Goal: Task Accomplishment & Management: Manage account settings

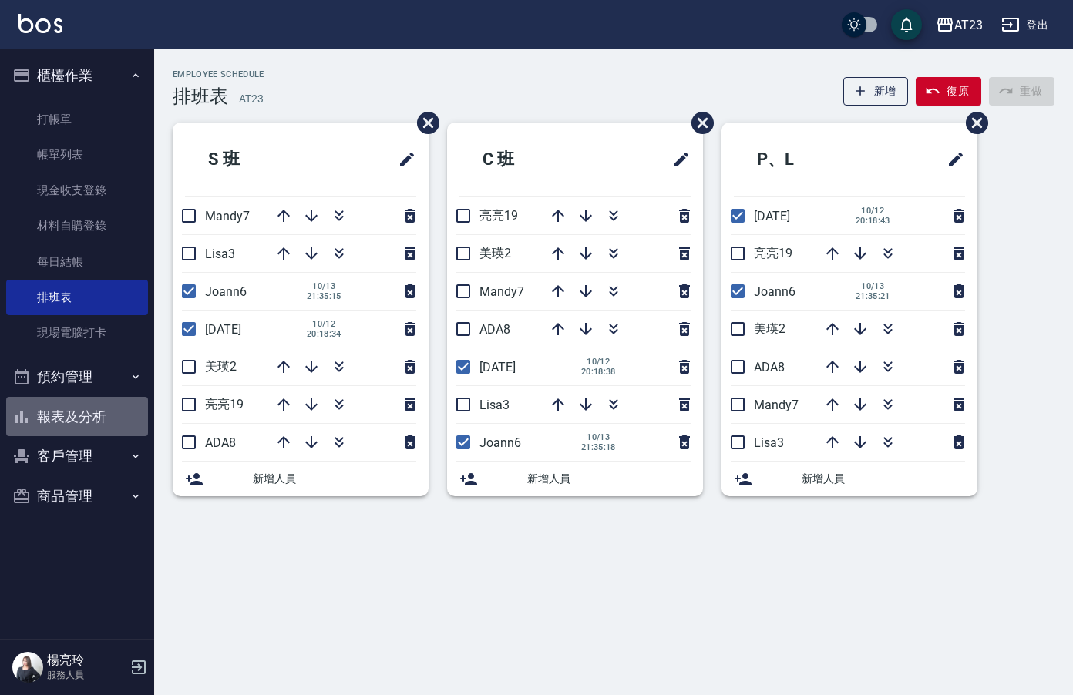
click at [58, 411] on button "報表及分析" at bounding box center [77, 417] width 142 height 40
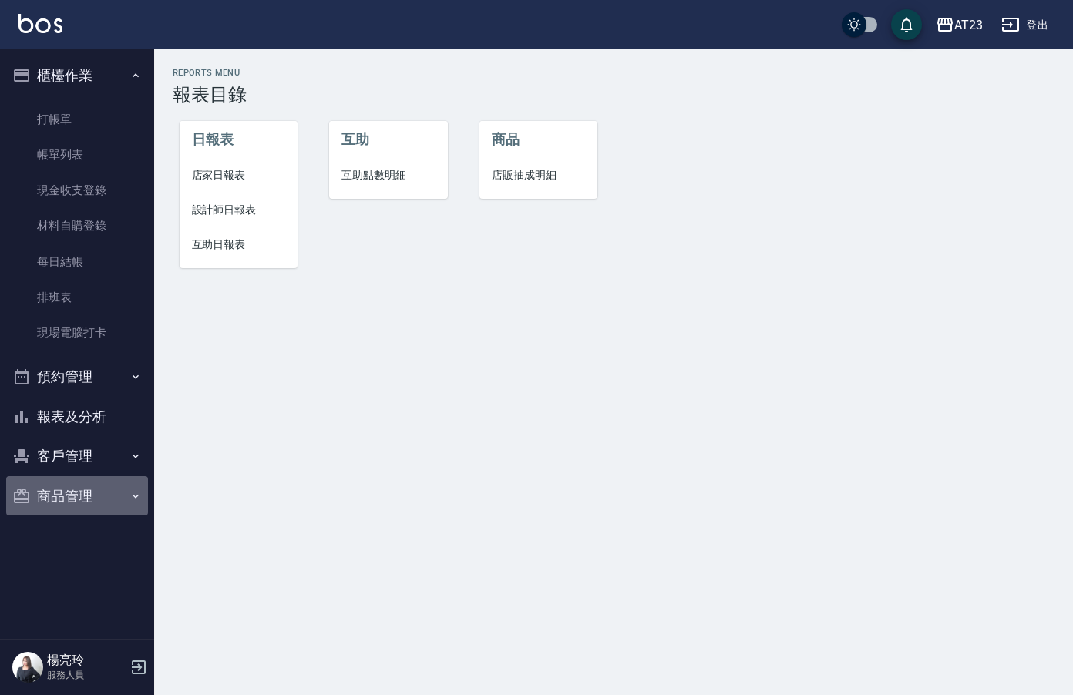
click at [78, 495] on button "商品管理" at bounding box center [77, 496] width 142 height 40
click at [939, 29] on icon "button" at bounding box center [944, 25] width 15 height 14
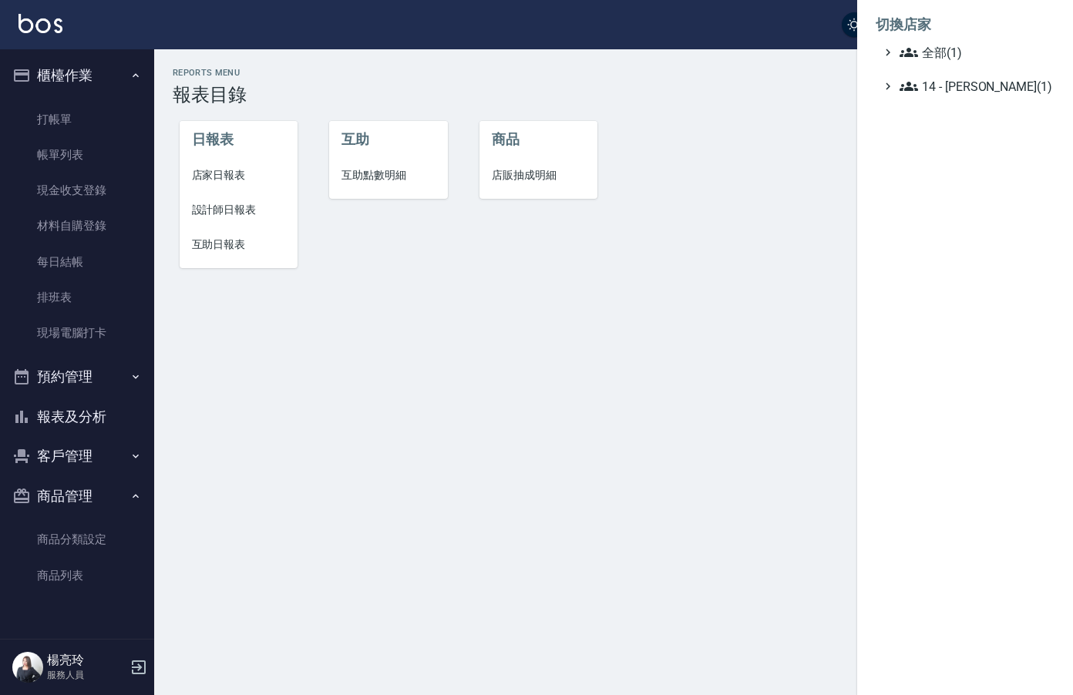
click at [653, 372] on div at bounding box center [536, 347] width 1073 height 695
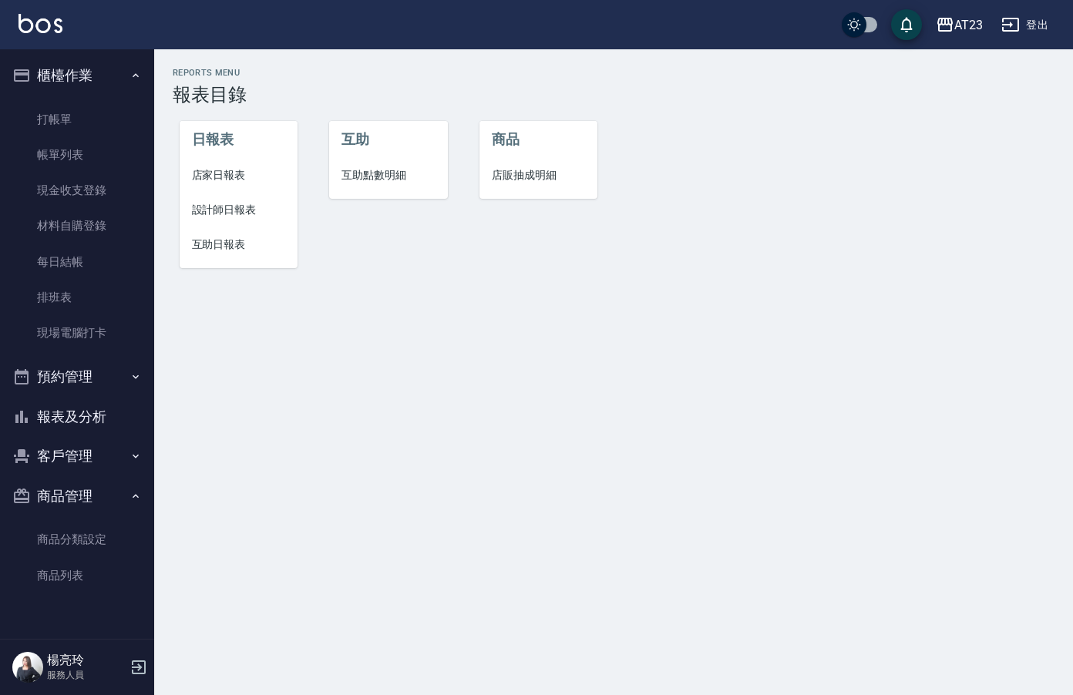
click at [69, 425] on button "報表及分析" at bounding box center [77, 417] width 142 height 40
click at [69, 675] on p "服務人員" at bounding box center [86, 675] width 79 height 14
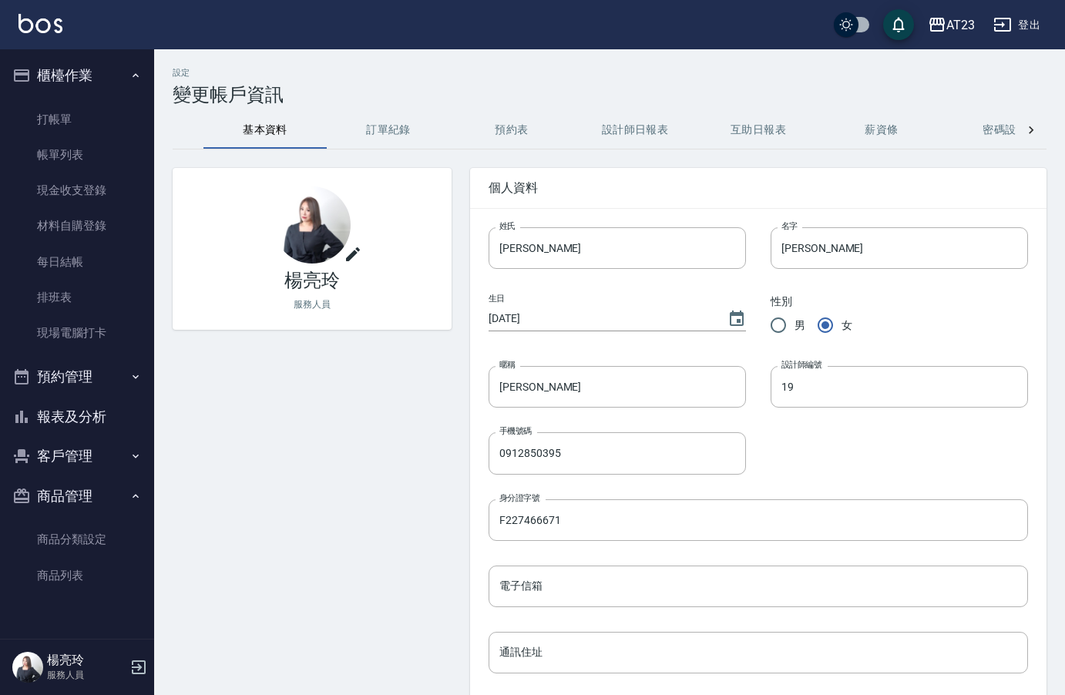
click at [149, 662] on div "楊亮玲 服務人員" at bounding box center [77, 668] width 154 height 56
click at [142, 659] on icon "button" at bounding box center [139, 667] width 19 height 19
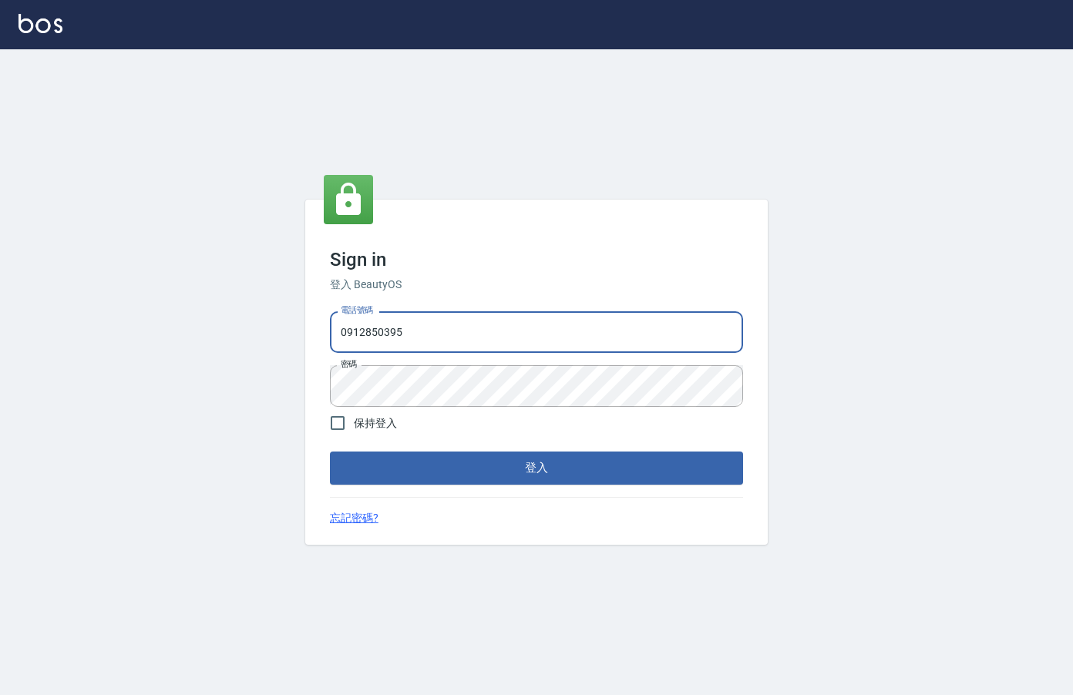
drag, startPoint x: 418, startPoint y: 315, endPoint x: 152, endPoint y: 326, distance: 266.2
click at [153, 326] on div "Sign in 登入 BeautyOS 電話號碼 0912850395 電話號碼 密碼 密碼 保持登入 登入 忘記密碼?" at bounding box center [536, 372] width 1073 height 646
type input "0939367977"
click at [183, 371] on div "Sign in 登入 BeautyOS 電話號碼 0939367977 電話號碼 密碼 密碼 保持登入 登入 忘記密碼?" at bounding box center [536, 372] width 1073 height 646
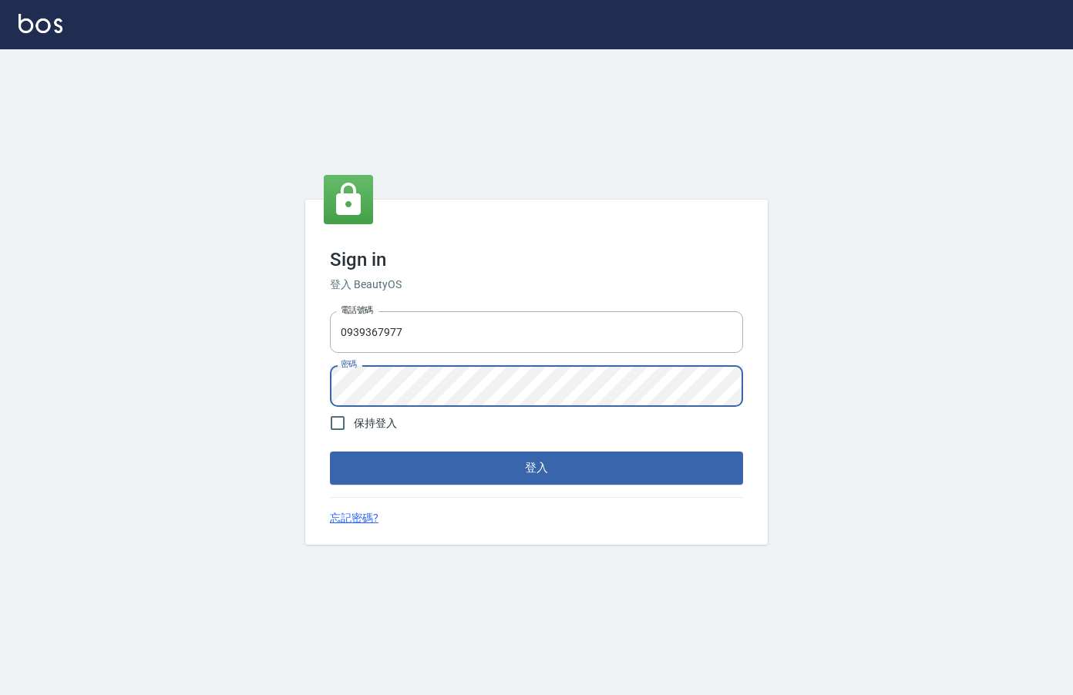
drag, startPoint x: 930, startPoint y: 563, endPoint x: 815, endPoint y: 513, distance: 125.0
click at [930, 562] on div "Sign in 登入 BeautyOS 電話號碼 0939367977 電話號碼 密碼 密碼 保持登入 登入 忘記密碼?" at bounding box center [536, 372] width 1073 height 646
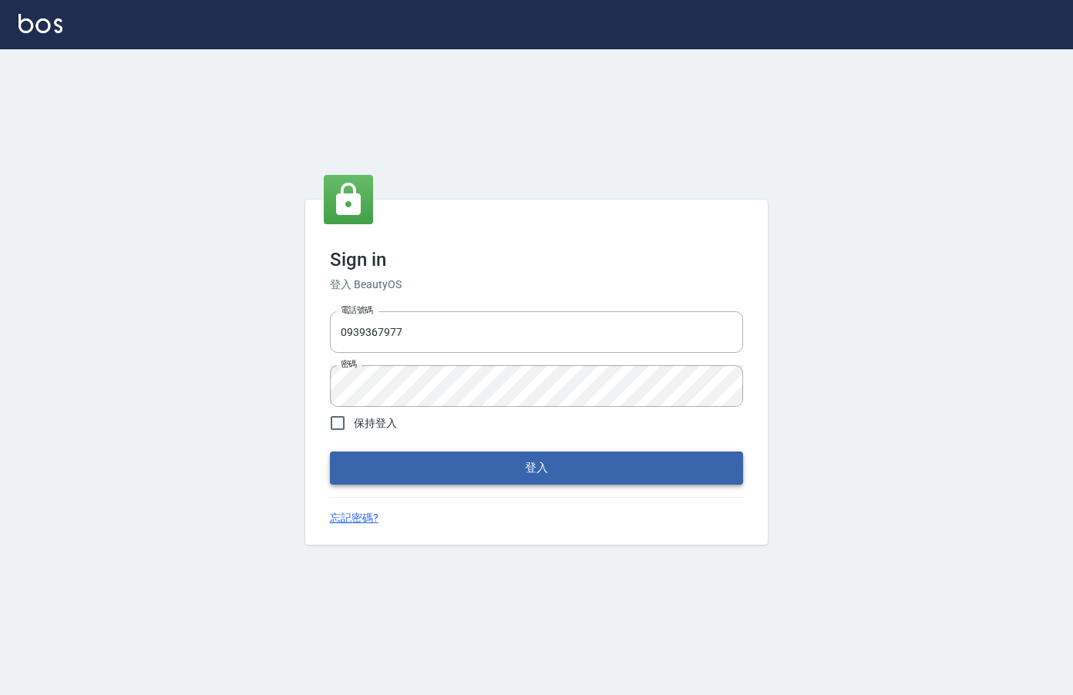
click at [658, 452] on form "電話號碼 0939367977 電話號碼 密碼 密碼 保持登入 登入" at bounding box center [536, 394] width 413 height 179
click at [548, 476] on button "登入" at bounding box center [536, 468] width 413 height 32
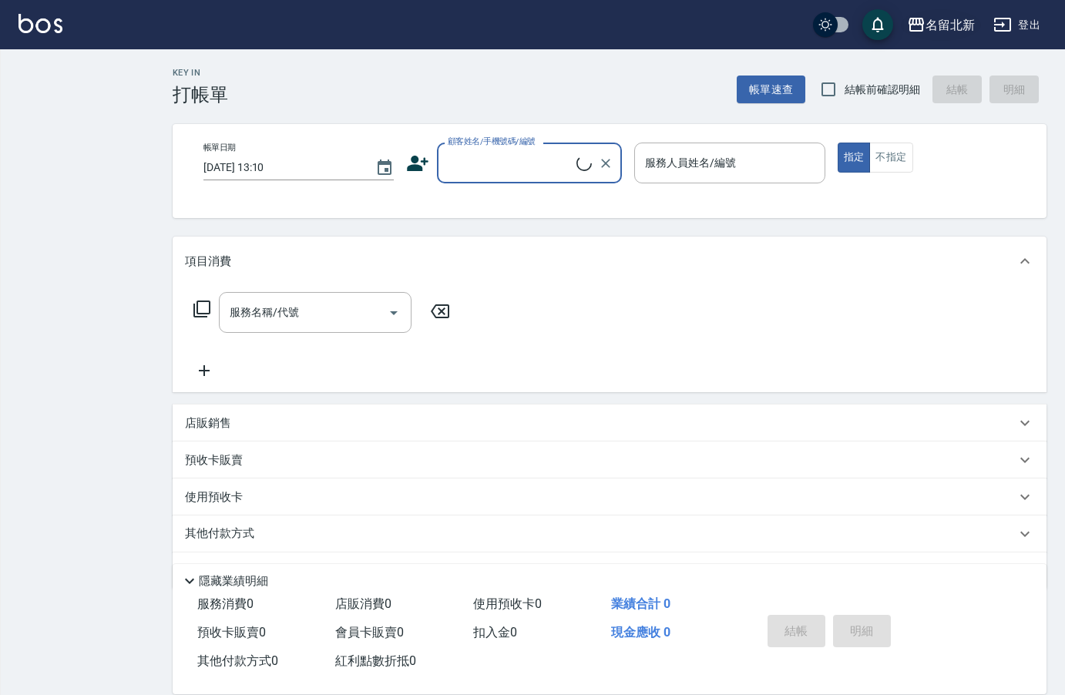
click at [926, 22] on button "名留北新" at bounding box center [941, 25] width 80 height 32
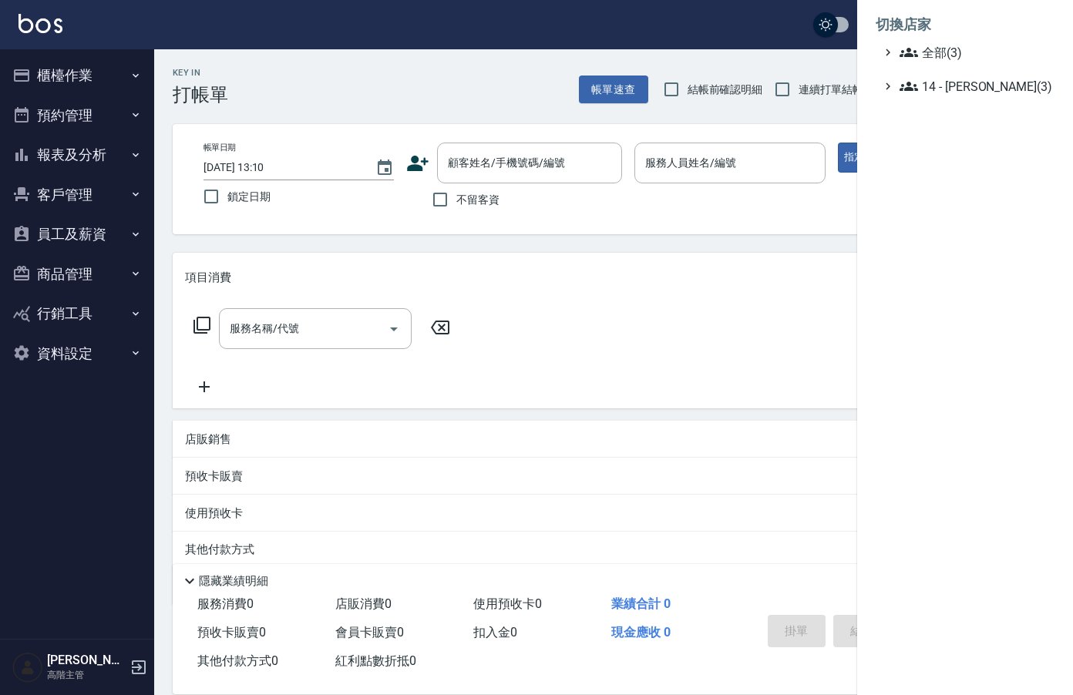
click at [958, 41] on li "切換店家" at bounding box center [965, 24] width 179 height 37
click at [941, 43] on span "全部(3)" at bounding box center [974, 52] width 149 height 19
click at [940, 80] on div "AT23 AT36 名留北新" at bounding box center [972, 97] width 163 height 71
click at [981, 85] on div "AT23 AT36 名留北新" at bounding box center [972, 97] width 163 height 71
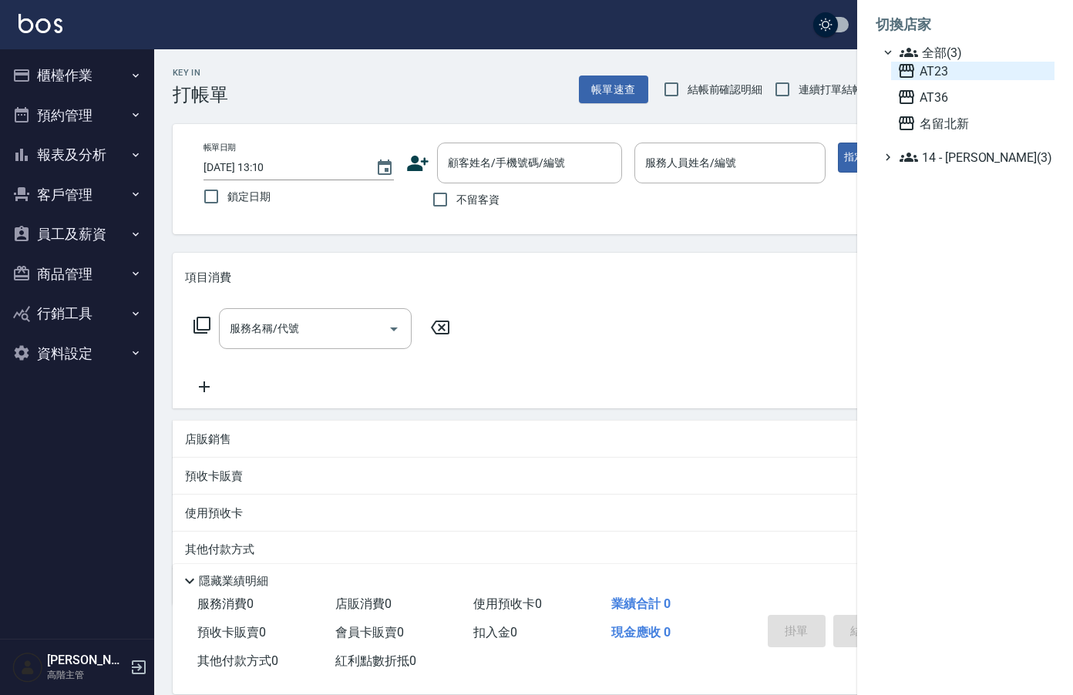
click at [973, 69] on span "AT23" at bounding box center [972, 71] width 151 height 19
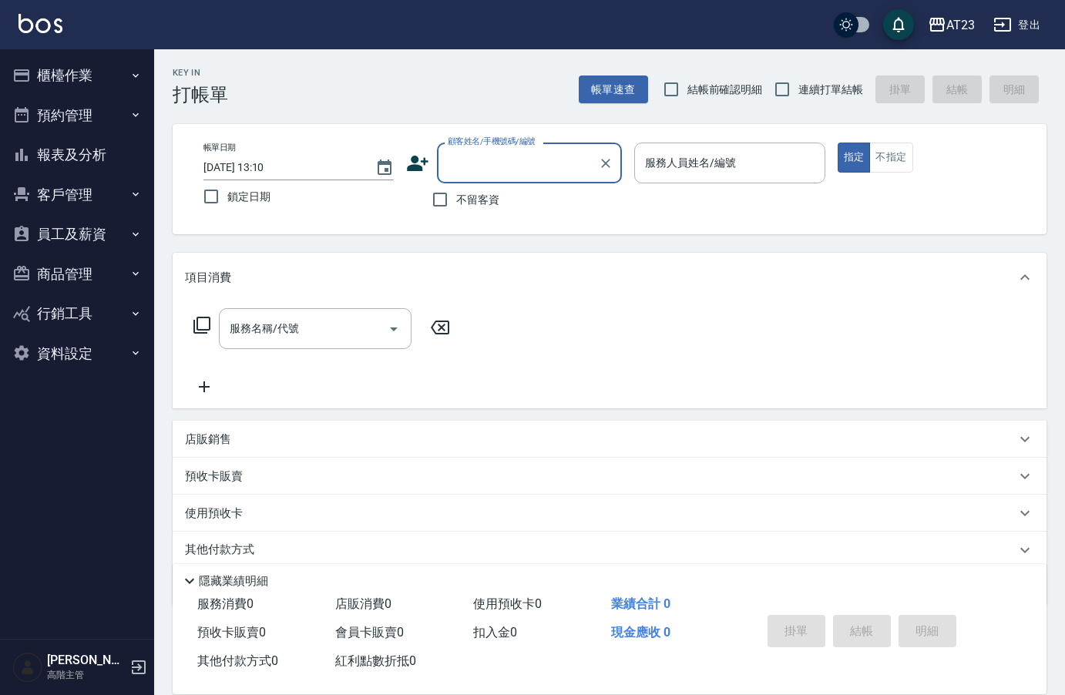
click at [57, 350] on button "資料設定" at bounding box center [77, 354] width 142 height 40
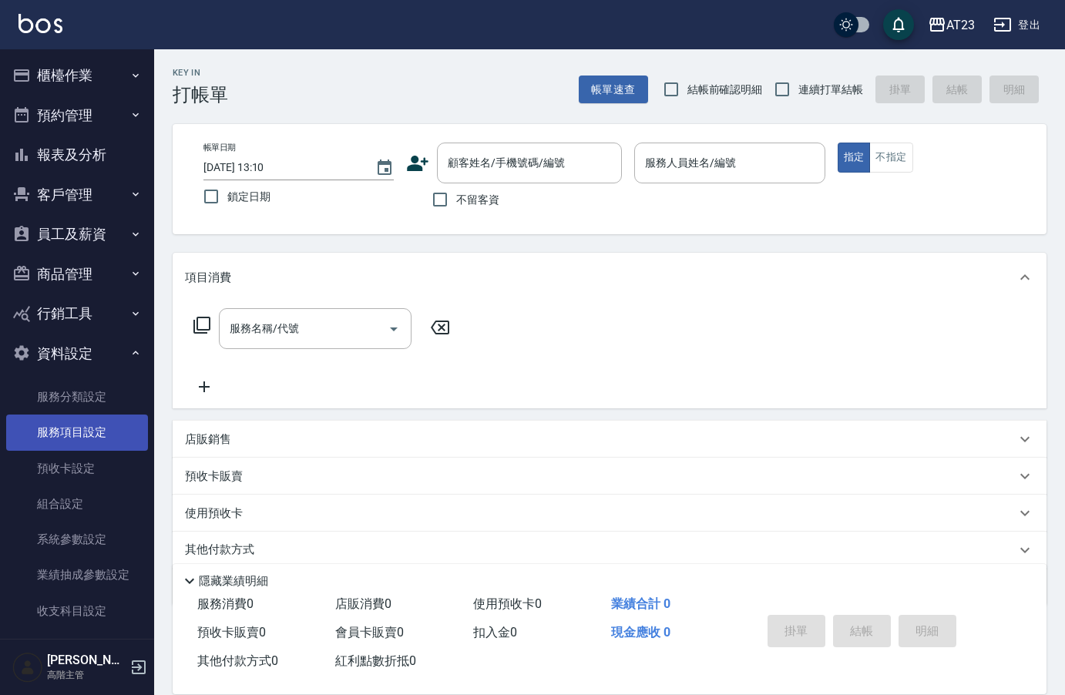
click at [66, 426] on link "服務項目設定" at bounding box center [77, 432] width 142 height 35
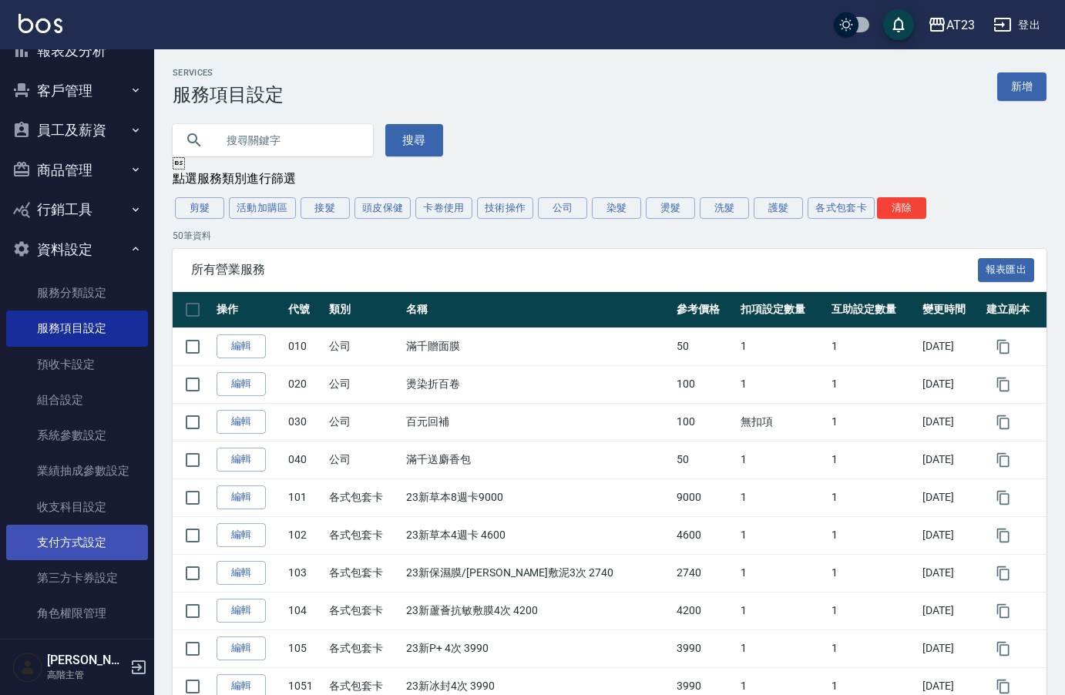
scroll to position [122, 0]
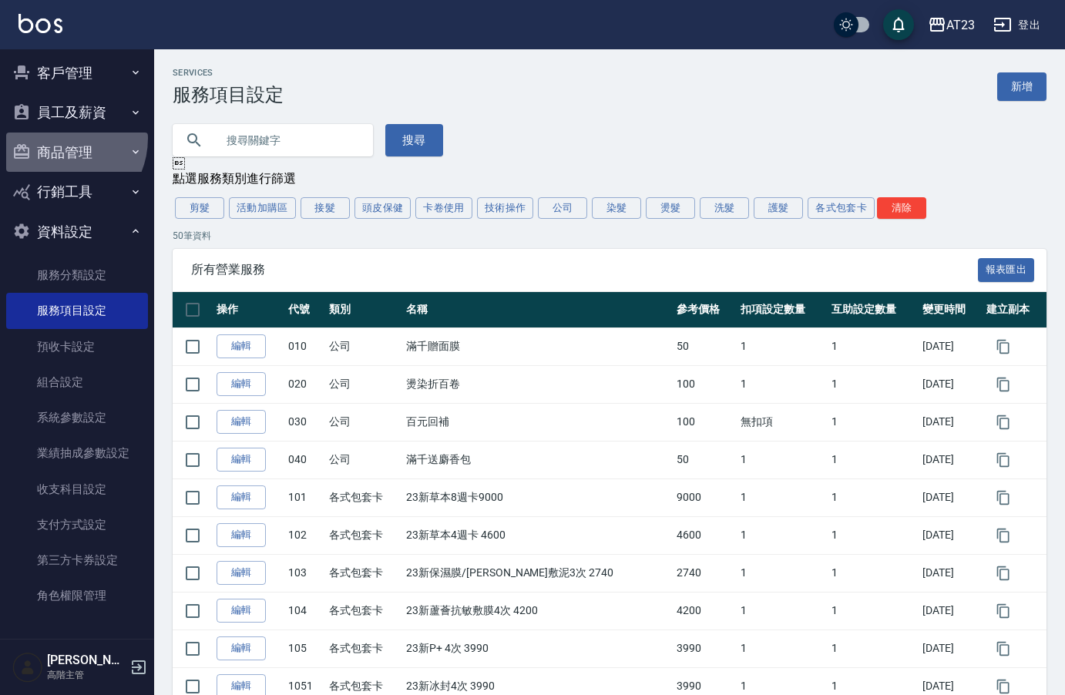
click at [57, 138] on button "商品管理" at bounding box center [77, 153] width 142 height 40
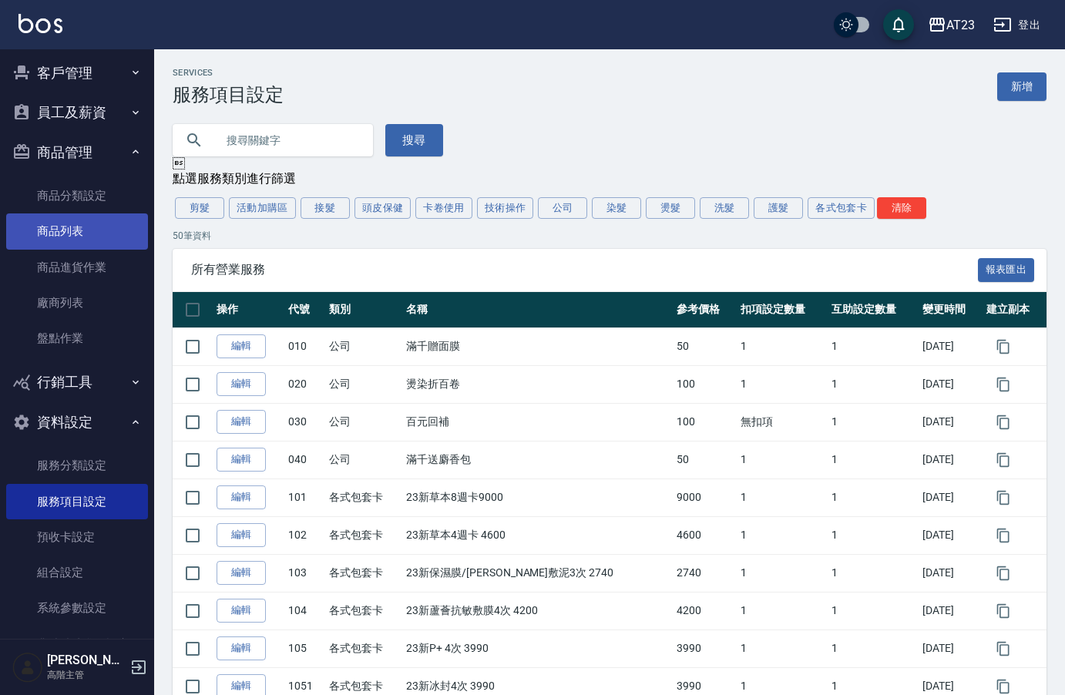
click at [52, 221] on link "商品列表" at bounding box center [77, 231] width 142 height 35
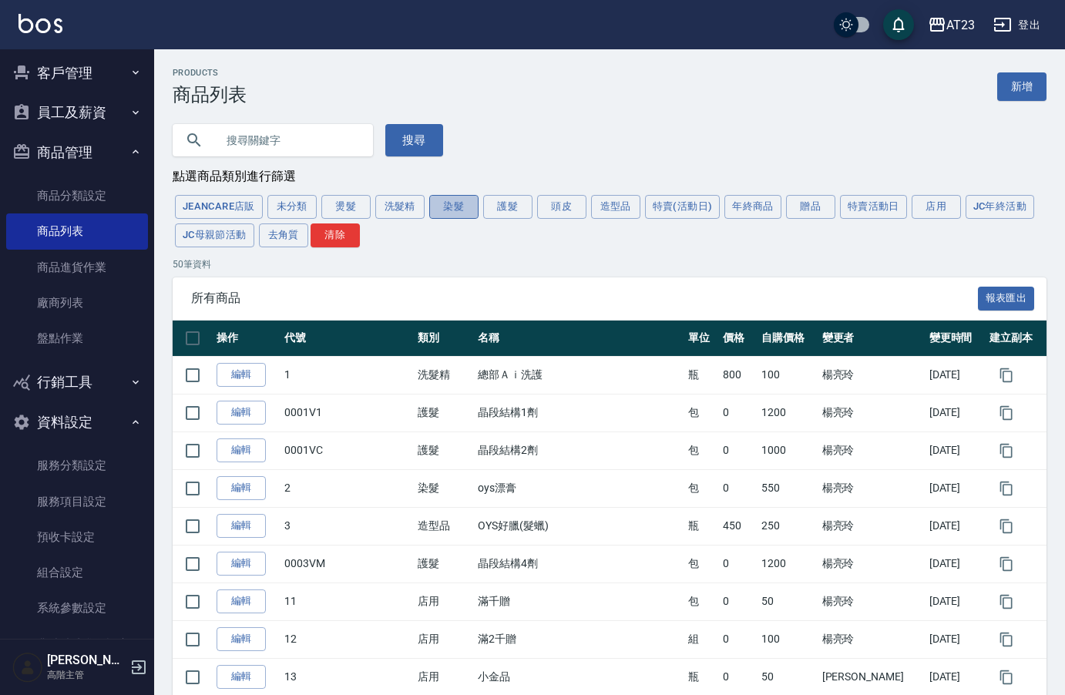
click at [466, 212] on button "染髮" at bounding box center [453, 207] width 49 height 24
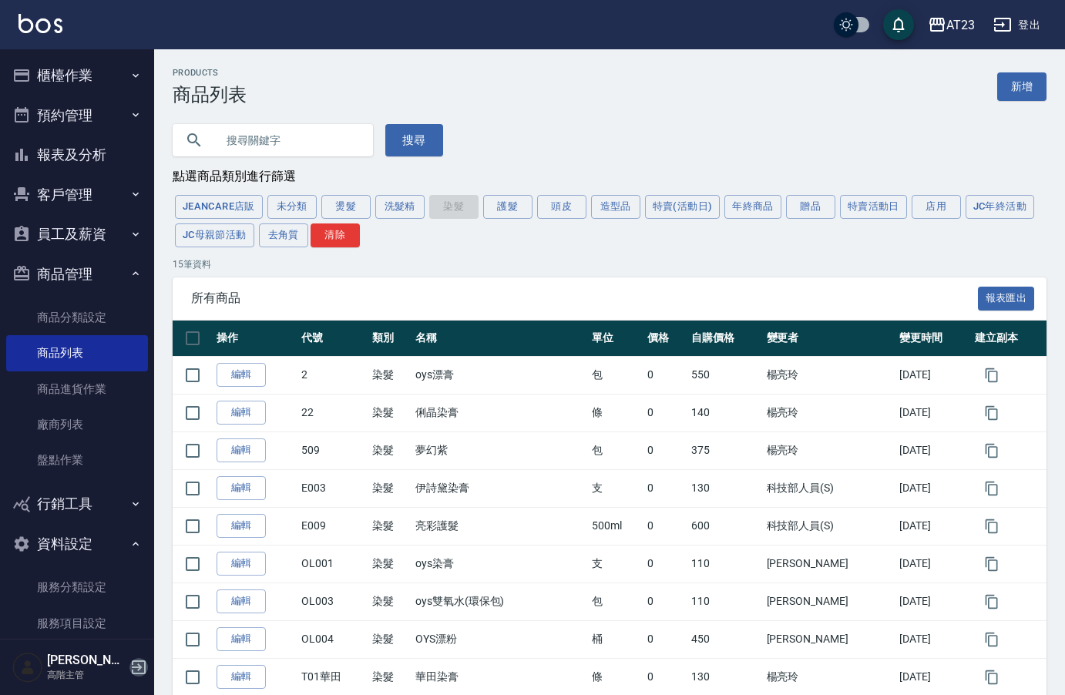
click at [137, 675] on icon "button" at bounding box center [139, 668] width 14 height 14
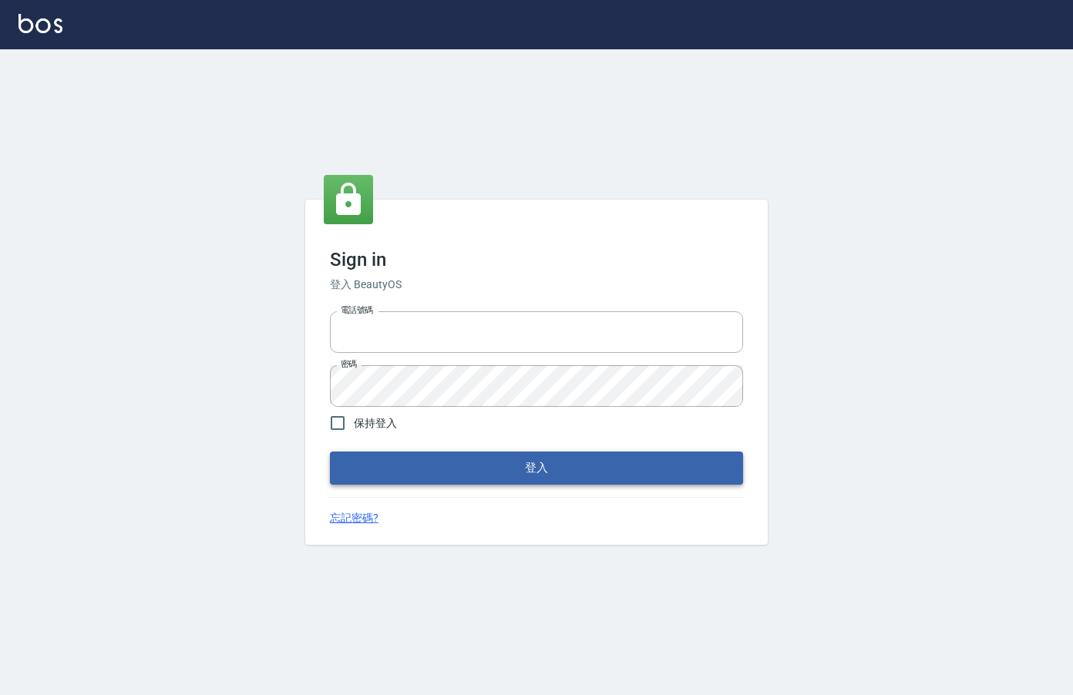
type input "0912850395"
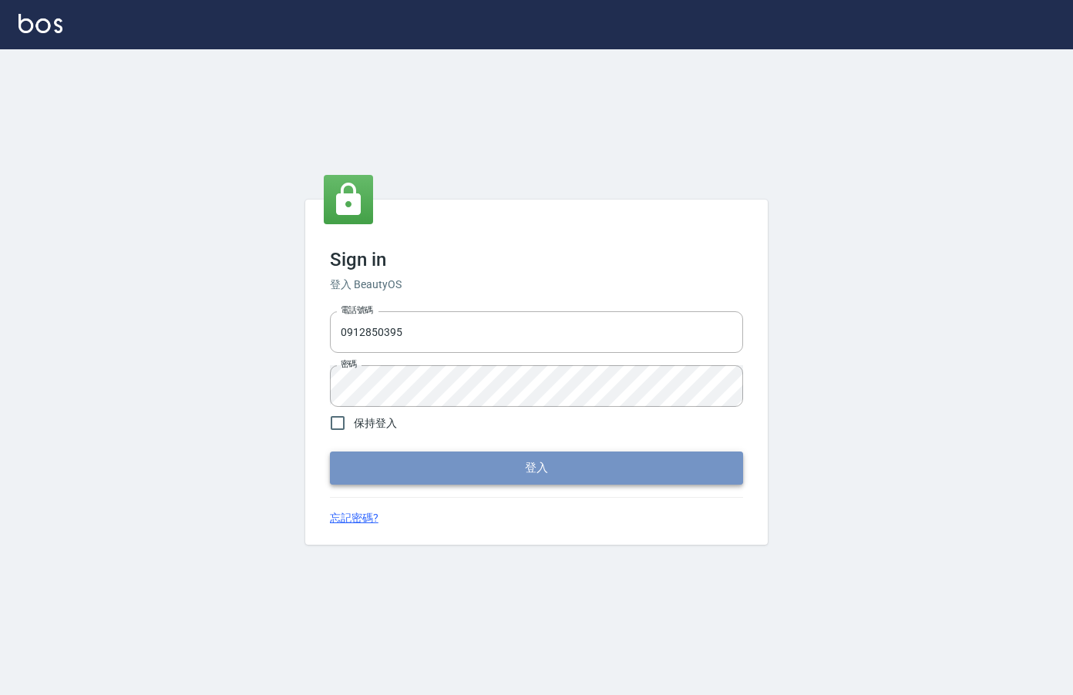
click at [399, 463] on button "登入" at bounding box center [536, 468] width 413 height 32
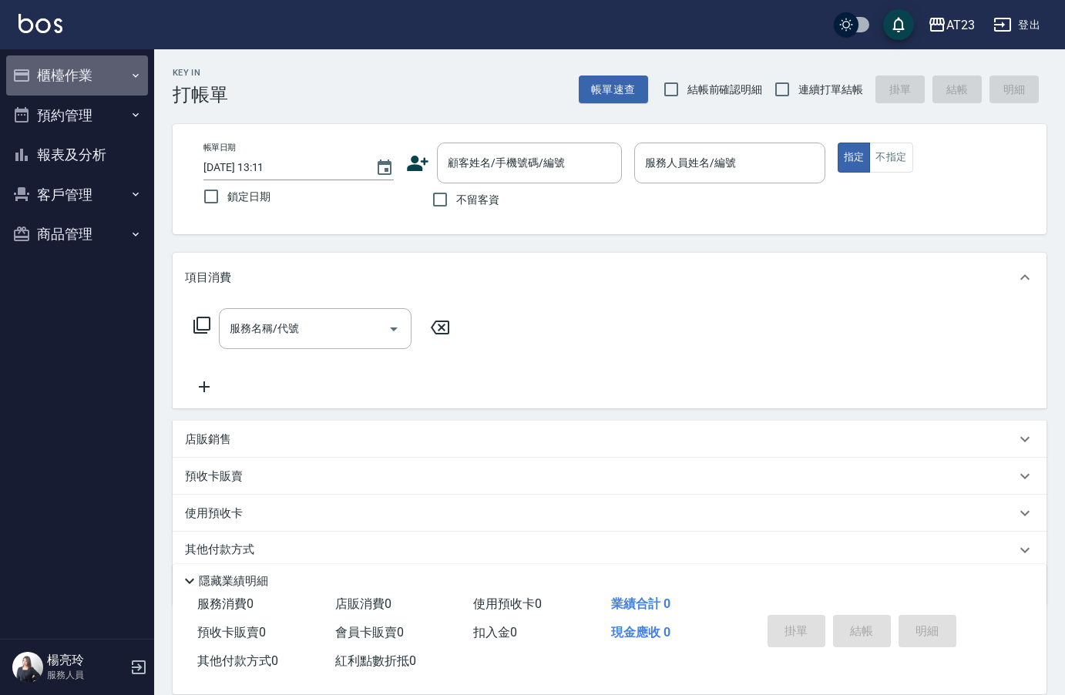
click at [99, 76] on button "櫃檯作業" at bounding box center [77, 76] width 142 height 40
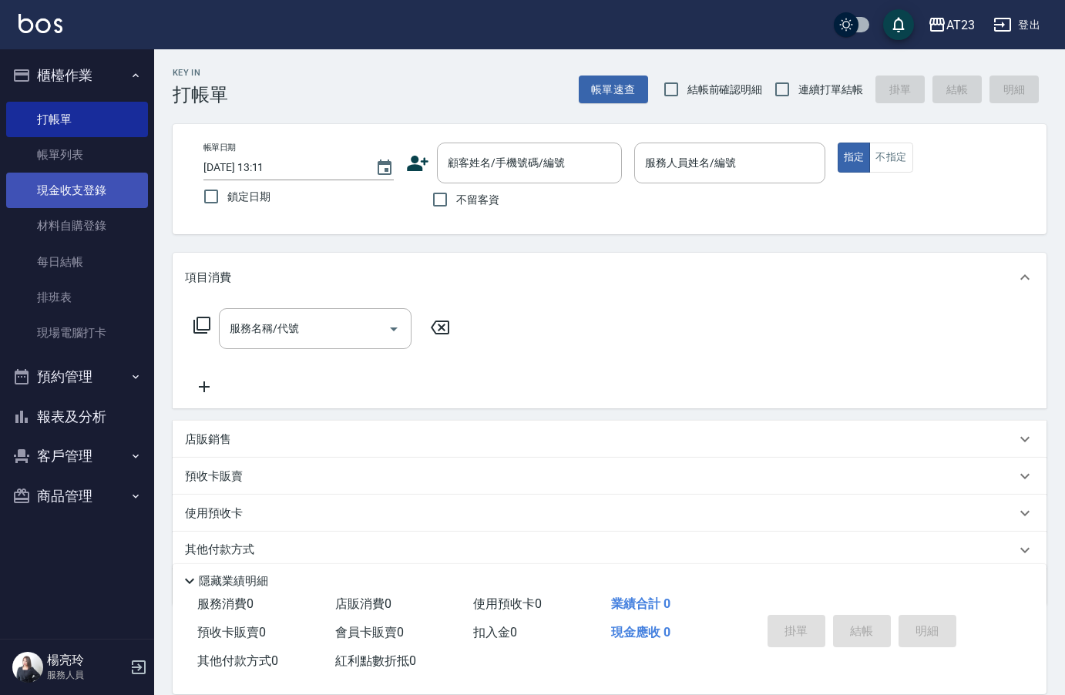
click at [76, 204] on link "現金收支登錄" at bounding box center [77, 190] width 142 height 35
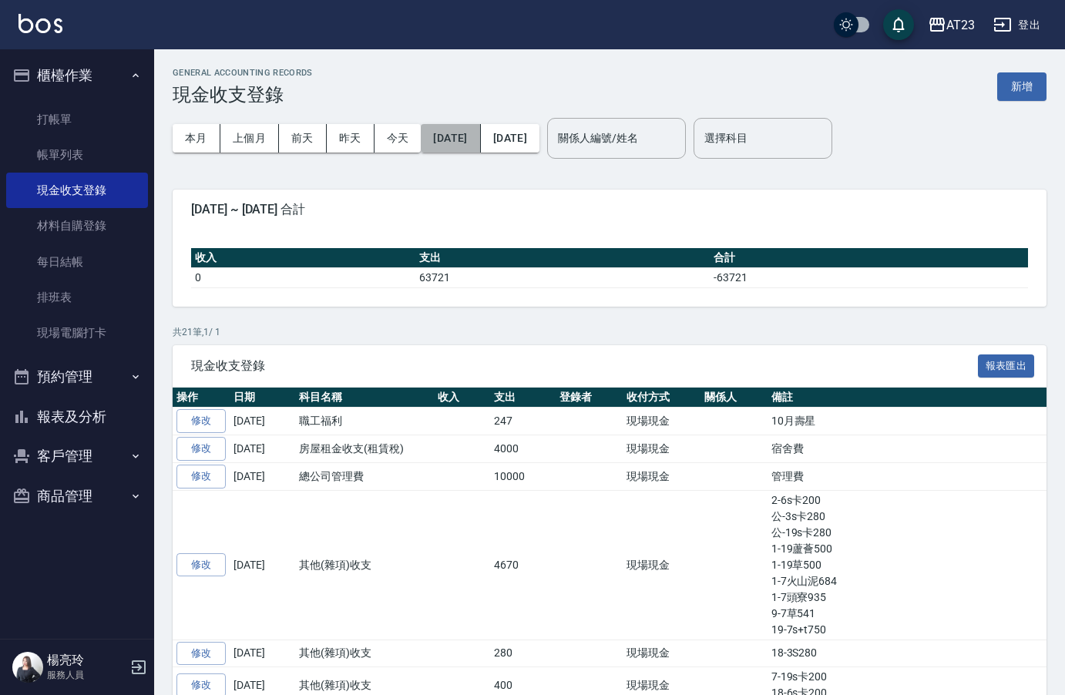
click at [470, 140] on button "[DATE]" at bounding box center [450, 138] width 59 height 29
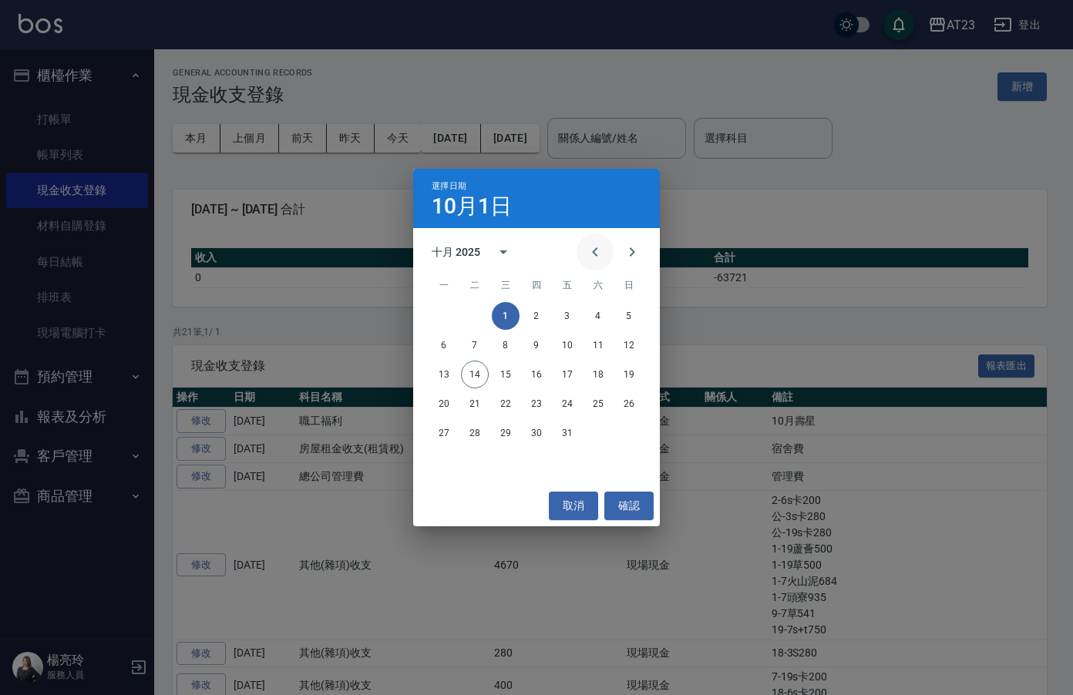
click at [596, 253] on icon "Previous month" at bounding box center [595, 252] width 19 height 19
click at [592, 252] on icon "Previous month" at bounding box center [595, 252] width 19 height 19
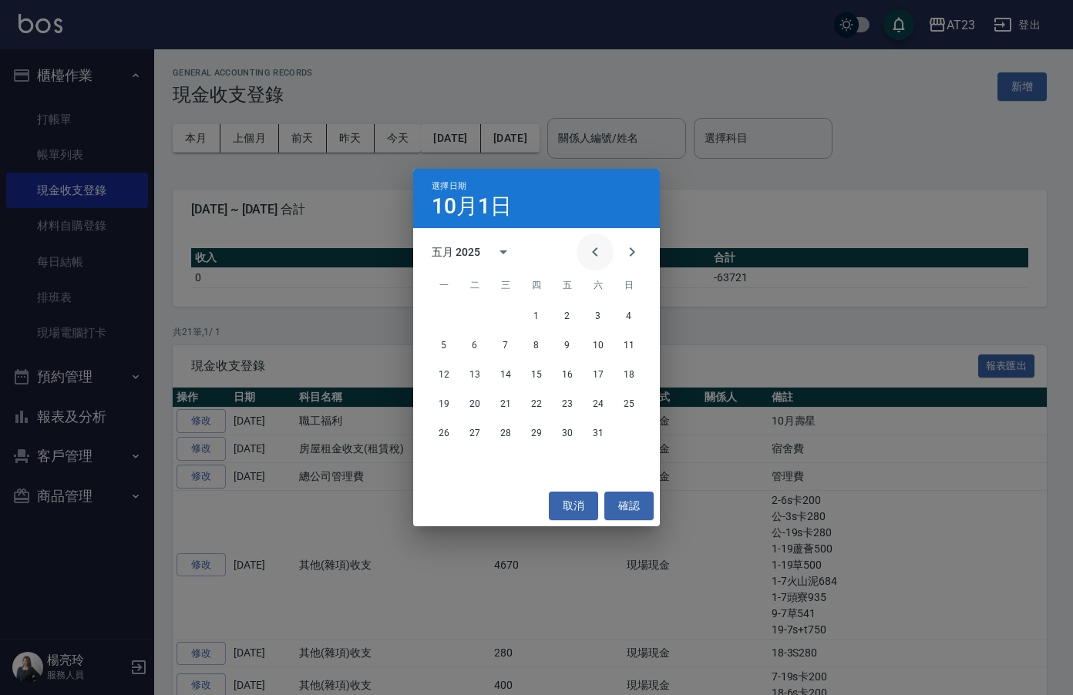
click at [592, 252] on icon "Previous month" at bounding box center [595, 252] width 19 height 19
click at [590, 252] on icon "Previous month" at bounding box center [595, 252] width 19 height 19
click at [512, 314] on button "1" at bounding box center [506, 316] width 28 height 28
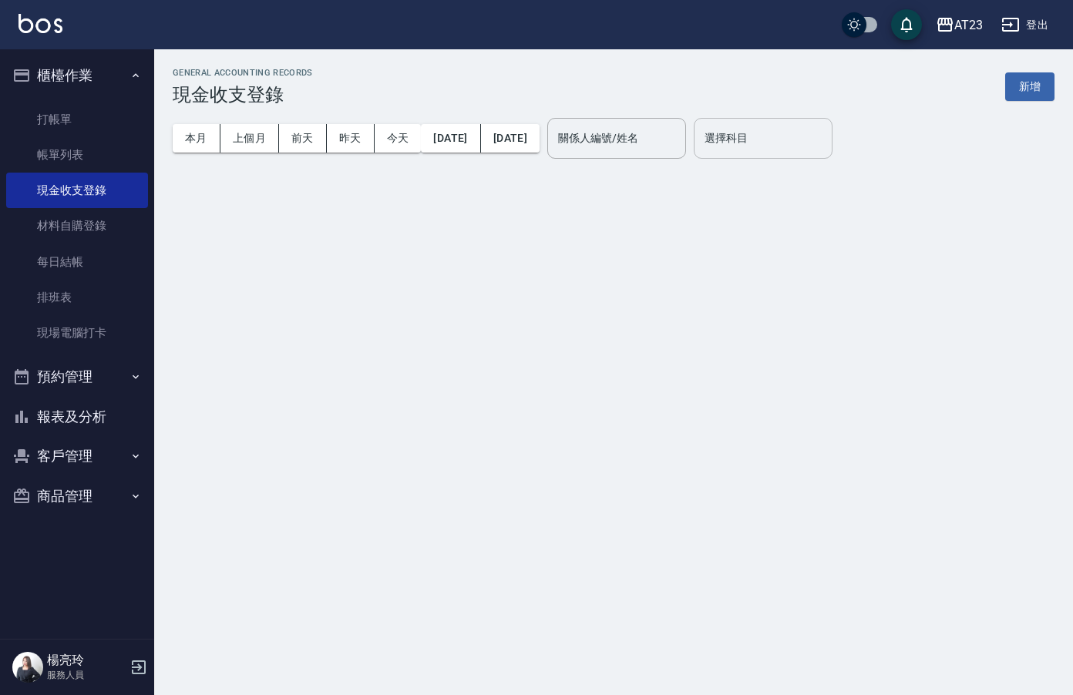
click at [791, 139] on div "選擇科目 選擇科目" at bounding box center [763, 138] width 139 height 41
click at [788, 150] on input "選擇科目" at bounding box center [763, 138] width 125 height 27
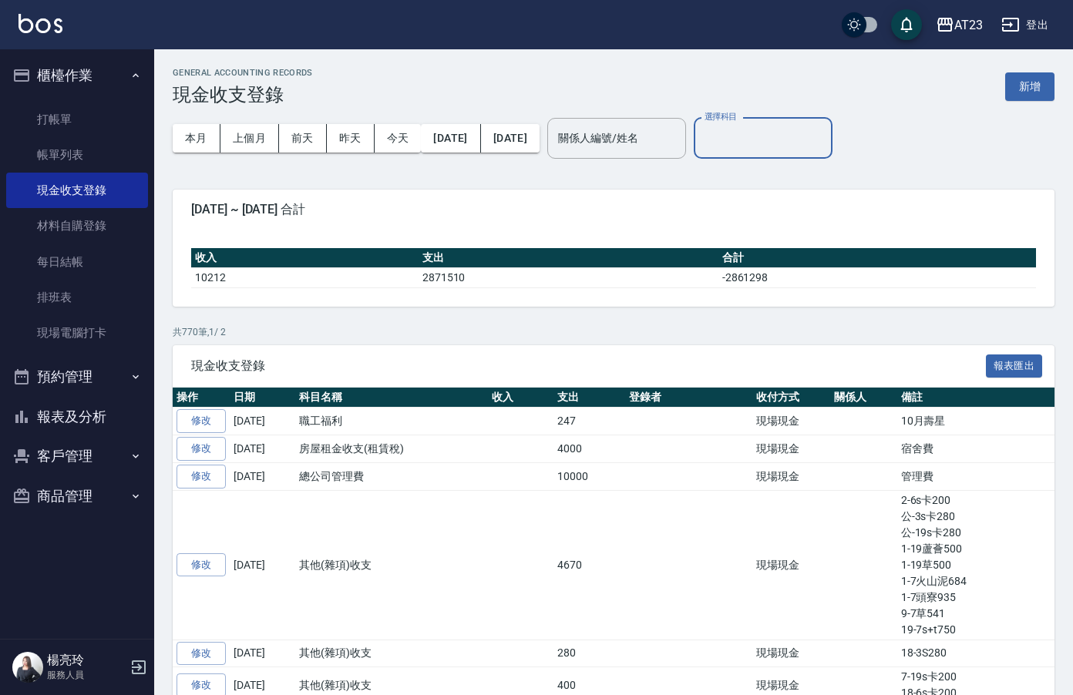
click at [780, 138] on input "選擇科目" at bounding box center [763, 138] width 125 height 27
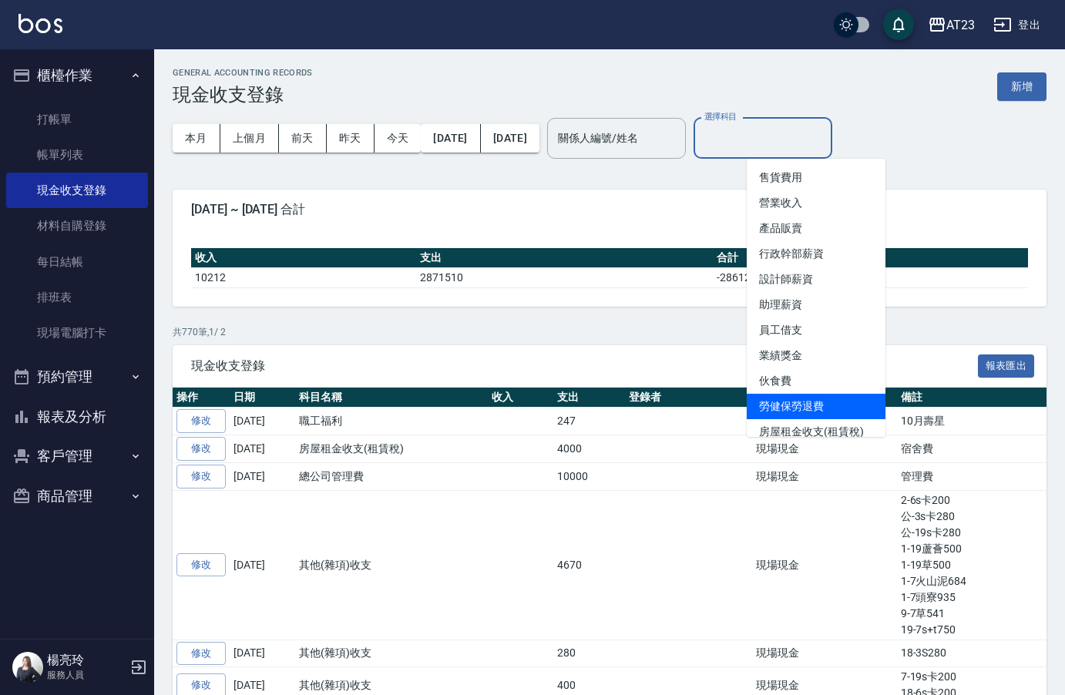
scroll to position [77, 0]
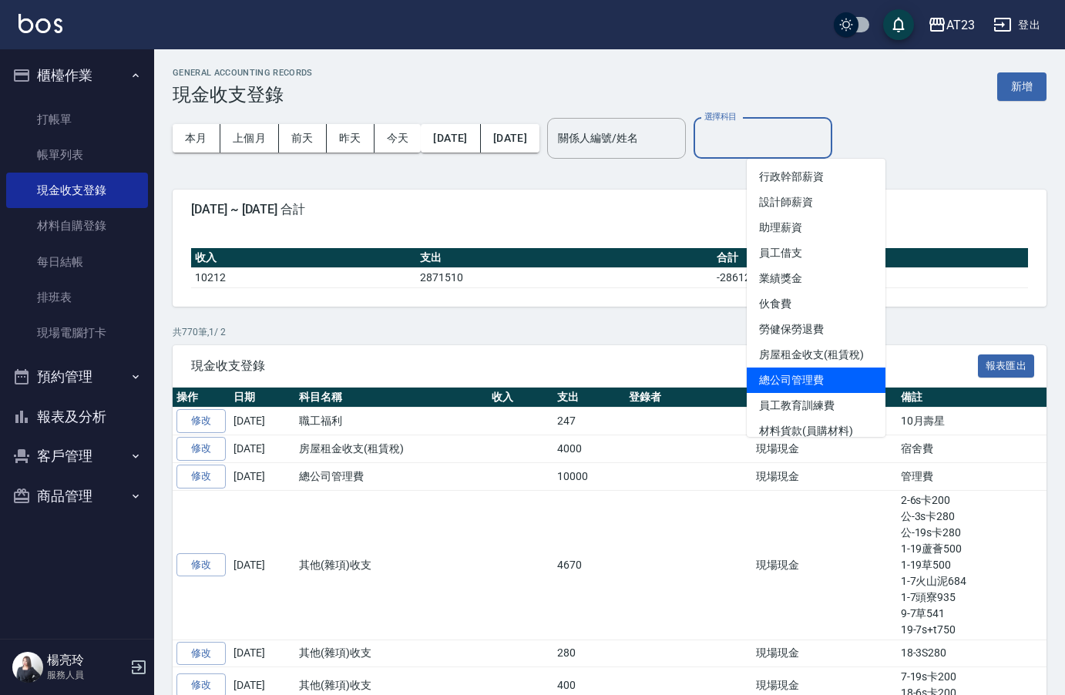
click at [833, 380] on li "總公司管理費" at bounding box center [816, 380] width 139 height 25
type input "總公司管理費"
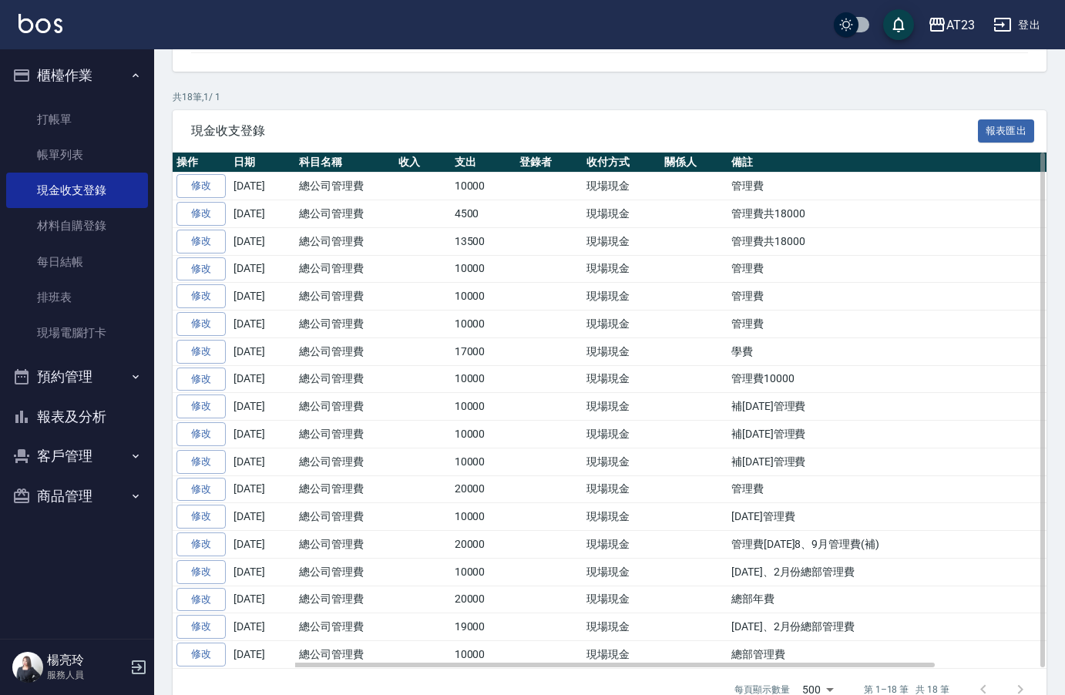
scroll to position [269, 0]
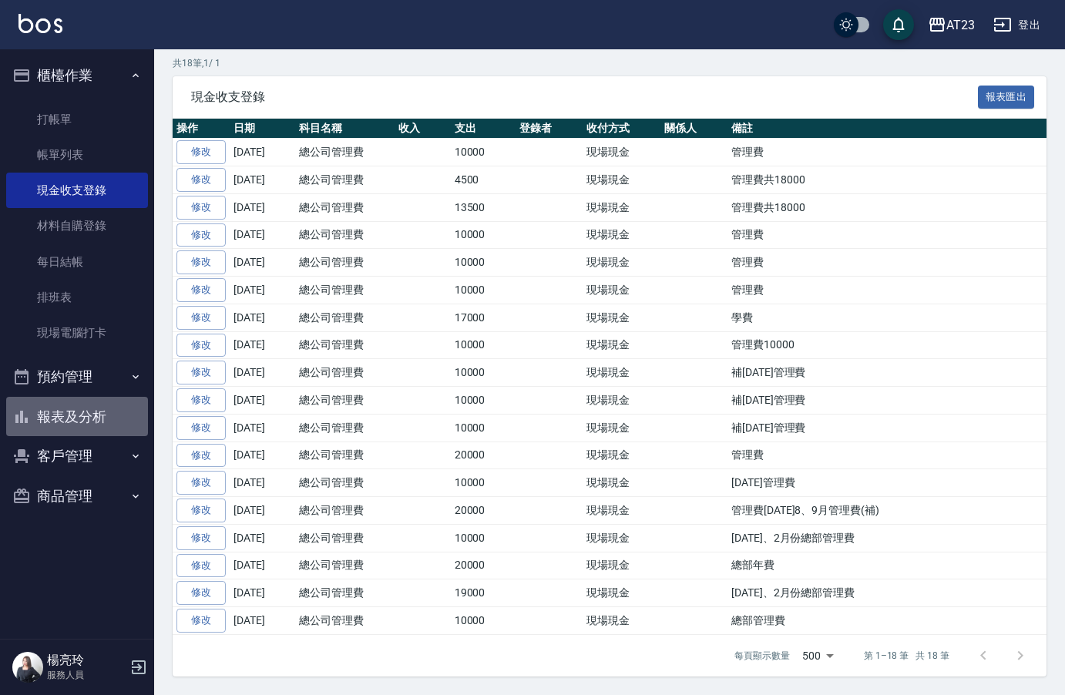
click at [82, 418] on button "報表及分析" at bounding box center [77, 417] width 142 height 40
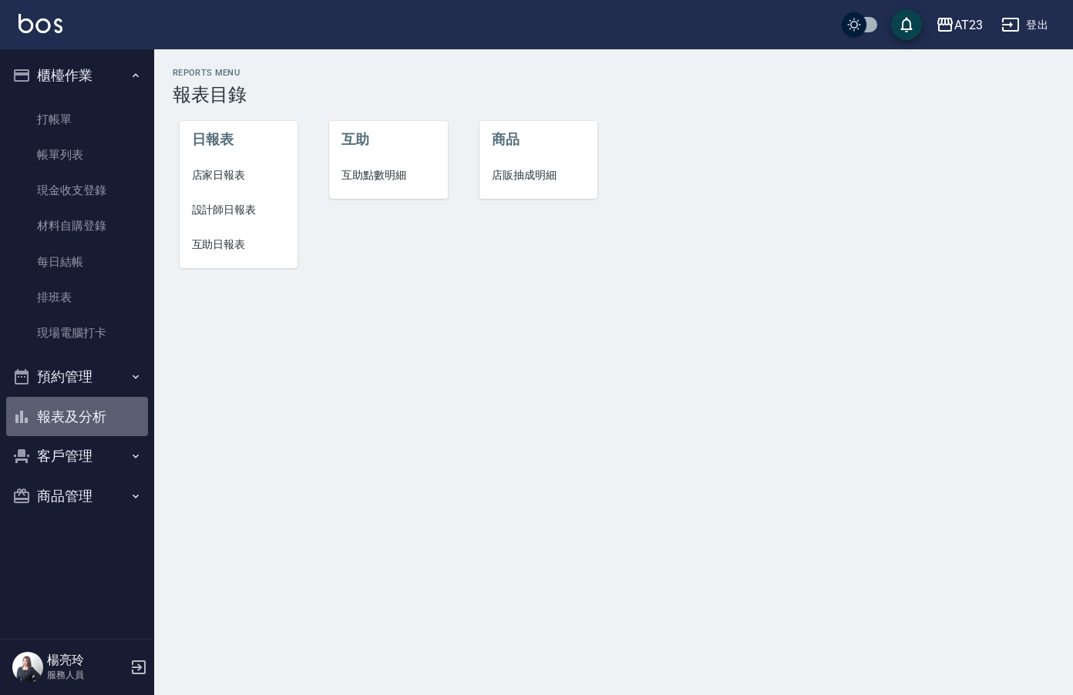
click at [29, 419] on icon "button" at bounding box center [21, 417] width 19 height 19
click at [49, 426] on button "報表及分析" at bounding box center [77, 417] width 142 height 40
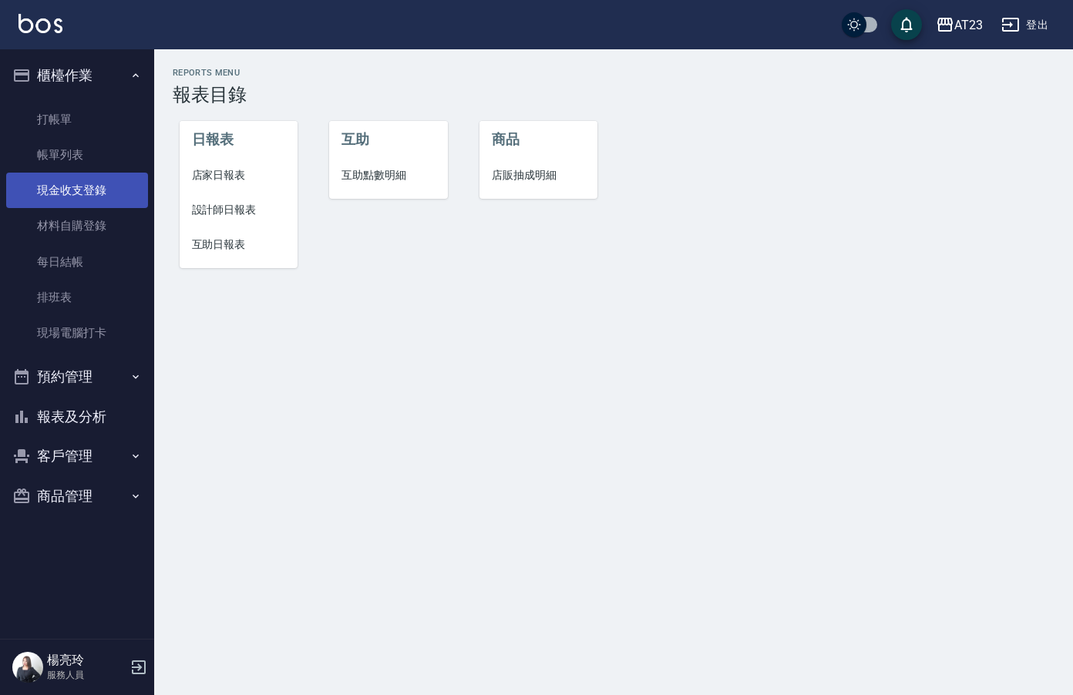
click at [84, 191] on link "現金收支登錄" at bounding box center [77, 190] width 142 height 35
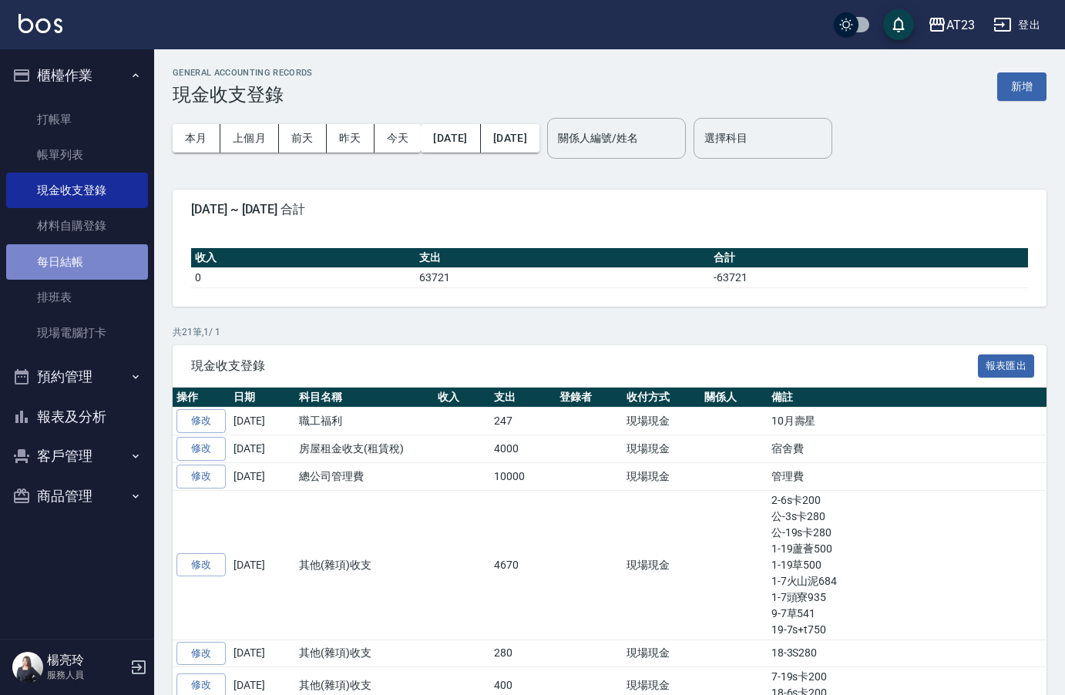
click at [99, 252] on link "每日結帳" at bounding box center [77, 261] width 142 height 35
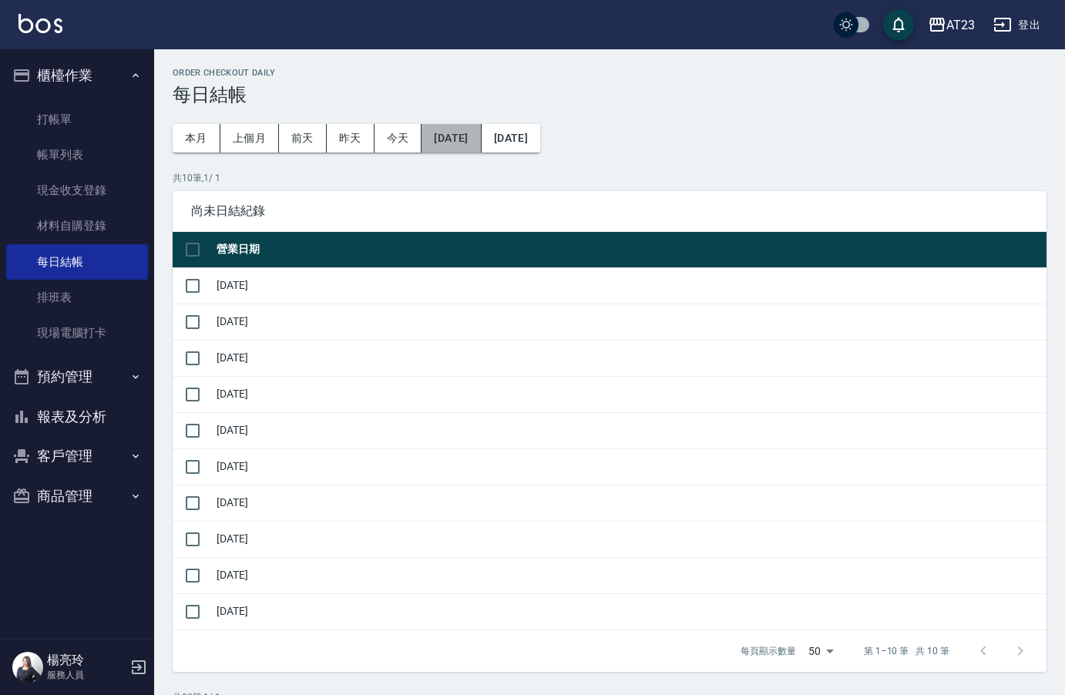
click at [468, 133] on button "[DATE]" at bounding box center [451, 138] width 59 height 29
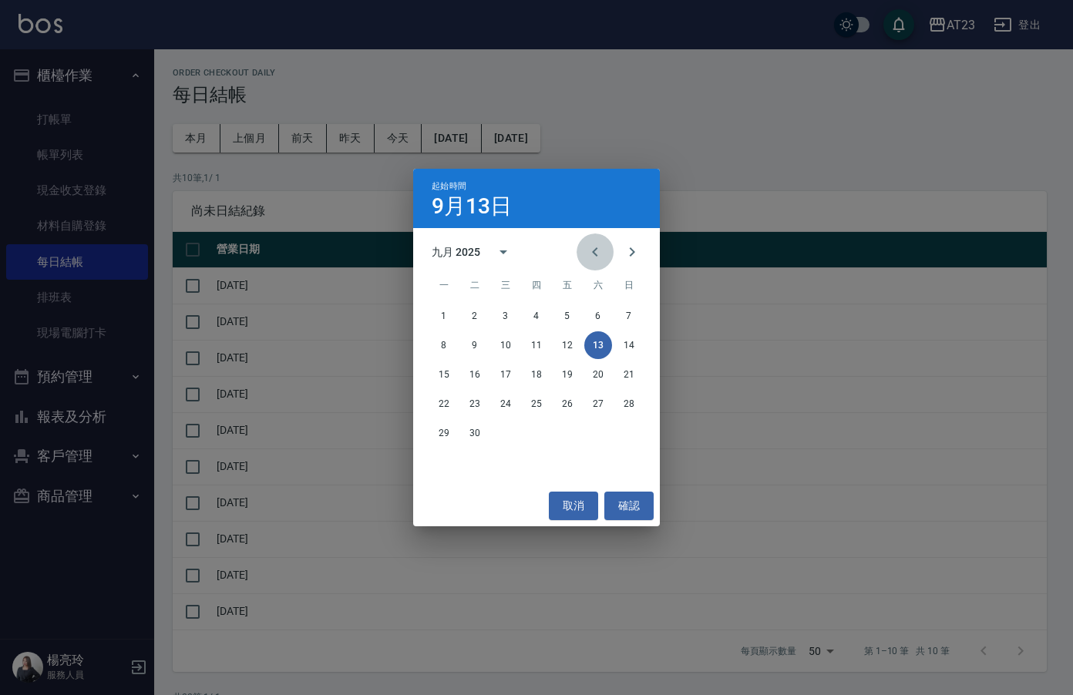
click at [588, 260] on icon "Previous month" at bounding box center [595, 252] width 19 height 19
click at [533, 379] on button "17" at bounding box center [537, 375] width 28 height 28
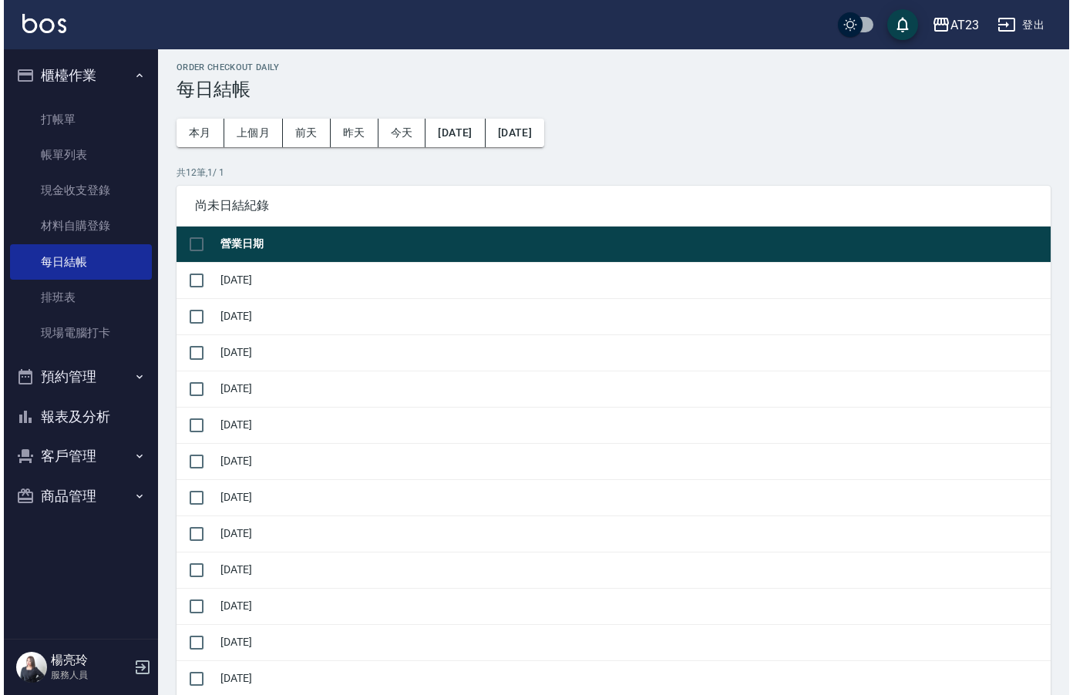
scroll to position [2, 0]
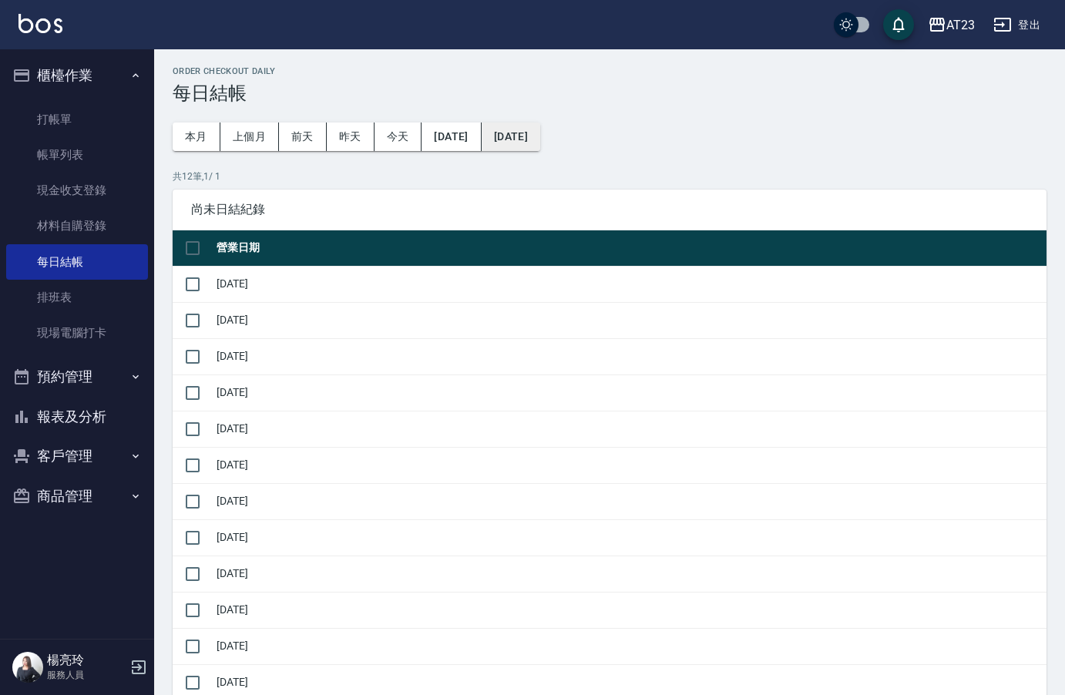
click at [540, 136] on button "[DATE]" at bounding box center [511, 137] width 59 height 29
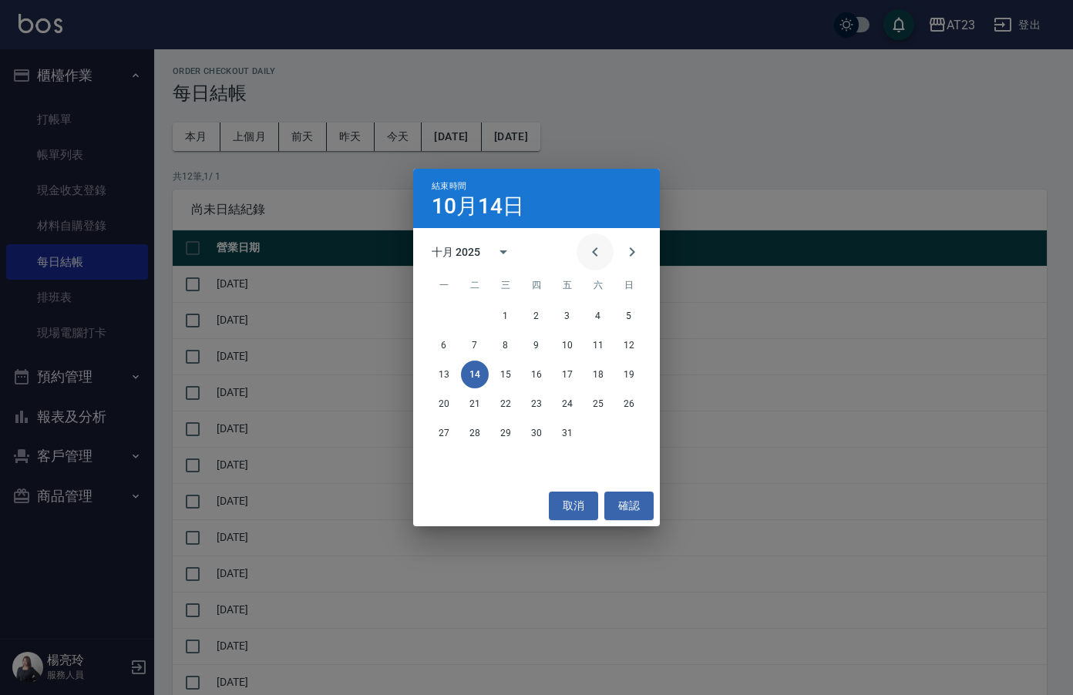
click at [589, 258] on icon "Previous month" at bounding box center [595, 252] width 19 height 19
click at [535, 374] on button "17" at bounding box center [537, 375] width 28 height 28
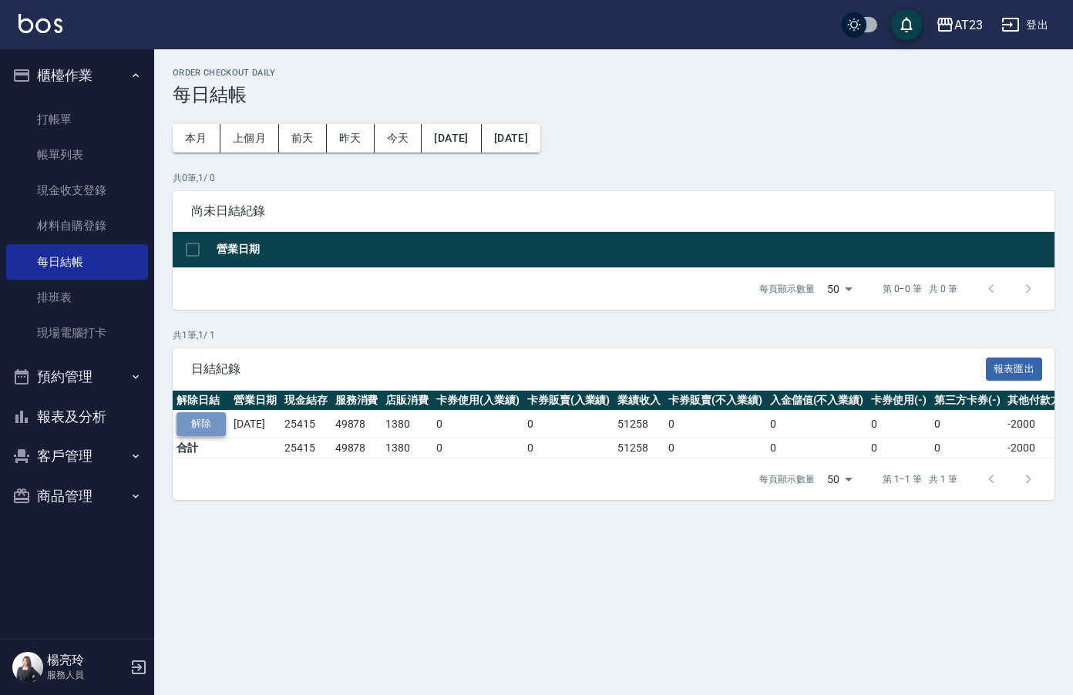
click at [203, 422] on button "解除" at bounding box center [201, 424] width 49 height 24
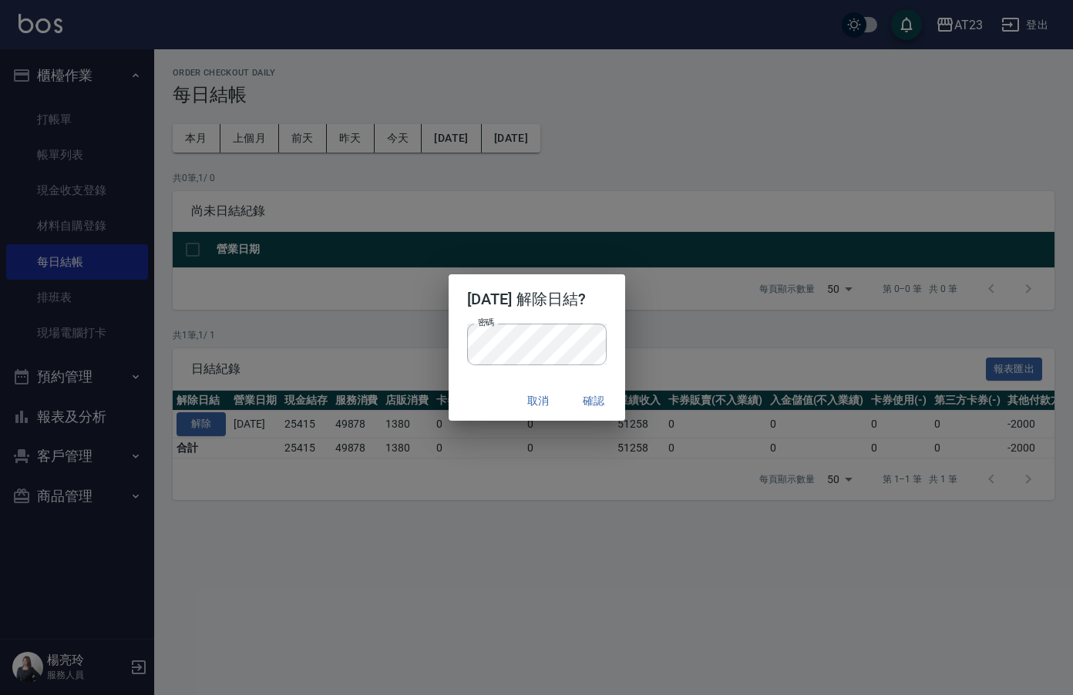
drag, startPoint x: 436, startPoint y: 541, endPoint x: 444, endPoint y: 522, distance: 20.8
click at [437, 538] on div "2025/07/17 解除日結? 密碼 密碼 取消 確認" at bounding box center [536, 347] width 1073 height 695
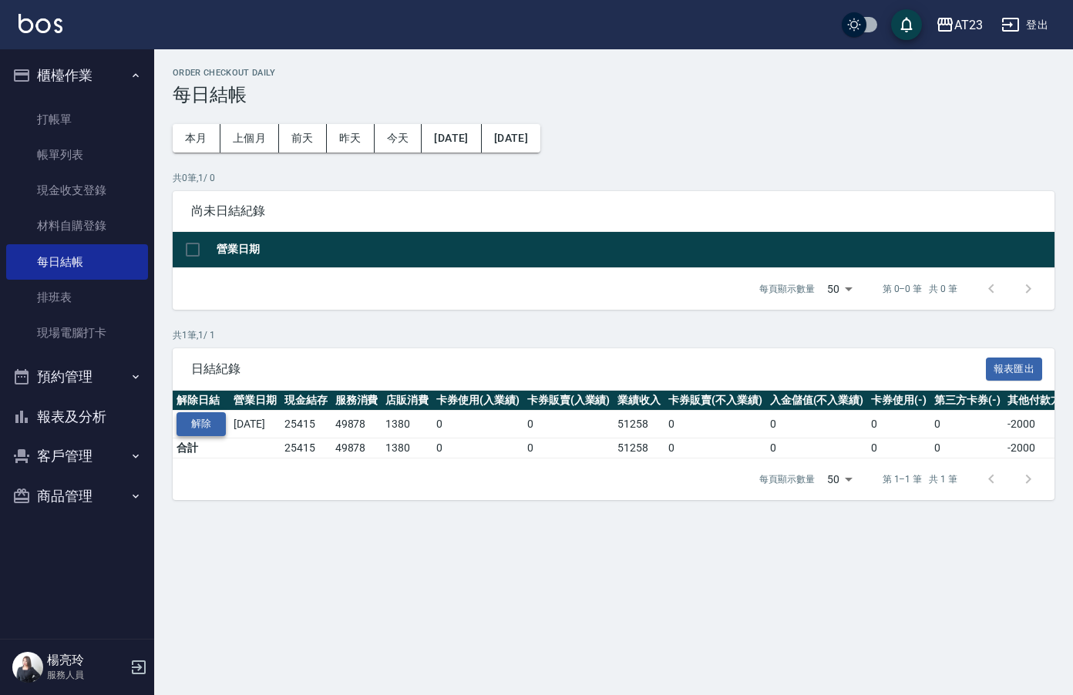
click at [191, 431] on button "解除" at bounding box center [201, 424] width 49 height 24
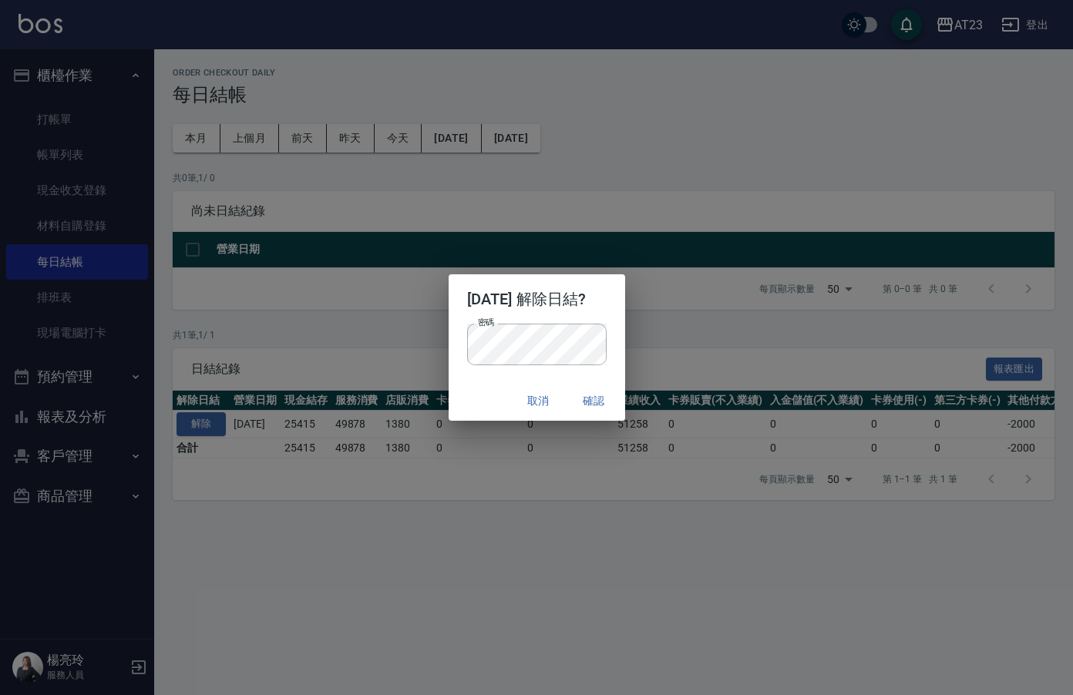
click at [606, 328] on p "密碼 密碼" at bounding box center [537, 345] width 140 height 42
click at [601, 407] on button "確認" at bounding box center [594, 401] width 49 height 29
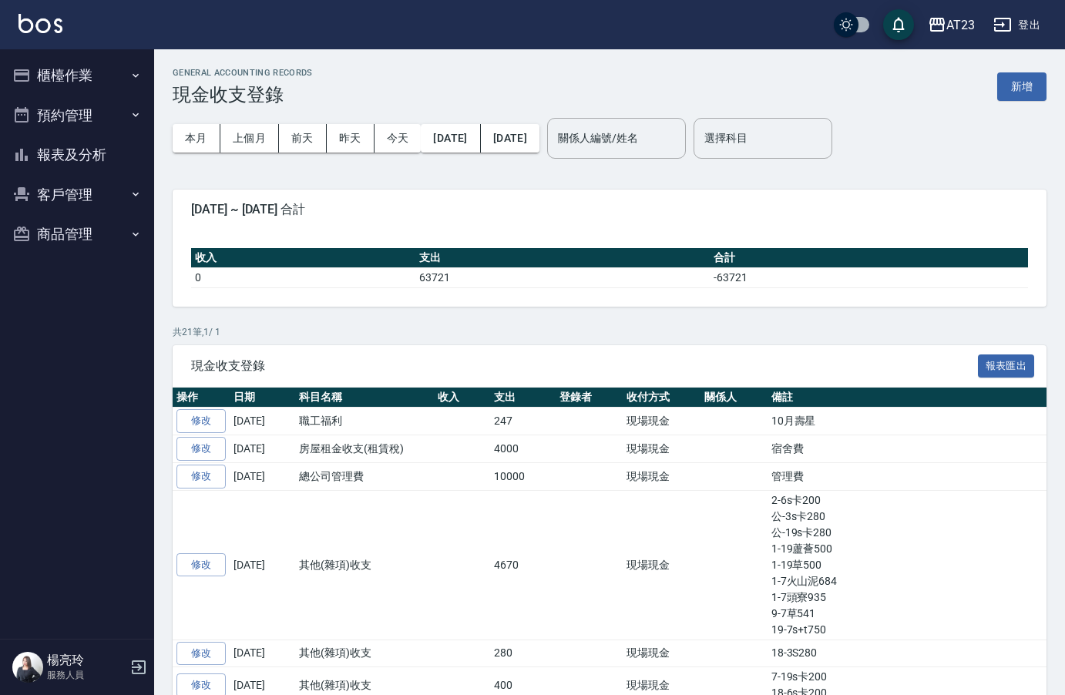
click at [52, 82] on button "櫃檯作業" at bounding box center [77, 76] width 142 height 40
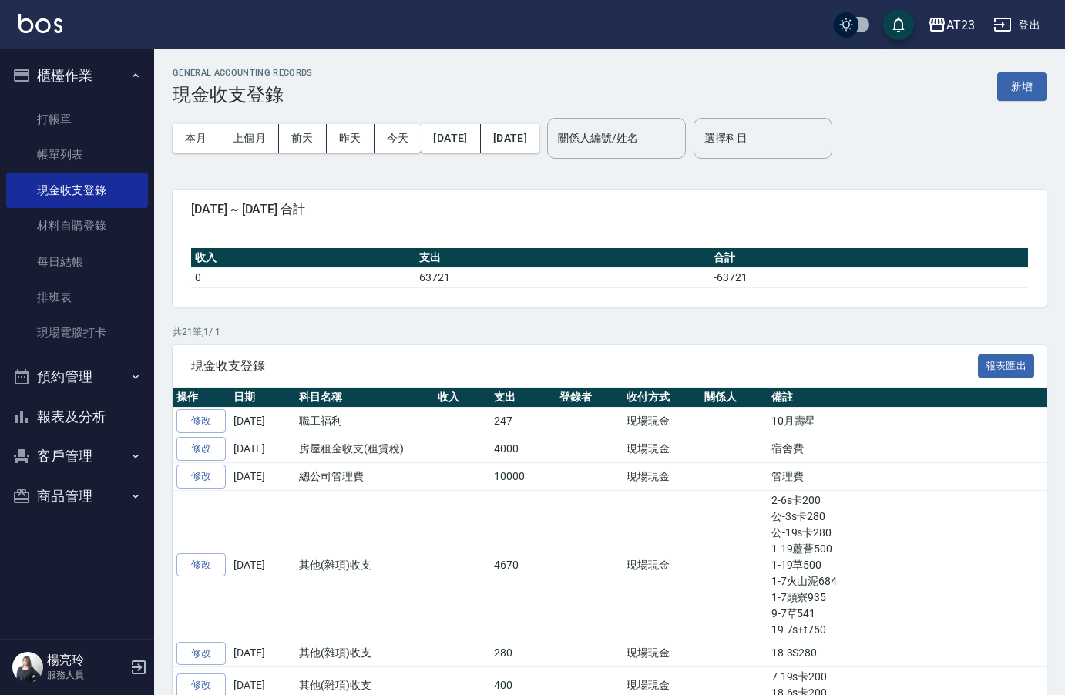
click at [93, 409] on button "報表及分析" at bounding box center [77, 417] width 142 height 40
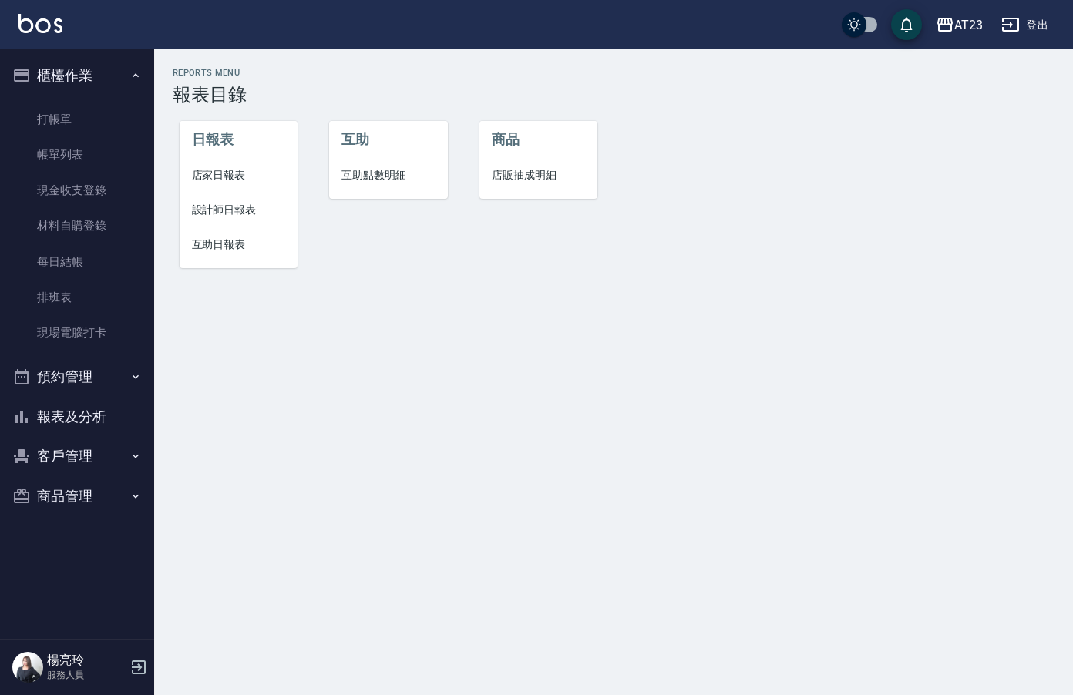
click at [74, 426] on button "報表及分析" at bounding box center [77, 417] width 142 height 40
click at [56, 262] on link "每日結帳" at bounding box center [77, 261] width 142 height 35
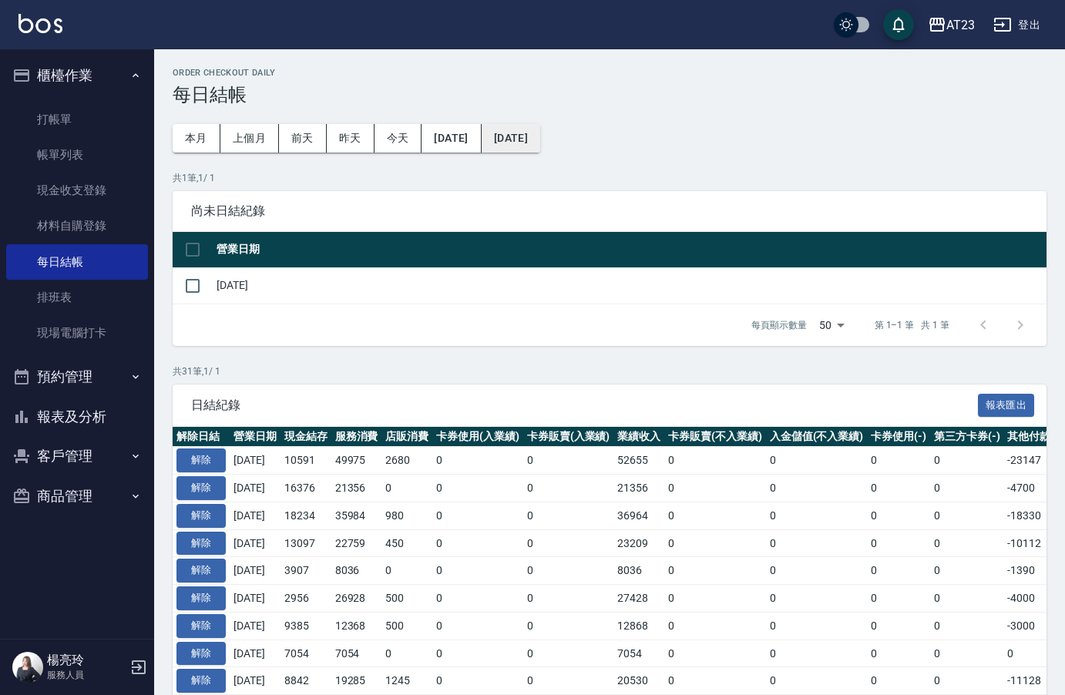
click at [540, 130] on button "[DATE]" at bounding box center [511, 138] width 59 height 29
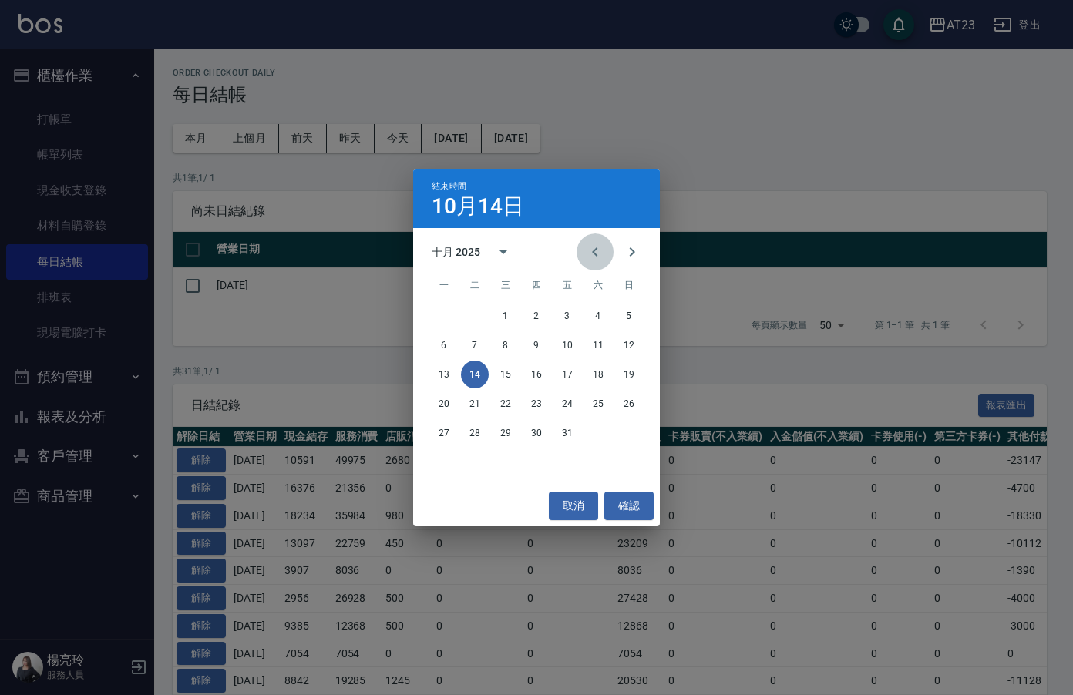
click at [593, 244] on icon "Previous month" at bounding box center [595, 252] width 19 height 19
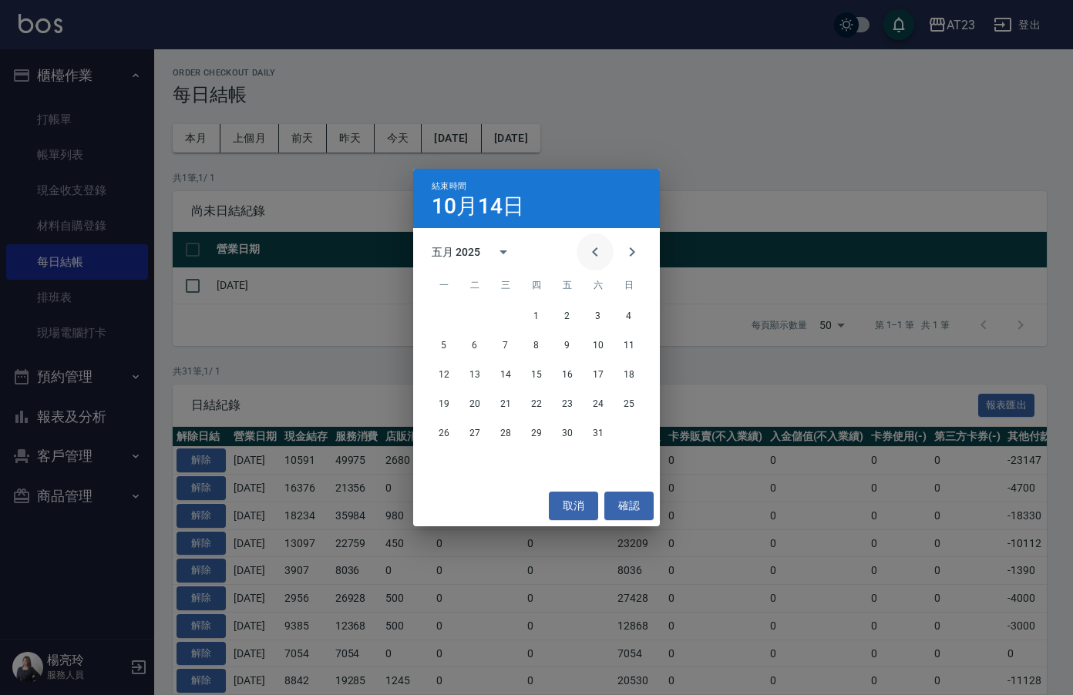
click at [593, 244] on icon "Previous month" at bounding box center [595, 252] width 19 height 19
click at [629, 408] on button "23" at bounding box center [629, 404] width 28 height 28
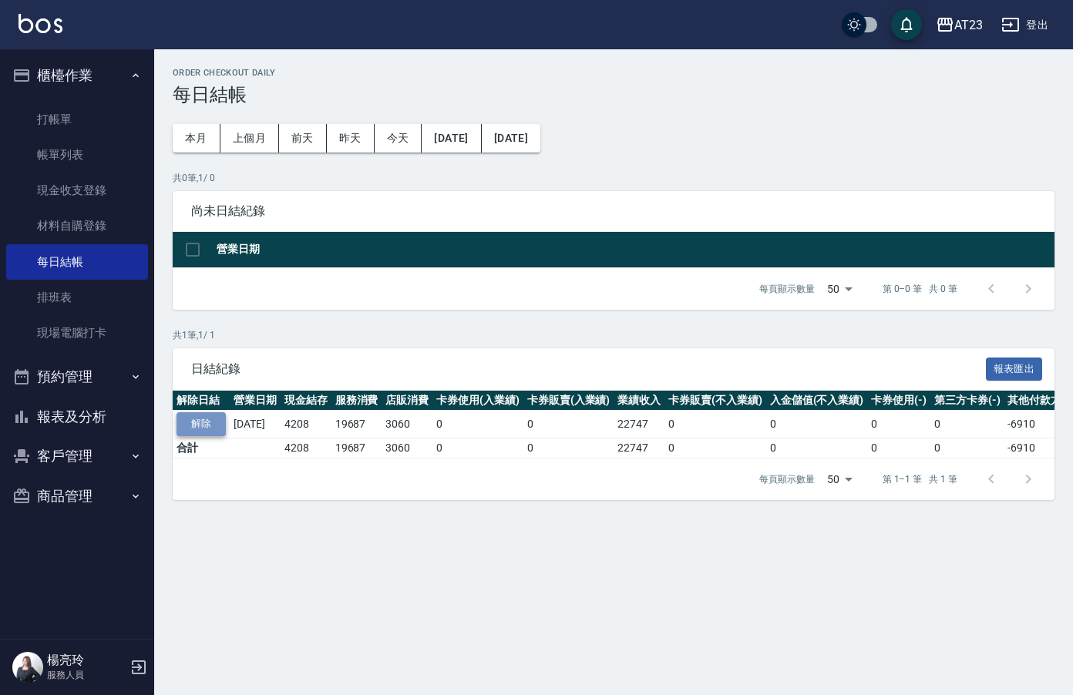
click at [208, 422] on button "解除" at bounding box center [201, 424] width 49 height 24
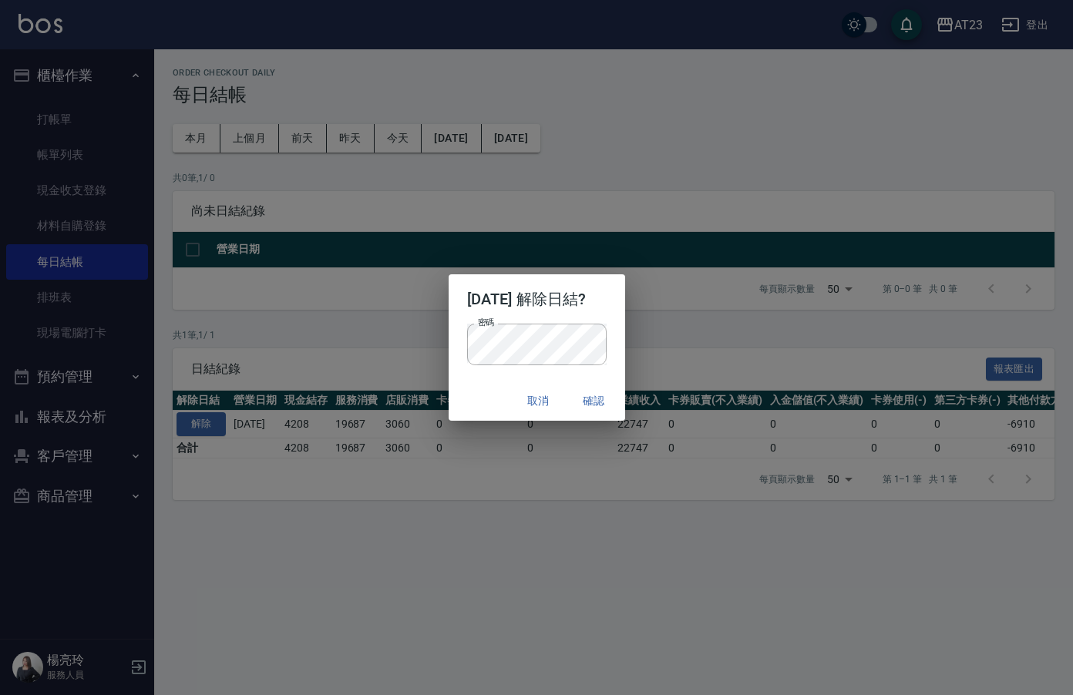
click at [634, 325] on div "2025/03/23 解除日結? 密碼 密碼 取消 確認" at bounding box center [536, 347] width 1073 height 695
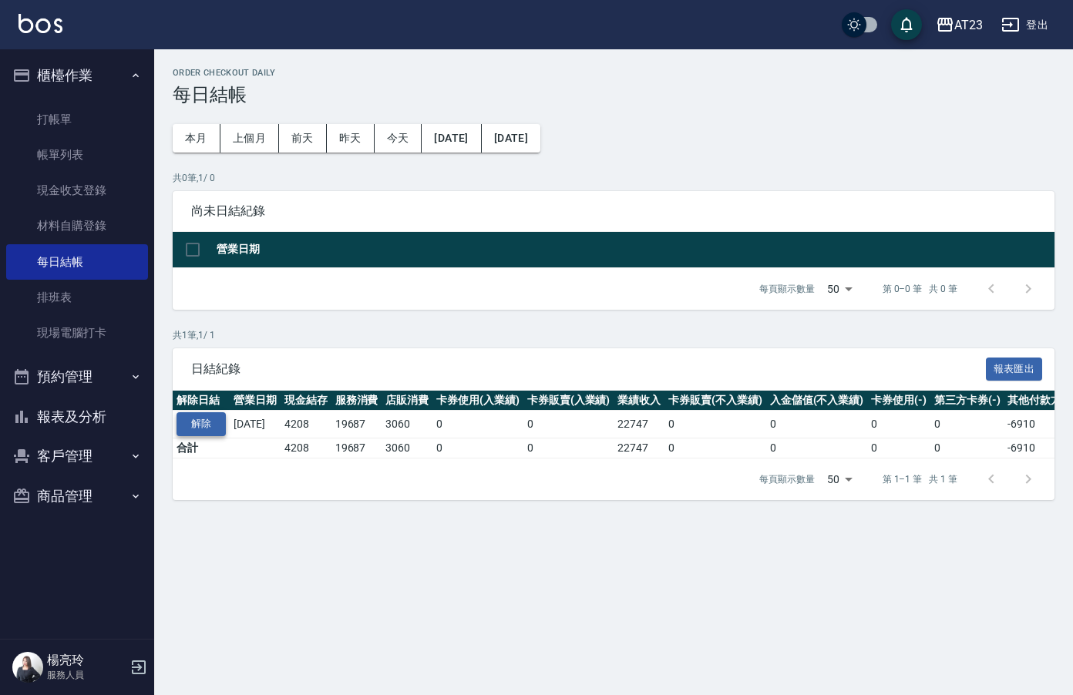
click at [210, 416] on button "解除" at bounding box center [201, 424] width 49 height 24
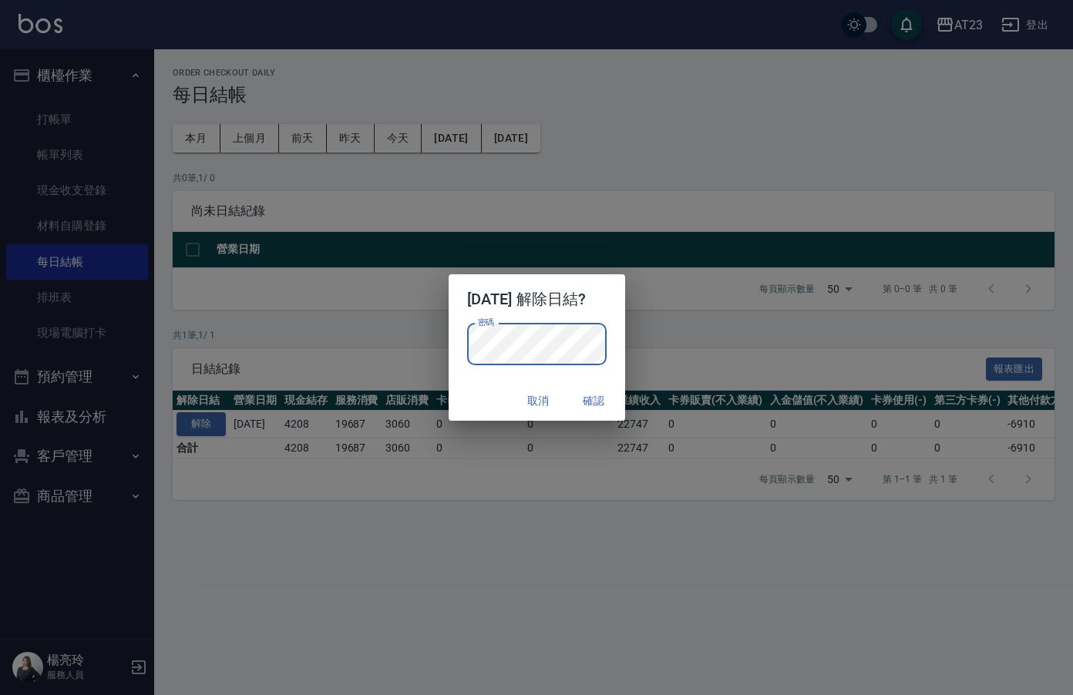
click at [609, 322] on h2 "2025/03/23 解除日結?" at bounding box center [537, 298] width 177 height 49
click at [608, 392] on button "確認" at bounding box center [594, 401] width 49 height 29
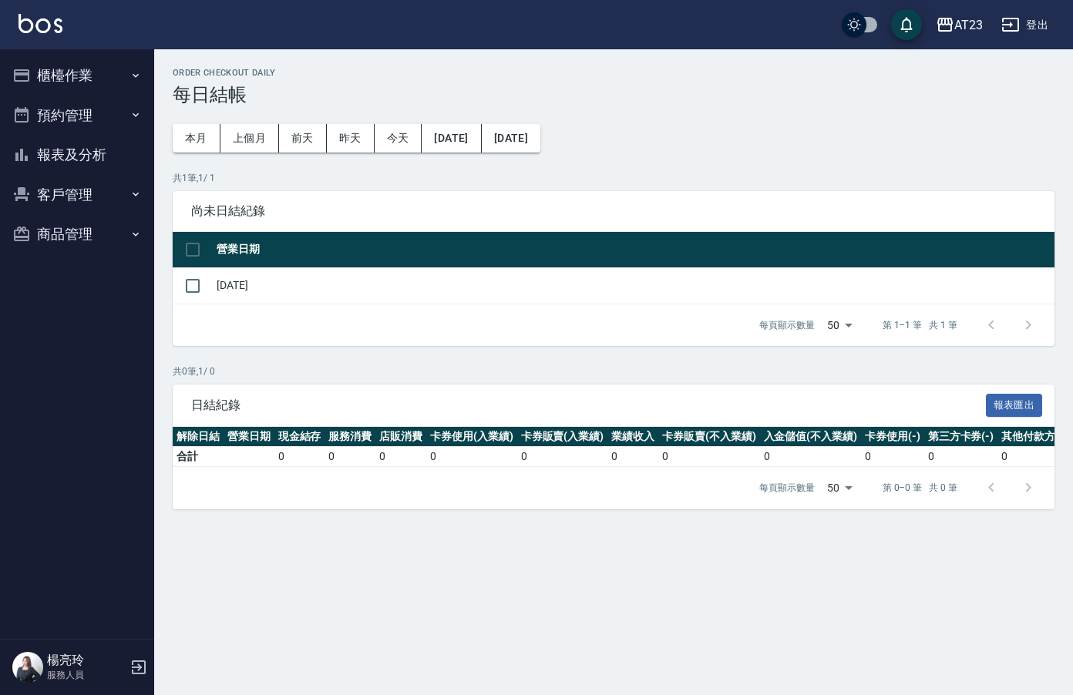
click at [74, 82] on button "櫃檯作業" at bounding box center [77, 76] width 142 height 40
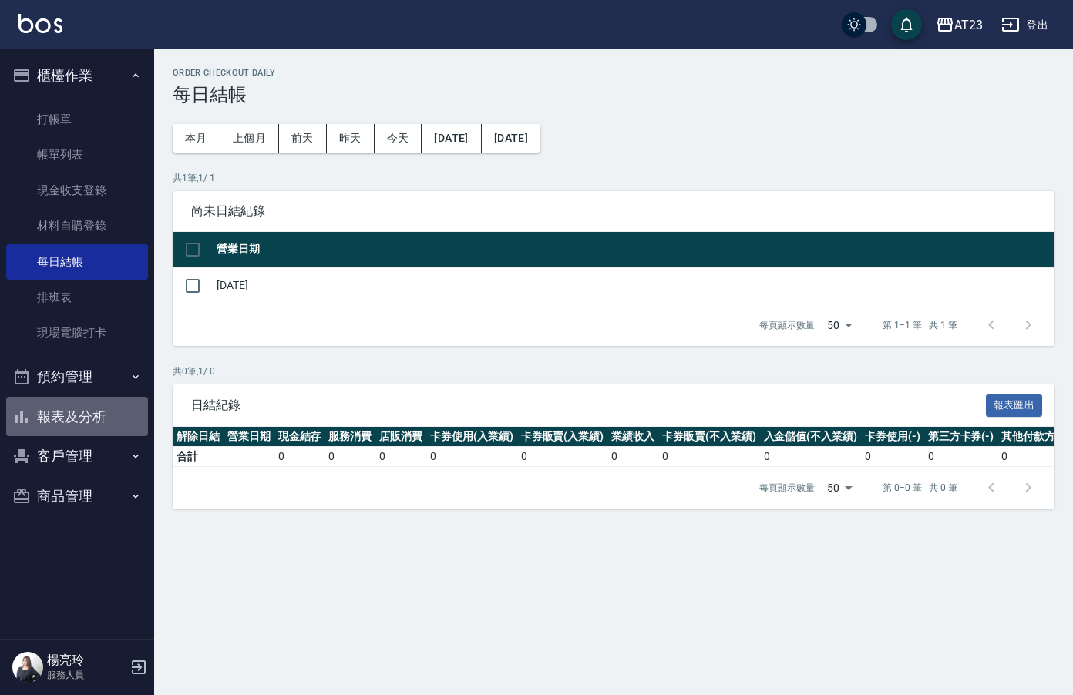
click at [73, 416] on button "報表及分析" at bounding box center [77, 417] width 142 height 40
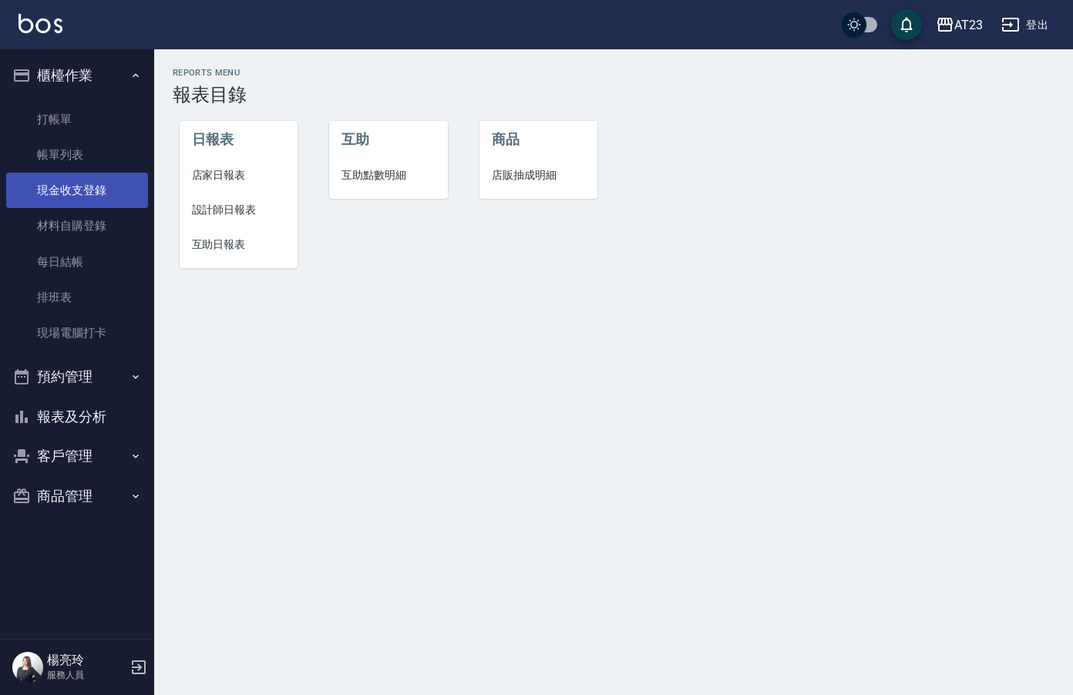
click at [81, 187] on link "現金收支登錄" at bounding box center [77, 190] width 142 height 35
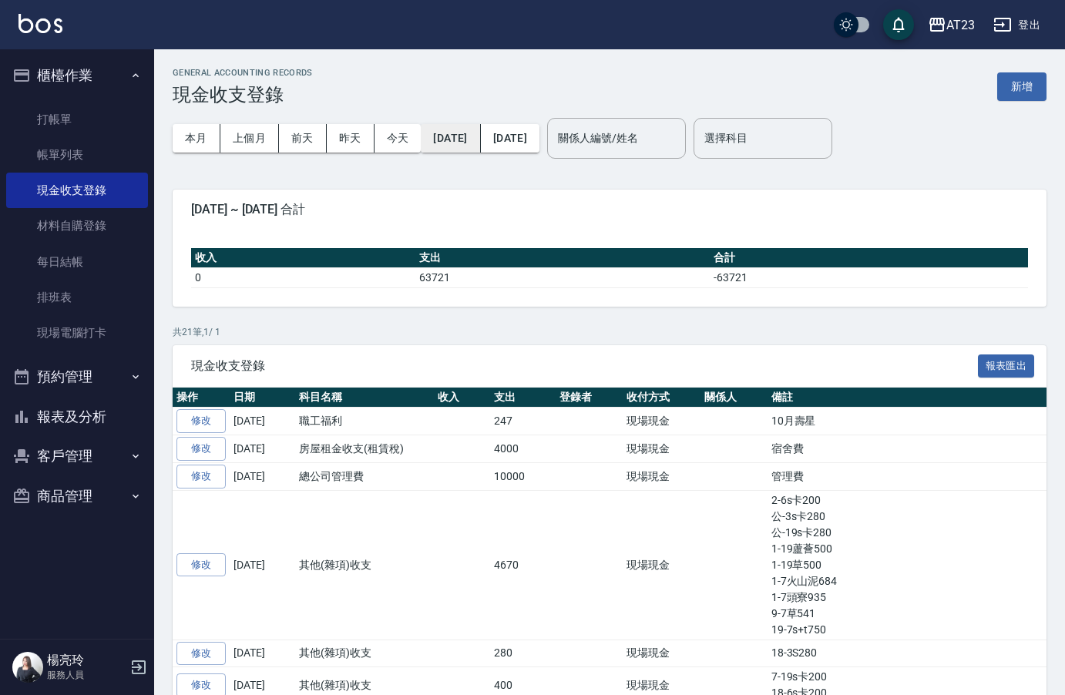
click at [459, 128] on button "[DATE]" at bounding box center [450, 138] width 59 height 29
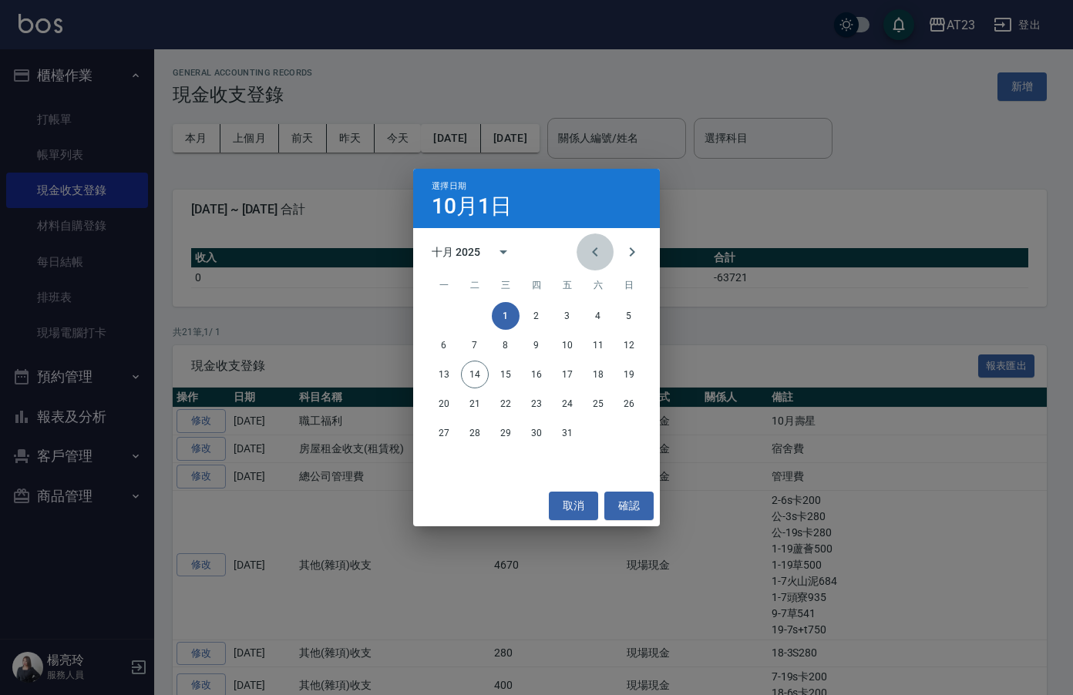
click at [593, 255] on icon "Previous month" at bounding box center [595, 252] width 19 height 19
click at [532, 373] on button "17" at bounding box center [537, 375] width 28 height 28
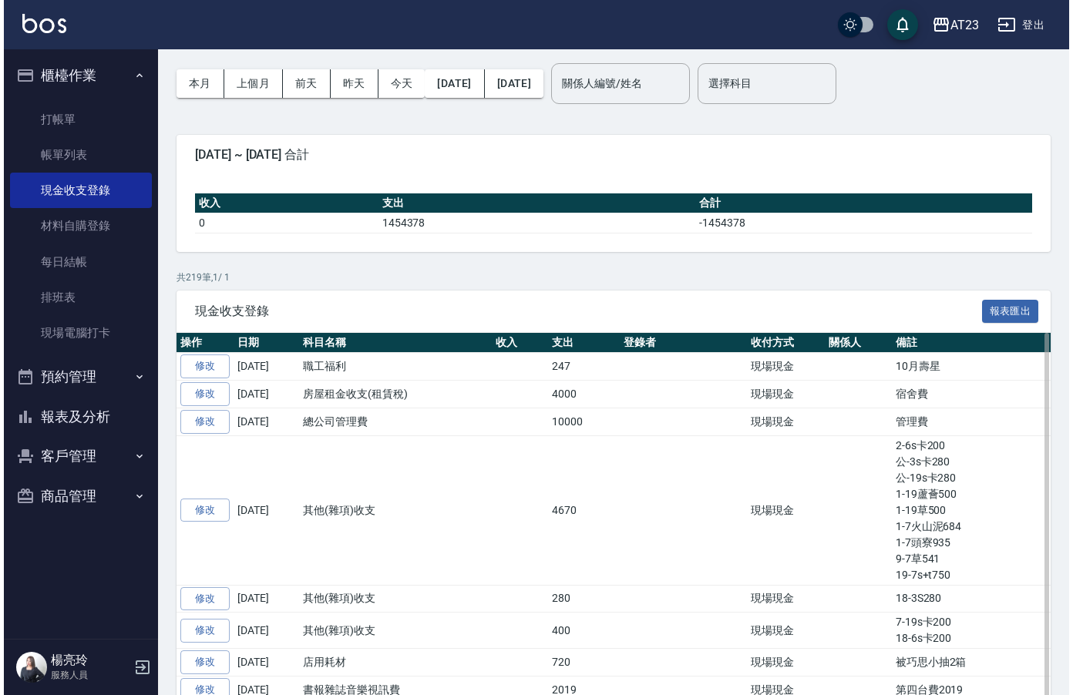
scroll to position [77, 0]
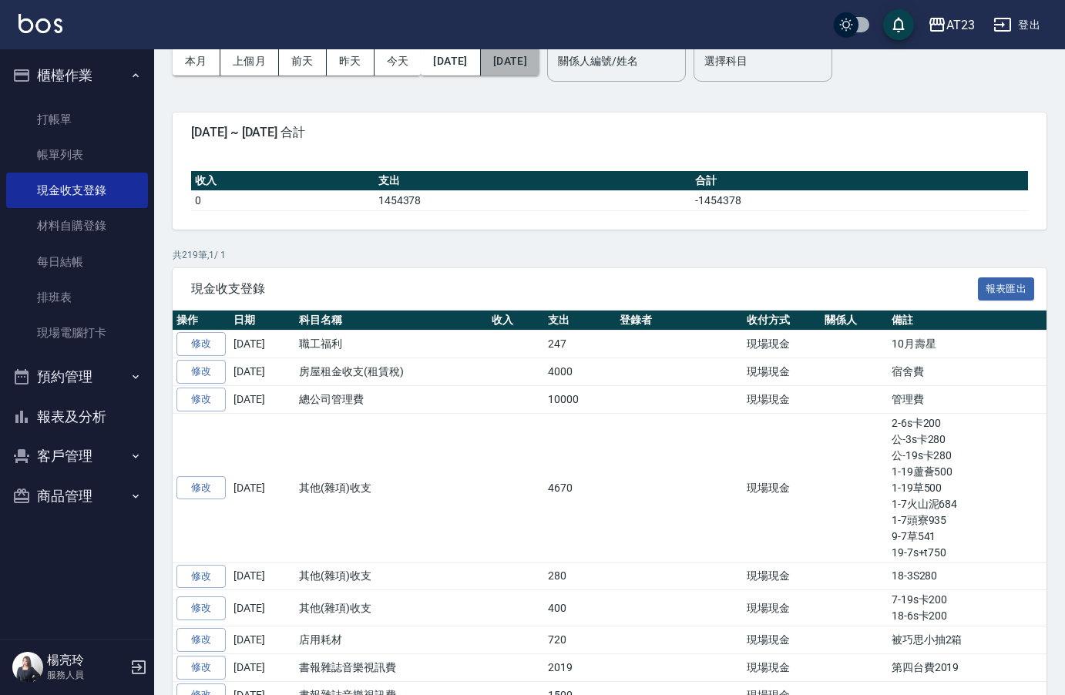
click at [537, 58] on button "[DATE]" at bounding box center [510, 61] width 59 height 29
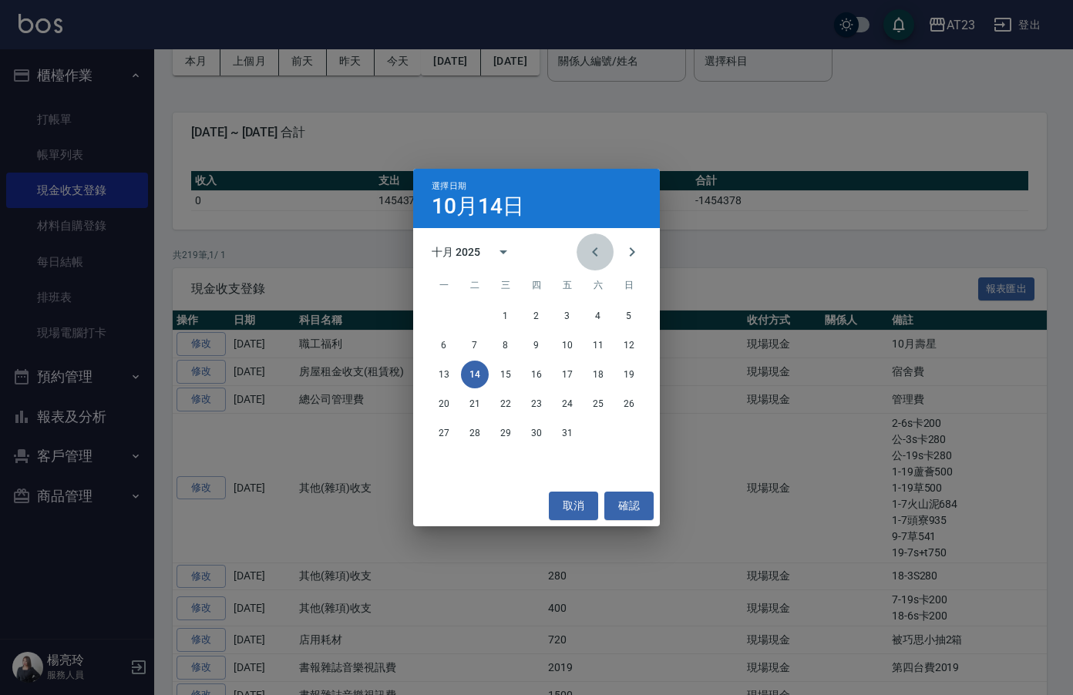
click at [593, 250] on icon "Previous month" at bounding box center [595, 252] width 19 height 19
click at [543, 376] on button "17" at bounding box center [537, 375] width 28 height 28
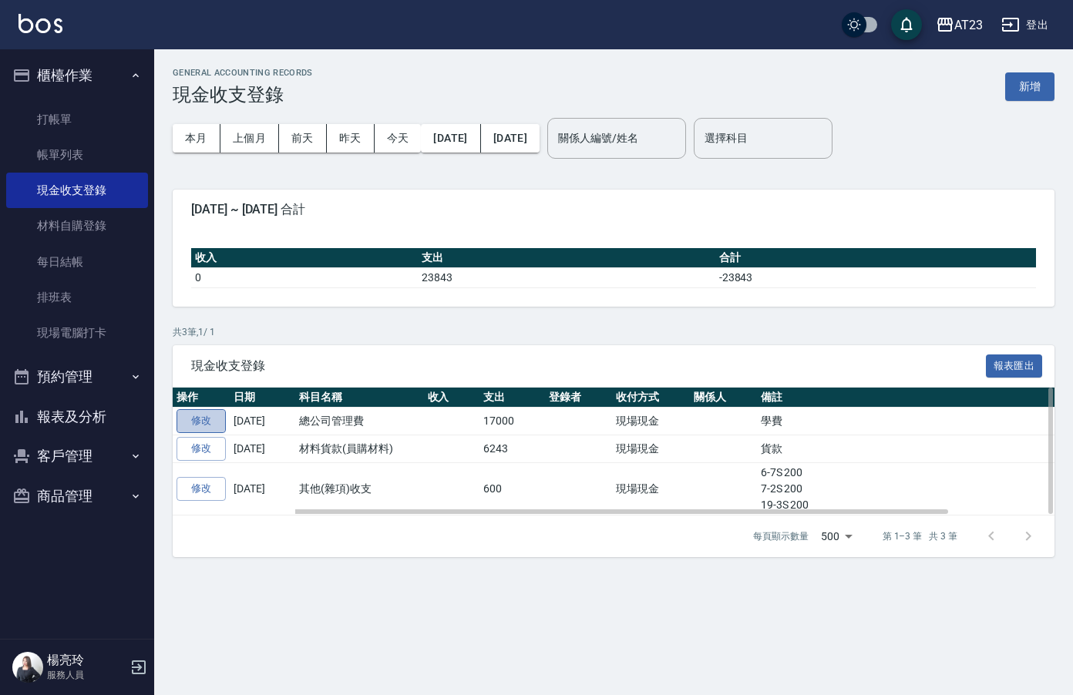
click at [210, 423] on link "修改" at bounding box center [201, 421] width 49 height 24
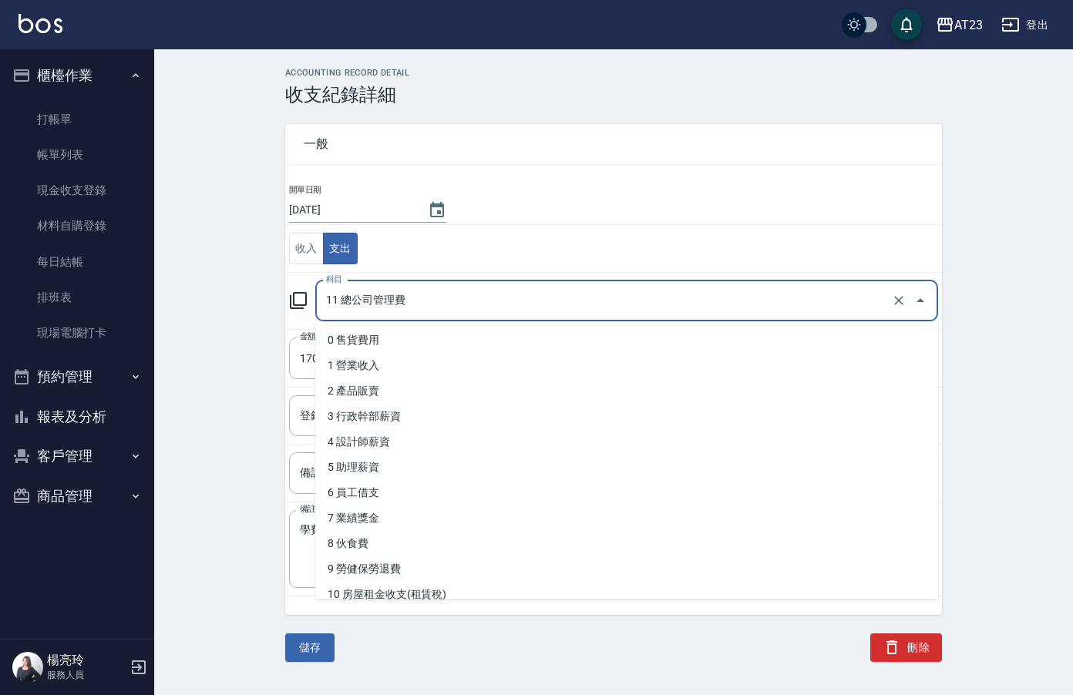
click at [459, 299] on input "11 總公司管理費" at bounding box center [605, 301] width 566 height 27
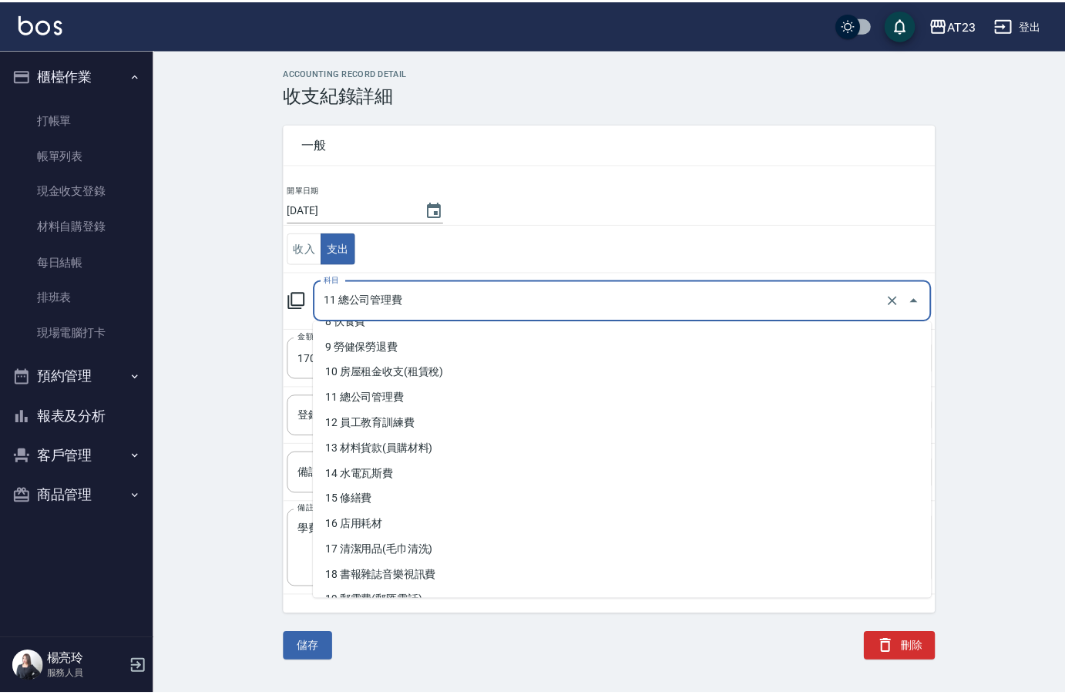
scroll to position [231, 0]
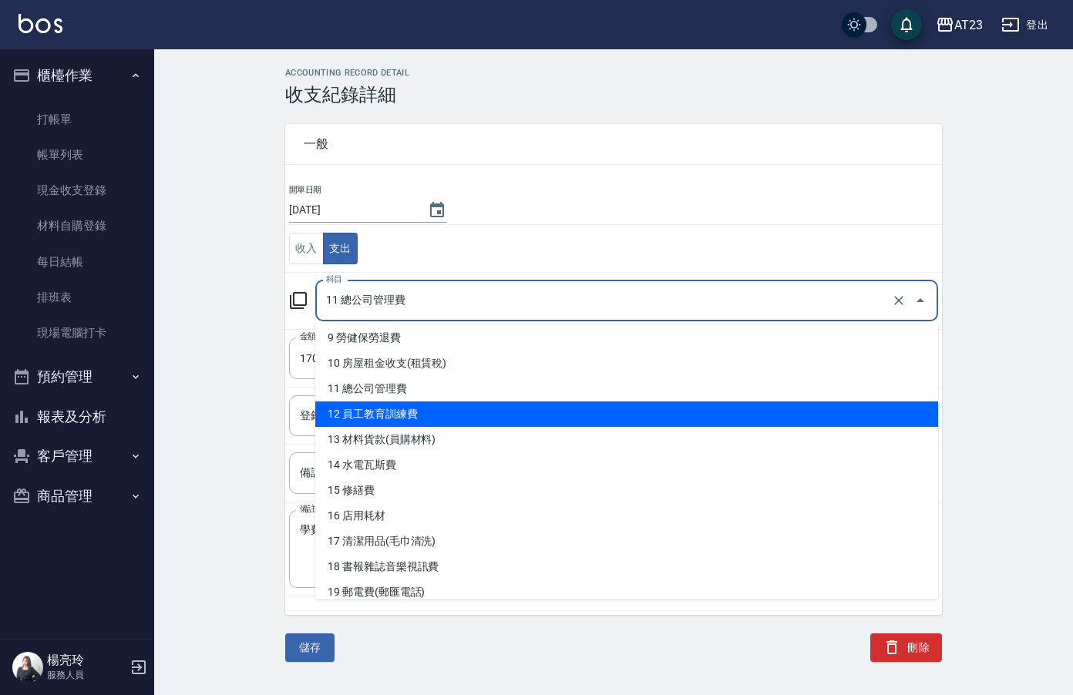
click at [560, 419] on li "12 員工教育訓練費" at bounding box center [626, 414] width 623 height 25
type input "12 員工教育訓練費"
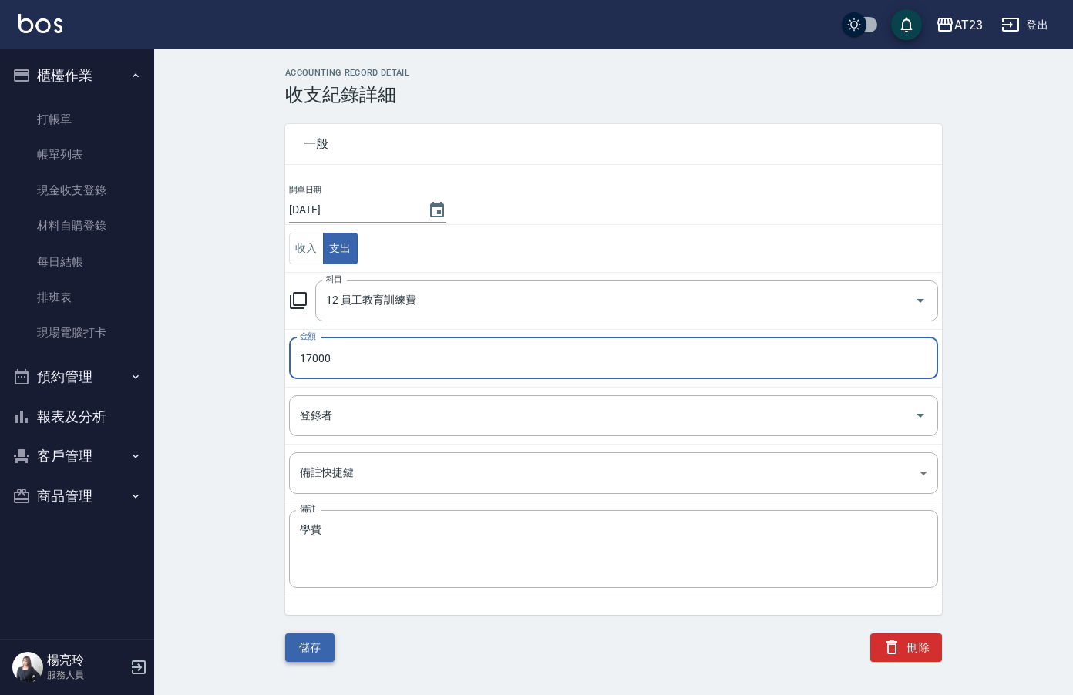
click at [311, 653] on button "儲存" at bounding box center [309, 648] width 49 height 29
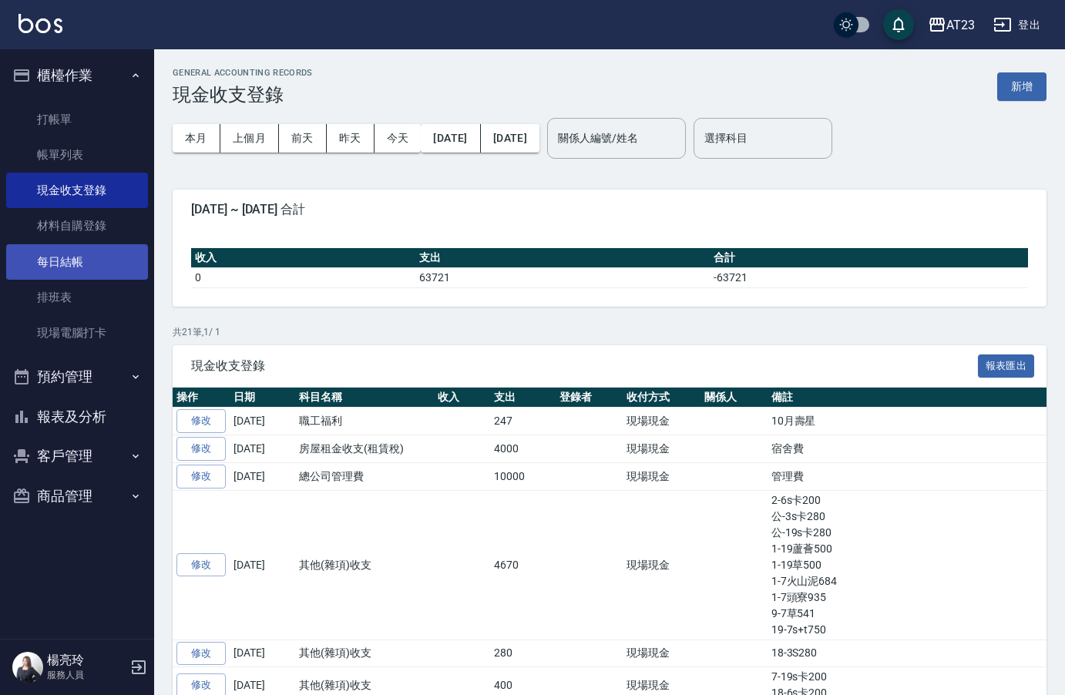
click at [84, 259] on link "每日結帳" at bounding box center [77, 261] width 142 height 35
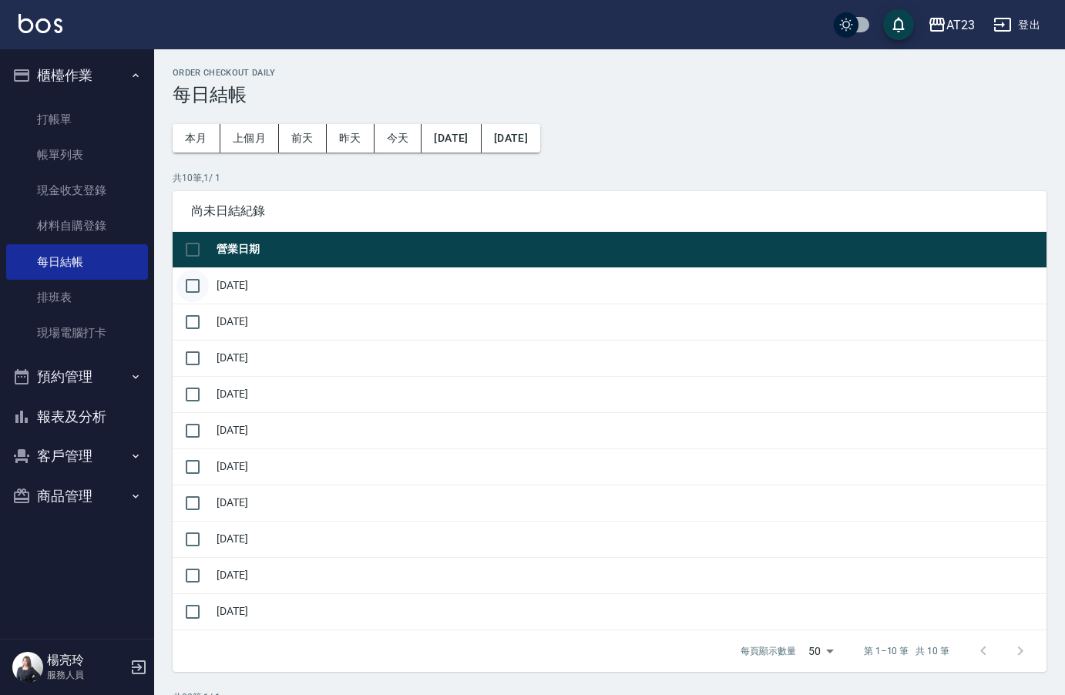
click at [192, 287] on input "checkbox" at bounding box center [193, 286] width 32 height 32
checkbox input "true"
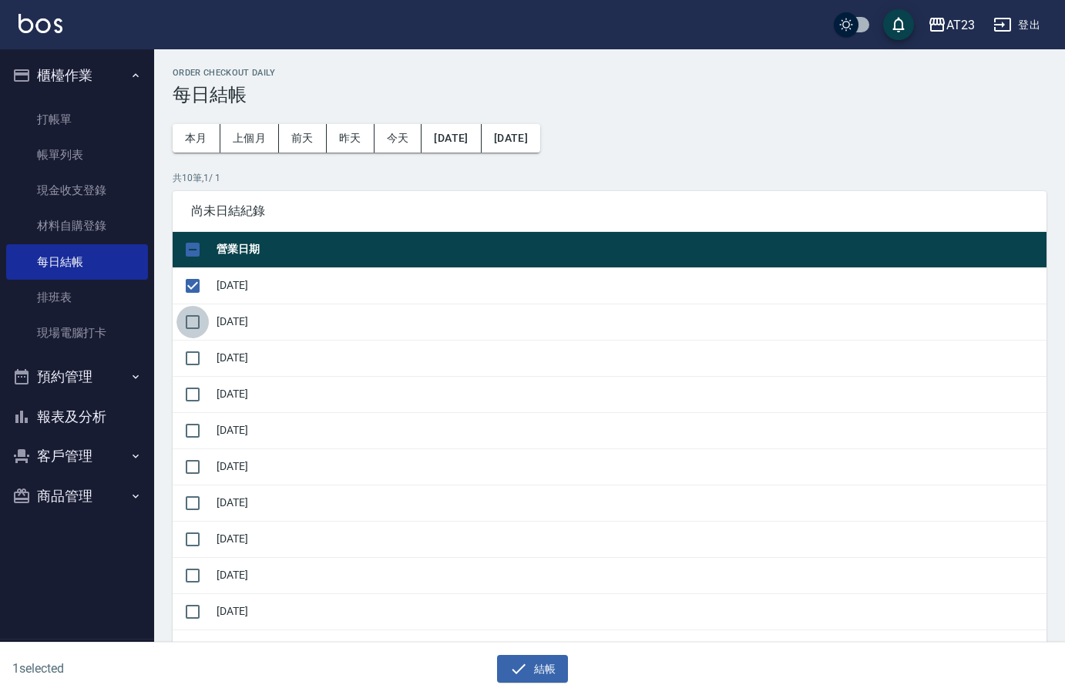
click at [201, 321] on input "checkbox" at bounding box center [193, 322] width 32 height 32
checkbox input "true"
click at [194, 345] on input "checkbox" at bounding box center [193, 358] width 32 height 32
checkbox input "true"
click at [182, 381] on input "checkbox" at bounding box center [193, 395] width 32 height 32
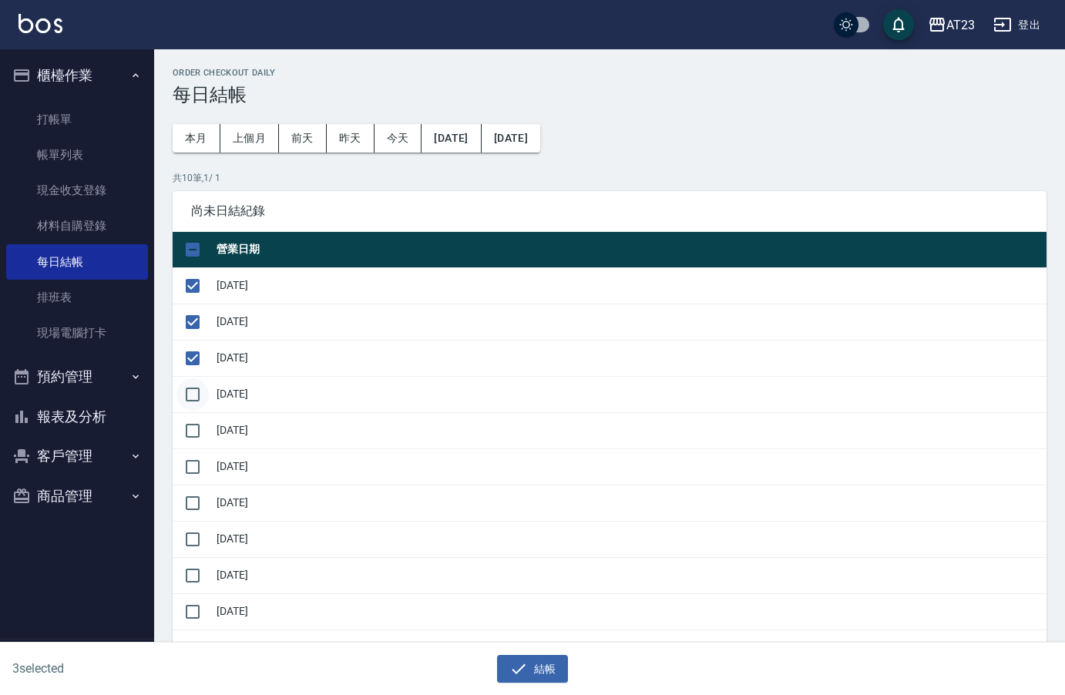
checkbox input "true"
drag, startPoint x: 190, startPoint y: 417, endPoint x: 183, endPoint y: 461, distance: 44.6
click at [189, 424] on input "checkbox" at bounding box center [193, 431] width 32 height 32
checkbox input "true"
click at [182, 463] on input "checkbox" at bounding box center [193, 467] width 32 height 32
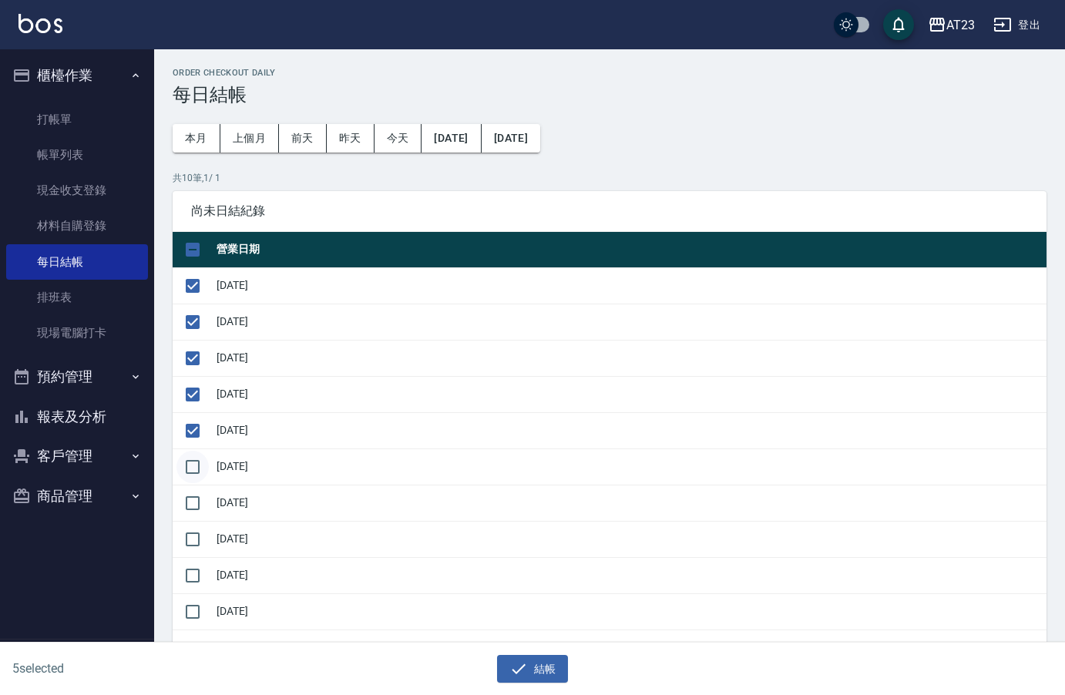
checkbox input "true"
click at [197, 497] on input "checkbox" at bounding box center [193, 503] width 32 height 32
checkbox input "true"
drag, startPoint x: 193, startPoint y: 540, endPoint x: 196, endPoint y: 563, distance: 22.6
click at [194, 546] on input "checkbox" at bounding box center [193, 539] width 32 height 32
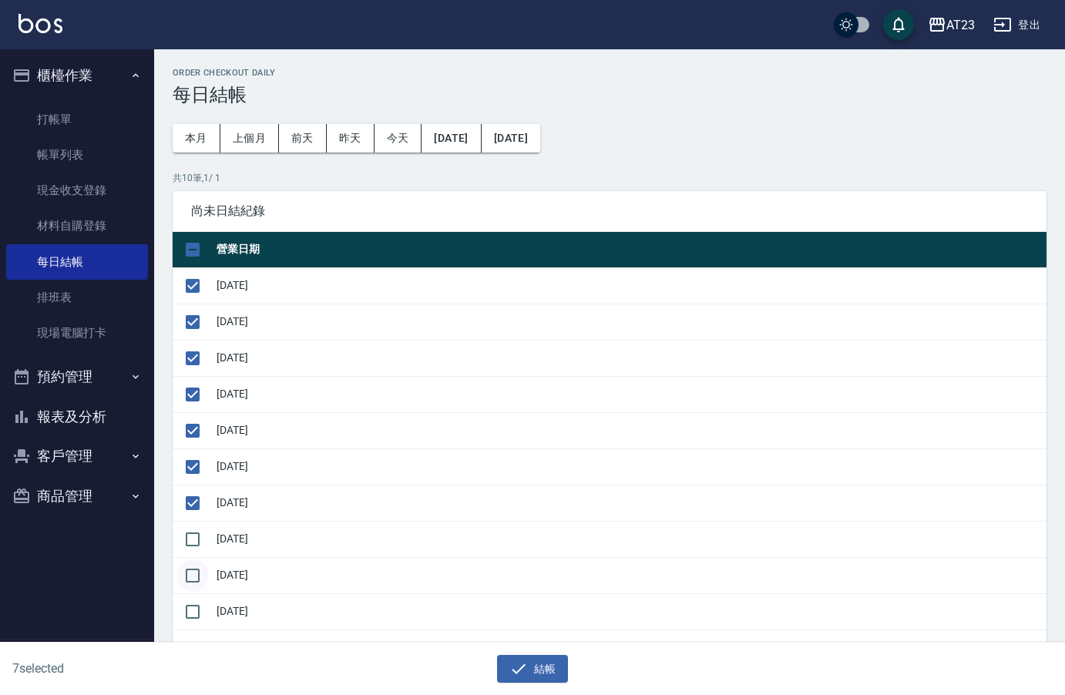
checkbox input "true"
click at [196, 568] on input "checkbox" at bounding box center [193, 576] width 32 height 32
checkbox input "true"
click at [542, 675] on button "結帳" at bounding box center [533, 669] width 72 height 29
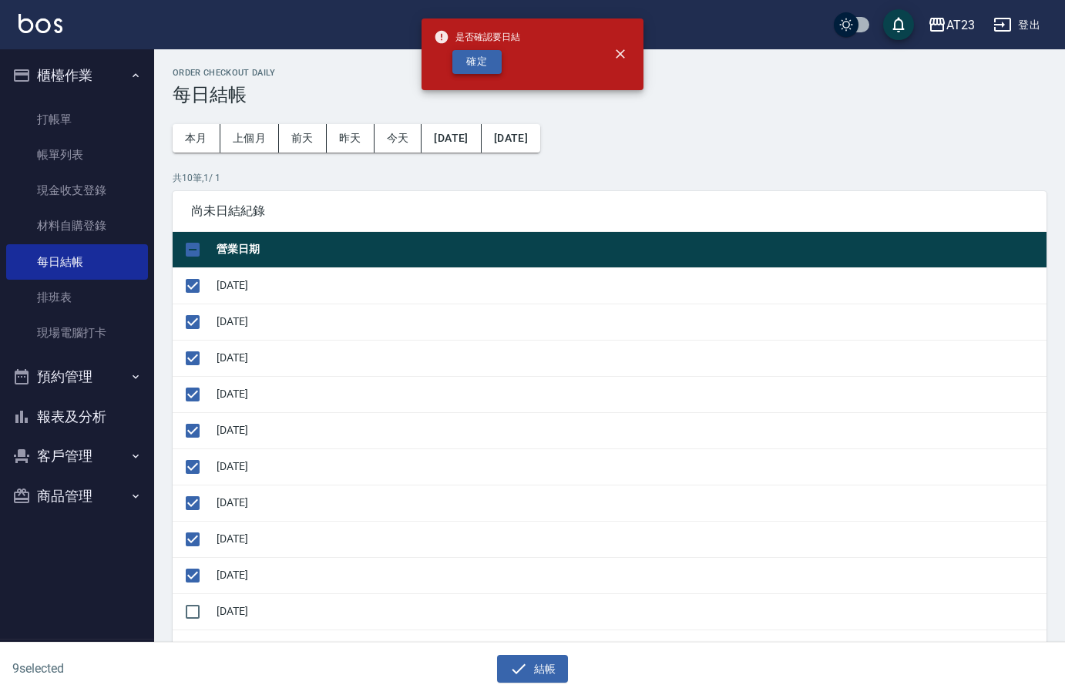
click at [471, 65] on button "確定" at bounding box center [477, 62] width 49 height 24
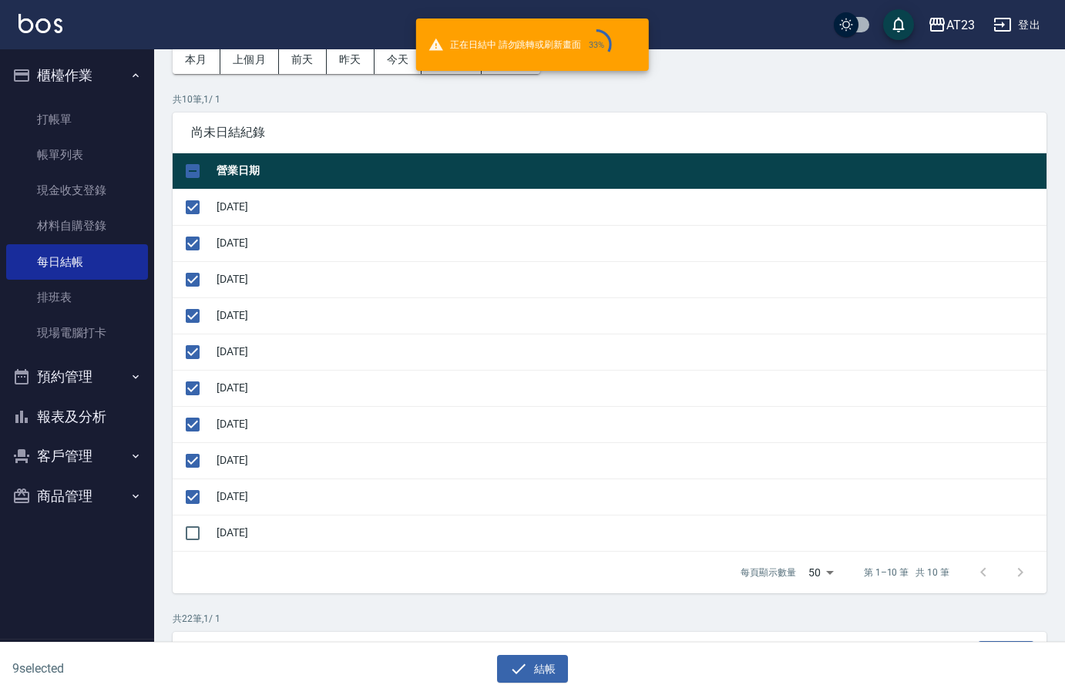
scroll to position [154, 0]
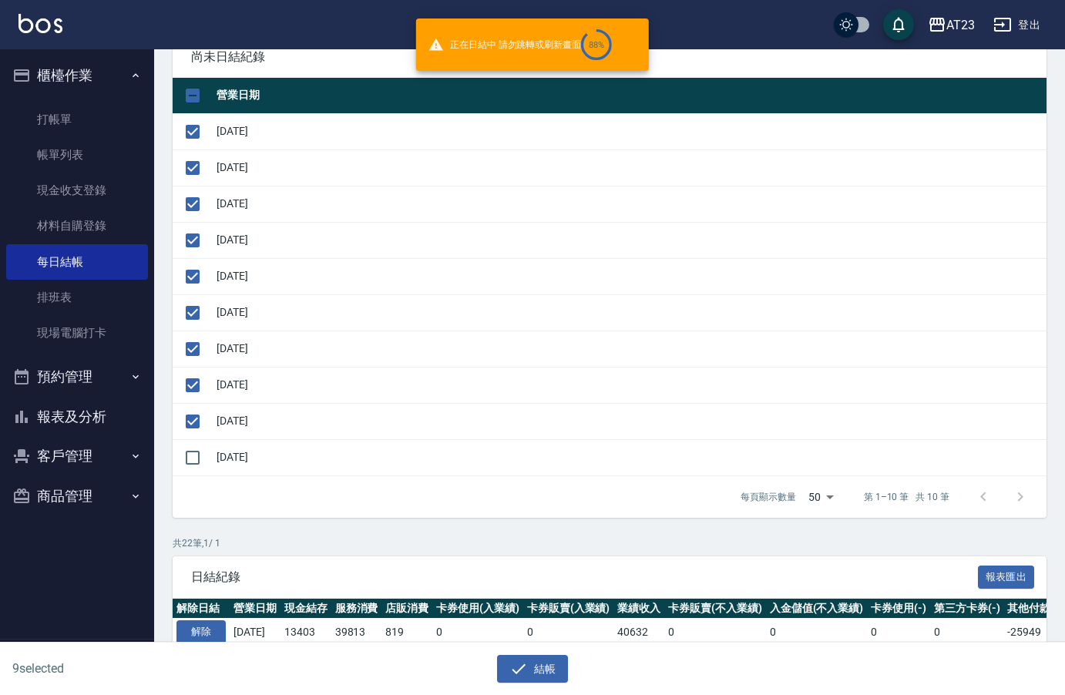
checkbox input "false"
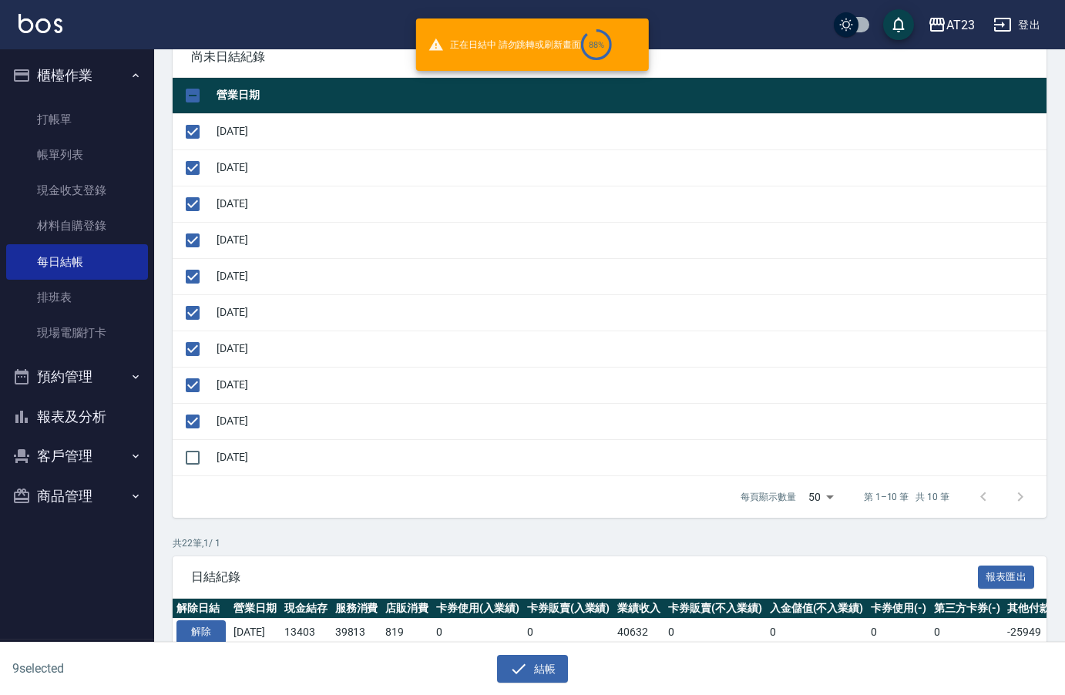
checkbox input "false"
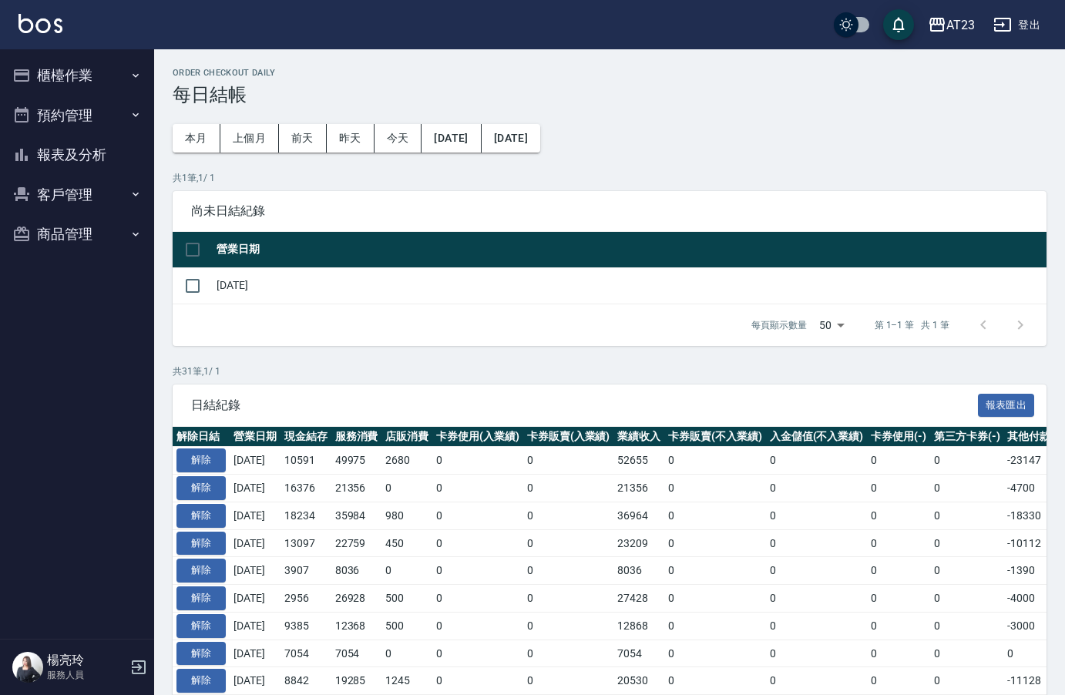
click at [74, 63] on button "櫃檯作業" at bounding box center [77, 76] width 142 height 40
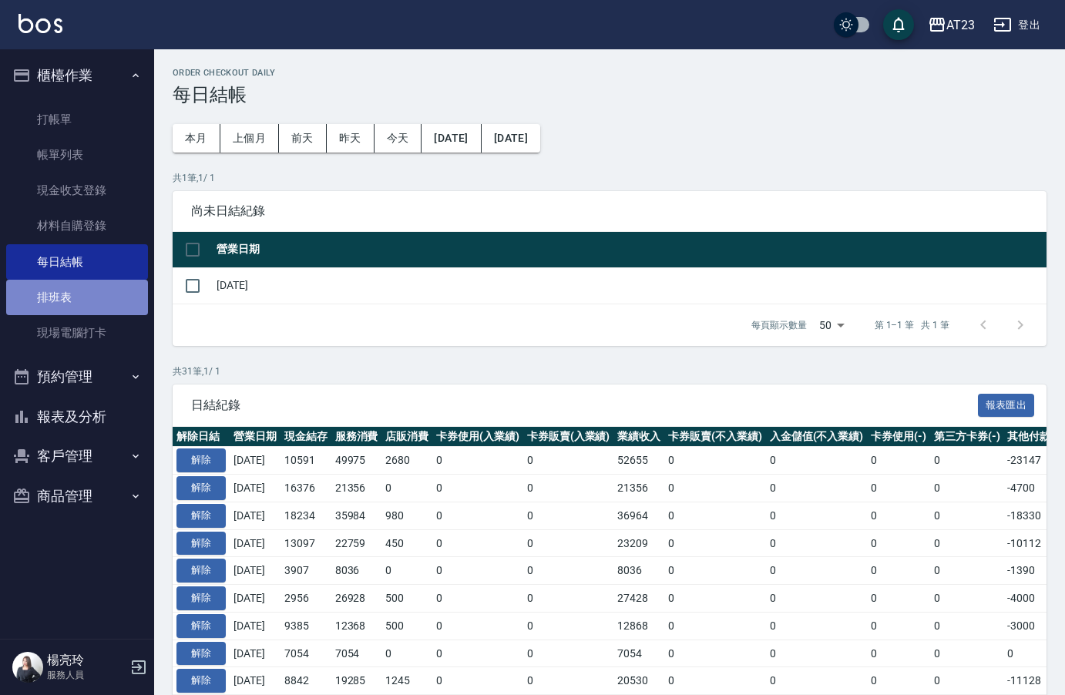
click at [82, 302] on link "排班表" at bounding box center [77, 297] width 142 height 35
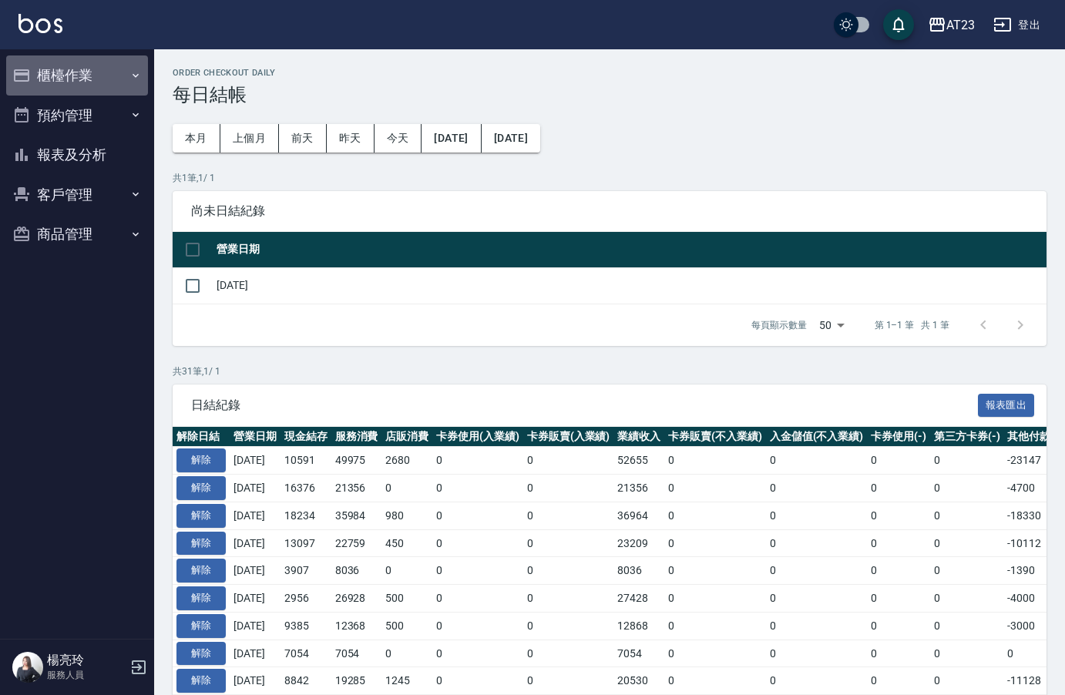
click at [44, 85] on button "櫃檯作業" at bounding box center [77, 76] width 142 height 40
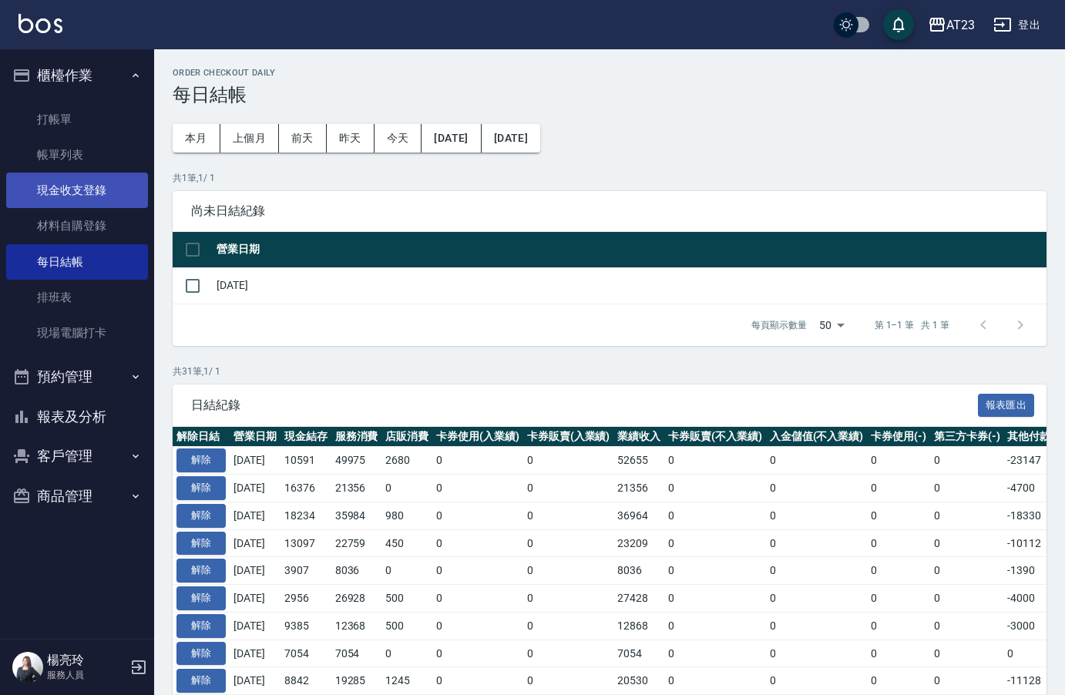
click at [96, 180] on link "現金收支登錄" at bounding box center [77, 190] width 142 height 35
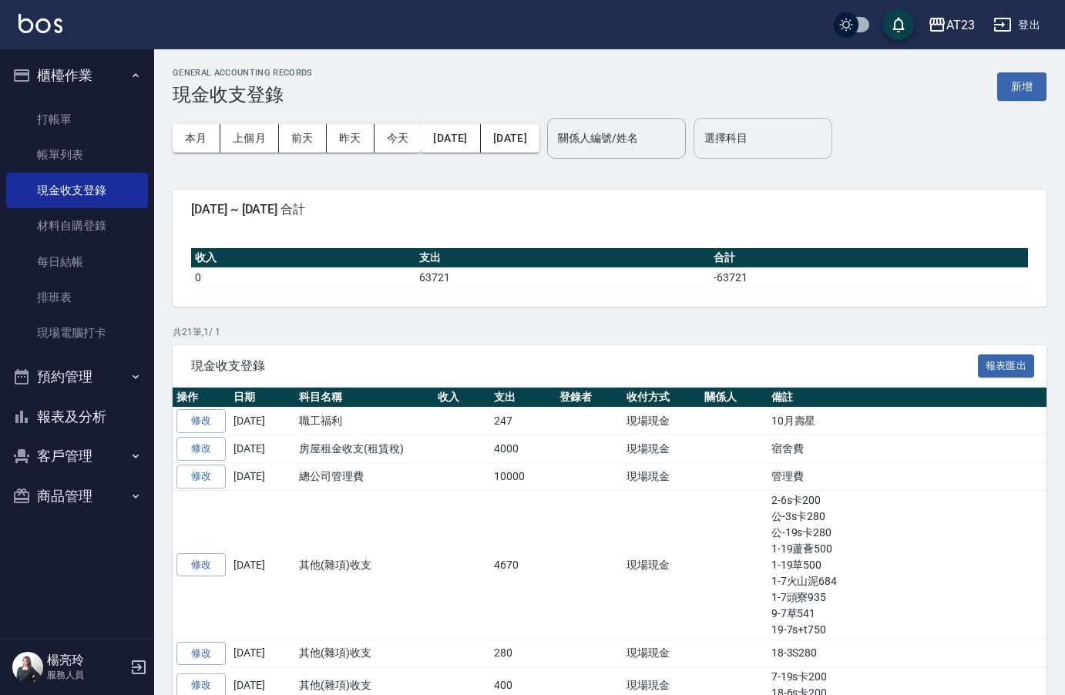
click at [809, 139] on input "選擇科目" at bounding box center [763, 138] width 125 height 27
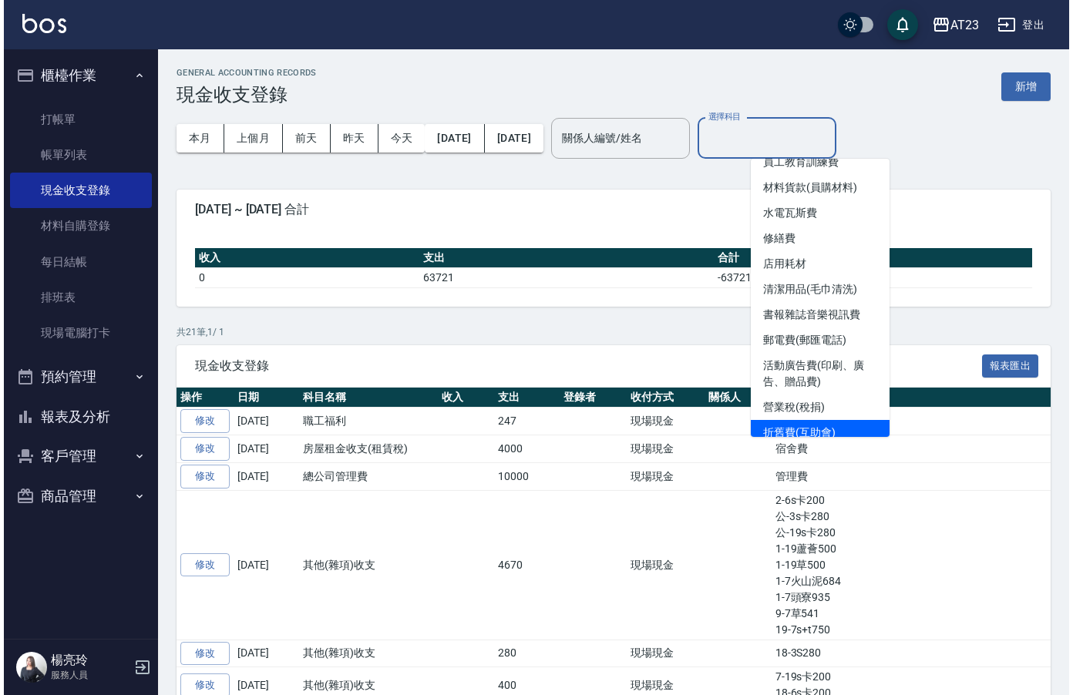
scroll to position [231, 0]
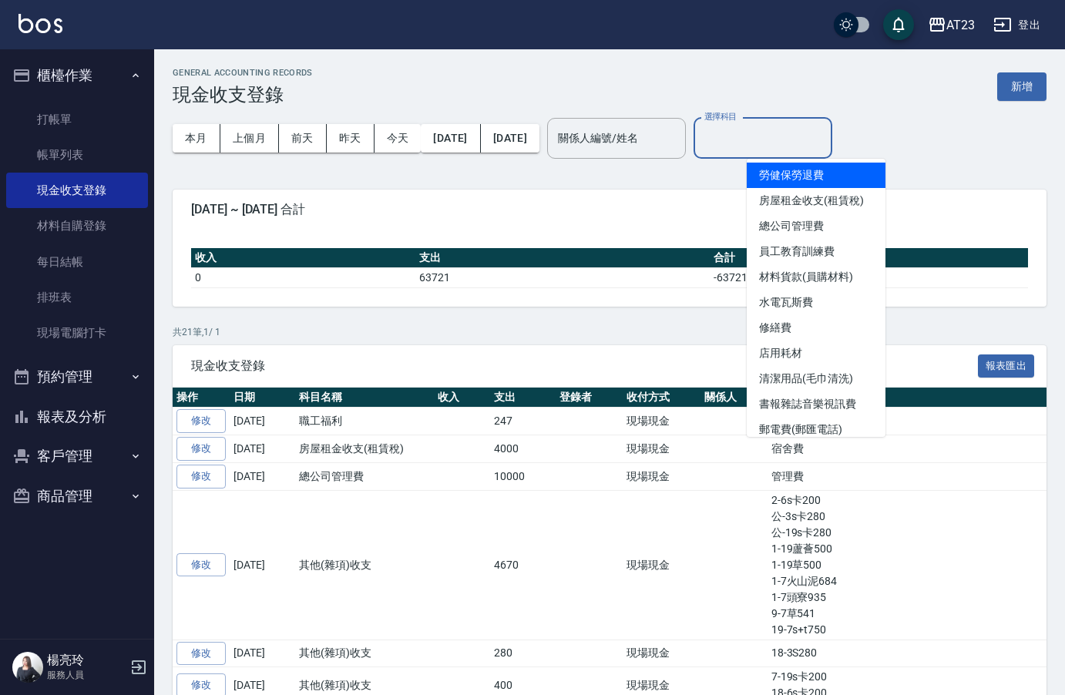
click at [825, 179] on li "勞健保勞退費" at bounding box center [816, 175] width 139 height 25
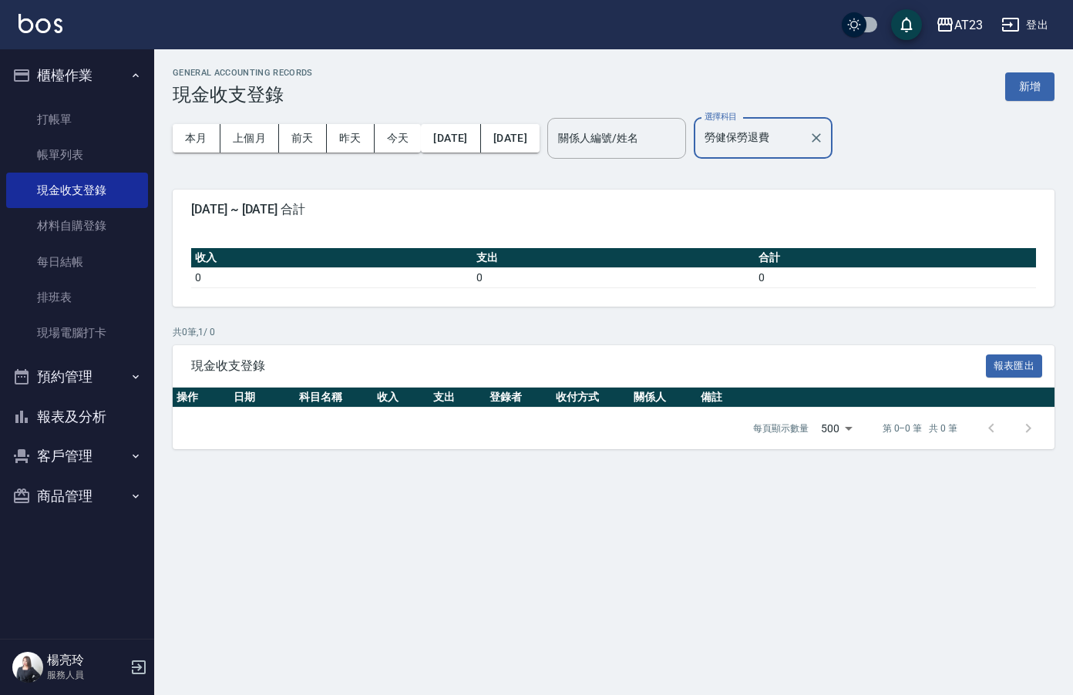
click at [803, 142] on input "勞健保勞退費" at bounding box center [752, 138] width 102 height 27
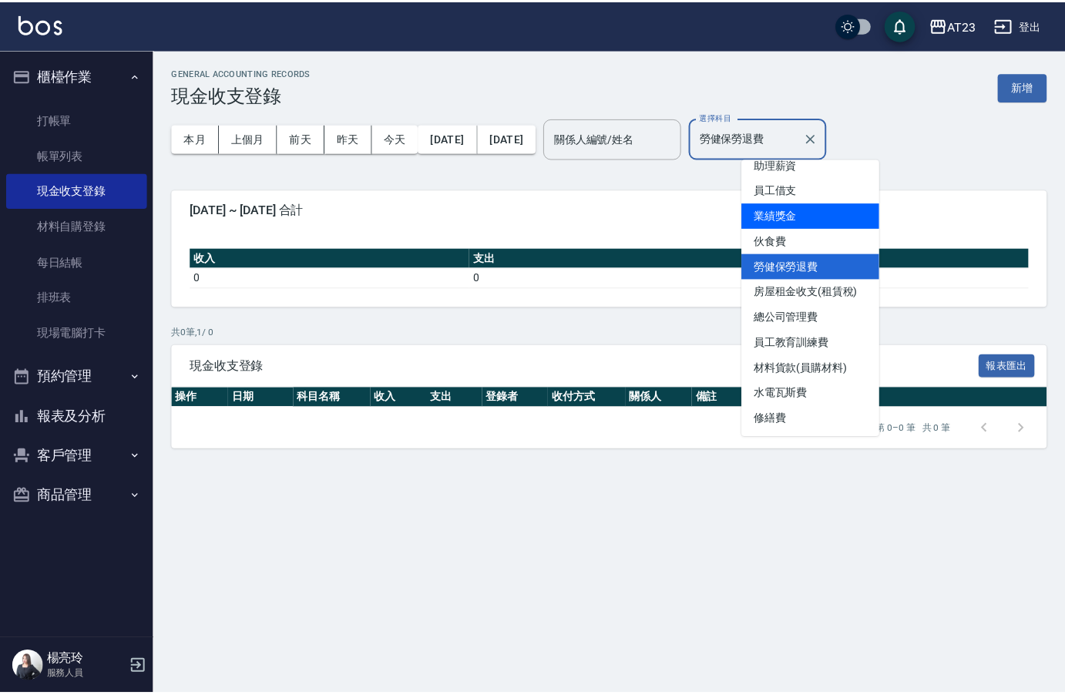
scroll to position [154, 0]
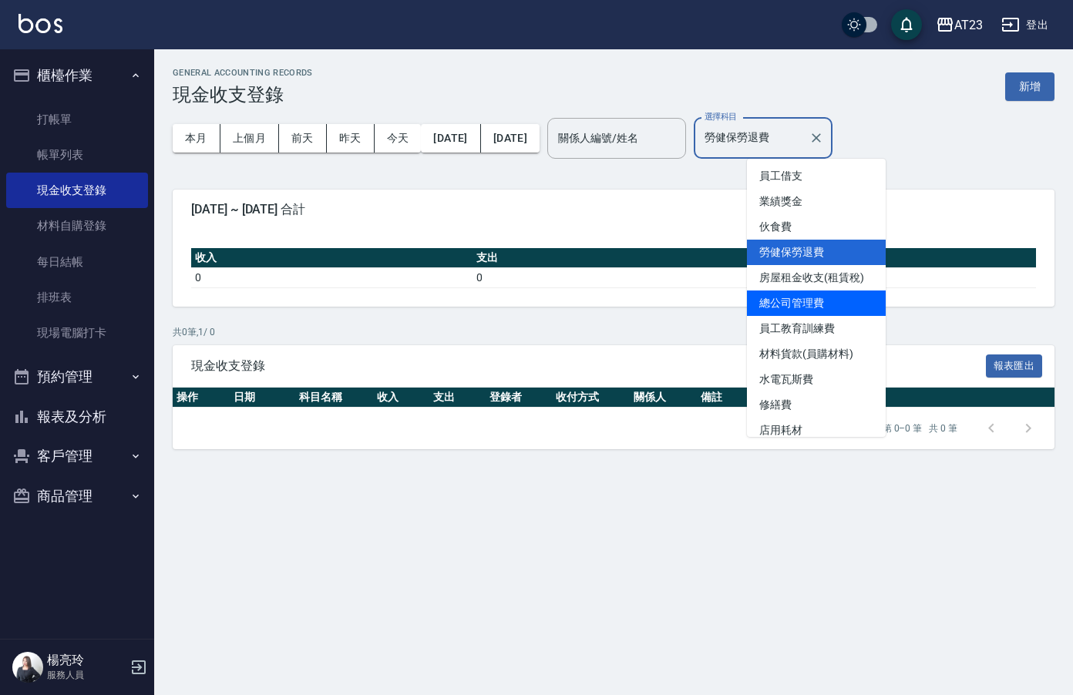
click at [824, 300] on li "總公司管理費" at bounding box center [816, 303] width 139 height 25
type input "總公司管理費"
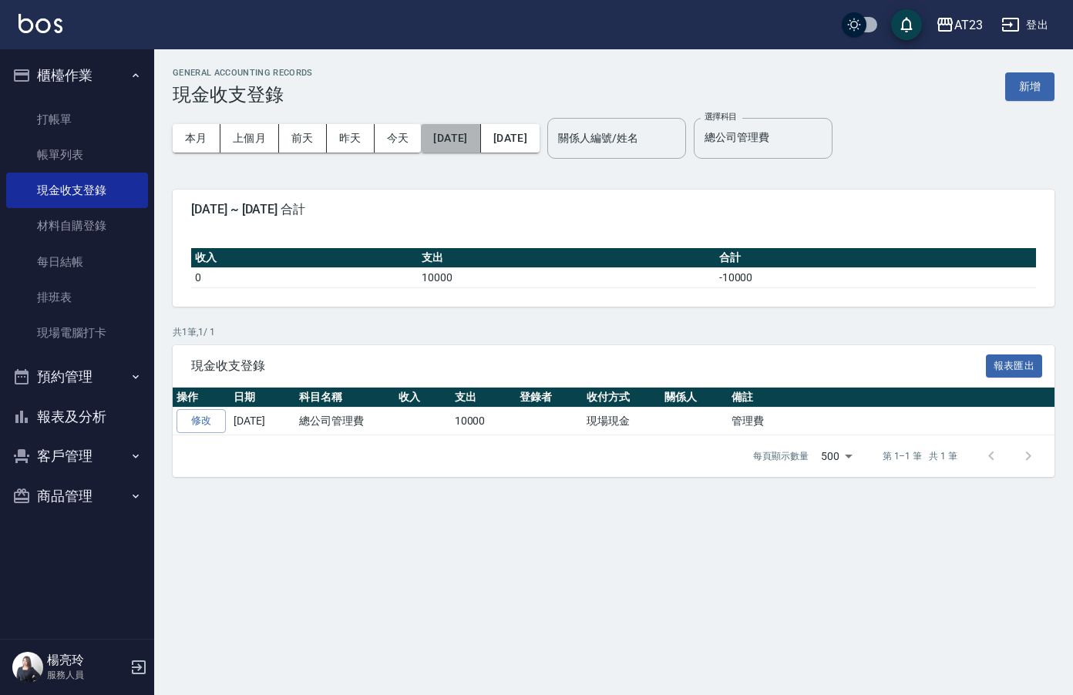
click at [453, 135] on button "[DATE]" at bounding box center [450, 138] width 59 height 29
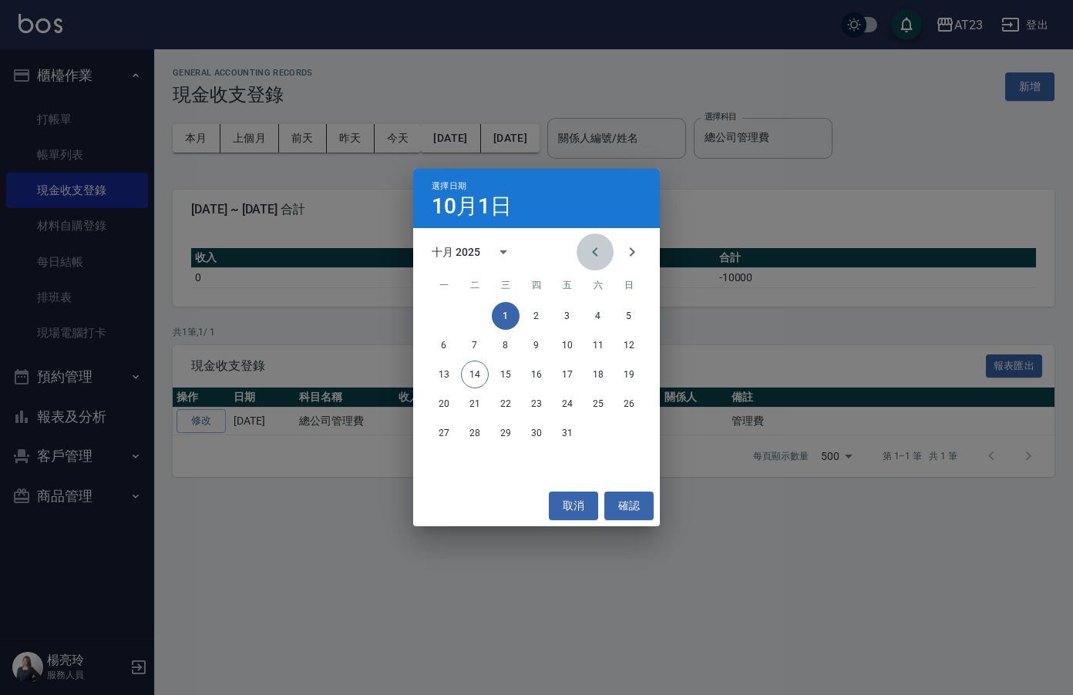
click at [600, 242] on button "Previous month" at bounding box center [595, 252] width 37 height 37
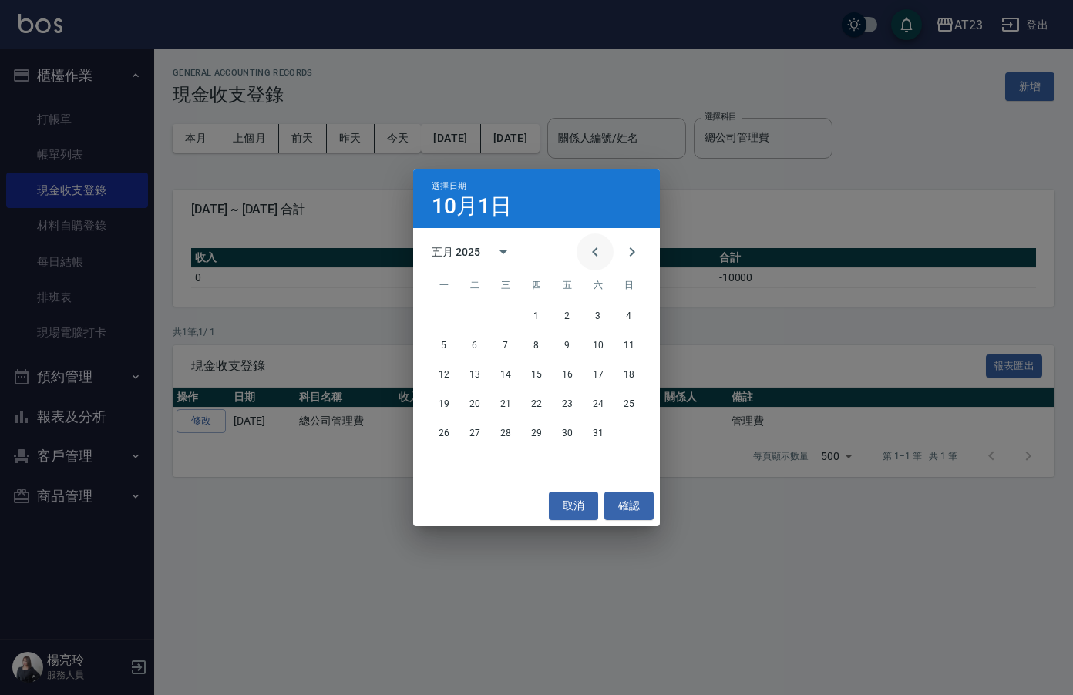
click at [600, 242] on button "Previous month" at bounding box center [595, 252] width 37 height 37
click at [504, 317] on button "1" at bounding box center [506, 316] width 28 height 28
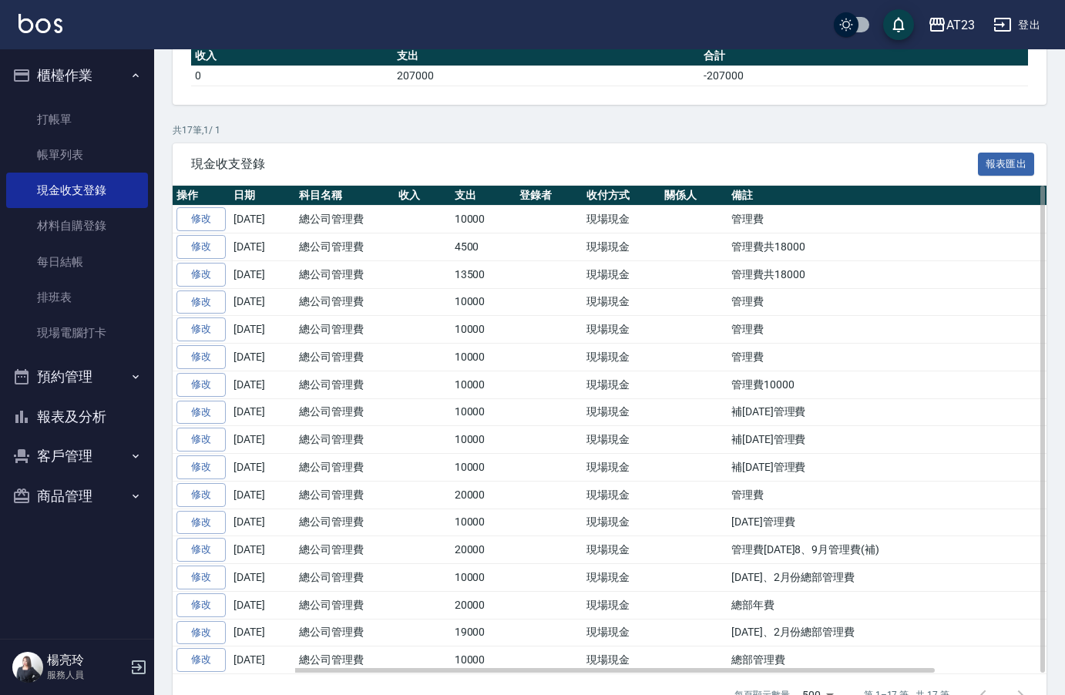
scroll to position [241, 0]
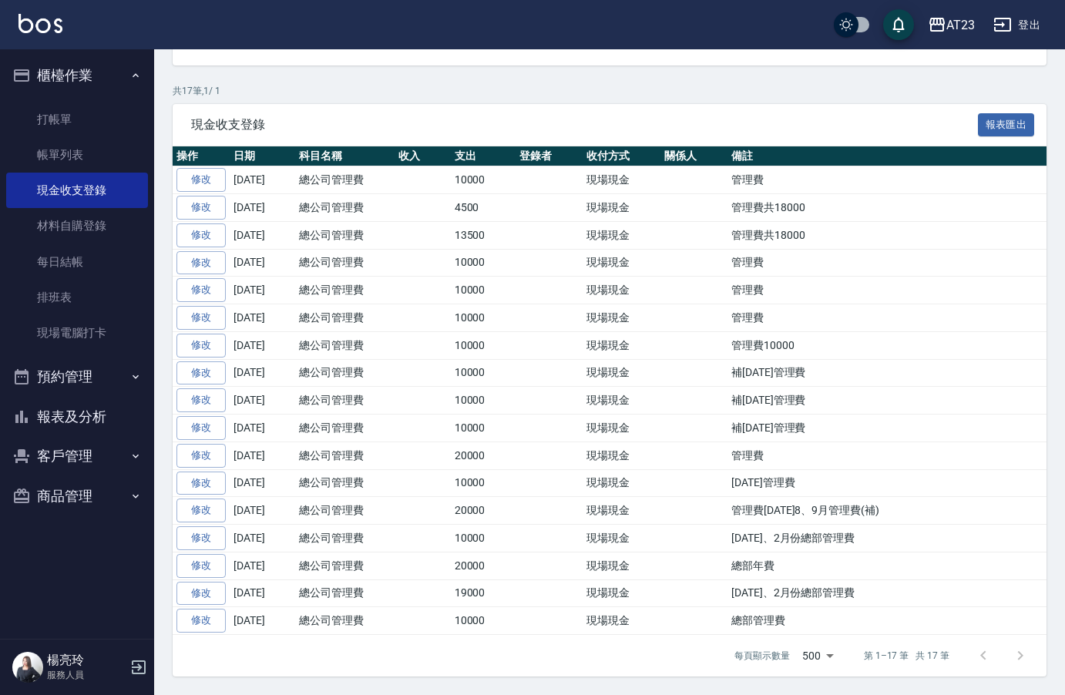
drag, startPoint x: 675, startPoint y: 65, endPoint x: 676, endPoint y: 42, distance: 22.4
click at [675, 65] on div "收入 支出 合計 0 207000 -207000" at bounding box center [610, 26] width 874 height 77
click at [59, 421] on button "報表及分析" at bounding box center [77, 417] width 142 height 40
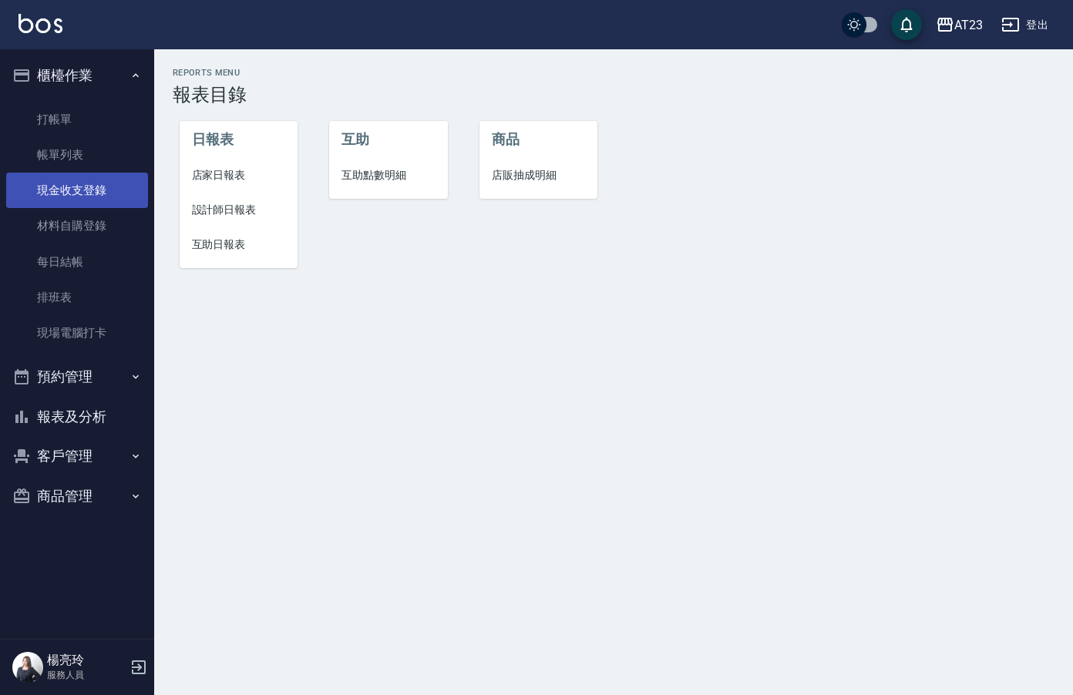
click at [73, 193] on link "現金收支登錄" at bounding box center [77, 190] width 142 height 35
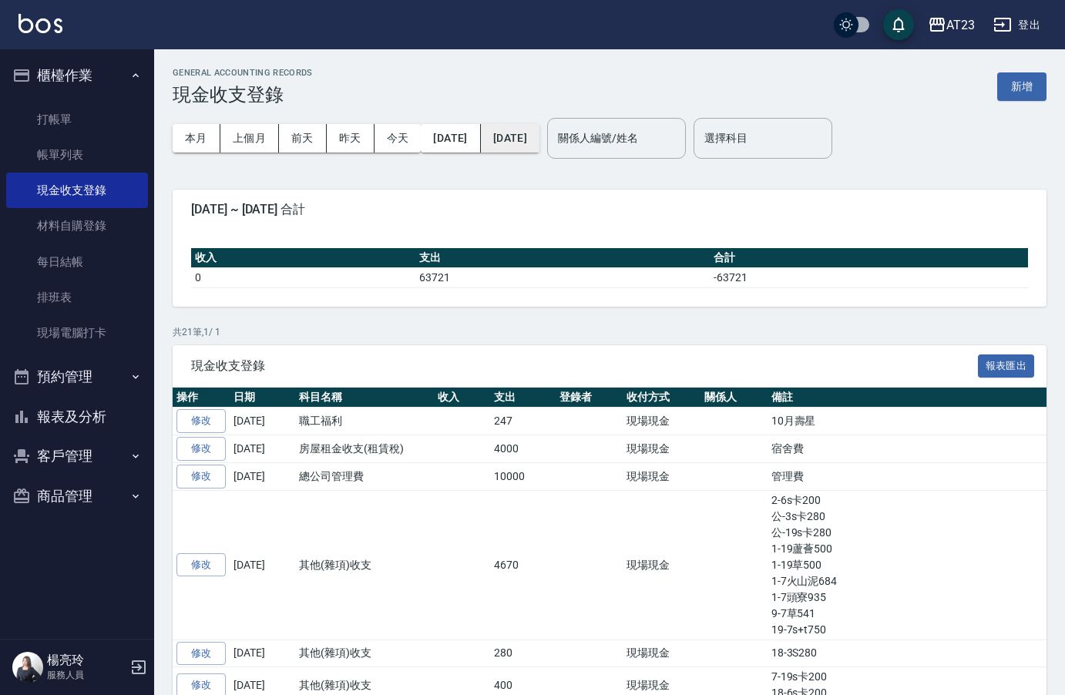
click at [533, 139] on button "[DATE]" at bounding box center [510, 138] width 59 height 29
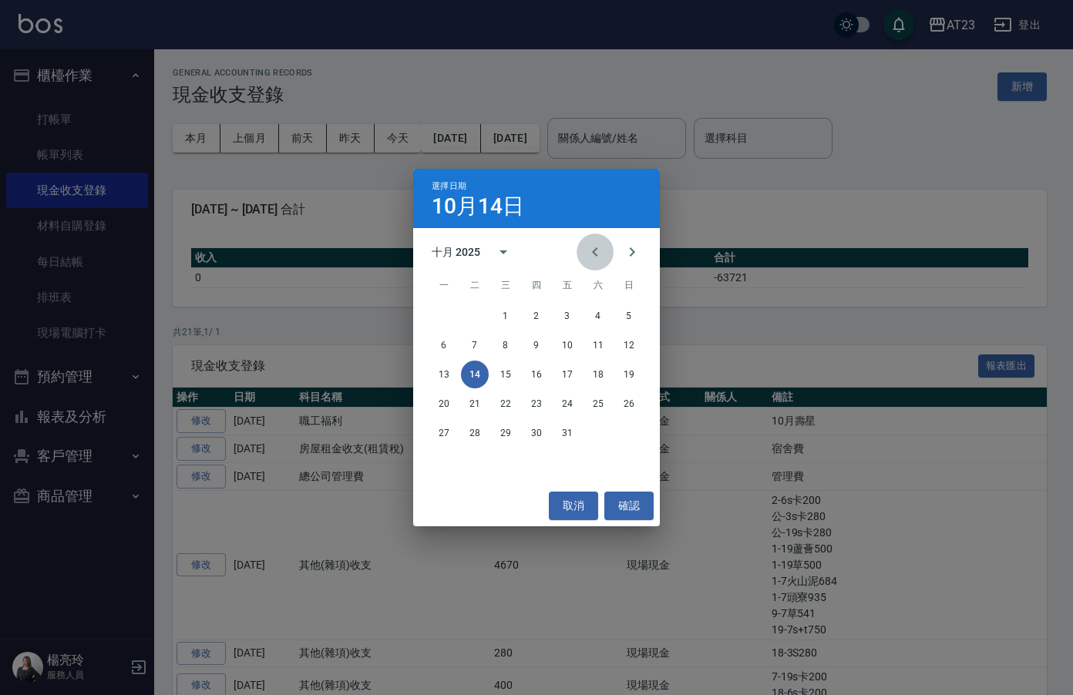
drag, startPoint x: 581, startPoint y: 252, endPoint x: 592, endPoint y: 252, distance: 11.6
click at [587, 252] on button "Previous month" at bounding box center [595, 252] width 37 height 37
click at [592, 252] on icon "Previous month" at bounding box center [595, 252] width 19 height 19
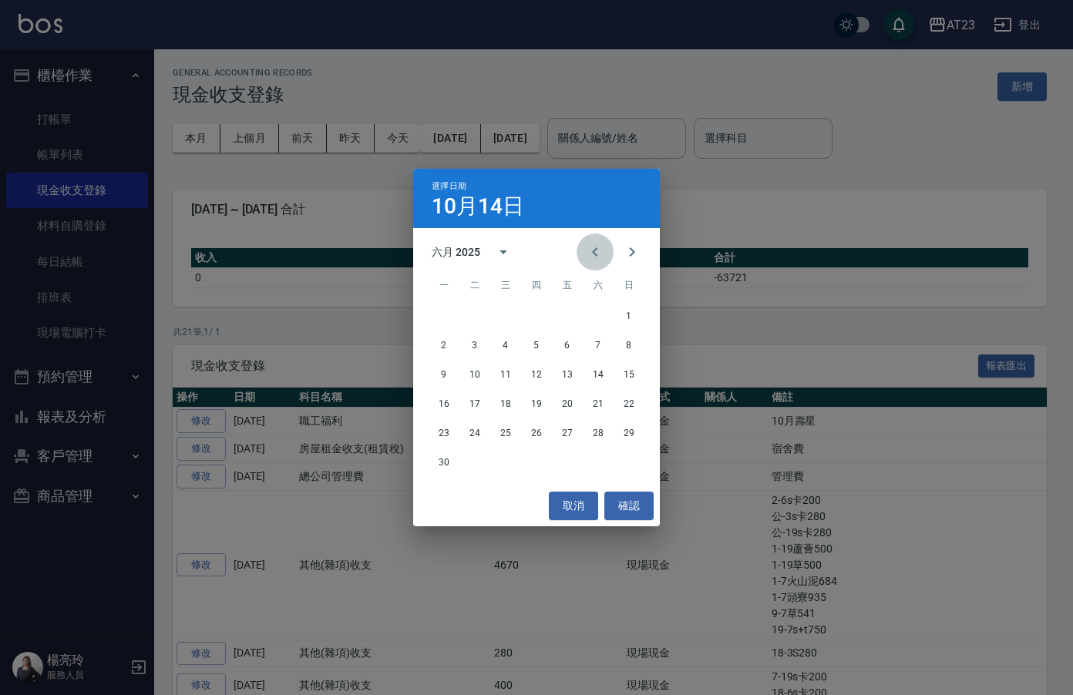
click at [592, 252] on icon "Previous month" at bounding box center [595, 252] width 19 height 19
click at [638, 255] on icon "Next month" at bounding box center [632, 252] width 19 height 19
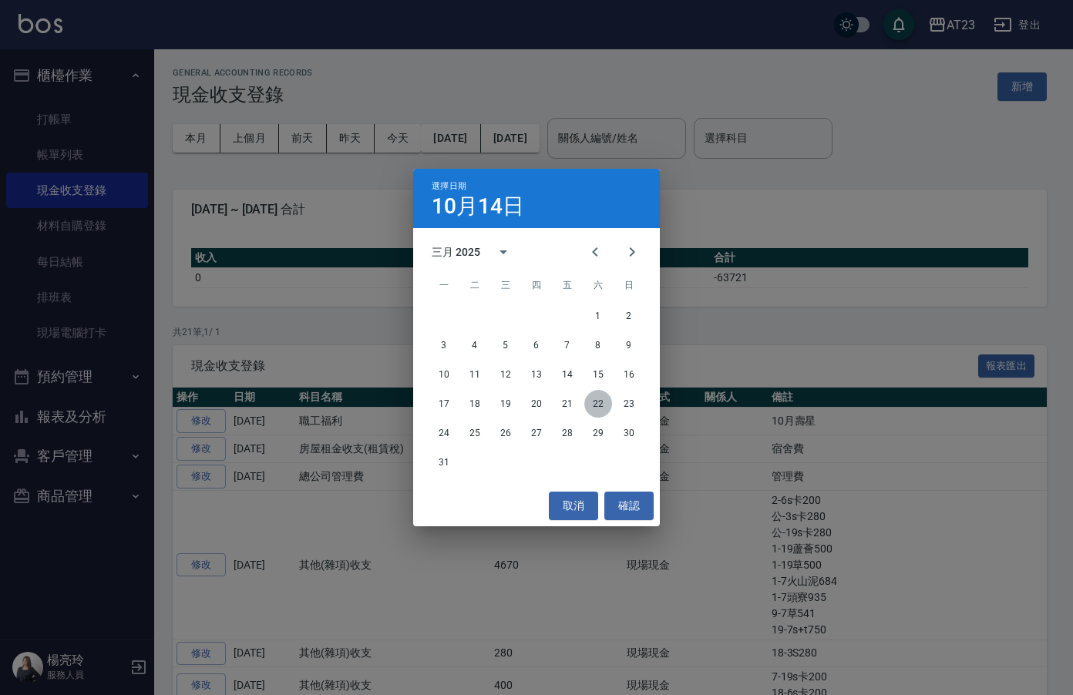
click at [604, 402] on button "22" at bounding box center [598, 404] width 28 height 28
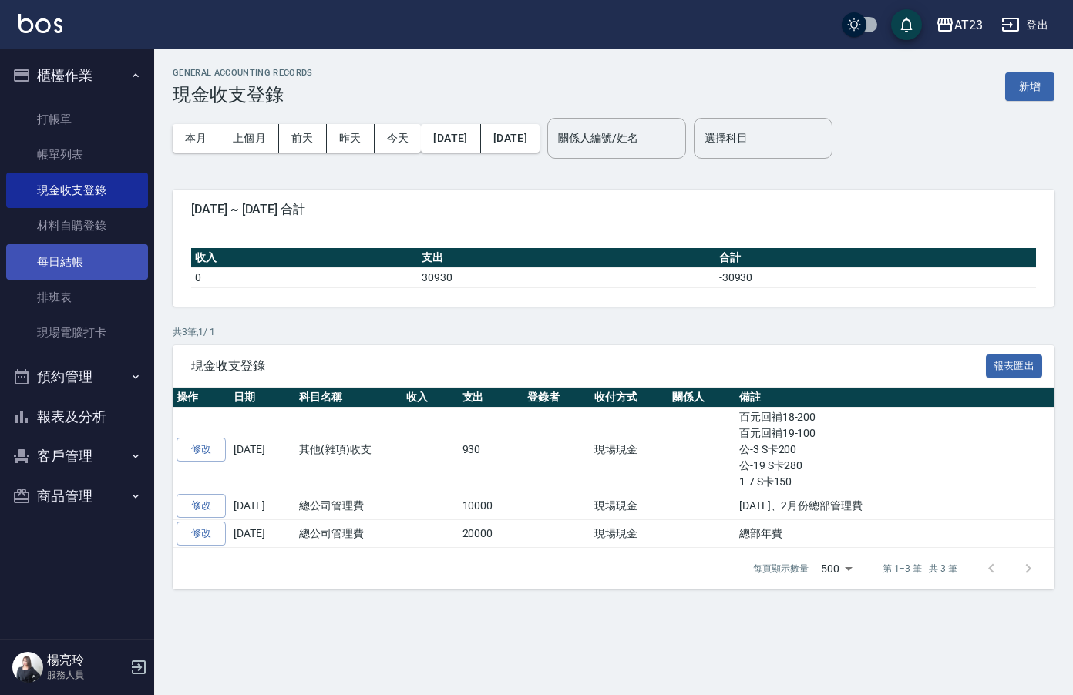
click at [77, 266] on link "每日結帳" at bounding box center [77, 261] width 142 height 35
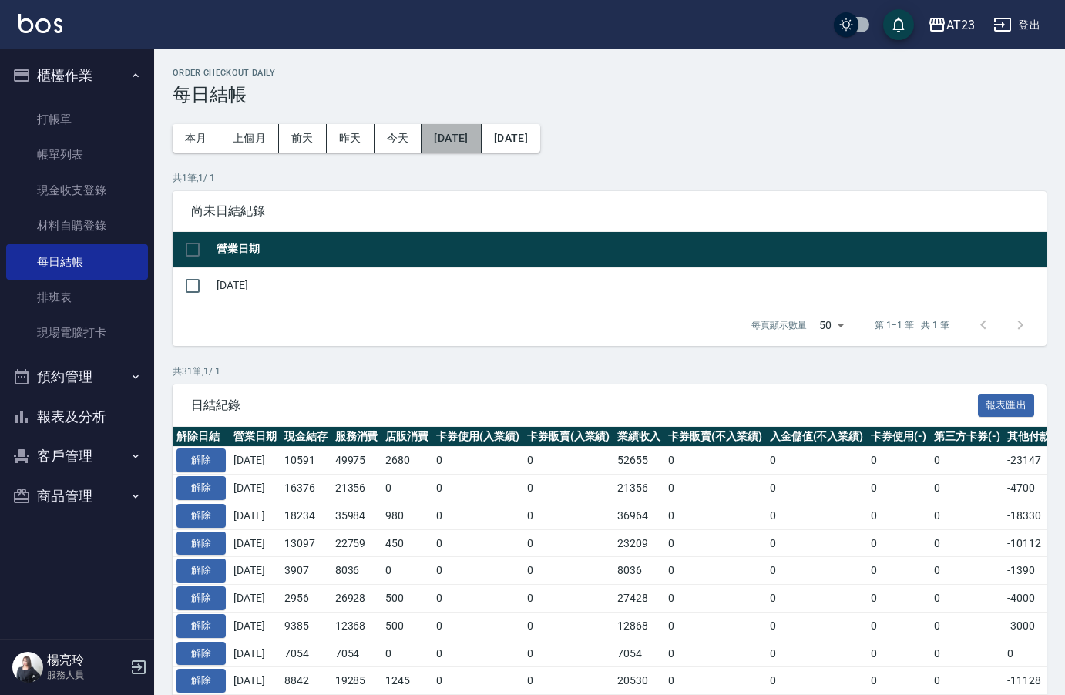
click at [474, 140] on button "[DATE]" at bounding box center [451, 138] width 59 height 29
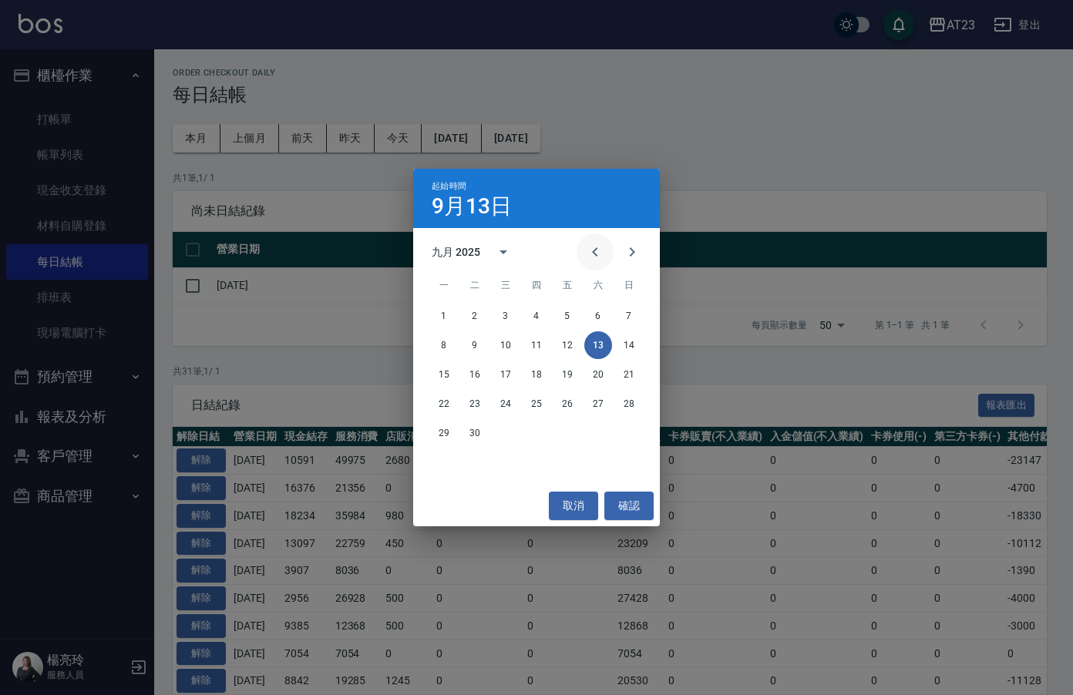
click at [593, 251] on icon "Previous month" at bounding box center [595, 252] width 19 height 19
click at [635, 136] on div "起始時間 9月13日 五月 2025 一 二 三 四 五 六 日 1 2 3 4 5 6 7 8 9 10 11 12 13 14 15 16 17 18 1…" at bounding box center [536, 347] width 1073 height 695
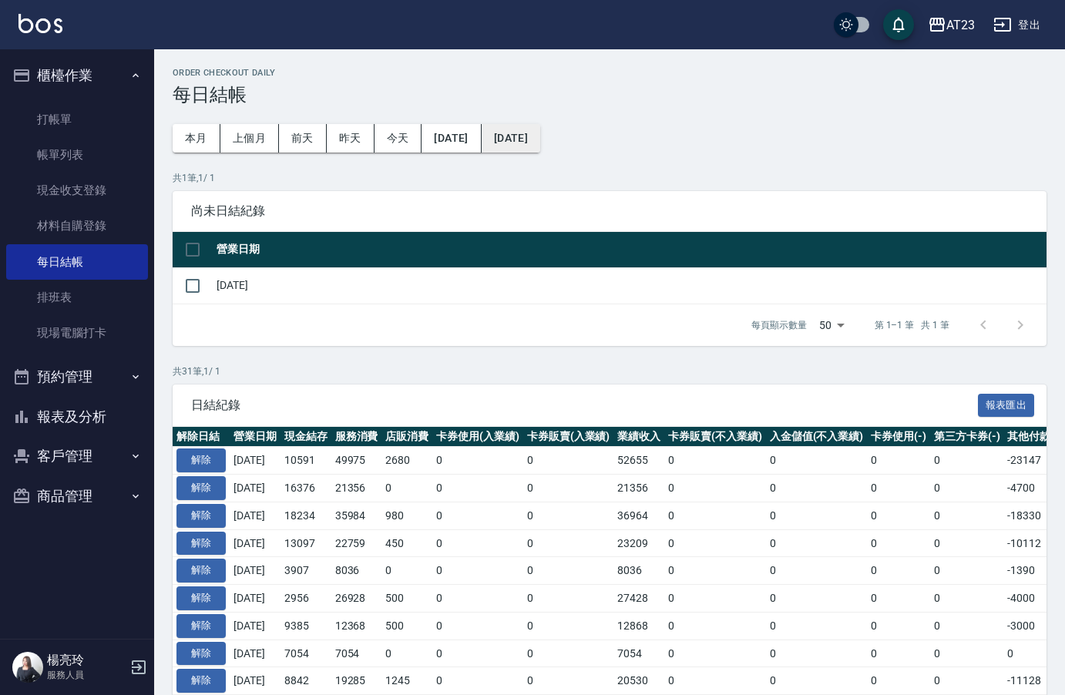
click at [540, 146] on button "[DATE]" at bounding box center [511, 138] width 59 height 29
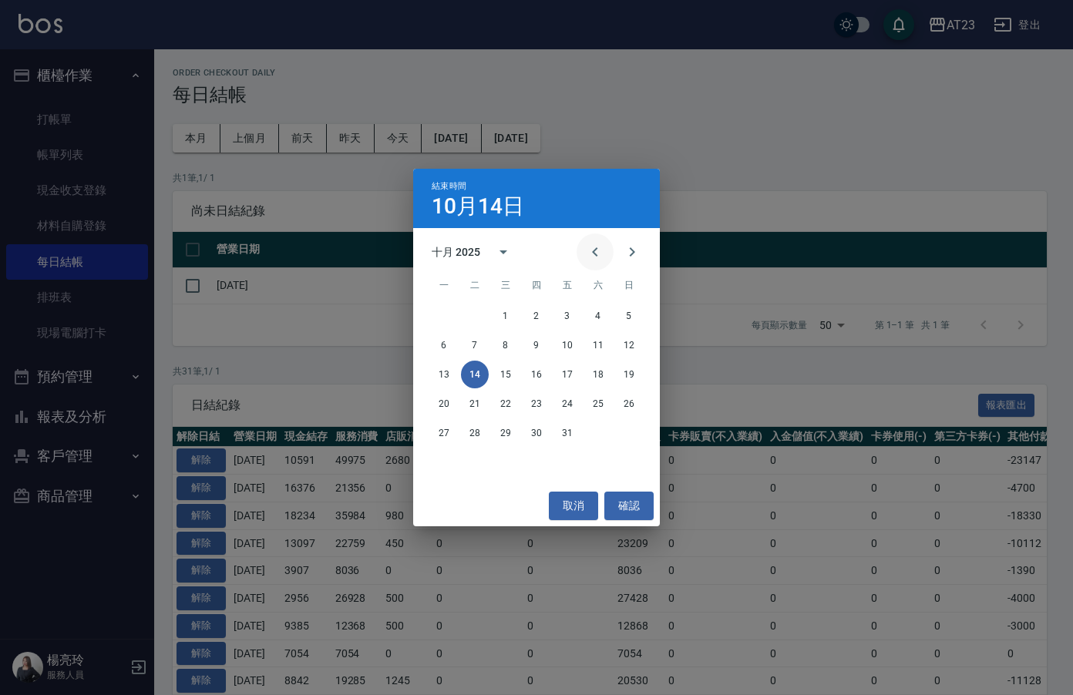
click at [591, 250] on icon "Previous month" at bounding box center [595, 252] width 19 height 19
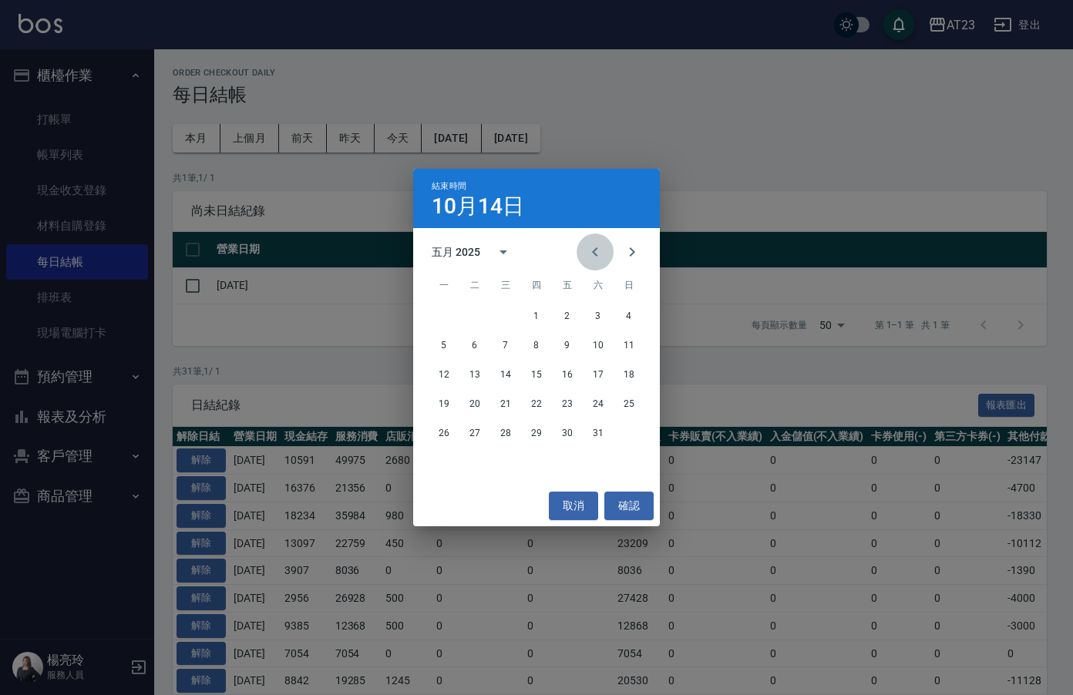
click at [591, 250] on icon "Previous month" at bounding box center [595, 252] width 19 height 19
drag, startPoint x: 595, startPoint y: 269, endPoint x: 577, endPoint y: 284, distance: 23.5
click at [577, 284] on div "三月 2025 一 二 三 四 五 六 日 1 2 3 4 5 6 7 8 9 10 11 12 13 14 15 16 17 18 19 20 21 22 …" at bounding box center [536, 357] width 247 height 258
click at [594, 402] on button "22" at bounding box center [598, 404] width 28 height 28
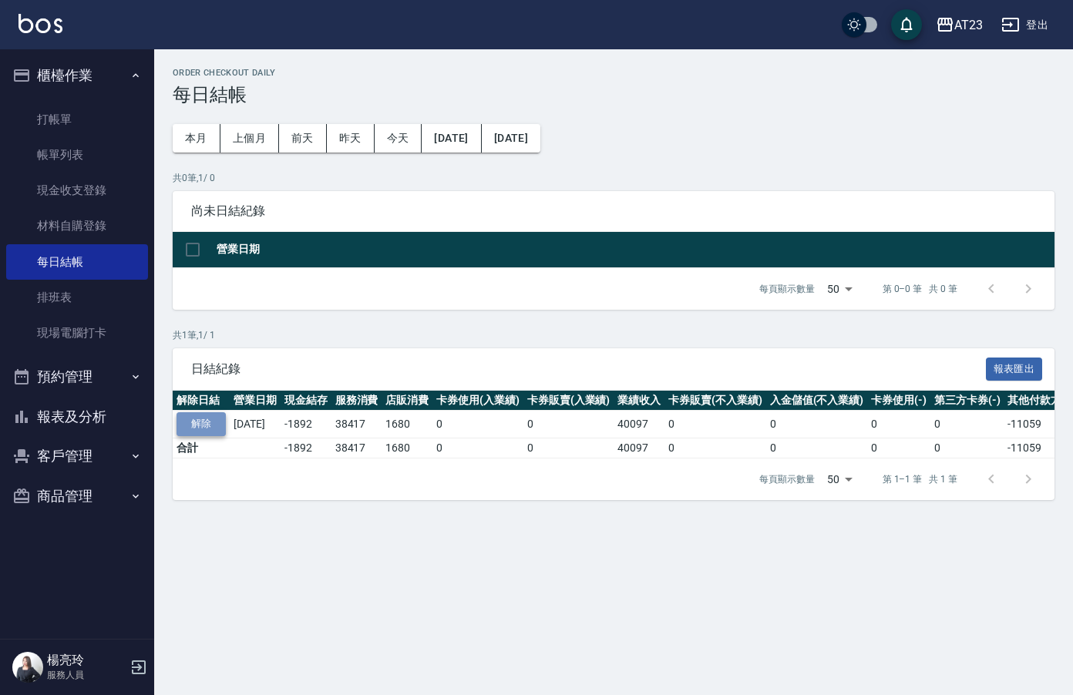
click at [213, 427] on button "解除" at bounding box center [201, 424] width 49 height 24
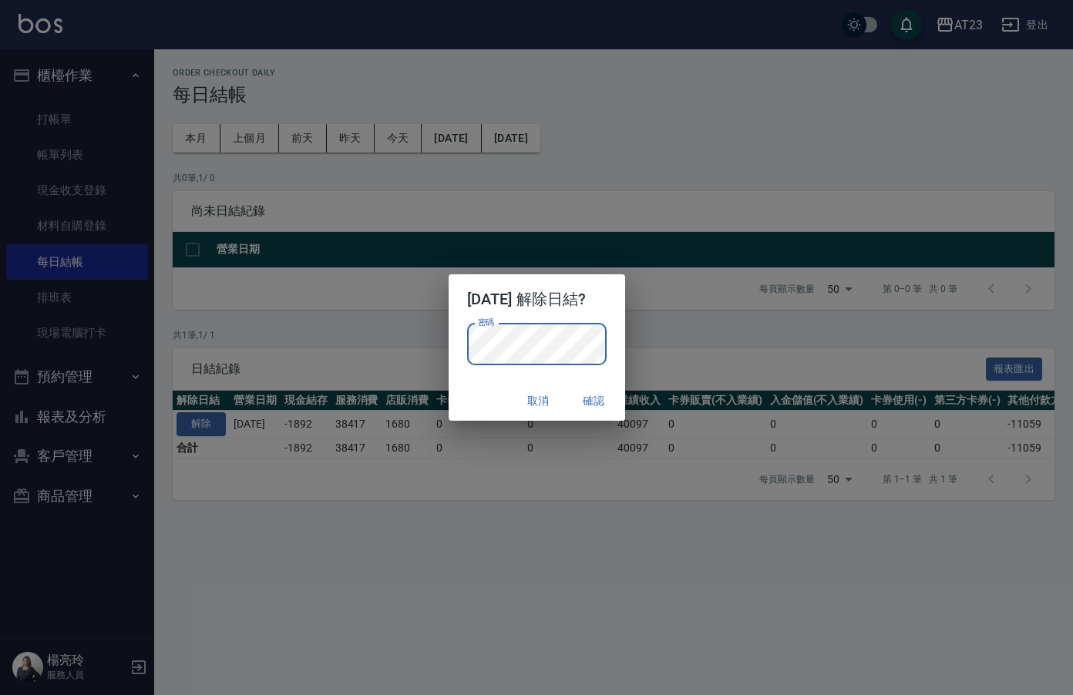
click at [607, 336] on p "密碼 密碼" at bounding box center [537, 345] width 140 height 42
click at [601, 401] on button "確認" at bounding box center [594, 401] width 49 height 29
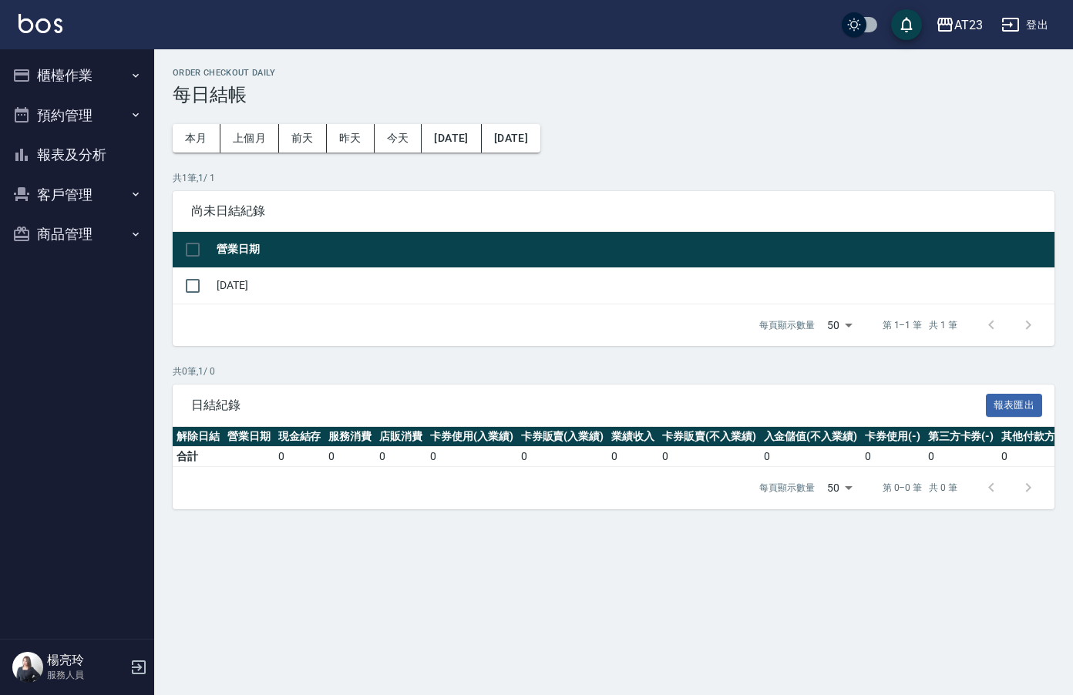
click at [54, 160] on button "報表及分析" at bounding box center [77, 155] width 142 height 40
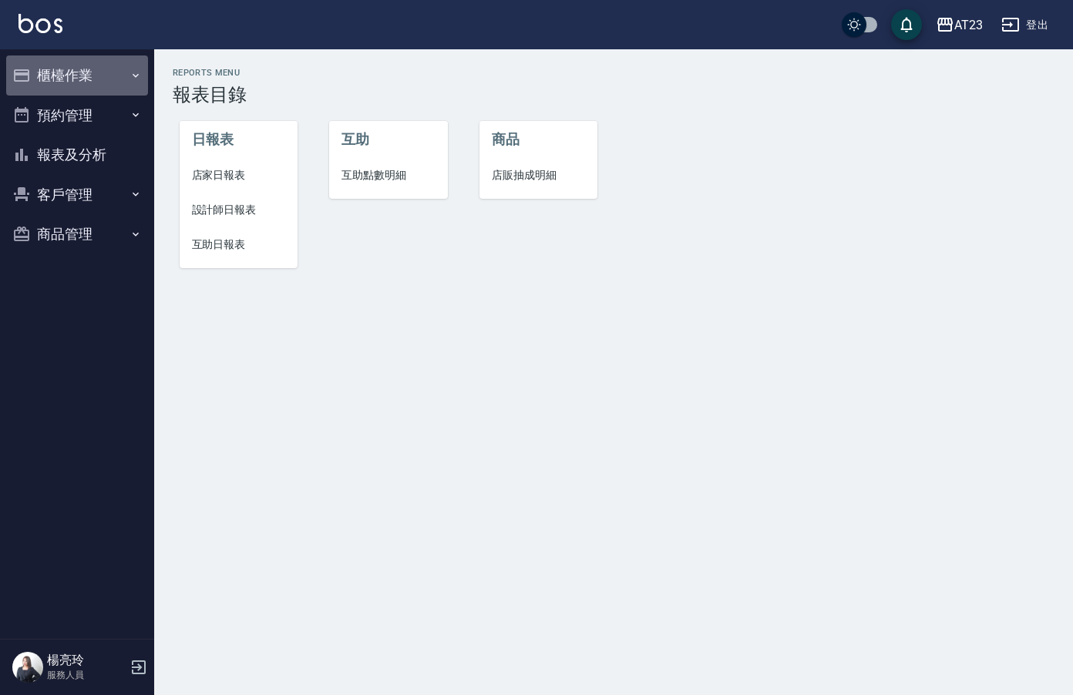
click at [89, 71] on button "櫃檯作業" at bounding box center [77, 76] width 142 height 40
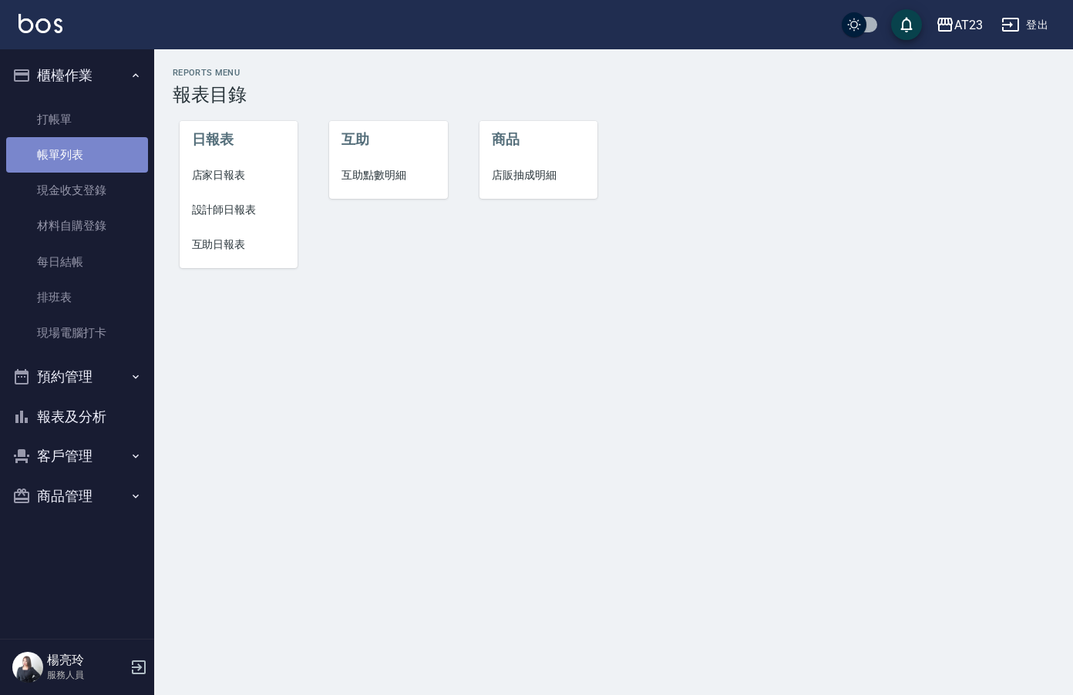
click at [99, 148] on link "帳單列表" at bounding box center [77, 154] width 142 height 35
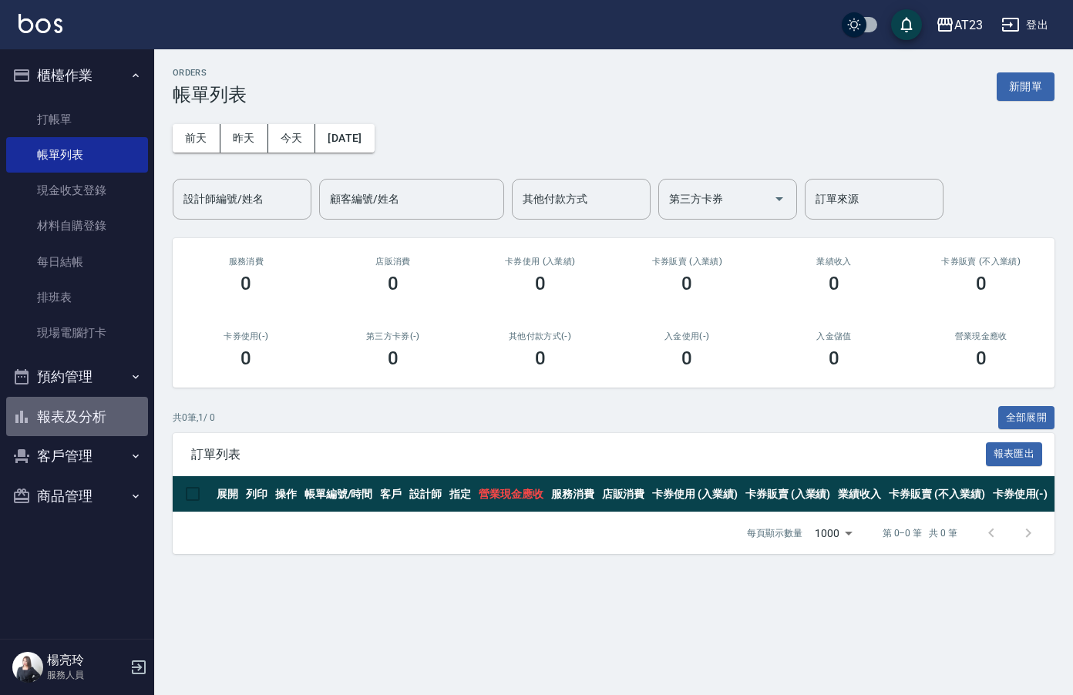
click at [89, 419] on button "報表及分析" at bounding box center [77, 417] width 142 height 40
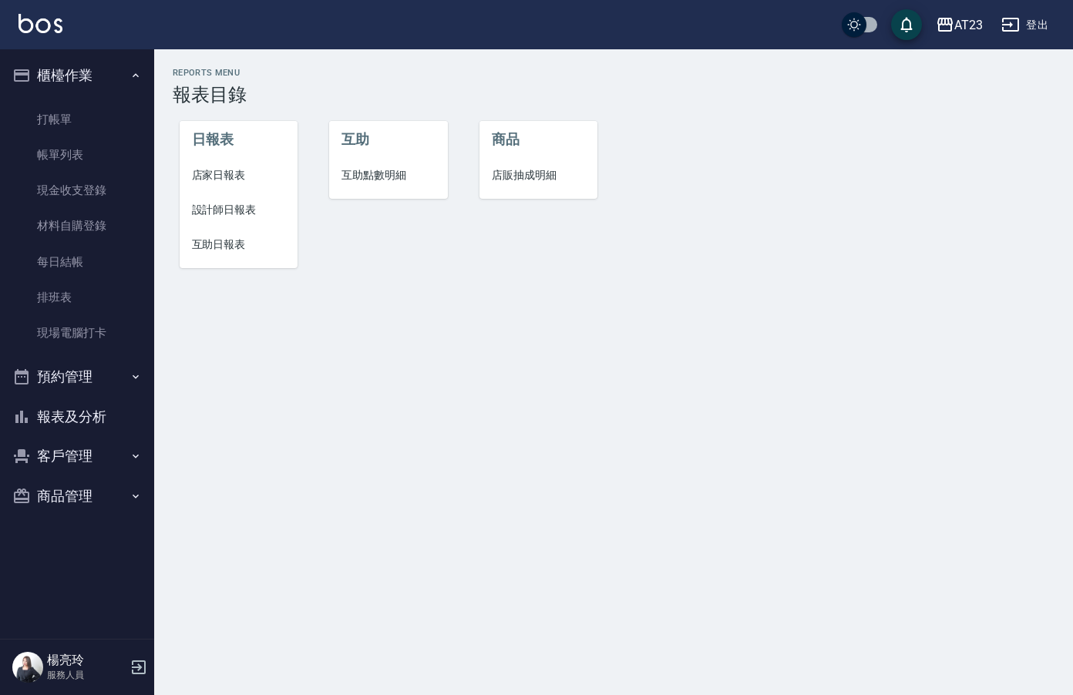
click at [225, 181] on span "店家日報表" at bounding box center [239, 175] width 94 height 16
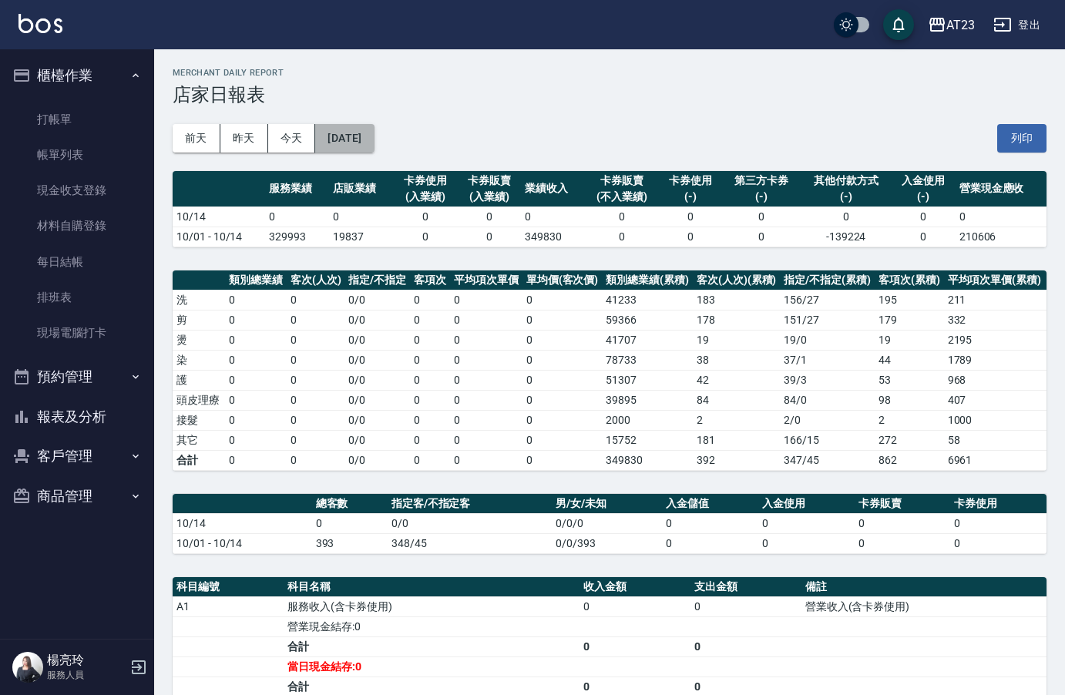
click at [342, 148] on button "[DATE]" at bounding box center [344, 138] width 59 height 29
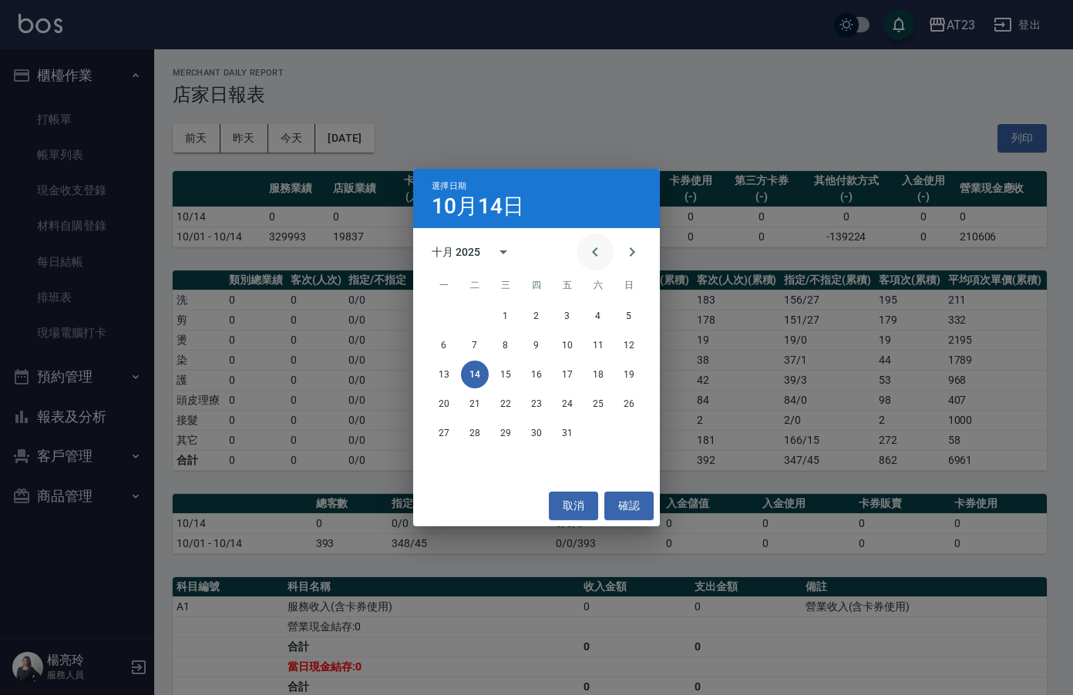
click at [584, 237] on button "Previous month" at bounding box center [595, 252] width 37 height 37
click at [587, 238] on button "Previous month" at bounding box center [595, 252] width 37 height 37
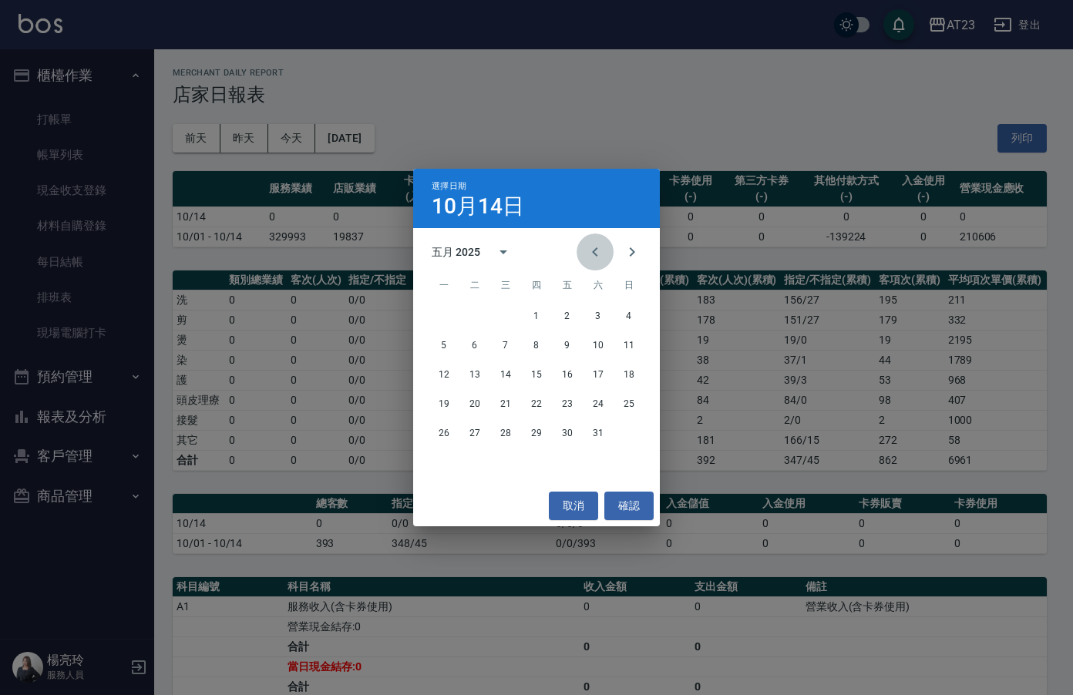
click at [587, 238] on button "Previous month" at bounding box center [595, 252] width 37 height 37
click at [590, 399] on button "22" at bounding box center [598, 404] width 28 height 28
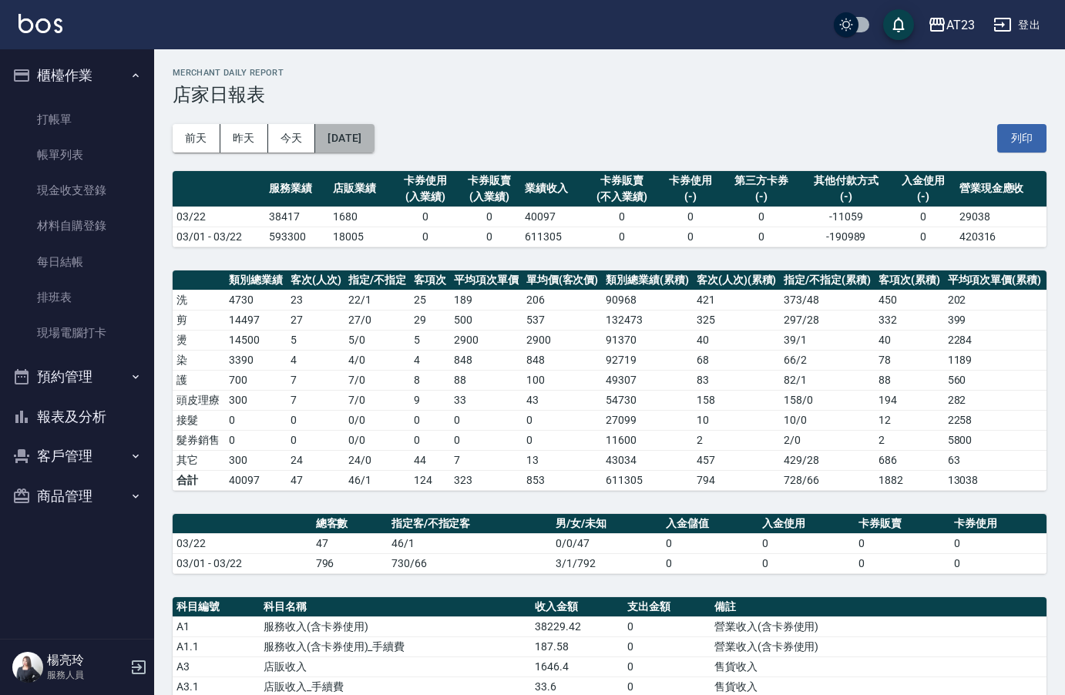
click at [366, 138] on button "[DATE]" at bounding box center [344, 138] width 59 height 29
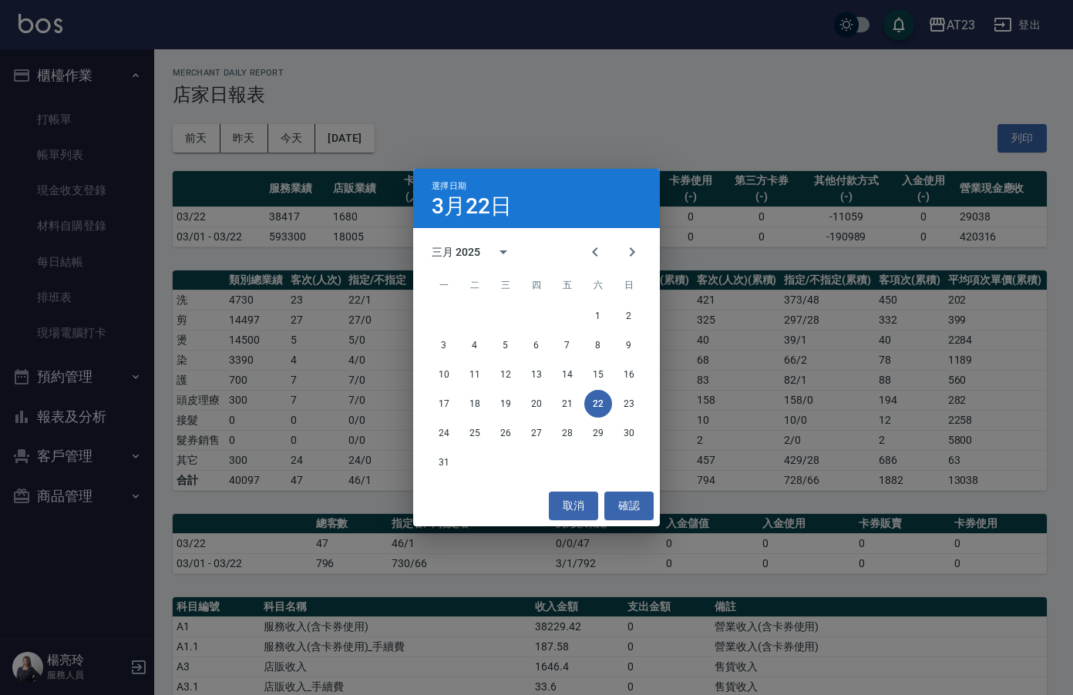
drag, startPoint x: 594, startPoint y: 126, endPoint x: 447, endPoint y: 96, distance: 149.5
click at [590, 126] on div "選擇日期 3月22日 三月 2025 一 二 三 四 五 六 日 1 2 3 4 5 6 7 8 9 10 11 12 13 14 15 16 17 18 1…" at bounding box center [536, 347] width 1073 height 695
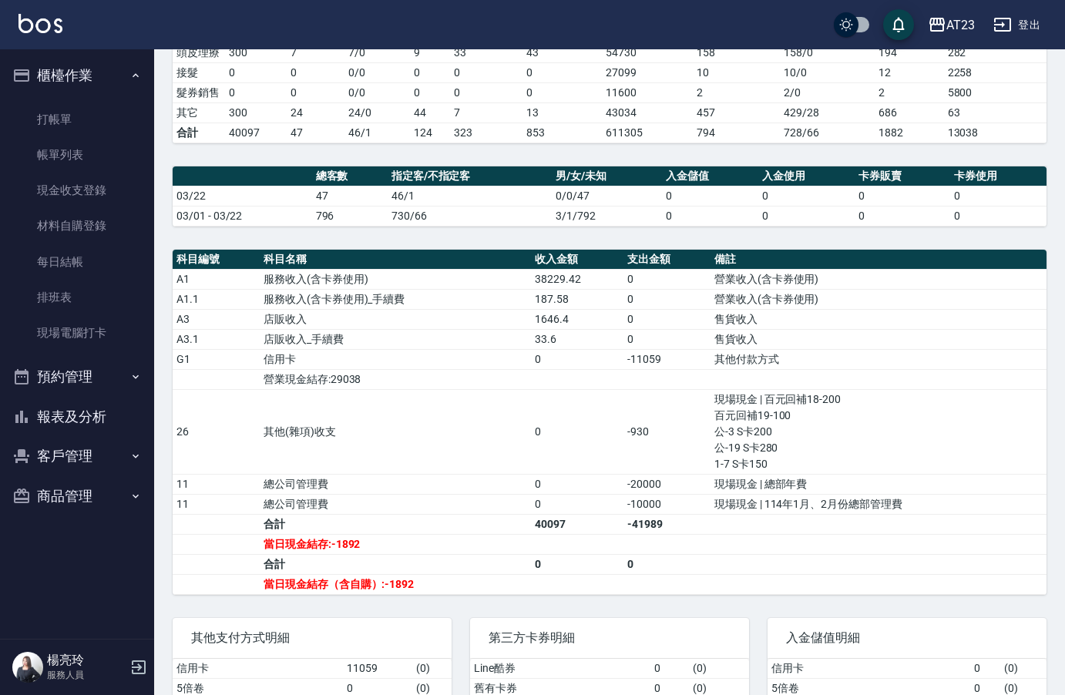
scroll to position [385, 0]
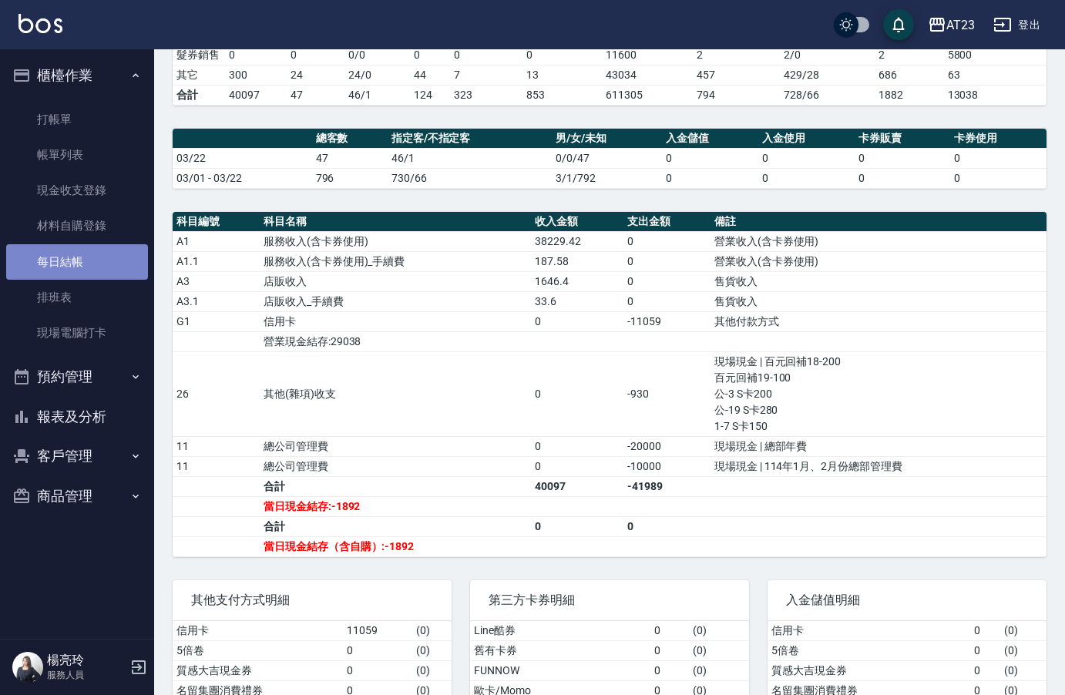
click at [81, 261] on link "每日結帳" at bounding box center [77, 261] width 142 height 35
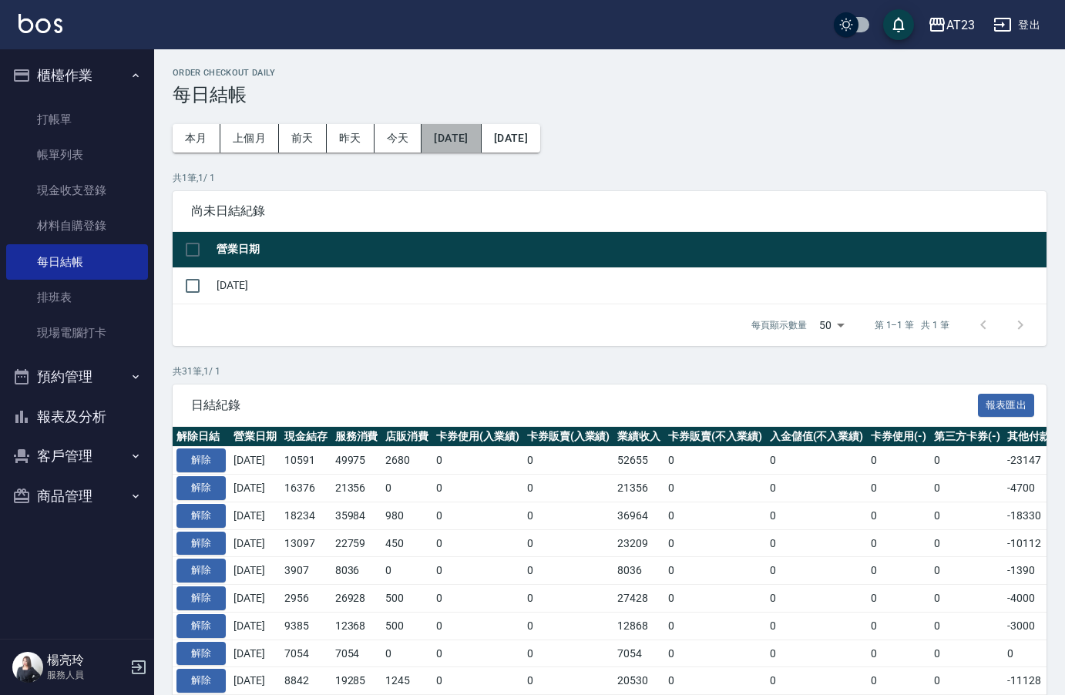
click at [467, 134] on button "2025/09/13" at bounding box center [451, 138] width 59 height 29
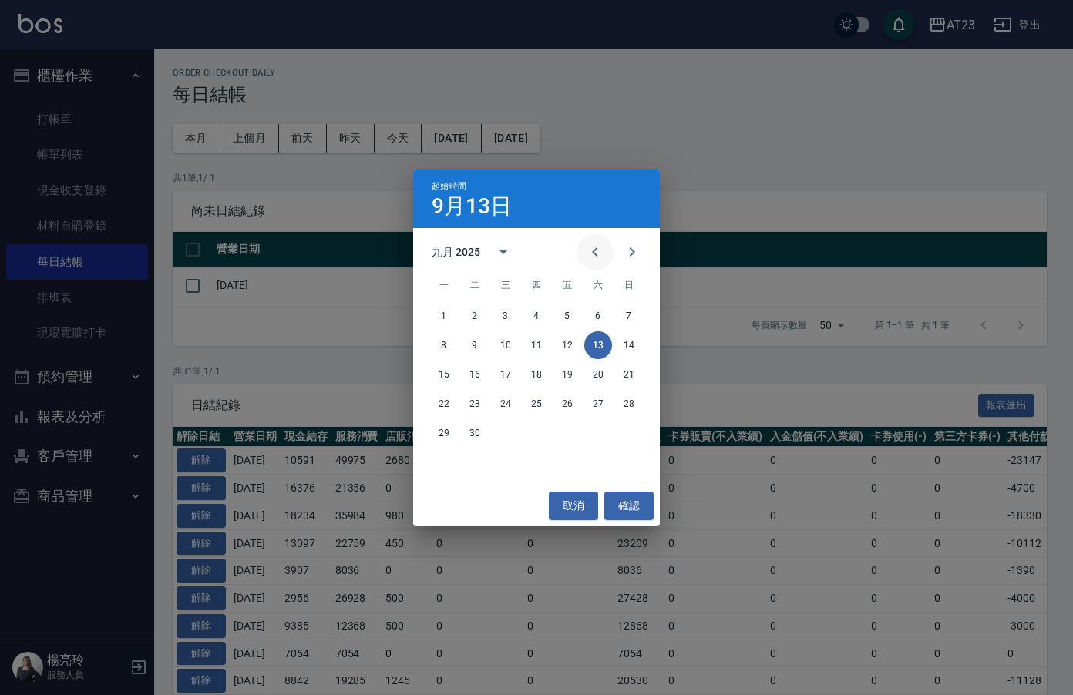
click at [597, 259] on icon "Previous month" at bounding box center [595, 252] width 19 height 19
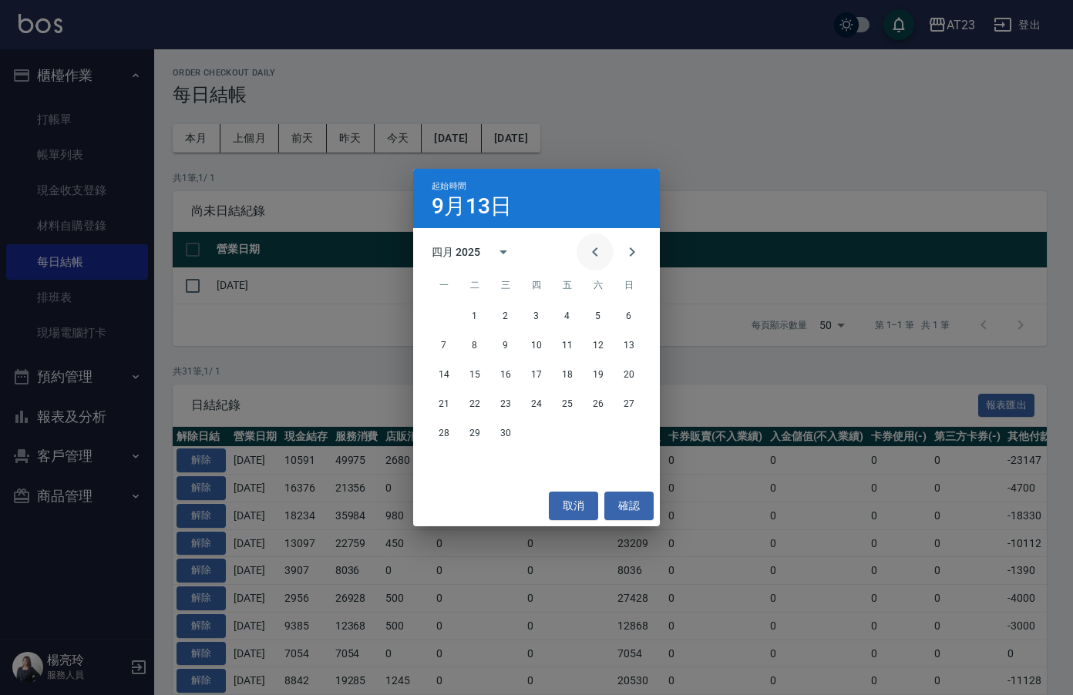
click at [597, 259] on icon "Previous month" at bounding box center [595, 252] width 19 height 19
click at [596, 402] on button "22" at bounding box center [598, 404] width 28 height 28
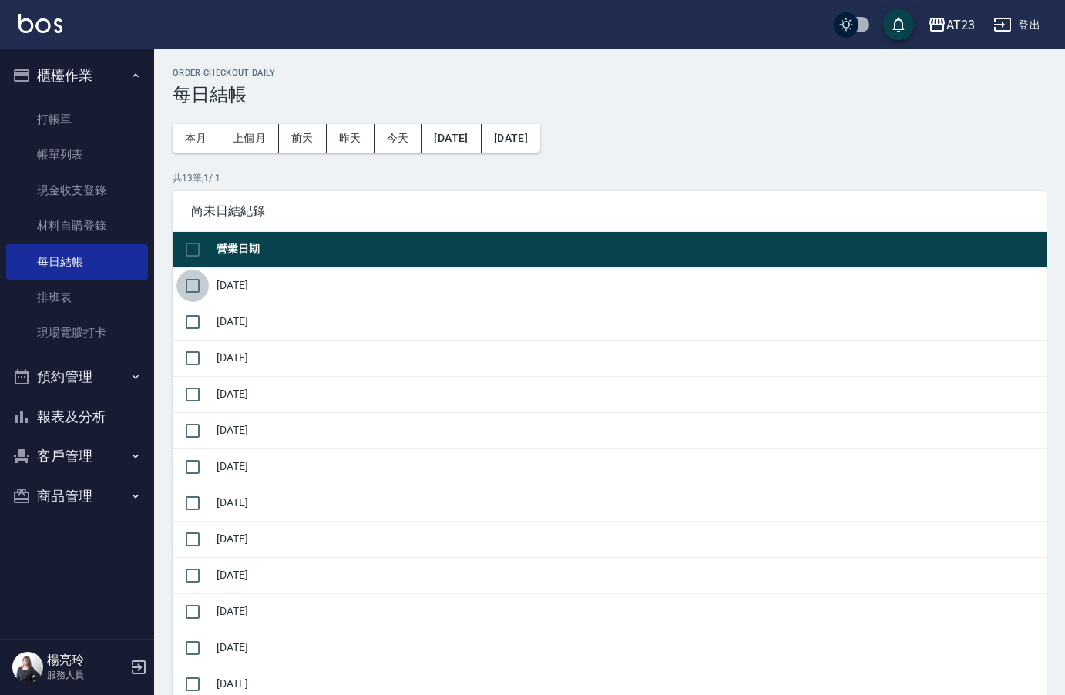
click at [186, 286] on input "checkbox" at bounding box center [193, 286] width 32 height 32
checkbox input "true"
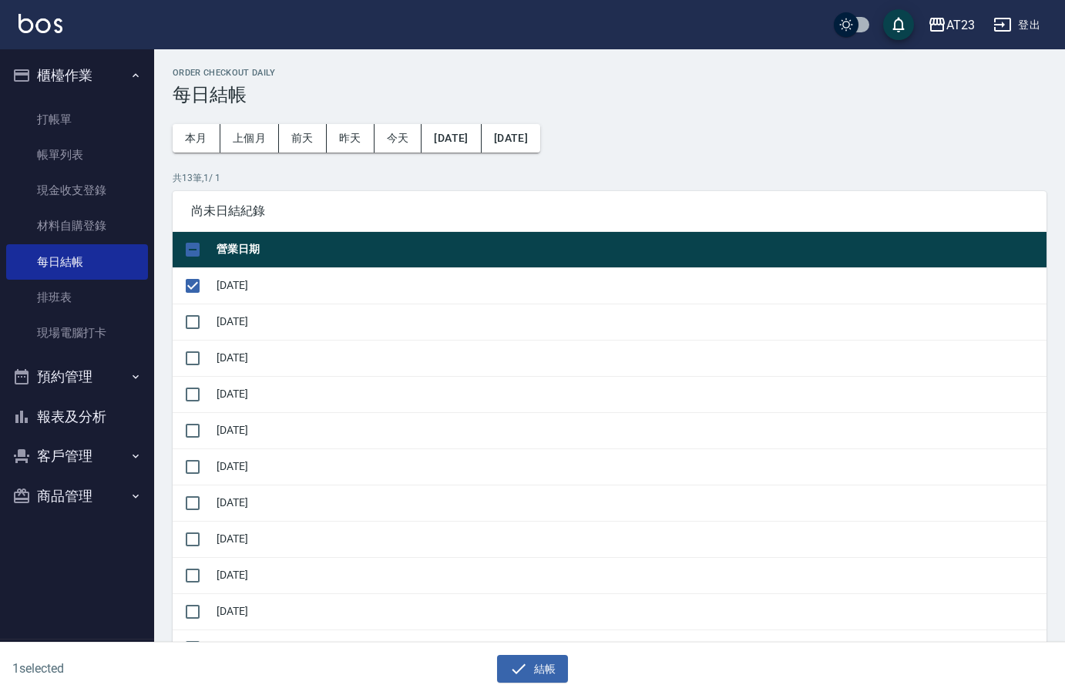
click at [209, 325] on td at bounding box center [193, 322] width 40 height 36
click at [198, 326] on input "checkbox" at bounding box center [193, 322] width 32 height 32
checkbox input "true"
click at [201, 362] on input "checkbox" at bounding box center [193, 358] width 32 height 32
checkbox input "true"
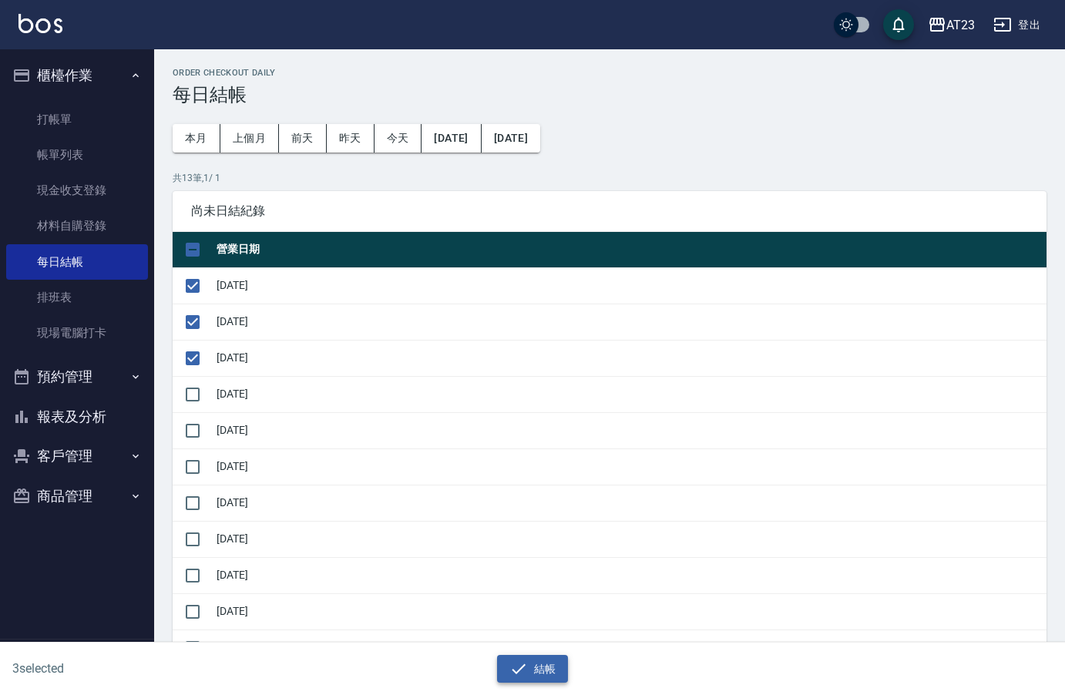
click at [526, 666] on icon "button" at bounding box center [519, 669] width 19 height 19
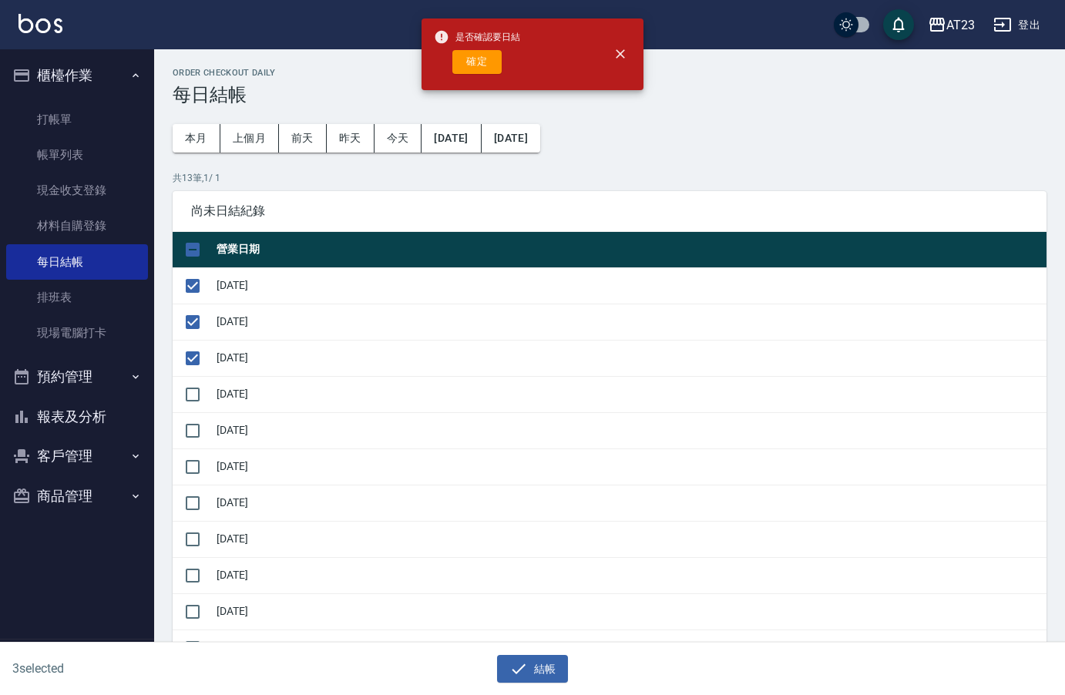
click at [637, 59] on div at bounding box center [614, 54] width 46 height 34
click at [619, 58] on icon "close" at bounding box center [620, 53] width 15 height 15
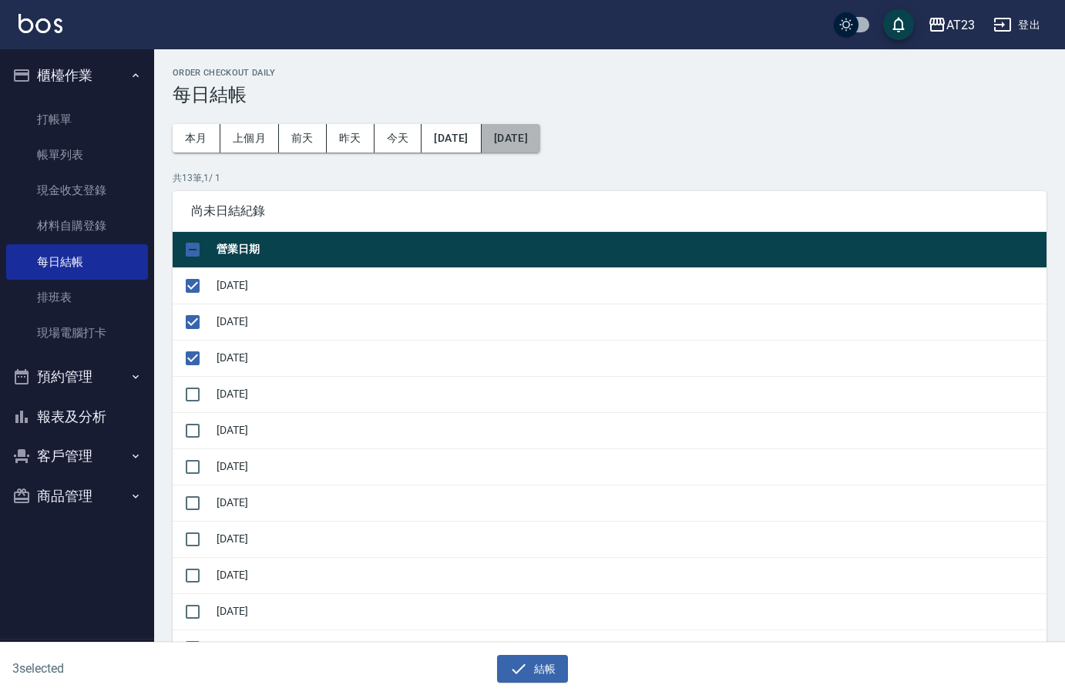
click at [539, 142] on button "2025/10/14" at bounding box center [511, 138] width 59 height 29
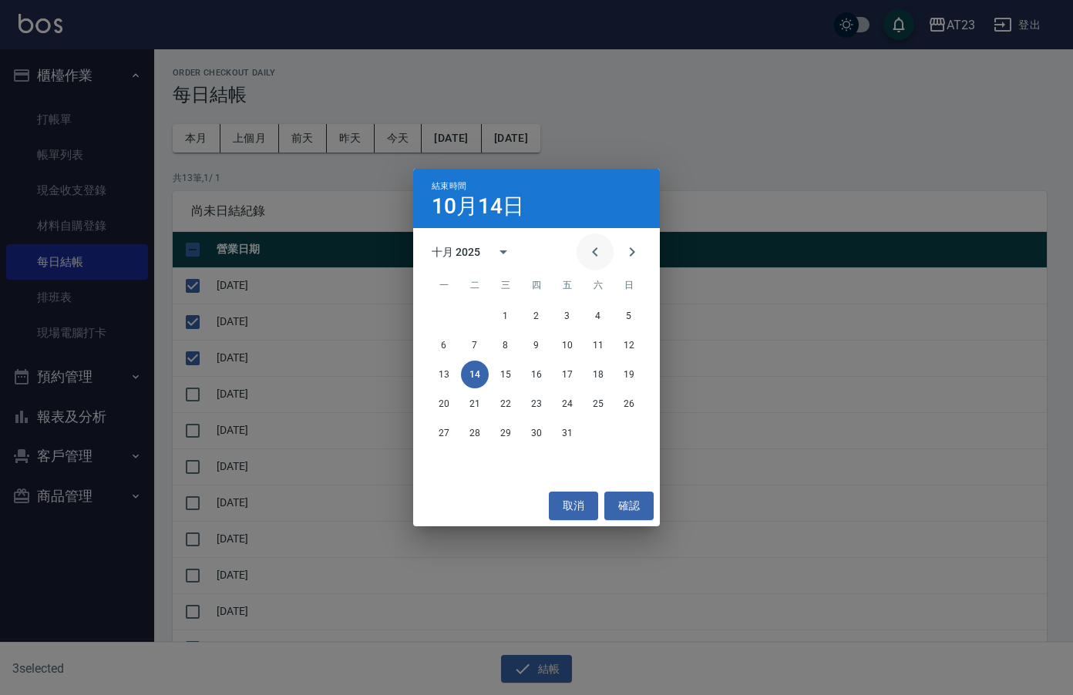
click at [593, 241] on button "Previous month" at bounding box center [595, 252] width 37 height 37
click at [594, 241] on button "Previous month" at bounding box center [595, 252] width 37 height 37
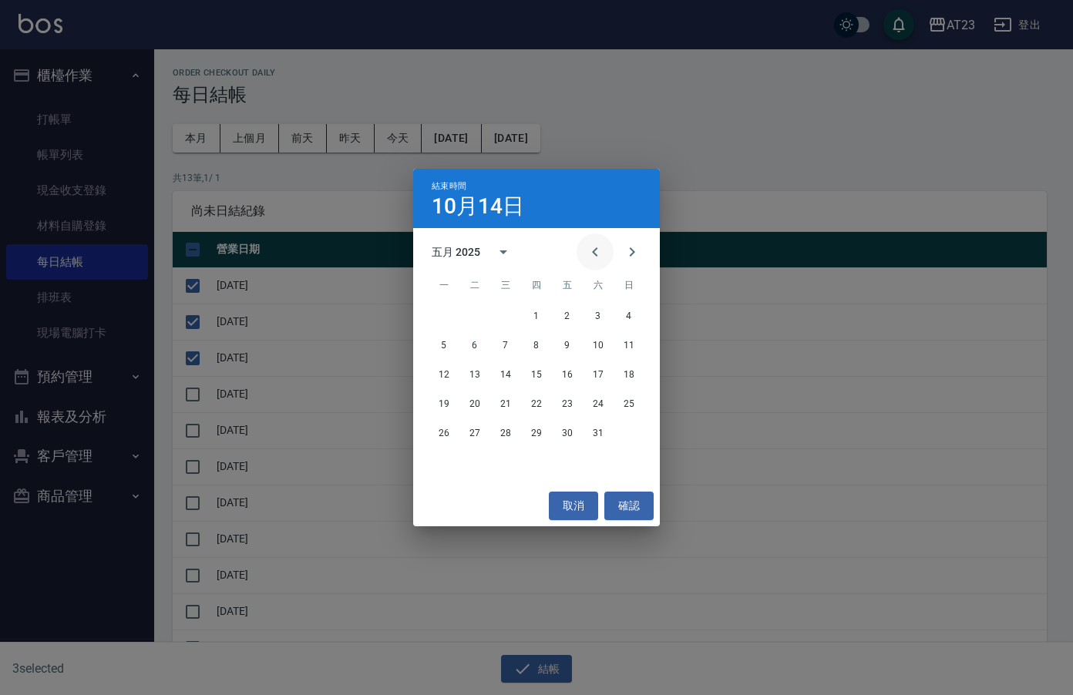
click at [594, 241] on button "Previous month" at bounding box center [595, 252] width 37 height 37
click at [447, 460] on button "31" at bounding box center [444, 463] width 28 height 28
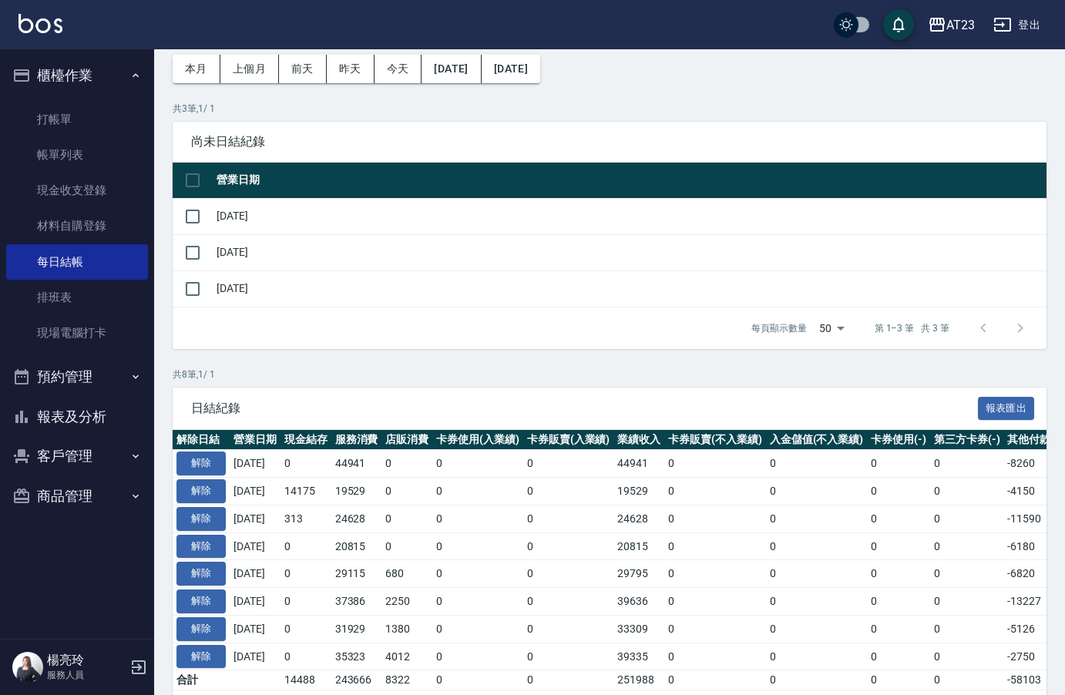
scroll to position [137, 0]
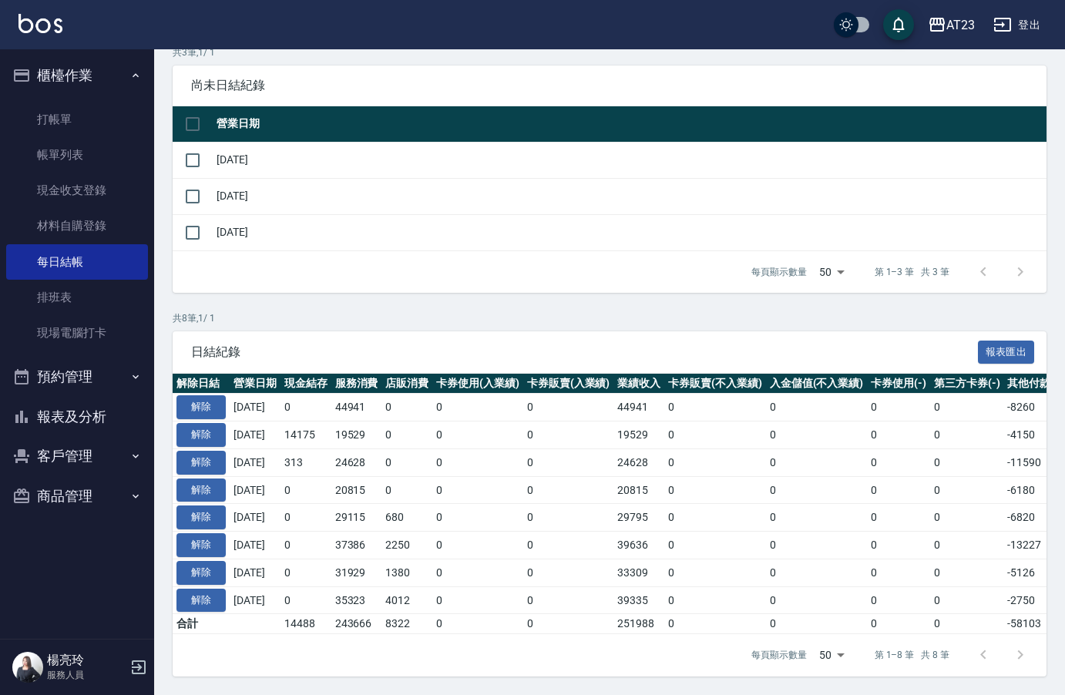
click at [185, 587] on td "解除" at bounding box center [201, 601] width 57 height 28
click at [186, 589] on button "解除" at bounding box center [201, 601] width 49 height 24
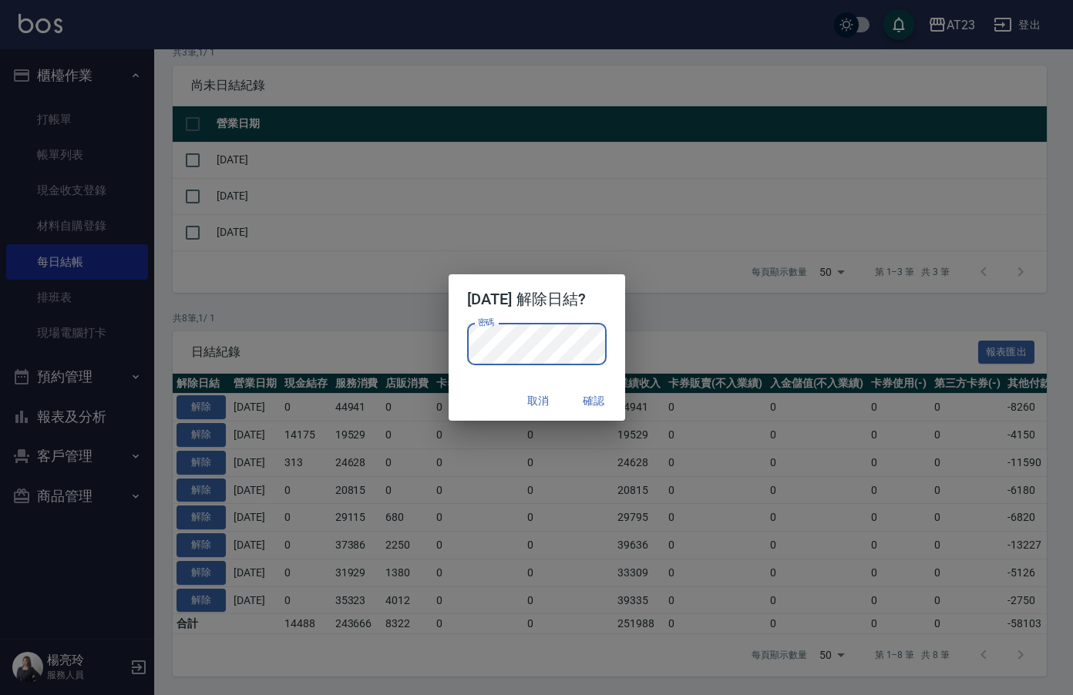
click at [607, 339] on p "密碼 密碼" at bounding box center [537, 345] width 140 height 42
click at [588, 396] on button "確認" at bounding box center [594, 401] width 49 height 29
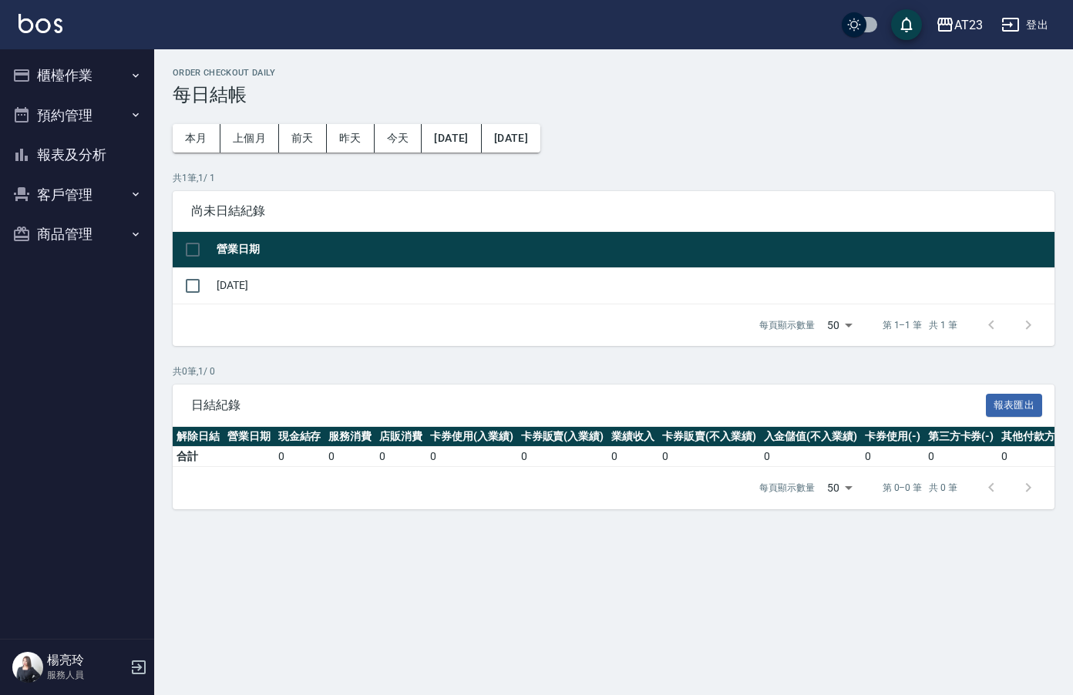
click at [77, 158] on button "報表及分析" at bounding box center [77, 155] width 142 height 40
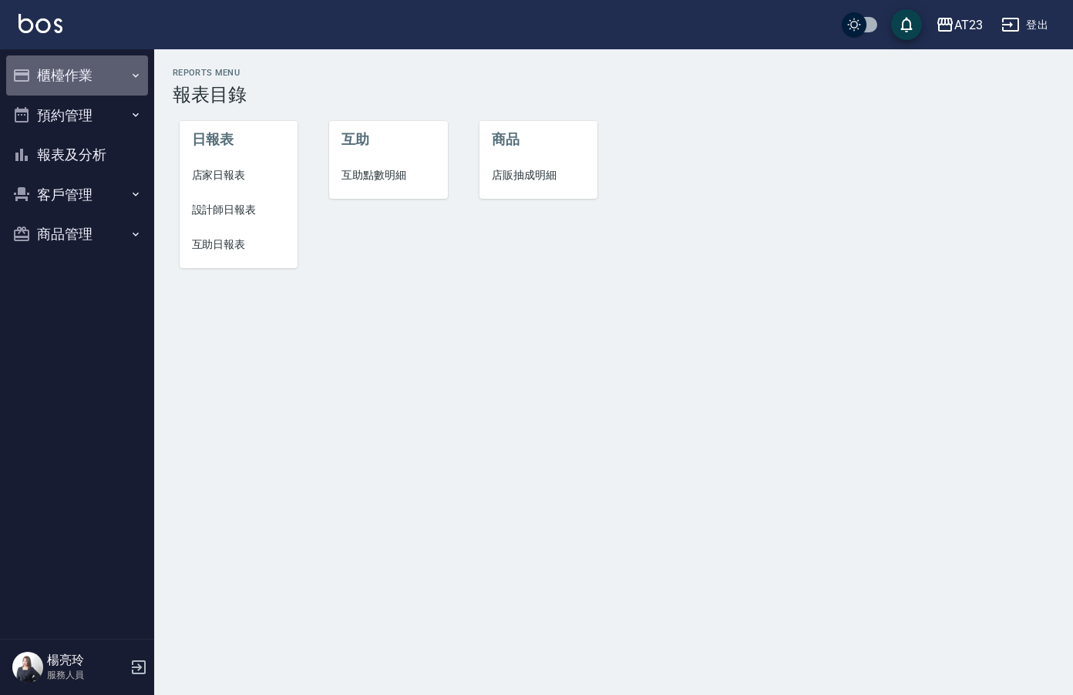
click at [80, 72] on button "櫃檯作業" at bounding box center [77, 76] width 142 height 40
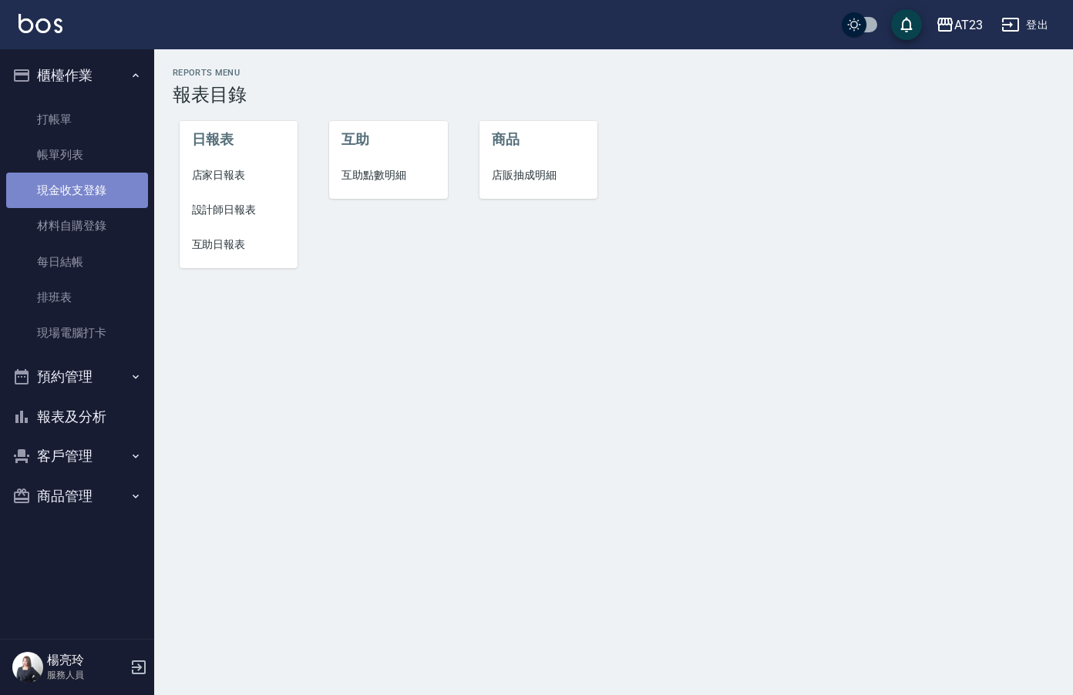
click at [87, 183] on link "現金收支登錄" at bounding box center [77, 190] width 142 height 35
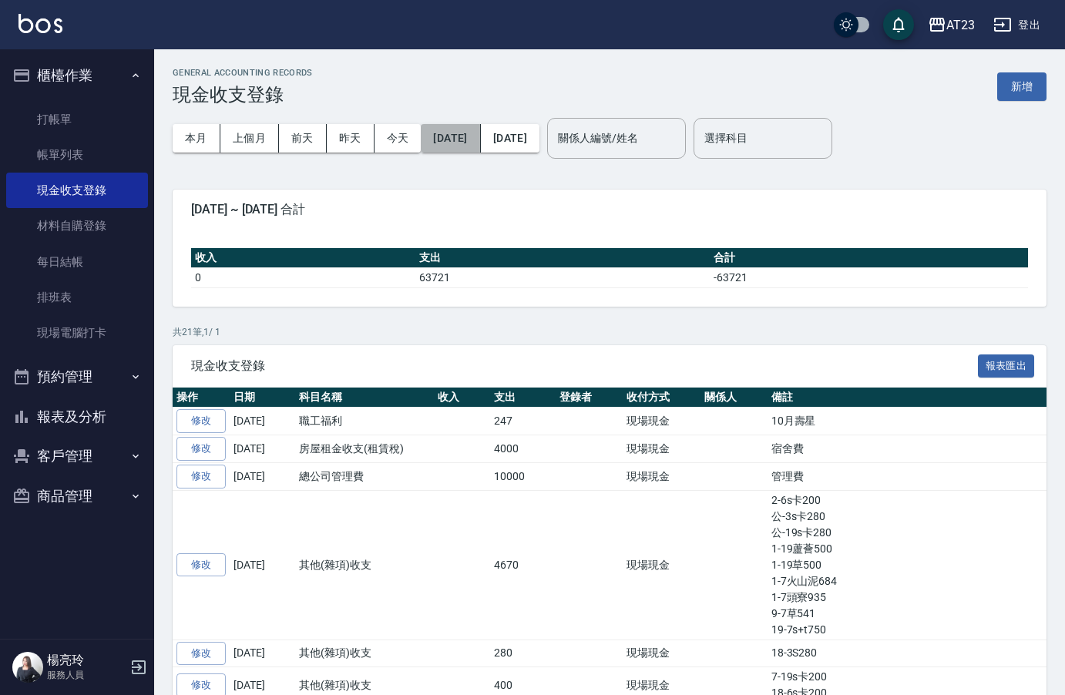
click at [463, 136] on button "[DATE]" at bounding box center [450, 138] width 59 height 29
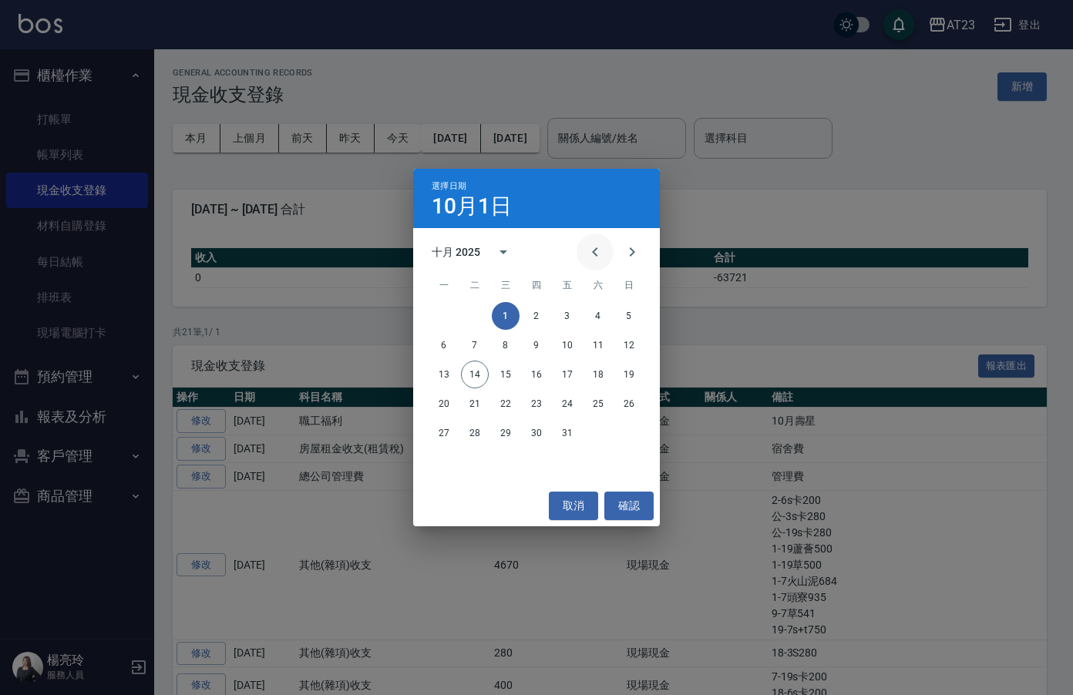
click at [607, 252] on button "Previous month" at bounding box center [595, 252] width 37 height 37
click at [597, 251] on icon "Previous month" at bounding box center [595, 252] width 19 height 19
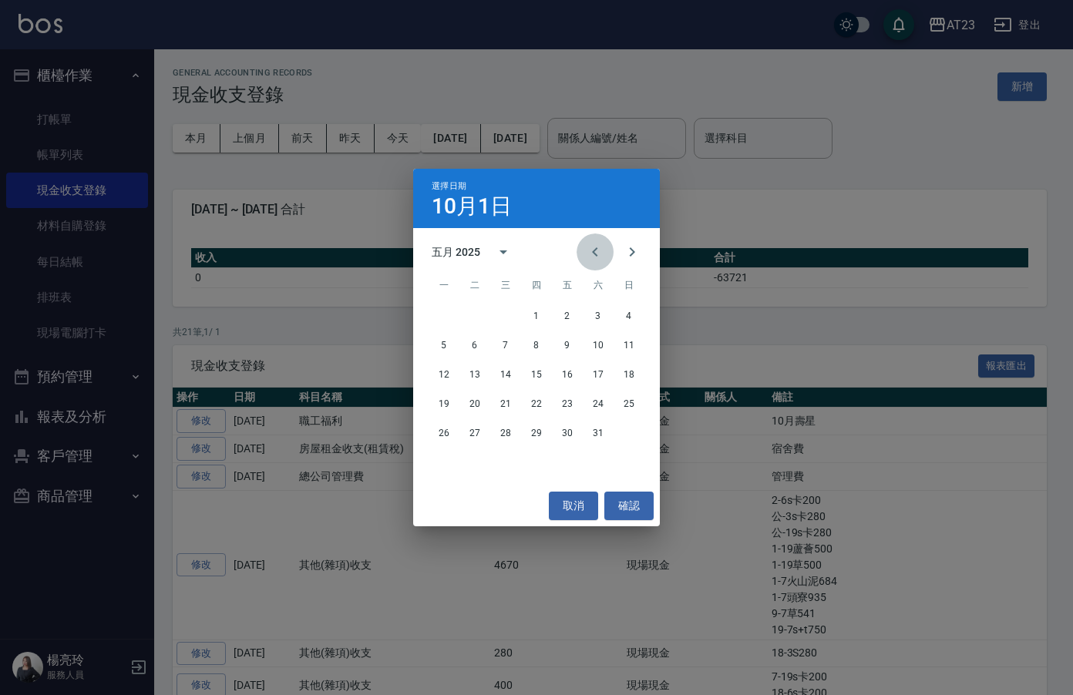
click at [596, 251] on icon "Previous month" at bounding box center [594, 251] width 5 height 9
click at [606, 408] on button "22" at bounding box center [598, 404] width 28 height 28
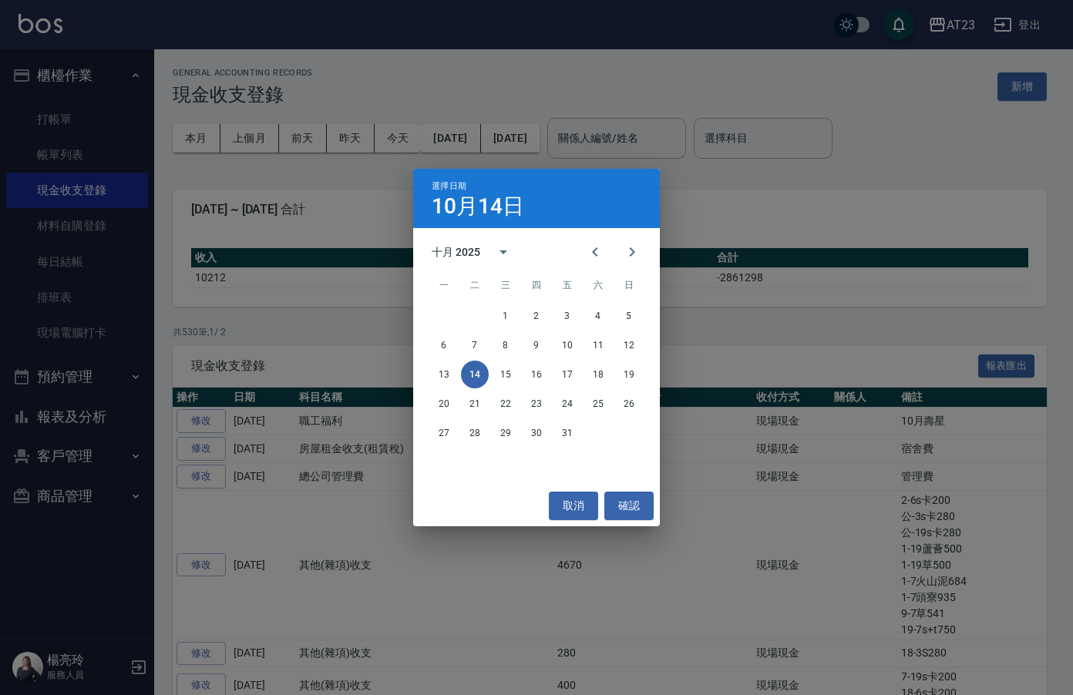
click at [797, 138] on div "選擇日期 [DATE] 十月 2025 一 二 三 四 五 六 日 1 2 3 4 5 6 7 8 9 10 11 12 13 14 15 16 17 18 …" at bounding box center [536, 347] width 1073 height 695
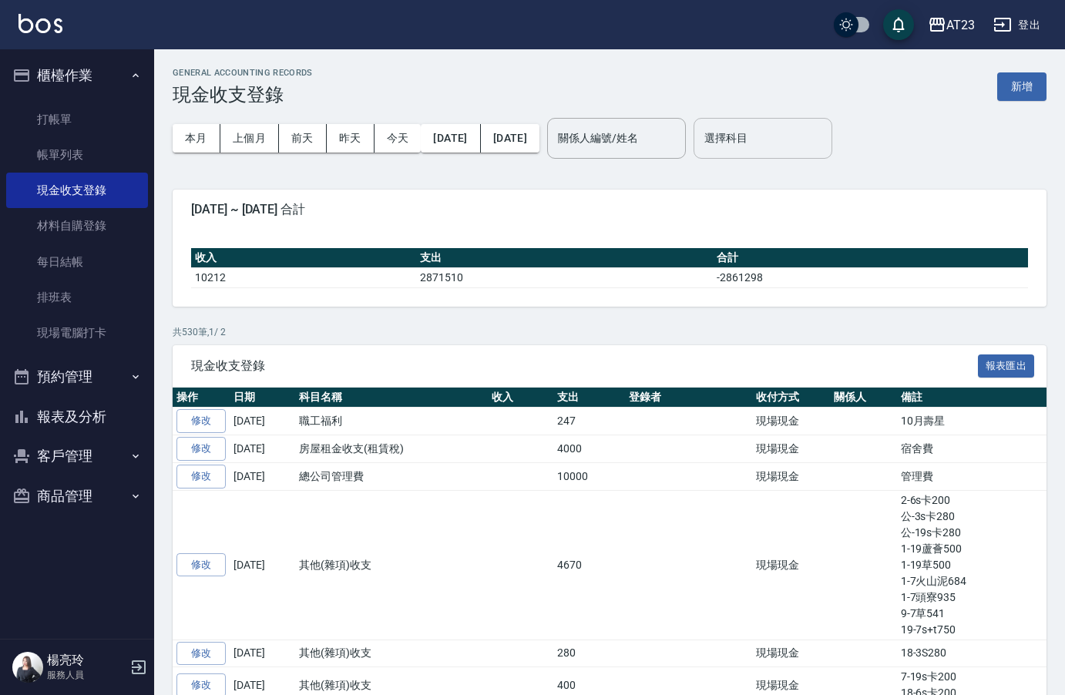
click at [784, 146] on input "選擇科目" at bounding box center [763, 138] width 125 height 27
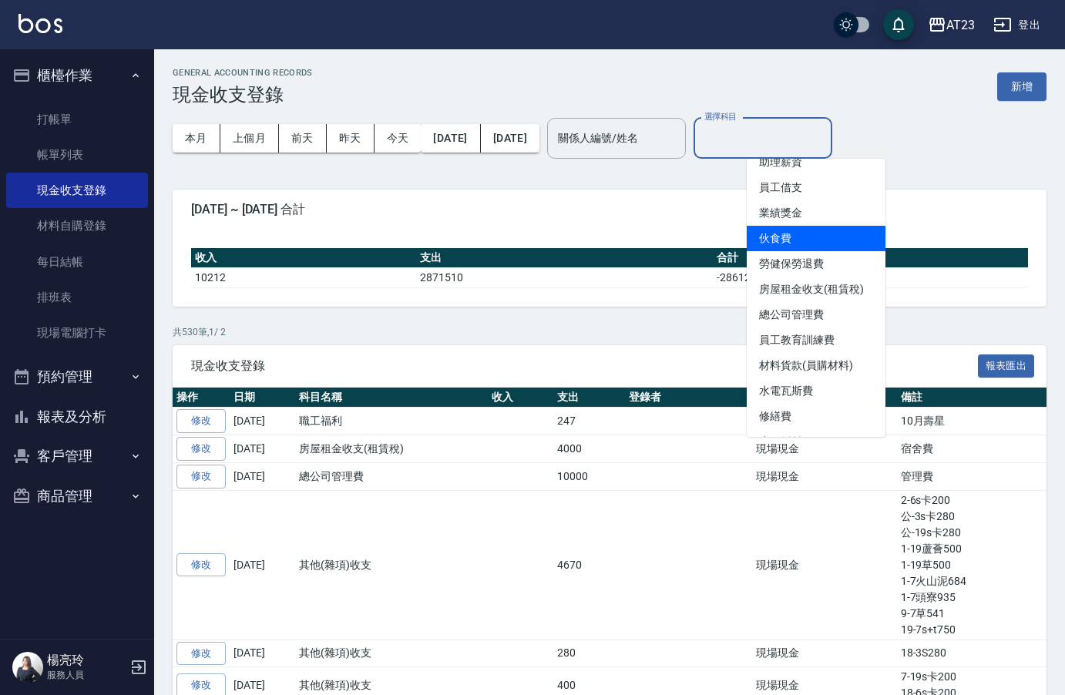
scroll to position [154, 0]
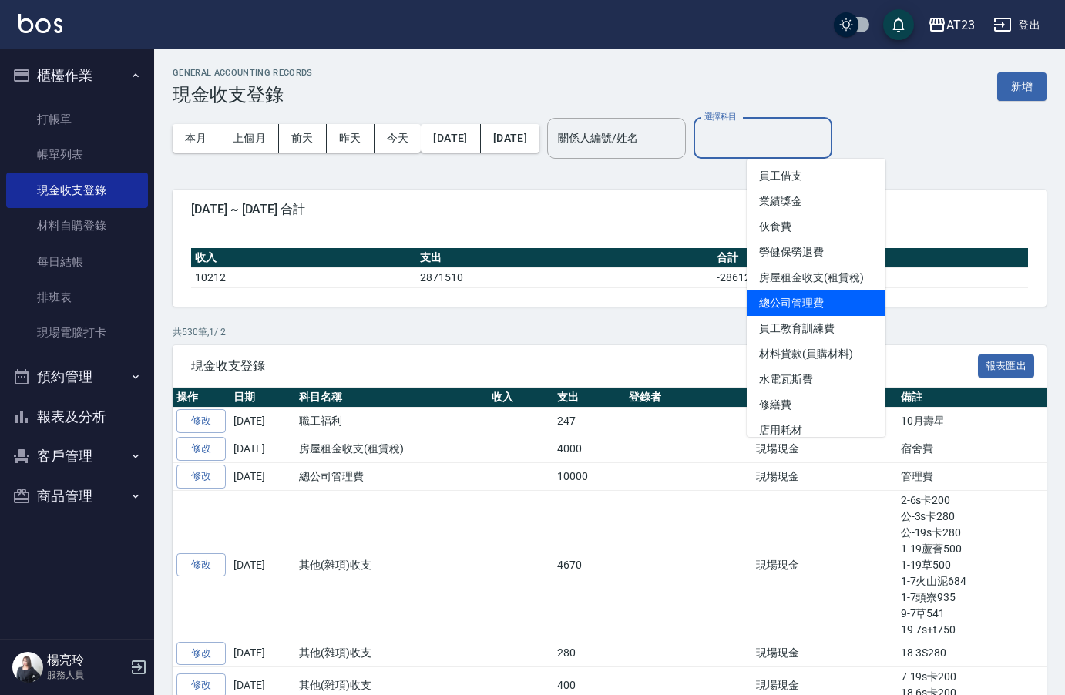
click at [812, 298] on li "總公司管理費" at bounding box center [816, 303] width 139 height 25
type input "總公司管理費"
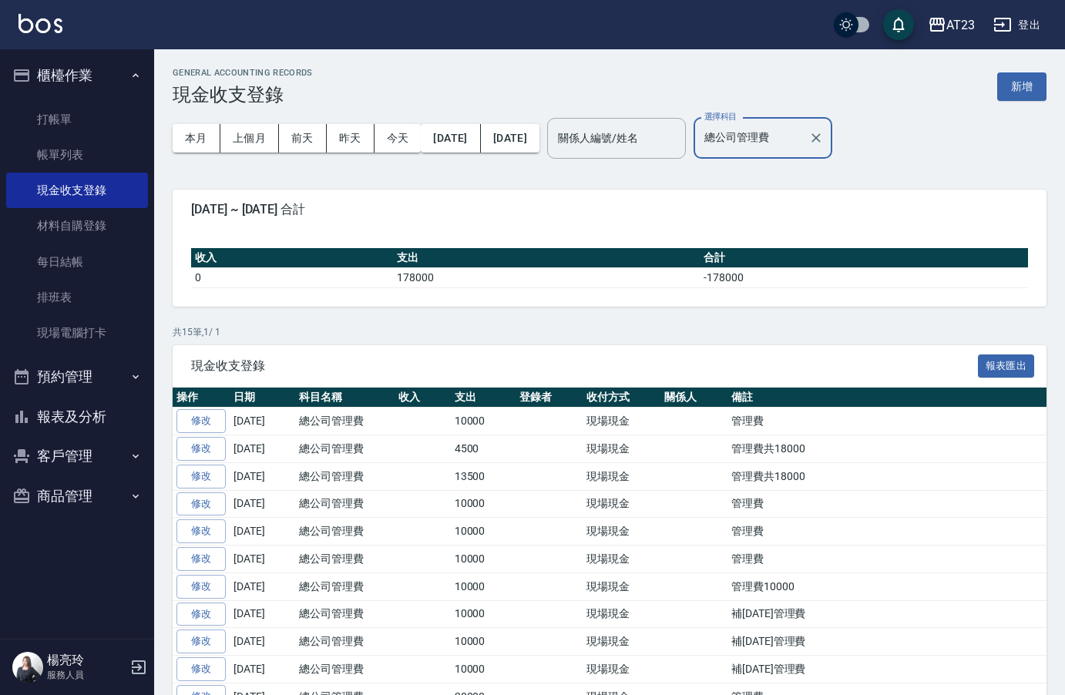
click at [804, 153] on div "總公司管理費 選擇科目" at bounding box center [763, 138] width 139 height 41
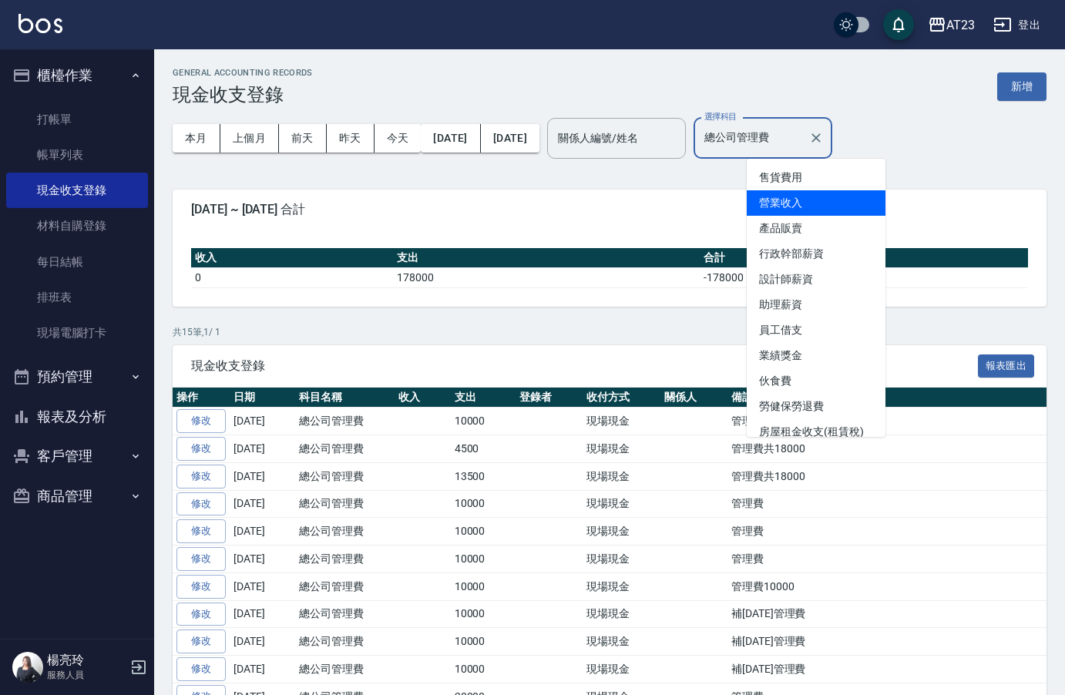
scroll to position [33, 0]
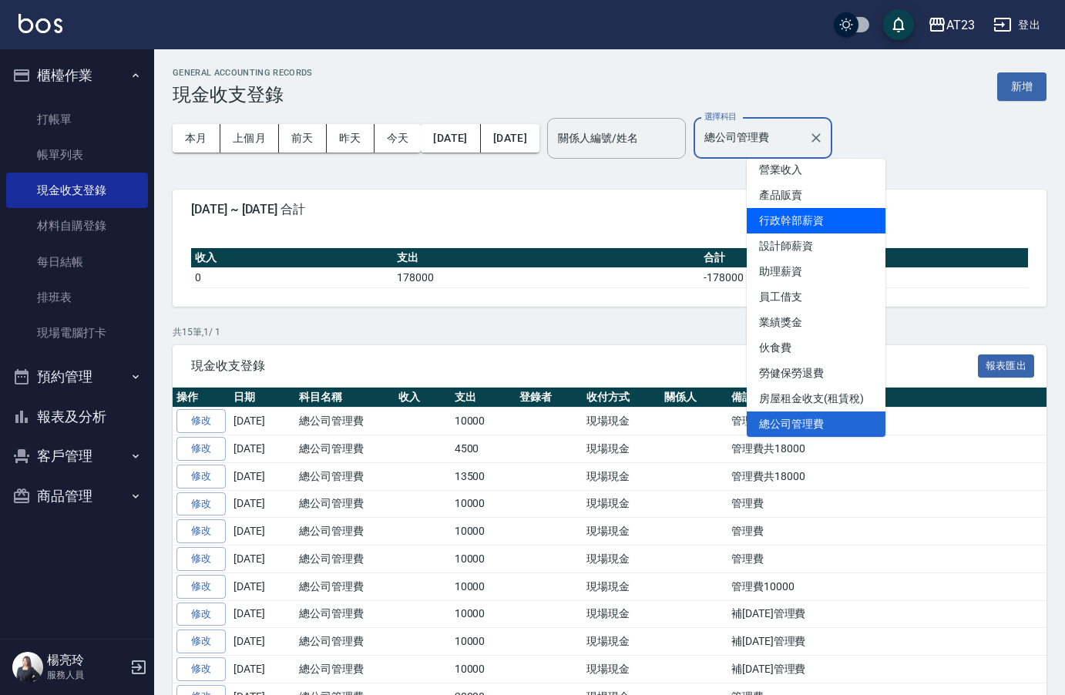
click at [681, 198] on div "[DATE] ~ [DATE] 合計" at bounding box center [610, 210] width 874 height 40
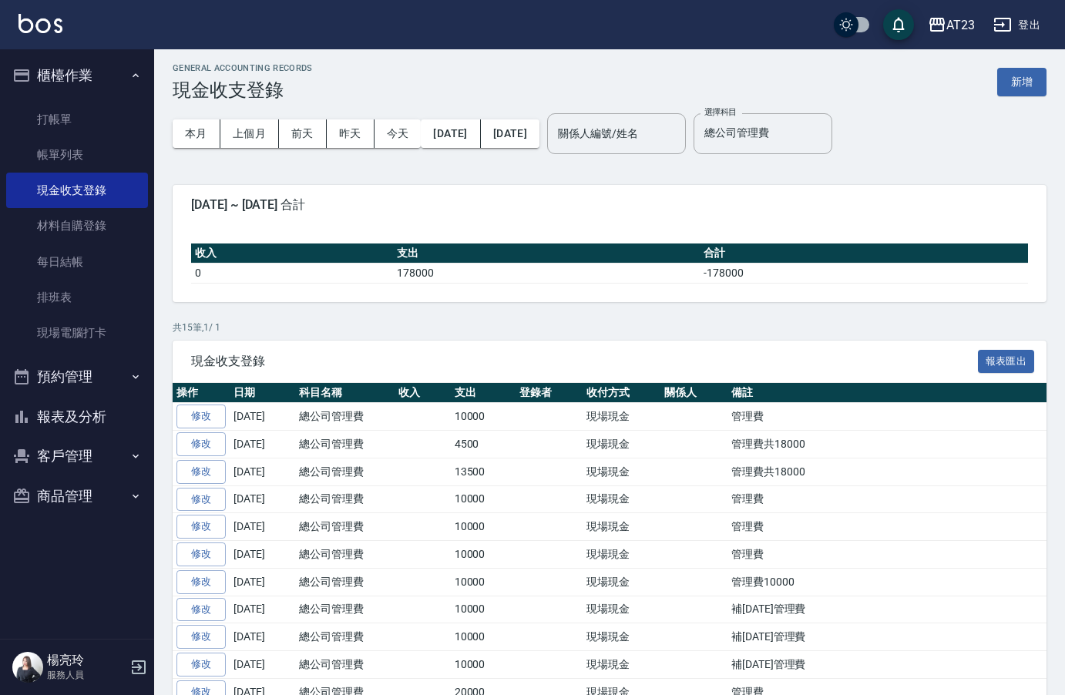
scroll to position [187, 0]
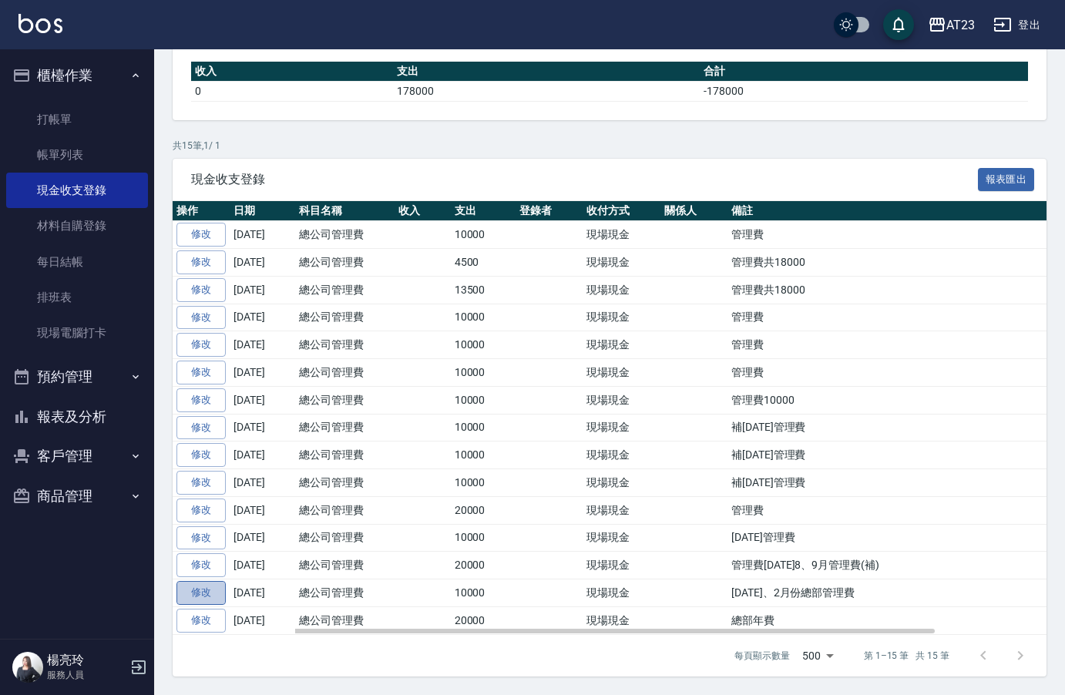
click at [206, 594] on link "修改" at bounding box center [201, 593] width 49 height 24
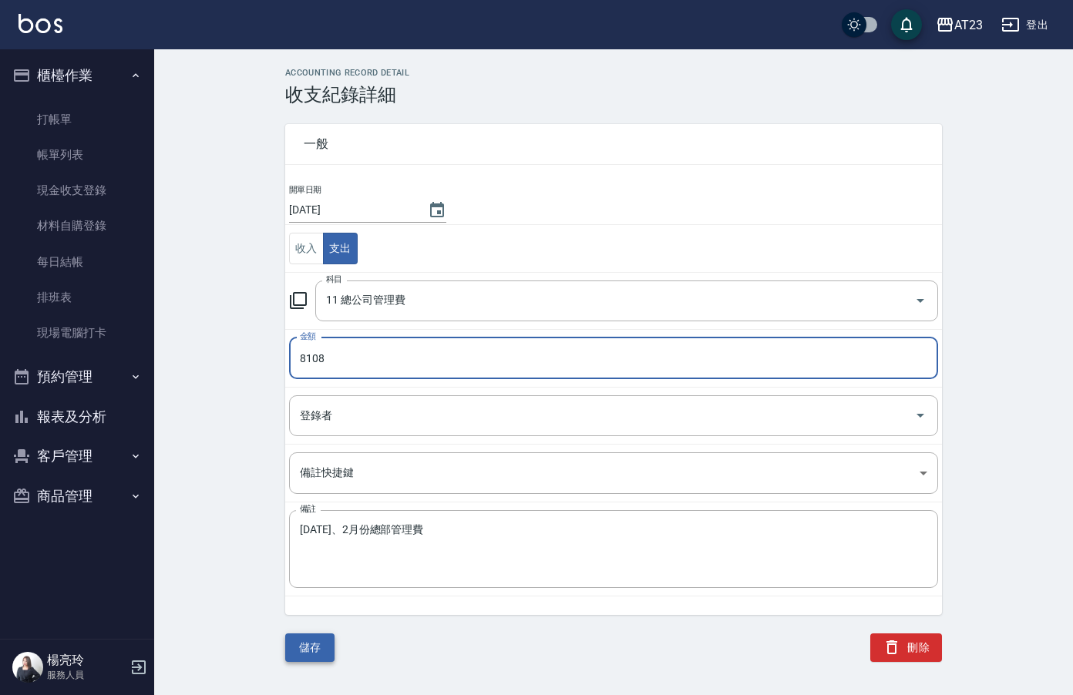
type input "8108"
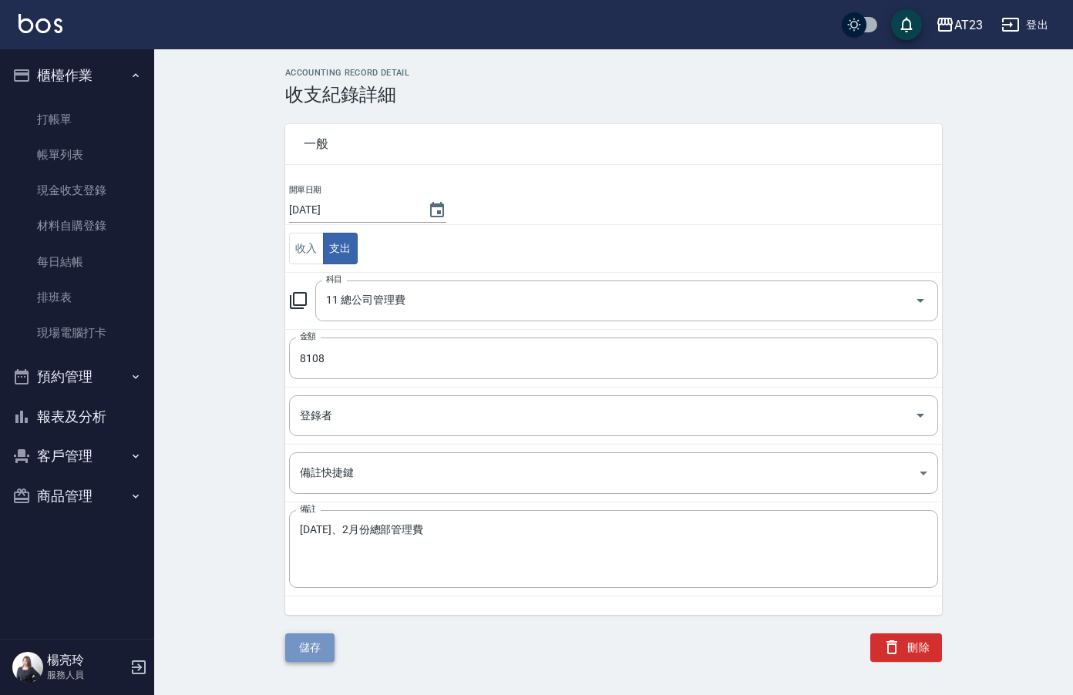
click at [311, 642] on button "儲存" at bounding box center [309, 648] width 49 height 29
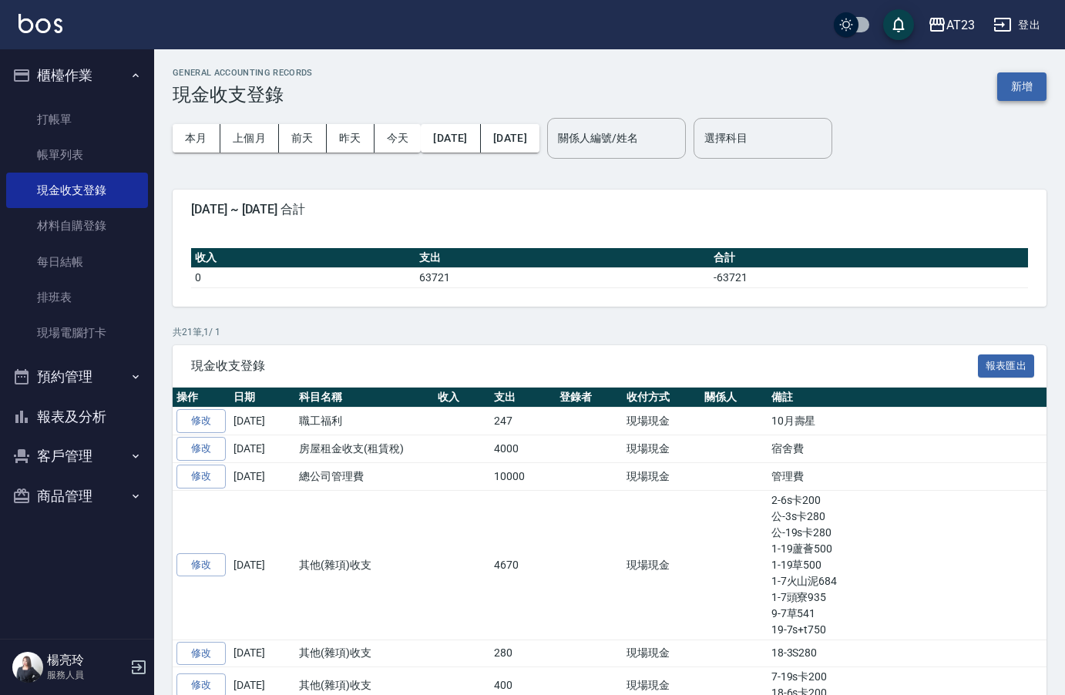
click at [1020, 93] on button "新增" at bounding box center [1022, 86] width 49 height 29
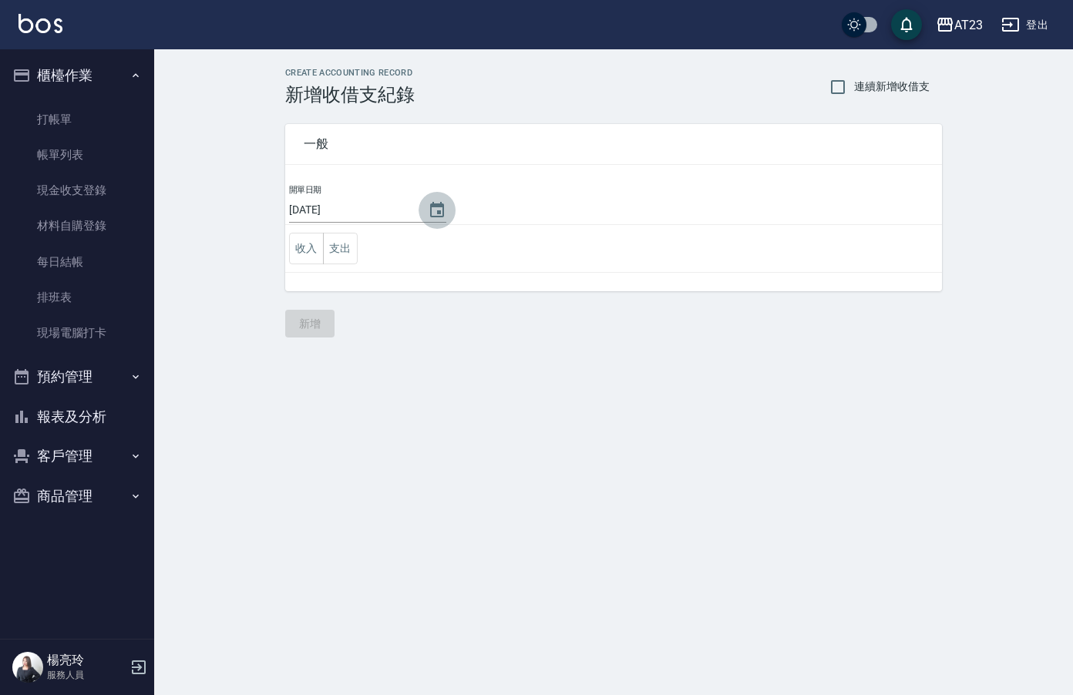
click at [429, 213] on icon "Choose date, selected date is 2025-10-14" at bounding box center [437, 210] width 19 height 19
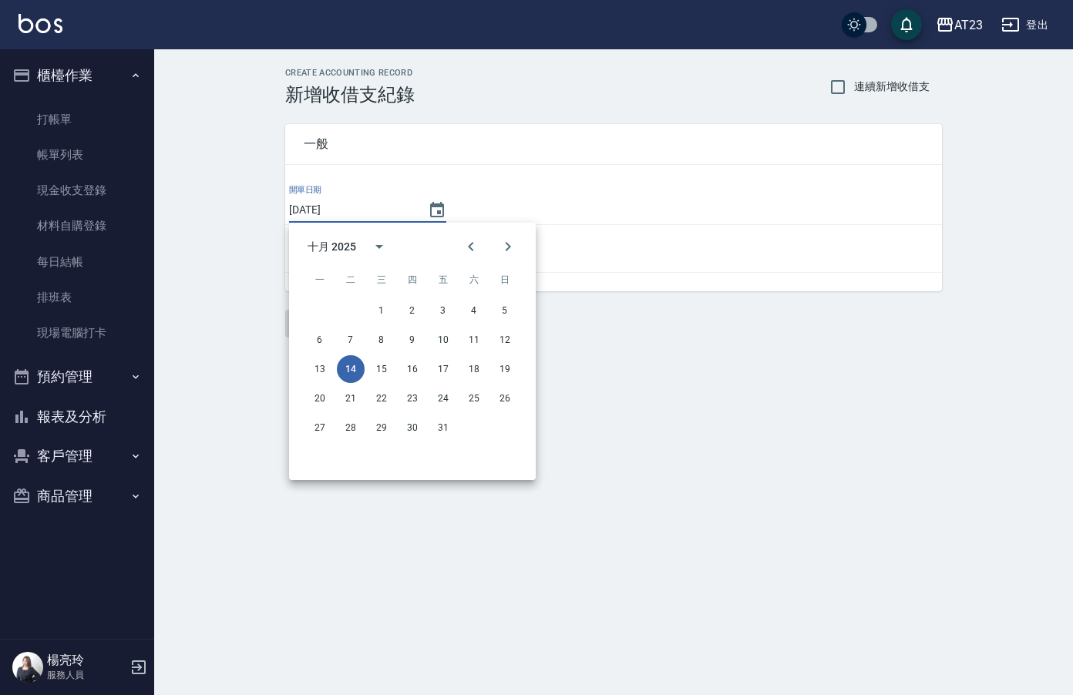
drag, startPoint x: 221, startPoint y: 135, endPoint x: 213, endPoint y: 120, distance: 16.9
click at [220, 132] on div "CREATE ACCOUNTING RECORD 新增收借支紀錄 連續新增收借支 一般 開單日期 2025/10/14 收入 支出 新增" at bounding box center [613, 202] width 919 height 307
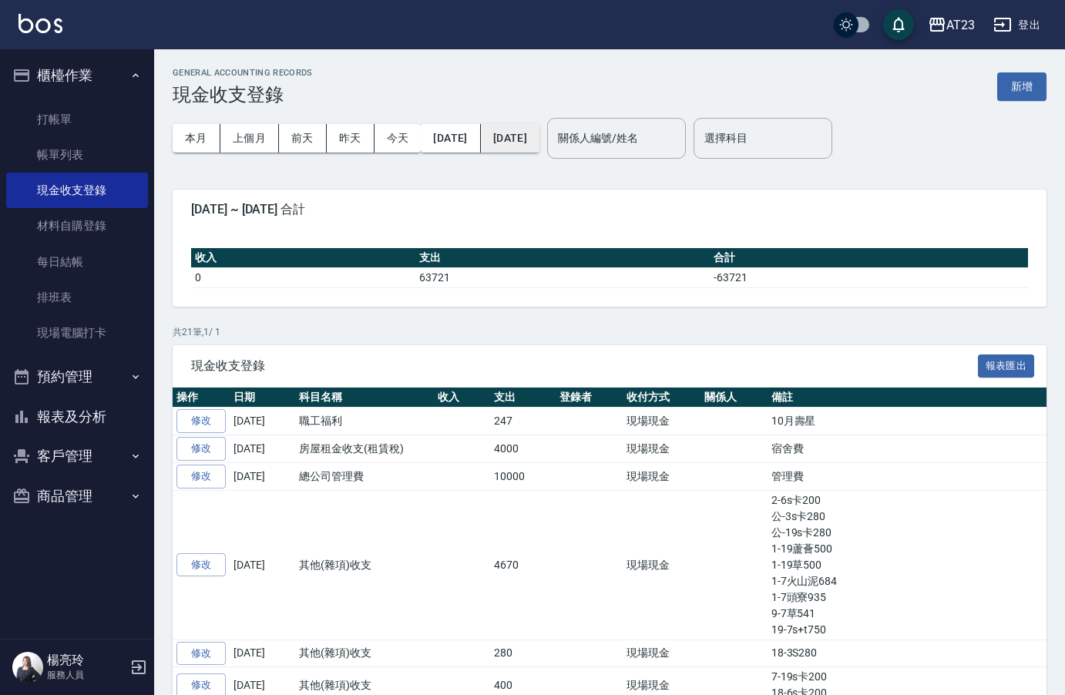
click at [540, 136] on button "2025/10/14" at bounding box center [510, 138] width 59 height 29
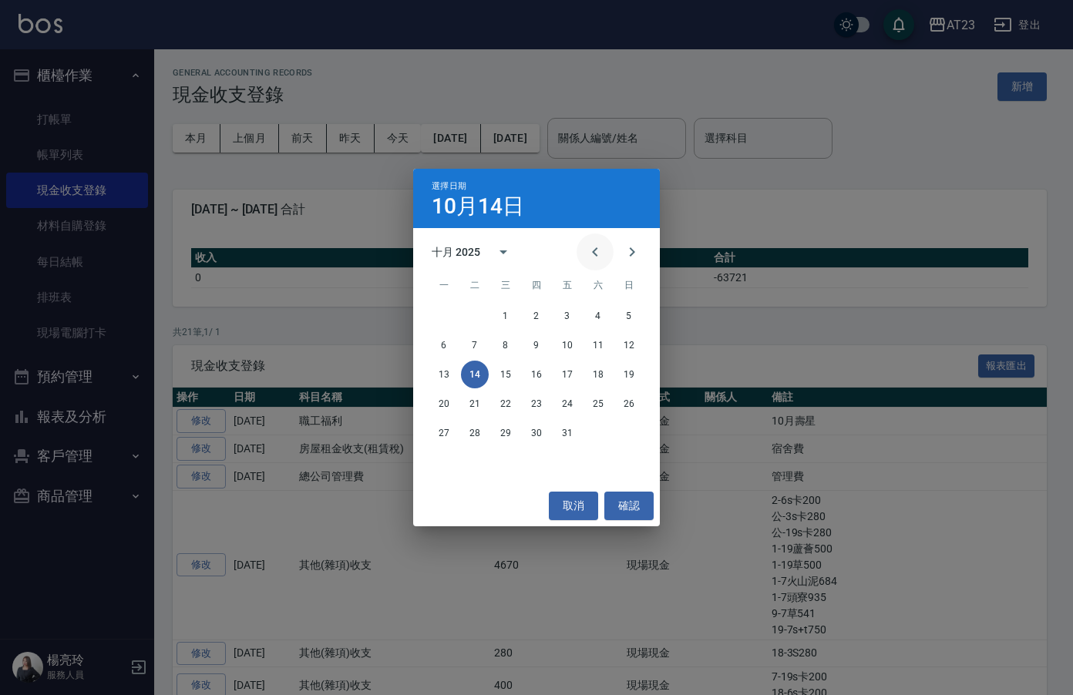
click at [588, 249] on icon "Previous month" at bounding box center [595, 252] width 19 height 19
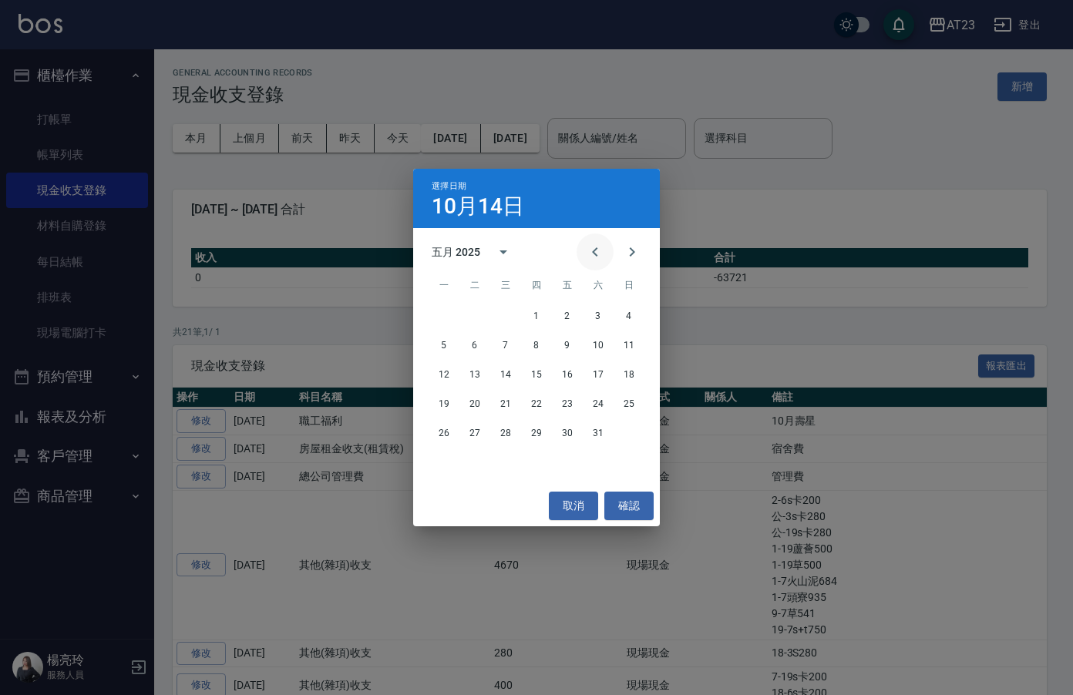
click at [588, 249] on icon "Previous month" at bounding box center [595, 252] width 19 height 19
click at [817, 136] on div "選擇日期 10月14日 四月 2025 一 二 三 四 五 六 日 1 2 3 4 5 6 7 8 9 10 11 12 13 14 15 16 17 18 …" at bounding box center [536, 347] width 1073 height 695
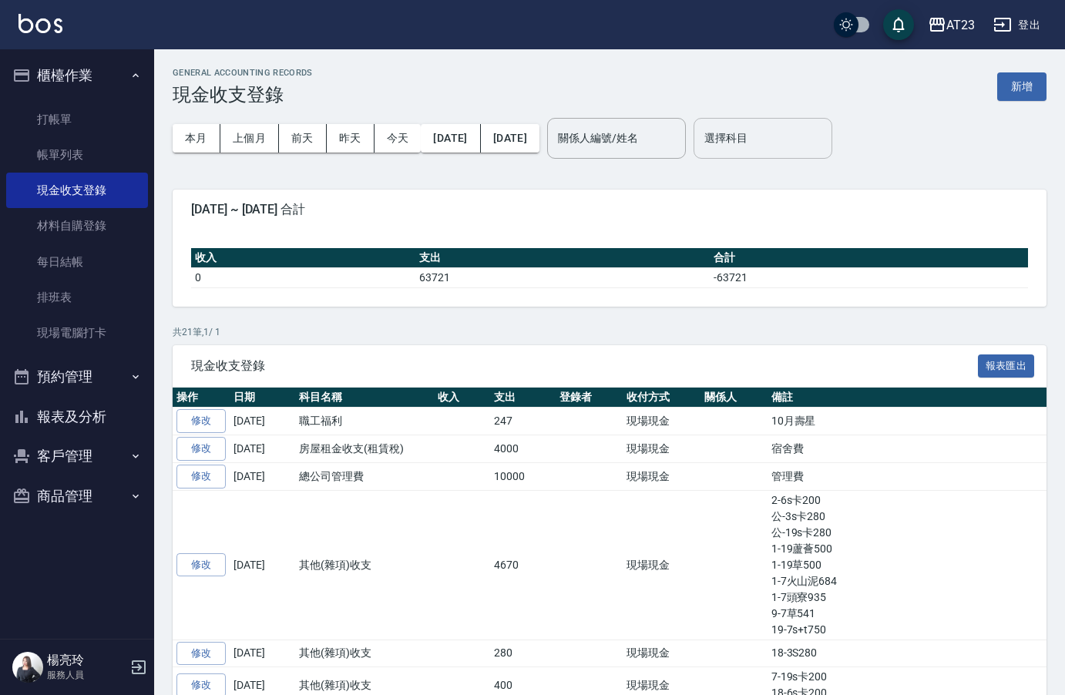
click at [789, 136] on input "選擇科目" at bounding box center [763, 138] width 125 height 27
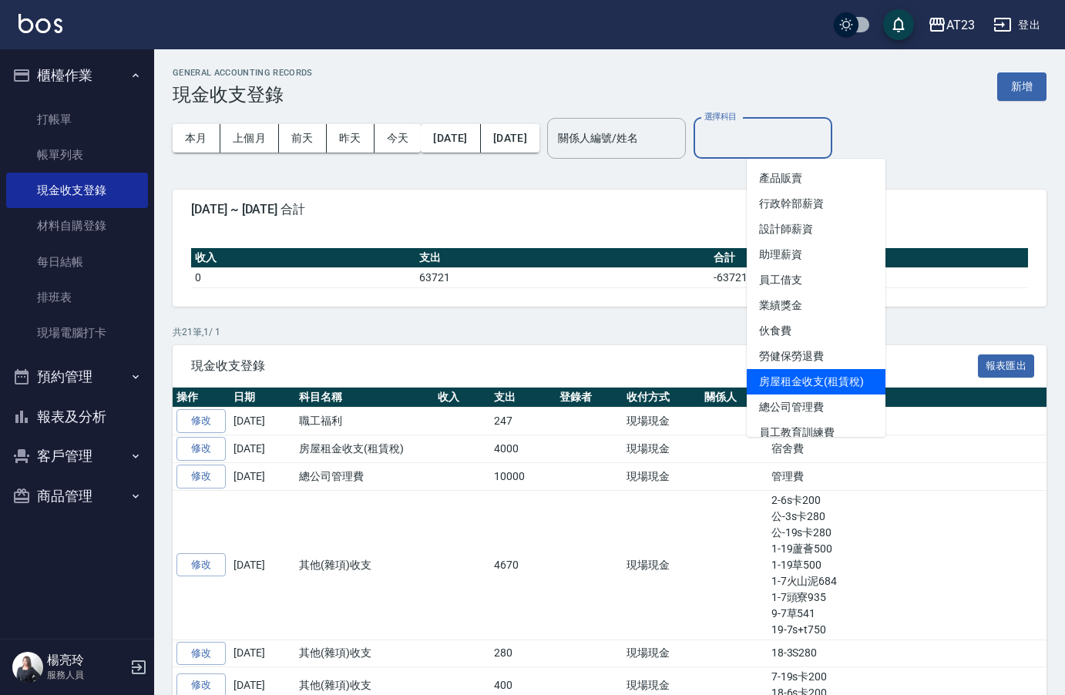
scroll to position [77, 0]
click at [832, 385] on li "總公司管理費" at bounding box center [816, 380] width 139 height 25
type input "總公司管理費"
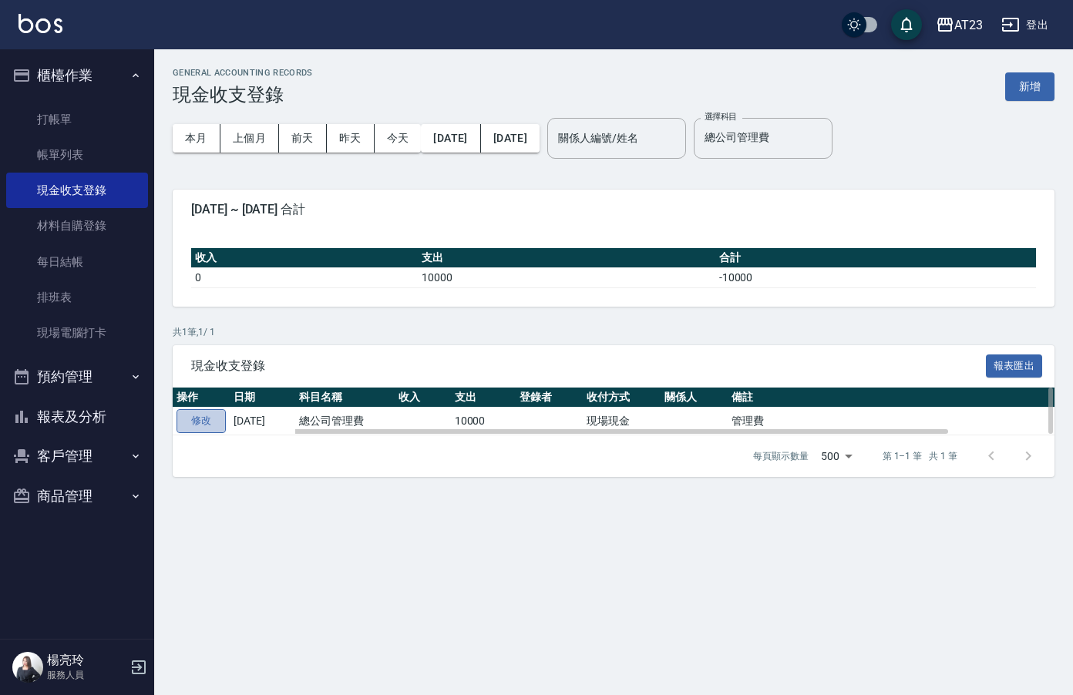
click at [194, 422] on link "修改" at bounding box center [201, 421] width 49 height 24
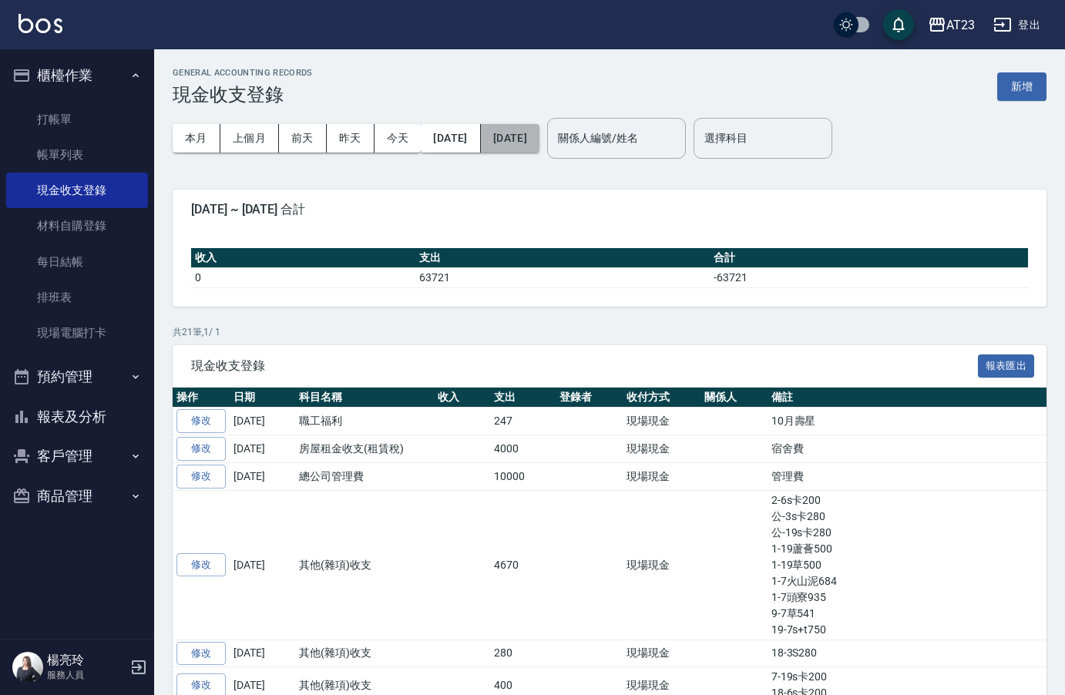
click at [540, 147] on button "2025/10/31" at bounding box center [510, 138] width 59 height 29
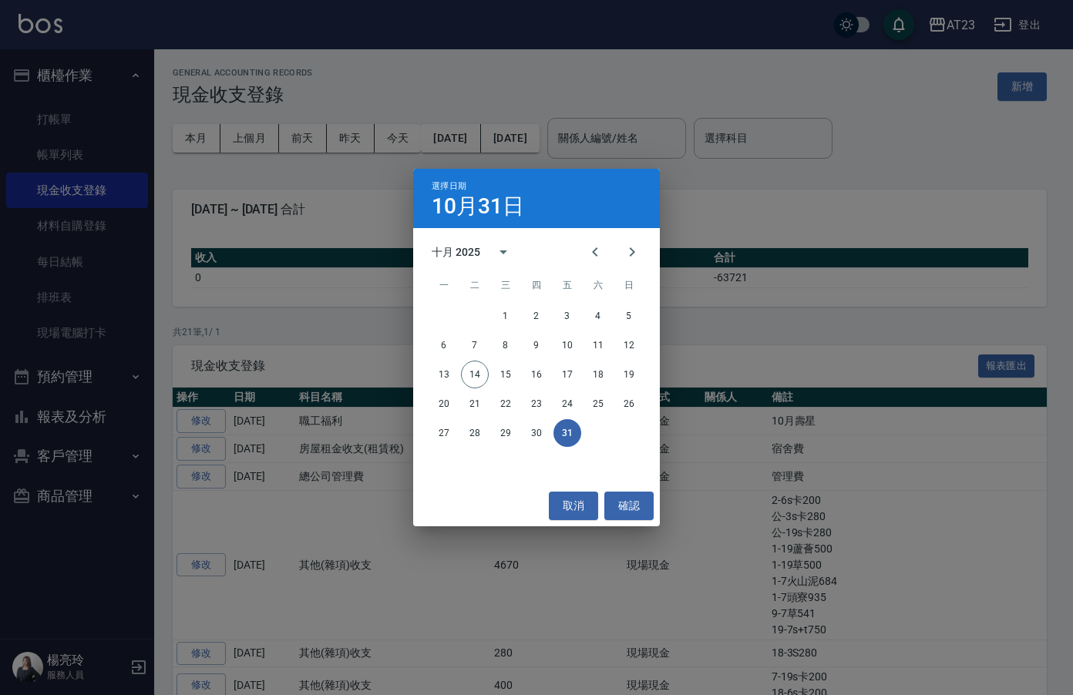
click at [370, 181] on div "選擇日期 10月31日 十月 2025 一 二 三 四 五 六 日 1 2 3 4 5 6 7 8 9 10 11 12 13 14 15 16 17 18 …" at bounding box center [536, 347] width 1073 height 695
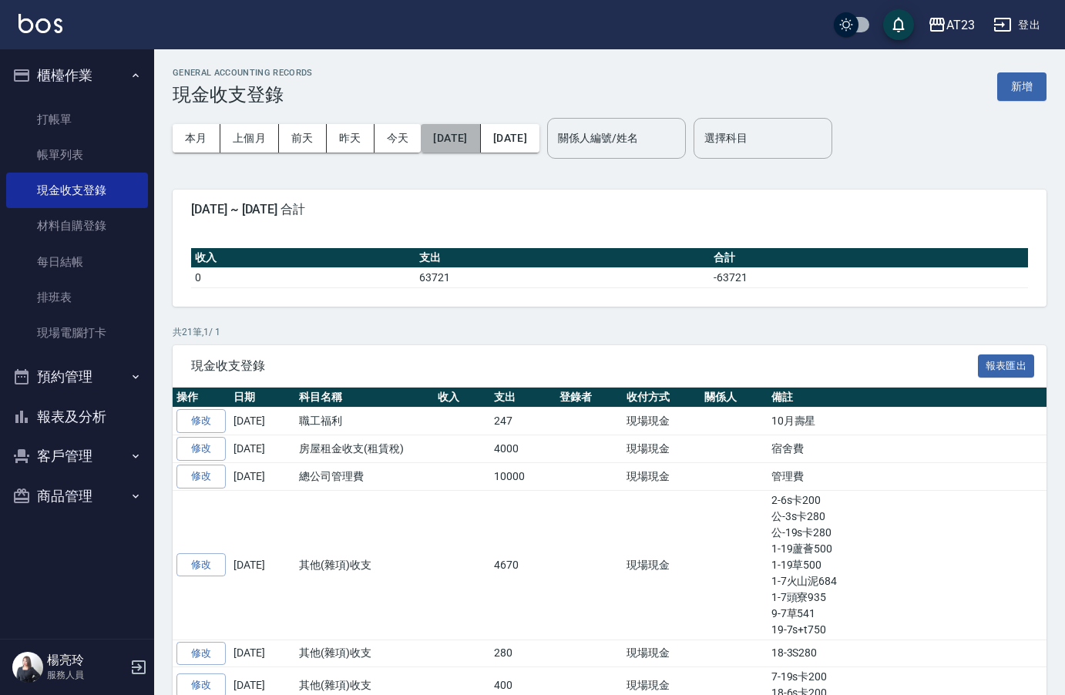
click at [463, 146] on button "2025/10/01" at bounding box center [450, 138] width 59 height 29
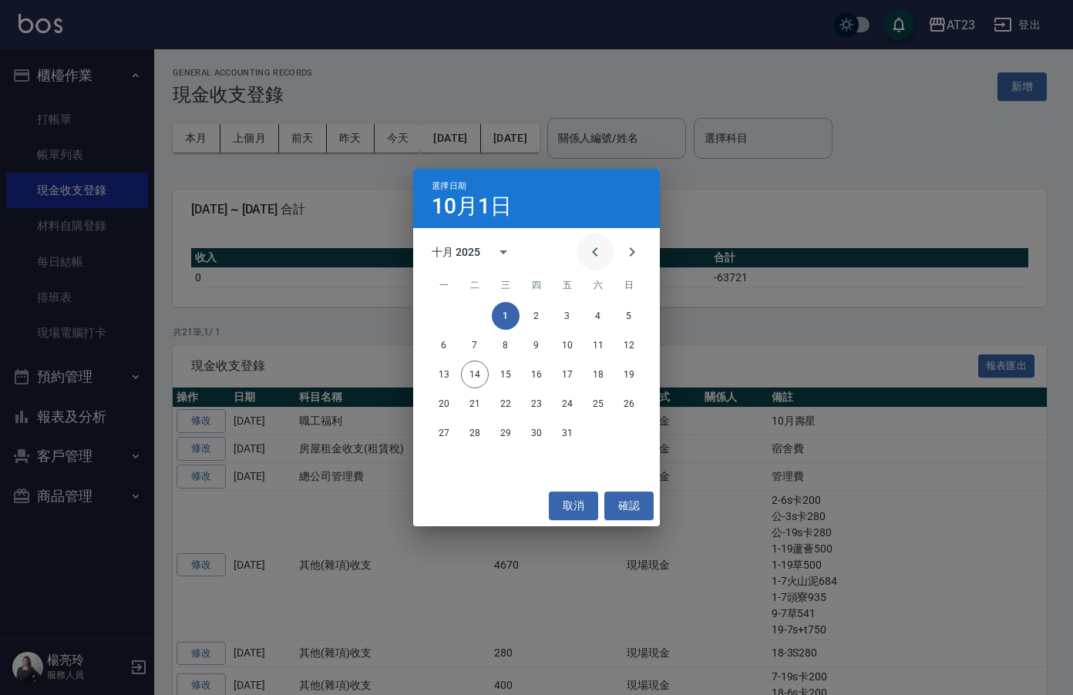
click at [584, 253] on button "Previous month" at bounding box center [595, 252] width 37 height 37
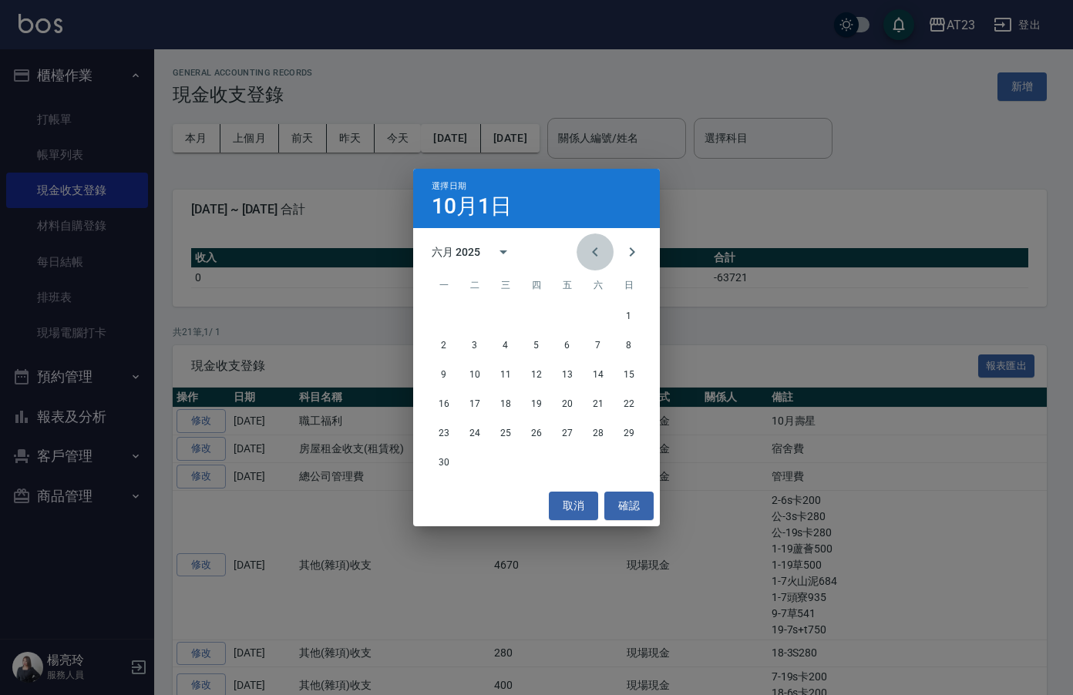
click at [584, 253] on button "Previous month" at bounding box center [595, 252] width 37 height 37
drag, startPoint x: 509, startPoint y: 321, endPoint x: 631, endPoint y: 297, distance: 124.9
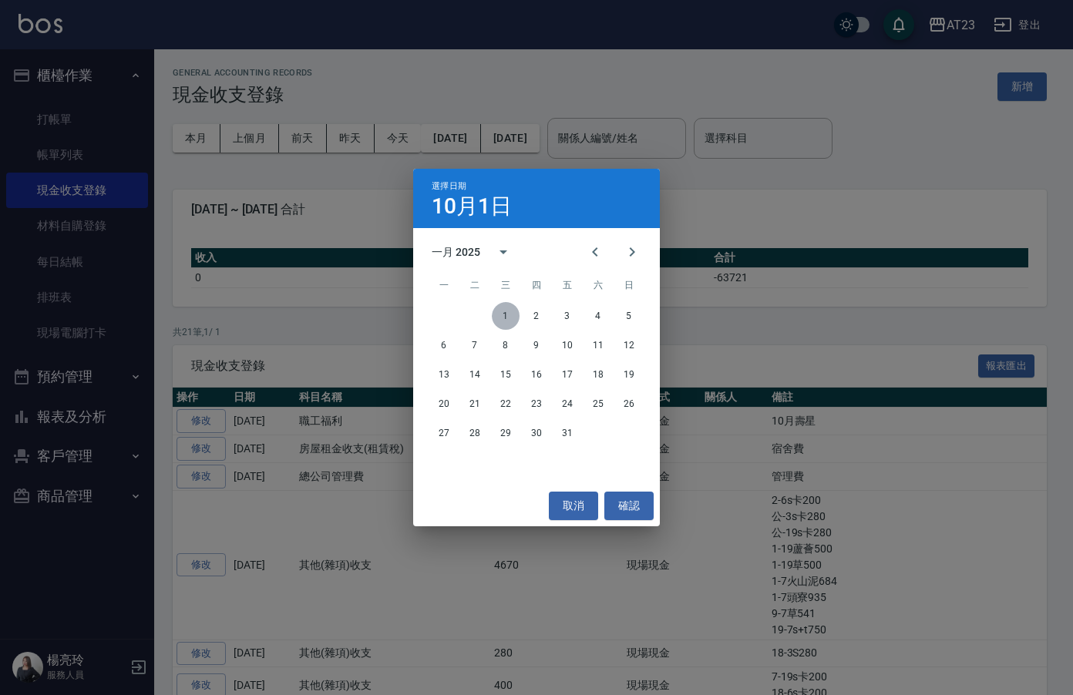
click at [510, 321] on button "1" at bounding box center [506, 316] width 28 height 28
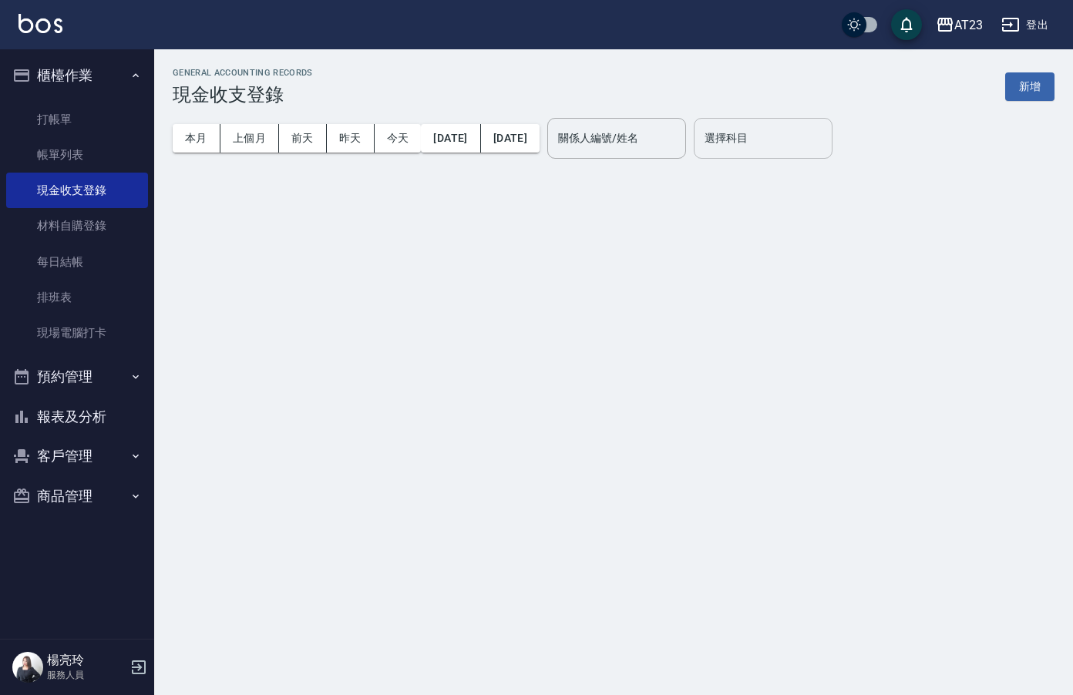
click at [751, 149] on div "選擇科目" at bounding box center [763, 138] width 139 height 41
click at [762, 146] on input "選擇科目" at bounding box center [763, 138] width 125 height 27
click at [806, 147] on input "選擇科目" at bounding box center [763, 138] width 125 height 27
click at [809, 128] on input "選擇科目" at bounding box center [763, 138] width 125 height 27
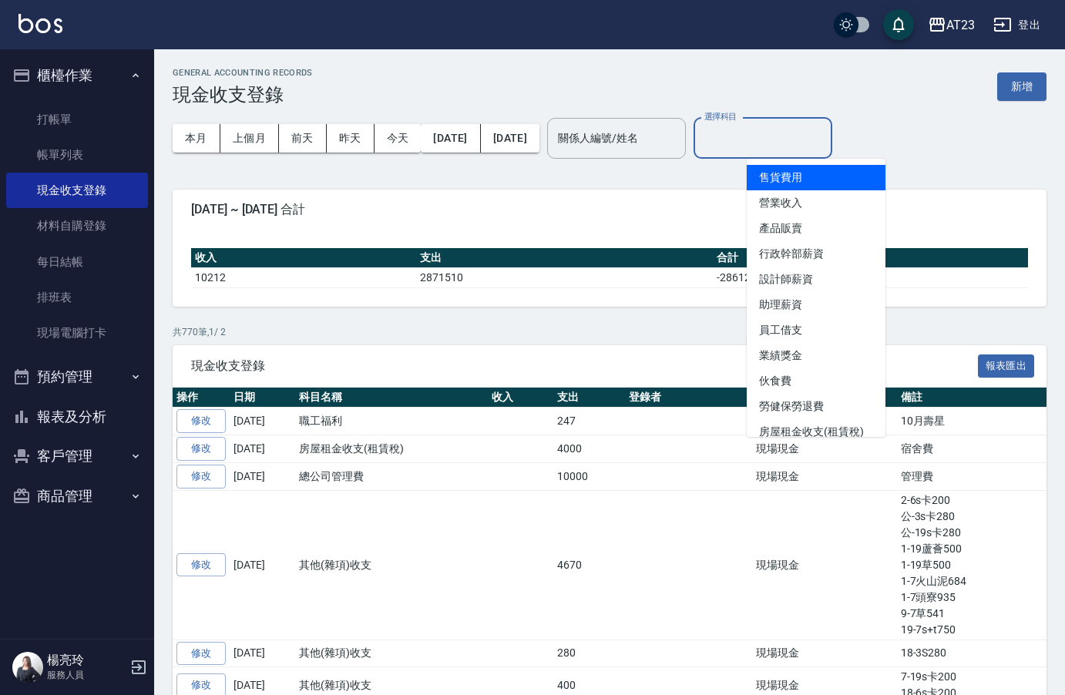
click at [811, 142] on input "選擇科目" at bounding box center [763, 138] width 125 height 27
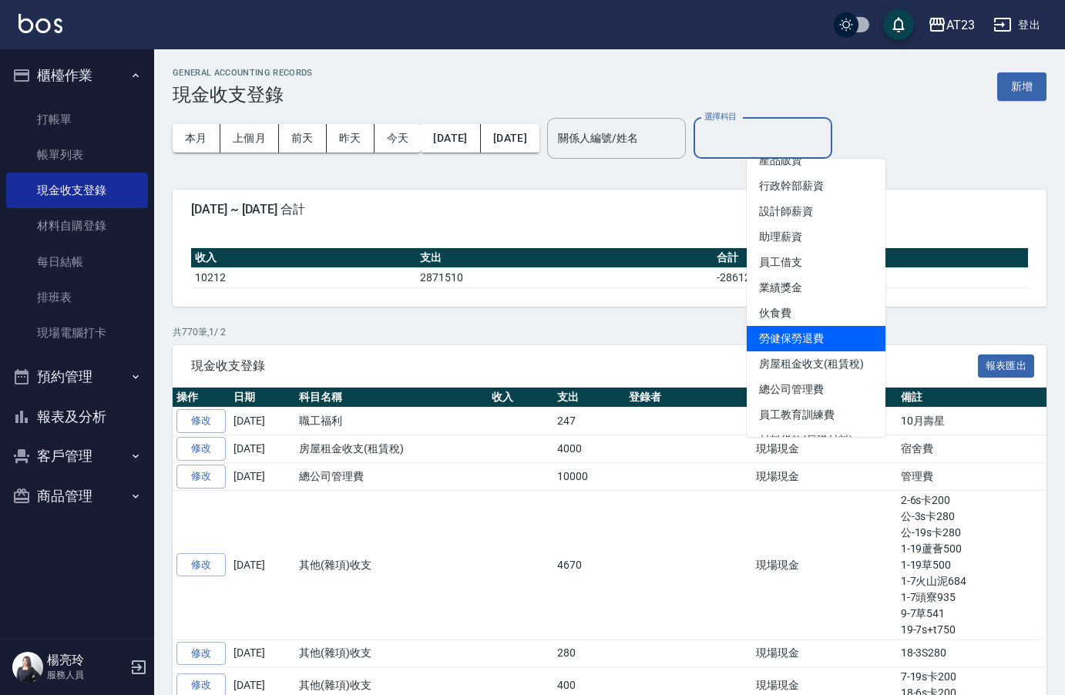
scroll to position [154, 0]
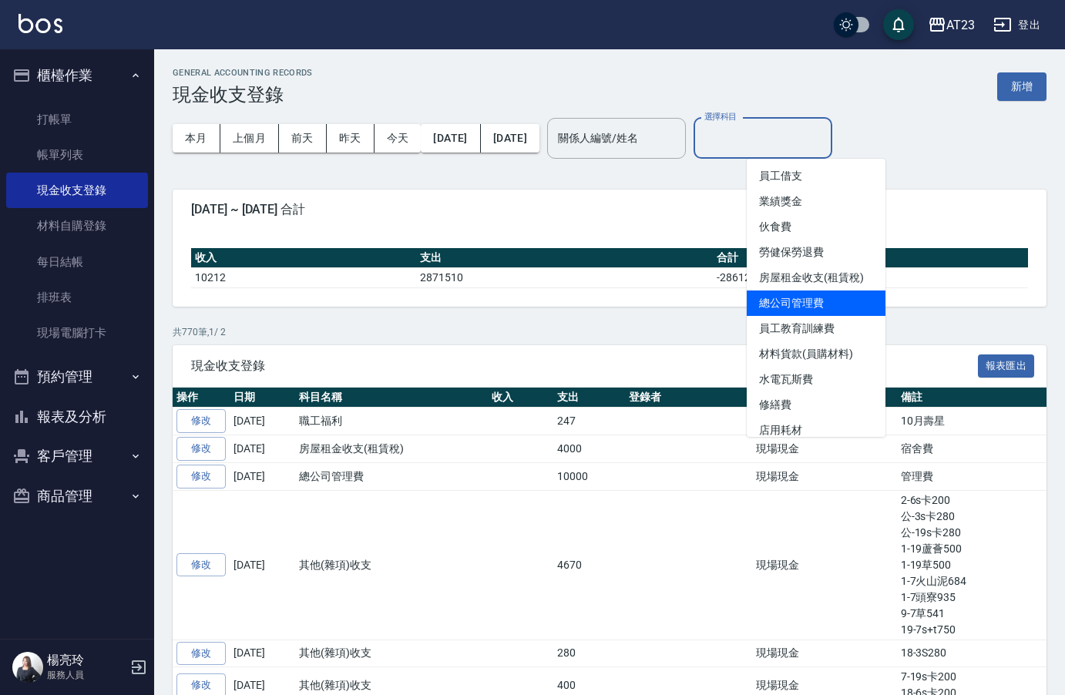
click at [816, 308] on li "總公司管理費" at bounding box center [816, 303] width 139 height 25
type input "總公司管理費"
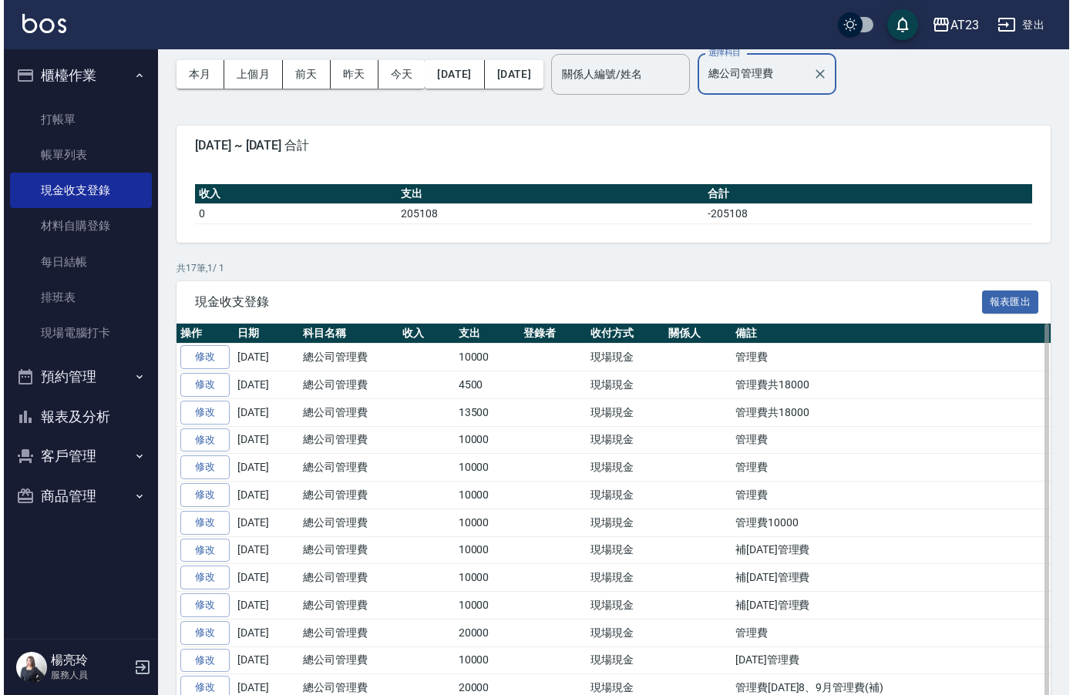
scroll to position [0, 0]
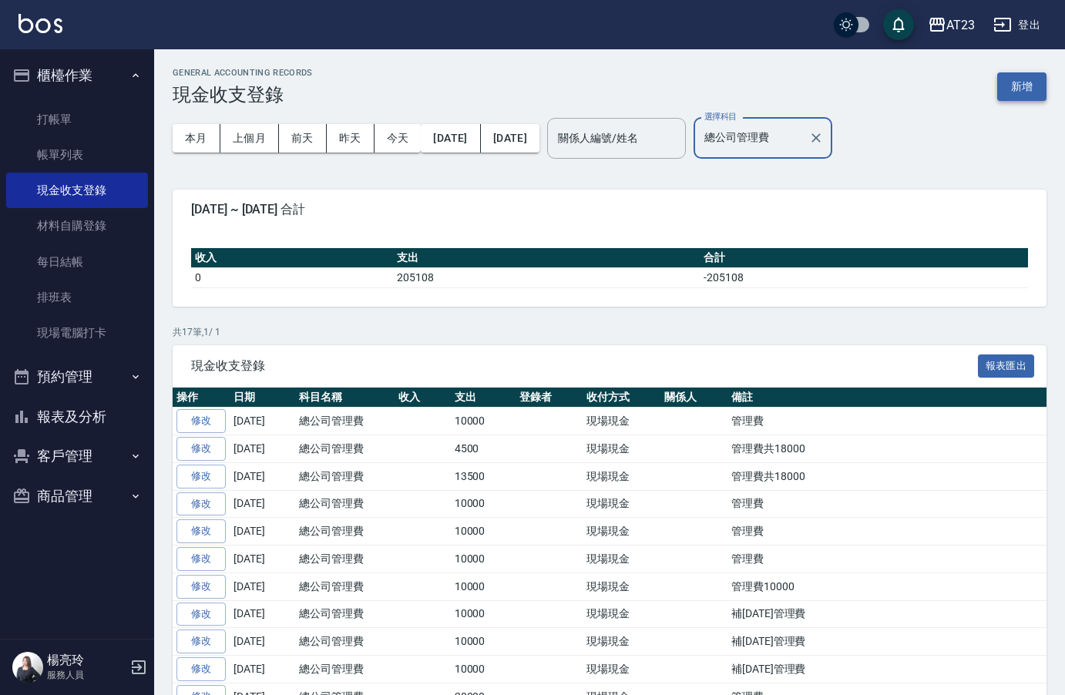
click at [1033, 89] on button "新增" at bounding box center [1022, 86] width 49 height 29
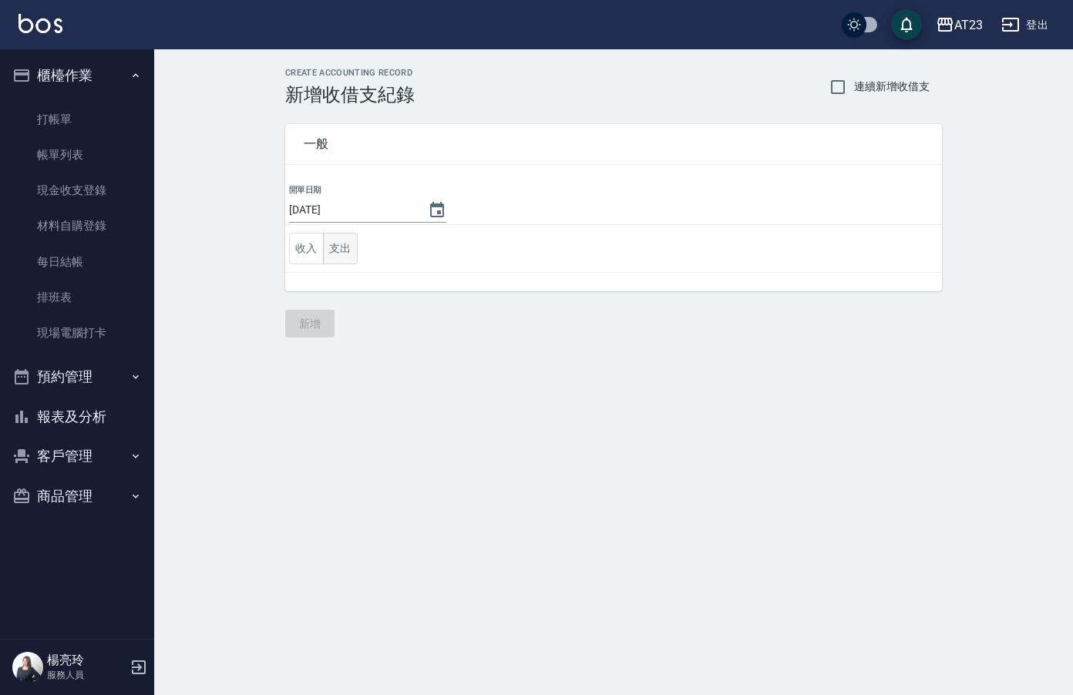
click at [349, 254] on button "支出" at bounding box center [340, 249] width 35 height 32
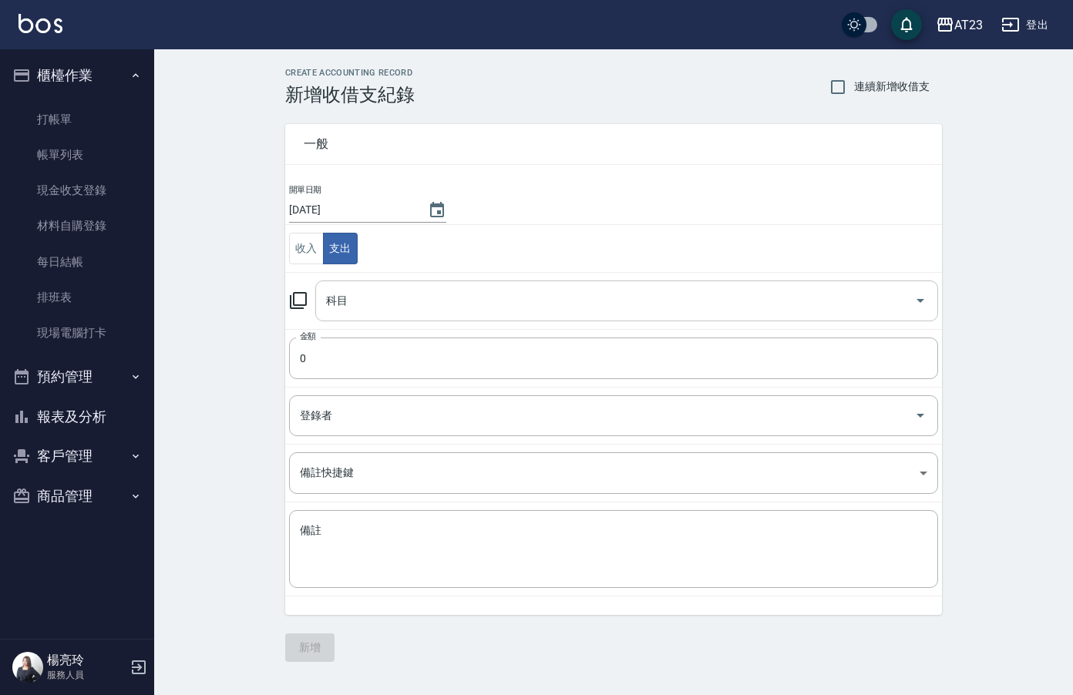
click at [501, 318] on div "科目" at bounding box center [626, 301] width 623 height 41
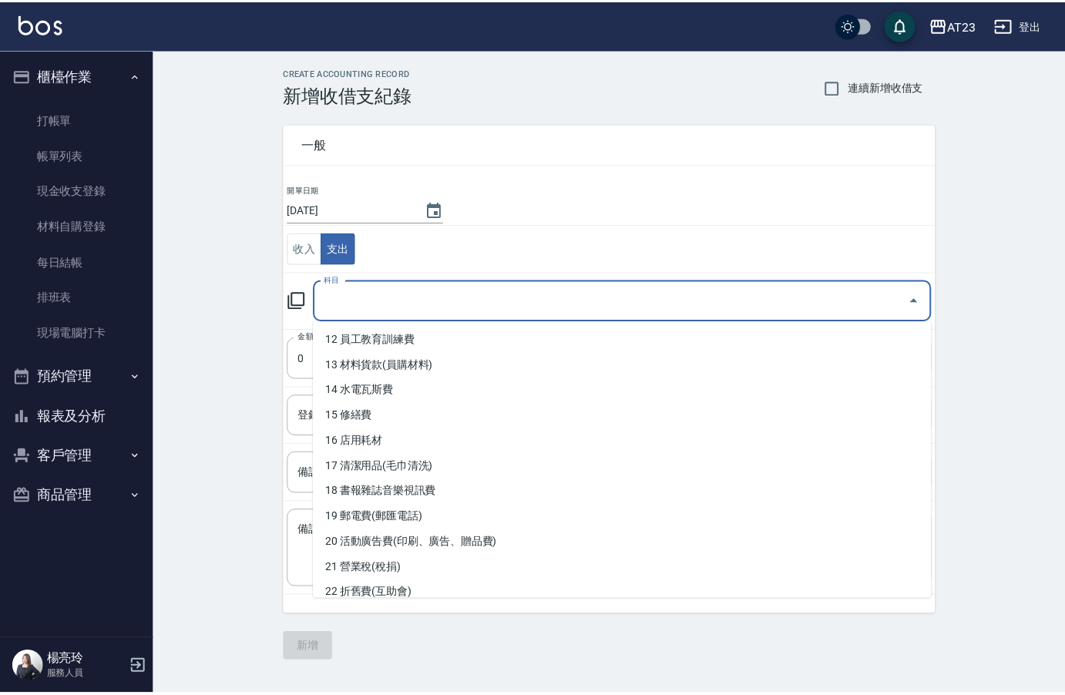
scroll to position [231, 0]
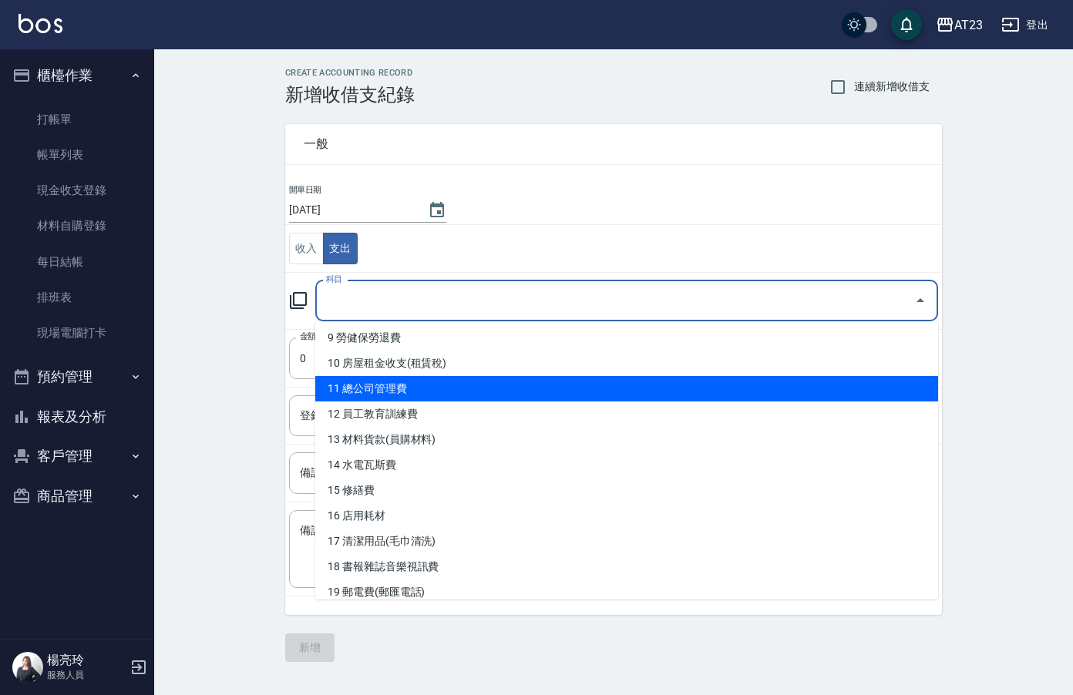
click at [645, 393] on li "11 總公司管理費" at bounding box center [626, 388] width 623 height 25
type input "11 總公司管理費"
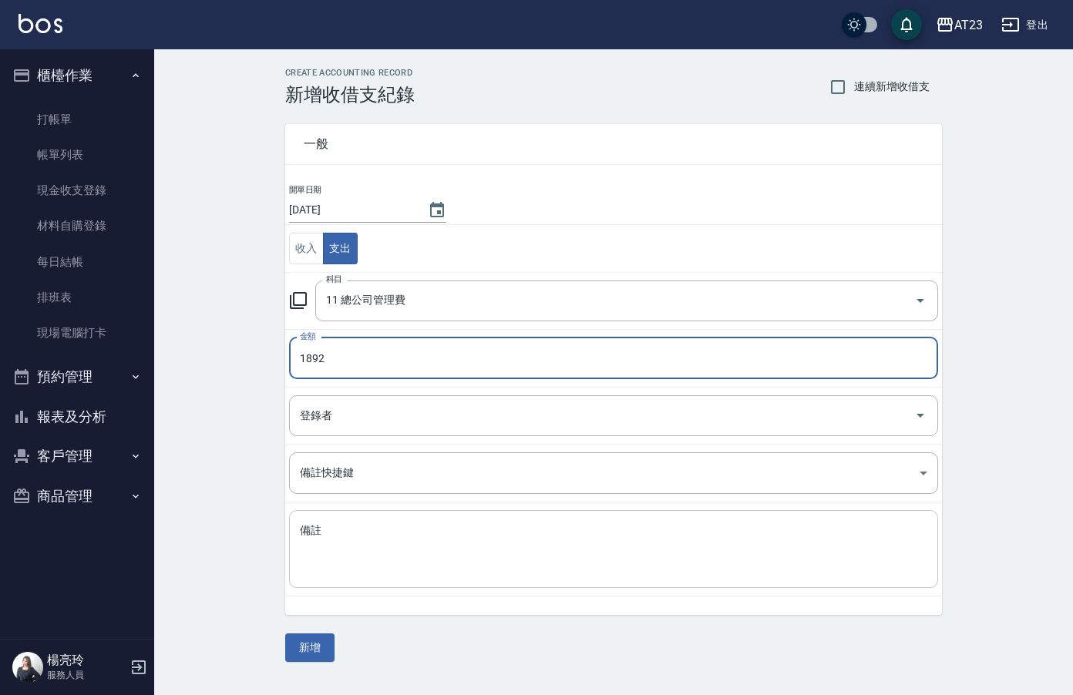
type input "1892"
click at [519, 554] on textarea "備註" at bounding box center [614, 549] width 628 height 52
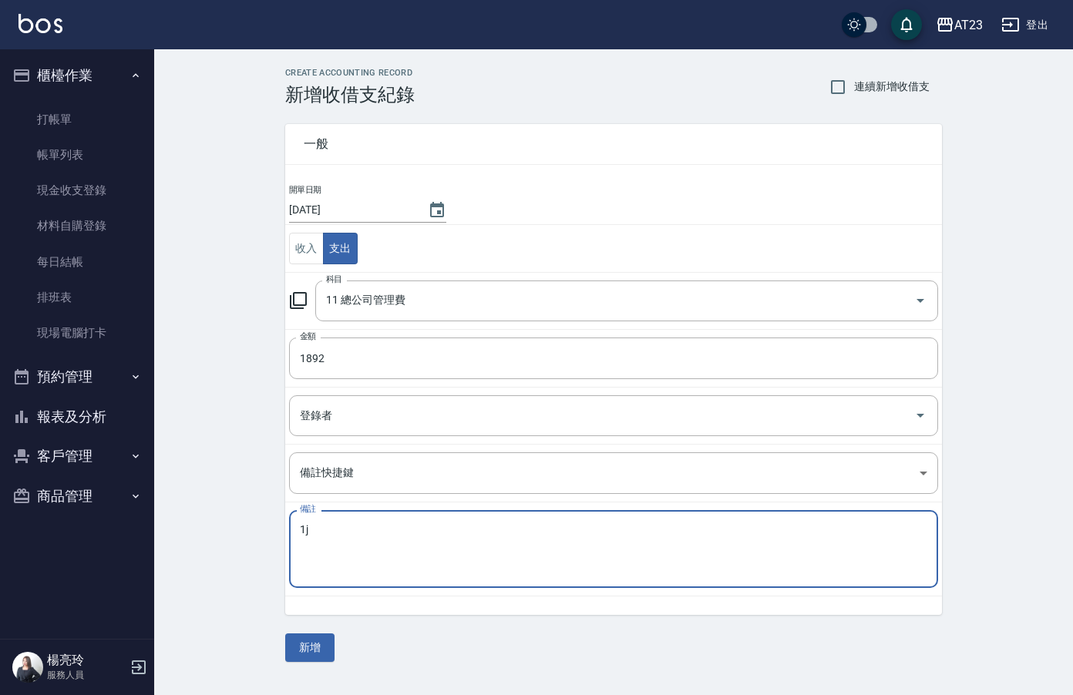
type textarea "1"
type textarea "補113年1~2月管理費"
click at [420, 211] on button "Choose date, selected date is 2025-10-14" at bounding box center [437, 210] width 37 height 37
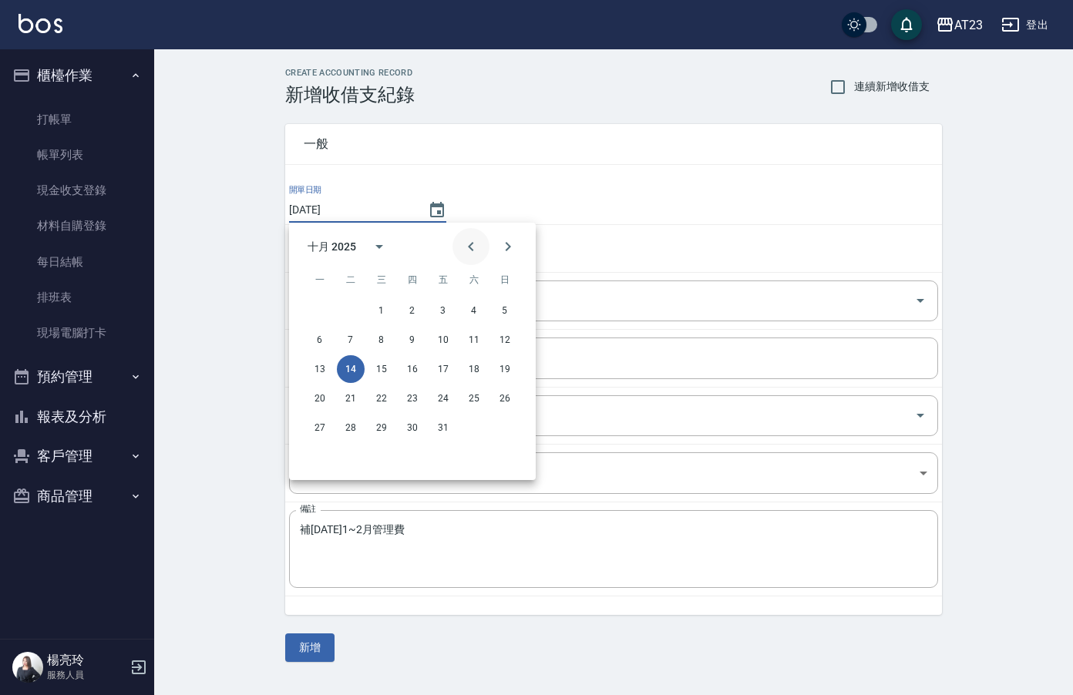
click at [465, 244] on icon "Previous month" at bounding box center [471, 246] width 19 height 19
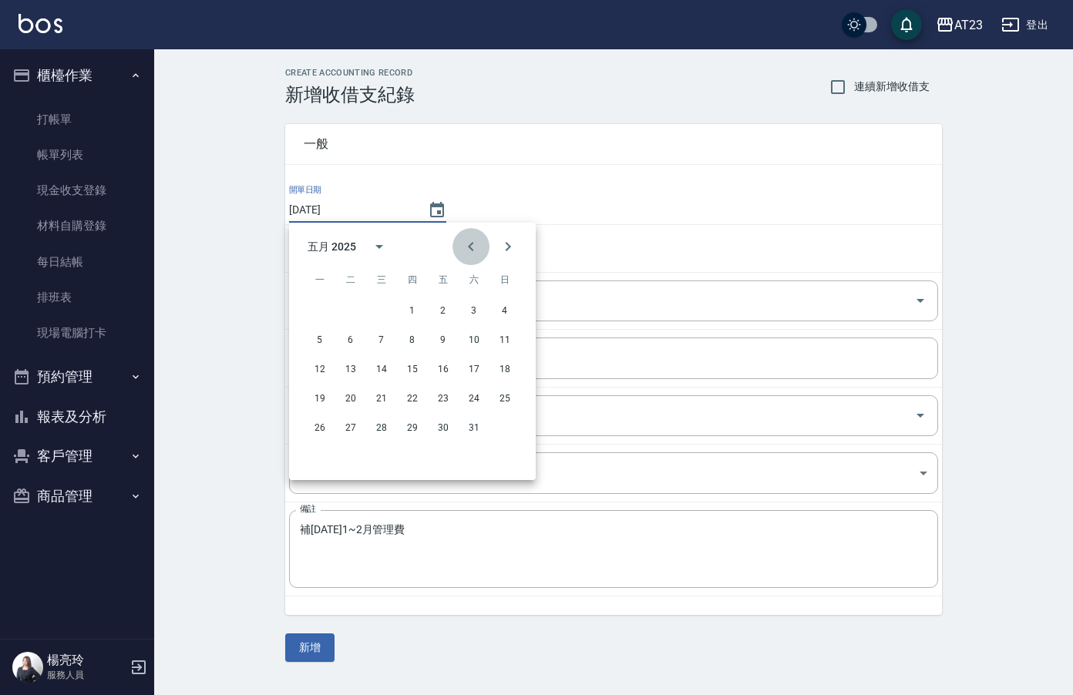
click at [465, 244] on icon "Previous month" at bounding box center [471, 246] width 19 height 19
click at [318, 433] on button "24" at bounding box center [320, 428] width 28 height 28
type input "[DATE]"
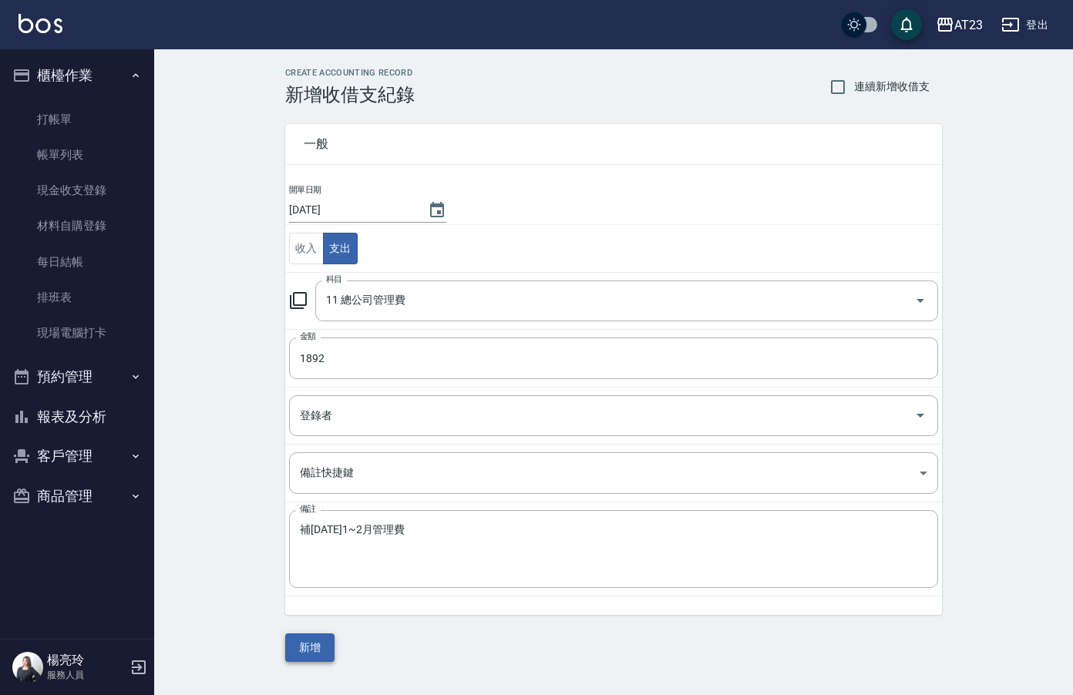
click at [309, 645] on button "新增" at bounding box center [309, 648] width 49 height 29
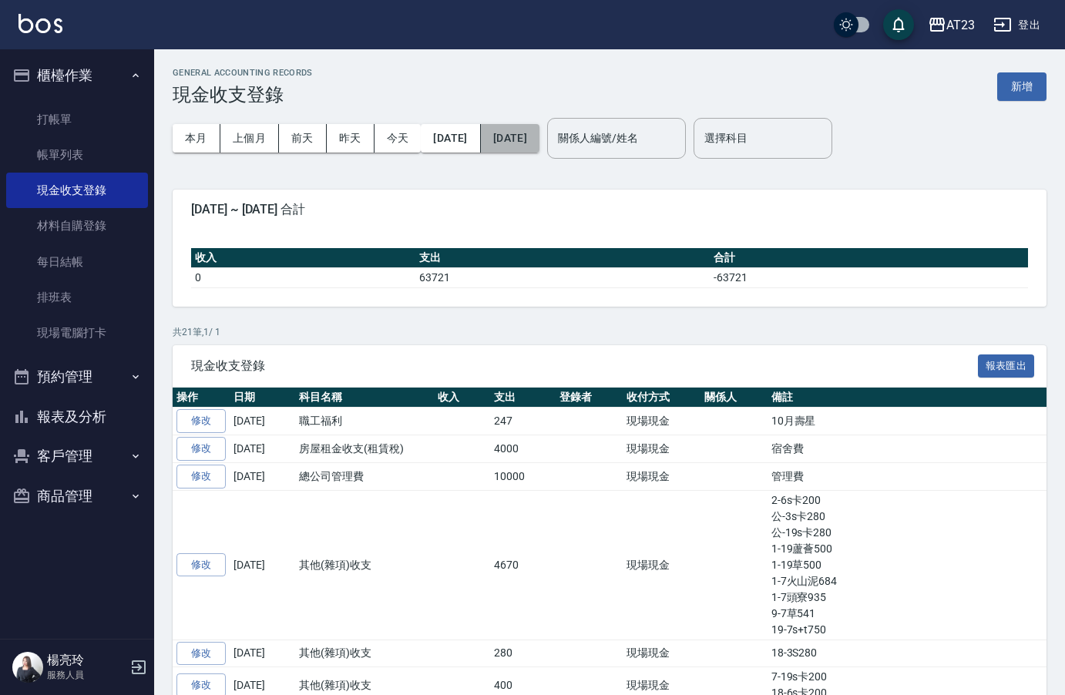
click at [520, 135] on button "[DATE]" at bounding box center [510, 138] width 59 height 29
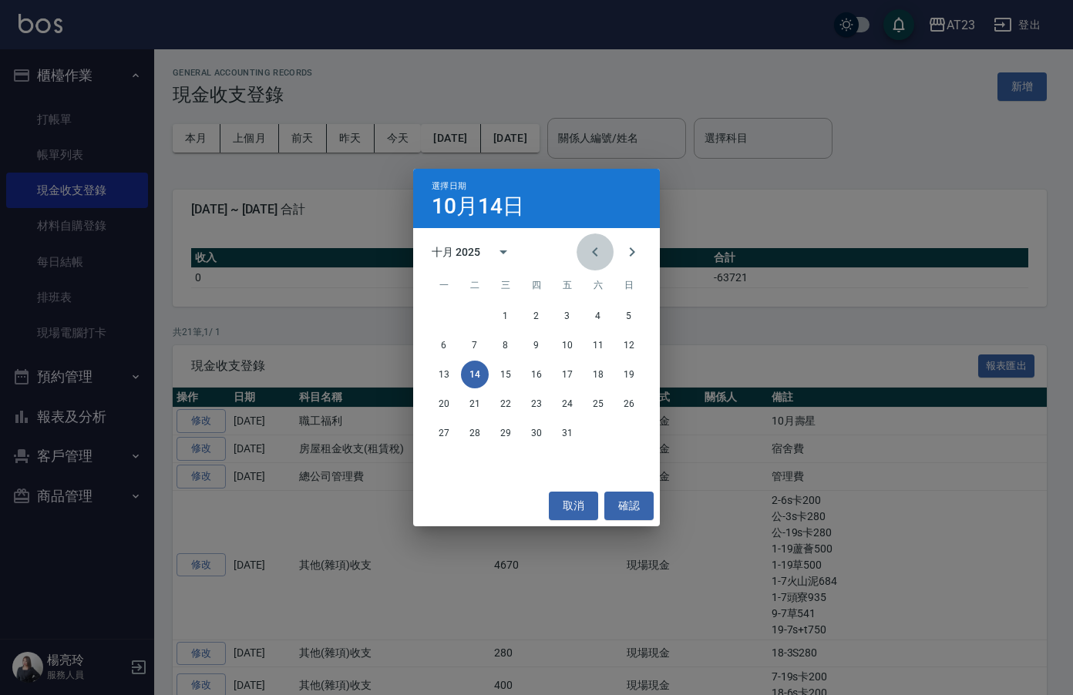
click at [587, 249] on icon "Previous month" at bounding box center [595, 252] width 19 height 19
click at [582, 247] on button "Previous month" at bounding box center [595, 252] width 37 height 37
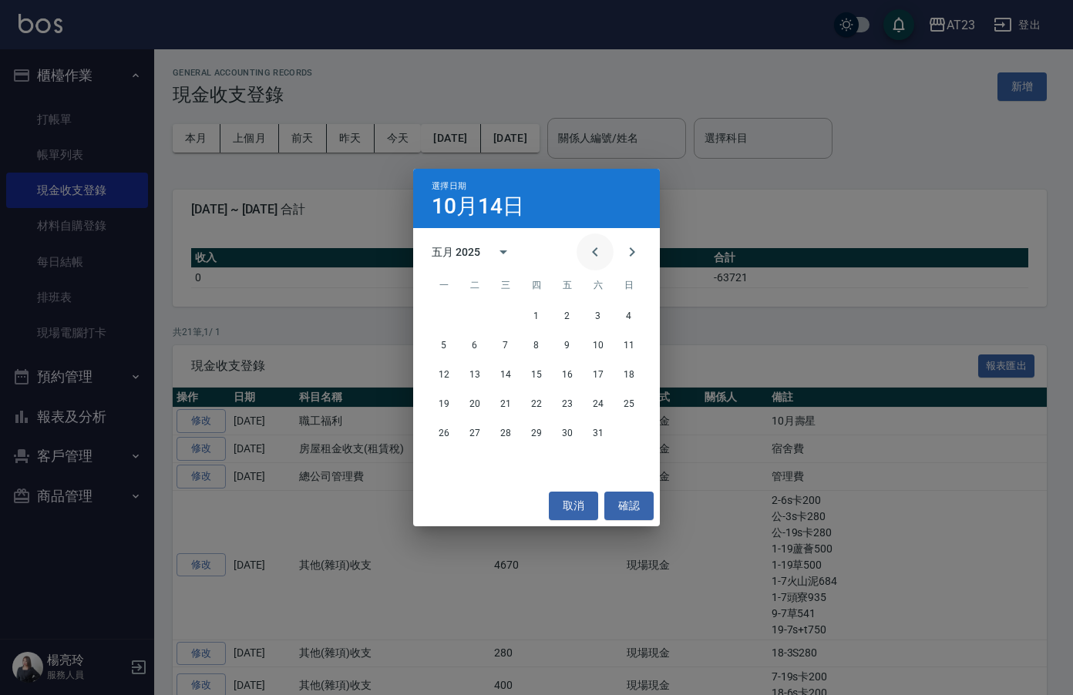
click at [582, 247] on button "Previous month" at bounding box center [595, 252] width 37 height 37
click at [585, 254] on button "Previous month" at bounding box center [595, 252] width 37 height 37
drag, startPoint x: 439, startPoint y: 429, endPoint x: 450, endPoint y: 422, distance: 12.8
click at [439, 429] on button "24" at bounding box center [444, 433] width 28 height 28
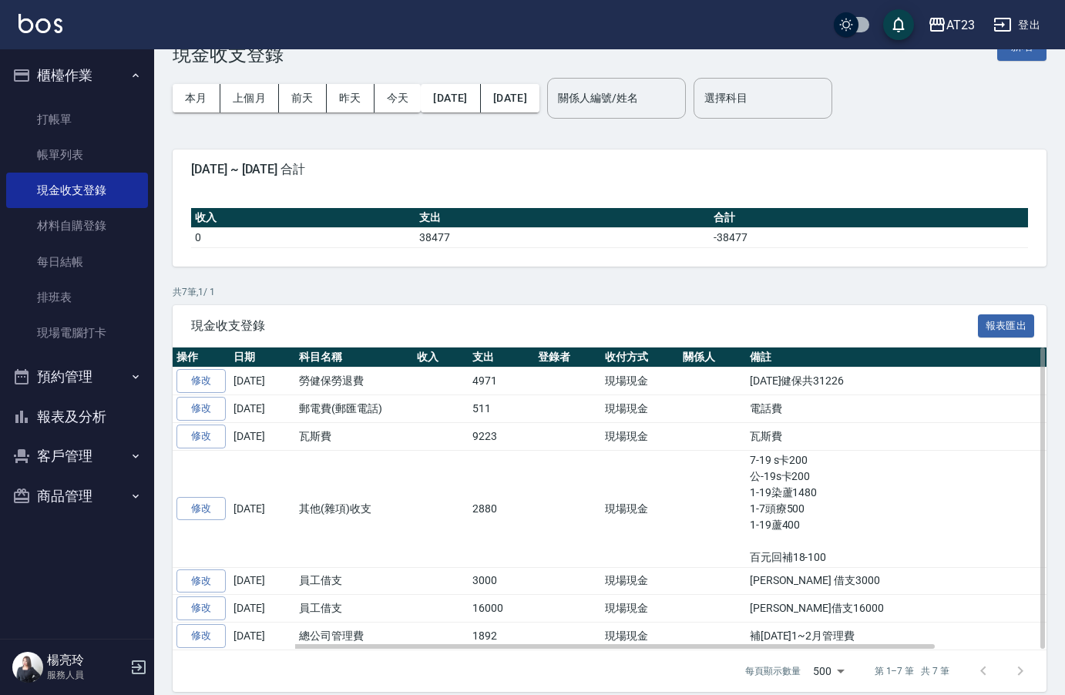
scroll to position [56, 0]
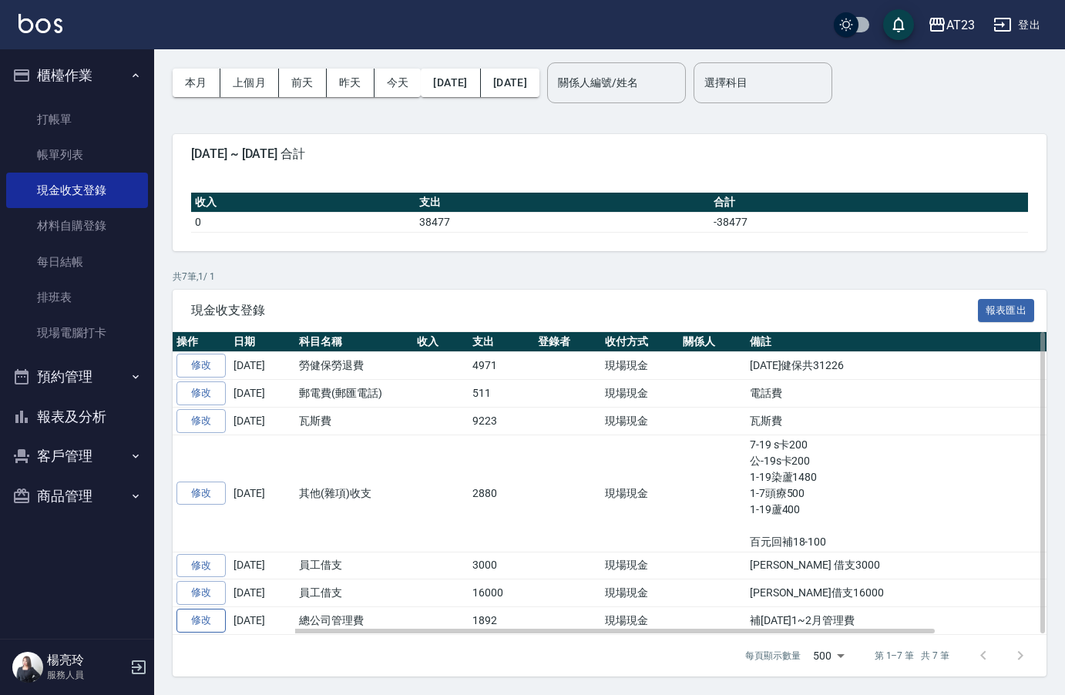
click at [207, 628] on link "修改" at bounding box center [201, 621] width 49 height 24
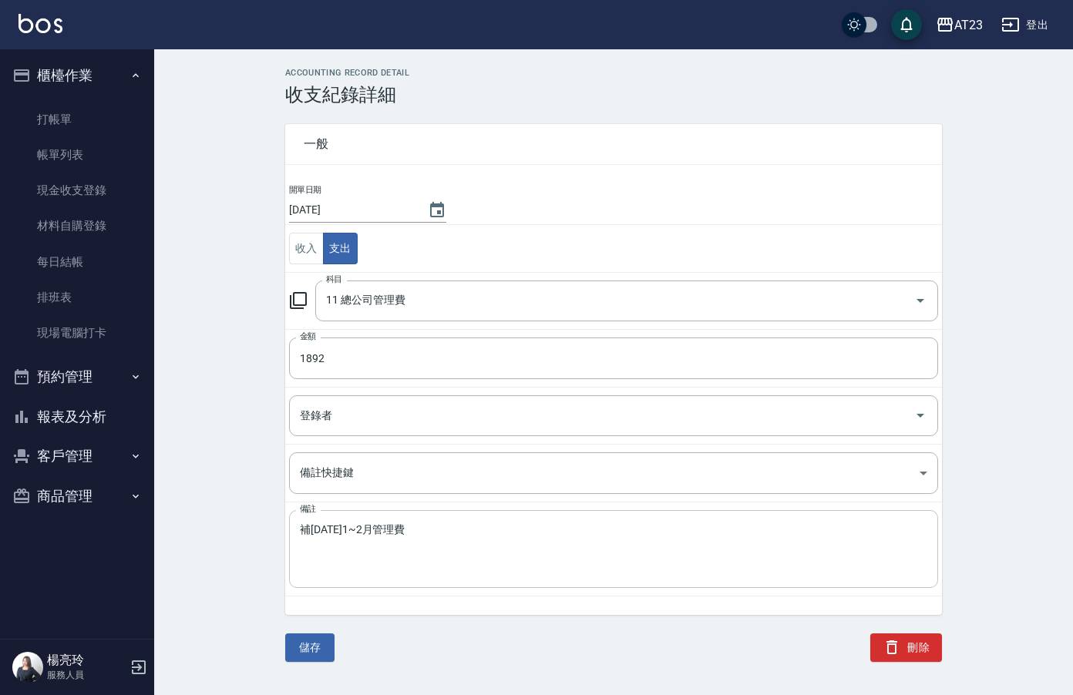
click at [450, 519] on div "補113年1~2月管理費 x 備註" at bounding box center [613, 549] width 649 height 78
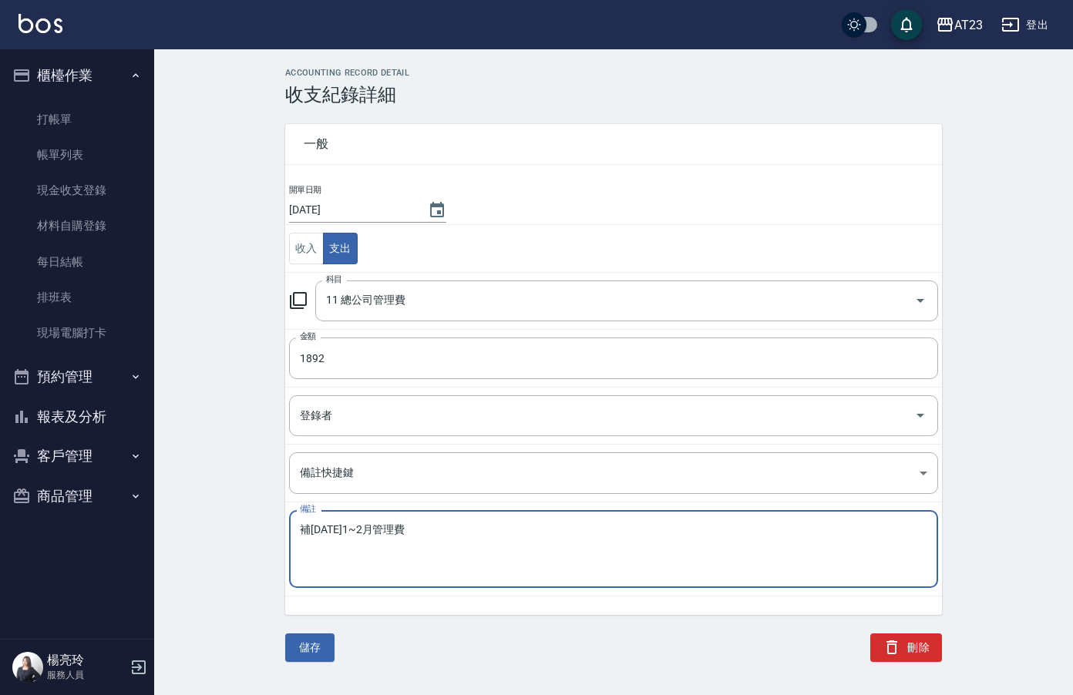
click at [467, 543] on textarea "補113年1~2月管理費" at bounding box center [614, 549] width 628 height 52
type textarea "補113年1~2月管理費共10000"
click at [325, 658] on button "儲存" at bounding box center [309, 648] width 49 height 29
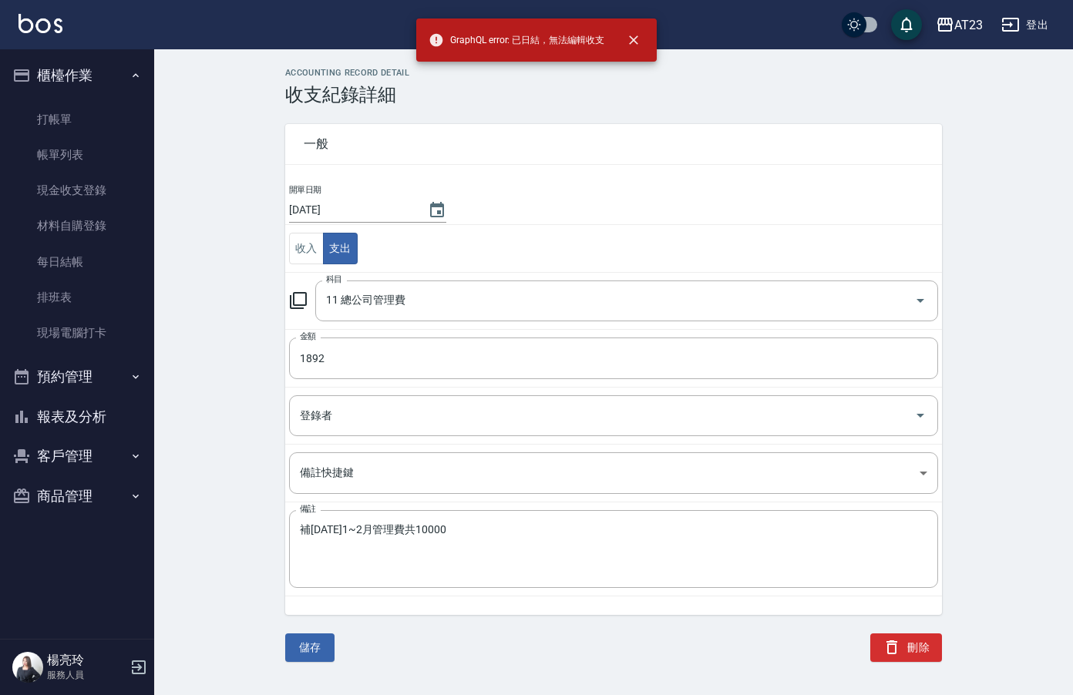
click at [601, 129] on div "一般" at bounding box center [613, 144] width 657 height 40
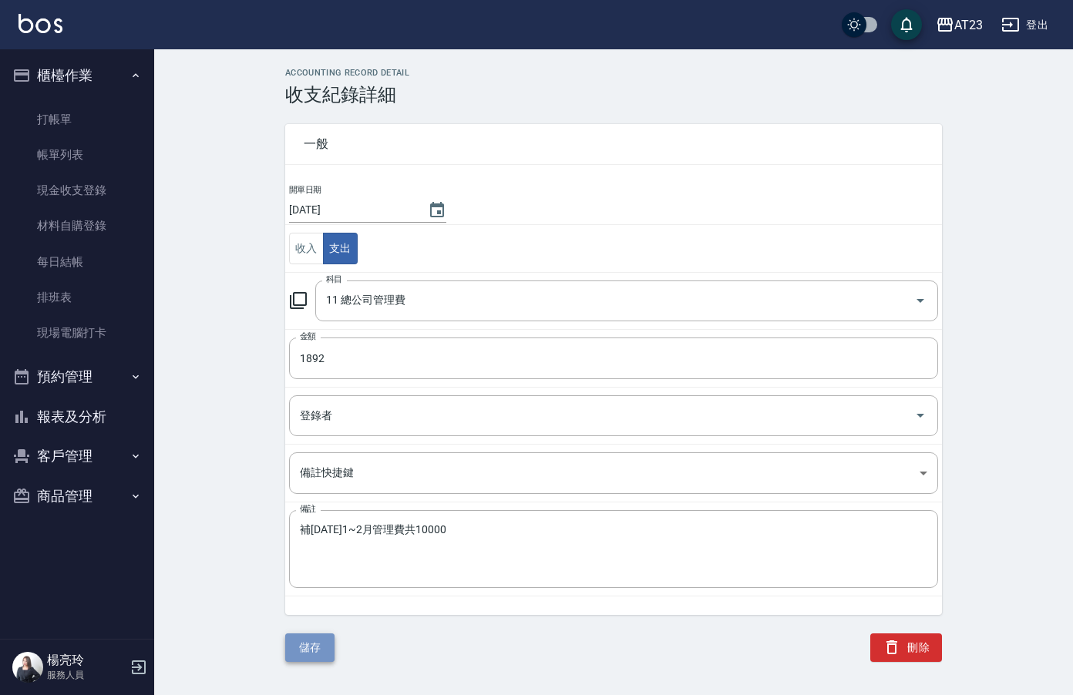
click at [324, 648] on button "儲存" at bounding box center [309, 648] width 49 height 29
click at [880, 635] on button "刪除" at bounding box center [906, 648] width 72 height 29
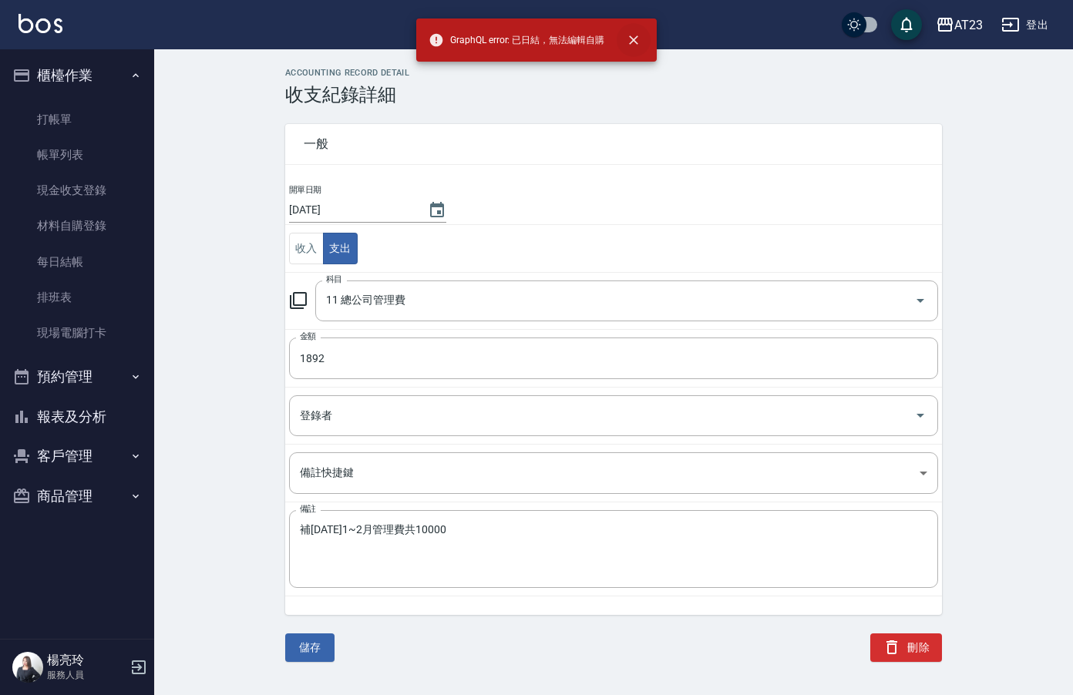
click at [636, 38] on icon "close" at bounding box center [633, 39] width 9 height 9
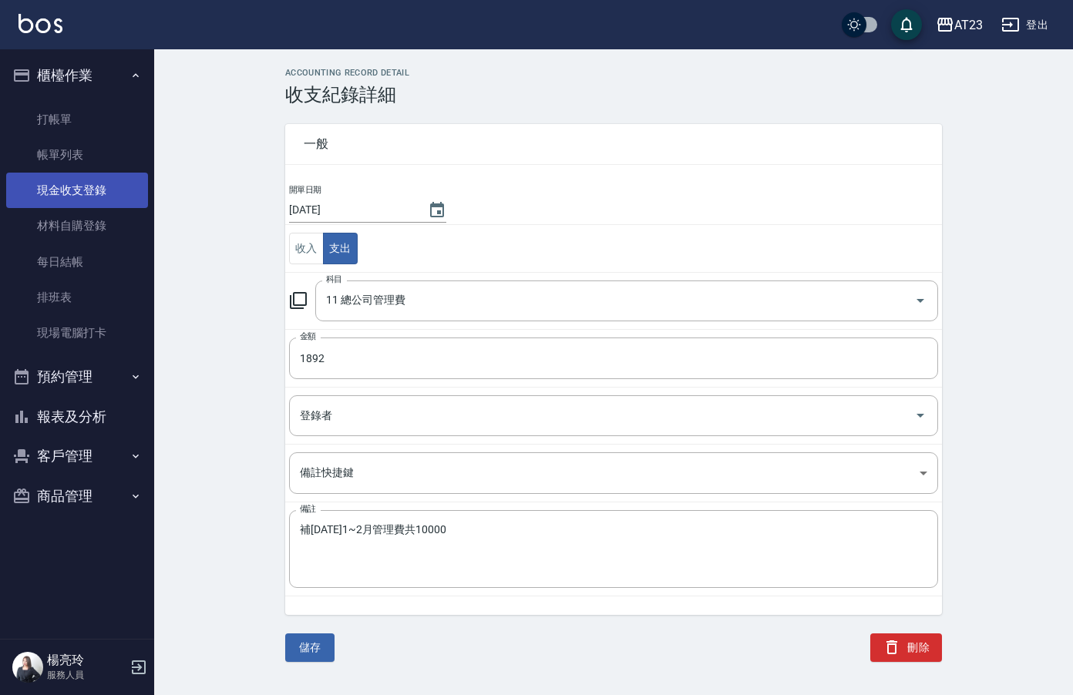
click at [80, 191] on link "現金收支登錄" at bounding box center [77, 190] width 142 height 35
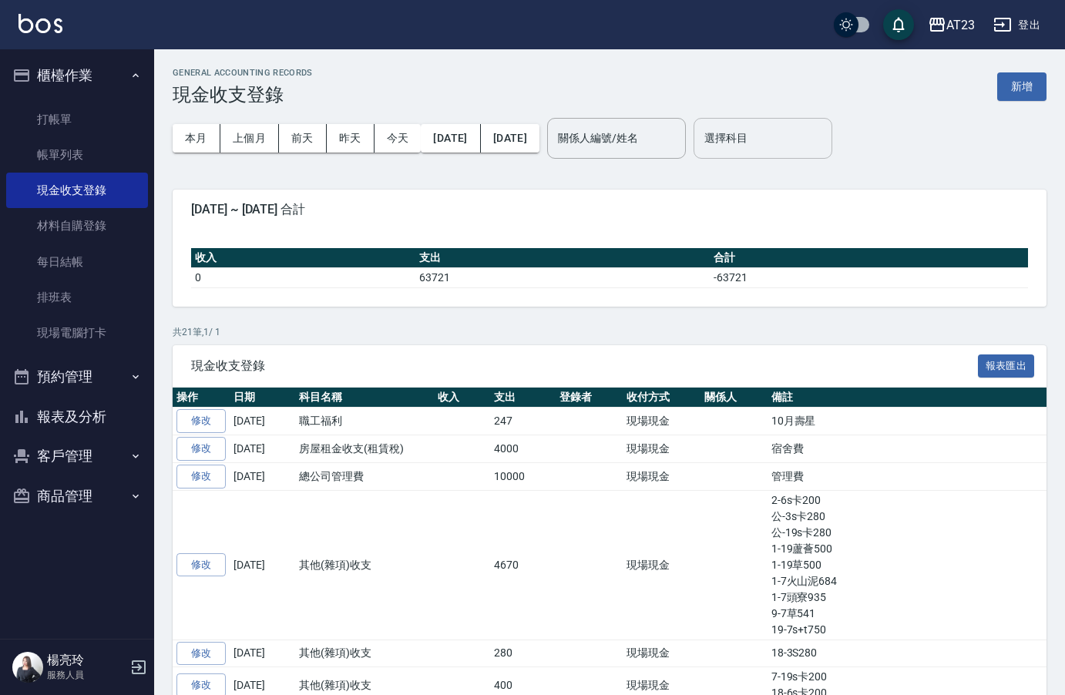
click at [802, 157] on div "選擇科目" at bounding box center [763, 138] width 139 height 41
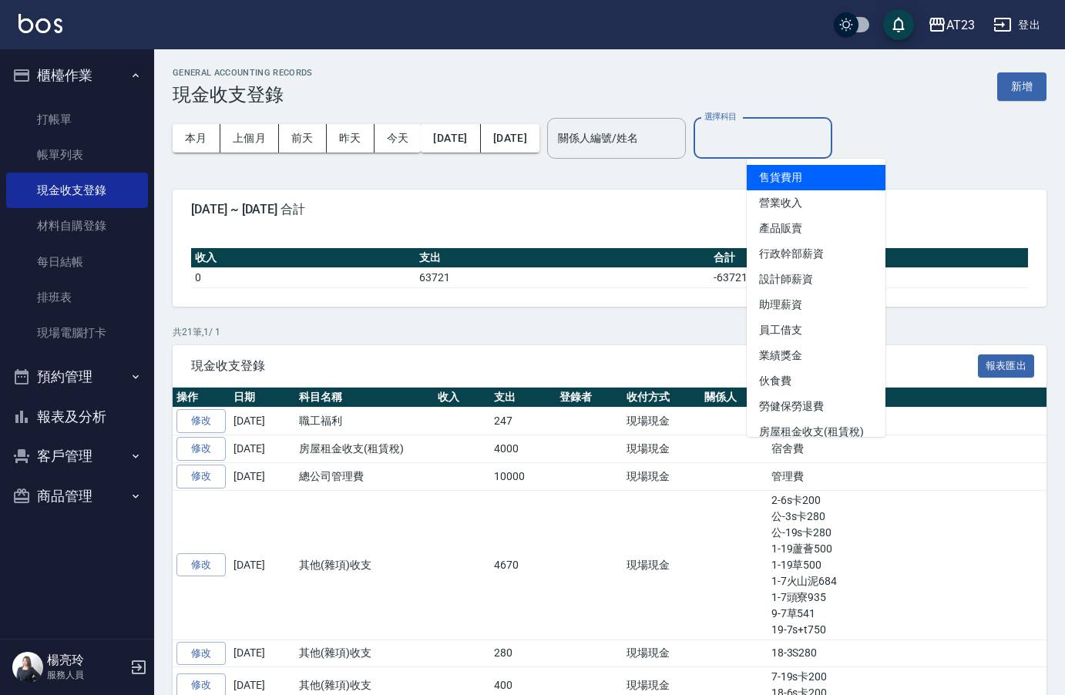
click at [798, 146] on input "選擇科目" at bounding box center [763, 138] width 125 height 27
click at [799, 145] on input "選擇科目" at bounding box center [763, 138] width 125 height 27
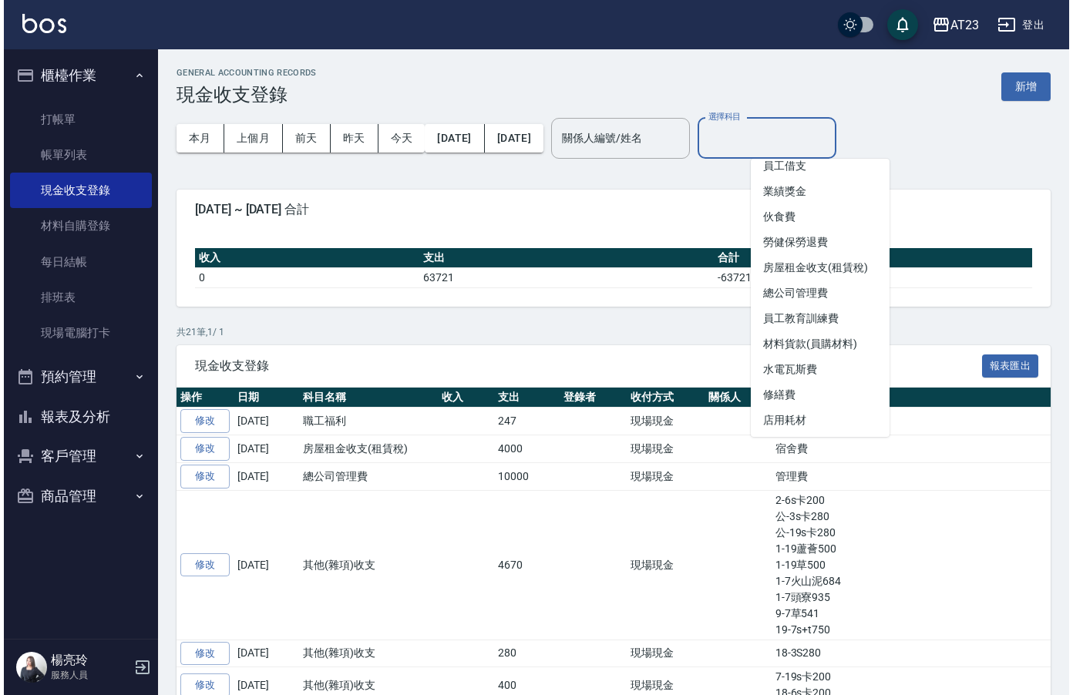
scroll to position [154, 0]
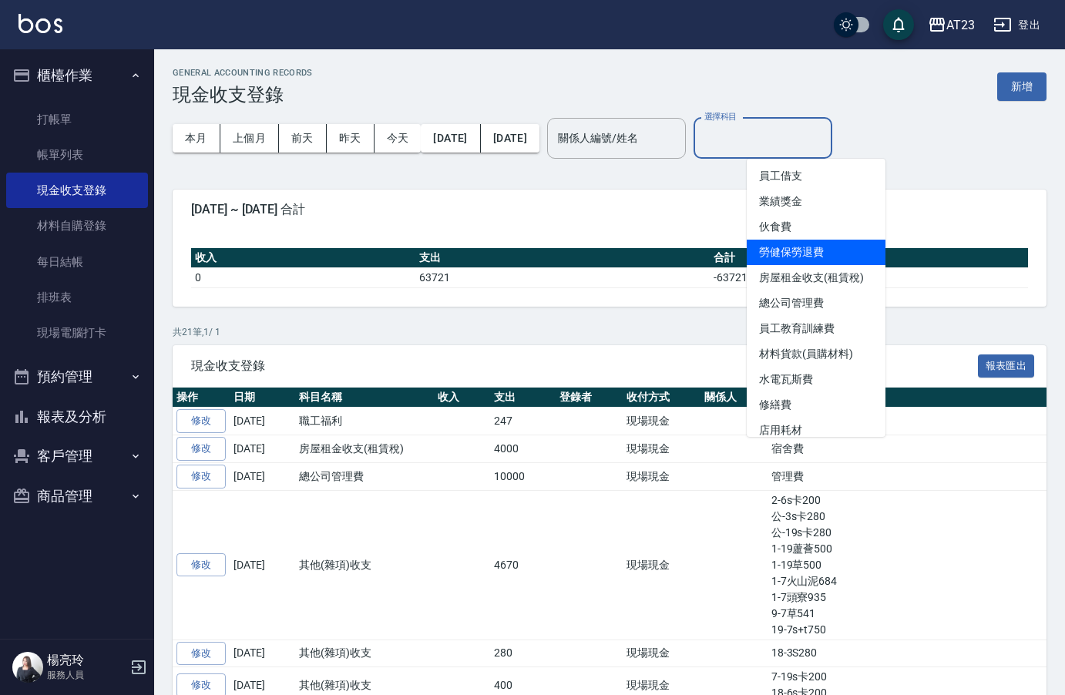
click at [837, 258] on li "勞健保勞退費" at bounding box center [816, 252] width 139 height 25
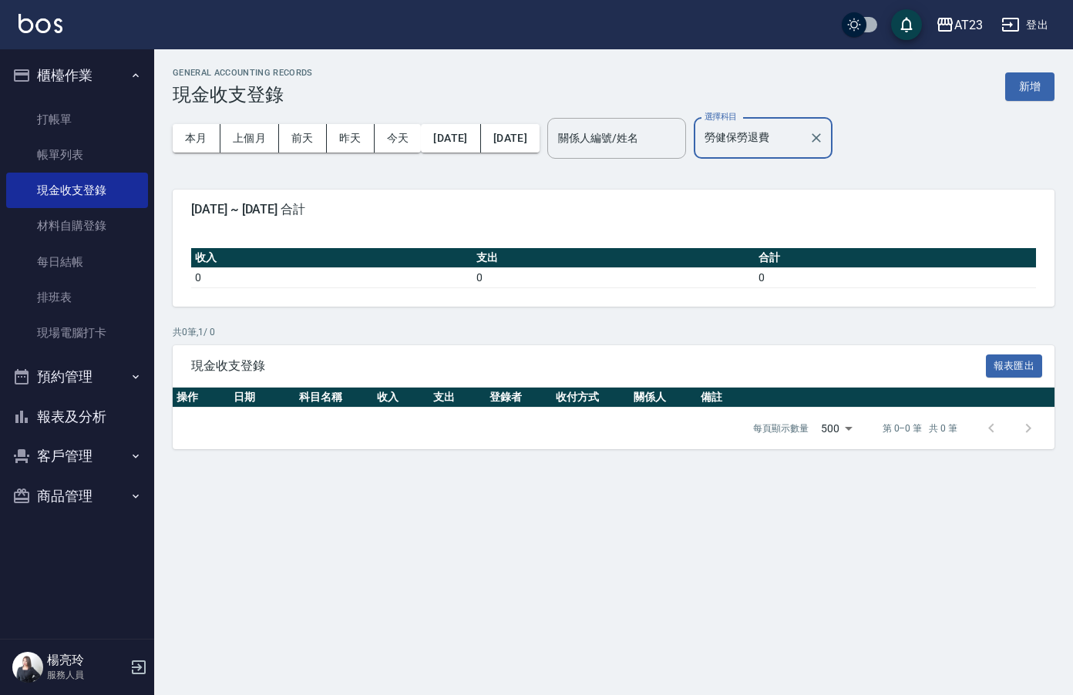
click at [803, 133] on input "勞健保勞退費" at bounding box center [752, 138] width 102 height 27
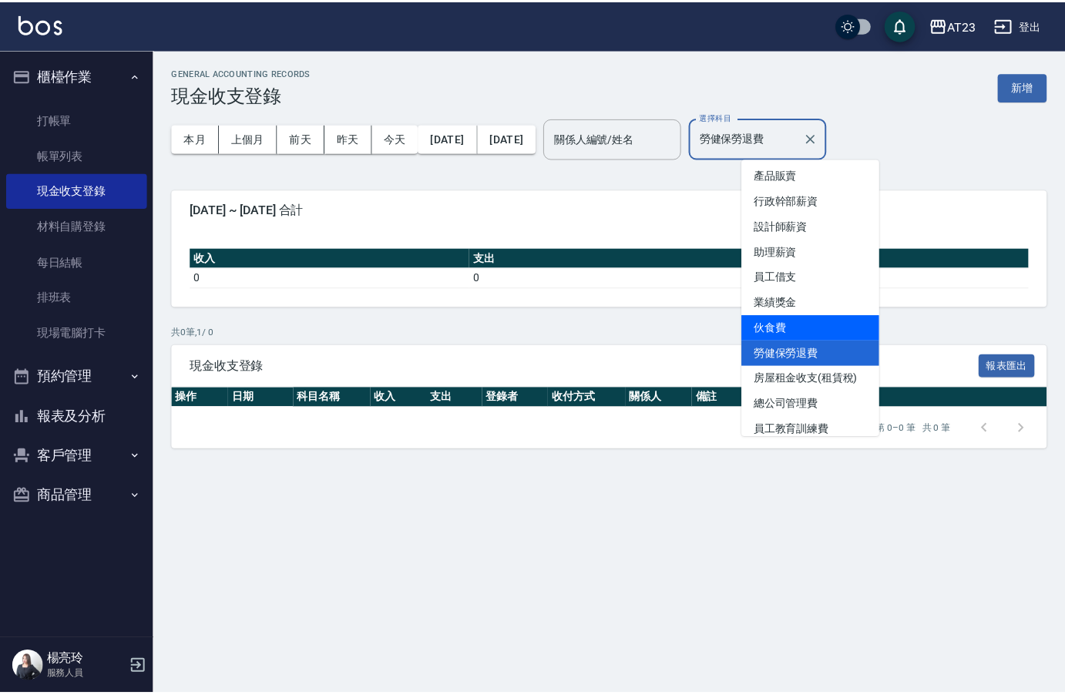
scroll to position [154, 0]
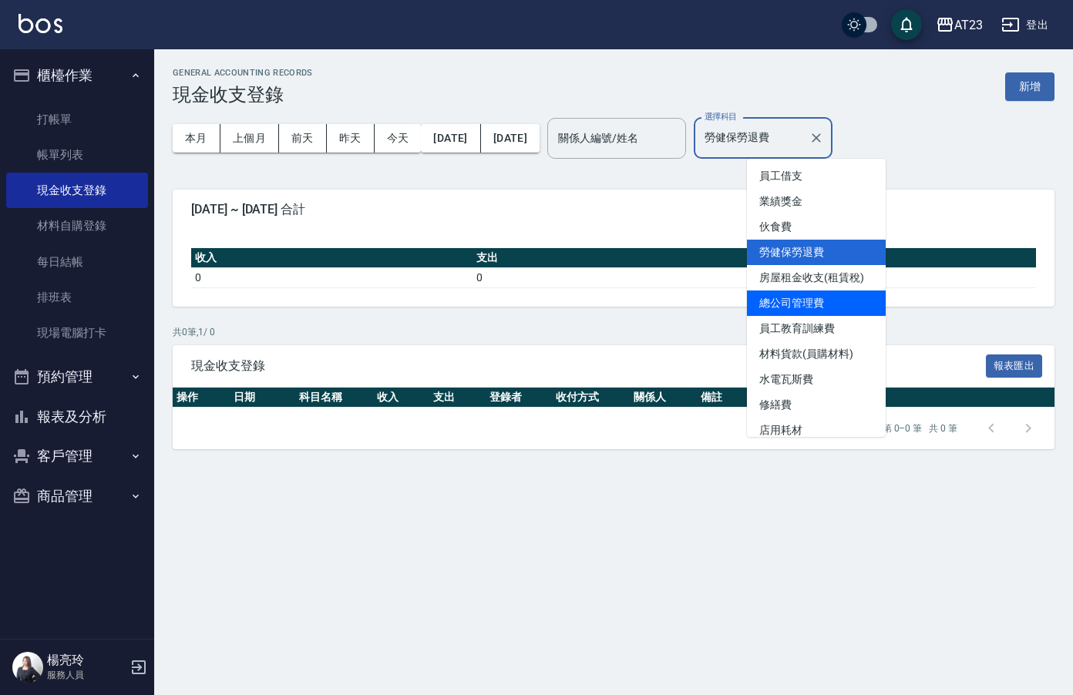
click at [843, 308] on li "總公司管理費" at bounding box center [816, 303] width 139 height 25
type input "總公司管理費"
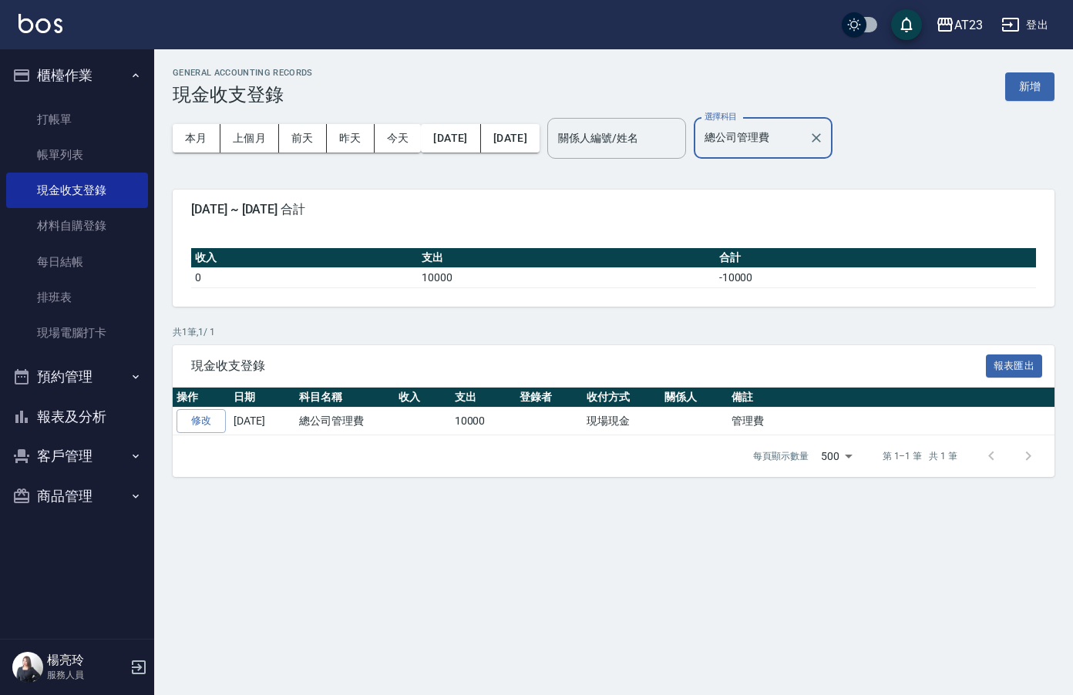
click at [435, 157] on div "本月 上個月 前天 昨天 今天 2025/10/01 2025/10/14" at bounding box center [356, 139] width 367 height 66
click at [448, 144] on button "2025/10/01" at bounding box center [450, 138] width 59 height 29
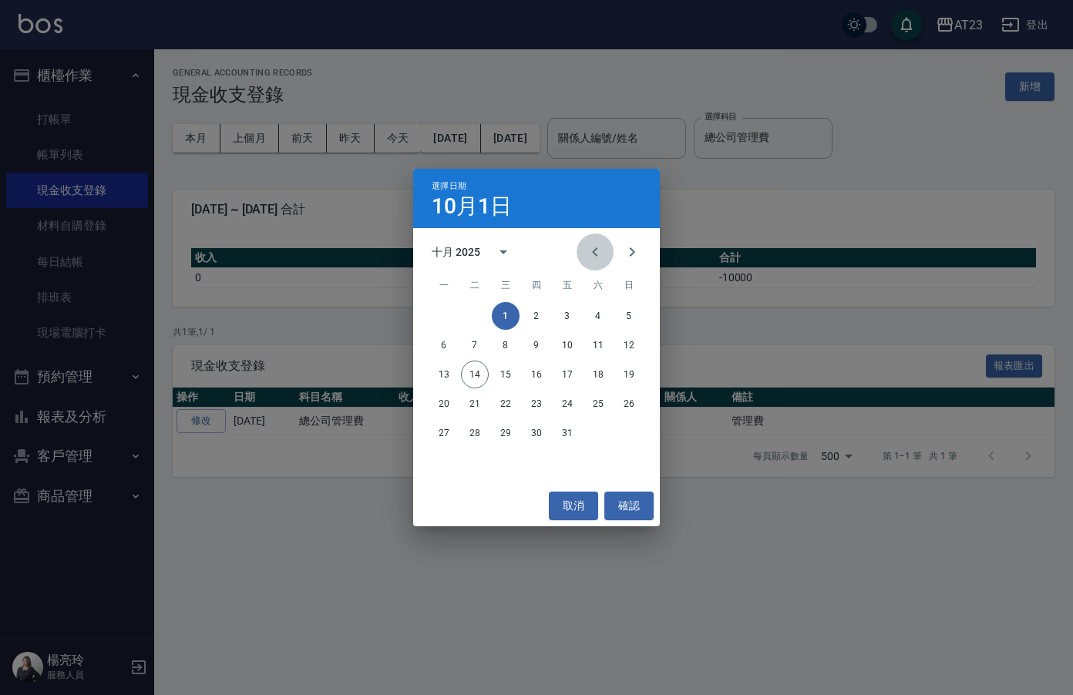
click at [584, 260] on button "Previous month" at bounding box center [595, 252] width 37 height 37
click at [584, 259] on button "Previous month" at bounding box center [595, 252] width 37 height 37
click at [585, 259] on button "Previous month" at bounding box center [595, 252] width 37 height 37
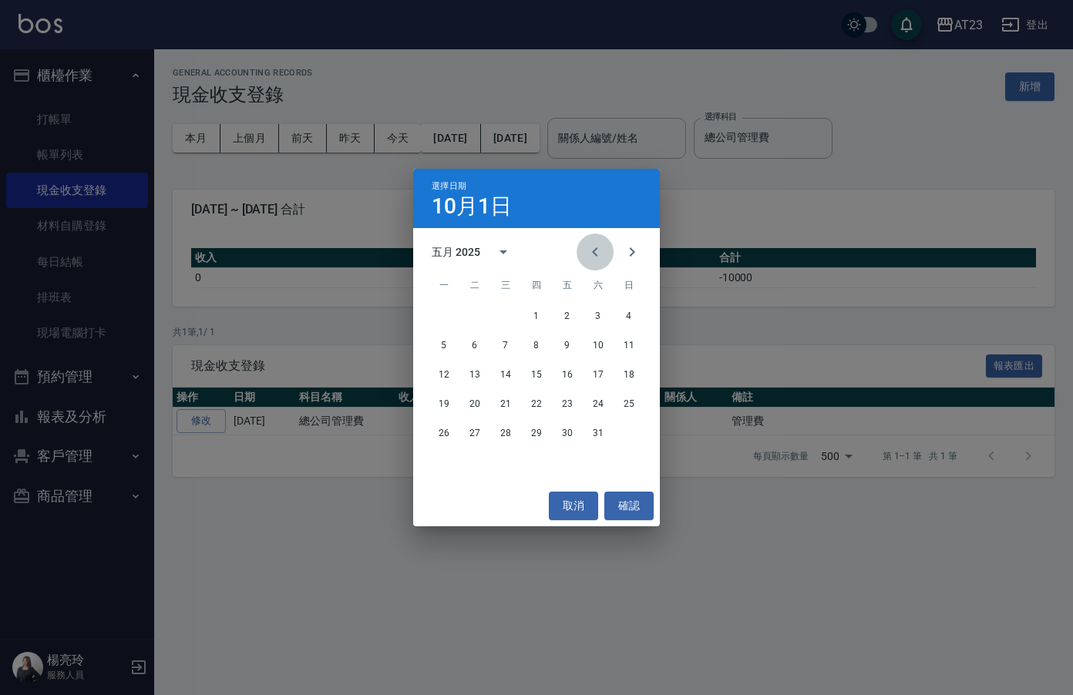
click at [585, 259] on button "Previous month" at bounding box center [595, 252] width 37 height 37
click at [509, 319] on button "1" at bounding box center [506, 316] width 28 height 28
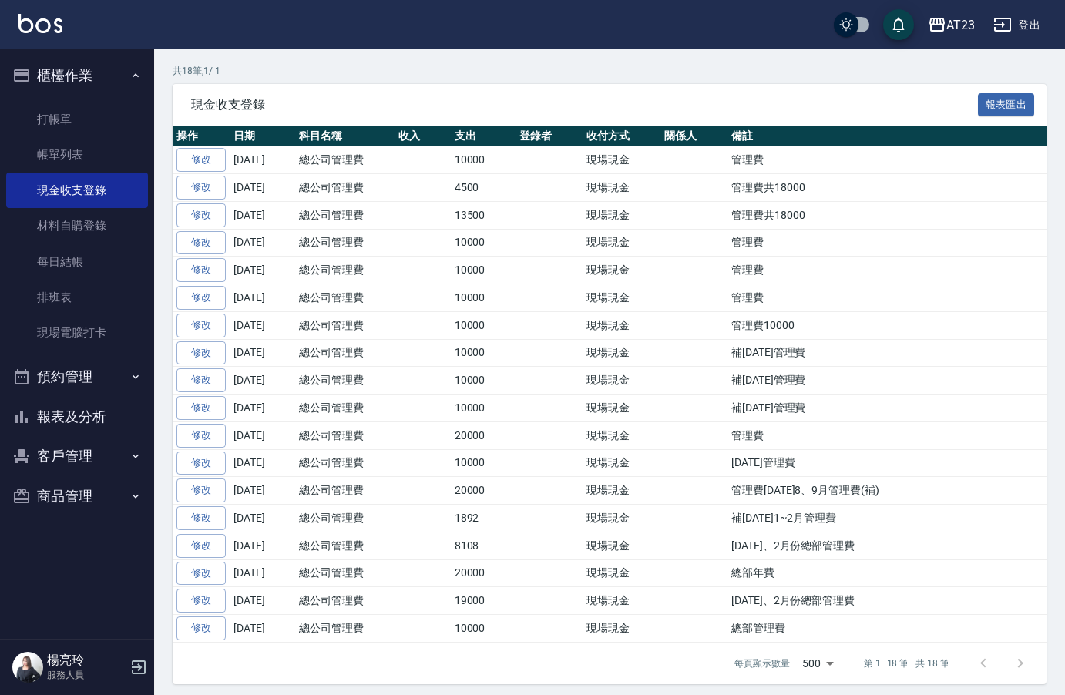
scroll to position [269, 0]
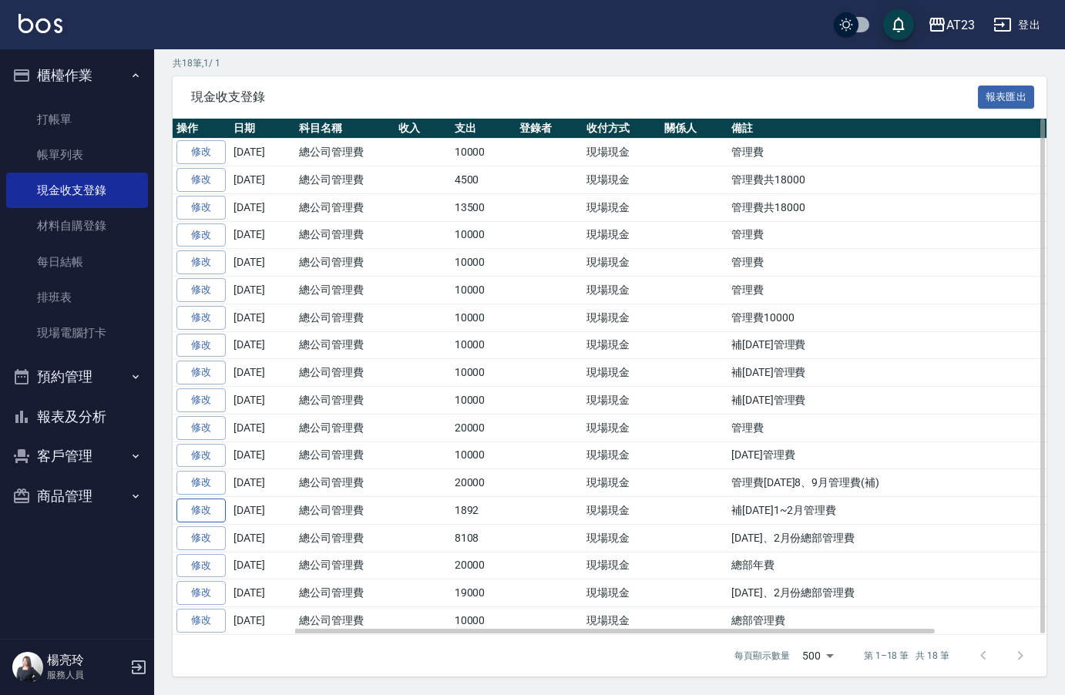
click at [217, 517] on link "修改" at bounding box center [201, 511] width 49 height 24
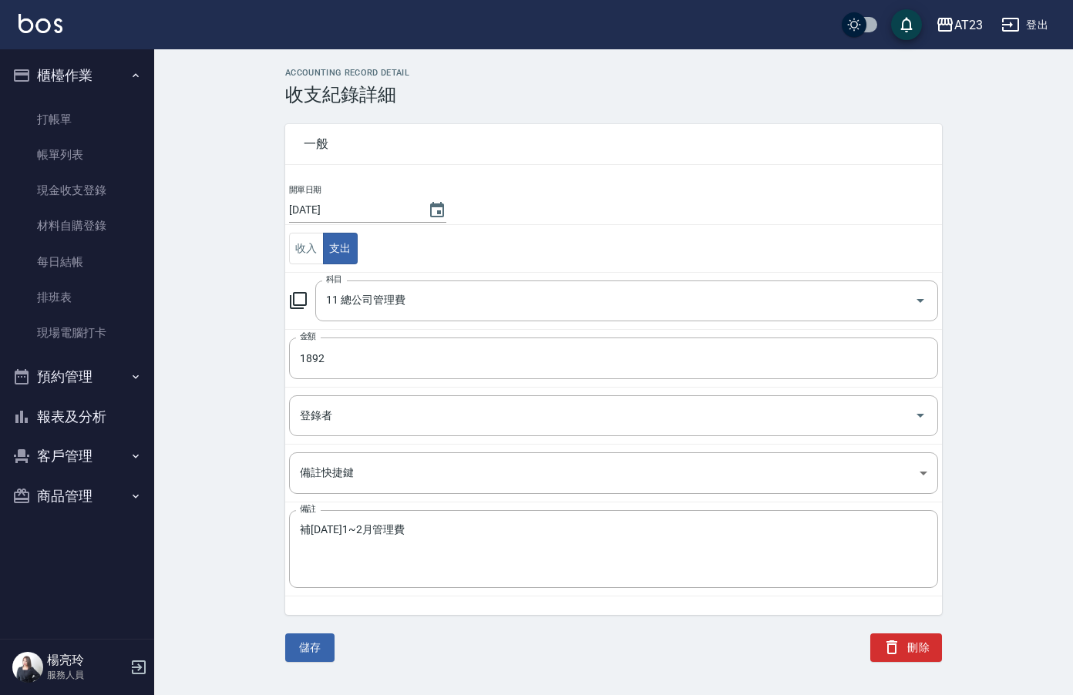
click at [919, 651] on button "刪除" at bounding box center [906, 648] width 72 height 29
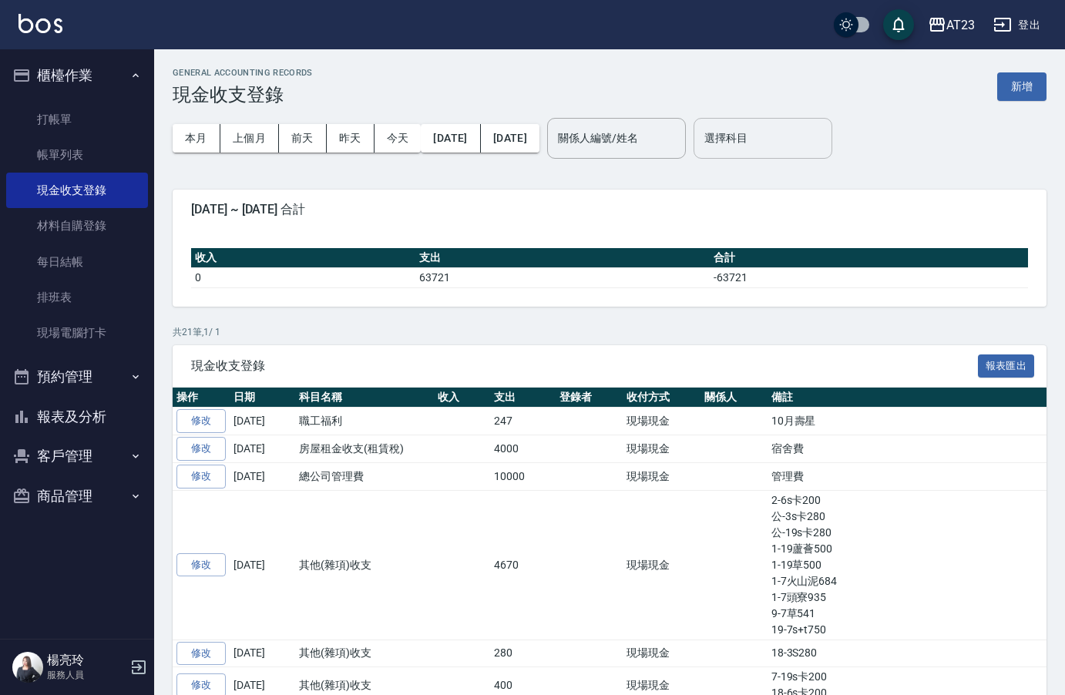
click at [826, 143] on input "選擇科目" at bounding box center [763, 138] width 125 height 27
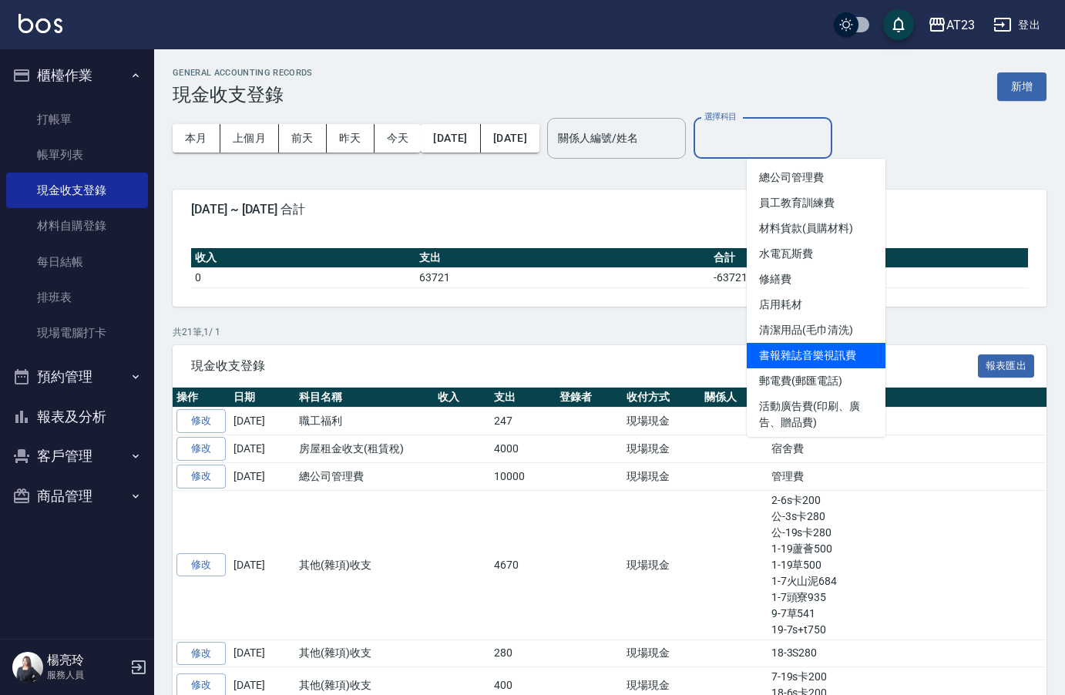
scroll to position [254, 0]
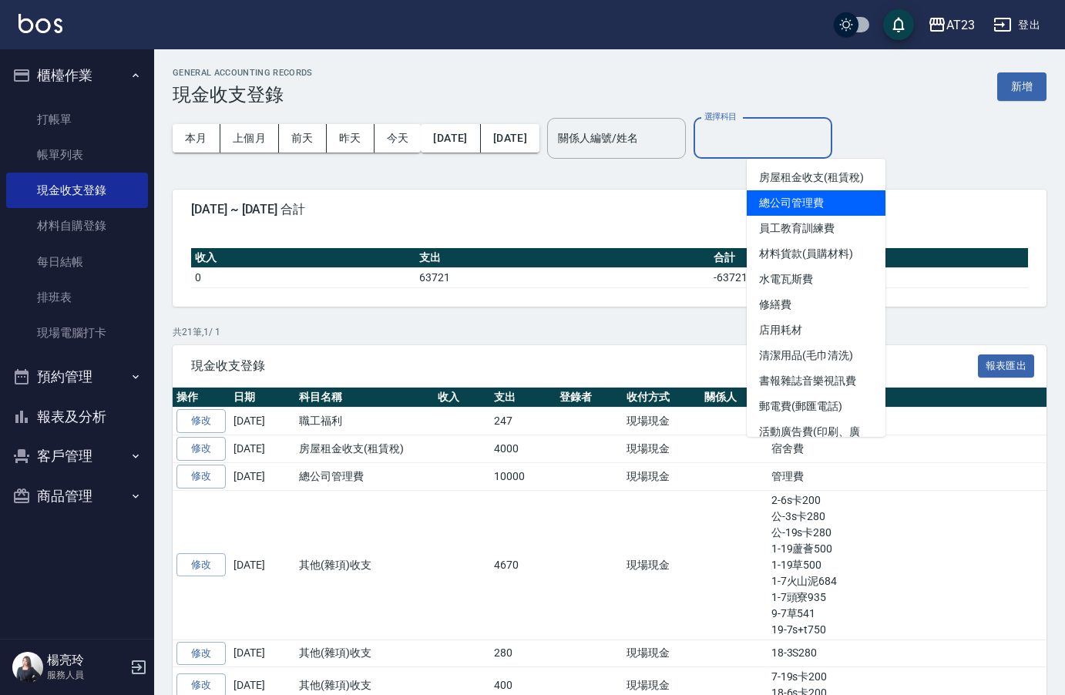
click at [816, 205] on li "總公司管理費" at bounding box center [816, 202] width 139 height 25
type input "總公司管理費"
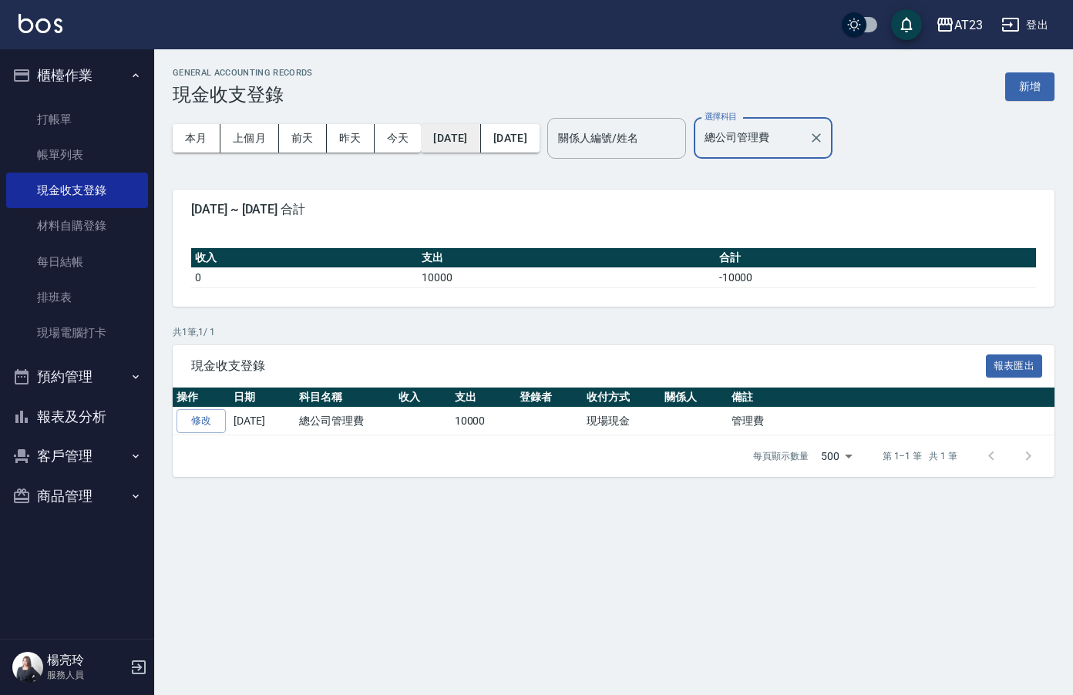
click at [474, 144] on button "[DATE]" at bounding box center [450, 138] width 59 height 29
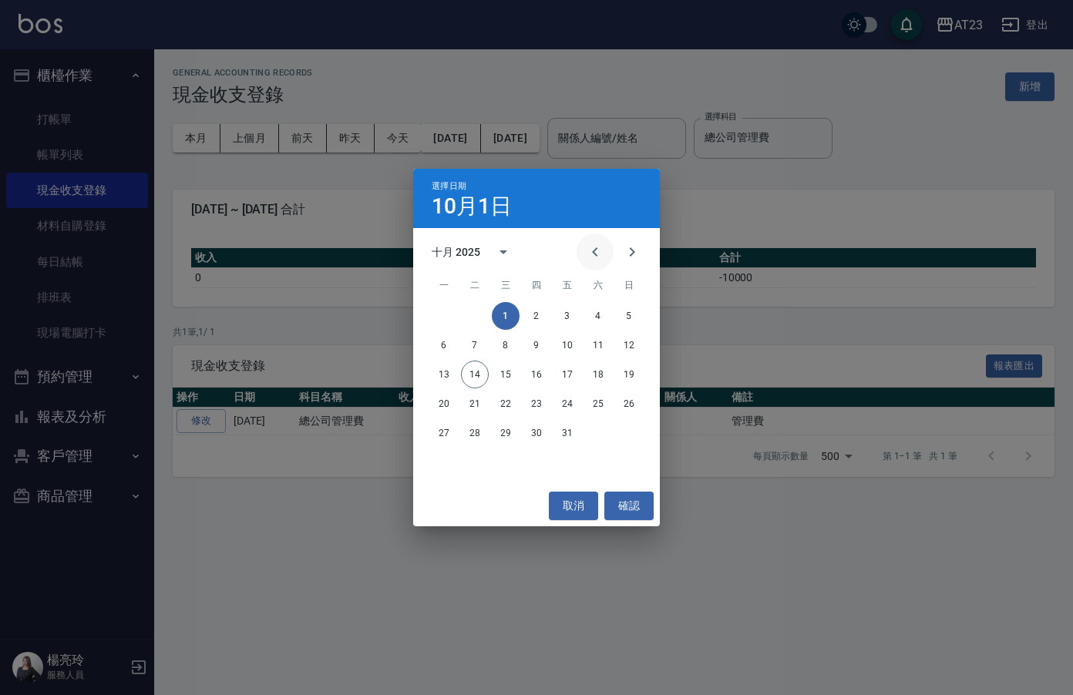
click at [595, 252] on icon "Previous month" at bounding box center [595, 252] width 19 height 19
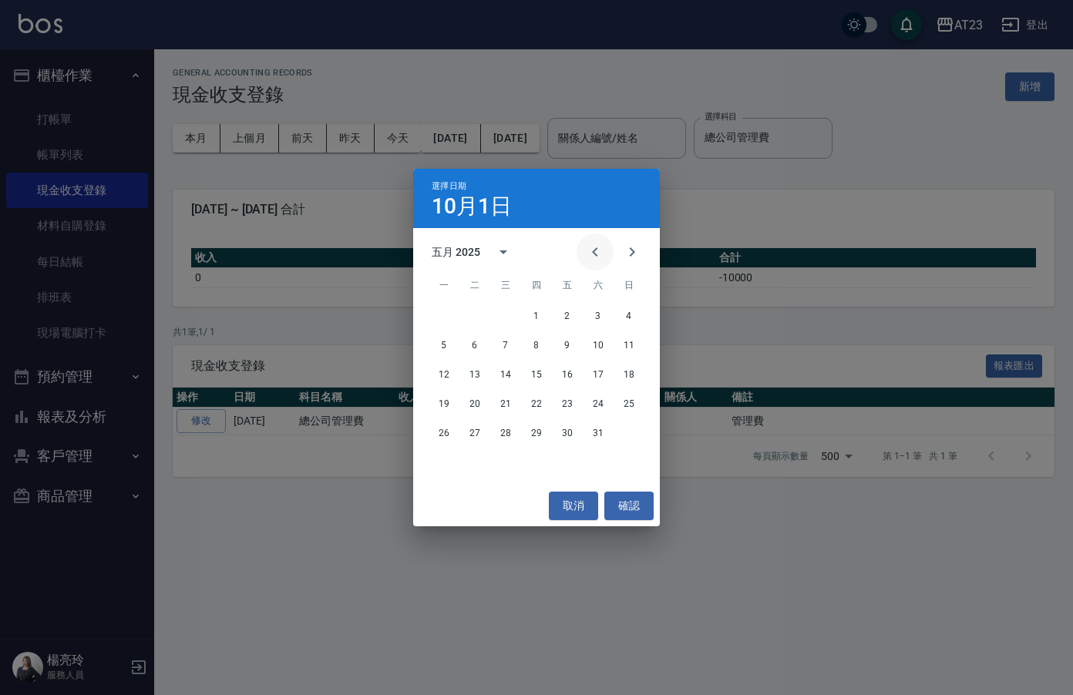
click at [595, 252] on icon "Previous month" at bounding box center [595, 252] width 19 height 19
click at [628, 252] on icon "Next month" at bounding box center [632, 252] width 19 height 19
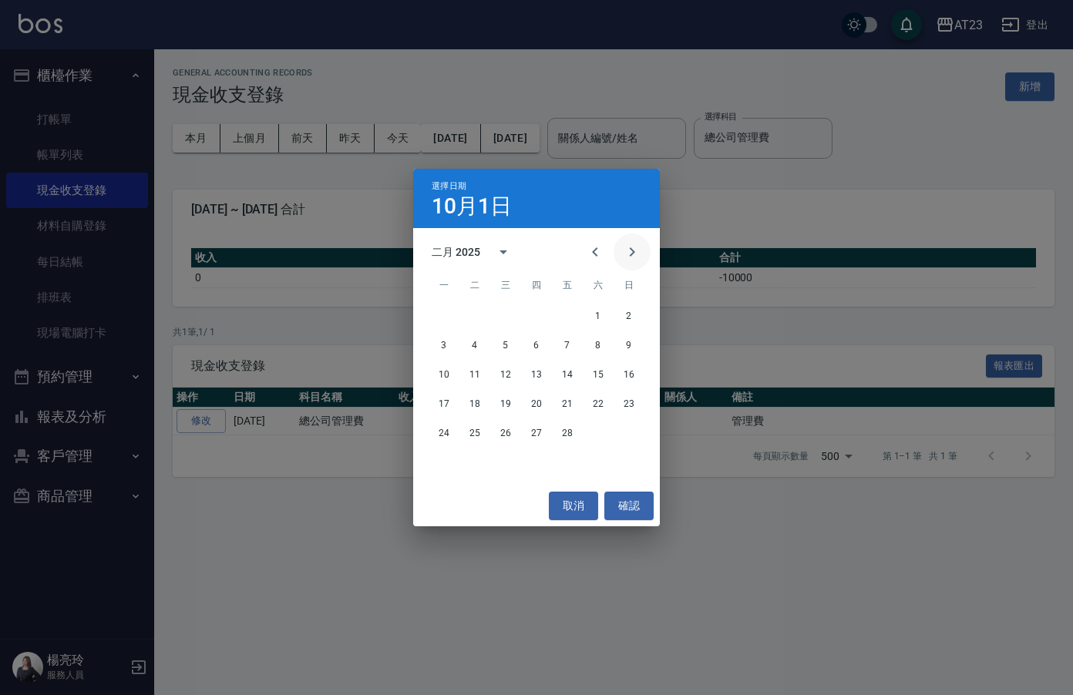
click at [624, 247] on icon "Next month" at bounding box center [632, 252] width 19 height 19
click at [596, 249] on icon "Previous month" at bounding box center [595, 252] width 19 height 19
click at [596, 248] on icon "Previous month" at bounding box center [595, 252] width 19 height 19
click at [492, 316] on button "1" at bounding box center [506, 316] width 28 height 28
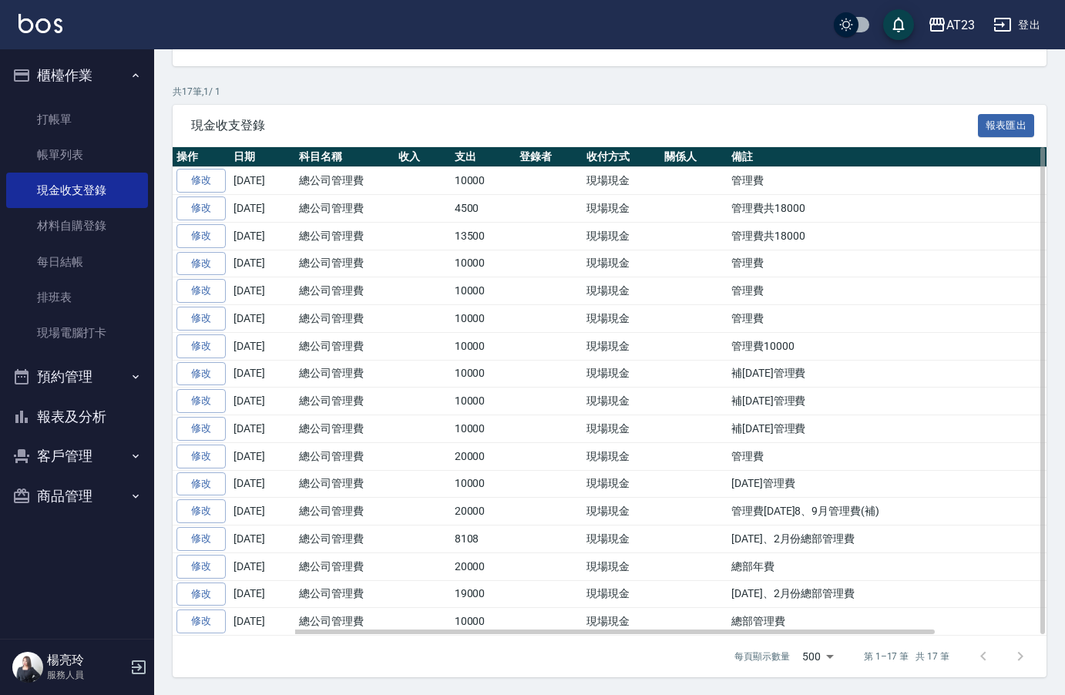
scroll to position [241, 0]
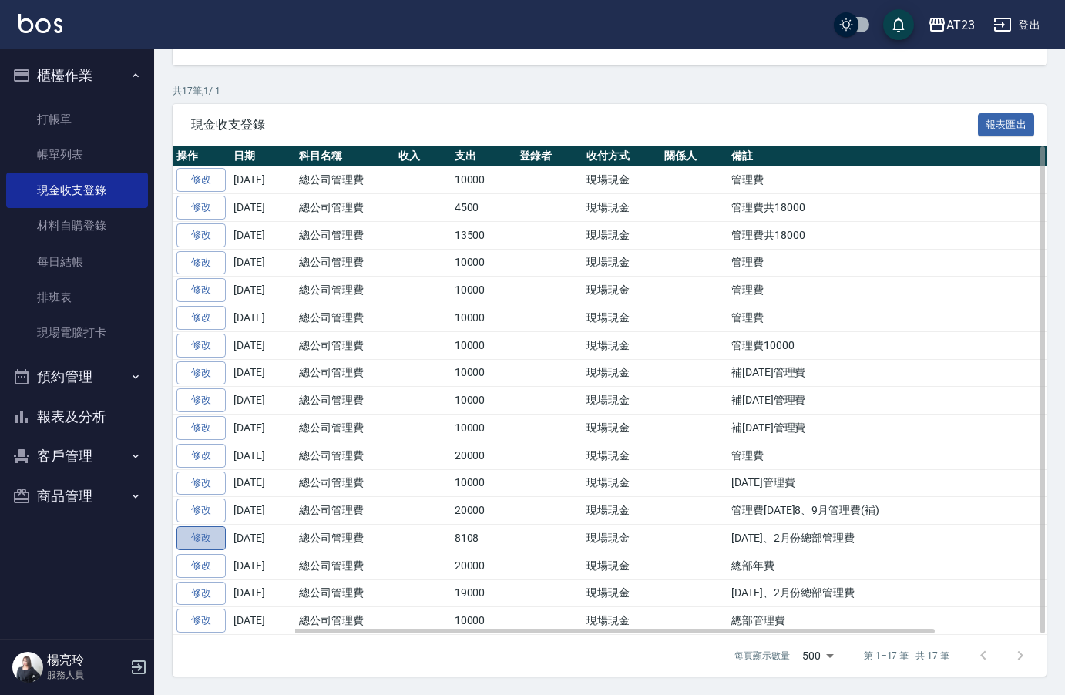
click at [204, 538] on link "修改" at bounding box center [201, 539] width 49 height 24
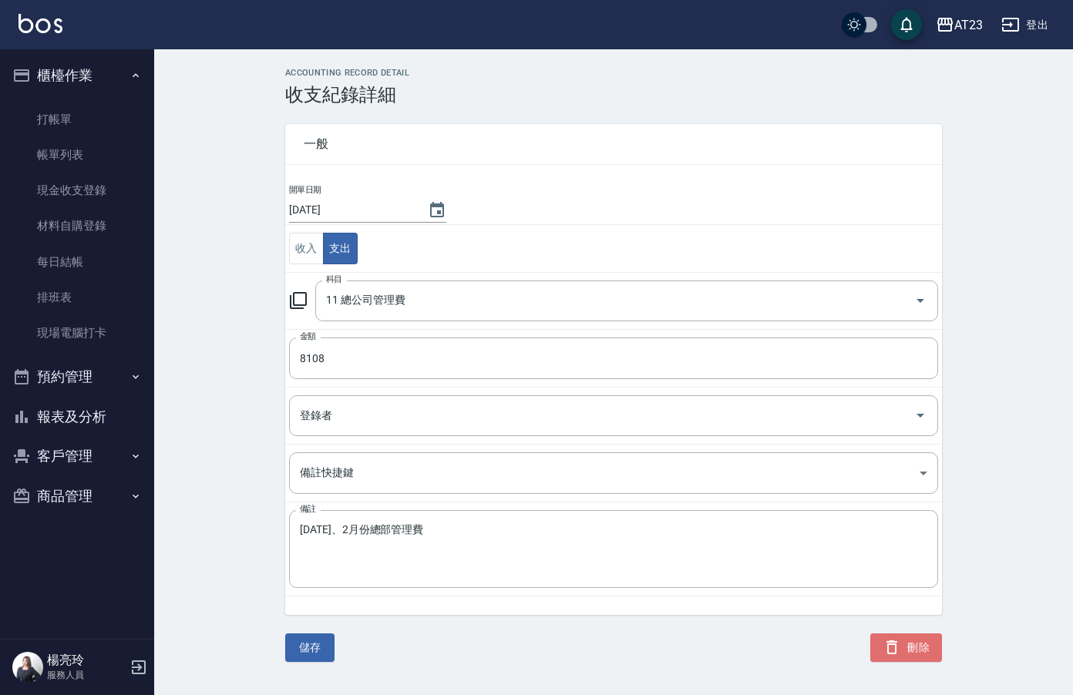
click at [927, 647] on button "刪除" at bounding box center [906, 648] width 72 height 29
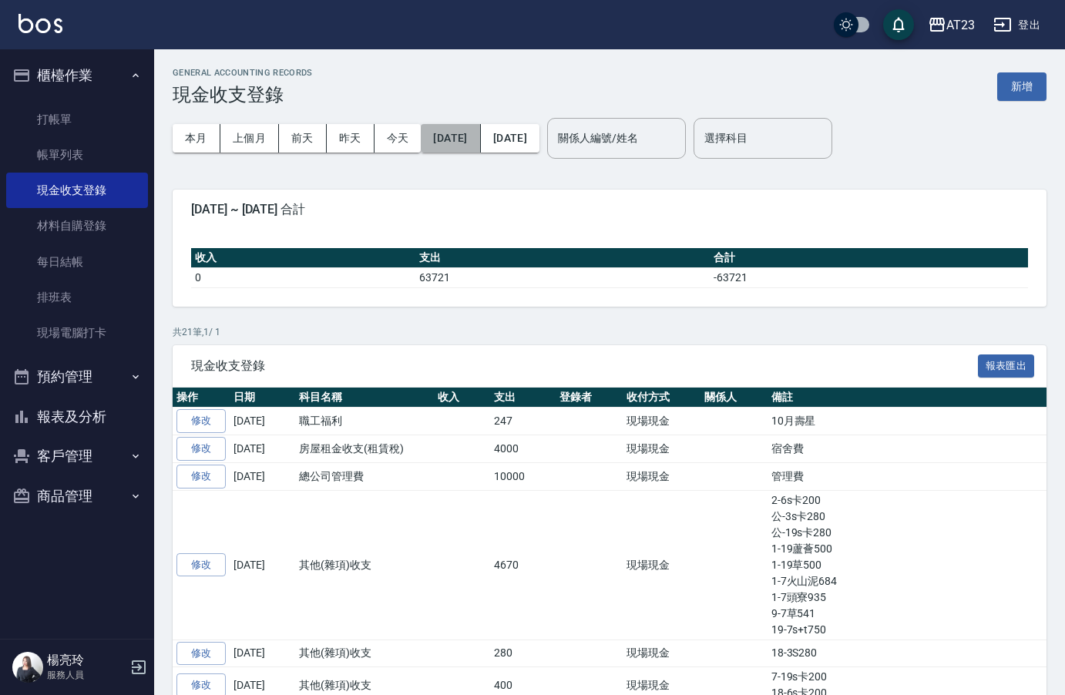
click at [469, 151] on button "2025/10/01" at bounding box center [450, 138] width 59 height 29
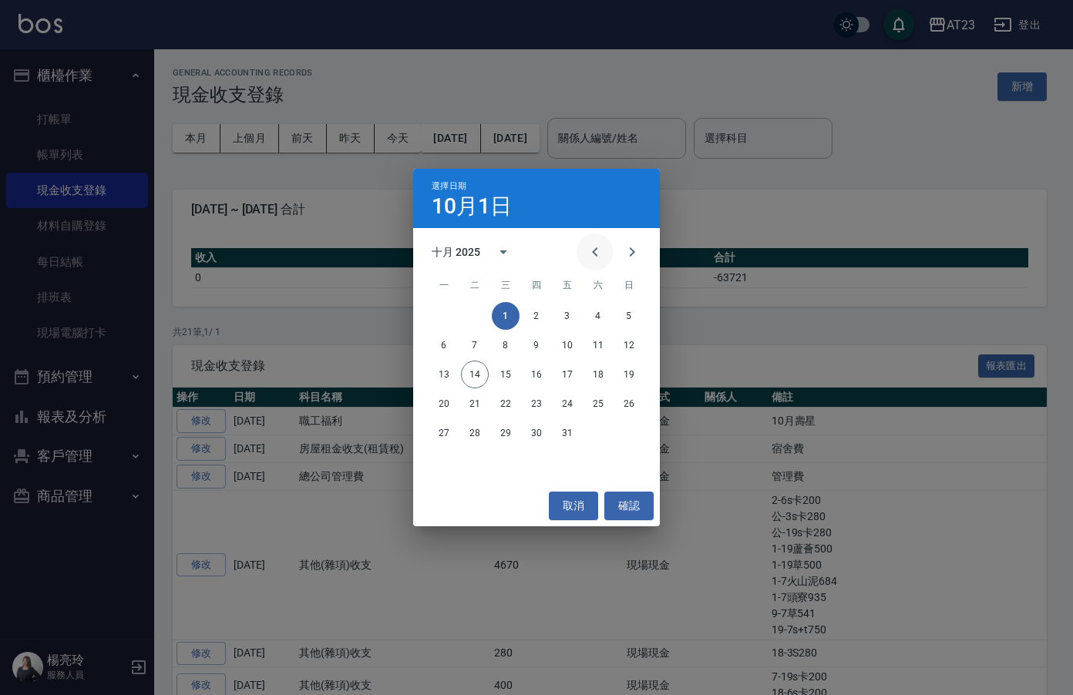
click at [584, 252] on button "Previous month" at bounding box center [595, 252] width 37 height 37
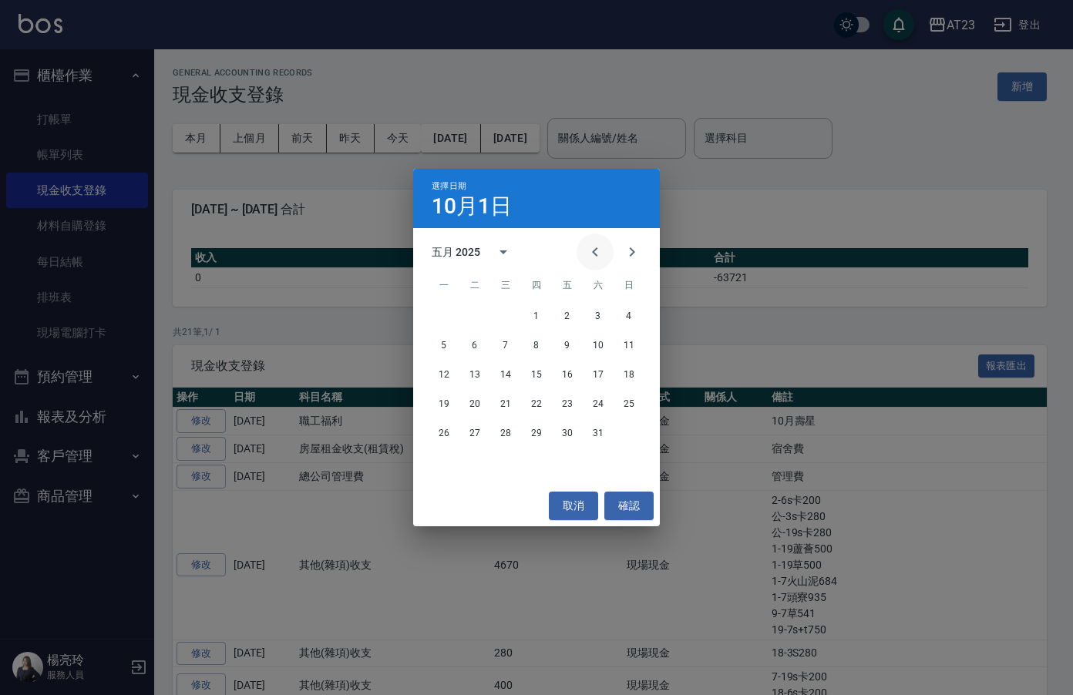
click at [584, 252] on button "Previous month" at bounding box center [595, 252] width 37 height 37
click at [500, 314] on button "1" at bounding box center [506, 316] width 28 height 28
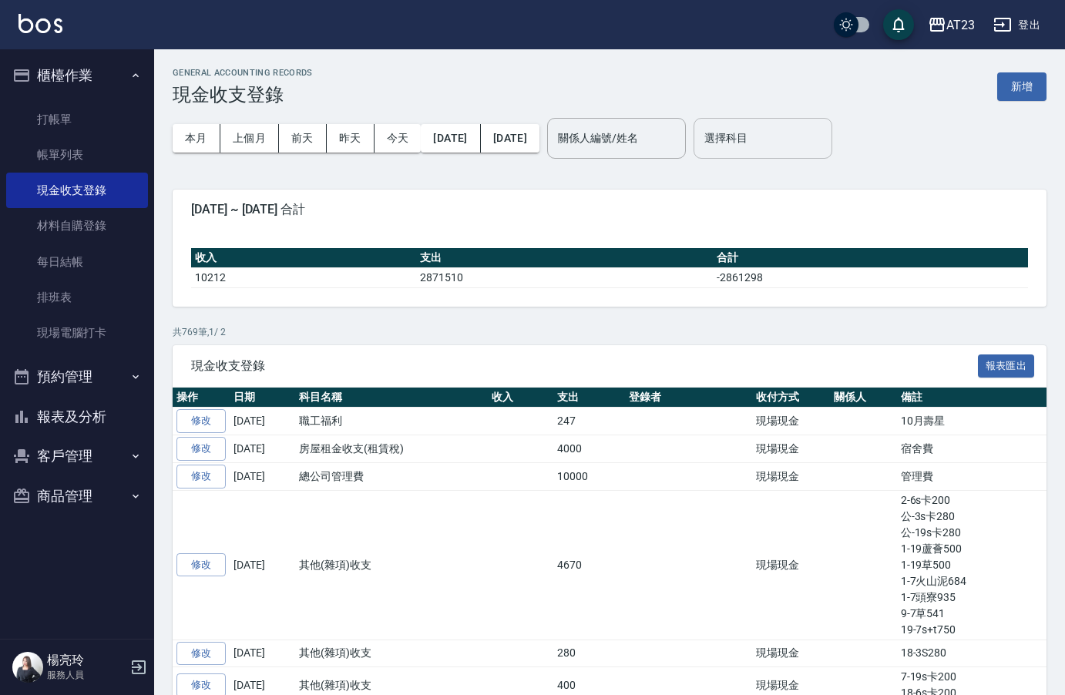
click at [820, 143] on input "選擇科目" at bounding box center [763, 138] width 125 height 27
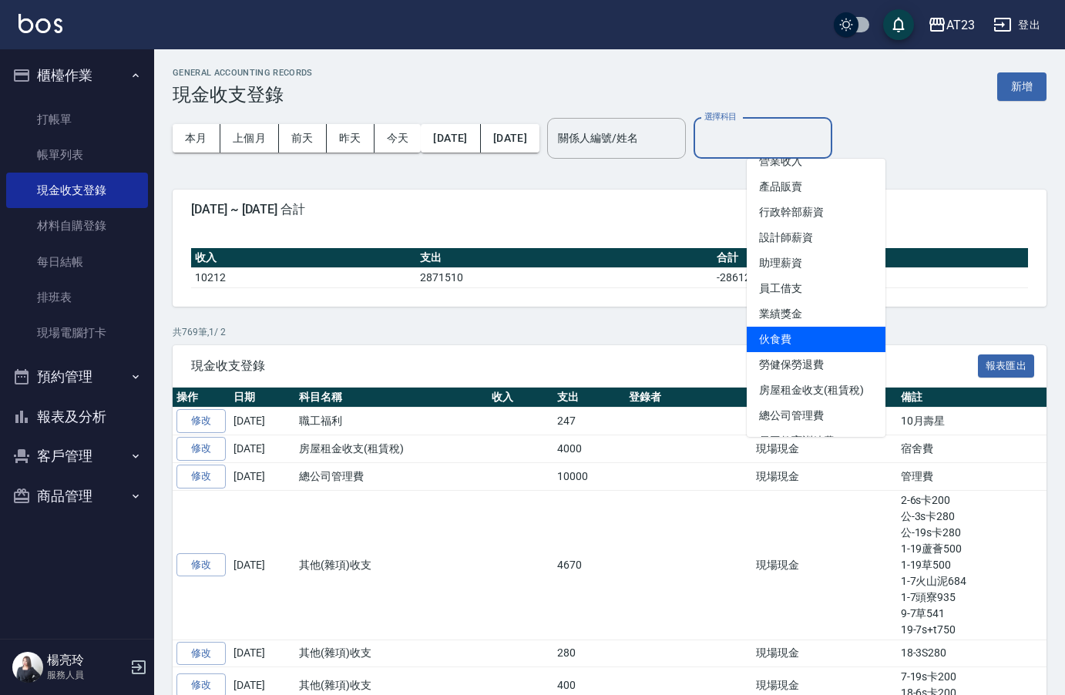
scroll to position [154, 0]
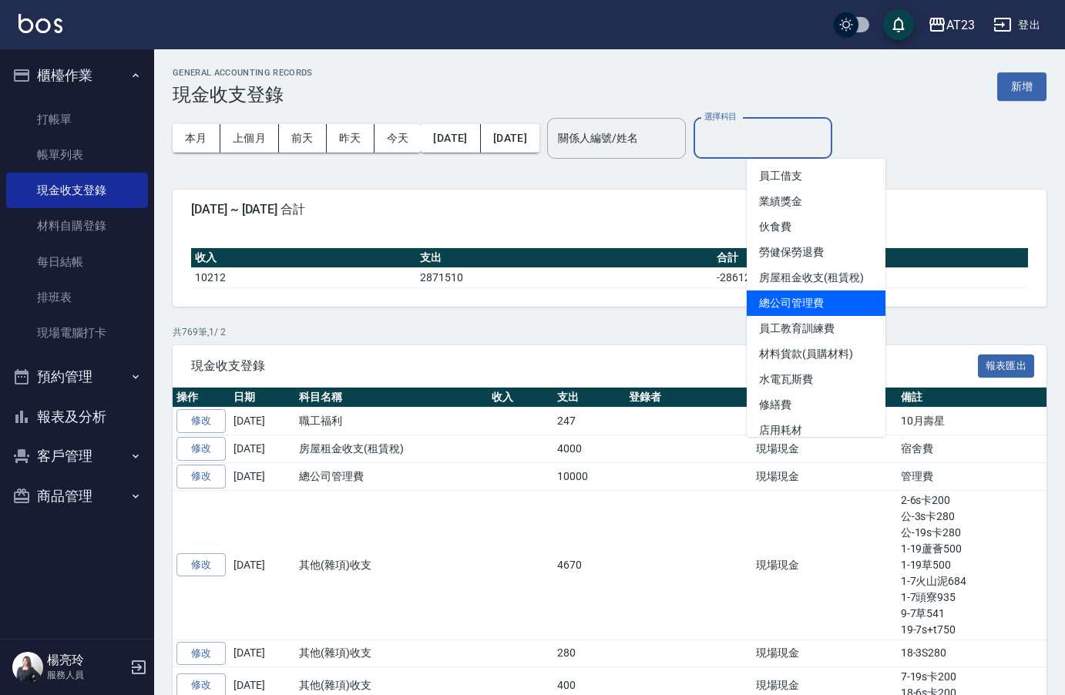
click at [815, 304] on li "總公司管理費" at bounding box center [816, 303] width 139 height 25
type input "總公司管理費"
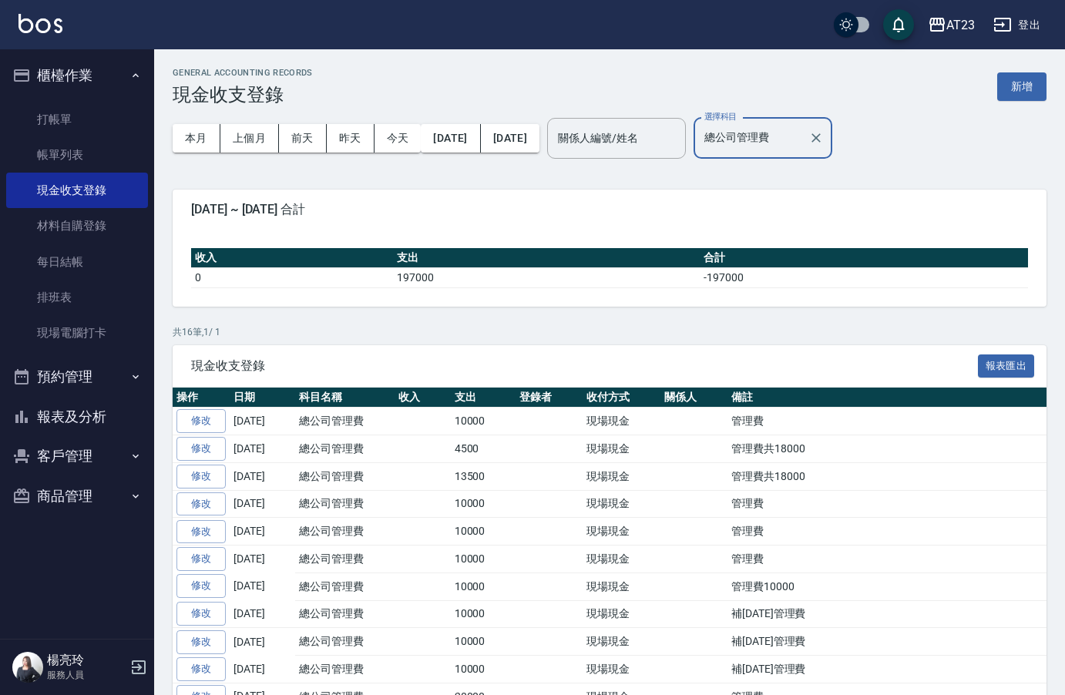
scroll to position [214, 0]
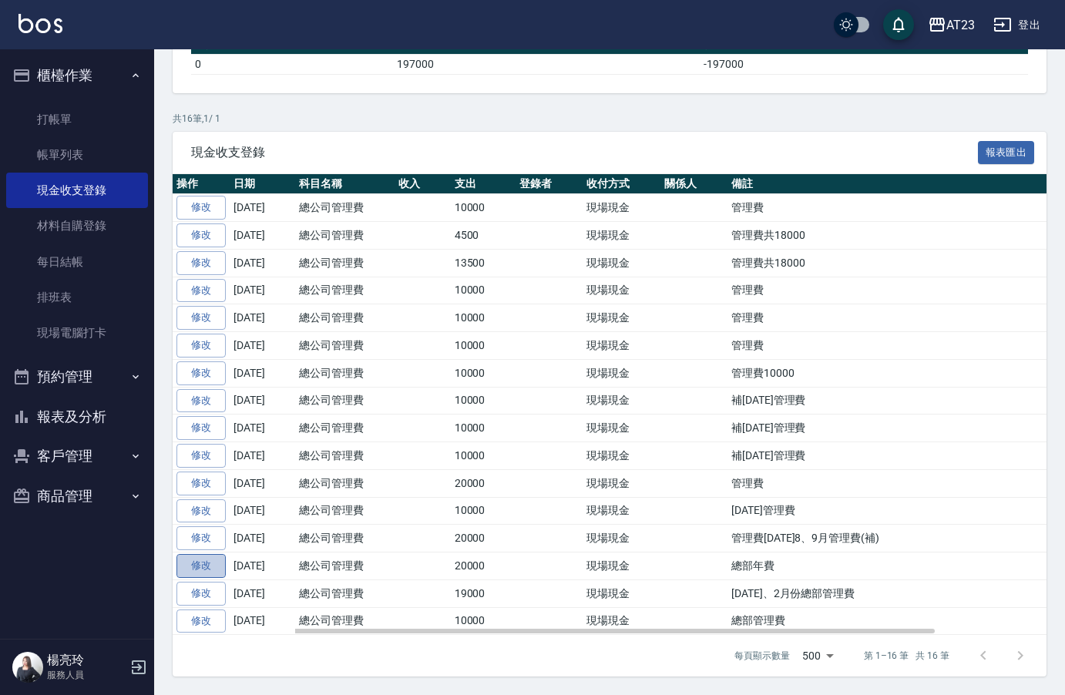
click at [212, 571] on link "修改" at bounding box center [201, 566] width 49 height 24
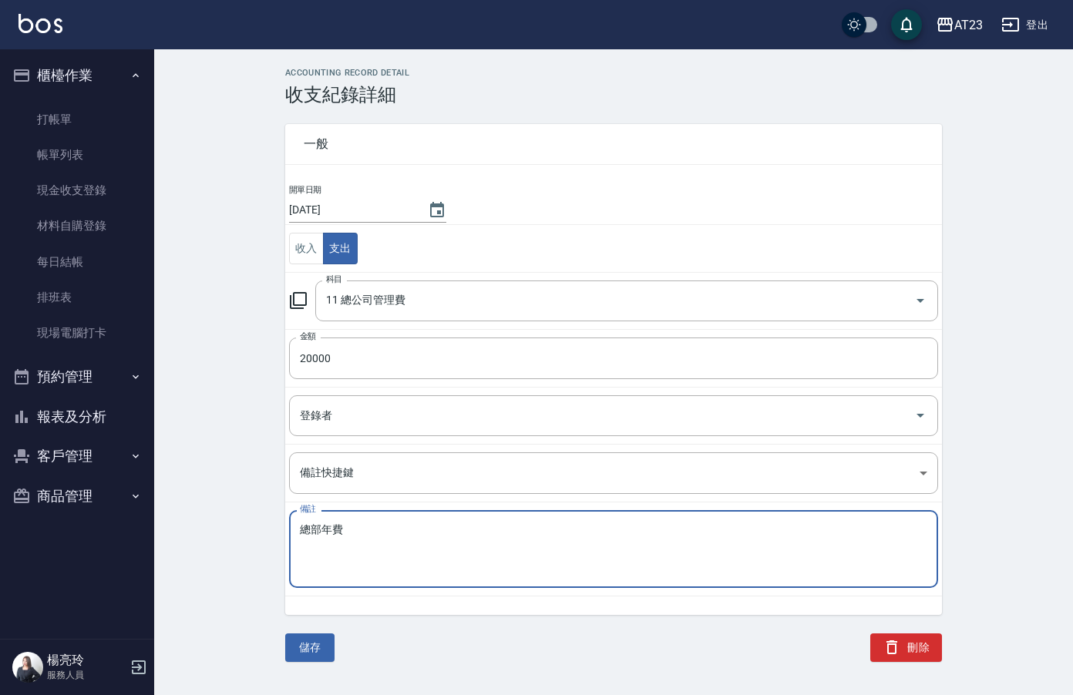
drag, startPoint x: 324, startPoint y: 530, endPoint x: 392, endPoint y: 535, distance: 68.0
click at [392, 535] on textarea "總部年費" at bounding box center [614, 549] width 628 height 52
type textarea "總"
type textarea "補"
type textarea "補113年1月~2月"
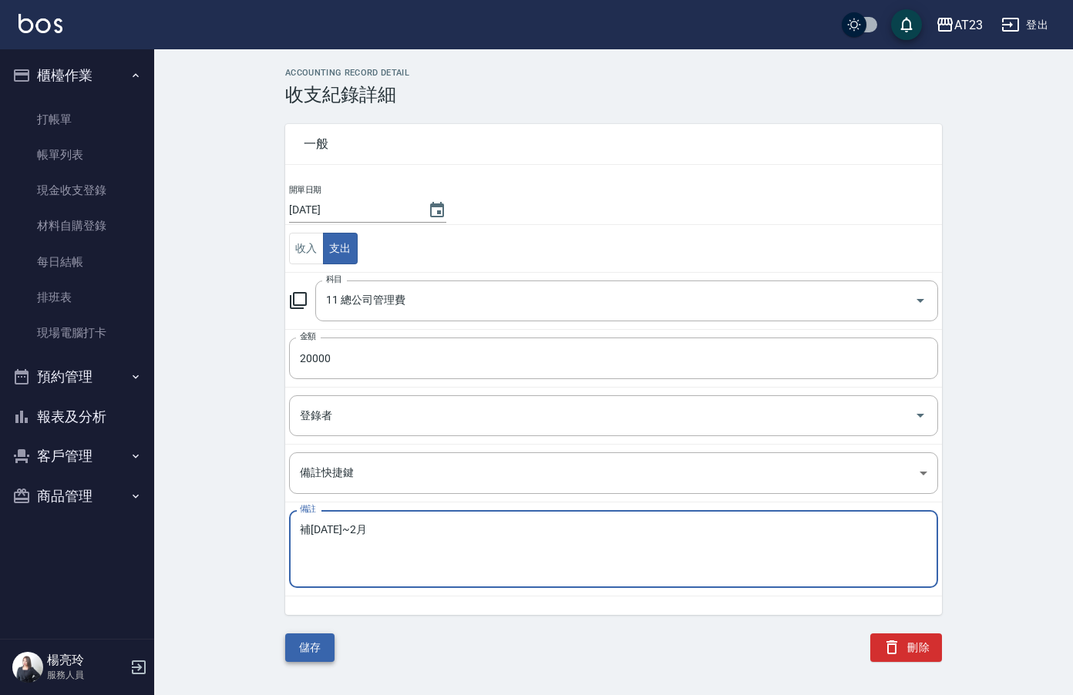
click at [310, 656] on button "儲存" at bounding box center [309, 648] width 49 height 29
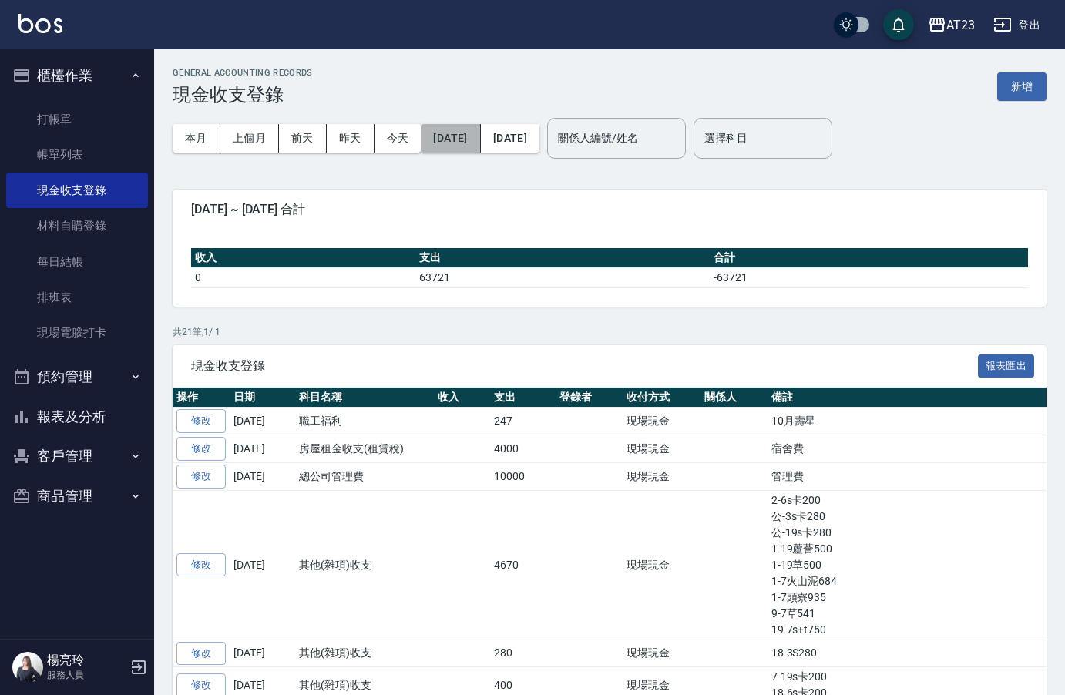
click at [469, 138] on button "2025/10/01" at bounding box center [450, 138] width 59 height 29
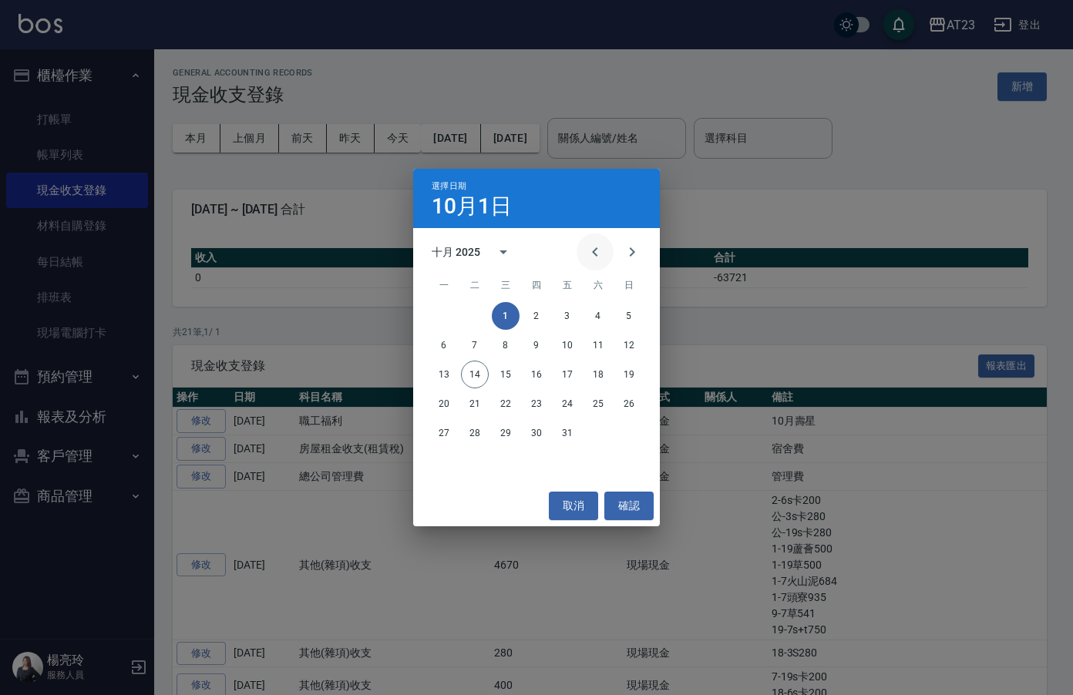
click at [590, 249] on icon "Previous month" at bounding box center [595, 252] width 19 height 19
click at [591, 249] on icon "Previous month" at bounding box center [595, 252] width 19 height 19
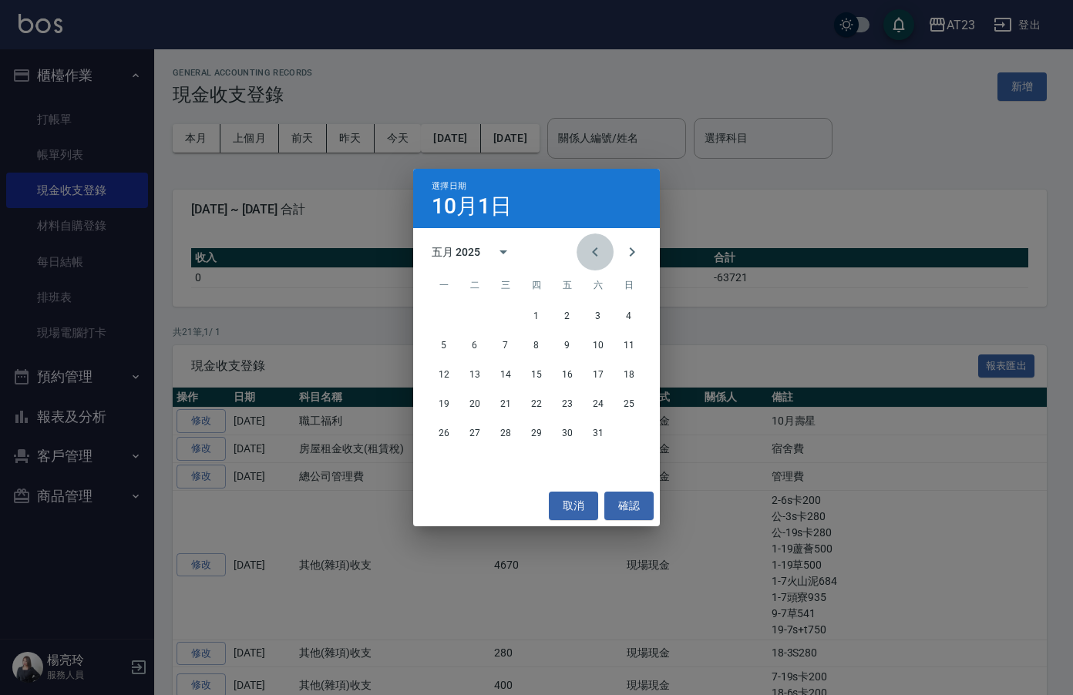
click at [591, 249] on icon "Previous month" at bounding box center [595, 252] width 19 height 19
click at [588, 256] on icon "Previous month" at bounding box center [595, 252] width 19 height 19
click at [513, 316] on button "1" at bounding box center [506, 316] width 28 height 28
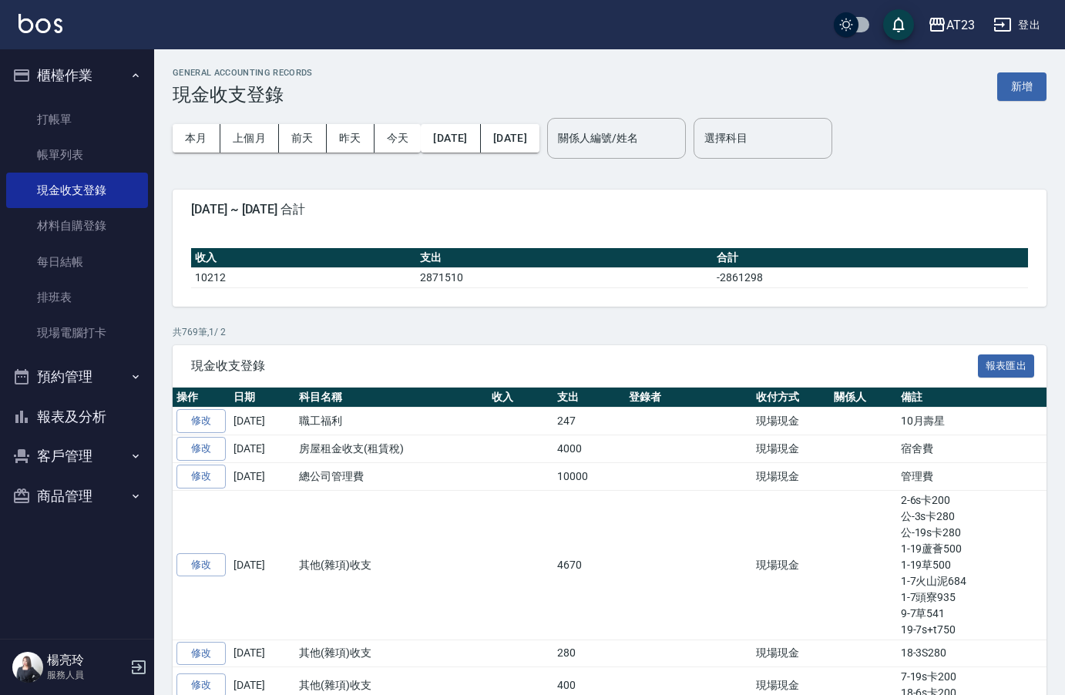
click at [794, 140] on div "選擇科目 選擇科目" at bounding box center [763, 138] width 139 height 41
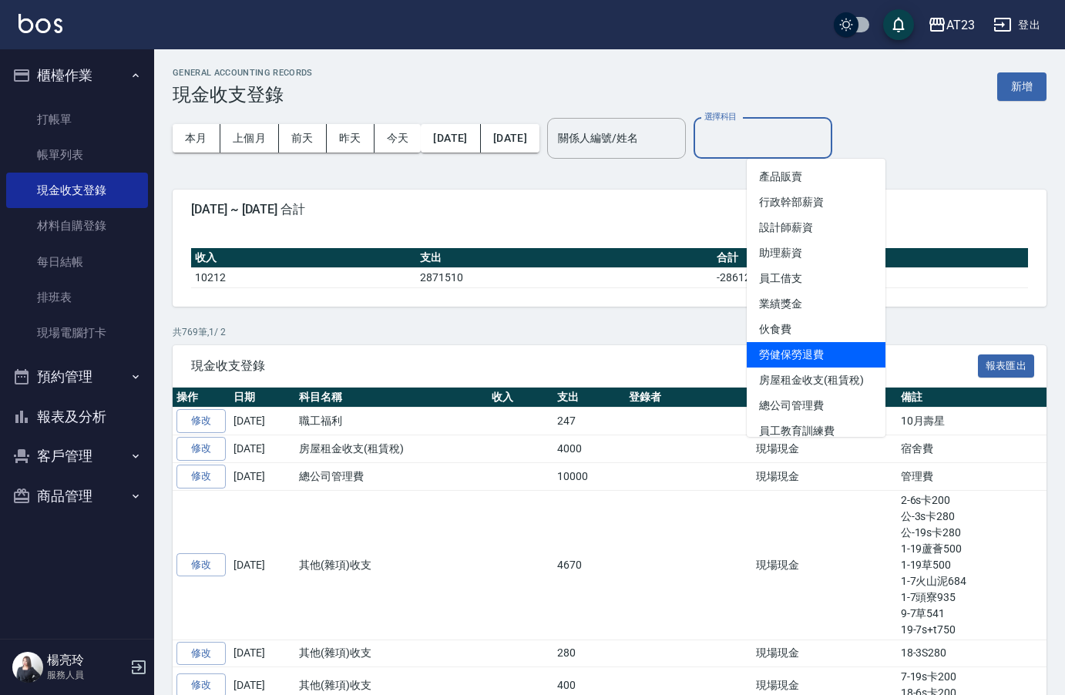
scroll to position [77, 0]
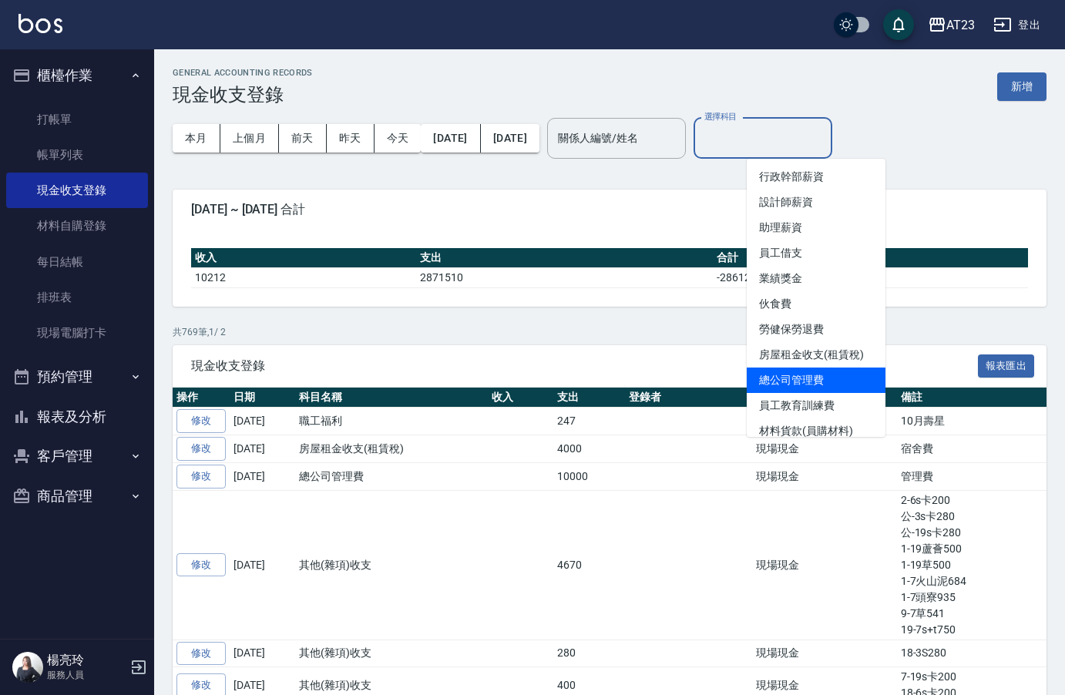
click at [816, 378] on li "總公司管理費" at bounding box center [816, 380] width 139 height 25
type input "總公司管理費"
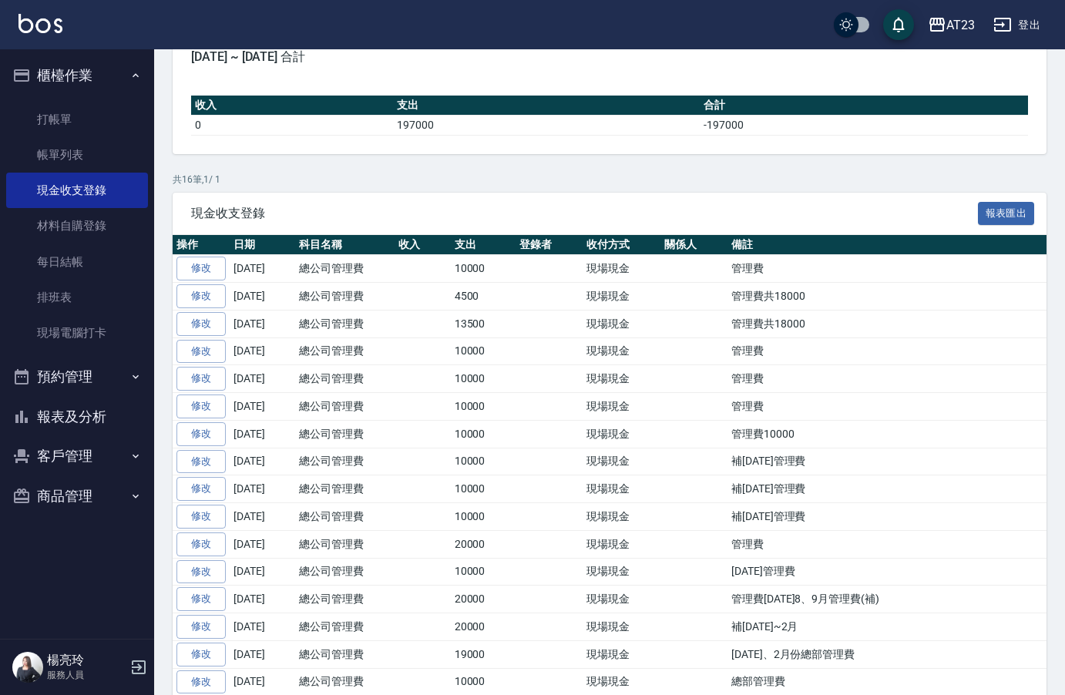
scroll to position [214, 0]
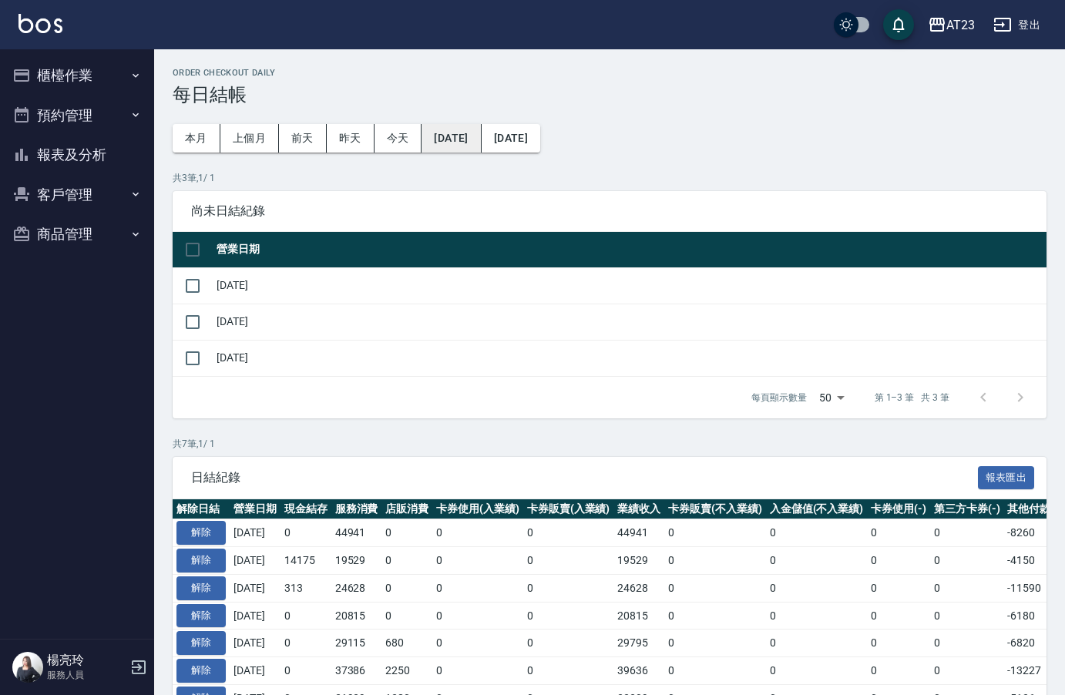
click at [468, 138] on button "[DATE]" at bounding box center [451, 138] width 59 height 29
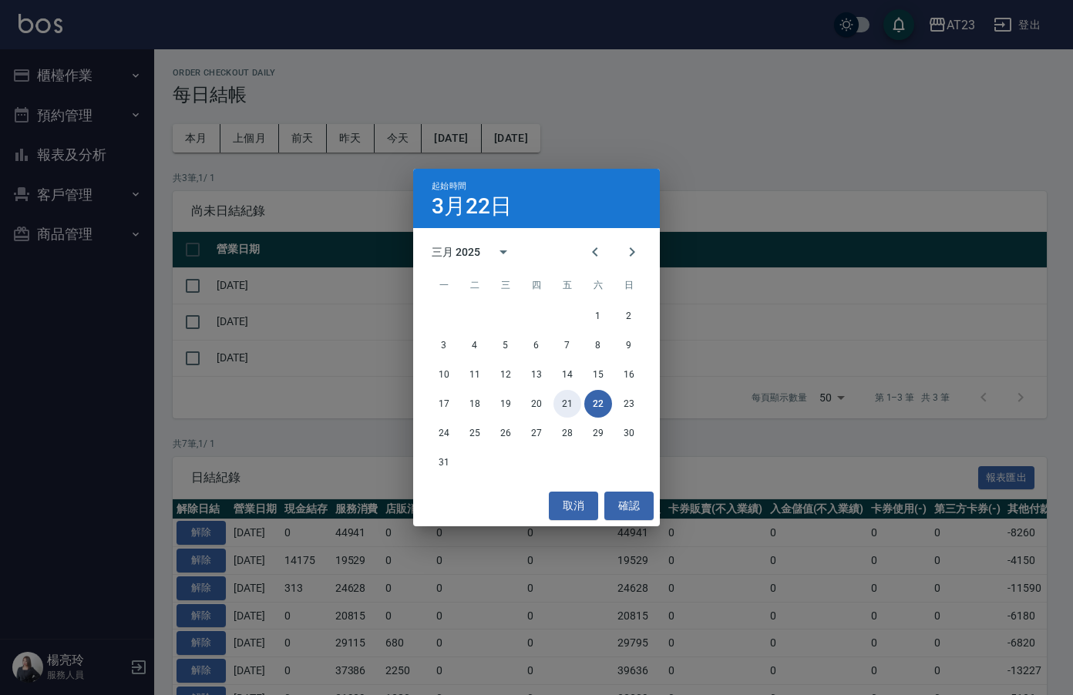
click at [568, 403] on button "21" at bounding box center [568, 404] width 28 height 28
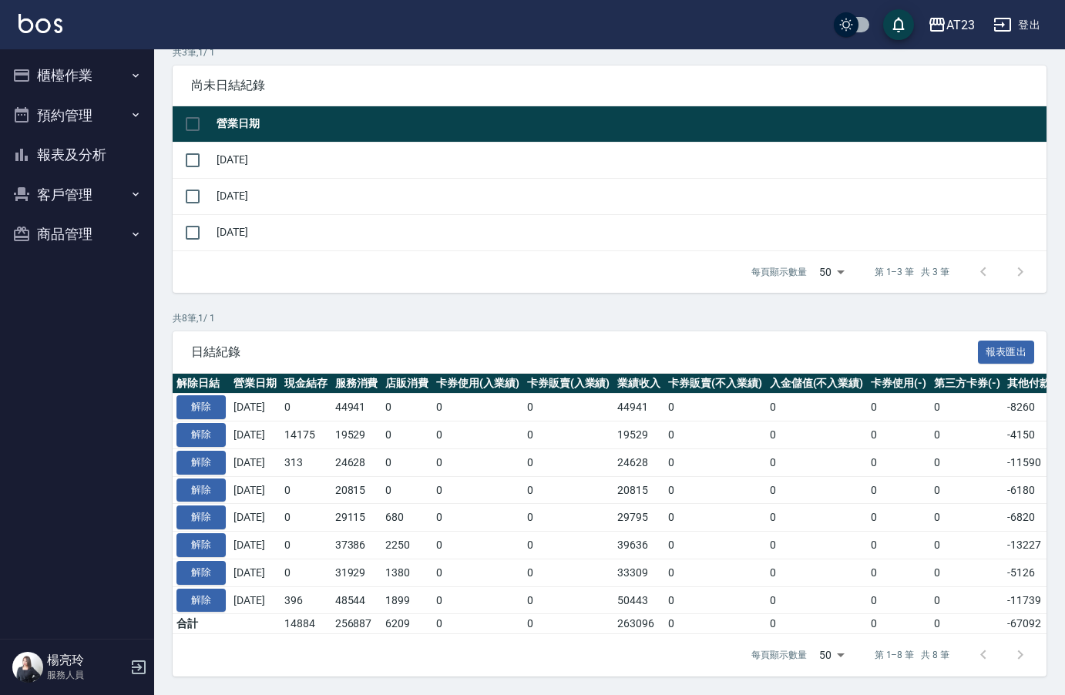
scroll to position [137, 0]
click at [214, 597] on button "解除" at bounding box center [201, 601] width 49 height 24
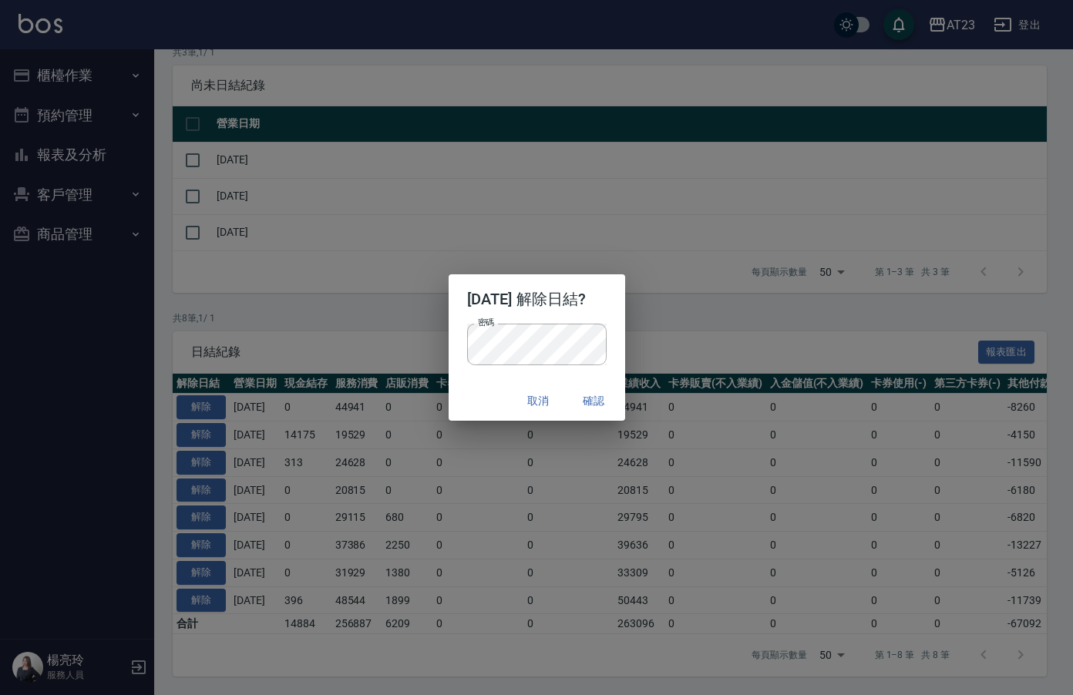
click at [607, 347] on p "密碼 密碼" at bounding box center [537, 345] width 140 height 42
click at [612, 403] on button "確認" at bounding box center [594, 401] width 49 height 29
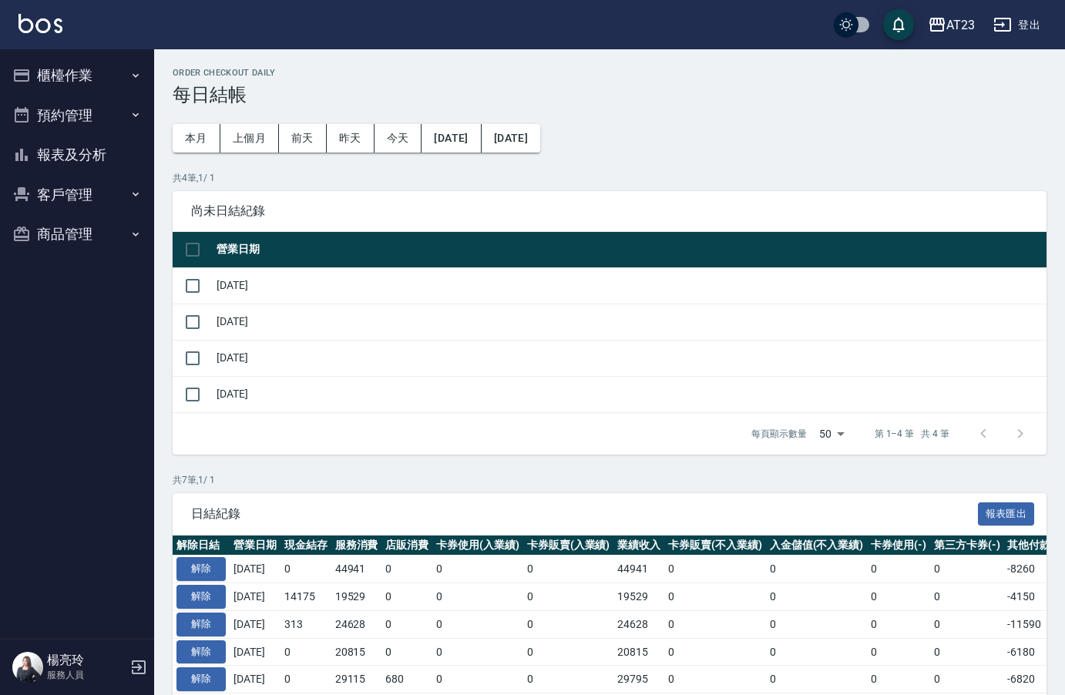
scroll to position [130, 0]
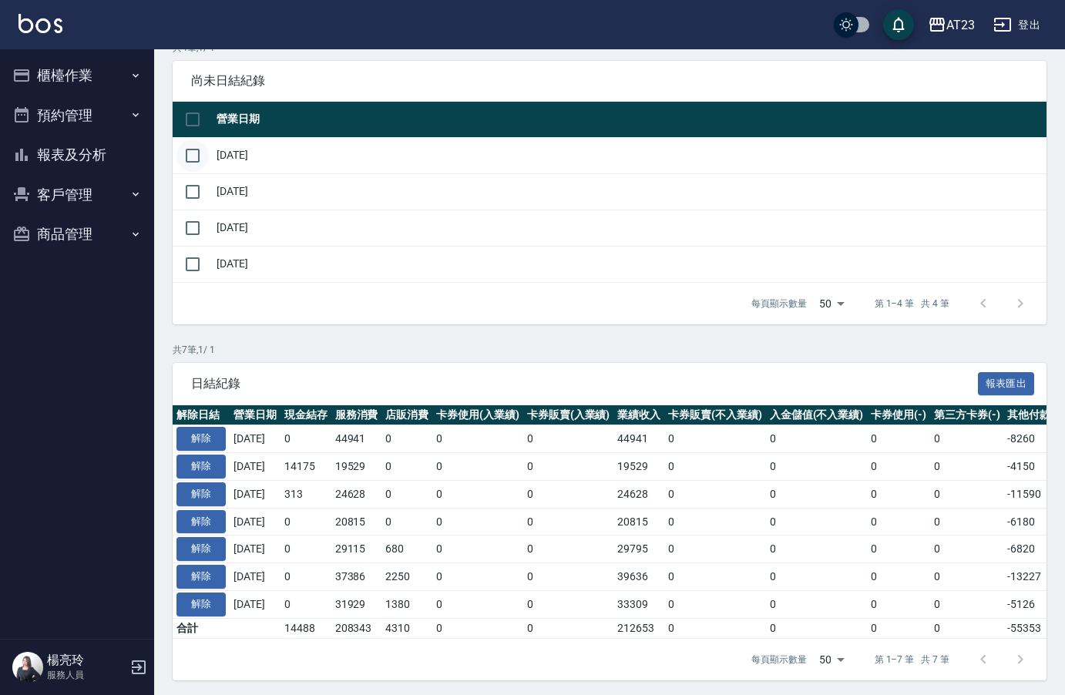
click at [191, 169] on input "checkbox" at bounding box center [193, 156] width 32 height 32
checkbox input "true"
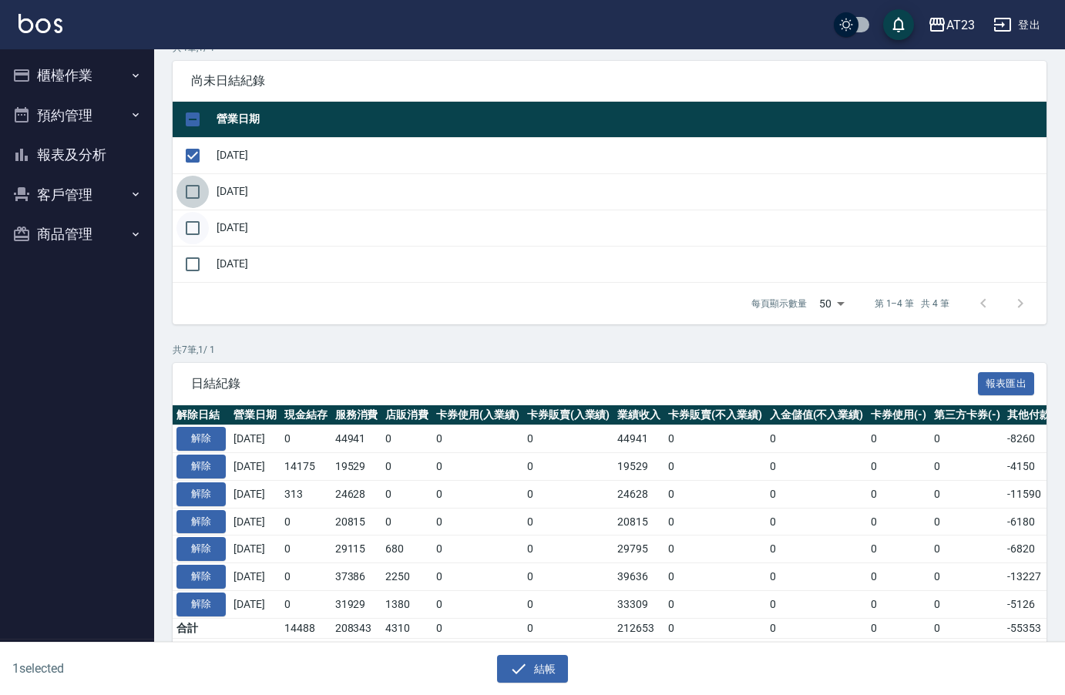
drag, startPoint x: 196, startPoint y: 194, endPoint x: 203, endPoint y: 227, distance: 34.6
click at [197, 197] on input "checkbox" at bounding box center [193, 192] width 32 height 32
checkbox input "true"
drag, startPoint x: 200, startPoint y: 227, endPoint x: 200, endPoint y: 244, distance: 17.0
click at [200, 230] on input "checkbox" at bounding box center [193, 228] width 32 height 32
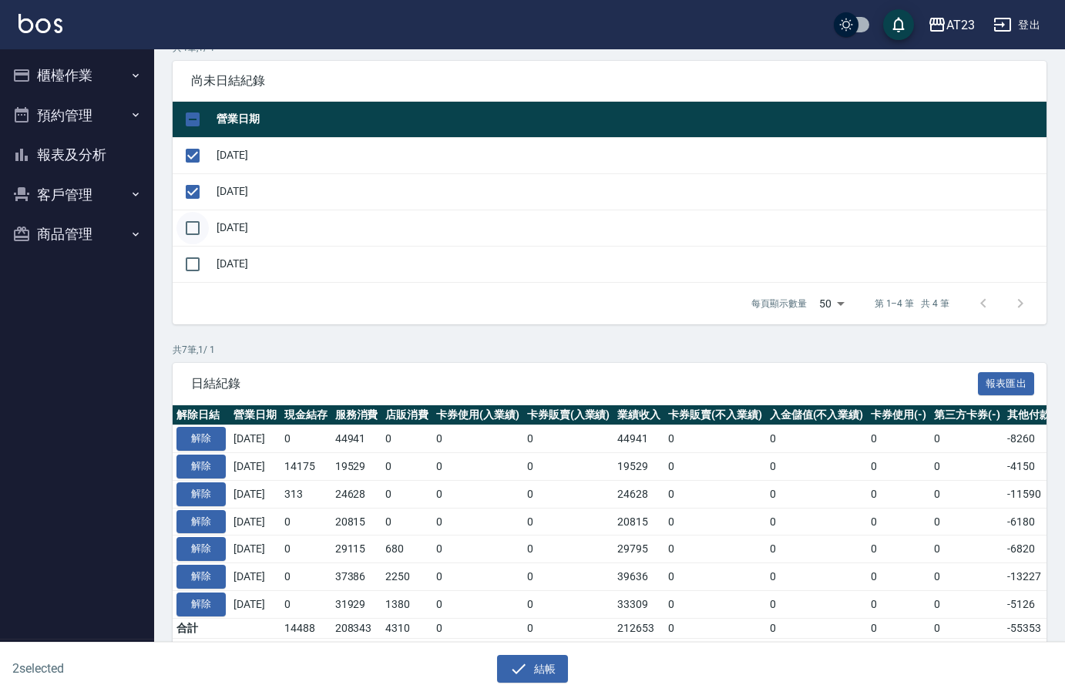
checkbox input "true"
click at [199, 257] on input "checkbox" at bounding box center [193, 264] width 32 height 32
checkbox input "true"
click at [503, 661] on button "結帳" at bounding box center [533, 669] width 72 height 29
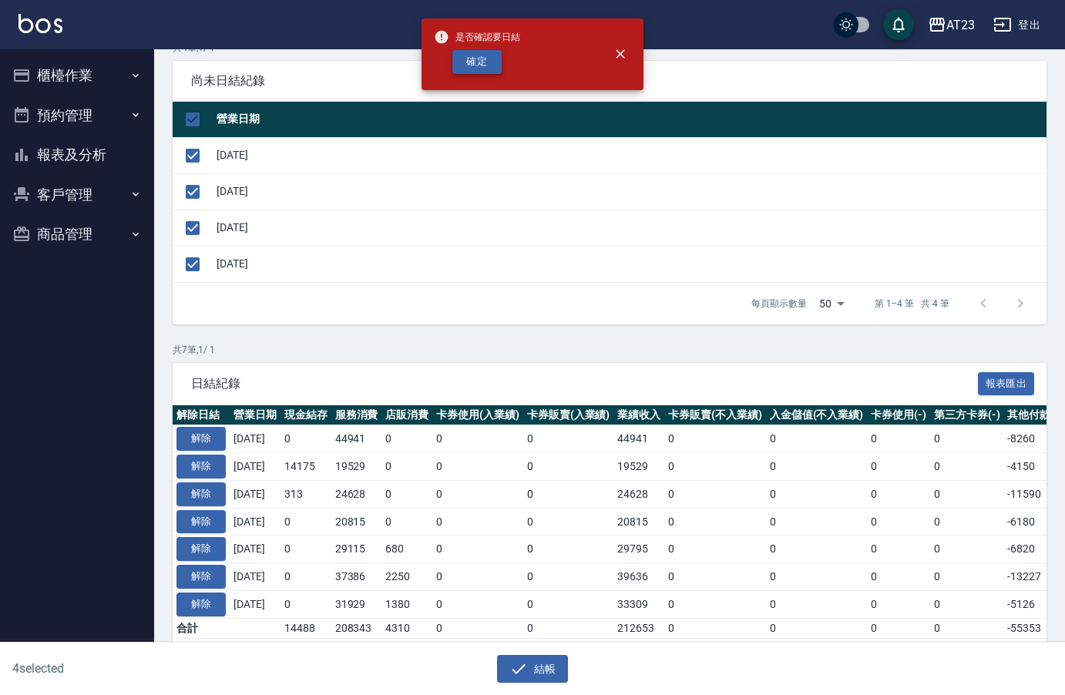
click at [481, 56] on button "確定" at bounding box center [477, 62] width 49 height 24
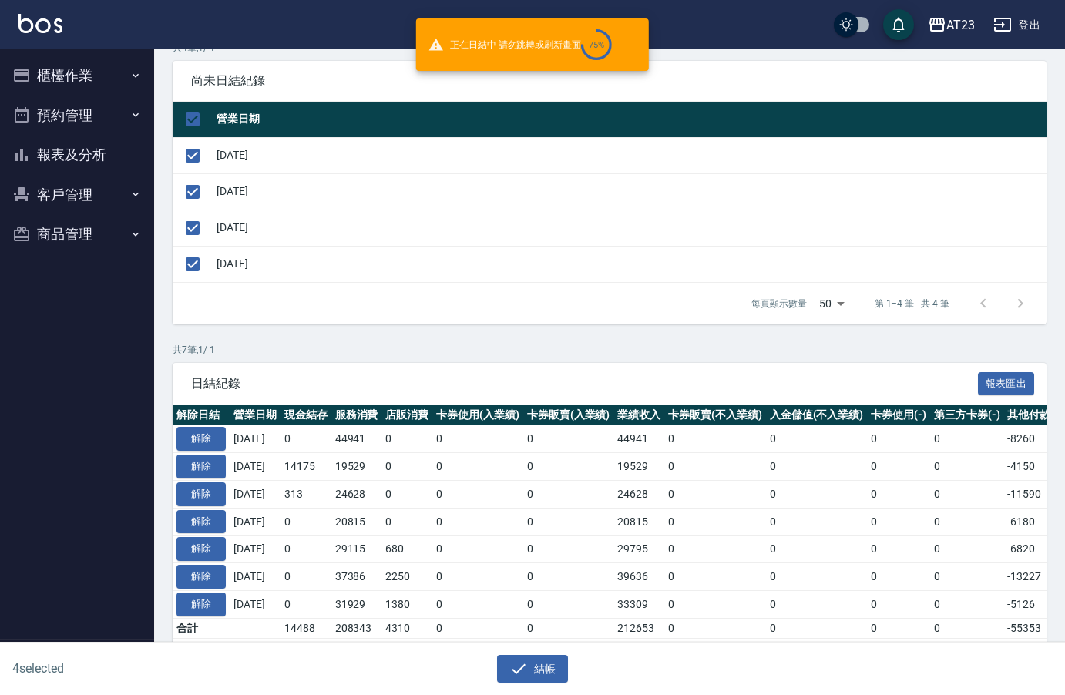
checkbox input "false"
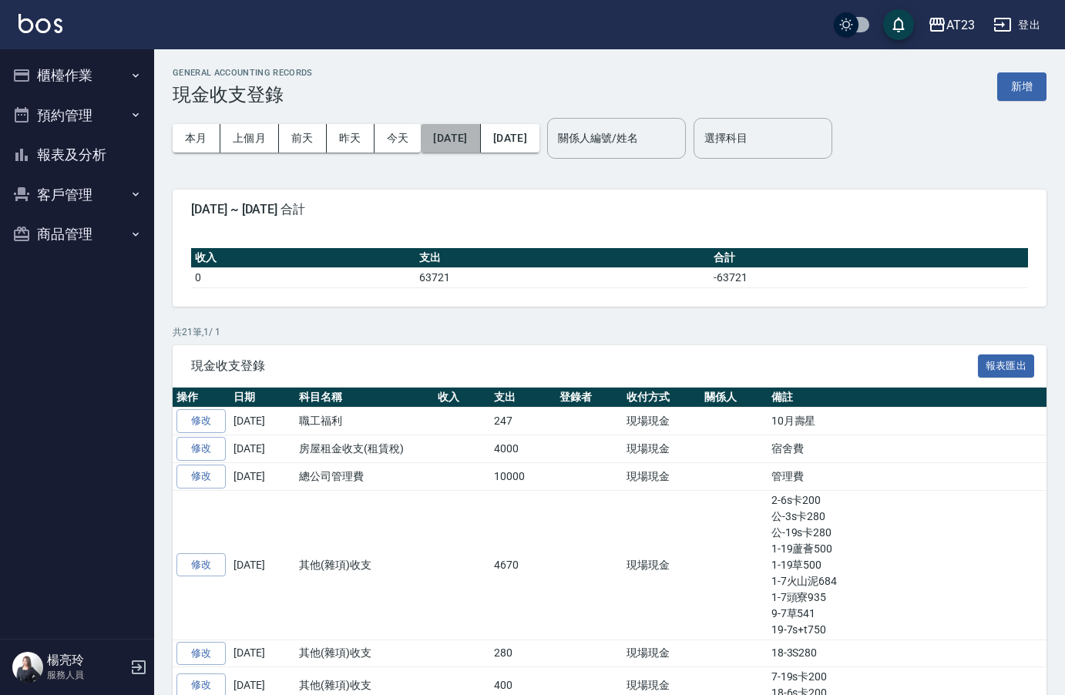
click at [470, 139] on button "[DATE]" at bounding box center [450, 138] width 59 height 29
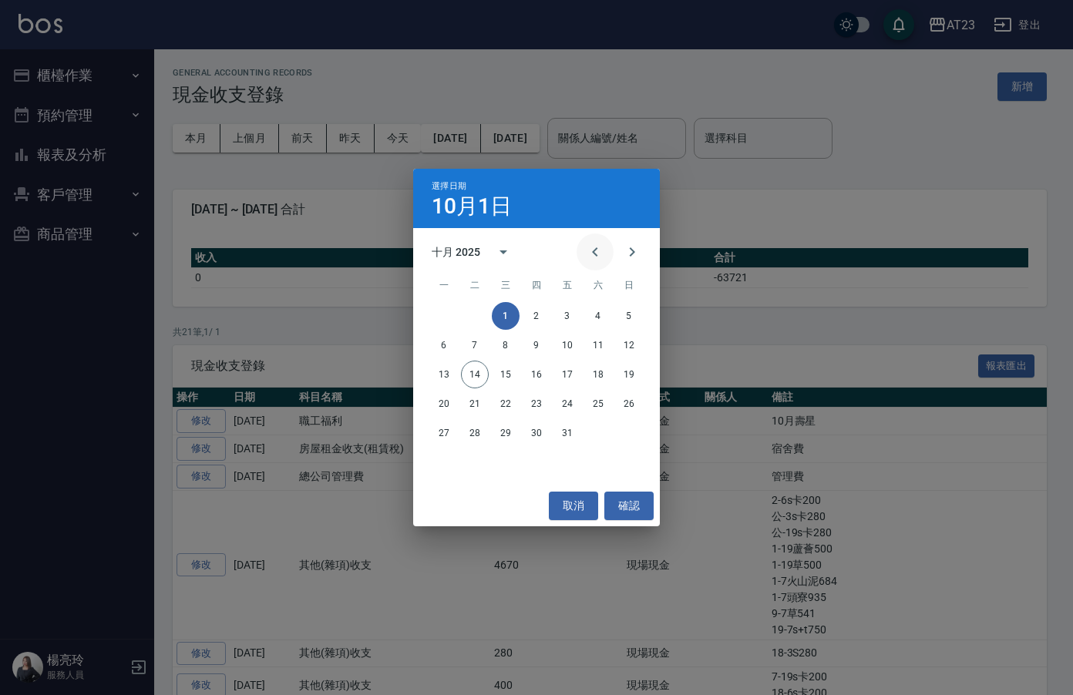
click at [591, 246] on icon "Previous month" at bounding box center [595, 252] width 19 height 19
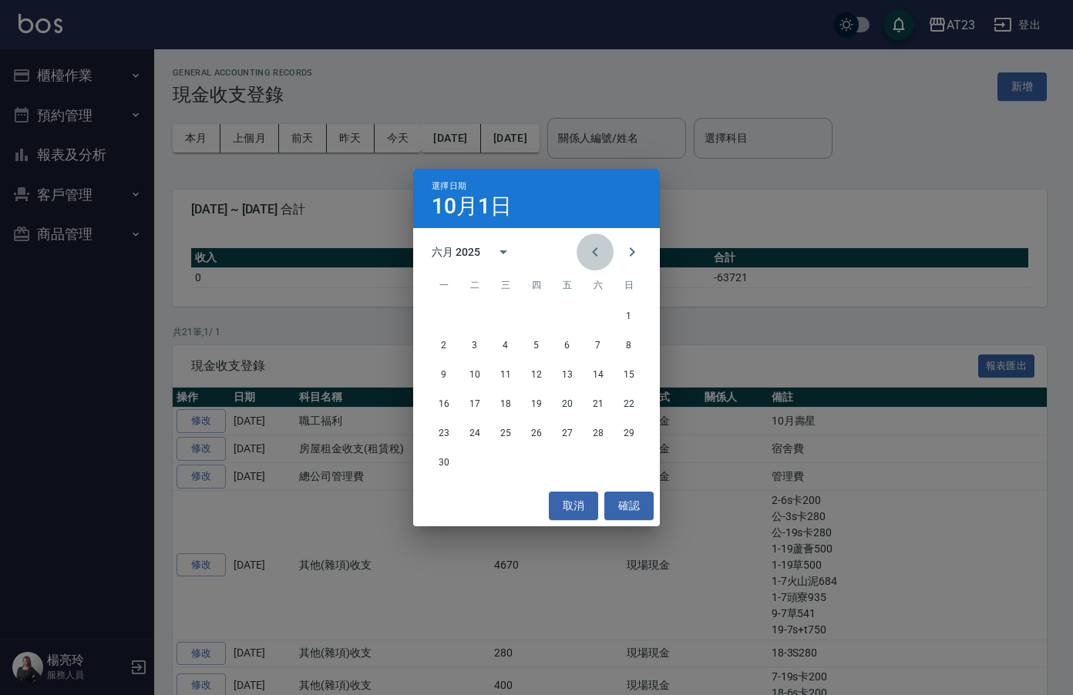
click at [591, 246] on icon "Previous month" at bounding box center [595, 252] width 19 height 19
click at [510, 317] on button "1" at bounding box center [506, 316] width 28 height 28
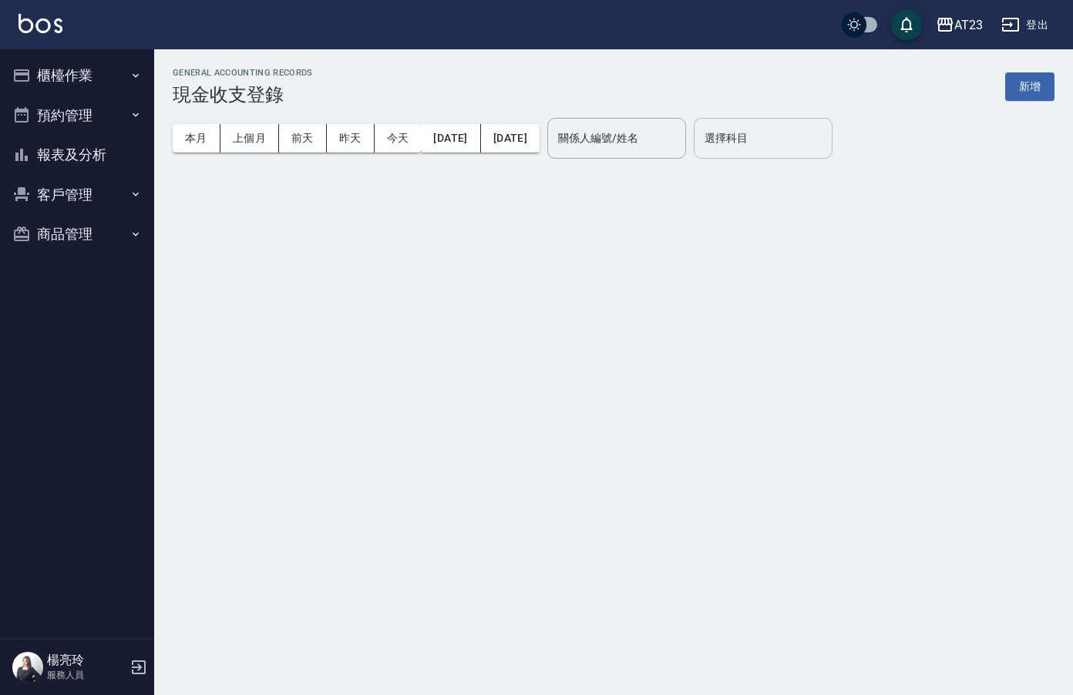
click at [798, 135] on div "選擇科目 選擇科目" at bounding box center [763, 138] width 139 height 41
click at [748, 143] on label "選擇科目" at bounding box center [726, 137] width 43 height 15
click at [798, 143] on input "選擇科目" at bounding box center [763, 138] width 125 height 27
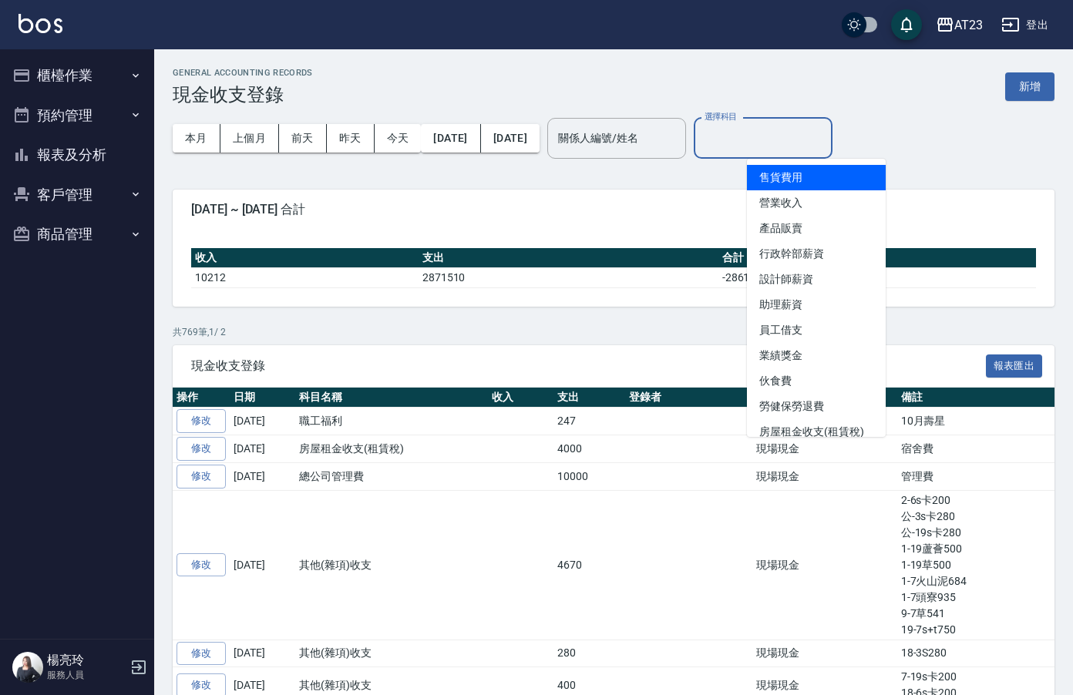
click at [826, 141] on input "選擇科目" at bounding box center [763, 138] width 125 height 27
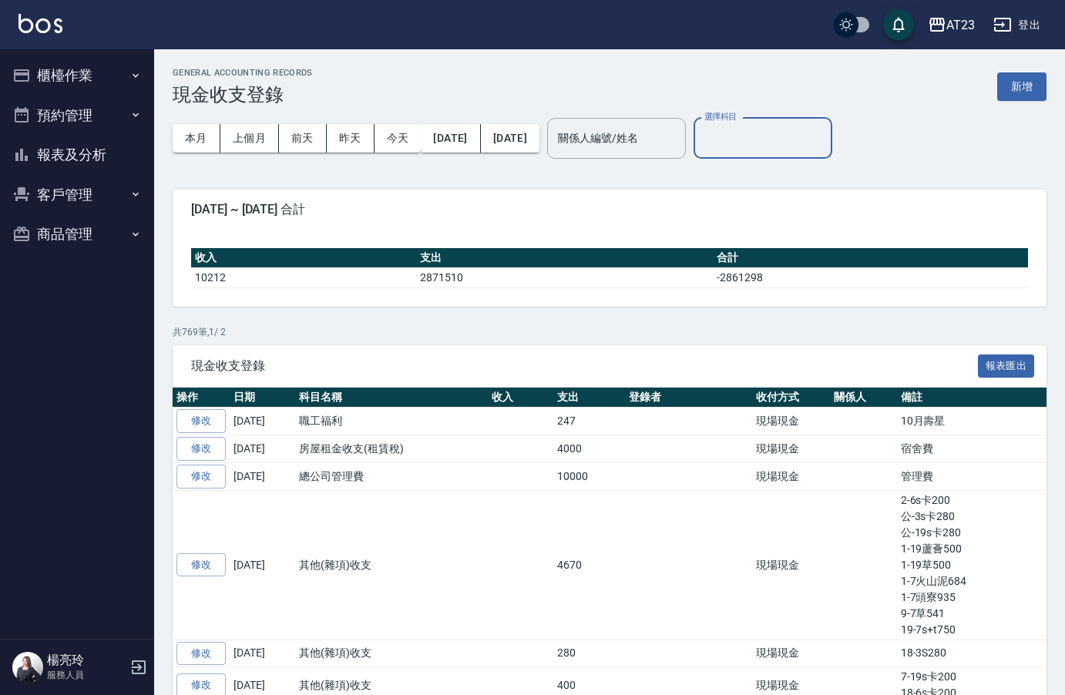
drag, startPoint x: 799, startPoint y: 130, endPoint x: 800, endPoint y: 139, distance: 9.4
click at [800, 128] on input "選擇科目" at bounding box center [763, 138] width 125 height 27
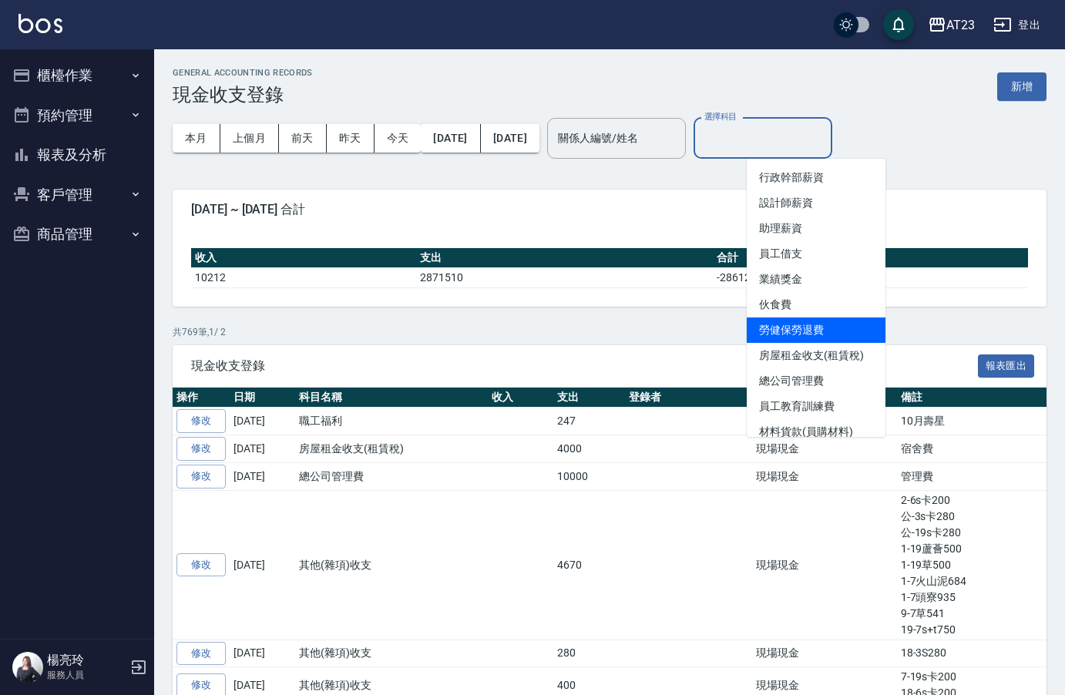
scroll to position [77, 0]
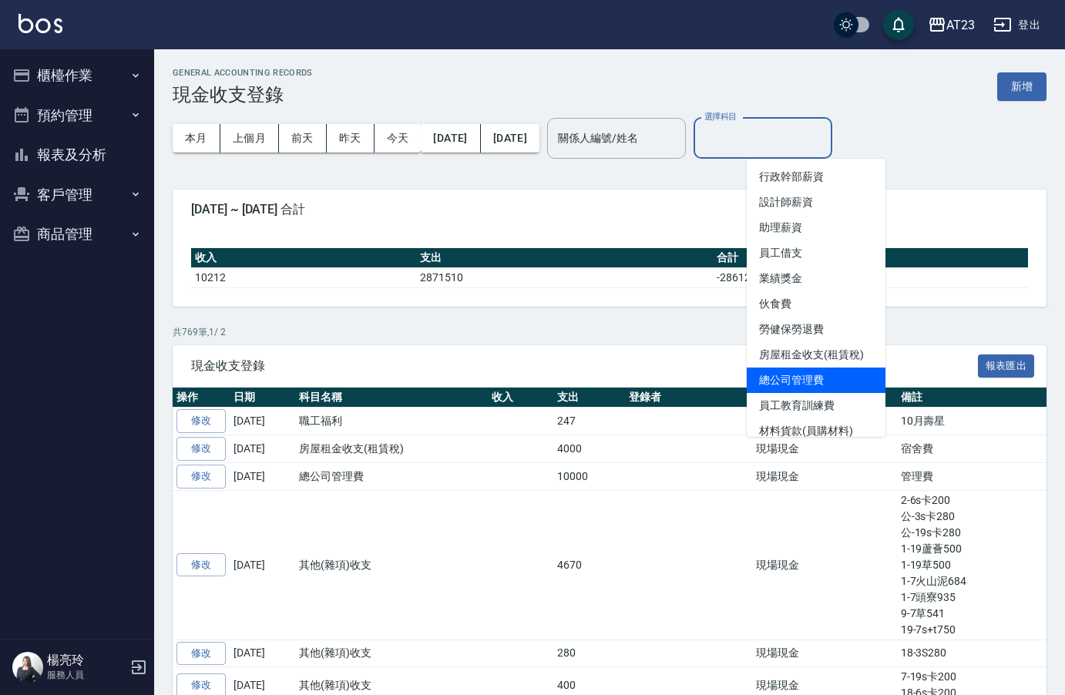
click at [823, 382] on li "總公司管理費" at bounding box center [816, 380] width 139 height 25
type input "總公司管理費"
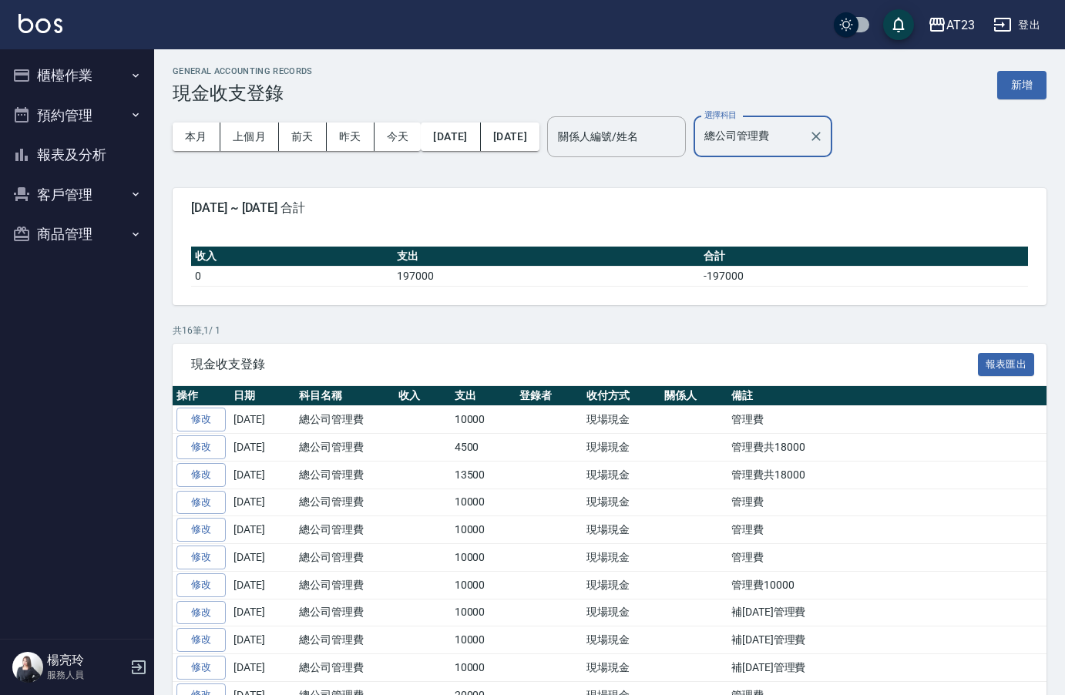
scroll to position [0, 0]
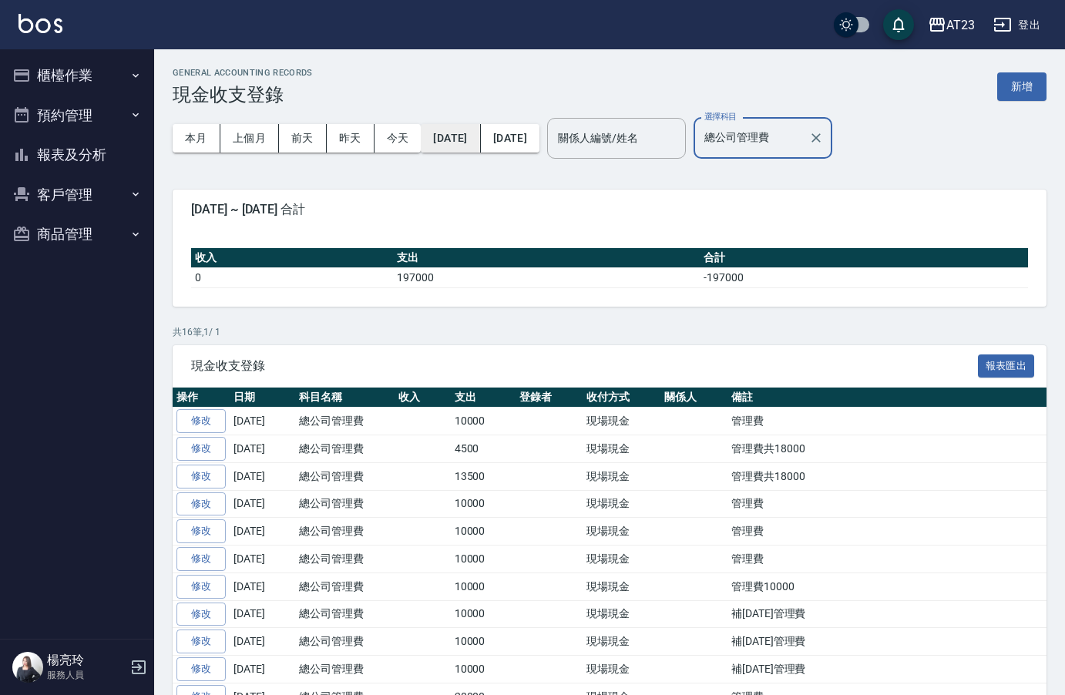
click at [480, 132] on button "[DATE]" at bounding box center [450, 138] width 59 height 29
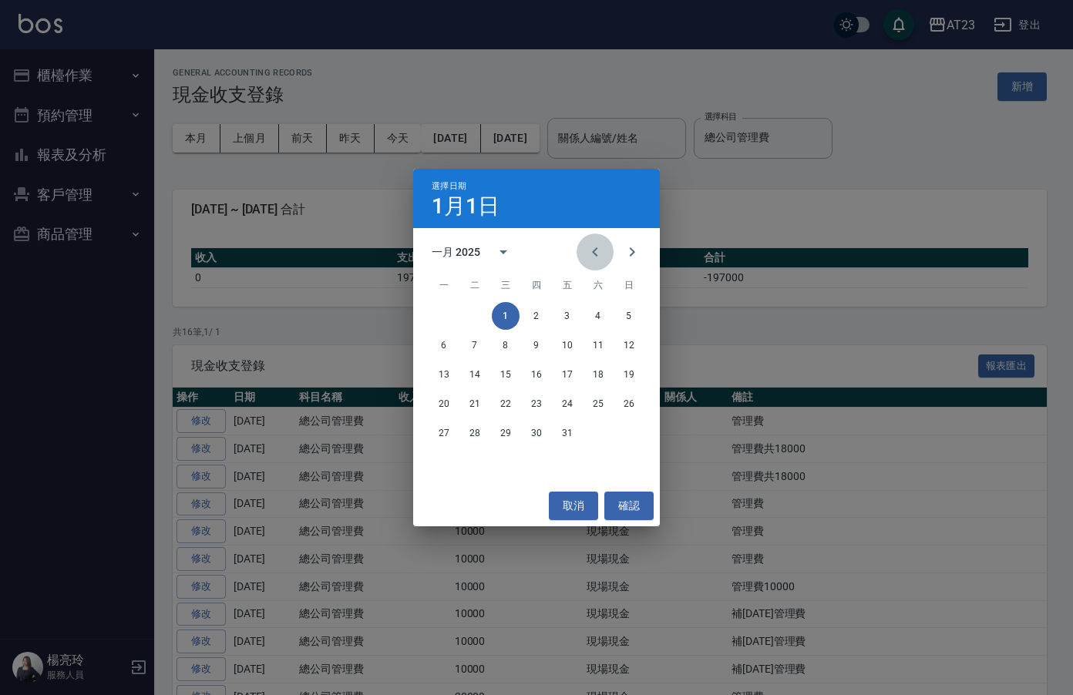
click at [590, 253] on icon "Previous month" at bounding box center [595, 252] width 19 height 19
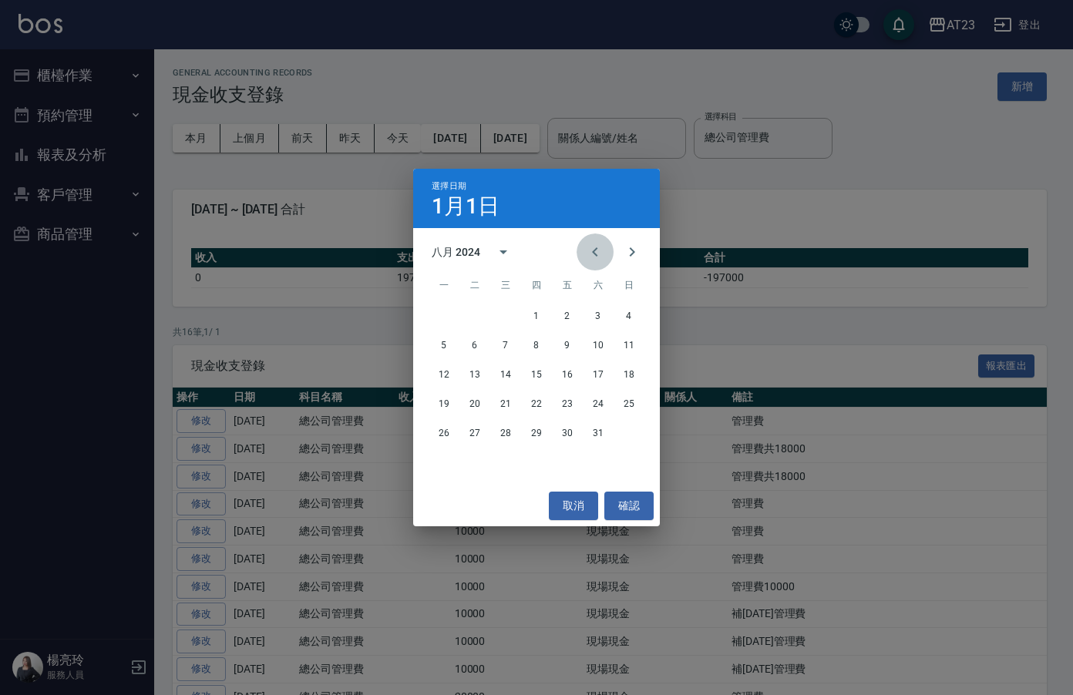
click at [590, 253] on icon "Previous month" at bounding box center [595, 252] width 19 height 19
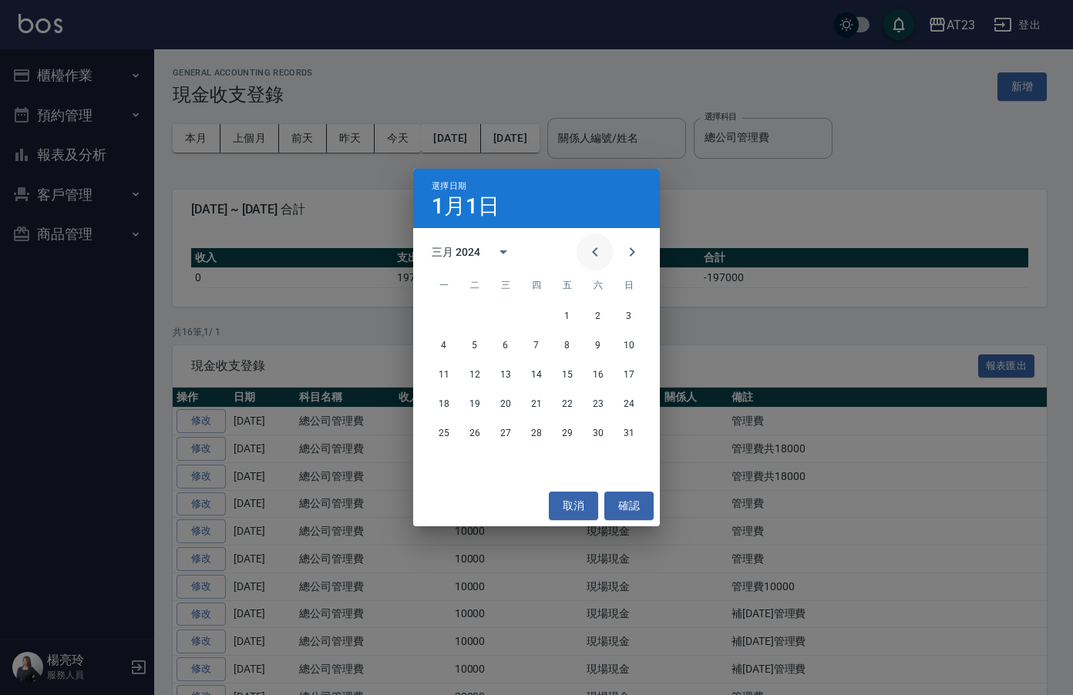
click at [590, 253] on icon "Previous month" at bounding box center [595, 252] width 19 height 19
drag, startPoint x: 450, startPoint y: 318, endPoint x: 456, endPoint y: 312, distance: 8.2
click at [450, 317] on button "1" at bounding box center [444, 316] width 28 height 28
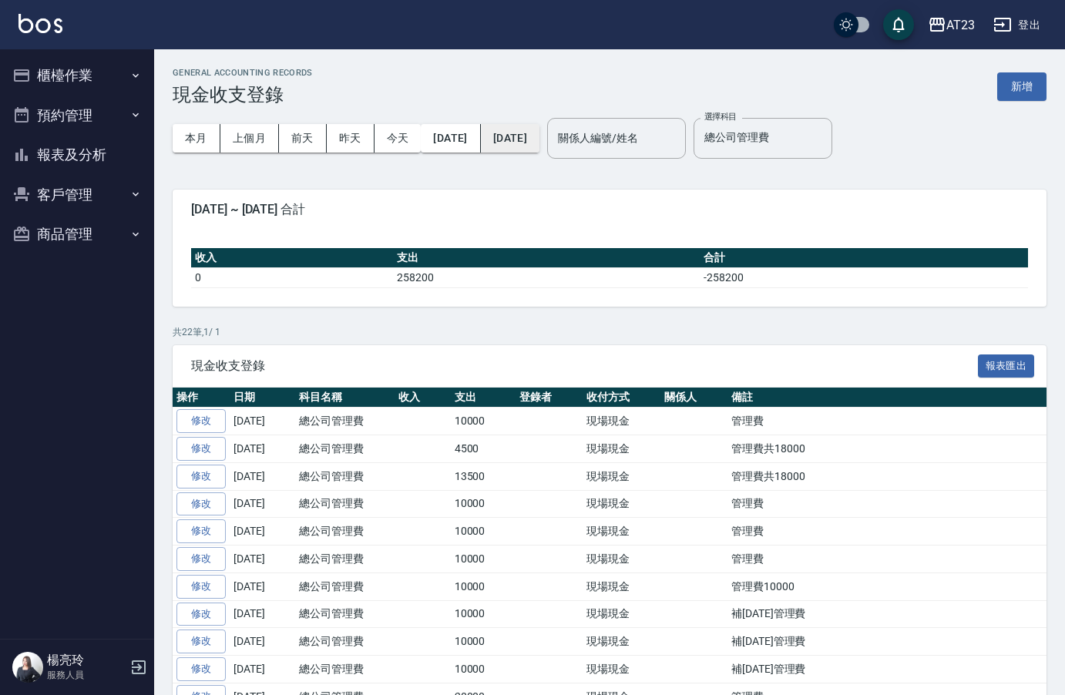
click at [540, 146] on button "2025/10/31" at bounding box center [510, 138] width 59 height 29
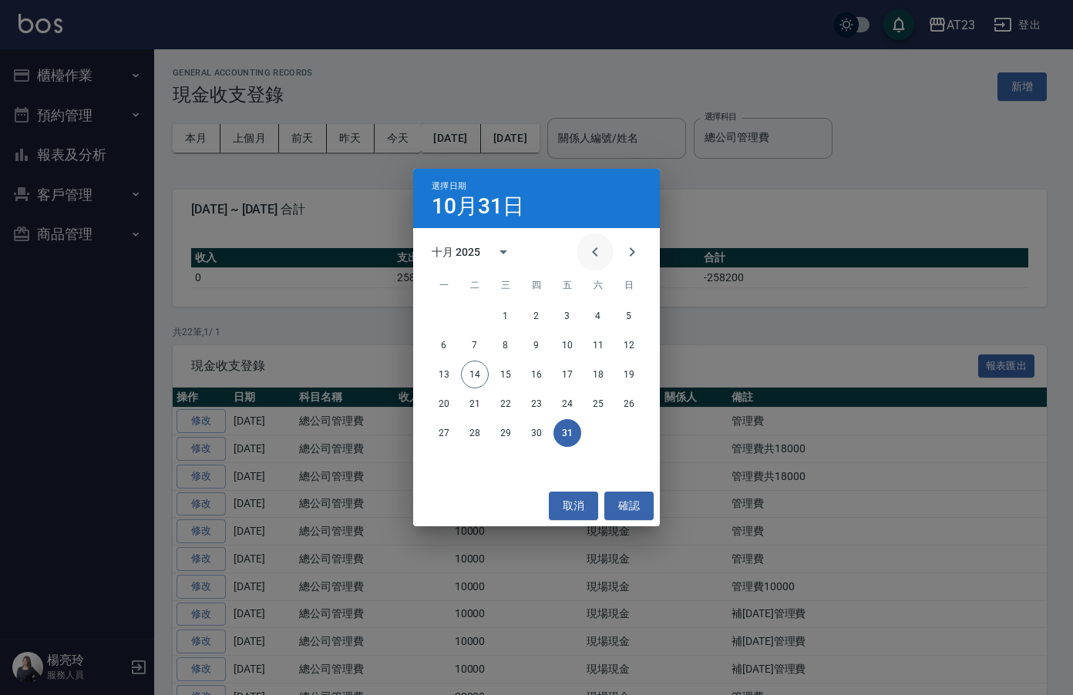
click at [593, 249] on icon "Previous month" at bounding box center [595, 252] width 19 height 19
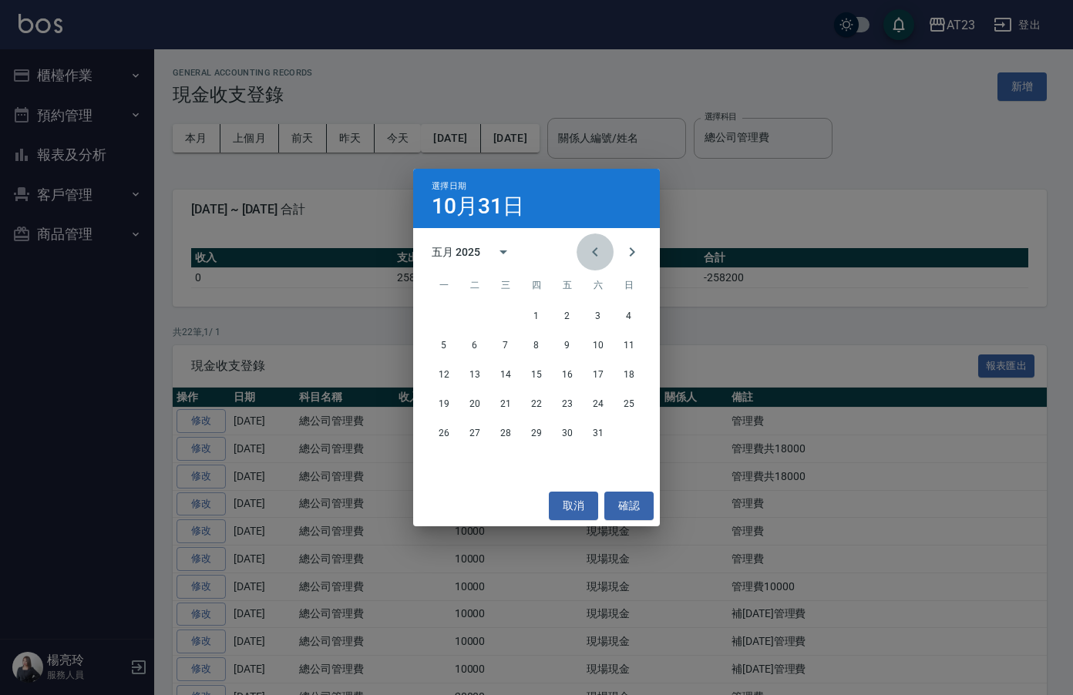
click at [593, 249] on icon "Previous month" at bounding box center [595, 252] width 19 height 19
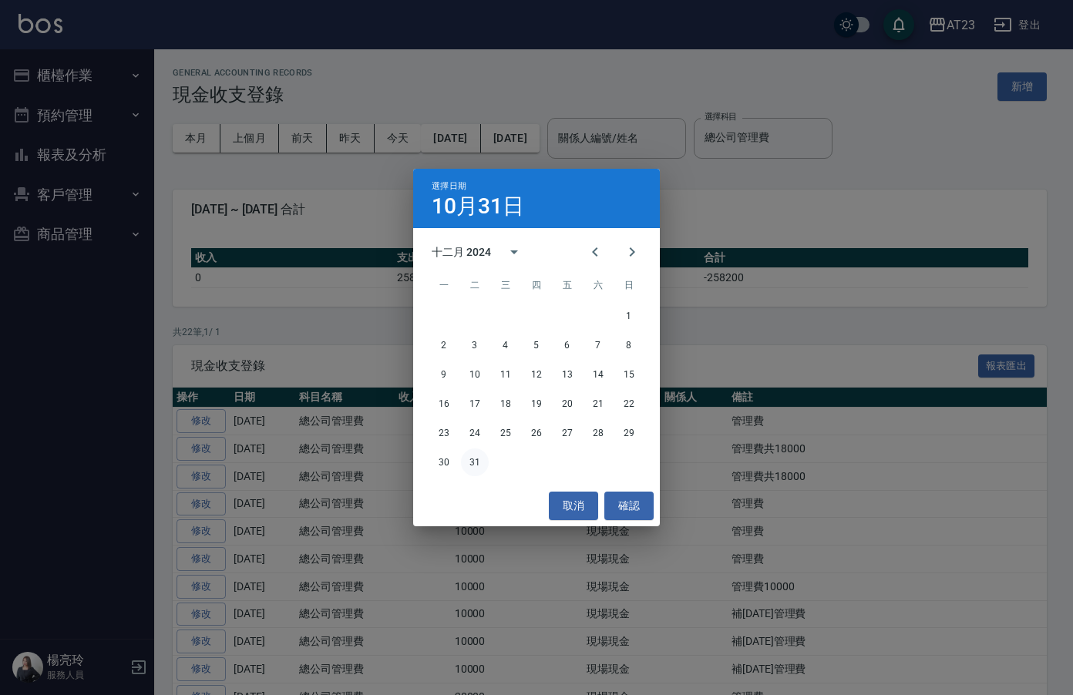
drag, startPoint x: 473, startPoint y: 475, endPoint x: 476, endPoint y: 464, distance: 11.0
click at [475, 466] on button "31" at bounding box center [475, 463] width 28 height 28
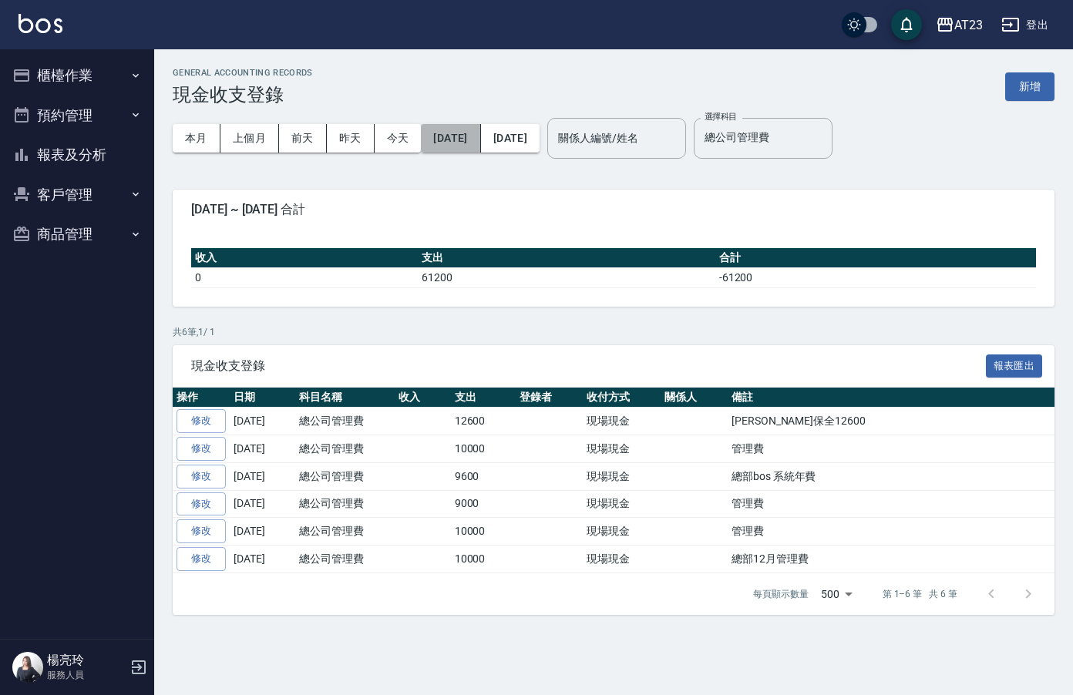
click at [480, 142] on button "2024/01/01" at bounding box center [450, 138] width 59 height 29
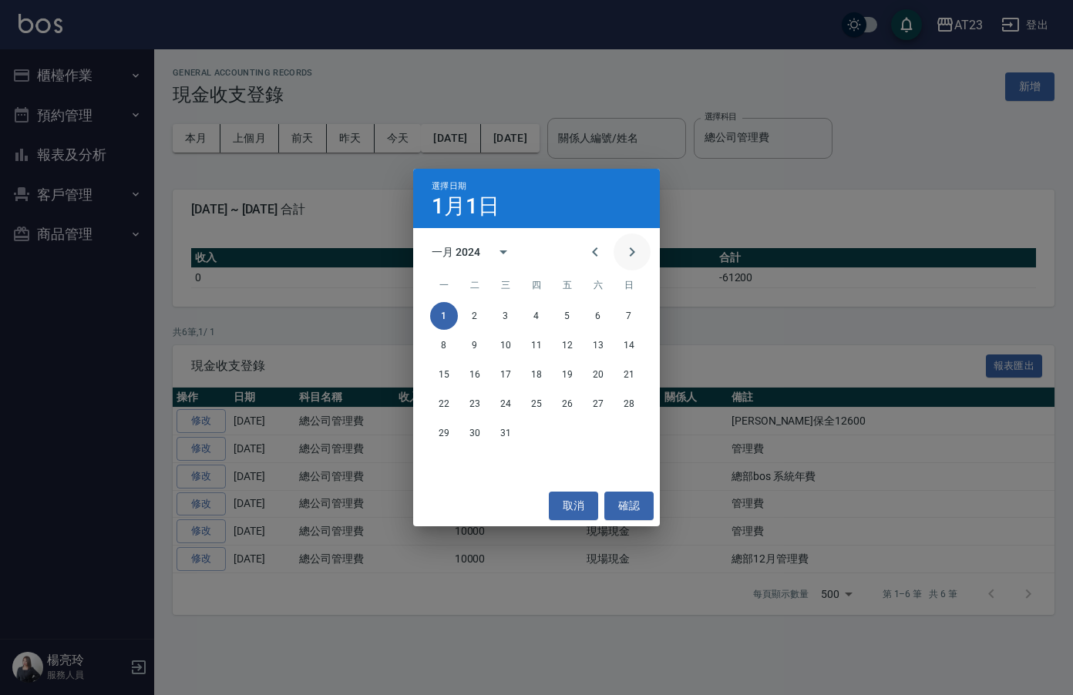
click at [630, 254] on icon "Next month" at bounding box center [632, 252] width 19 height 19
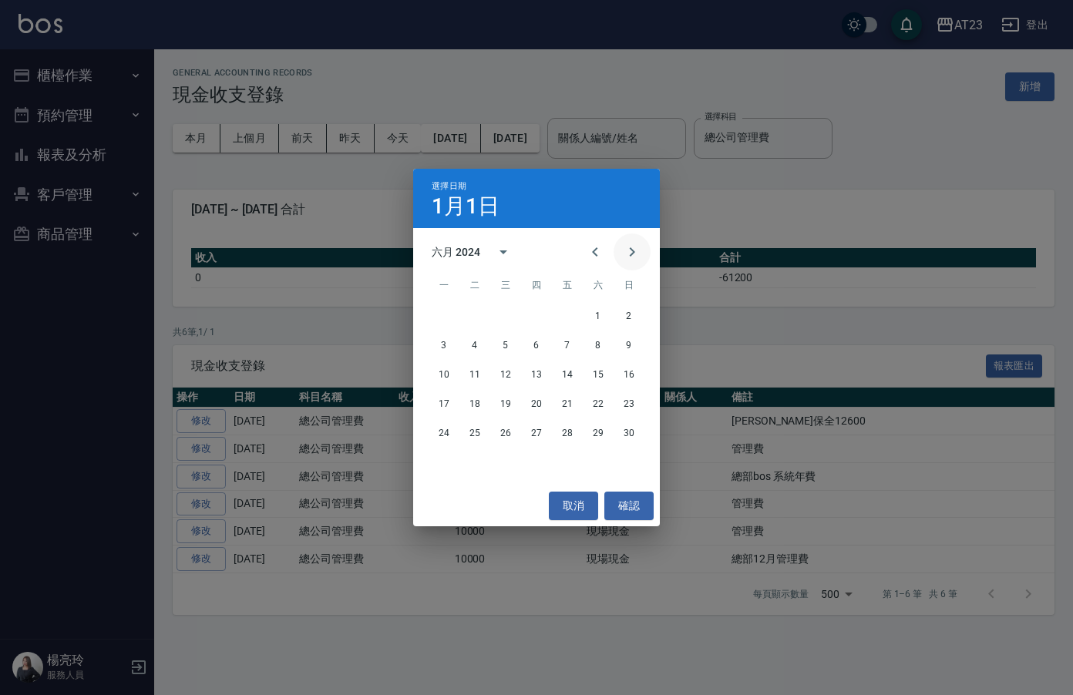
click at [630, 254] on icon "Next month" at bounding box center [632, 252] width 19 height 19
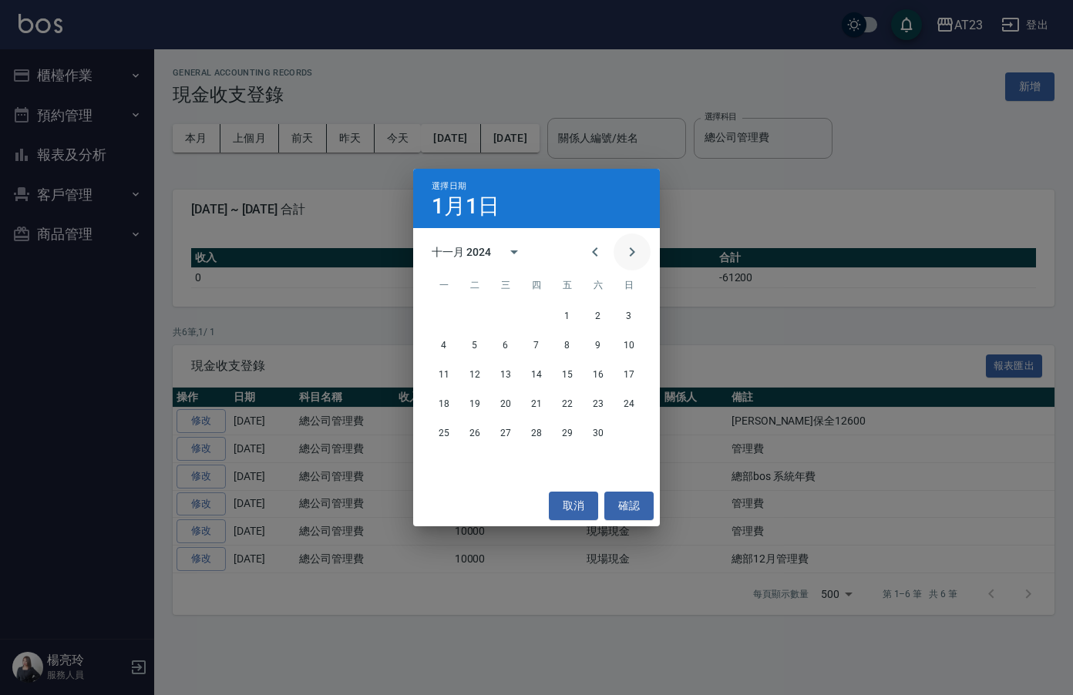
click at [633, 256] on icon "Next month" at bounding box center [632, 252] width 19 height 19
drag, startPoint x: 519, startPoint y: 301, endPoint x: 511, endPoint y: 307, distance: 9.4
click at [511, 307] on div "1 2 3 4 5 6 7 8 9 10 11 12 13 14 15 16 17 18 19 20 21 22 23 24 25 26 27 28 29 3…" at bounding box center [536, 375] width 247 height 148
click at [510, 313] on button "1" at bounding box center [506, 316] width 28 height 28
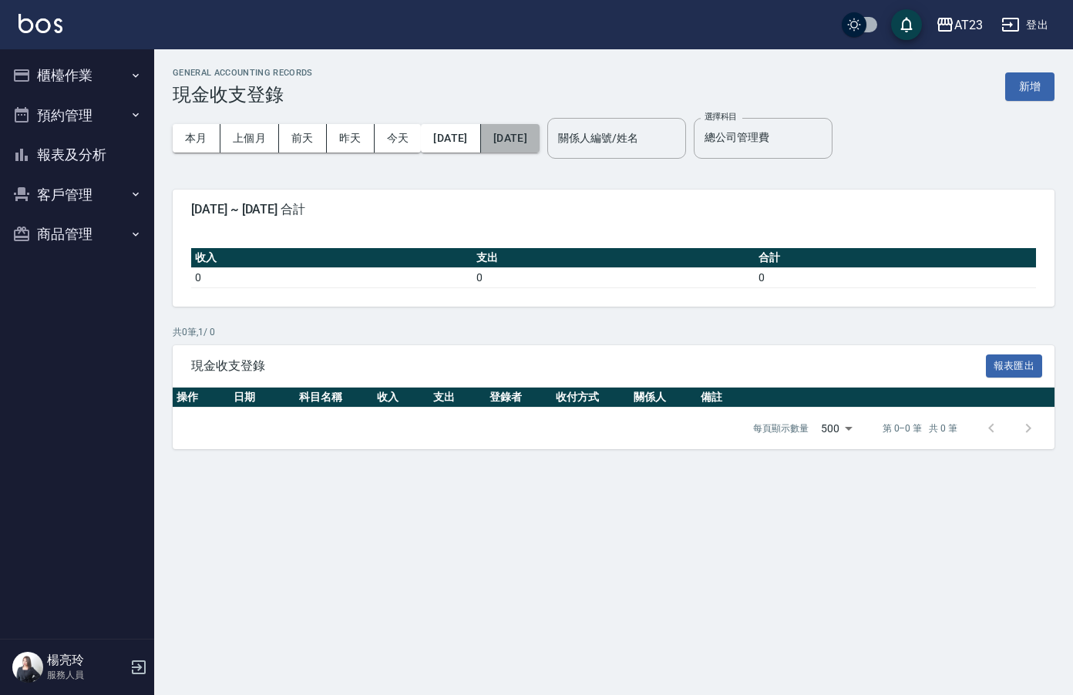
click at [540, 143] on button "2025/01/01" at bounding box center [510, 138] width 59 height 29
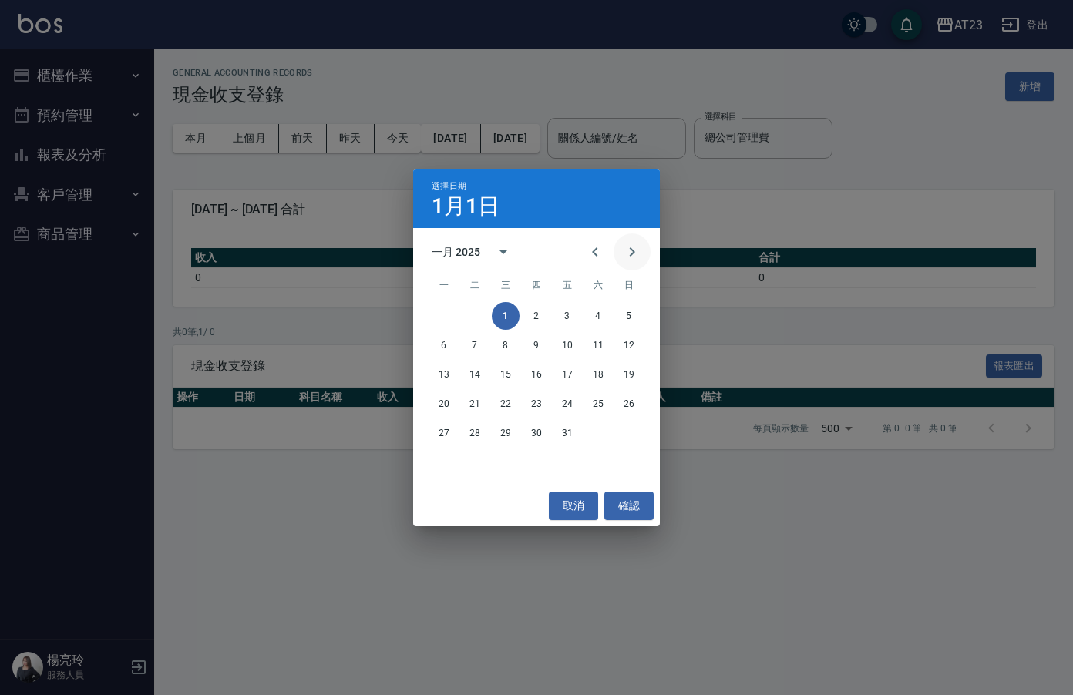
click at [639, 254] on icon "Next month" at bounding box center [632, 252] width 19 height 19
click at [618, 254] on button "Next month" at bounding box center [632, 252] width 37 height 37
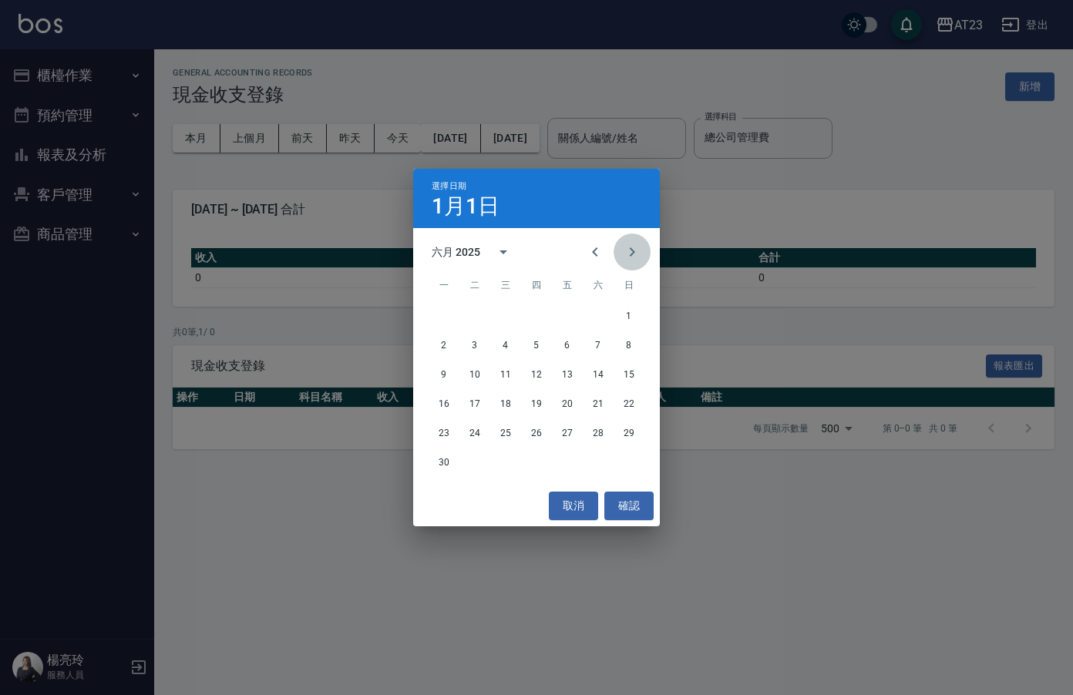
click at [618, 254] on button "Next month" at bounding box center [632, 252] width 37 height 37
click at [561, 431] on button "31" at bounding box center [568, 433] width 28 height 28
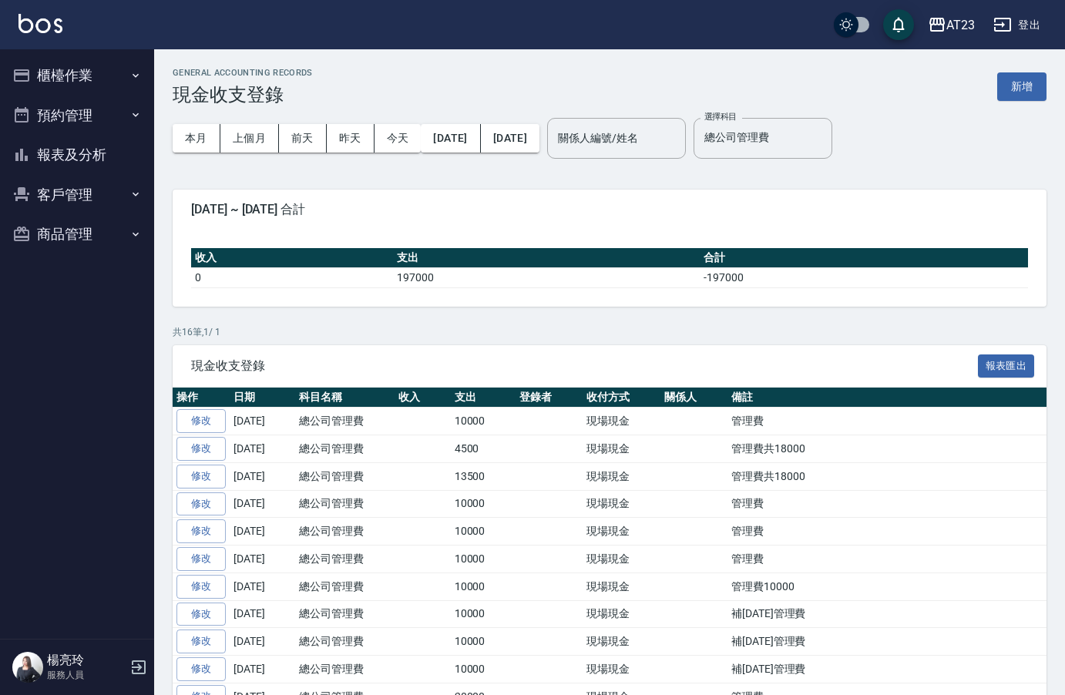
drag, startPoint x: 1035, startPoint y: 81, endPoint x: 1022, endPoint y: 78, distance: 12.7
click at [1034, 81] on button "新增" at bounding box center [1022, 86] width 49 height 29
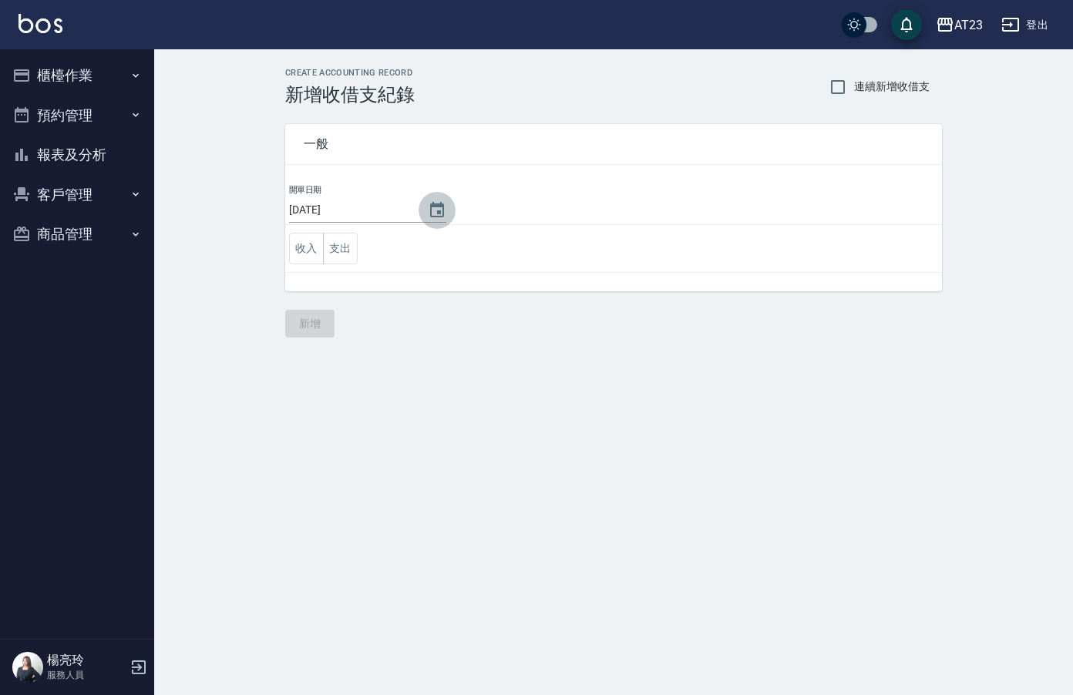
click at [449, 206] on button "Choose date, selected date is 2025-10-14" at bounding box center [437, 210] width 37 height 37
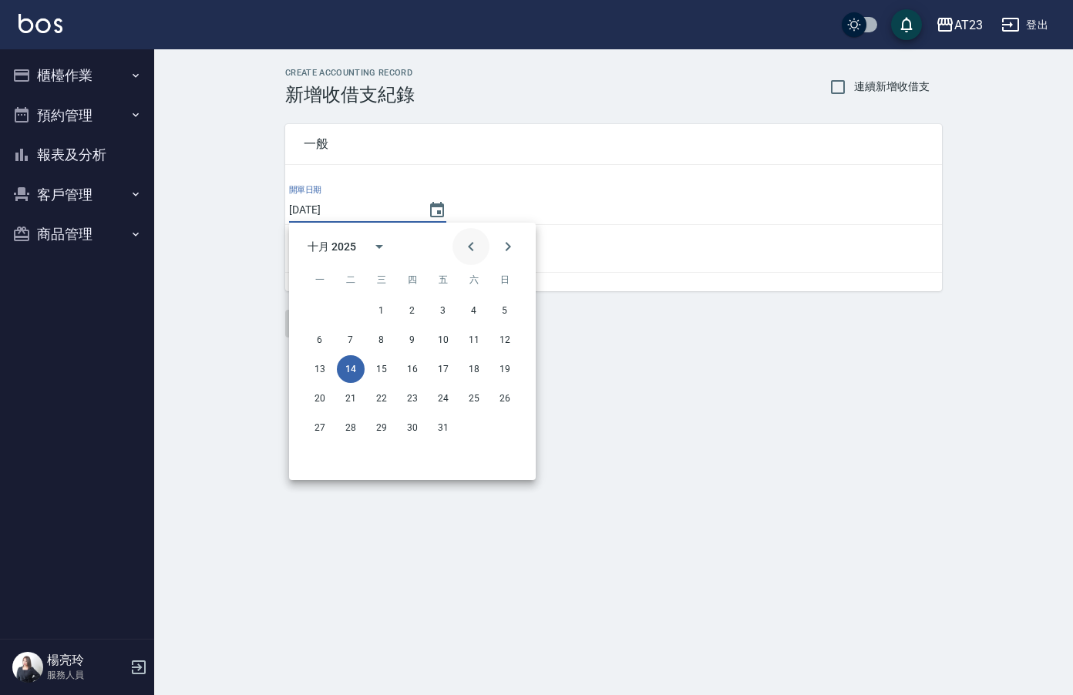
click at [473, 251] on icon "Previous month" at bounding box center [471, 246] width 19 height 19
click at [473, 251] on icon "Previous month" at bounding box center [470, 246] width 5 height 9
click at [470, 251] on icon "Previous month" at bounding box center [471, 246] width 19 height 19
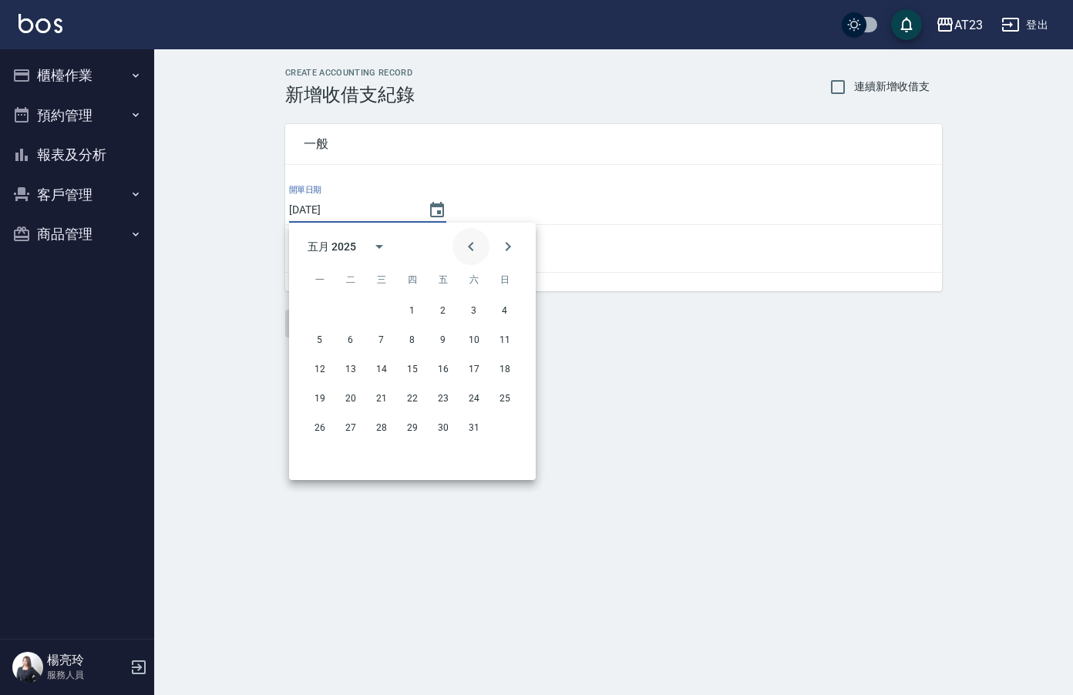
click at [470, 251] on icon "Previous month" at bounding box center [471, 246] width 19 height 19
click at [470, 398] on button "22" at bounding box center [474, 399] width 28 height 28
type input "[DATE]"
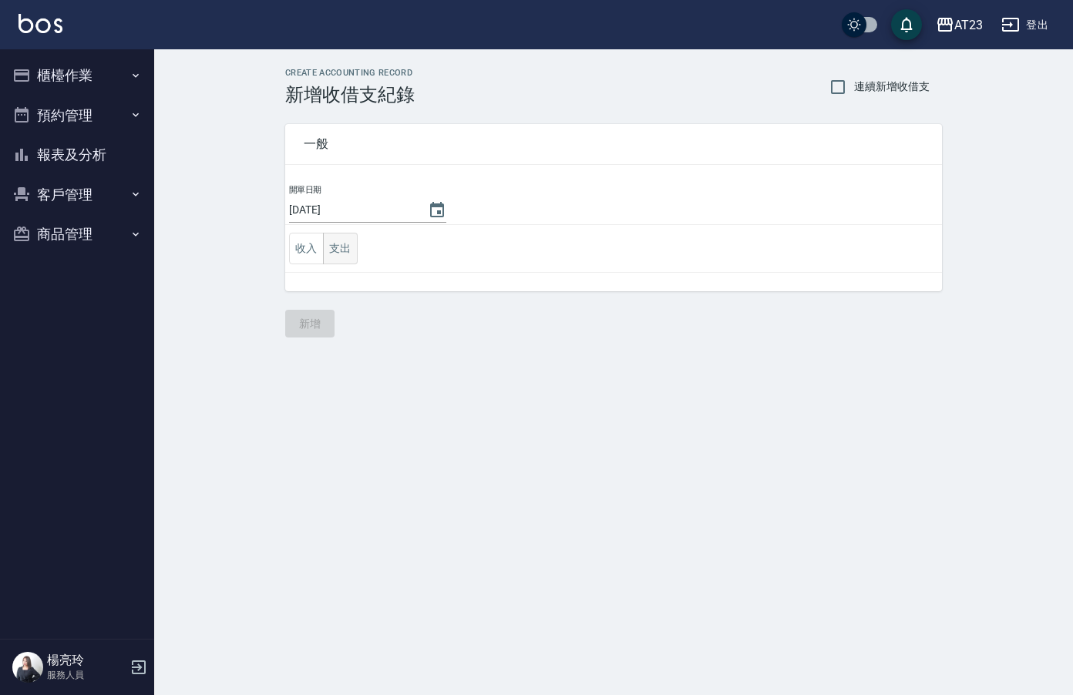
click at [338, 241] on button "支出" at bounding box center [340, 249] width 35 height 32
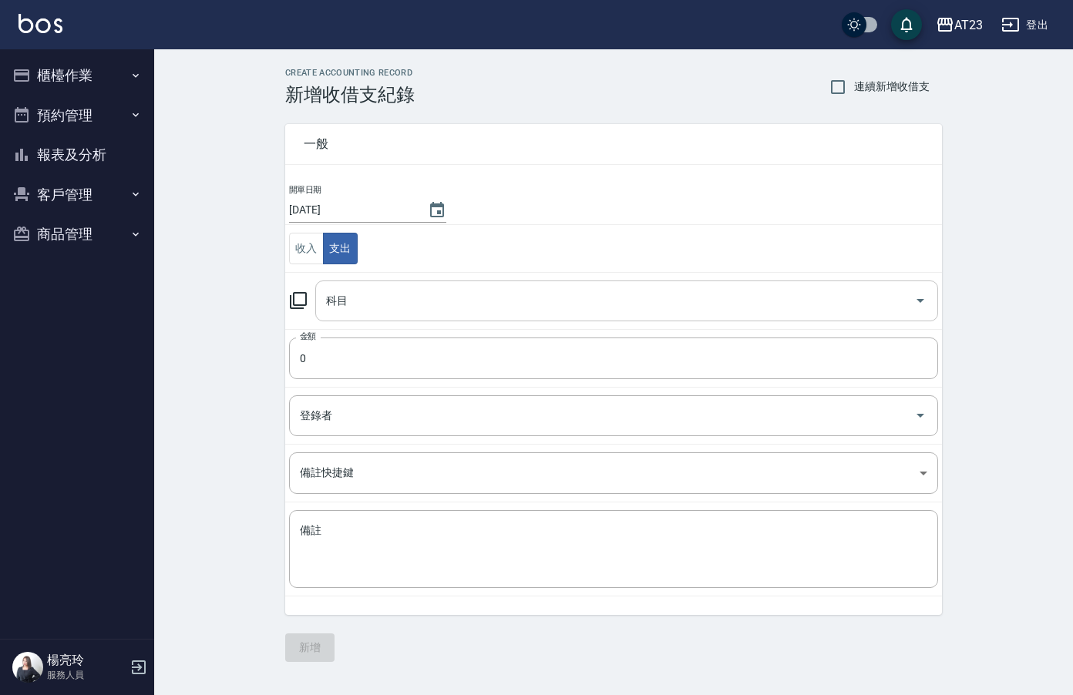
click at [399, 295] on input "科目" at bounding box center [615, 301] width 586 height 27
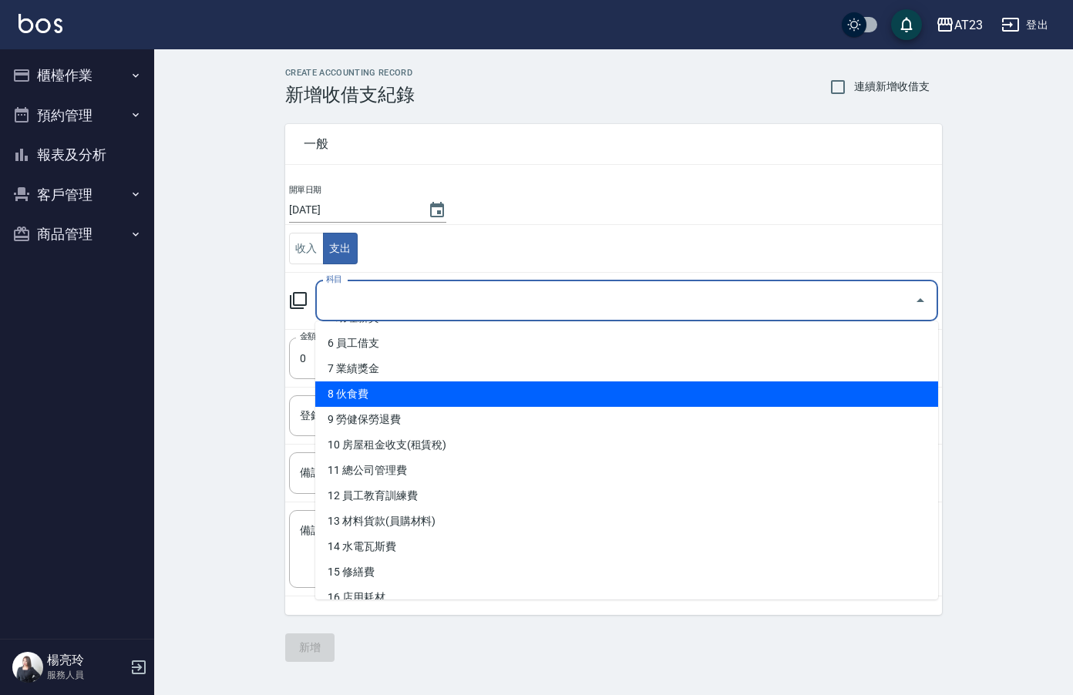
scroll to position [154, 0]
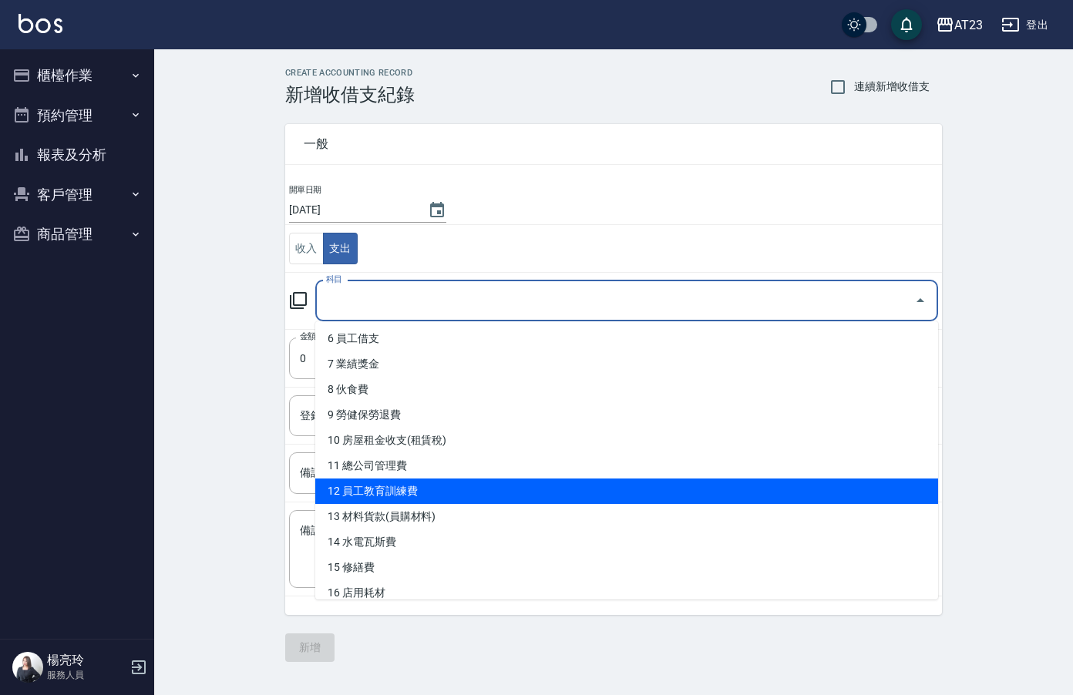
click at [489, 463] on li "11 總公司管理費" at bounding box center [626, 465] width 623 height 25
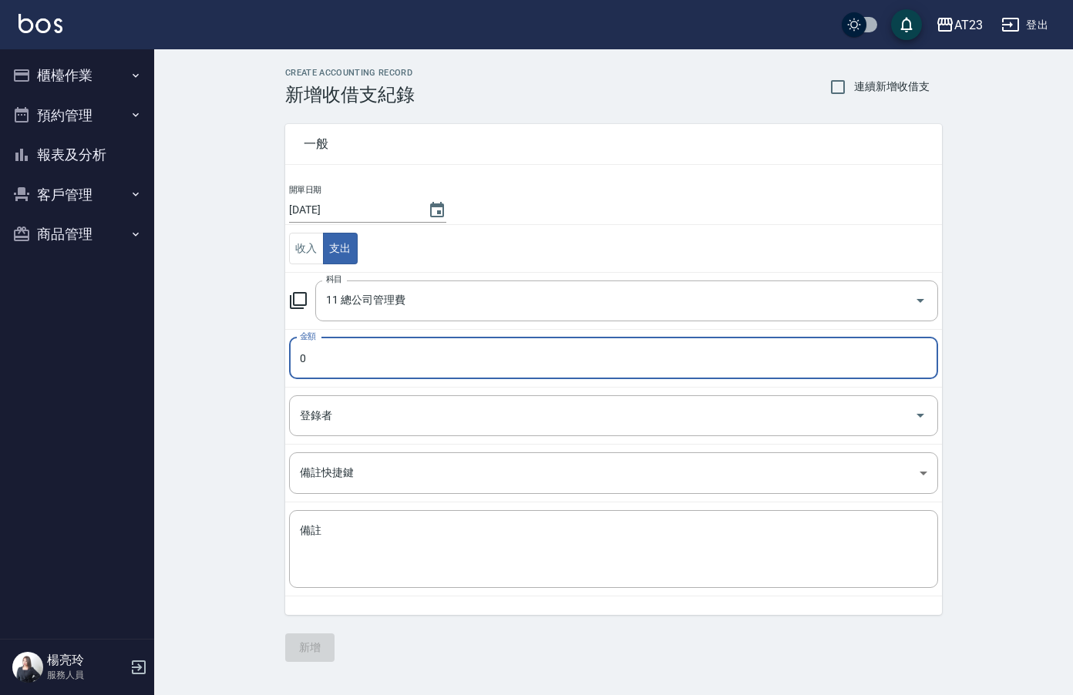
type input "11 總公司管理費"
type input "8108"
click at [478, 590] on td "備註 x 備註" at bounding box center [613, 550] width 657 height 94
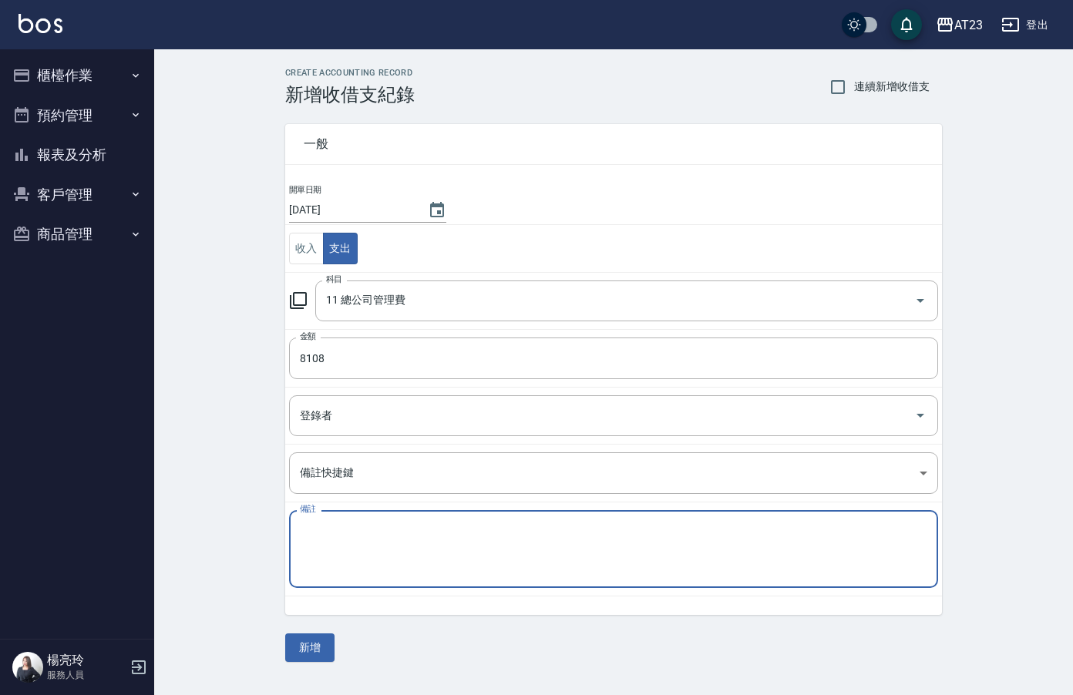
click at [478, 569] on textarea "備註" at bounding box center [614, 549] width 628 height 52
type textarea "1"
type textarea "此"
drag, startPoint x: 460, startPoint y: 532, endPoint x: 196, endPoint y: 524, distance: 264.6
click at [158, 520] on div "CREATE ACCOUNTING RECORD 新增收借支紀錄 連續新增收借支 一般 開單日期 2025/03/22 收入 支出 科目 11 總公司管理費 …" at bounding box center [613, 364] width 919 height 631
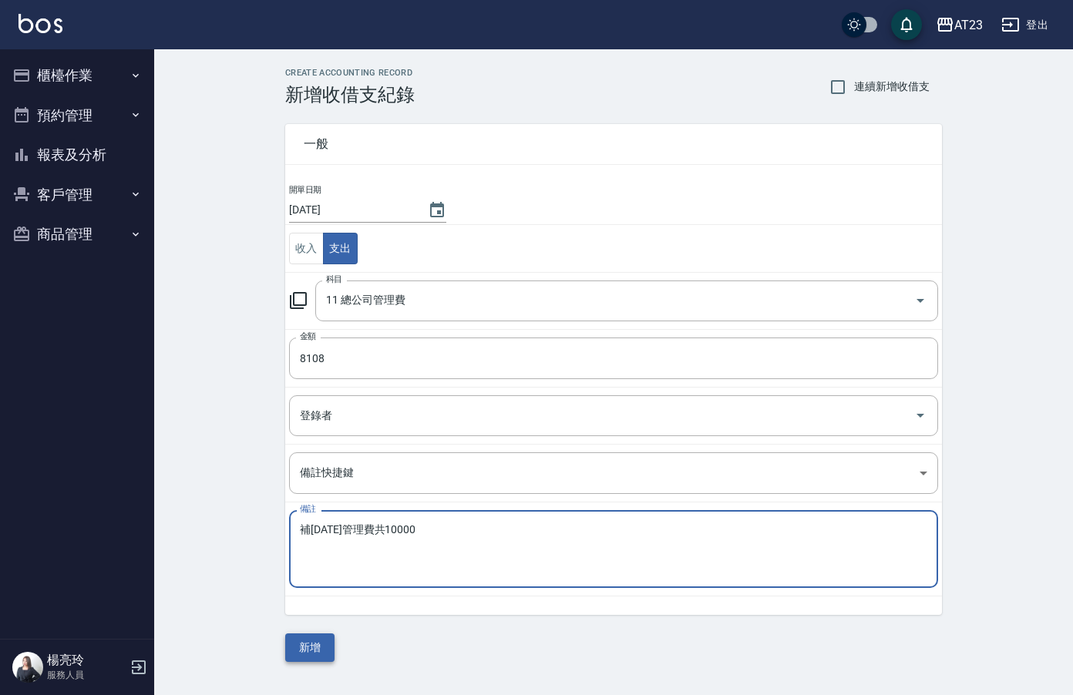
type textarea "補113年5月管理費共10000"
click at [312, 651] on button "新增" at bounding box center [309, 648] width 49 height 29
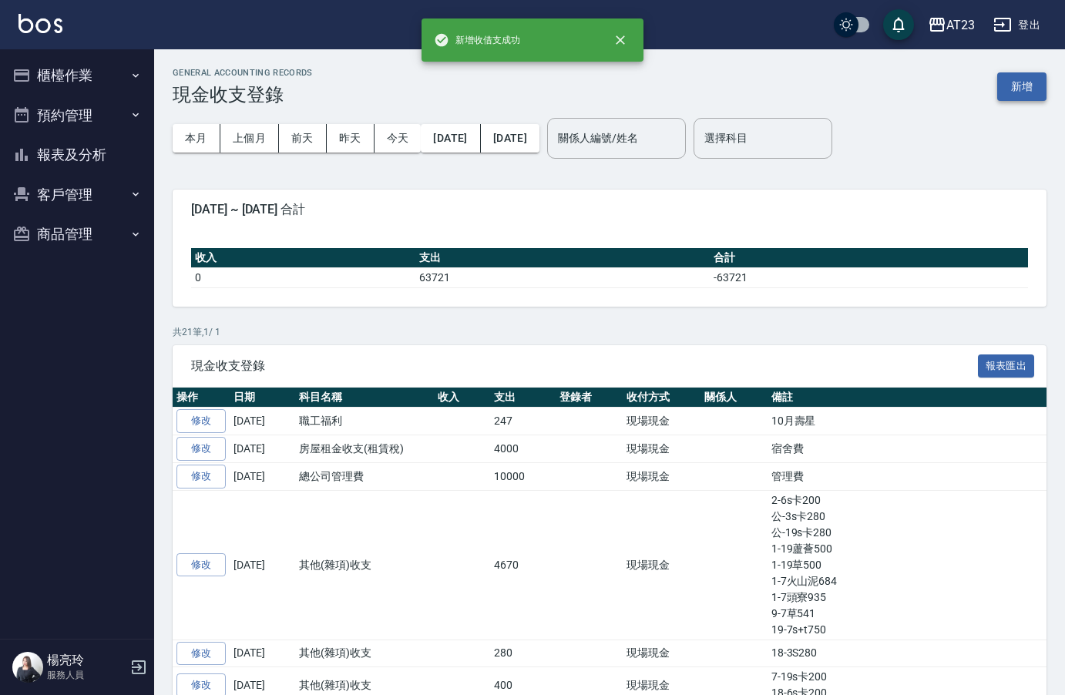
click at [1018, 99] on button "新增" at bounding box center [1022, 86] width 49 height 29
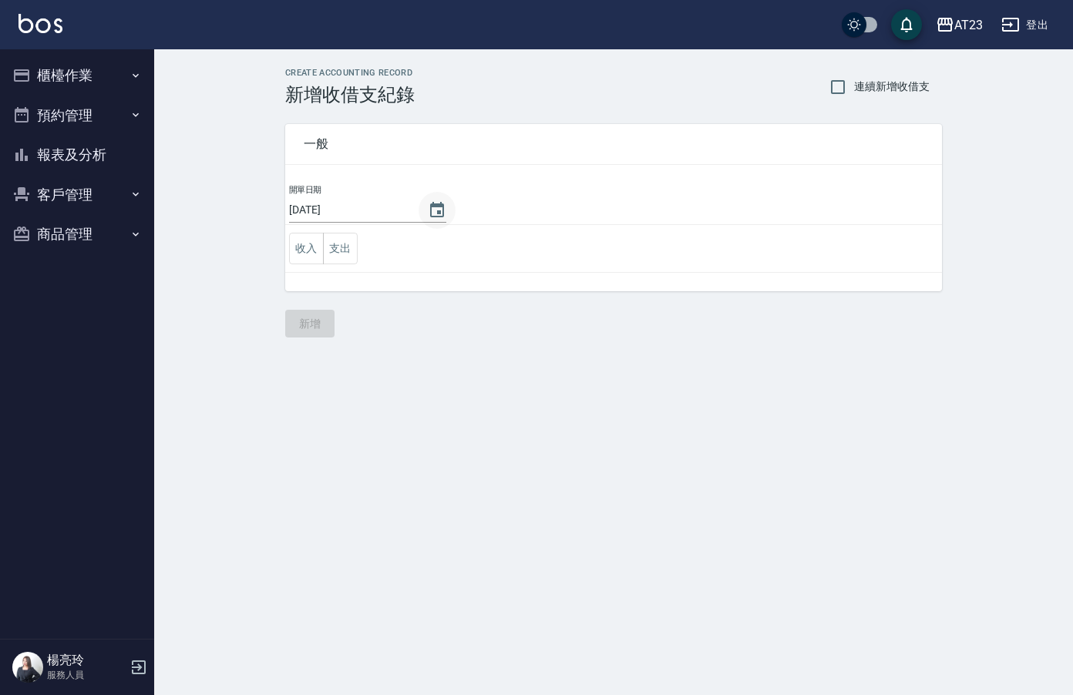
click at [434, 210] on icon "Choose date, selected date is 2025-10-14" at bounding box center [437, 210] width 19 height 19
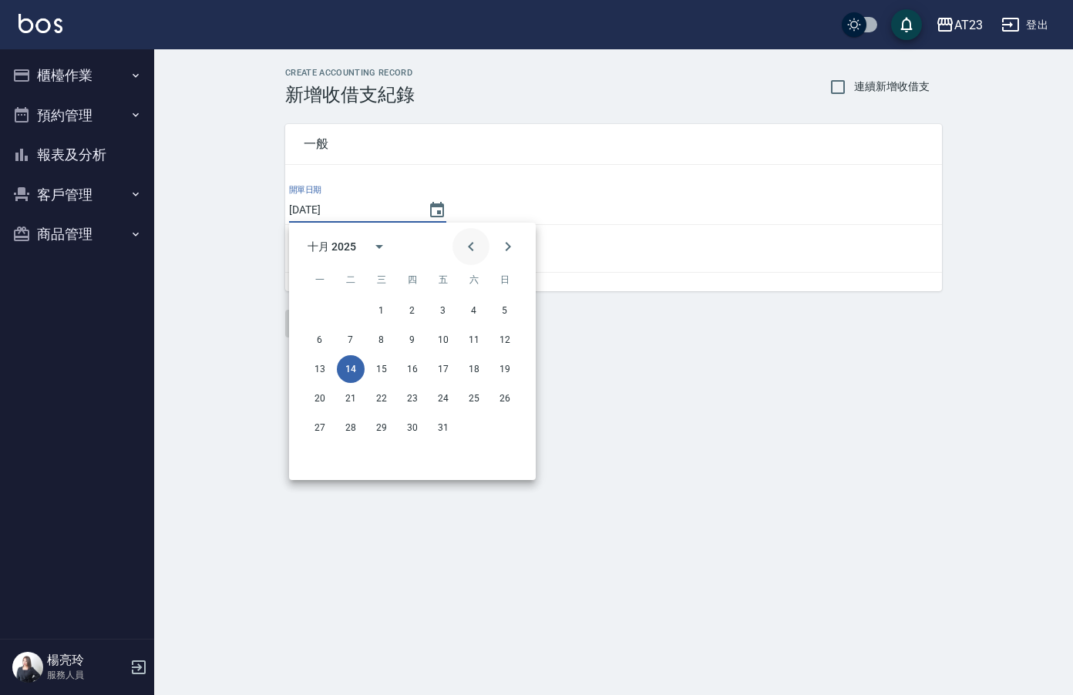
click at [469, 252] on icon "Previous month" at bounding box center [471, 246] width 19 height 19
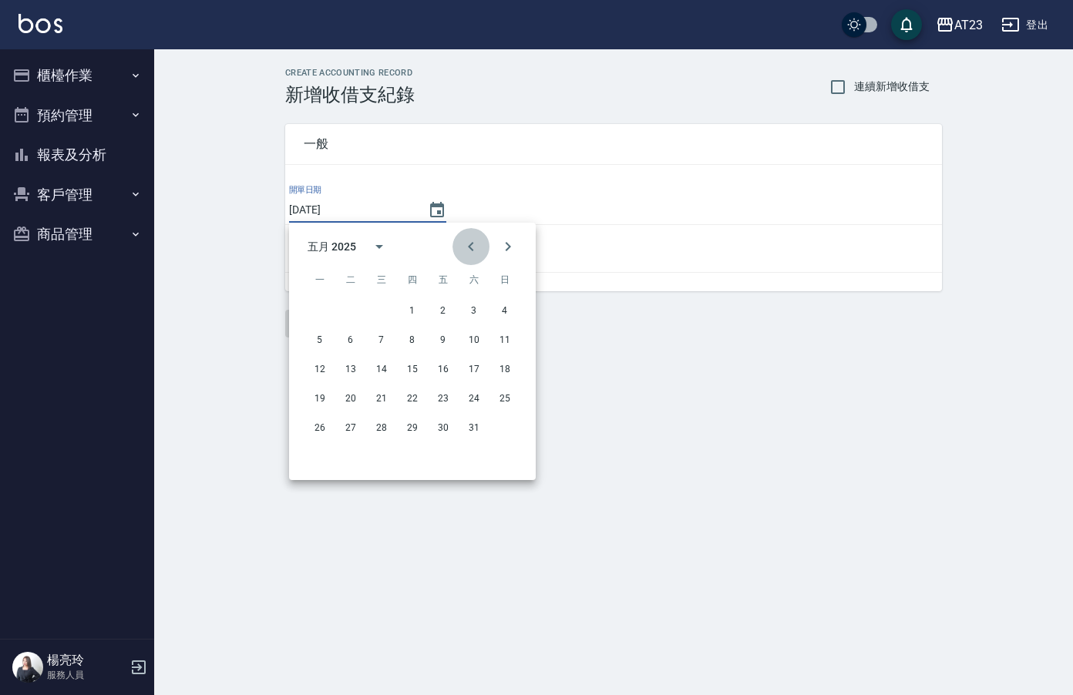
click at [469, 252] on icon "Previous month" at bounding box center [471, 246] width 19 height 19
click at [323, 420] on button "24" at bounding box center [320, 428] width 28 height 28
type input "[DATE]"
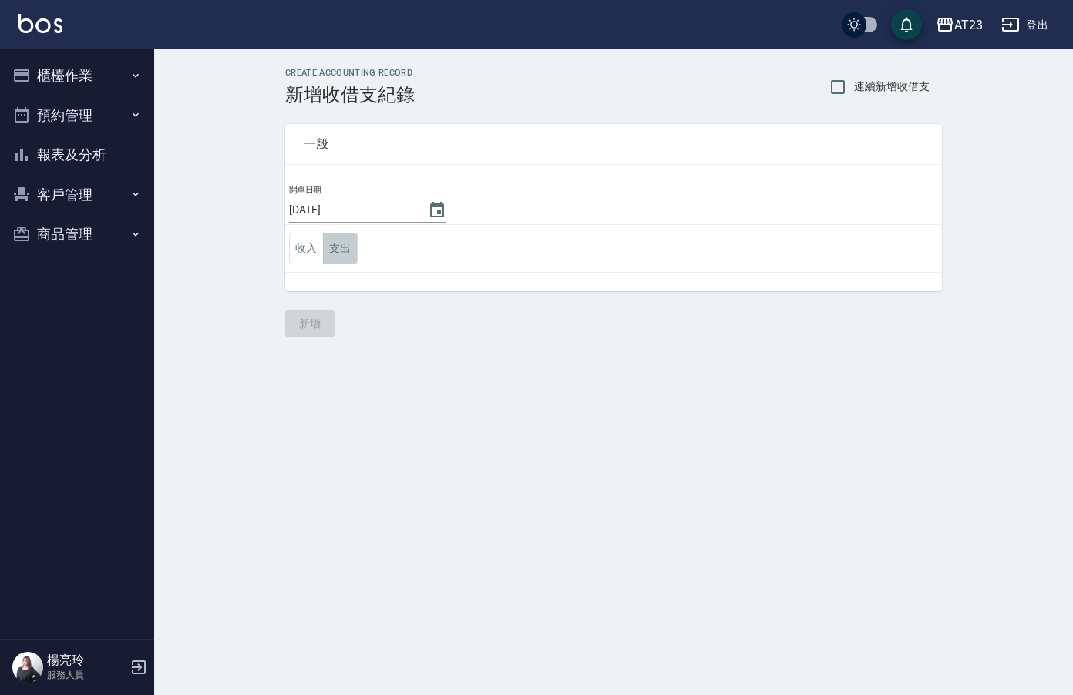
click at [345, 246] on button "支出" at bounding box center [340, 249] width 35 height 32
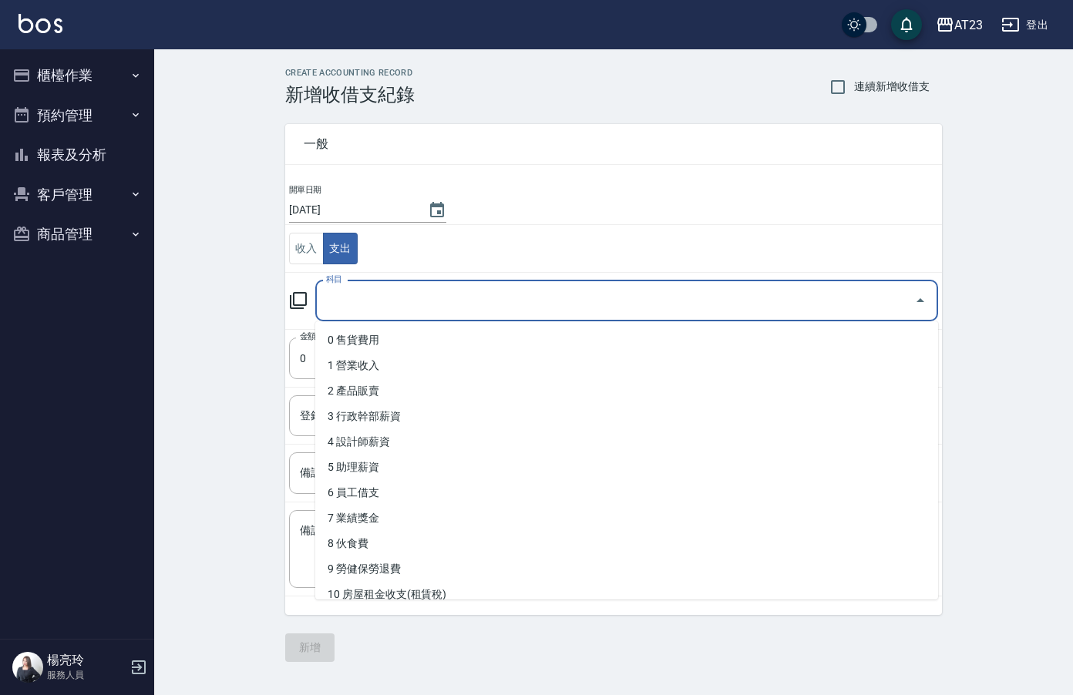
click at [372, 300] on input "科目" at bounding box center [615, 301] width 586 height 27
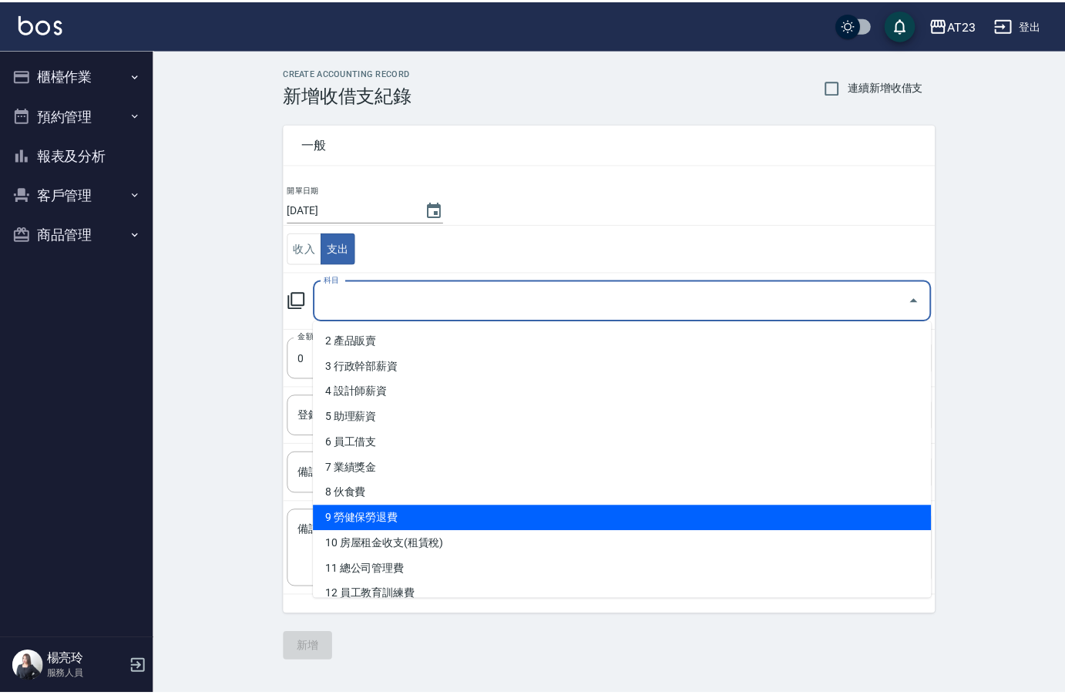
scroll to position [77, 0]
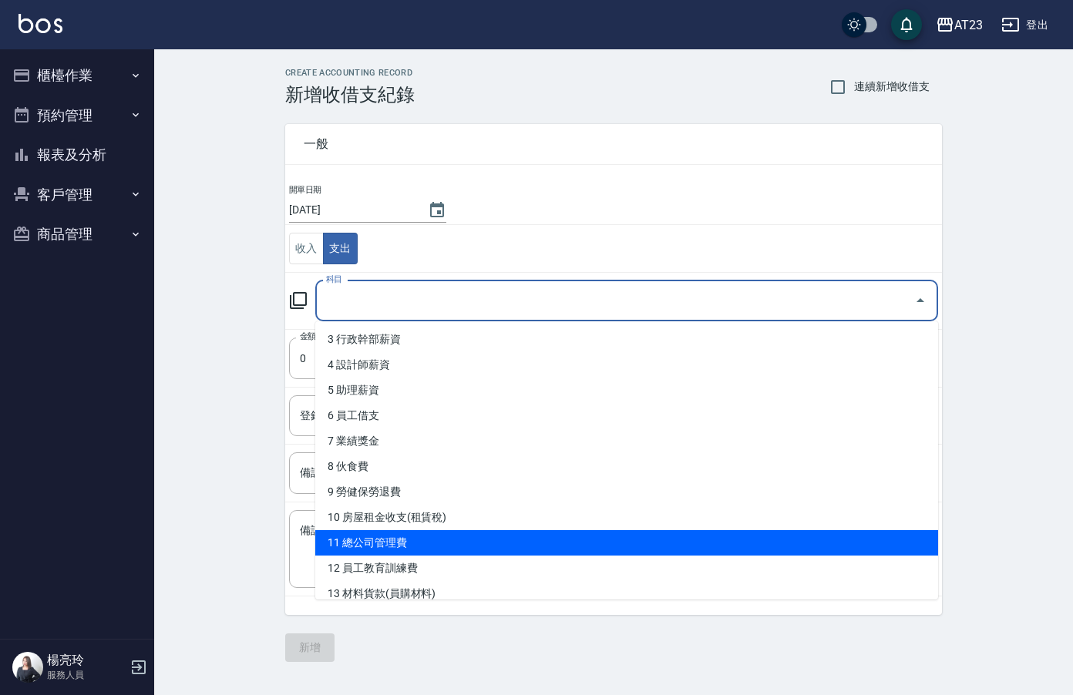
click at [459, 542] on li "11 總公司管理費" at bounding box center [626, 542] width 623 height 25
type input "11 總公司管理費"
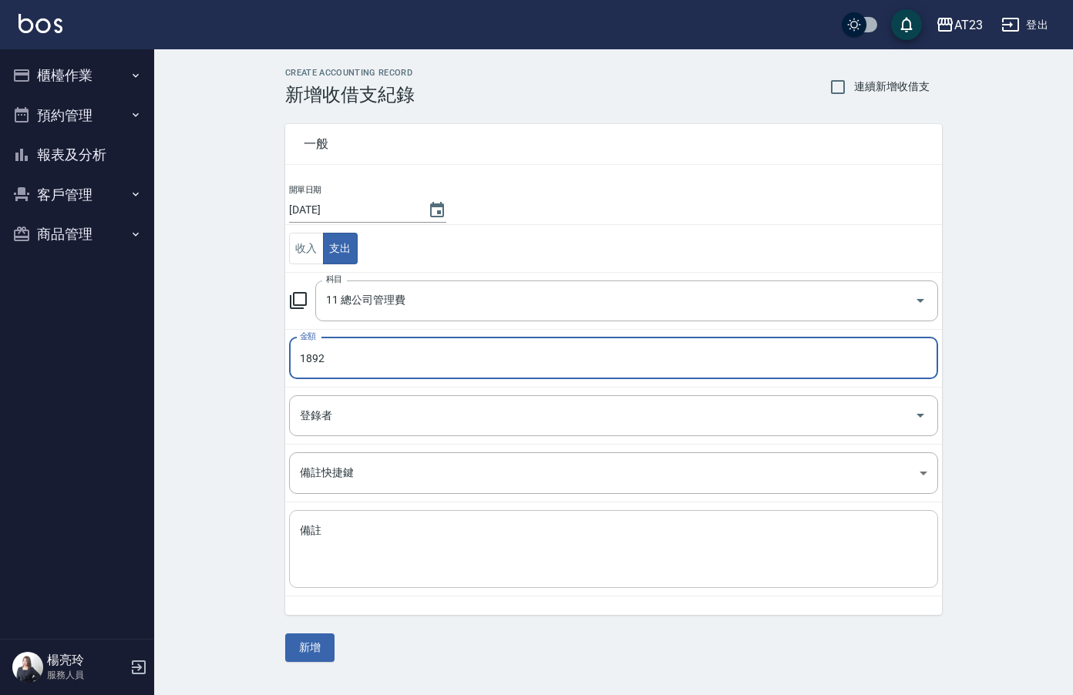
type input "1892"
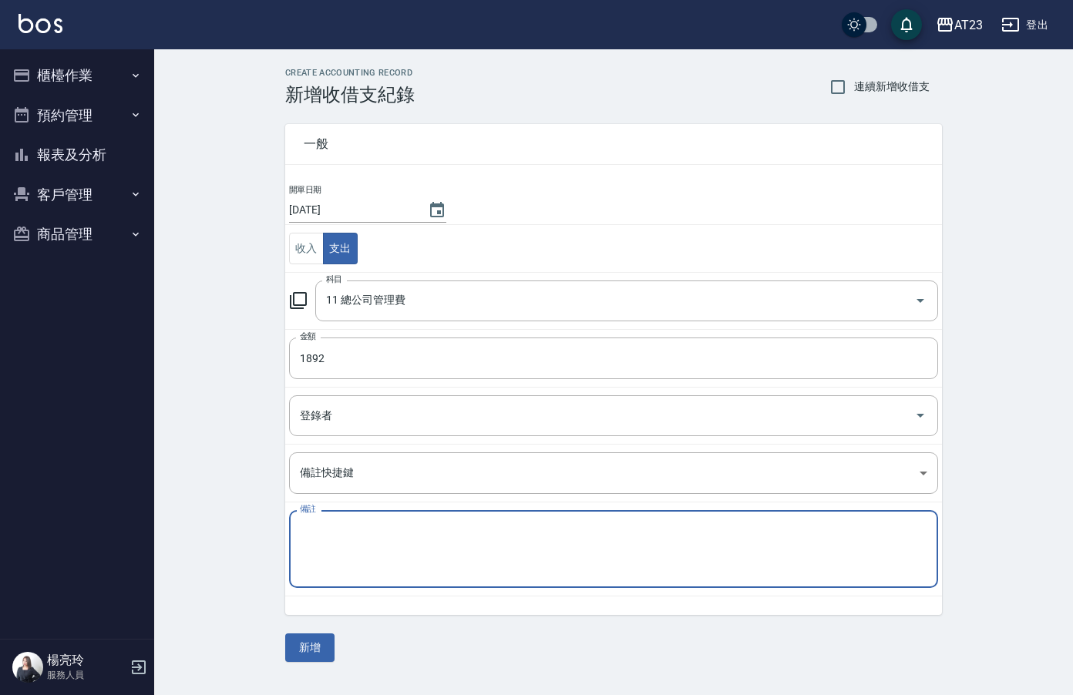
click at [408, 529] on textarea "備註" at bounding box center [614, 549] width 628 height 52
paste textarea "補113年5月管理費共10000"
type textarea "補113年5月管理費共10000"
click at [303, 641] on button "新增" at bounding box center [309, 648] width 49 height 29
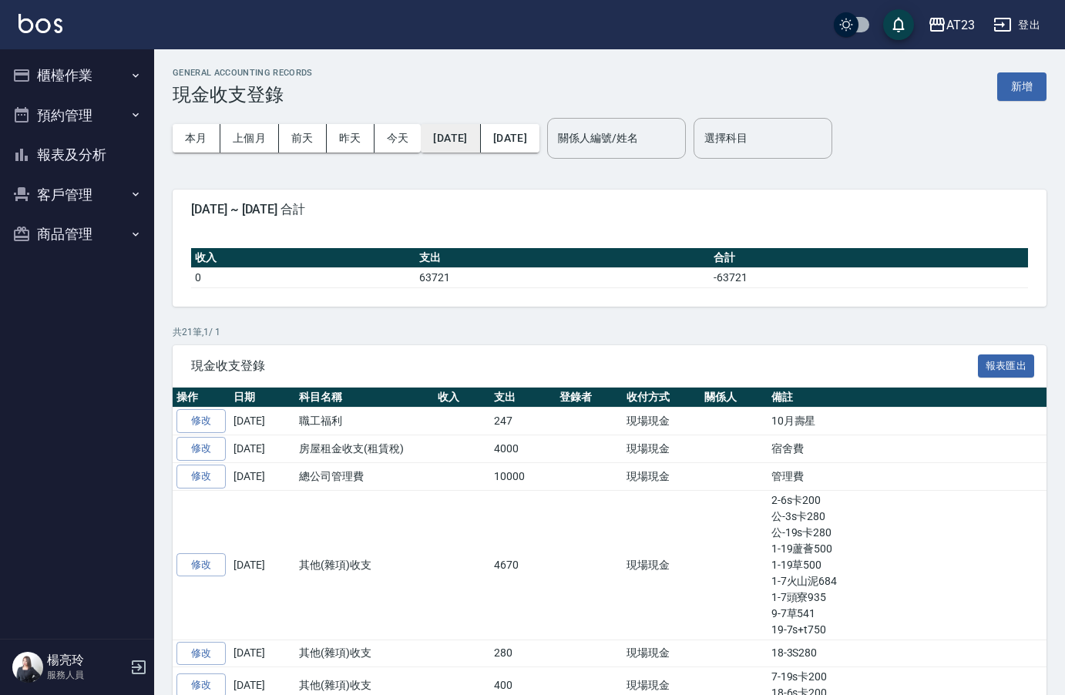
click at [455, 142] on button "[DATE]" at bounding box center [450, 138] width 59 height 29
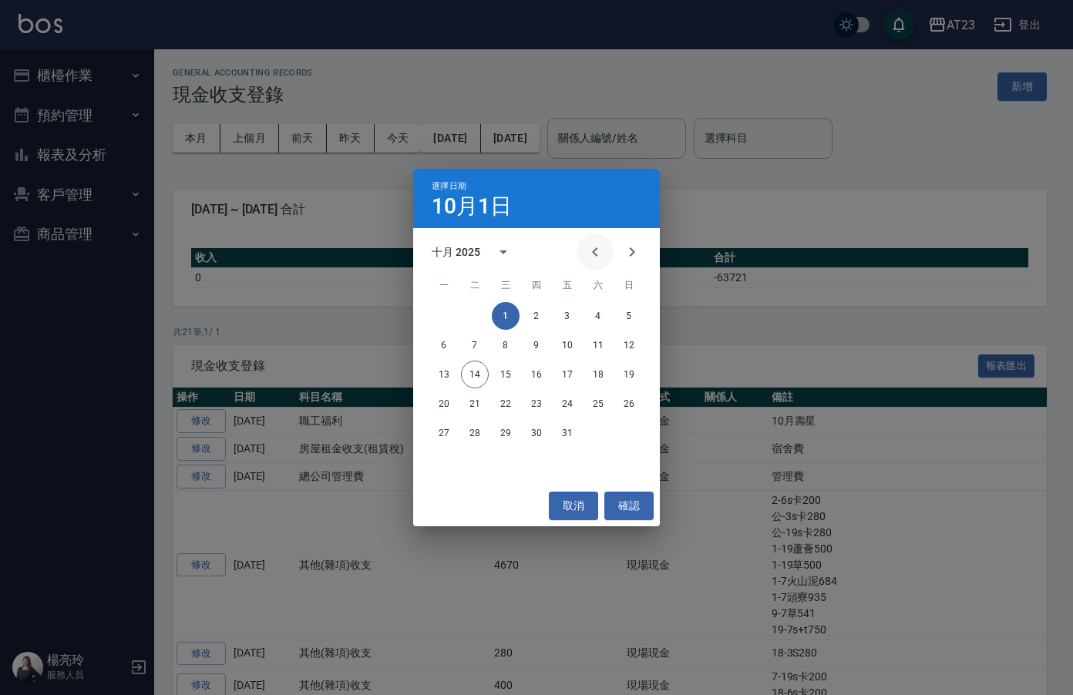
click at [596, 248] on icon "Previous month" at bounding box center [595, 252] width 19 height 19
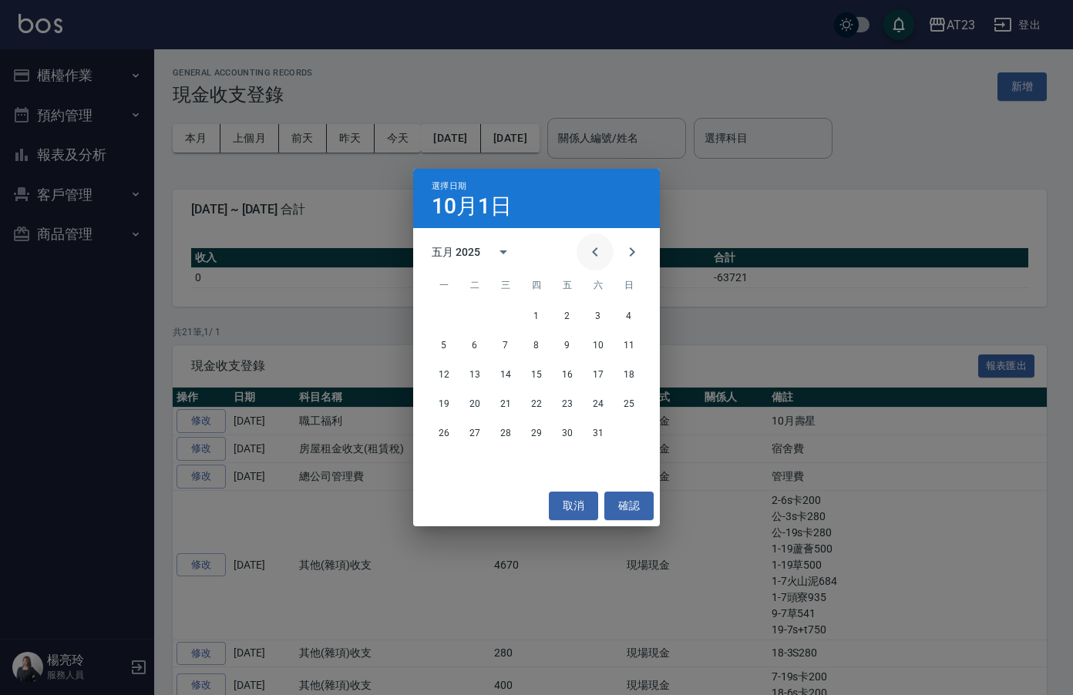
click at [596, 248] on icon "Previous month" at bounding box center [595, 252] width 19 height 19
click at [510, 315] on button "1" at bounding box center [506, 316] width 28 height 28
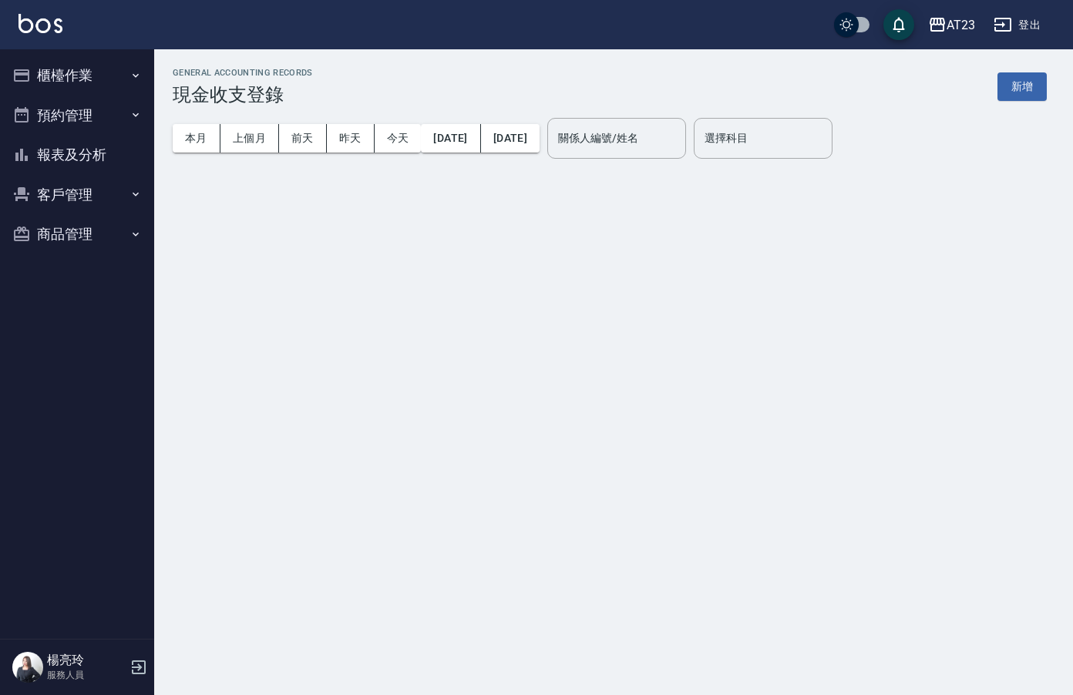
click at [507, 315] on button "1" at bounding box center [506, 316] width 28 height 28
click at [789, 137] on div "選擇科目 選擇科目" at bounding box center [763, 138] width 139 height 41
click at [807, 147] on input "選擇科目" at bounding box center [763, 138] width 125 height 27
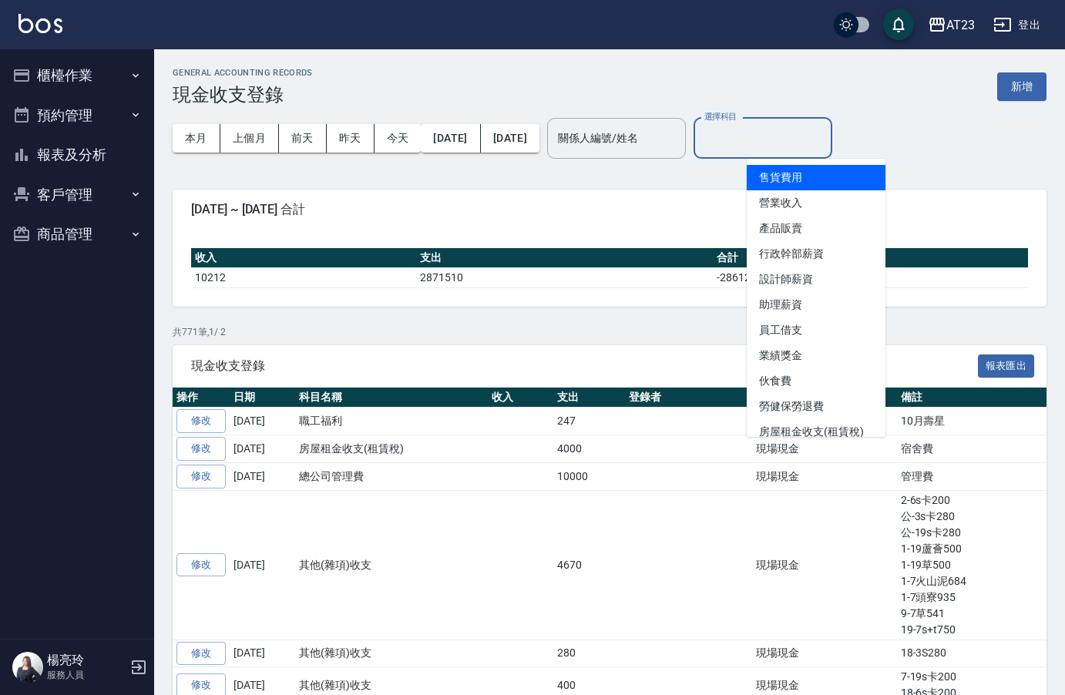
click at [800, 140] on input "選擇科目" at bounding box center [763, 138] width 125 height 27
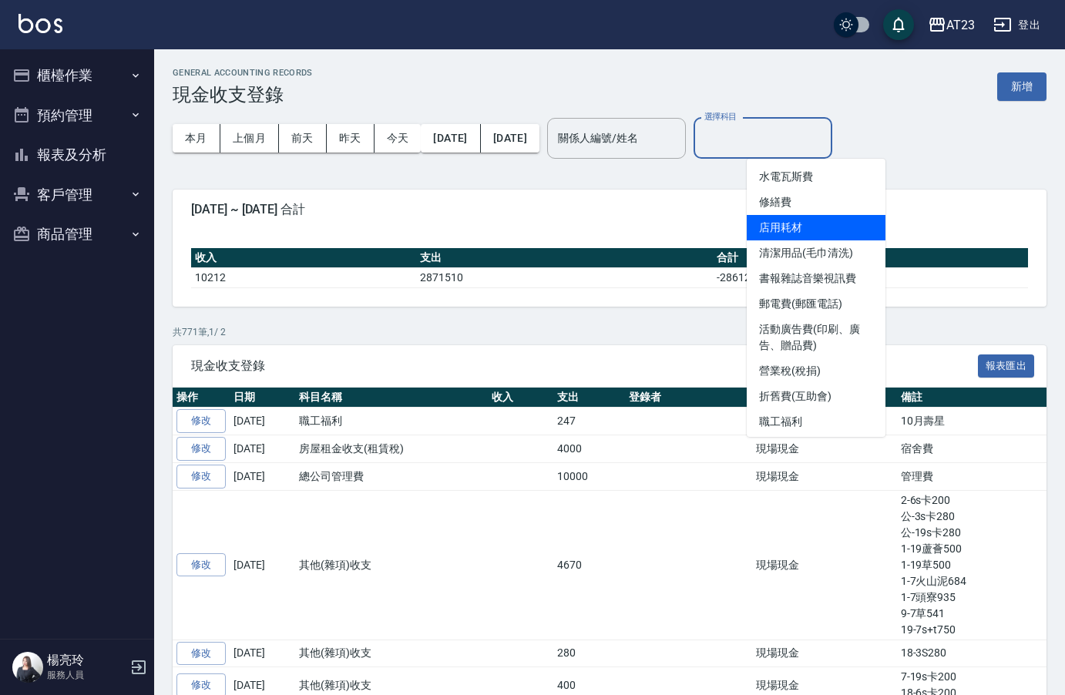
scroll to position [231, 0]
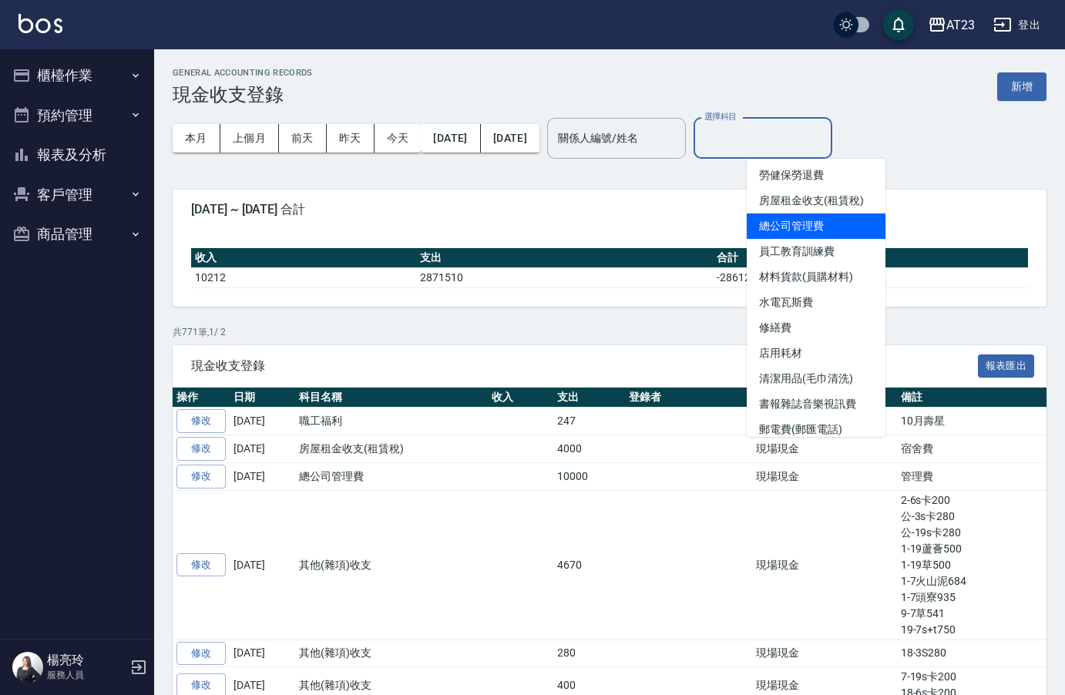
click at [822, 232] on li "總公司管理費" at bounding box center [816, 226] width 139 height 25
type input "總公司管理費"
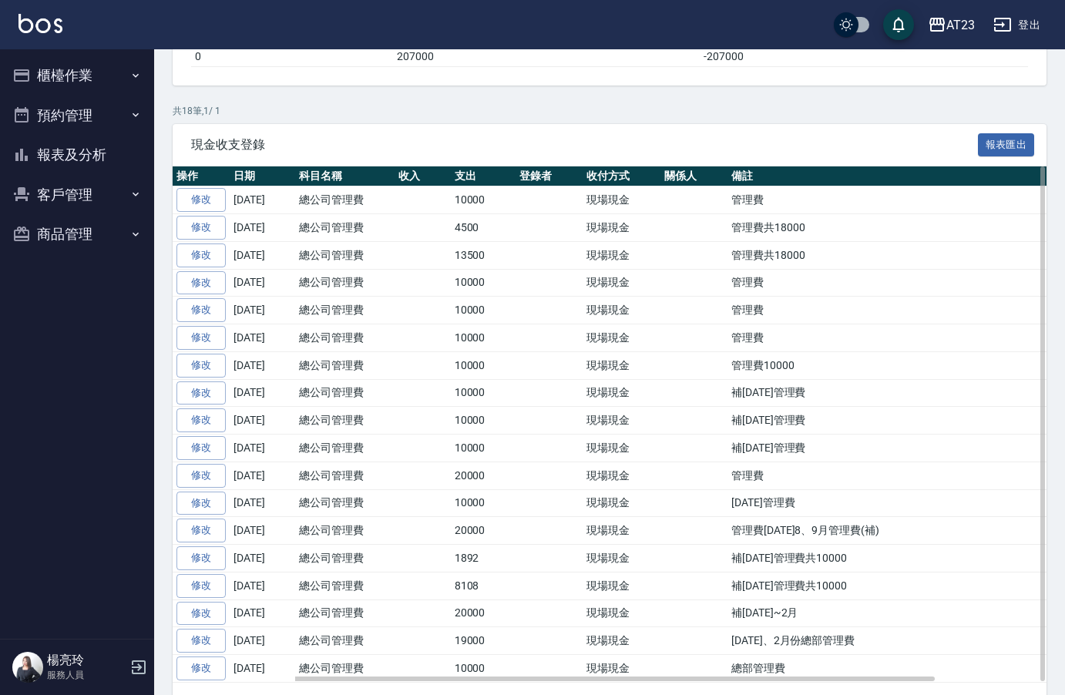
scroll to position [269, 0]
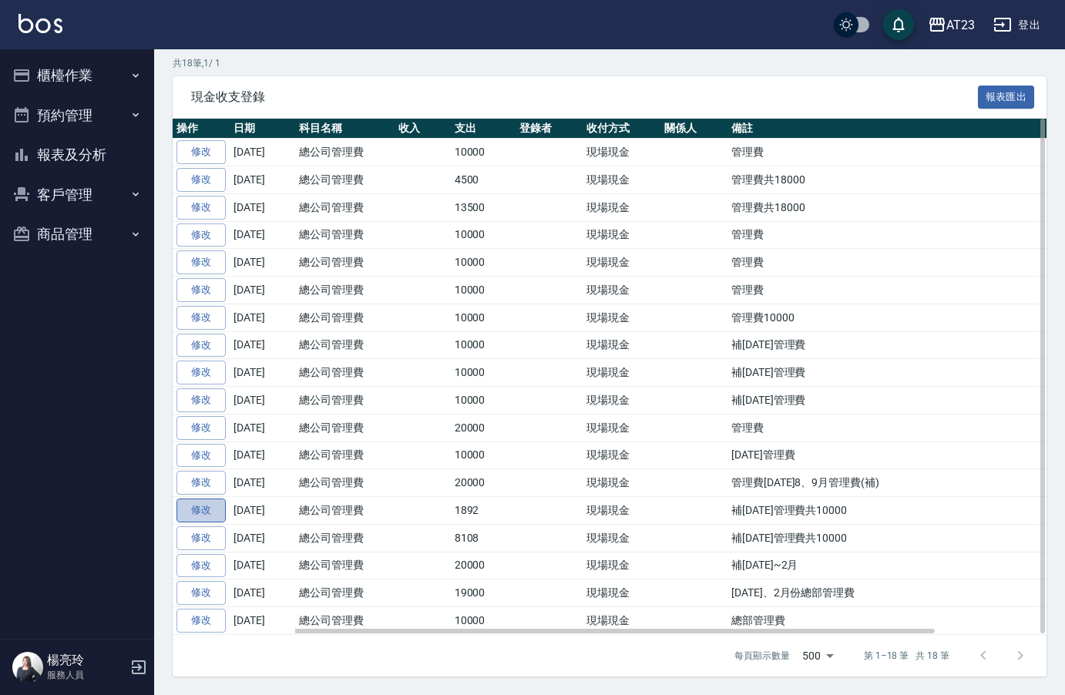
click at [212, 512] on link "修改" at bounding box center [201, 511] width 49 height 24
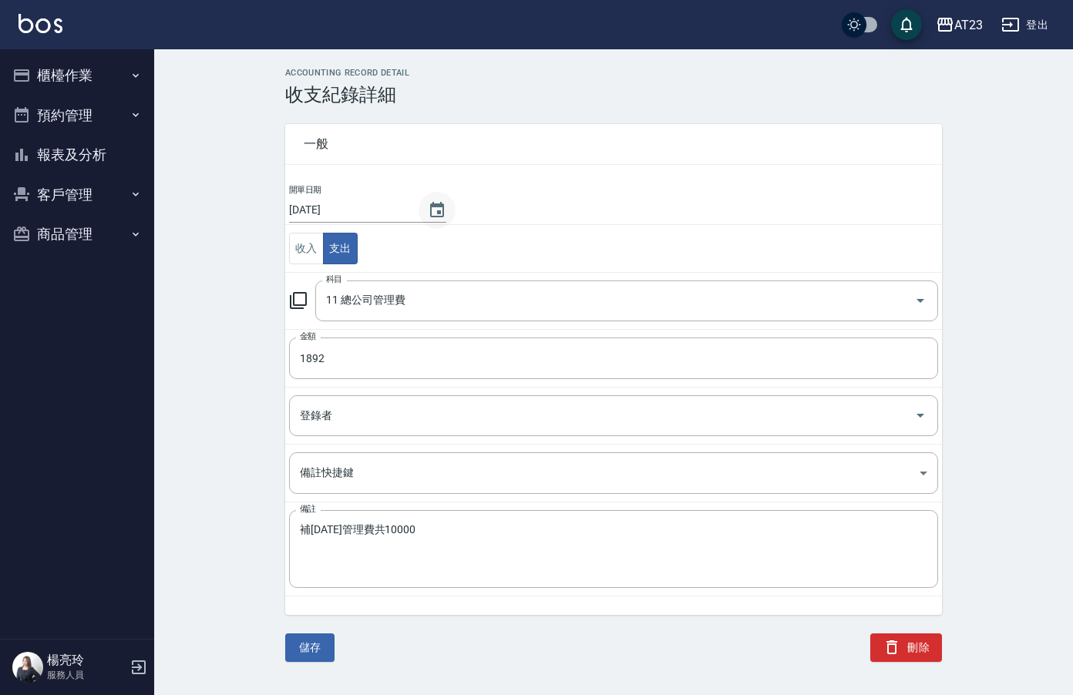
click at [423, 199] on button "Choose date, selected date is 2025-03-24" at bounding box center [437, 210] width 37 height 37
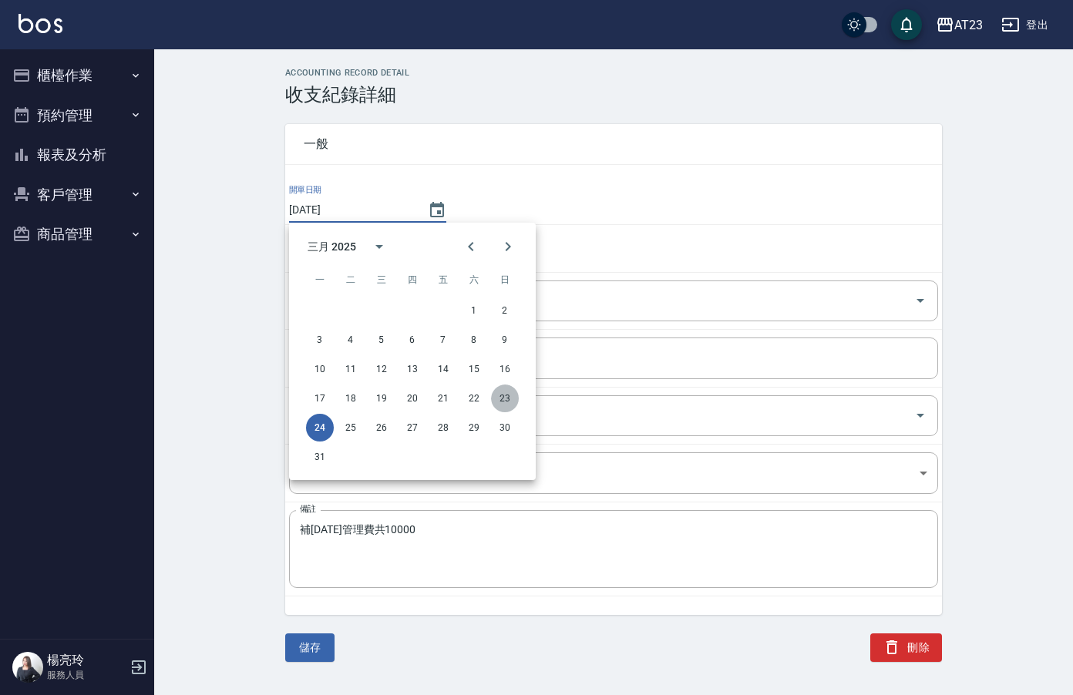
click at [507, 407] on button "23" at bounding box center [505, 399] width 28 height 28
type input "[DATE]"
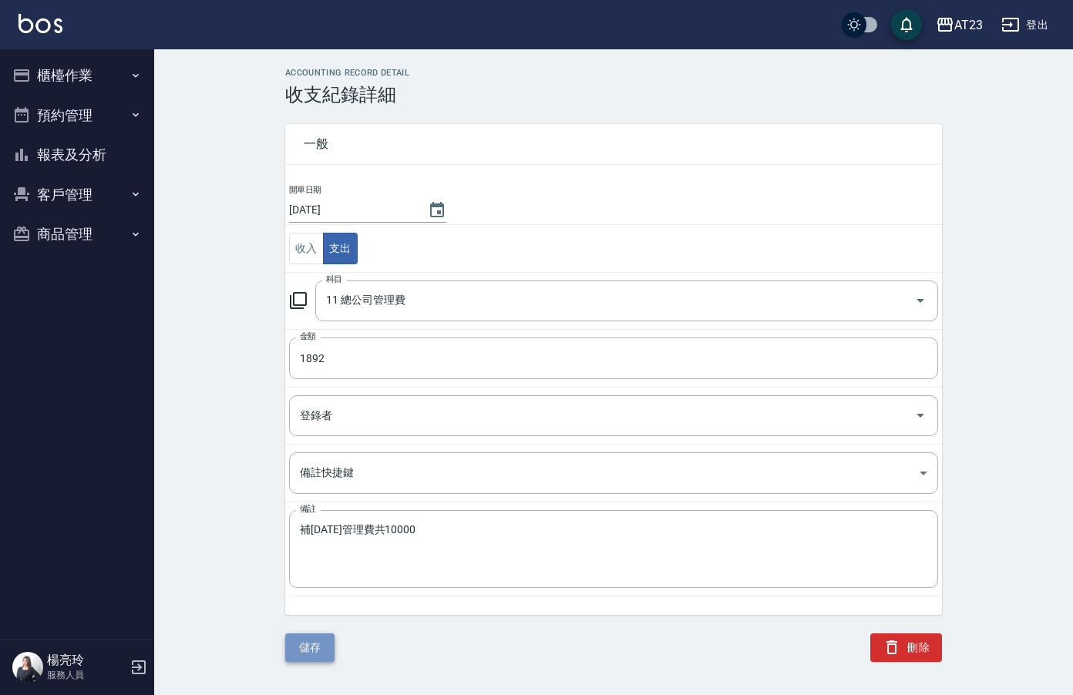
click at [312, 646] on button "儲存" at bounding box center [309, 648] width 49 height 29
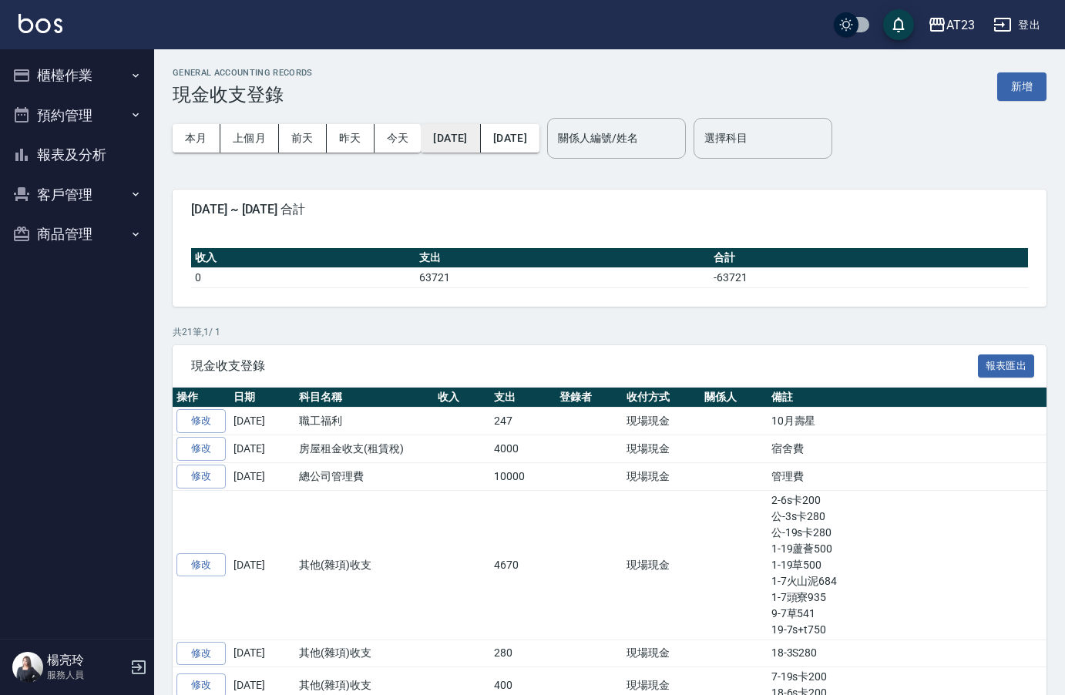
click at [429, 134] on button "2025/10/01" at bounding box center [450, 138] width 59 height 29
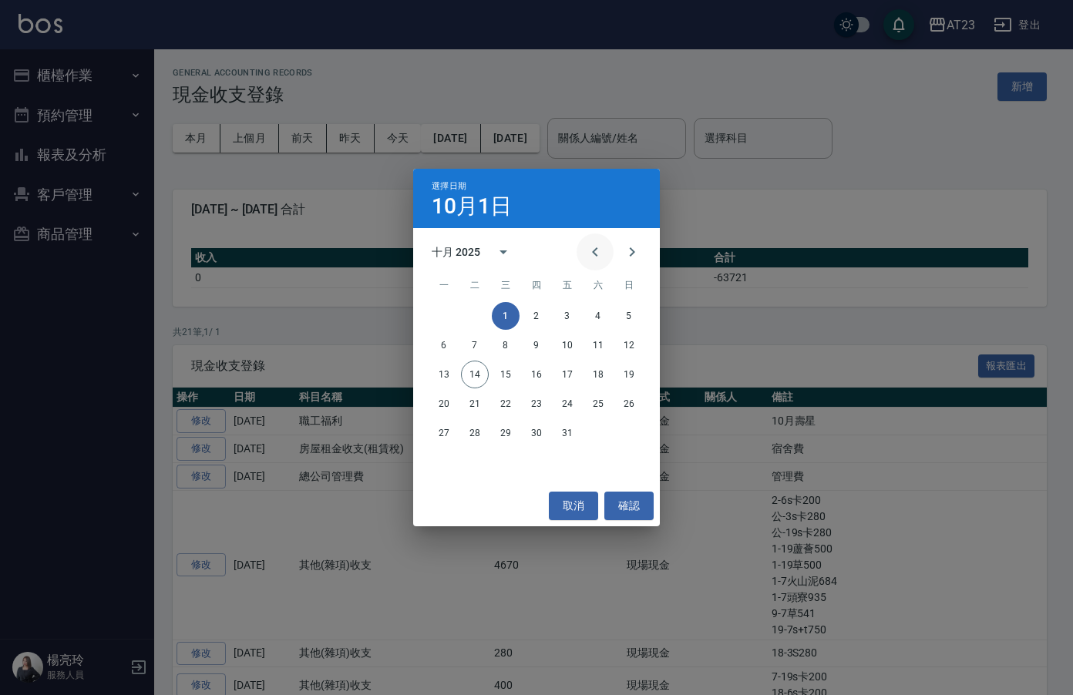
click at [589, 251] on icon "Previous month" at bounding box center [595, 252] width 19 height 19
click at [594, 250] on icon "Previous month" at bounding box center [595, 252] width 19 height 19
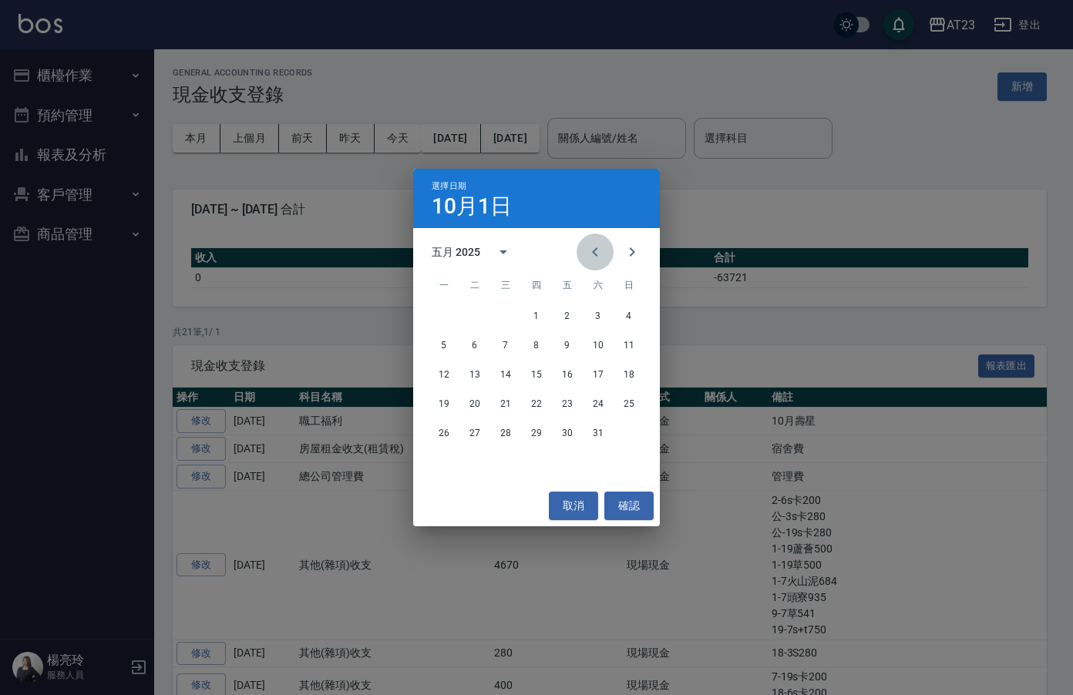
click at [594, 250] on icon "Previous month" at bounding box center [595, 252] width 19 height 19
click at [601, 254] on icon "Previous month" at bounding box center [595, 252] width 19 height 19
drag, startPoint x: 513, startPoint y: 311, endPoint x: 784, endPoint y: 194, distance: 294.6
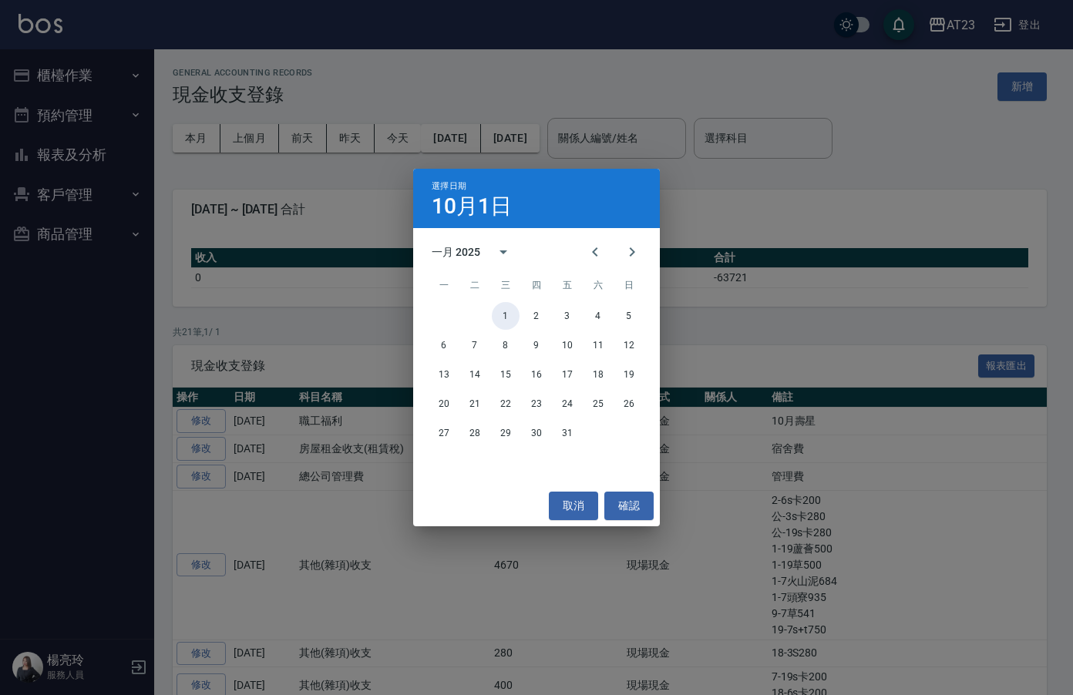
click at [514, 311] on button "1" at bounding box center [506, 316] width 28 height 28
click at [787, 194] on div "選擇日期 10月1日 一月 2025 一 二 三 四 五 六 日 1 2 3 4 5 6 7 8 9 10 11 12 13 14 15 16 17 18 1…" at bounding box center [536, 347] width 1073 height 695
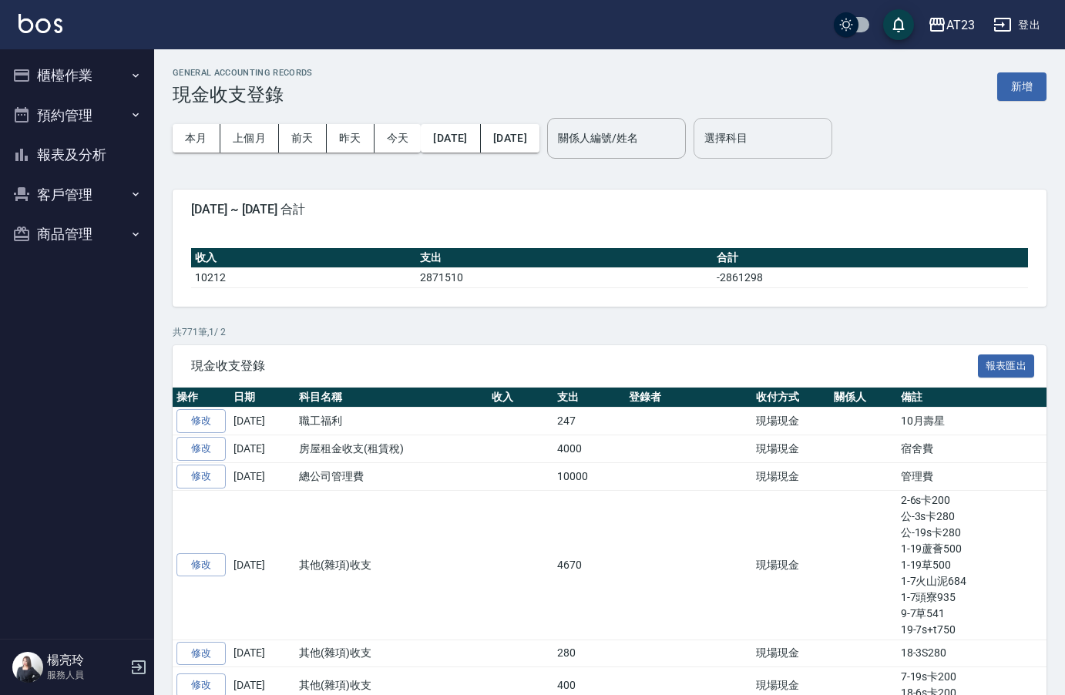
click at [802, 145] on input "選擇科目" at bounding box center [763, 138] width 125 height 27
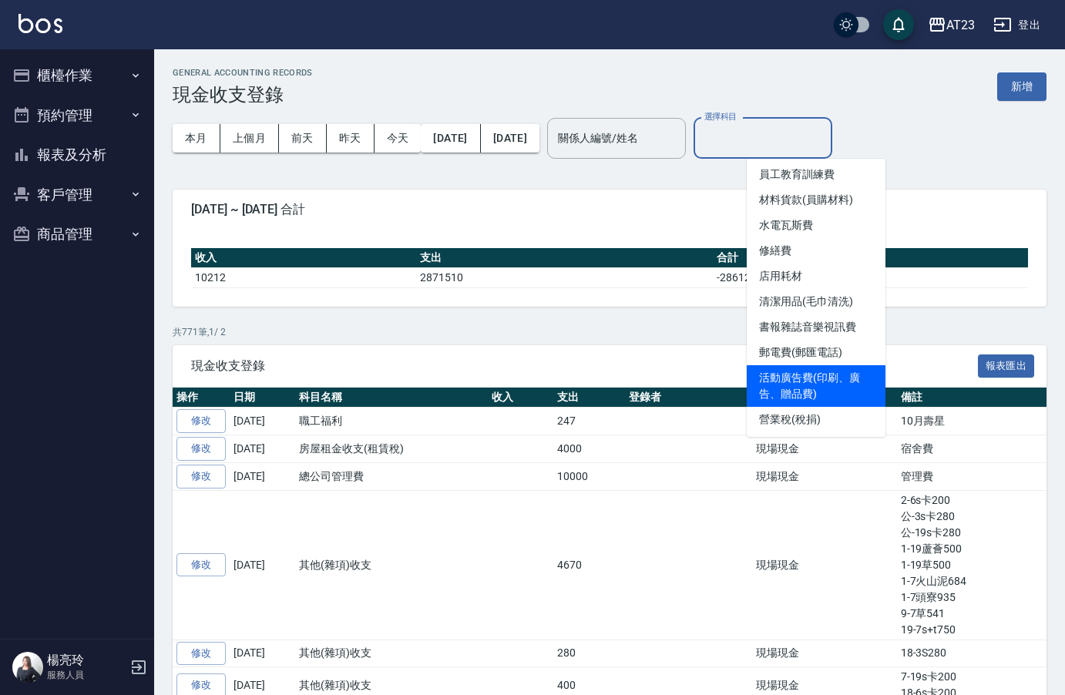
scroll to position [231, 0]
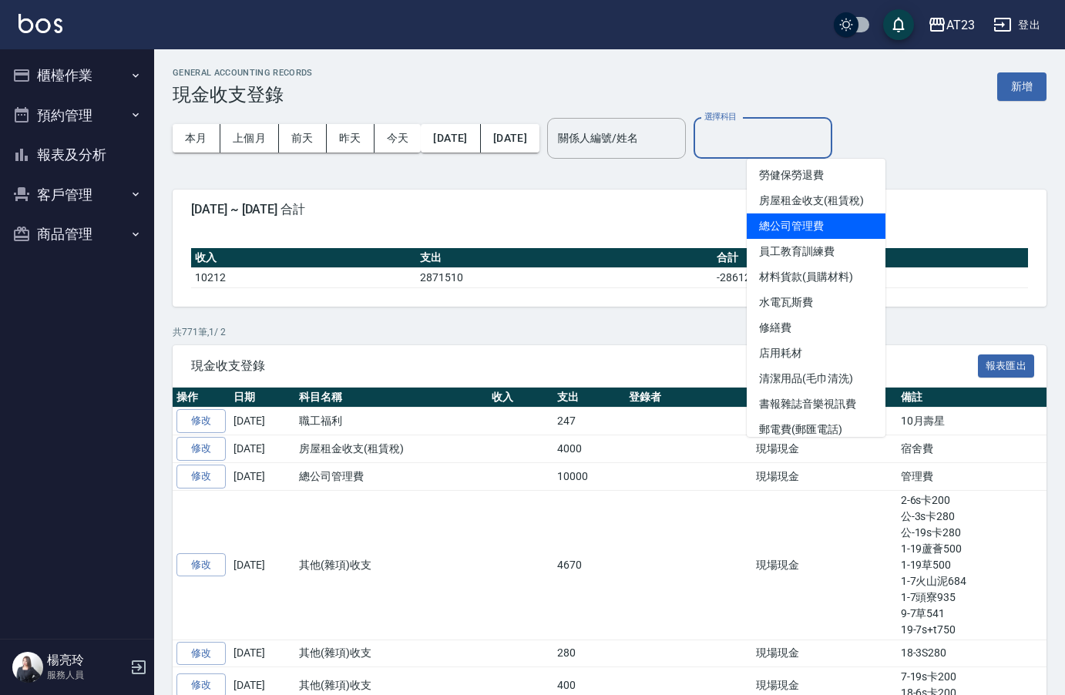
click at [829, 227] on li "總公司管理費" at bounding box center [816, 226] width 139 height 25
type input "總公司管理費"
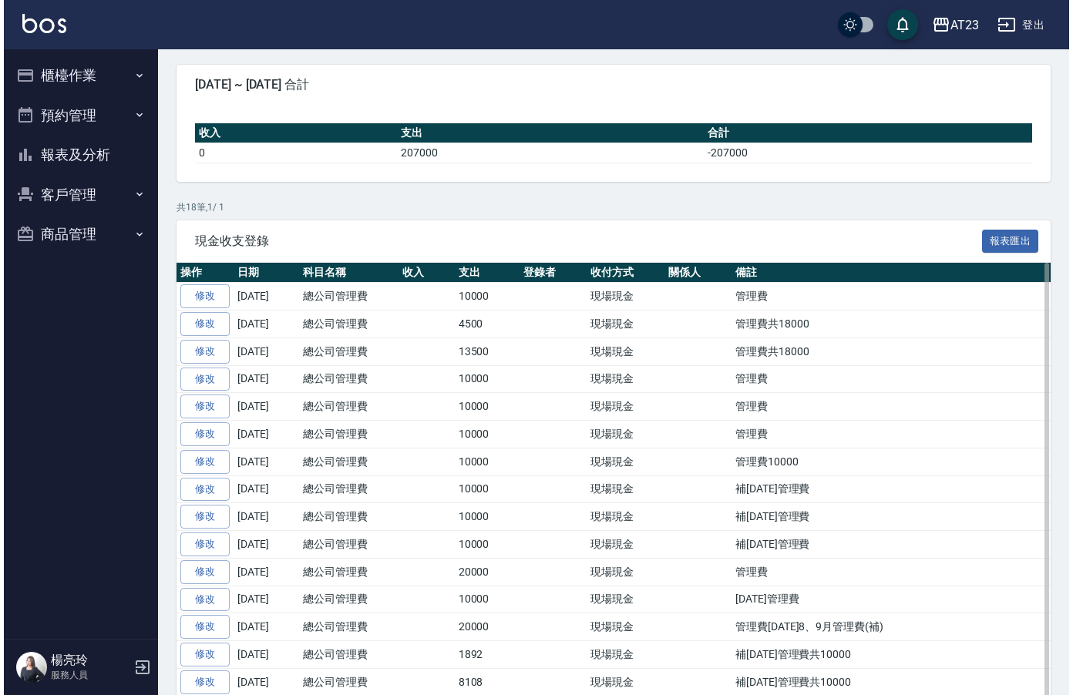
scroll to position [0, 0]
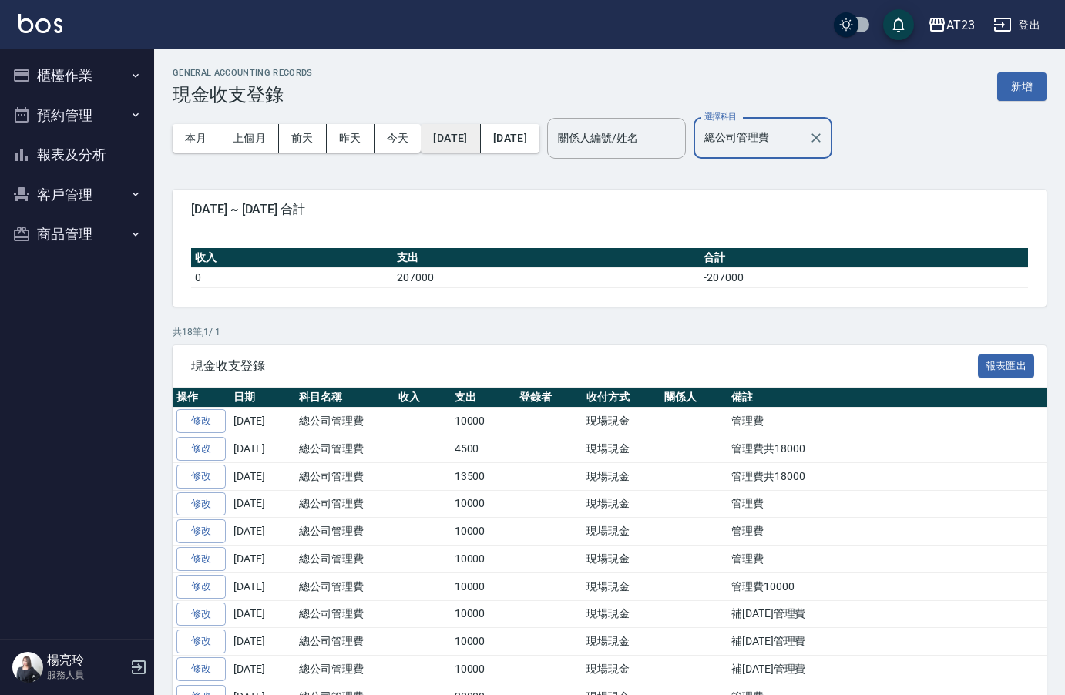
click at [443, 126] on button "2025/01/01" at bounding box center [450, 138] width 59 height 29
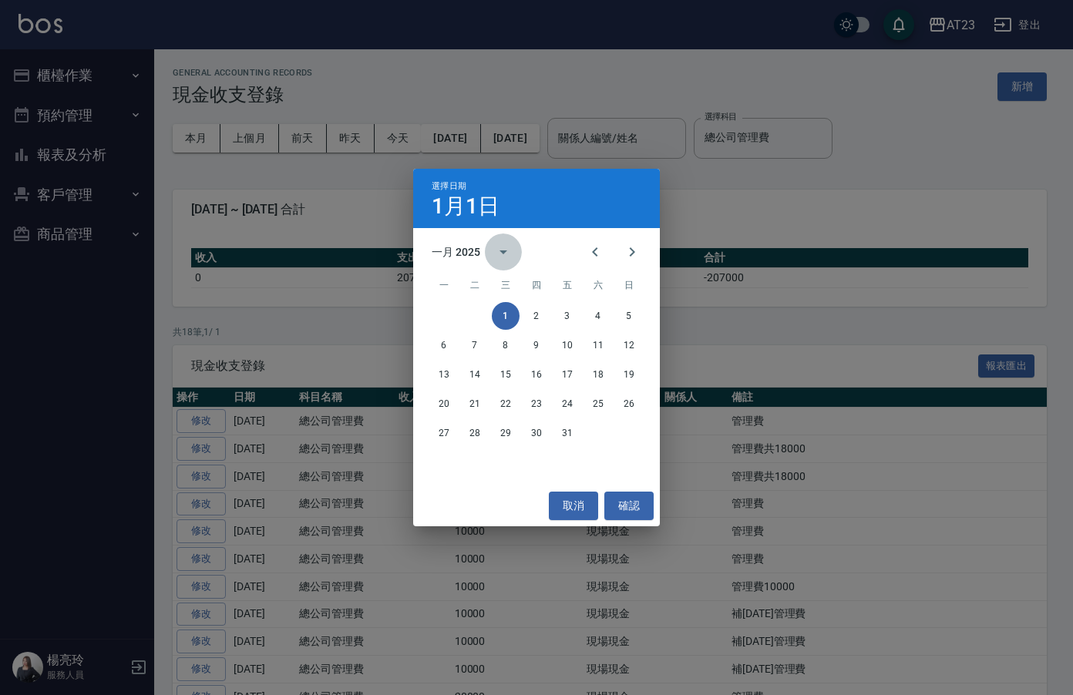
click at [497, 250] on icon "calendar view is open, switch to year view" at bounding box center [503, 252] width 19 height 19
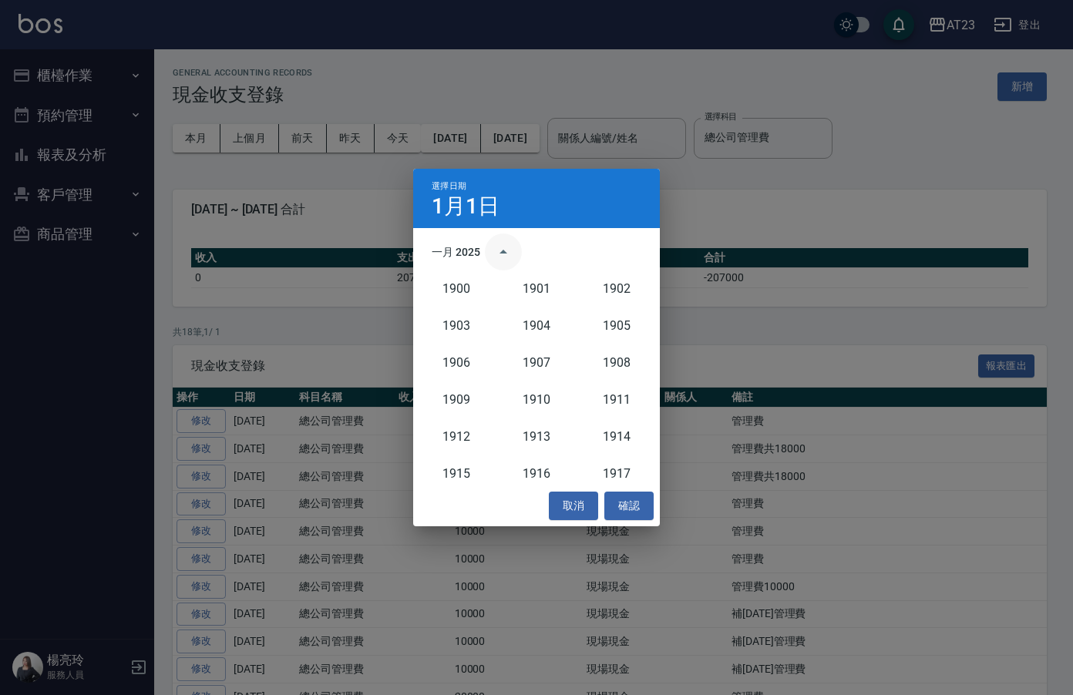
scroll to position [1428, 0]
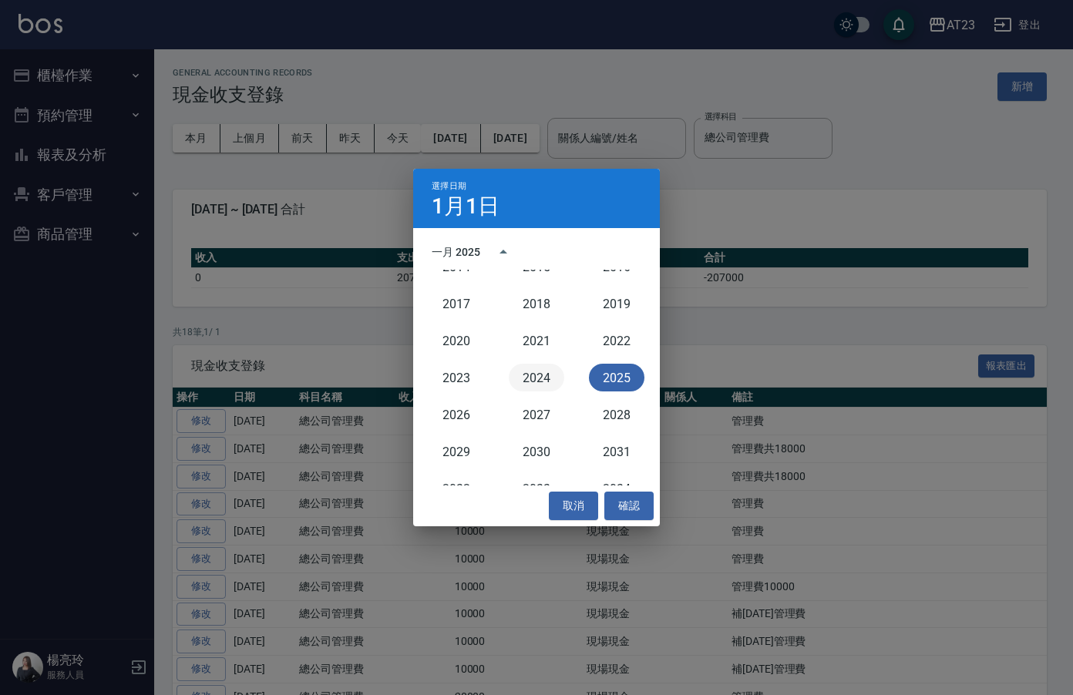
click at [510, 375] on button "2024" at bounding box center [537, 378] width 56 height 28
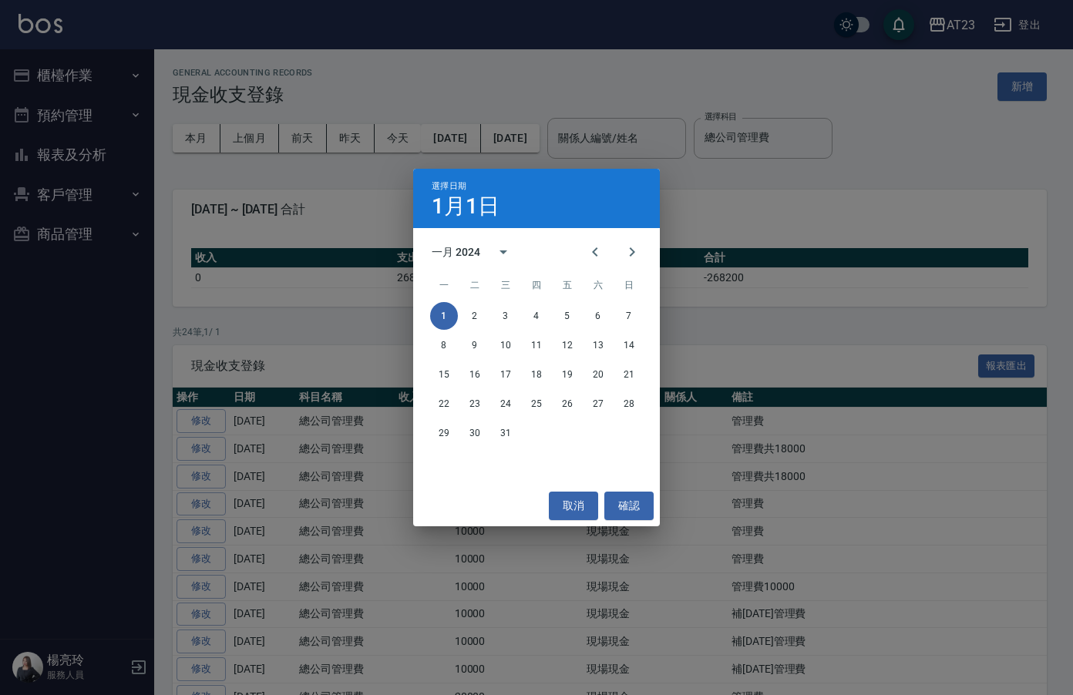
click at [675, 187] on div "選擇日期 1月1日 一月 2024 一 二 三 四 五 六 日 1 2 3 4 5 6 7 8 9 10 11 12 13 14 15 16 17 18 19…" at bounding box center [536, 347] width 1073 height 695
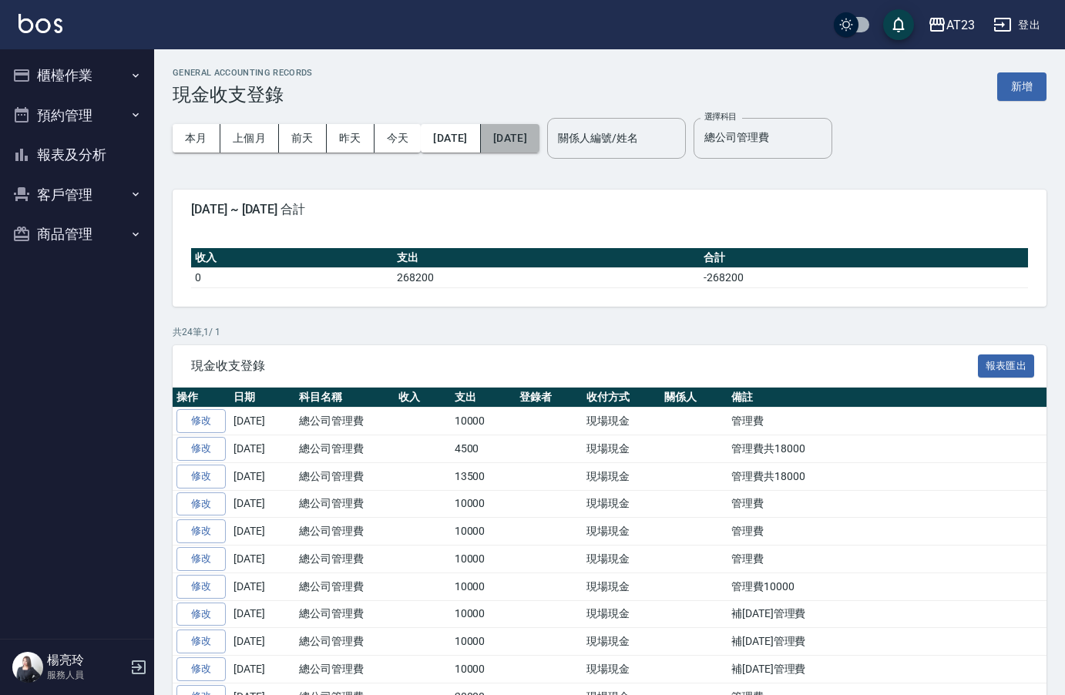
click at [536, 132] on button "[DATE]" at bounding box center [510, 138] width 59 height 29
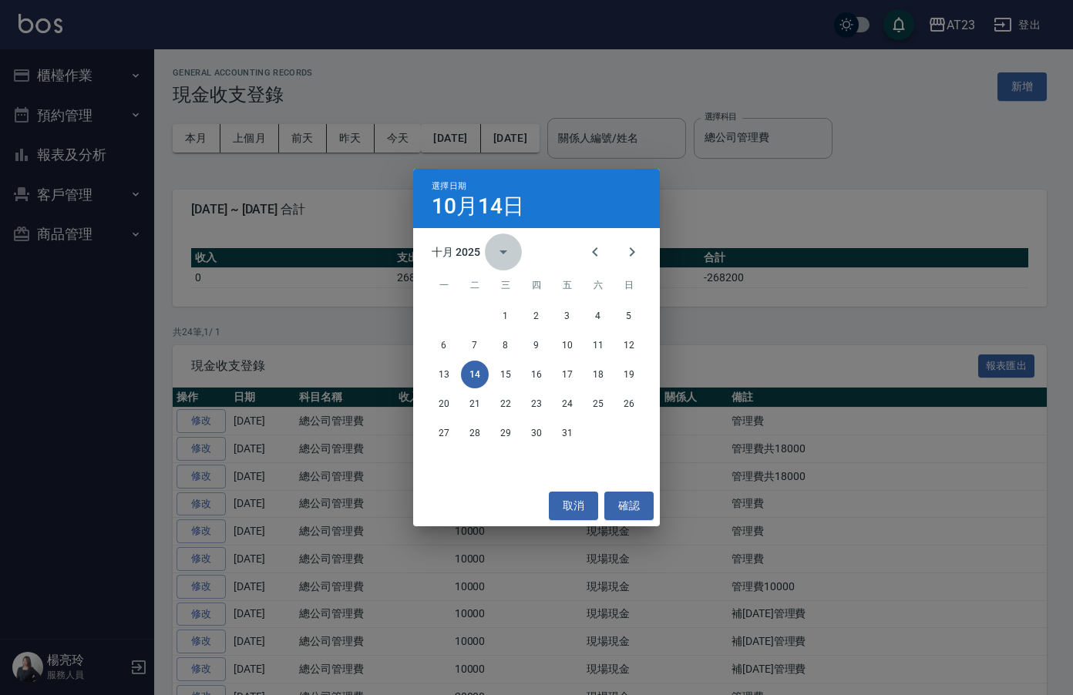
click at [490, 250] on button "calendar view is open, switch to year view" at bounding box center [503, 252] width 37 height 37
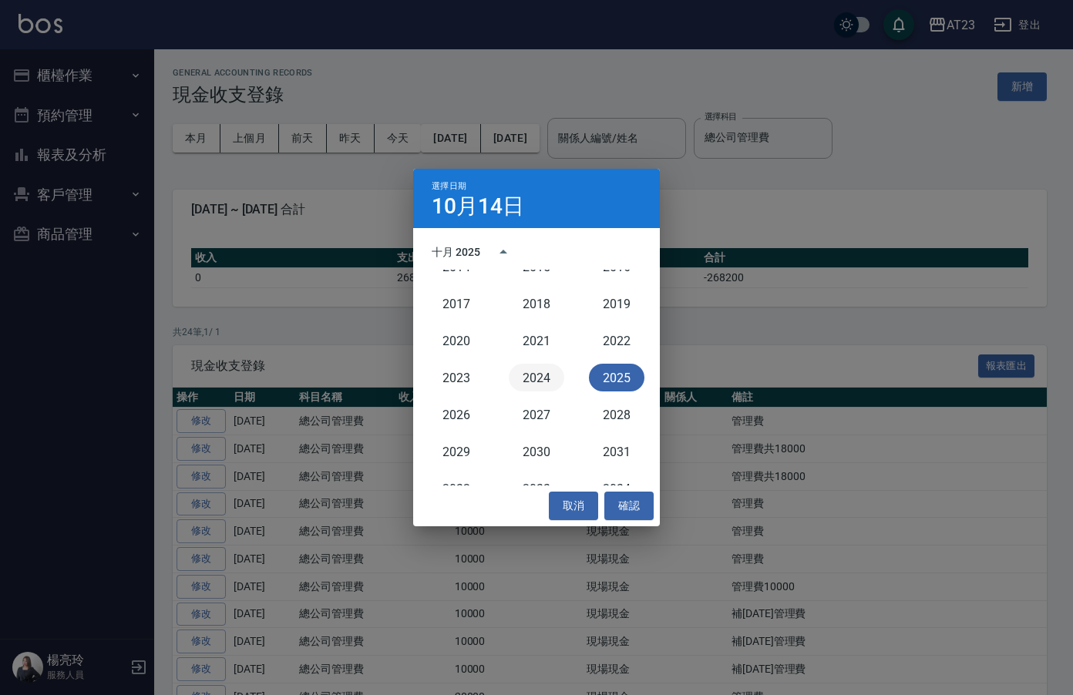
click at [537, 371] on button "2024" at bounding box center [537, 378] width 56 height 28
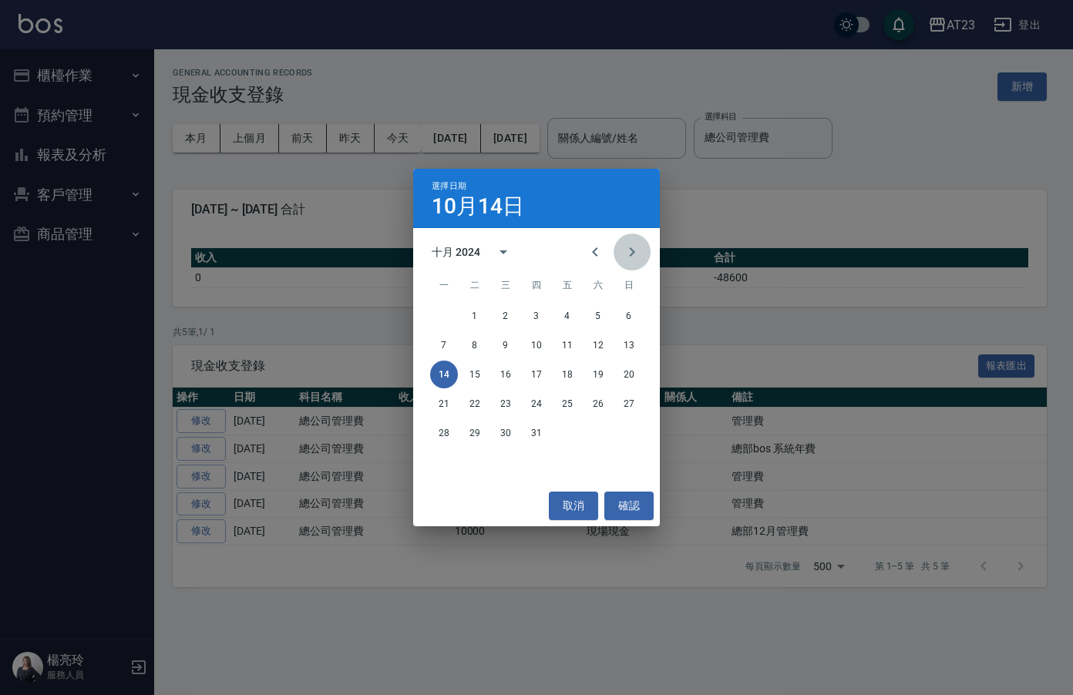
click at [615, 255] on button "Next month" at bounding box center [632, 252] width 37 height 37
click at [625, 251] on icon "Next month" at bounding box center [632, 252] width 19 height 19
click at [472, 466] on button "31" at bounding box center [475, 463] width 28 height 28
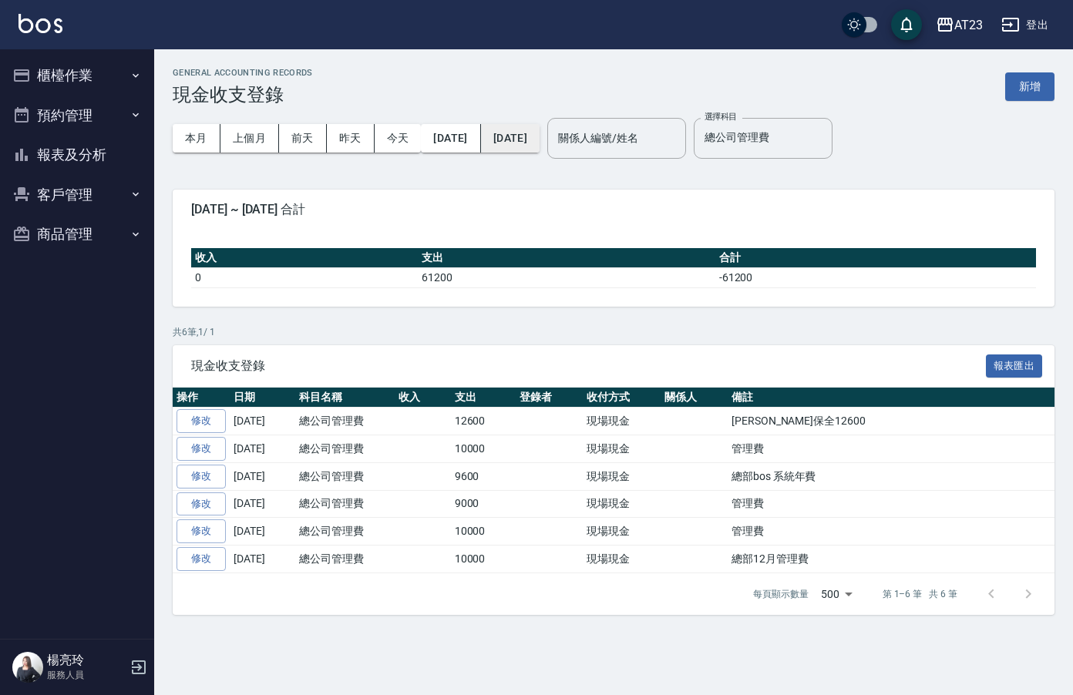
click at [508, 142] on button "2024/12/31" at bounding box center [510, 138] width 59 height 29
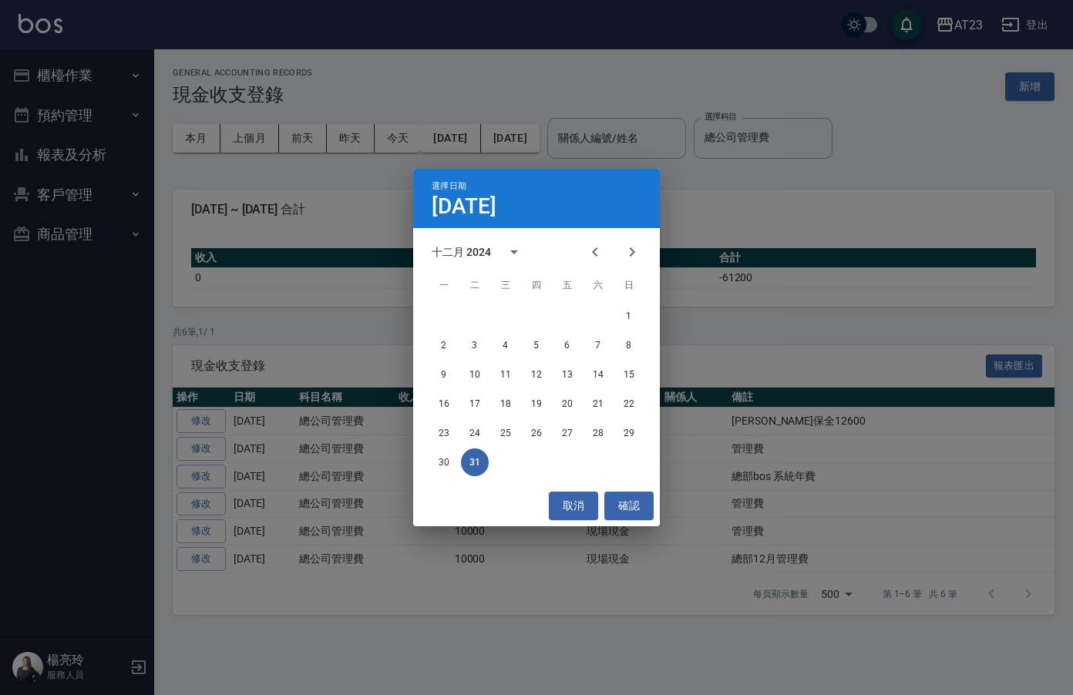
click at [490, 141] on div "選擇日期 12月31日 十二月 2024 一 二 三 四 五 六 日 1 2 3 4 5 6 7 8 9 10 11 12 13 14 15 16 17 18…" at bounding box center [536, 347] width 1073 height 695
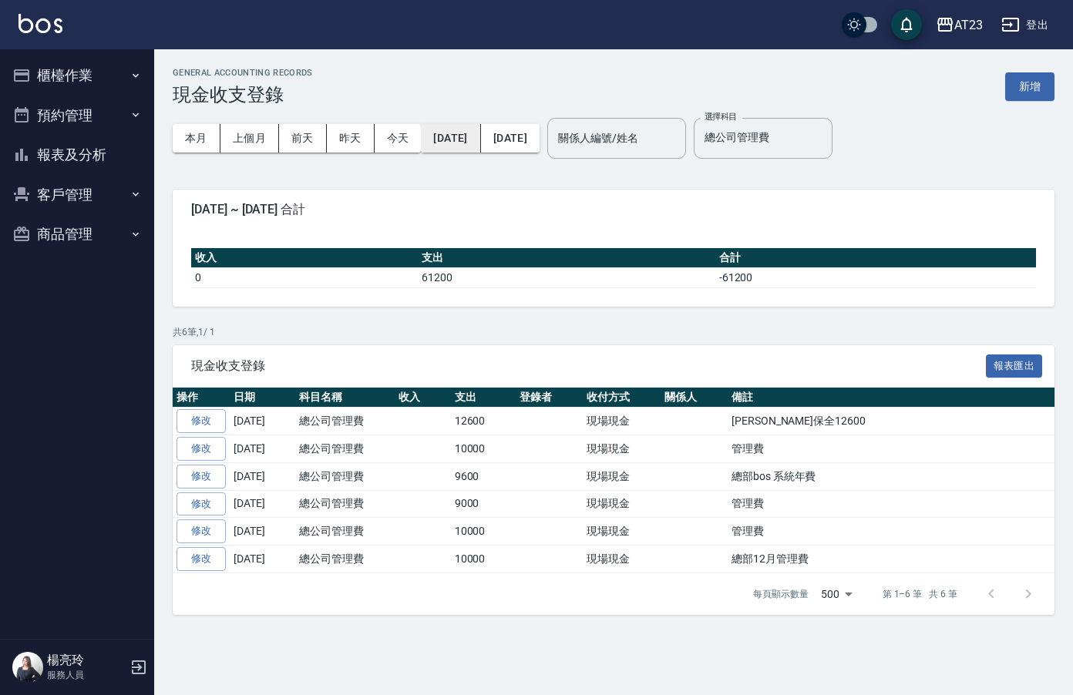
click at [445, 142] on button "2024/01/01" at bounding box center [450, 138] width 59 height 29
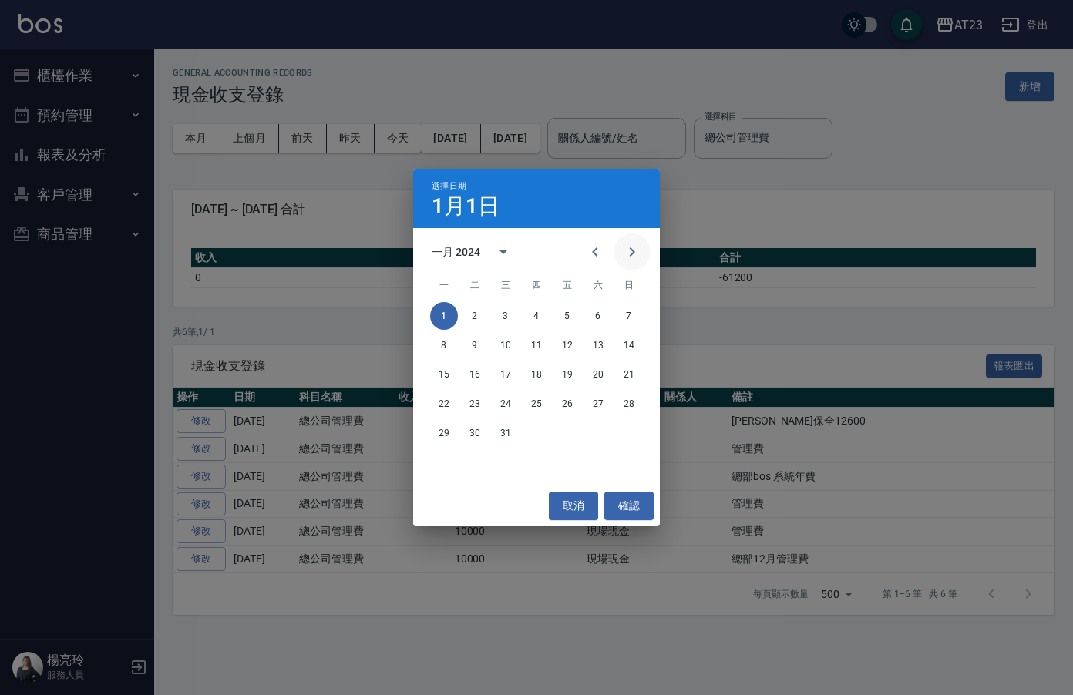
click at [628, 248] on icon "Next month" at bounding box center [632, 252] width 19 height 19
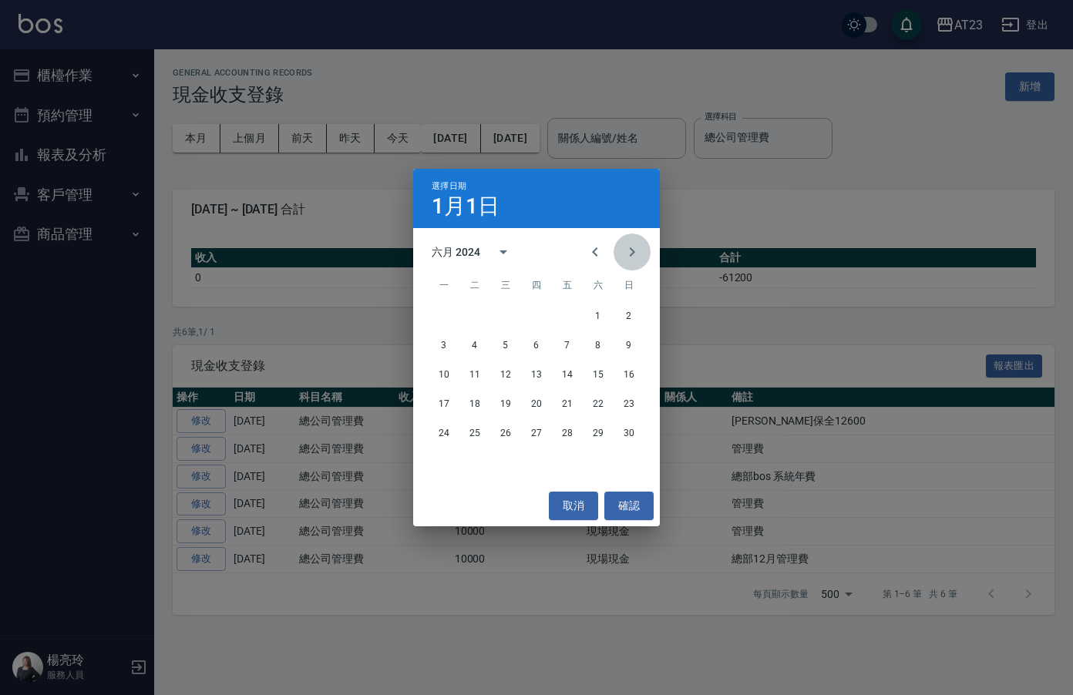
click at [628, 248] on icon "Next month" at bounding box center [632, 252] width 19 height 19
click at [473, 247] on div "九月 2024" at bounding box center [456, 252] width 49 height 16
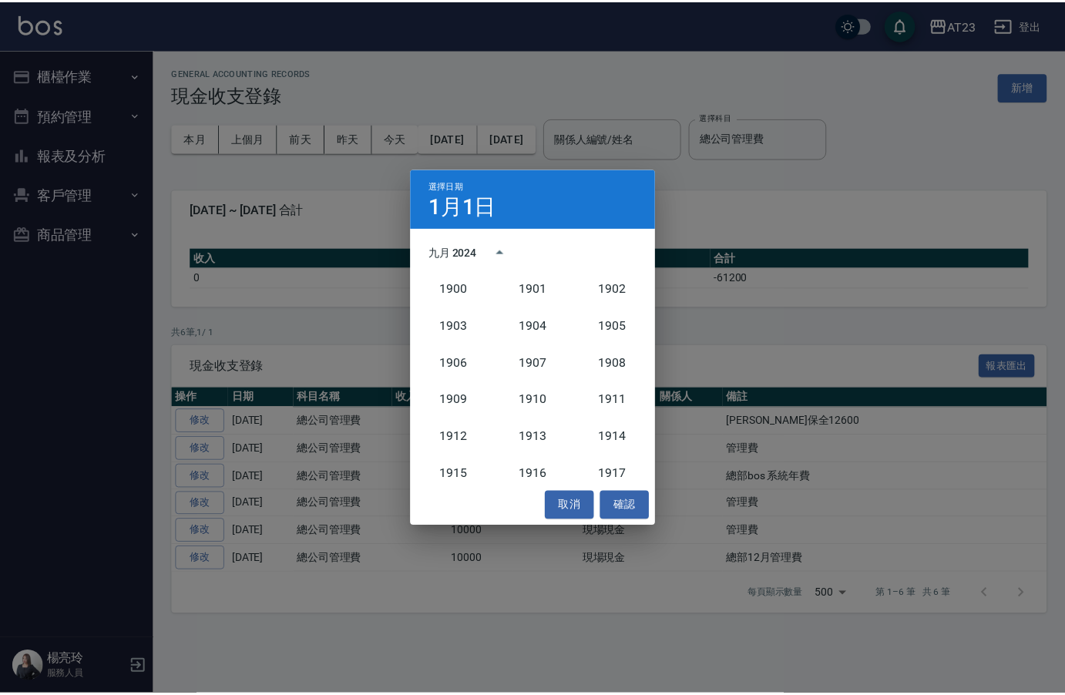
scroll to position [1428, 0]
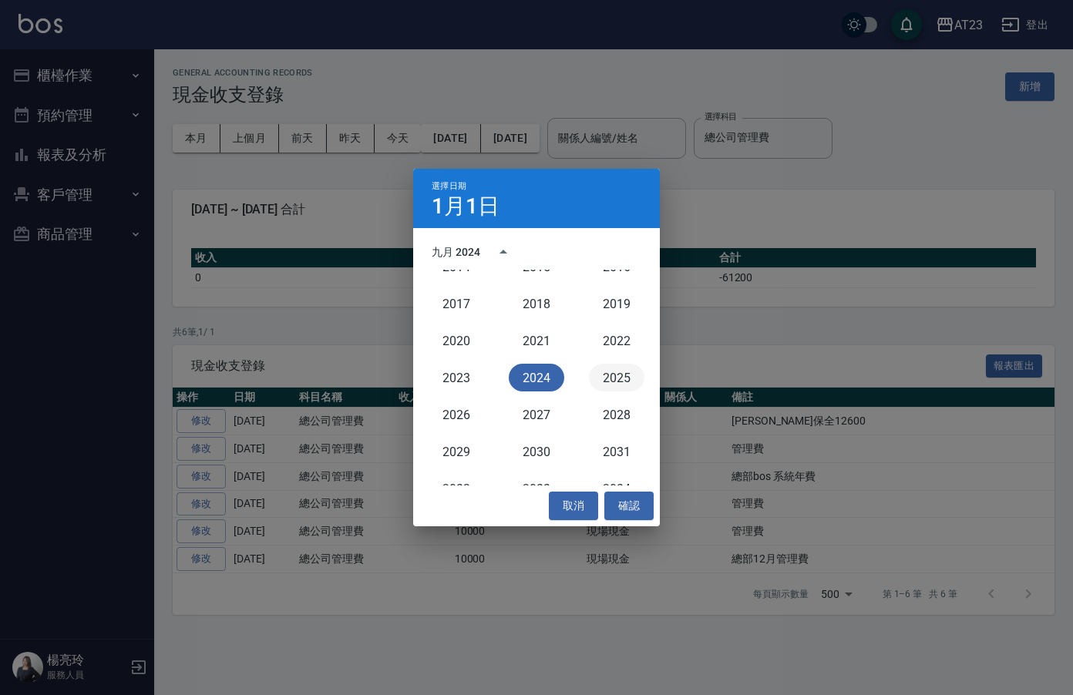
click at [594, 378] on button "2025" at bounding box center [617, 378] width 56 height 28
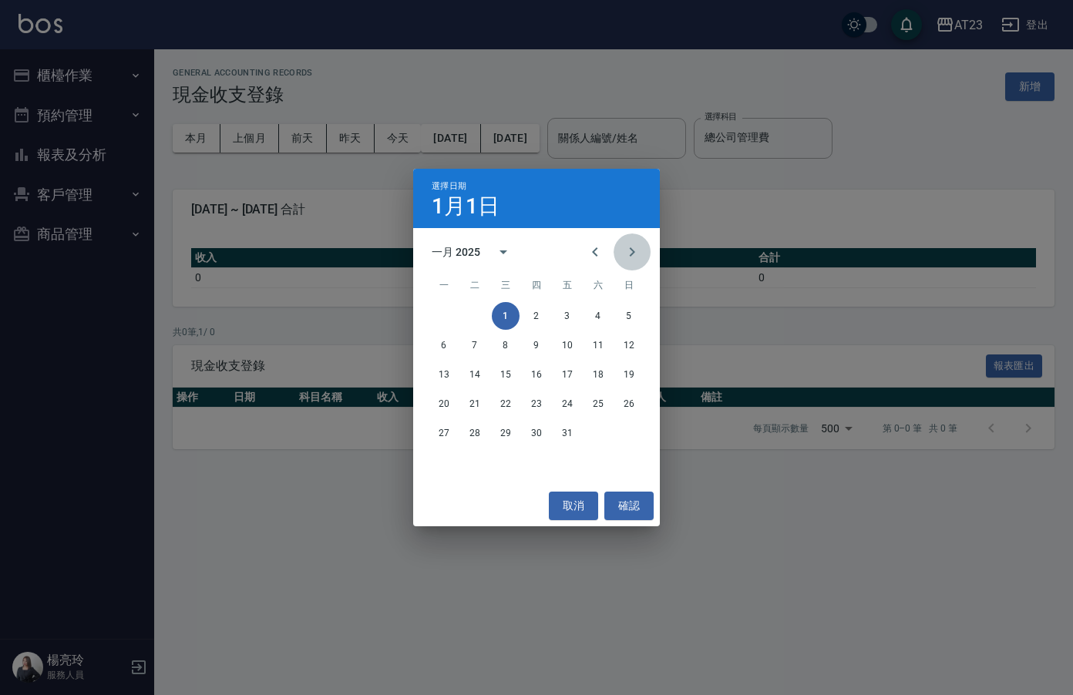
click at [631, 247] on icon "Next month" at bounding box center [632, 252] width 19 height 19
click at [574, 162] on div "選擇日期 1月1日 二月 2025 一 二 三 四 五 六 日 1 2 3 4 5 6 7 8 9 10 11 12 13 14 15 16 17 18 19…" at bounding box center [536, 347] width 1073 height 695
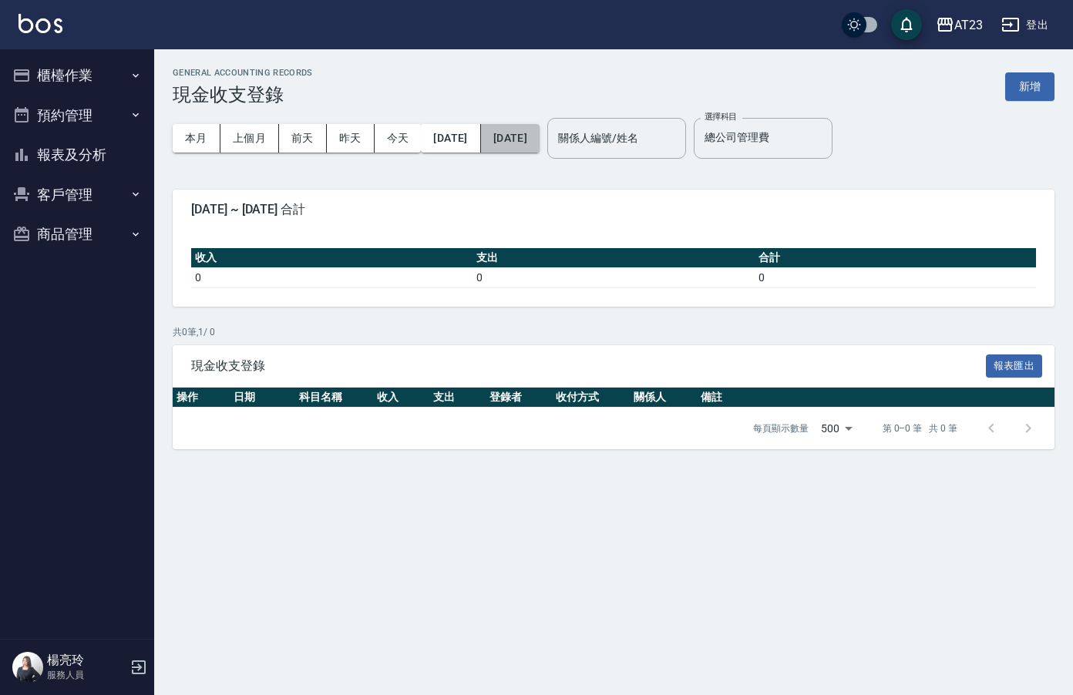
click at [540, 132] on button "2025/01/01" at bounding box center [510, 138] width 59 height 29
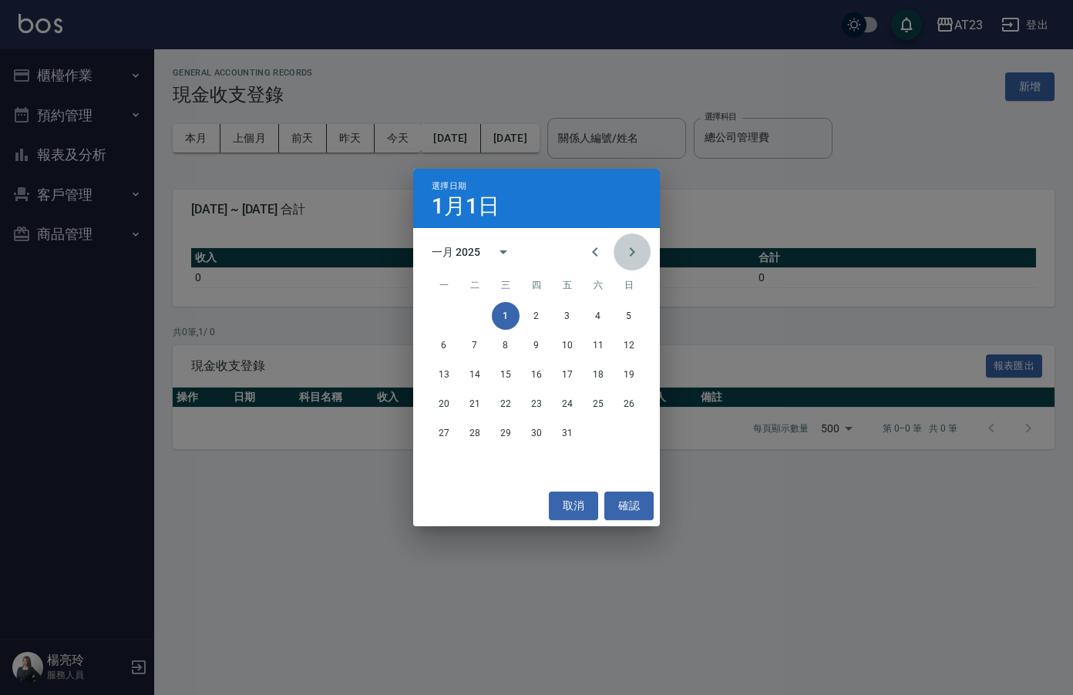
click at [626, 257] on icon "Next month" at bounding box center [632, 252] width 19 height 19
click at [625, 251] on icon "Next month" at bounding box center [632, 252] width 19 height 19
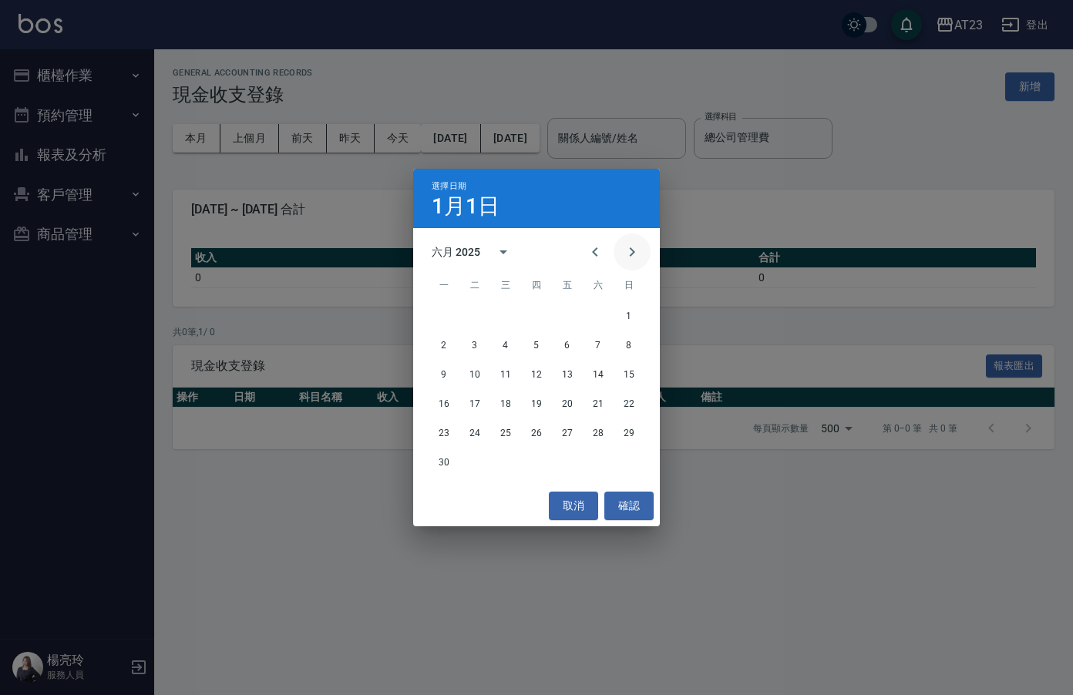
click at [625, 251] on icon "Next month" at bounding box center [632, 252] width 19 height 19
click at [618, 260] on button "Next month" at bounding box center [632, 252] width 37 height 37
click at [571, 429] on button "31" at bounding box center [568, 433] width 28 height 28
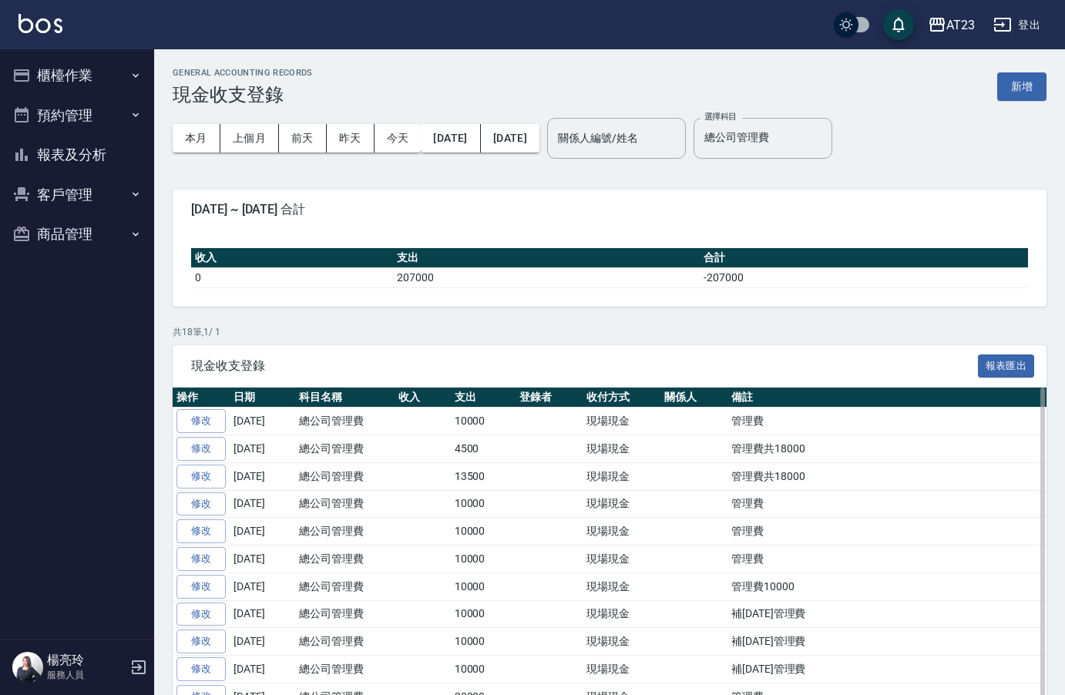
click at [635, 504] on td "現場現金" at bounding box center [622, 504] width 78 height 28
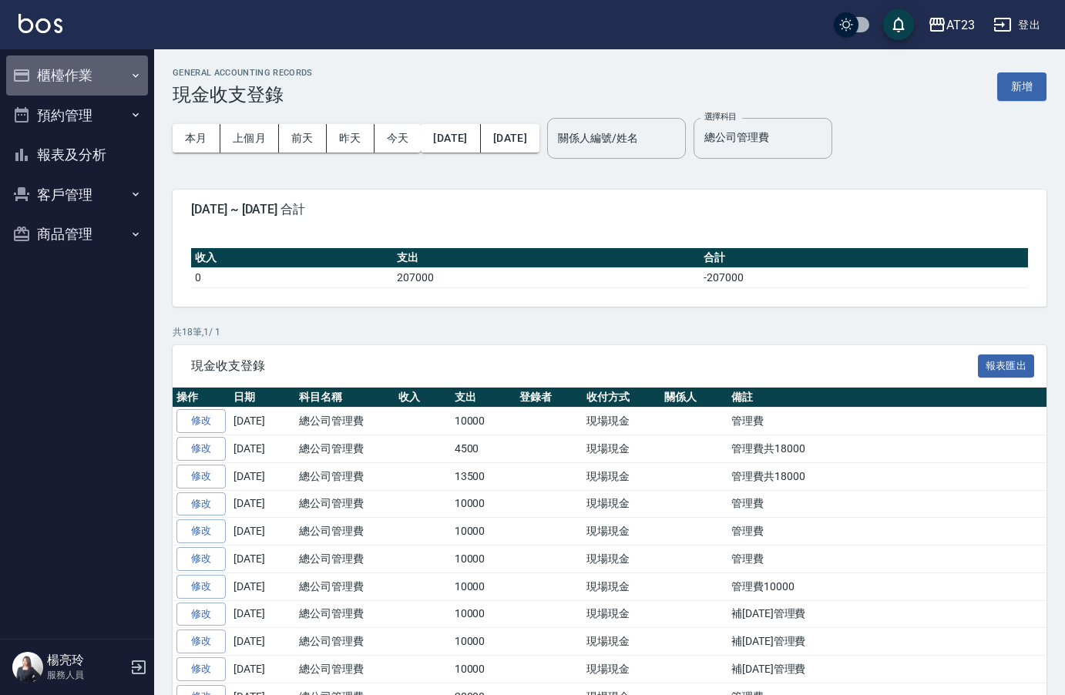
click at [69, 70] on button "櫃檯作業" at bounding box center [77, 76] width 142 height 40
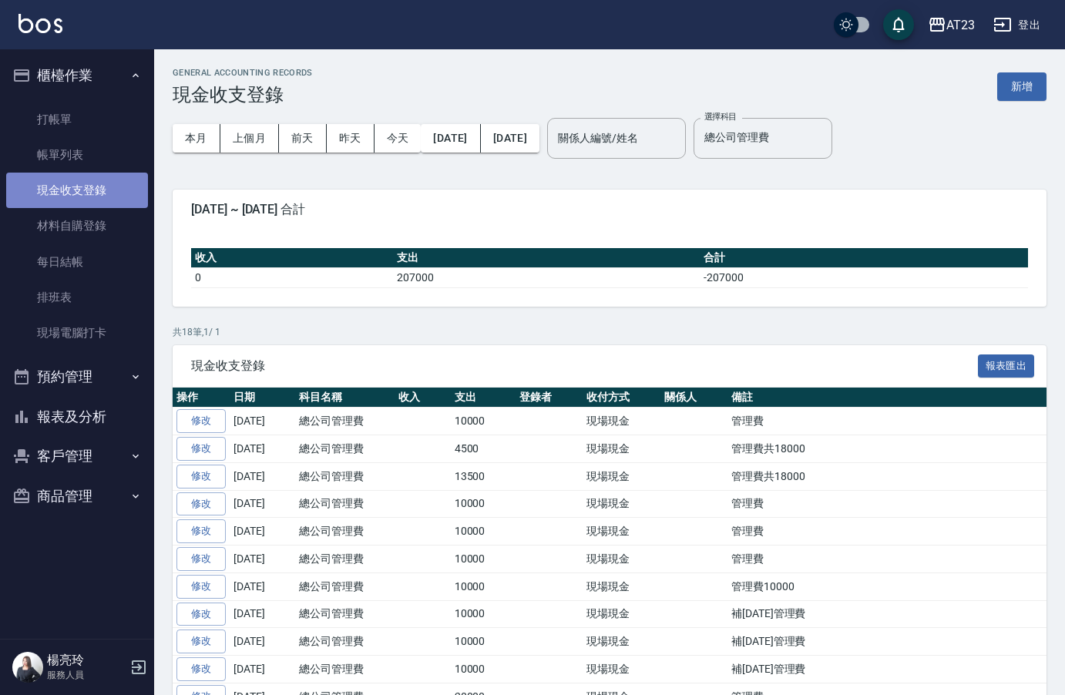
click at [72, 183] on link "現金收支登錄" at bounding box center [77, 190] width 142 height 35
click at [1009, 87] on button "新增" at bounding box center [1022, 86] width 49 height 29
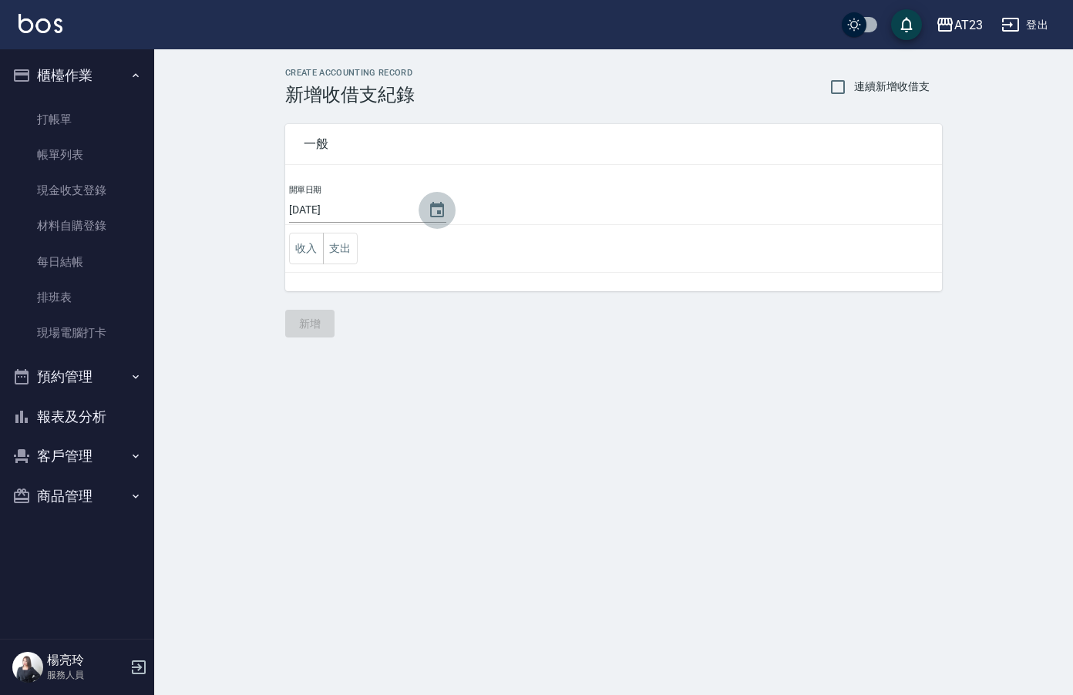
click at [428, 207] on icon "Choose date, selected date is 2025-10-14" at bounding box center [437, 210] width 19 height 19
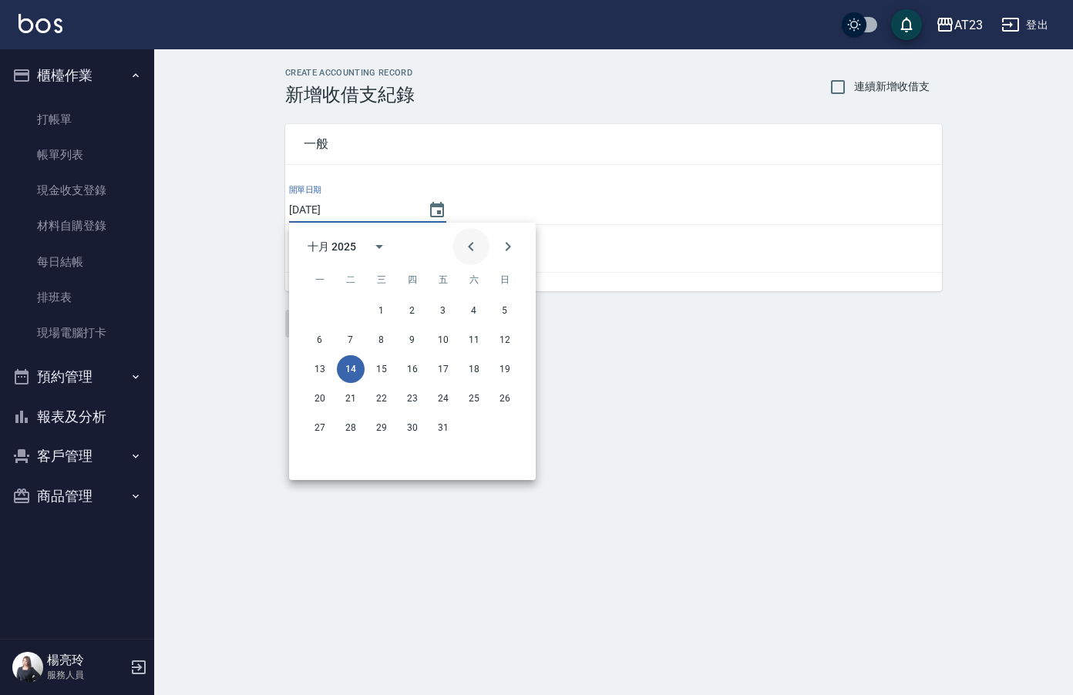
click at [476, 250] on icon "Previous month" at bounding box center [471, 246] width 19 height 19
click at [407, 310] on button "3" at bounding box center [413, 311] width 28 height 28
type input "[DATE]"
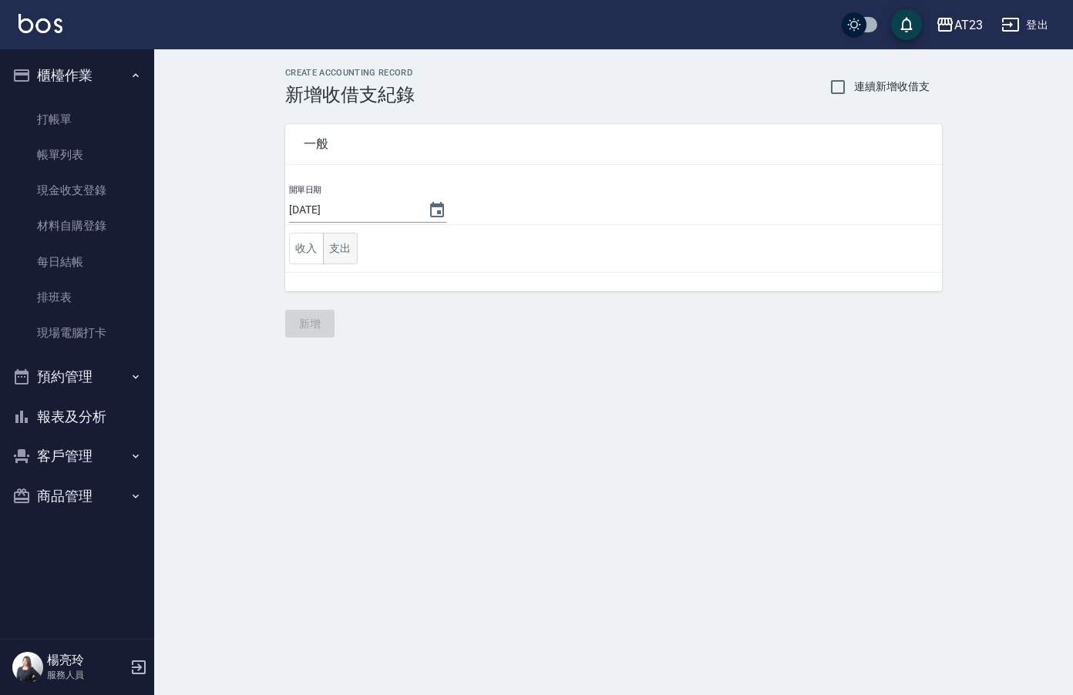
click at [347, 260] on button "支出" at bounding box center [340, 249] width 35 height 32
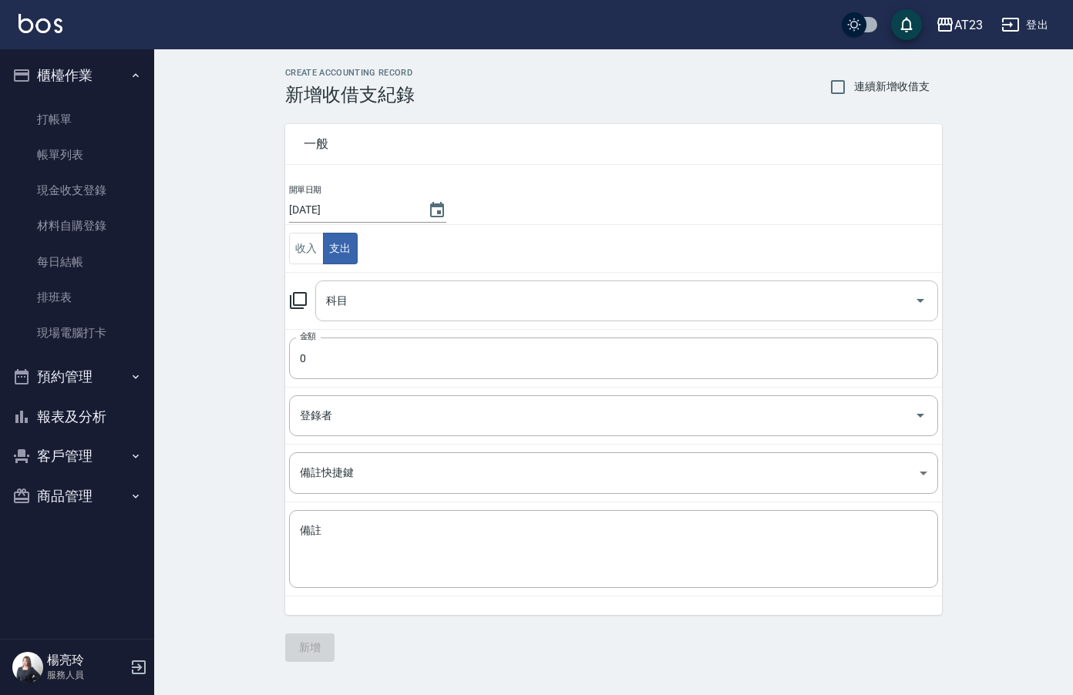
click at [393, 308] on input "科目" at bounding box center [615, 301] width 586 height 27
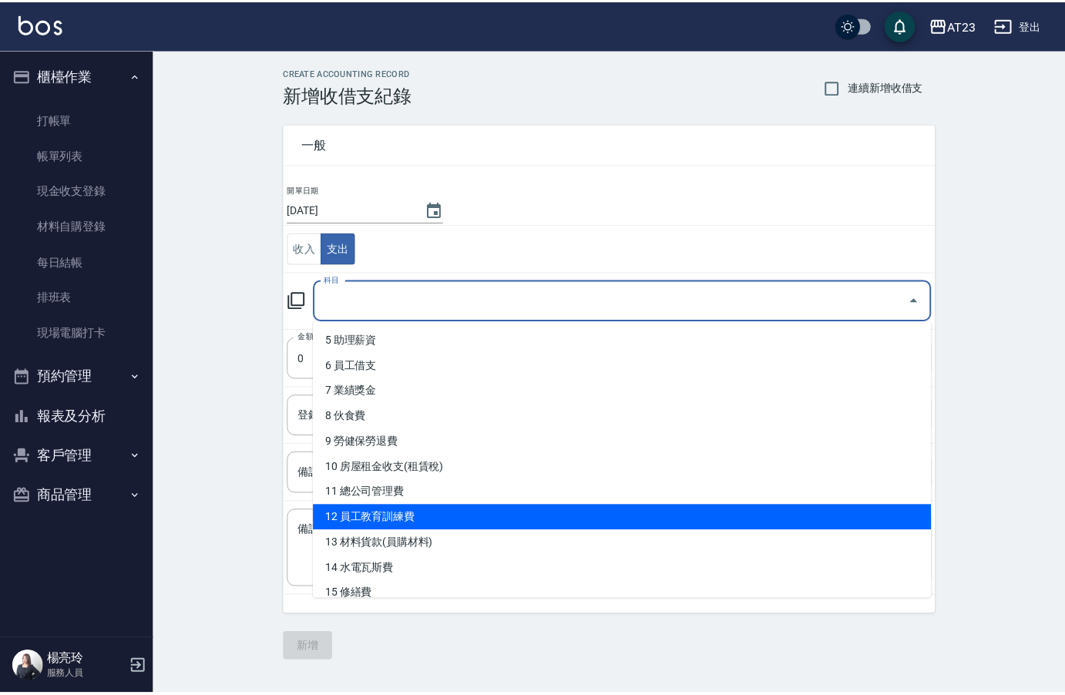
scroll to position [154, 0]
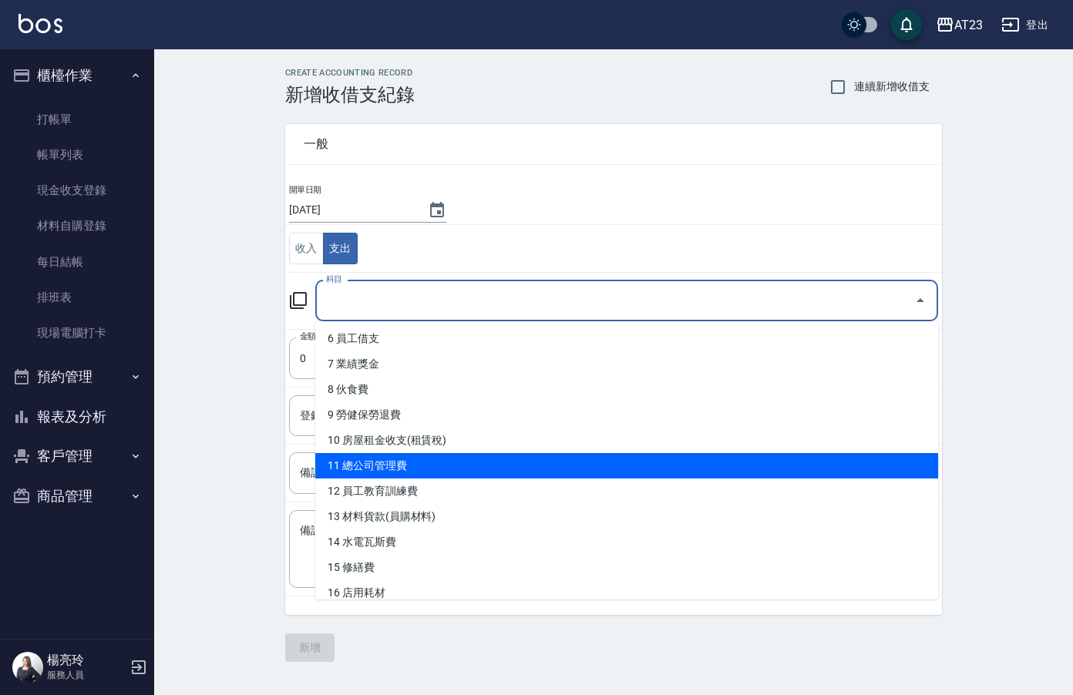
click at [581, 466] on li "11 總公司管理費" at bounding box center [626, 465] width 623 height 25
type input "11 總公司管理費"
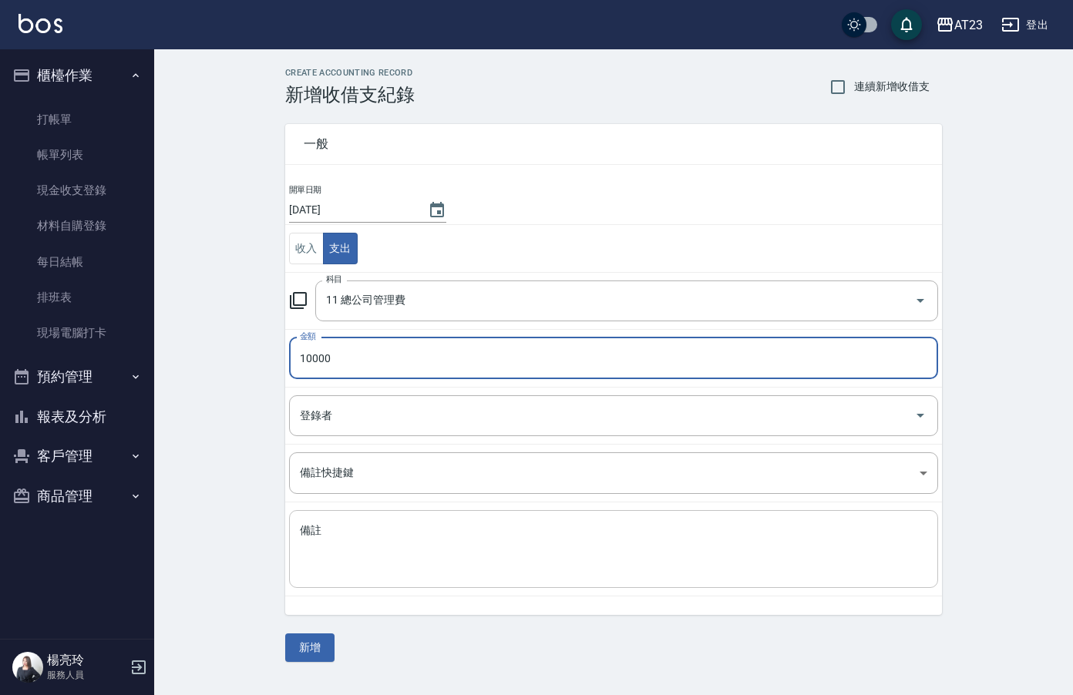
type input "10000"
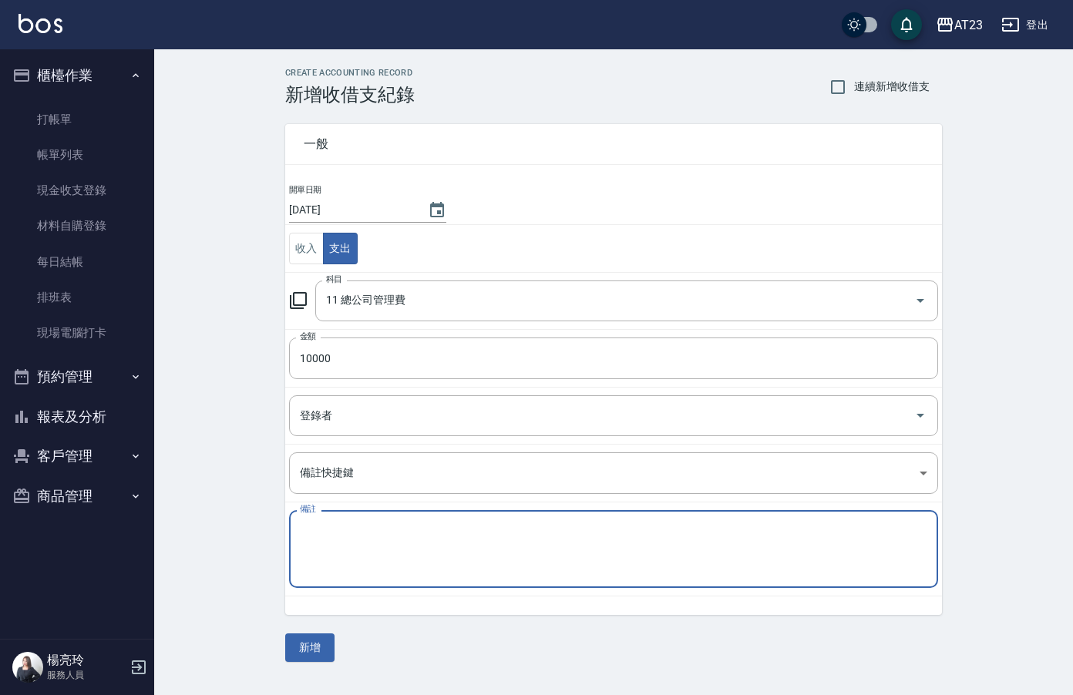
click at [443, 564] on textarea "備註" at bounding box center [614, 549] width 628 height 52
type textarea "1"
type textarea "補113年6月管理費"
click at [312, 643] on button "新增" at bounding box center [309, 648] width 49 height 29
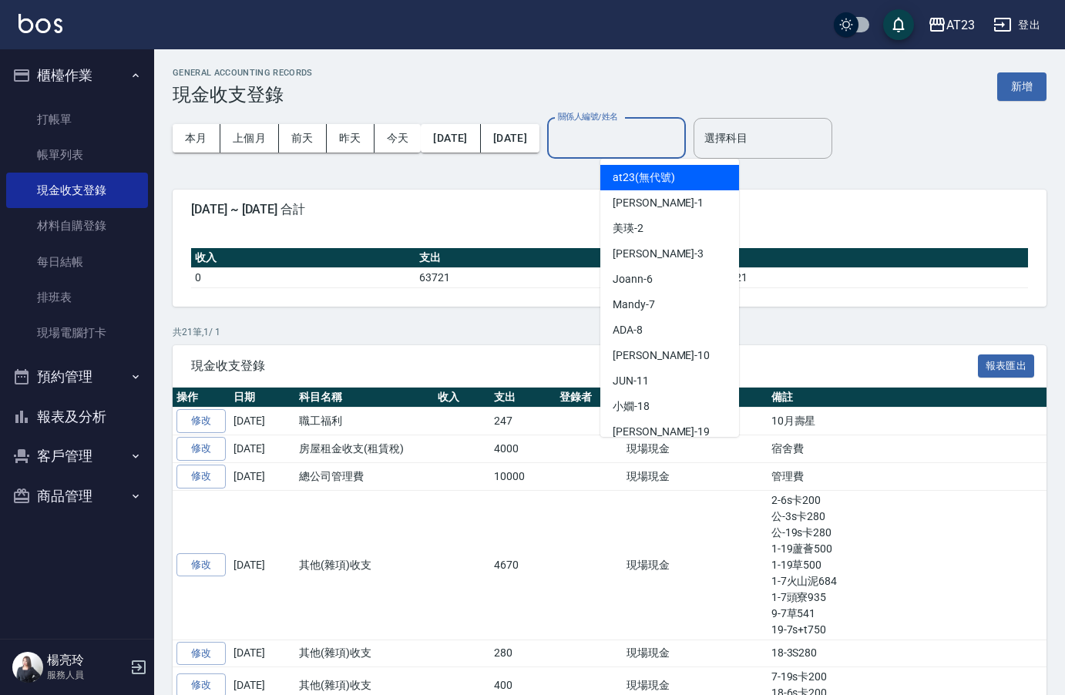
click at [679, 145] on input "關係人編號/姓名" at bounding box center [616, 138] width 125 height 27
click at [480, 133] on button "2025/10/01" at bounding box center [450, 138] width 59 height 29
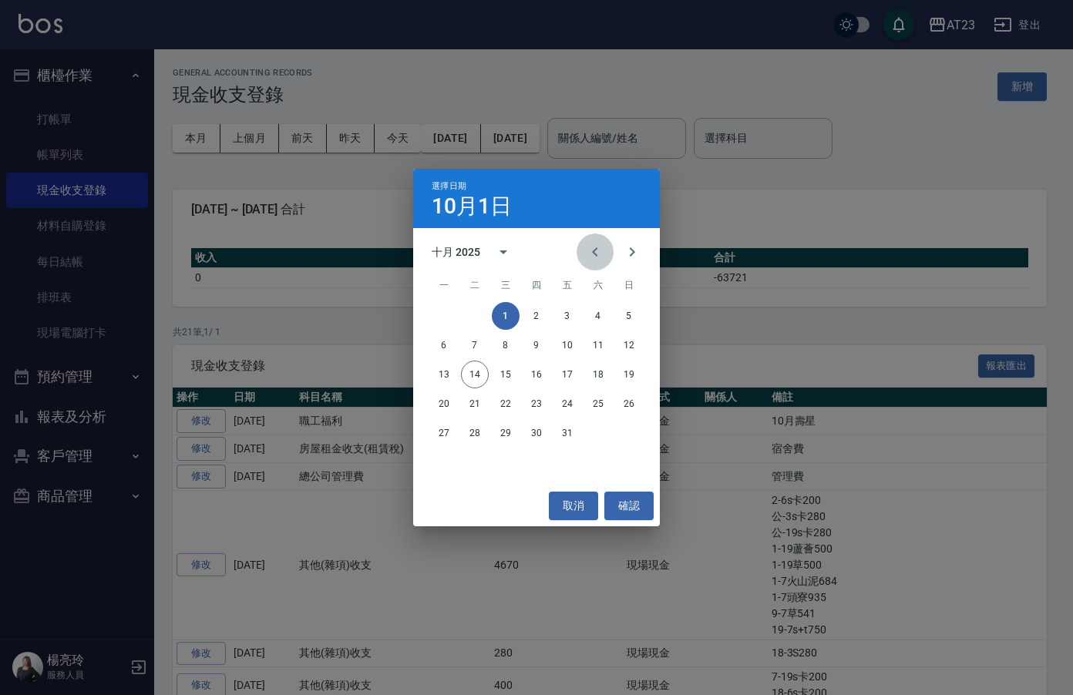
click at [595, 249] on icon "Previous month" at bounding box center [595, 252] width 19 height 19
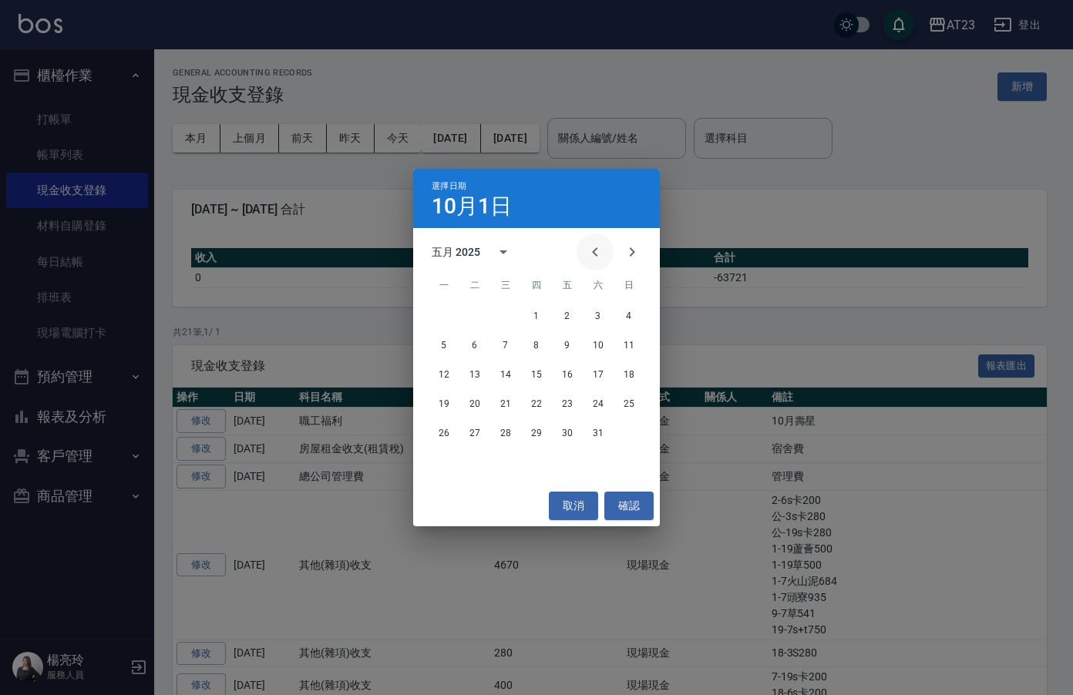
click at [595, 249] on icon "Previous month" at bounding box center [595, 252] width 19 height 19
drag, startPoint x: 519, startPoint y: 311, endPoint x: 503, endPoint y: 157, distance: 155.0
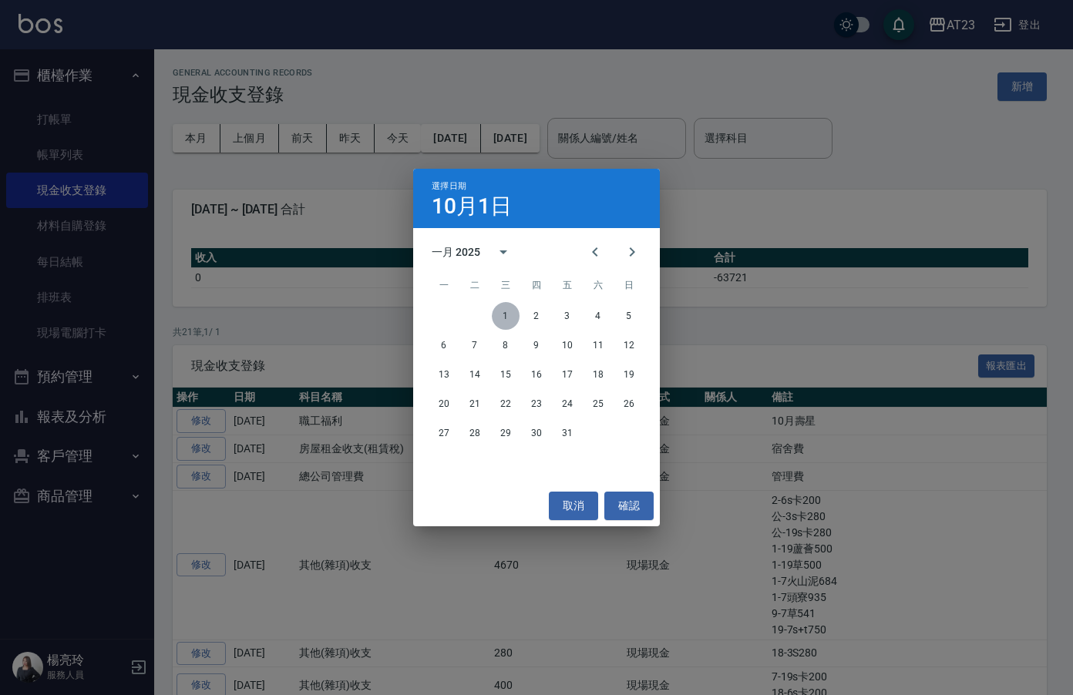
click at [511, 311] on button "1" at bounding box center [506, 316] width 28 height 28
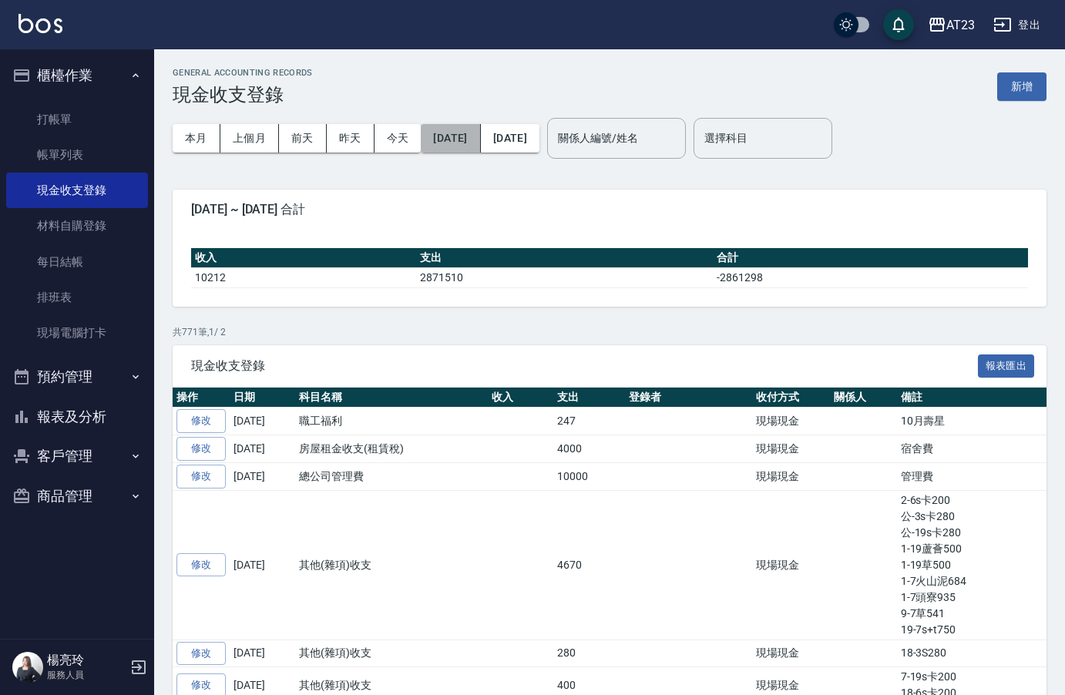
click at [466, 137] on button "[DATE]" at bounding box center [450, 138] width 59 height 29
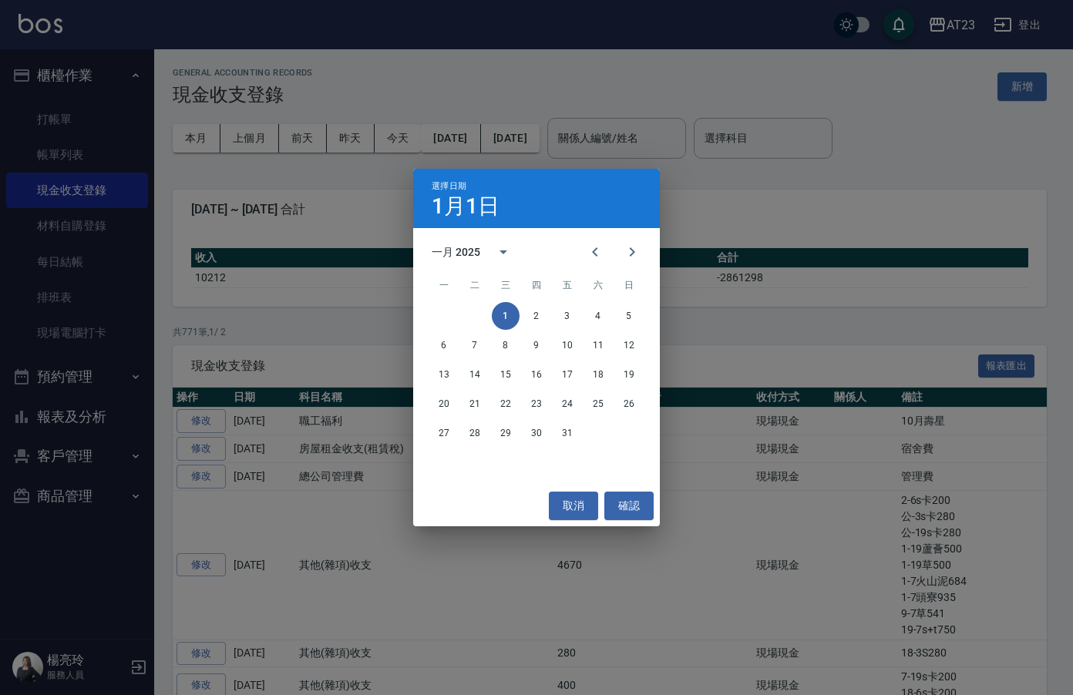
click at [544, 158] on div "選擇日期 1月1日 一月 2025 一 二 三 四 五 六 日 1 2 3 4 5 6 7 8 9 10 11 12 13 14 15 16 17 18 19…" at bounding box center [536, 347] width 1073 height 695
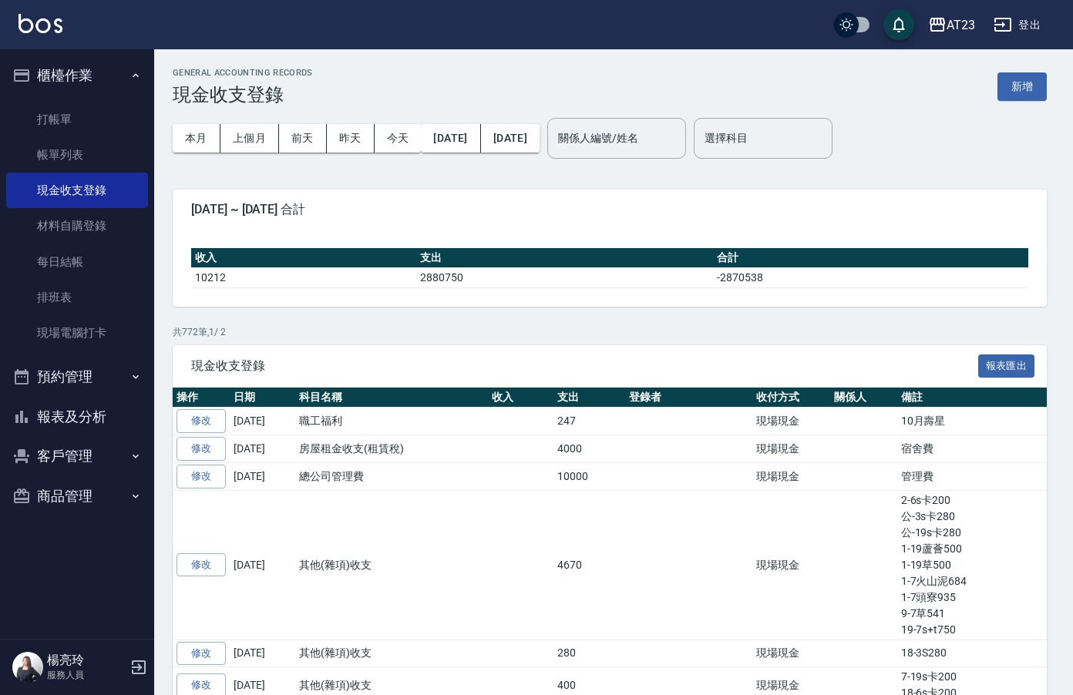
click at [558, 134] on div "選擇日期 1月1日 一月 2025 一 二 三 四 五 六 日 1 2 3 4 5 6 7 8 9 10 11 12 13 14 15 16 17 18 19…" at bounding box center [536, 347] width 1073 height 695
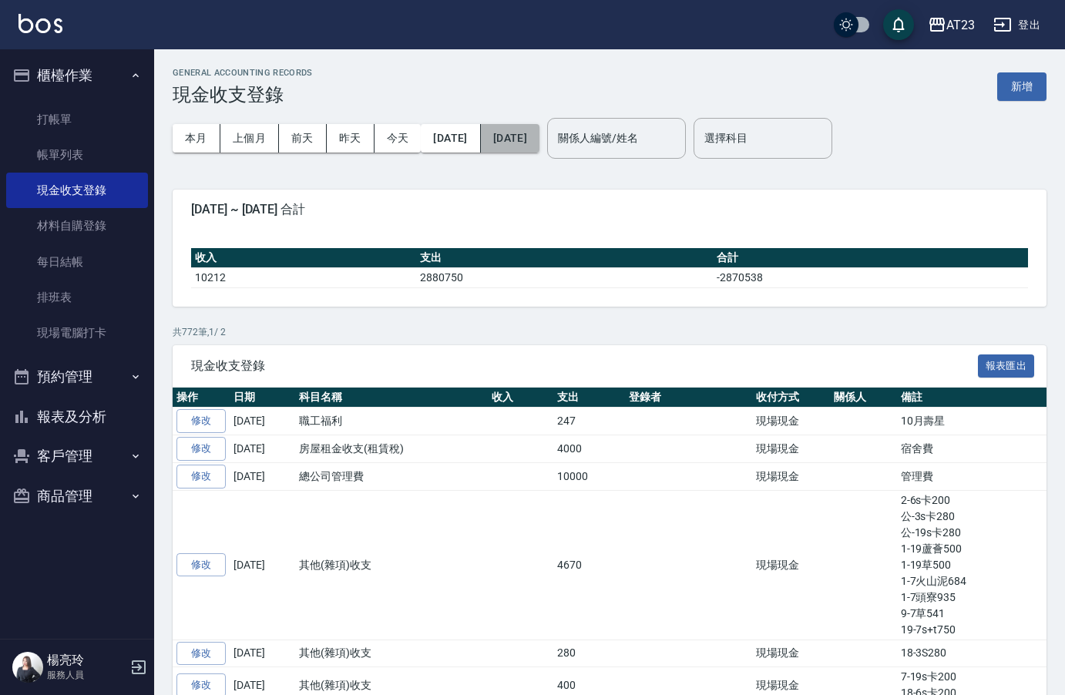
click at [540, 150] on button "[DATE]" at bounding box center [510, 138] width 59 height 29
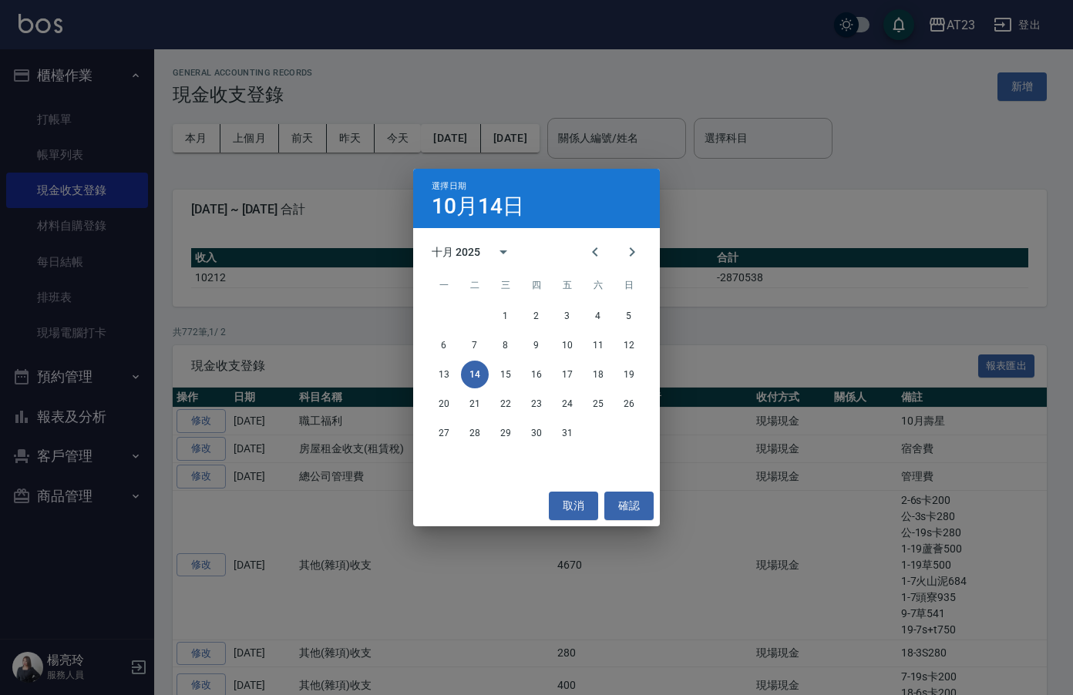
click at [392, 177] on div "選擇日期 10月14日 十月 2025 一 二 三 四 五 六 日 1 2 3 4 5 6 7 8 9 10 11 12 13 14 15 16 17 18 …" at bounding box center [536, 347] width 1073 height 695
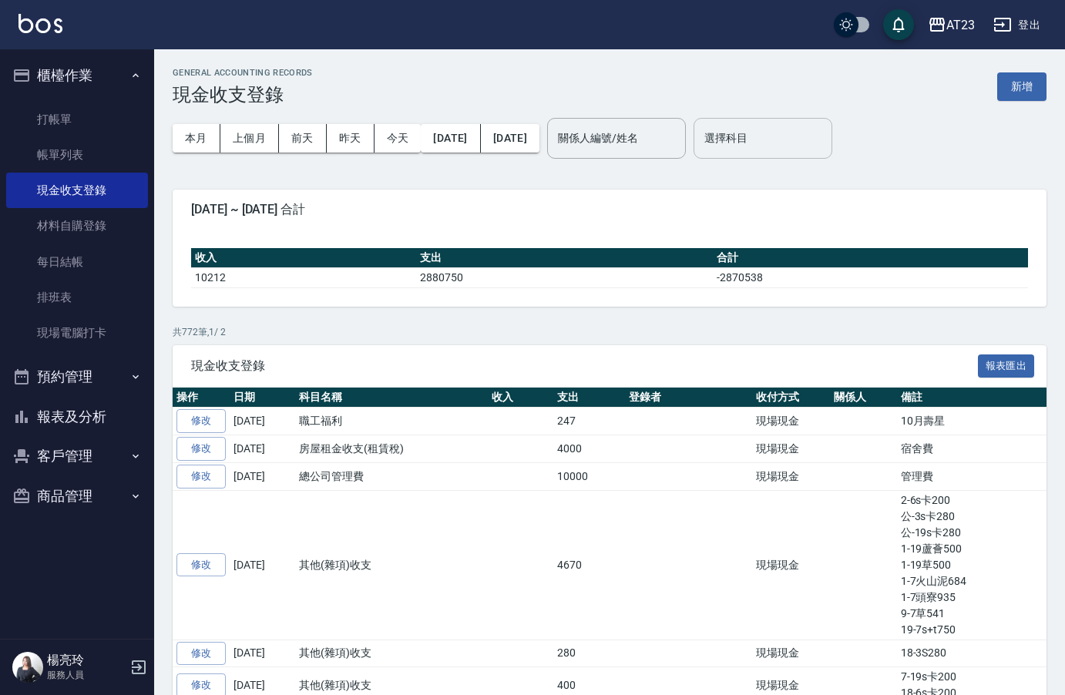
click at [811, 143] on input "選擇科目" at bounding box center [763, 138] width 125 height 27
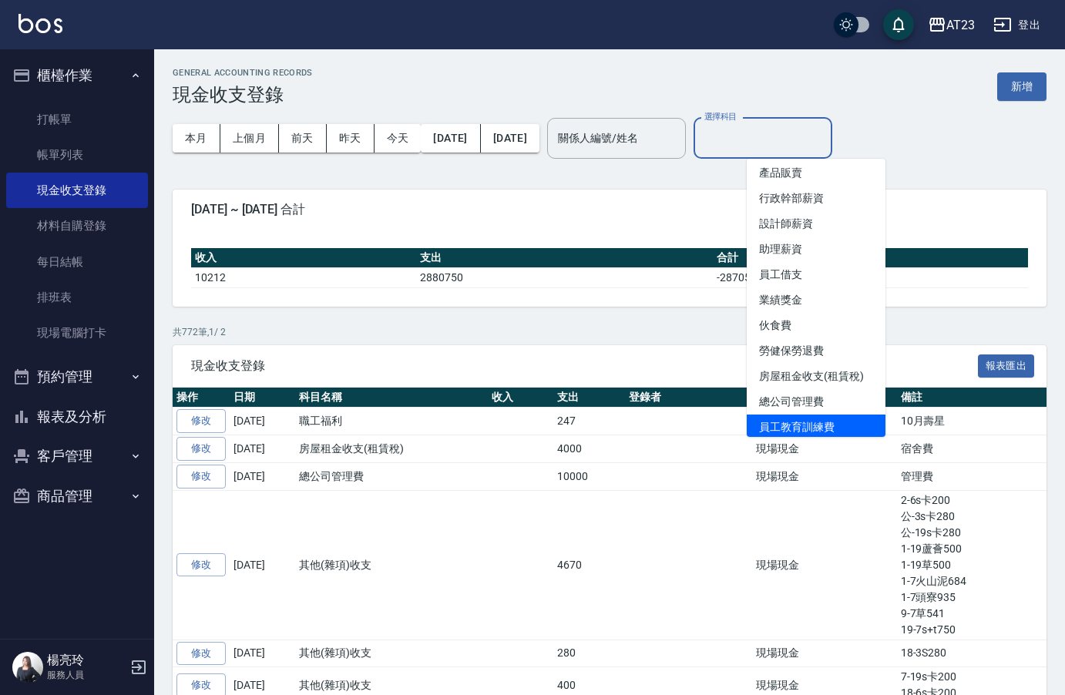
scroll to position [77, 0]
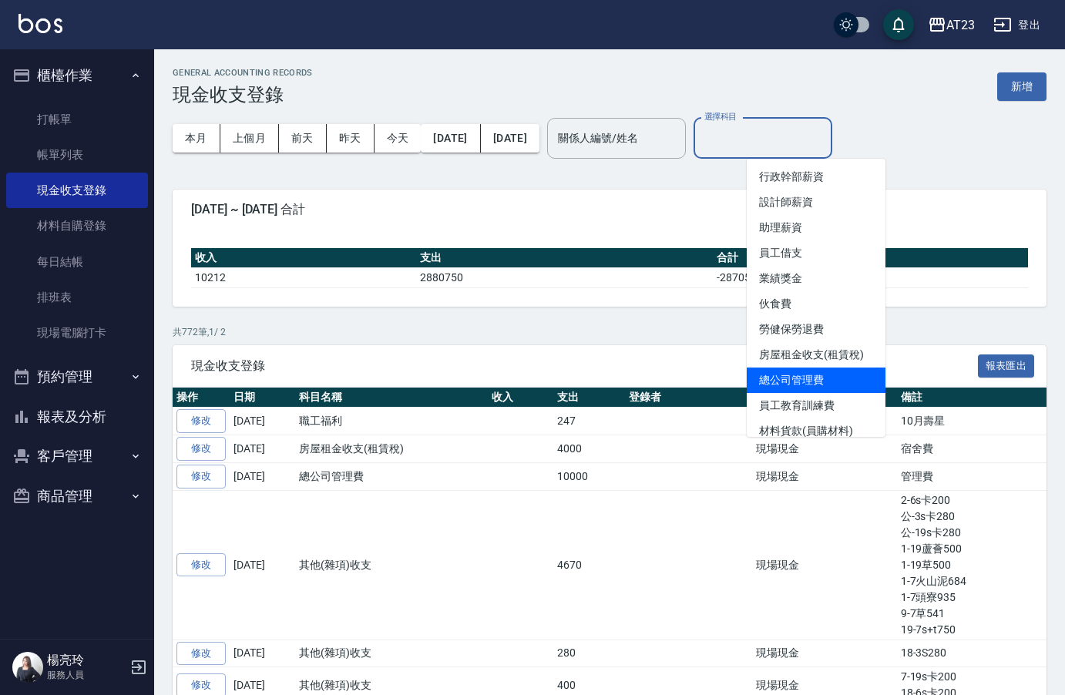
drag, startPoint x: 830, startPoint y: 332, endPoint x: 830, endPoint y: 384, distance: 52.4
click at [830, 384] on ul "售貨費用 營業收入 產品販賣 行政幹部薪資 設計師薪資 助理薪資 員工借支 業績獎金 伙食費 勞健保勞退費 房屋租金收支(租賃稅) 總公司管理費 員工教育訓練…" at bounding box center [816, 298] width 139 height 278
click at [830, 384] on li "總公司管理費" at bounding box center [816, 380] width 139 height 25
type input "總公司管理費"
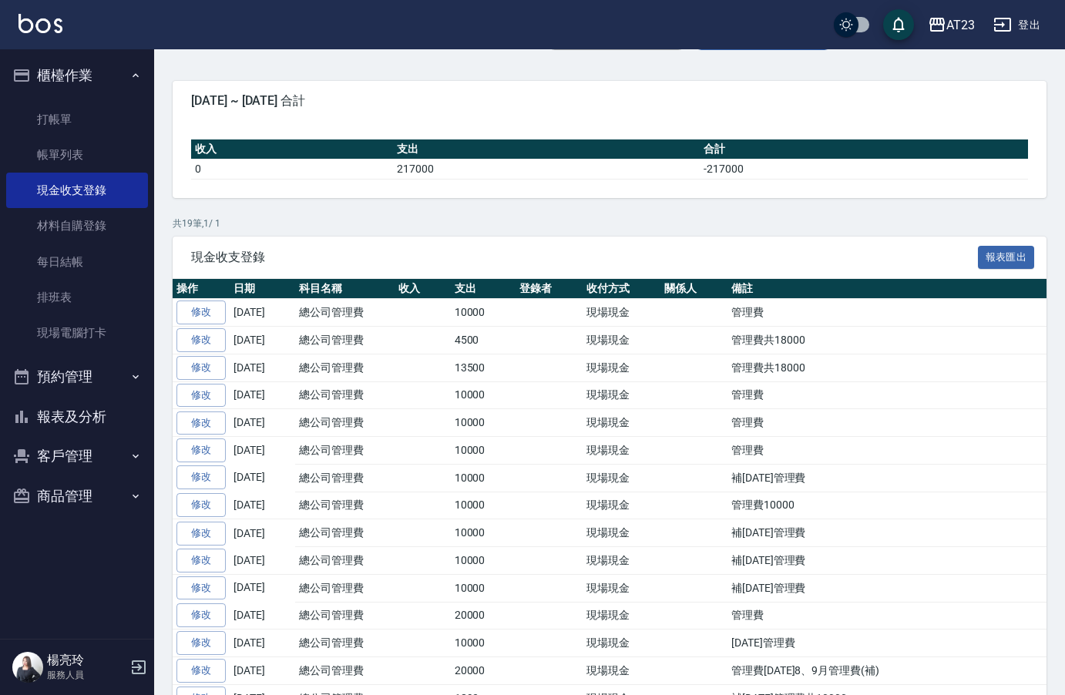
scroll to position [297, 0]
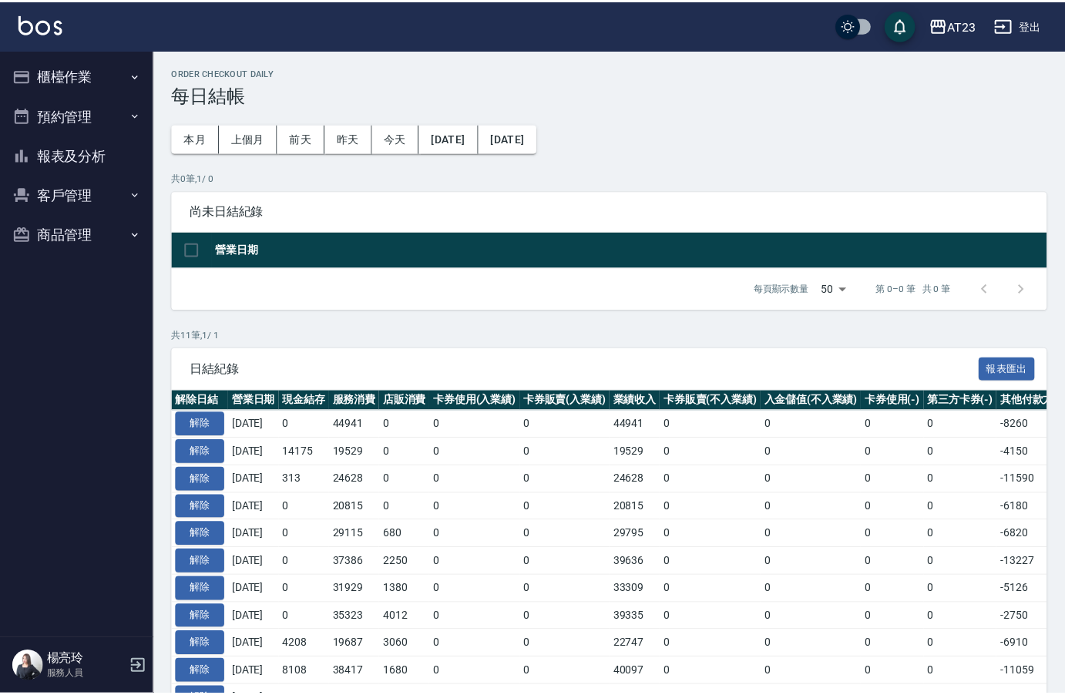
scroll to position [111, 0]
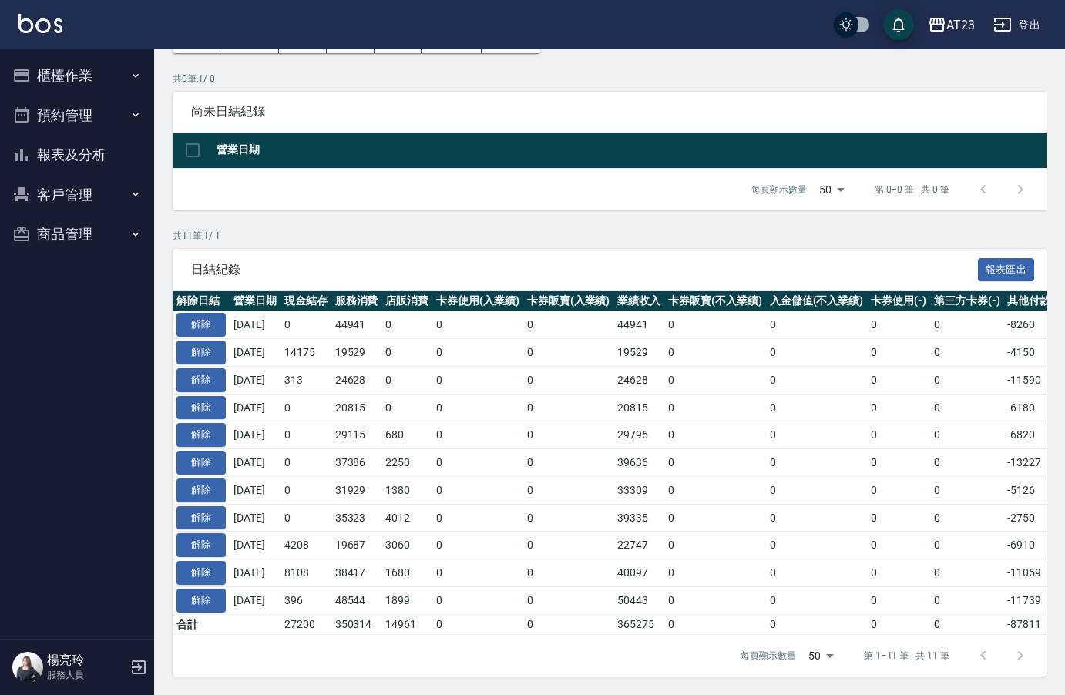
click at [501, 72] on p "共 0 筆, 1 / 0" at bounding box center [610, 79] width 874 height 14
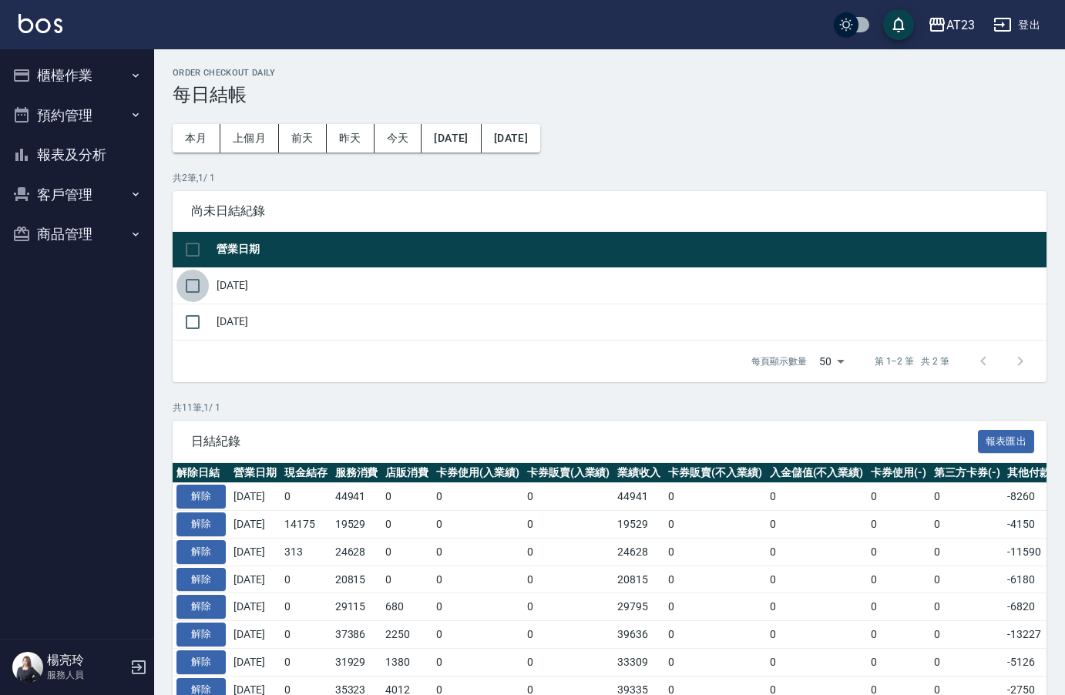
click at [188, 284] on input "checkbox" at bounding box center [193, 286] width 32 height 32
checkbox input "true"
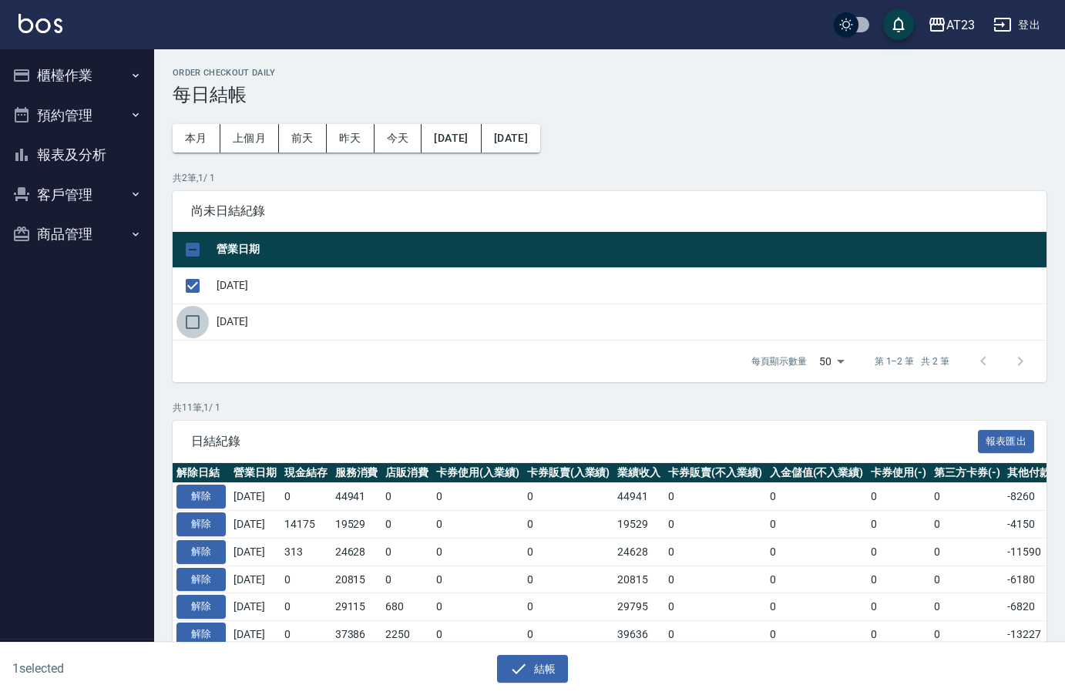
click at [194, 314] on input "checkbox" at bounding box center [193, 322] width 32 height 32
checkbox input "true"
drag, startPoint x: 527, startPoint y: 685, endPoint x: 525, endPoint y: 666, distance: 19.3
click at [526, 673] on div "2 selected 結帳" at bounding box center [532, 669] width 1065 height 53
click at [525, 666] on icon "button" at bounding box center [519, 669] width 19 height 19
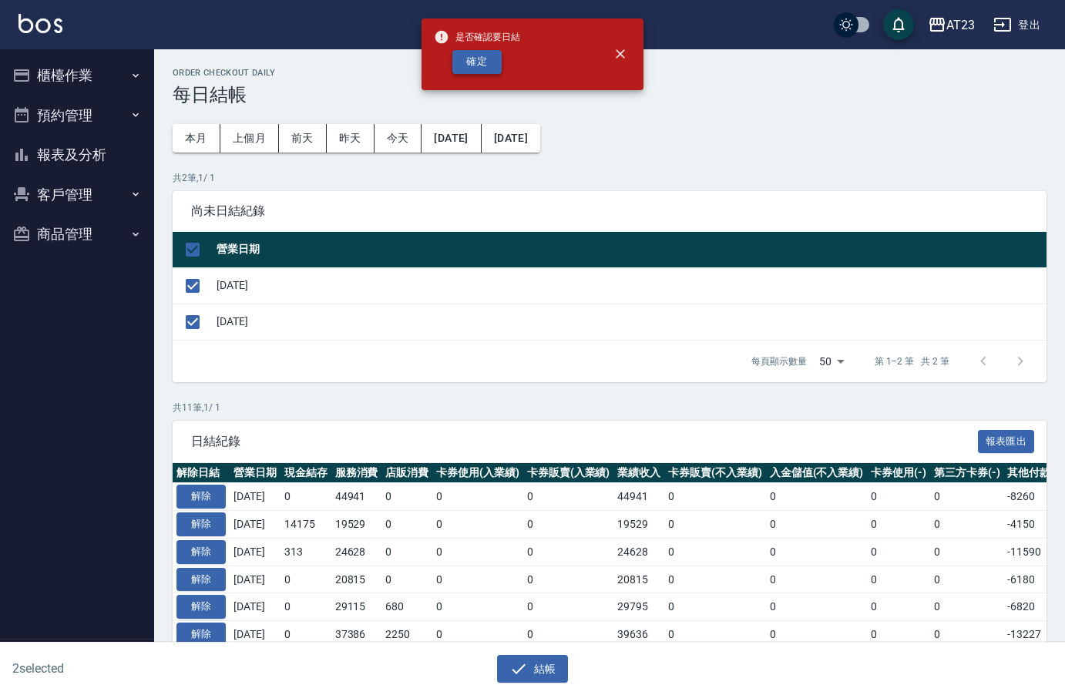
click at [484, 69] on button "確定" at bounding box center [477, 62] width 49 height 24
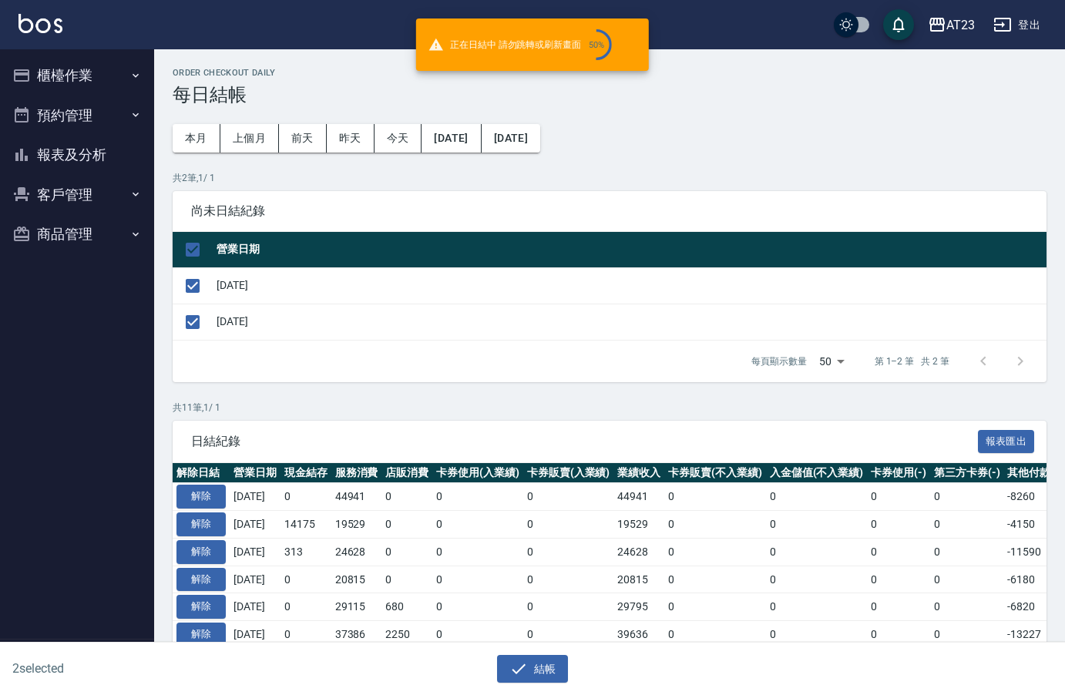
checkbox input "false"
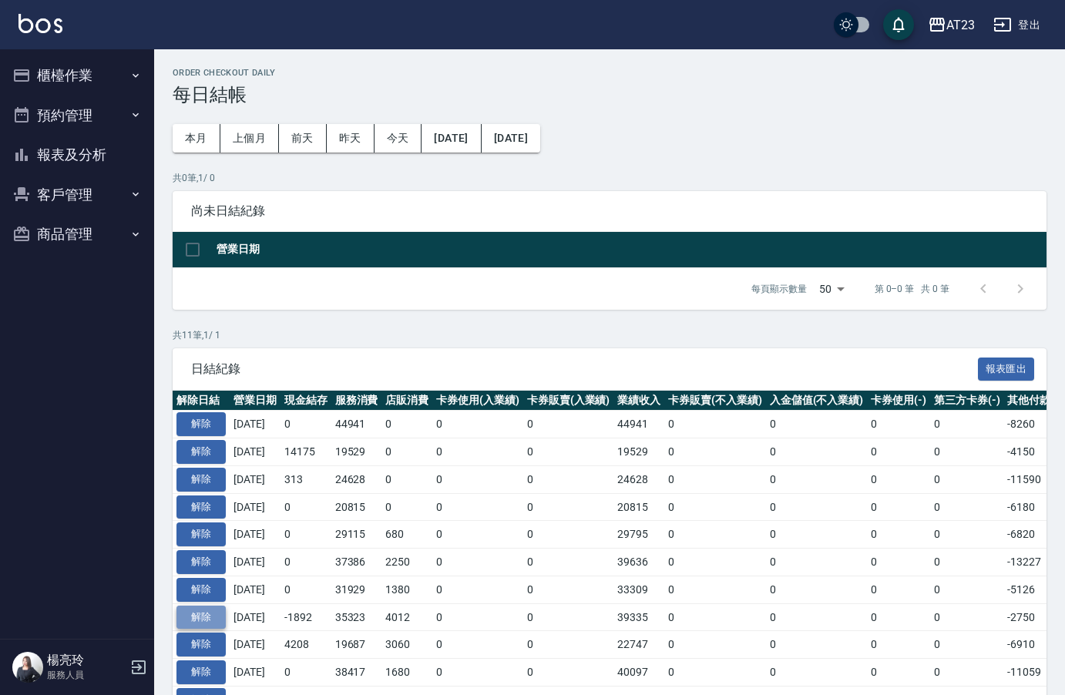
click at [198, 618] on button "解除" at bounding box center [201, 618] width 49 height 24
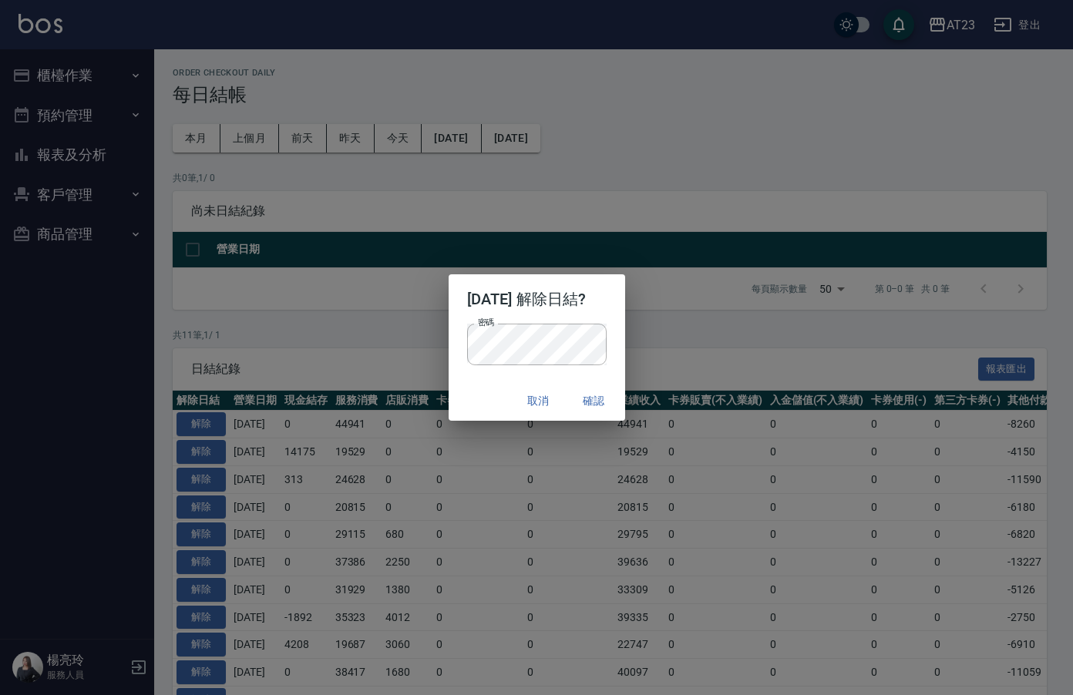
click at [734, 200] on div "[DATE] 解除日結? 密碼 密碼 取消 確認" at bounding box center [536, 347] width 1073 height 695
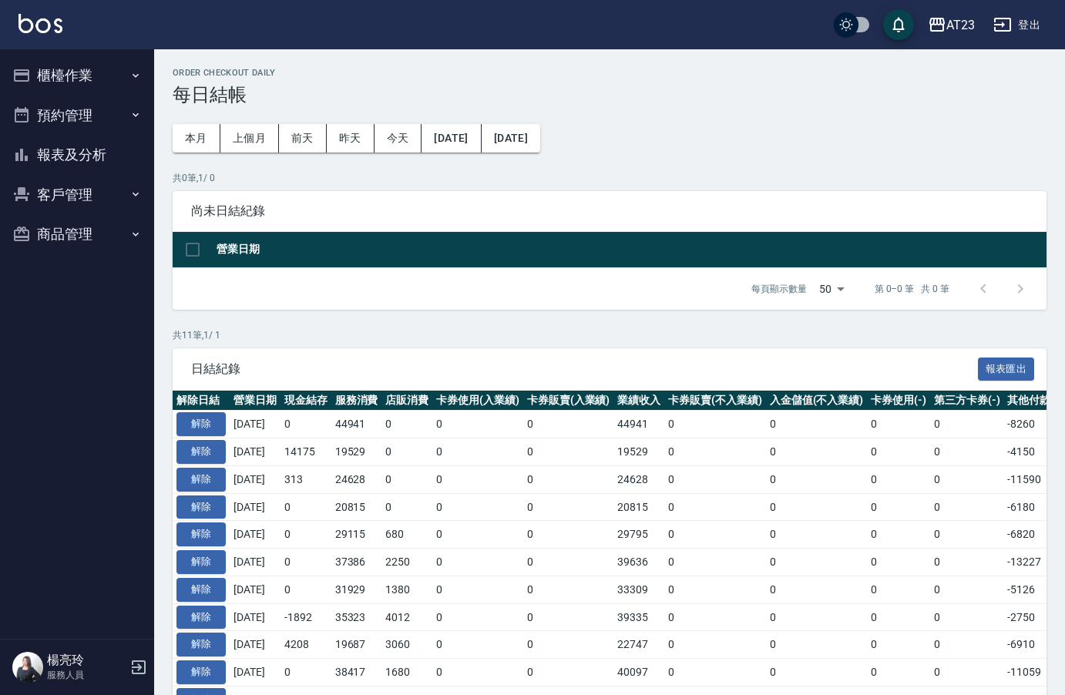
click at [75, 157] on button "報表及分析" at bounding box center [77, 155] width 142 height 40
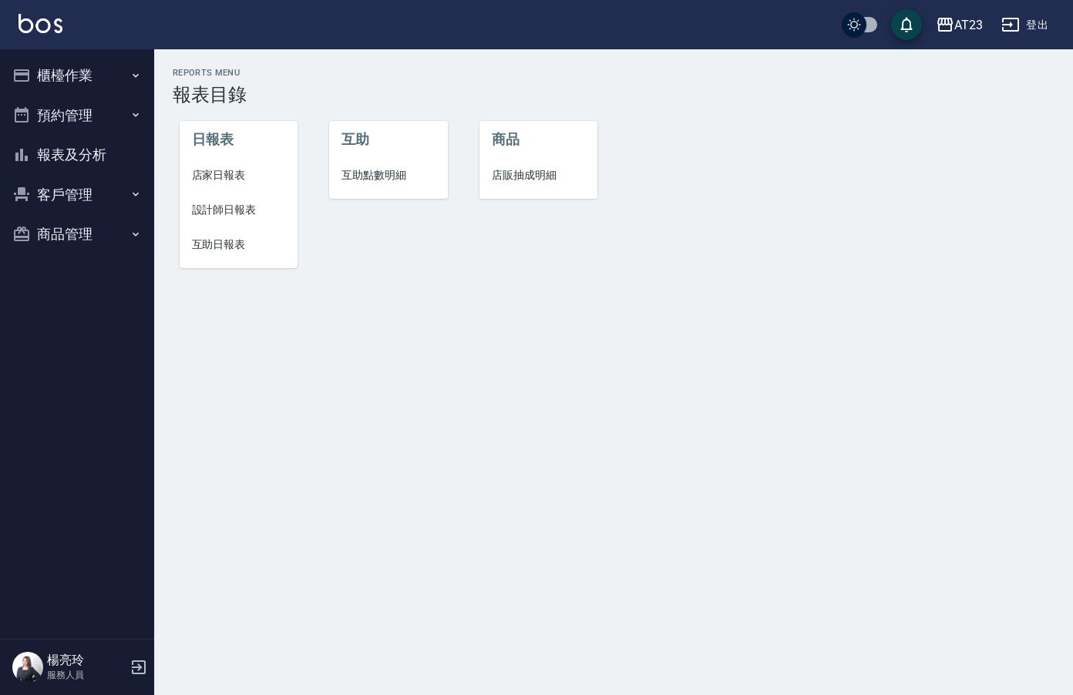
click at [99, 71] on button "櫃檯作業" at bounding box center [77, 76] width 142 height 40
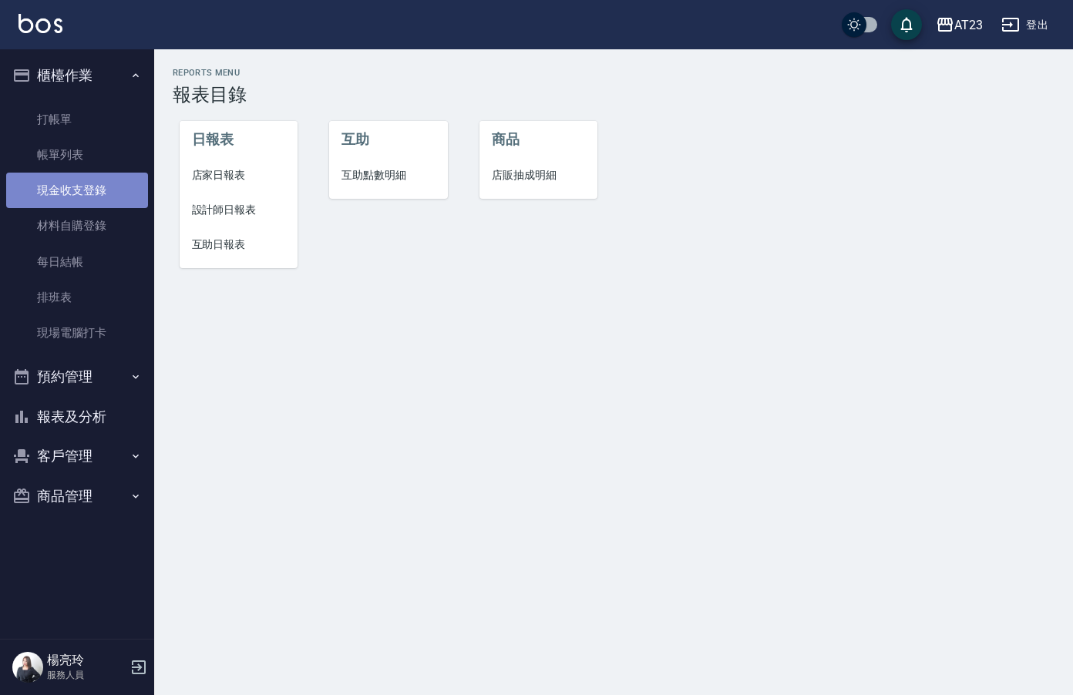
click at [80, 177] on link "現金收支登錄" at bounding box center [77, 190] width 142 height 35
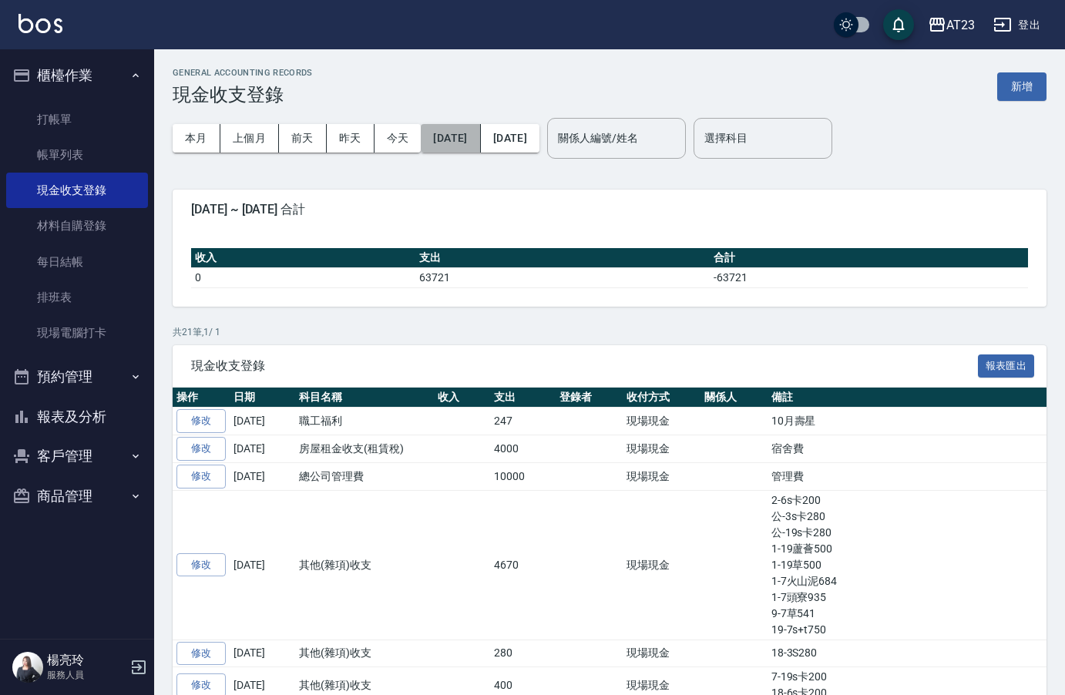
click at [471, 148] on button "[DATE]" at bounding box center [450, 138] width 59 height 29
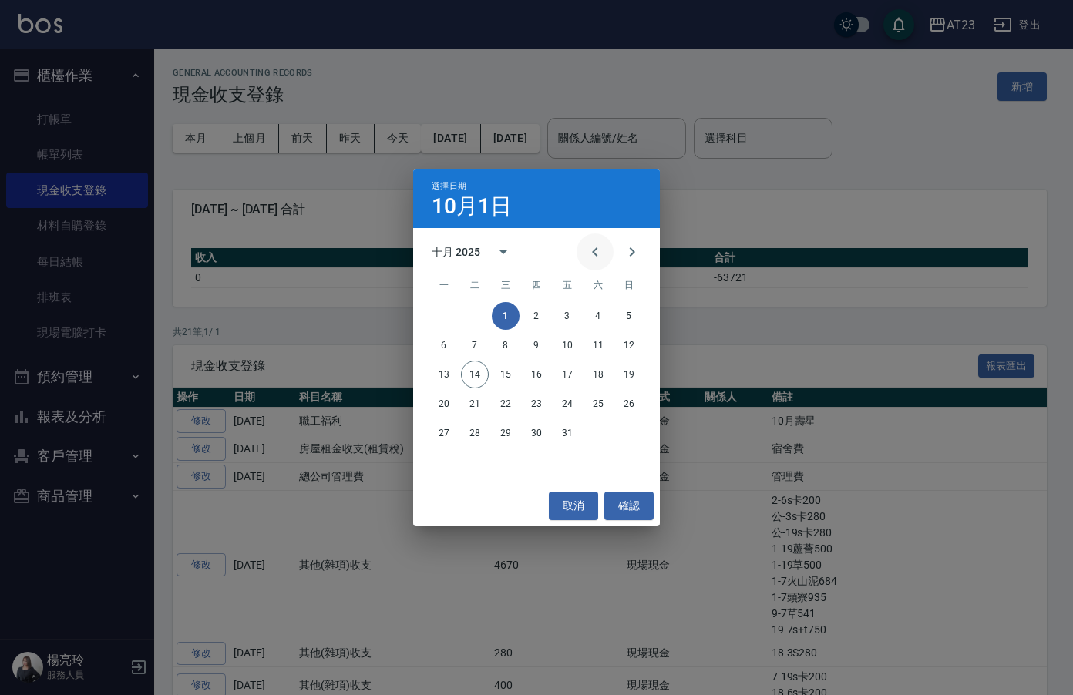
click at [601, 246] on icon "Previous month" at bounding box center [595, 252] width 19 height 19
click at [611, 247] on button "Previous month" at bounding box center [595, 252] width 37 height 37
click at [595, 251] on icon "Previous month" at bounding box center [594, 251] width 5 height 9
click at [599, 258] on icon "Previous month" at bounding box center [595, 252] width 19 height 19
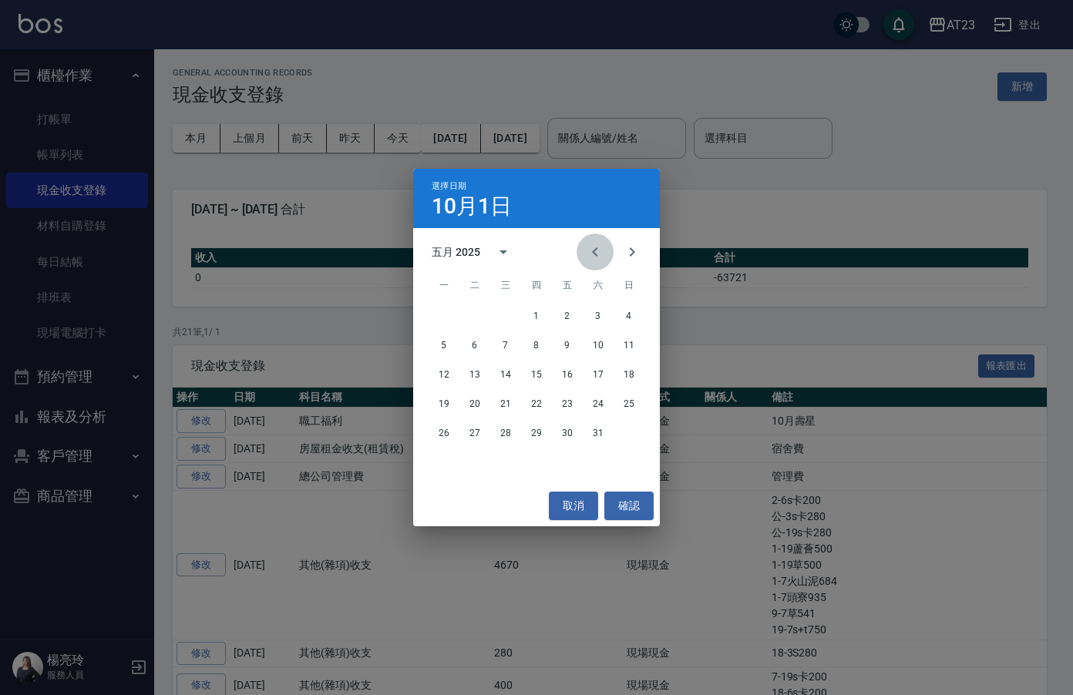
click at [599, 258] on icon "Previous month" at bounding box center [595, 252] width 19 height 19
click at [544, 405] on button "24" at bounding box center [537, 404] width 28 height 28
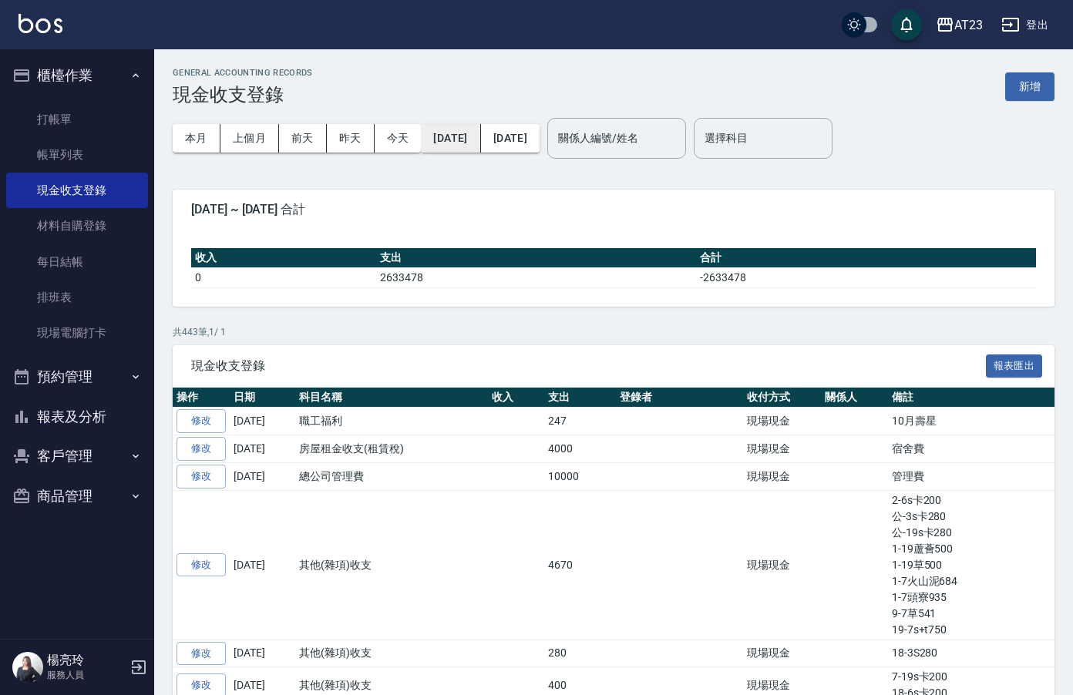
click at [467, 143] on button "2025/04/24" at bounding box center [450, 138] width 59 height 29
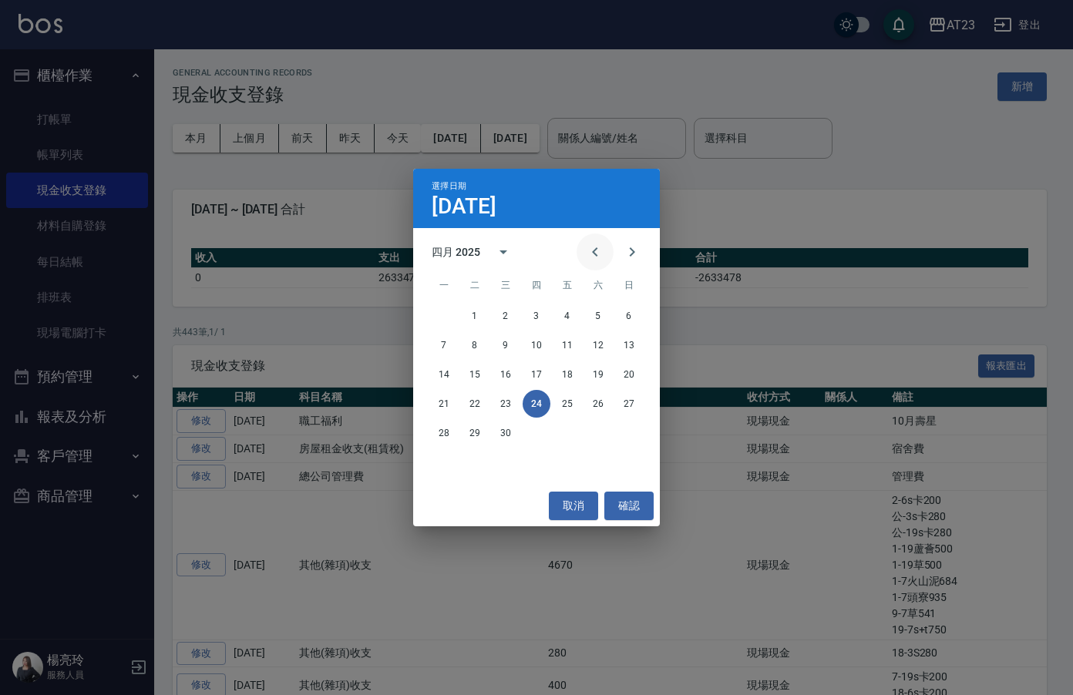
click at [591, 258] on icon "Previous month" at bounding box center [595, 252] width 19 height 19
click at [446, 437] on button "24" at bounding box center [444, 433] width 28 height 28
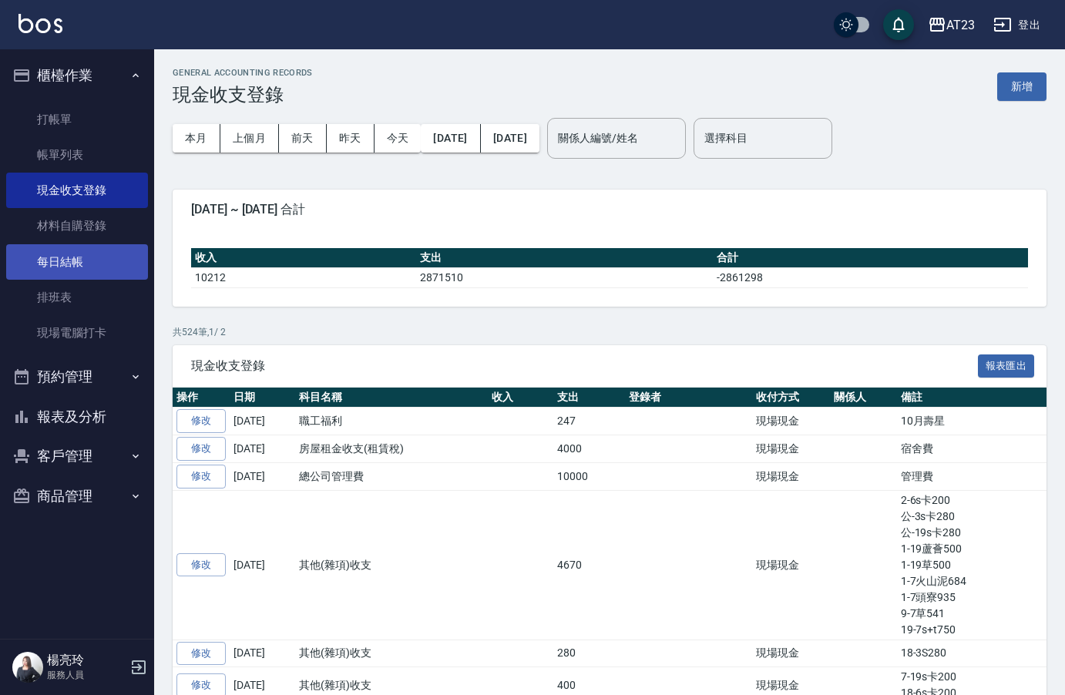
drag, startPoint x: 102, startPoint y: 259, endPoint x: 123, endPoint y: 274, distance: 25.5
click at [102, 259] on link "每日結帳" at bounding box center [77, 261] width 142 height 35
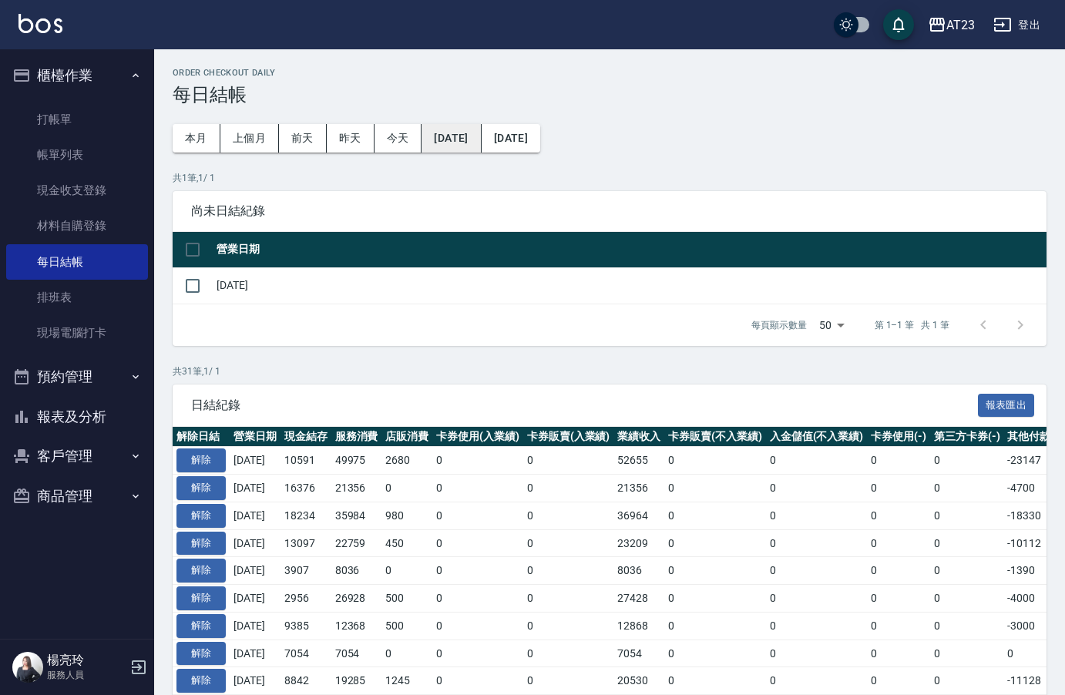
click at [456, 141] on button "2025/09/13" at bounding box center [451, 138] width 59 height 29
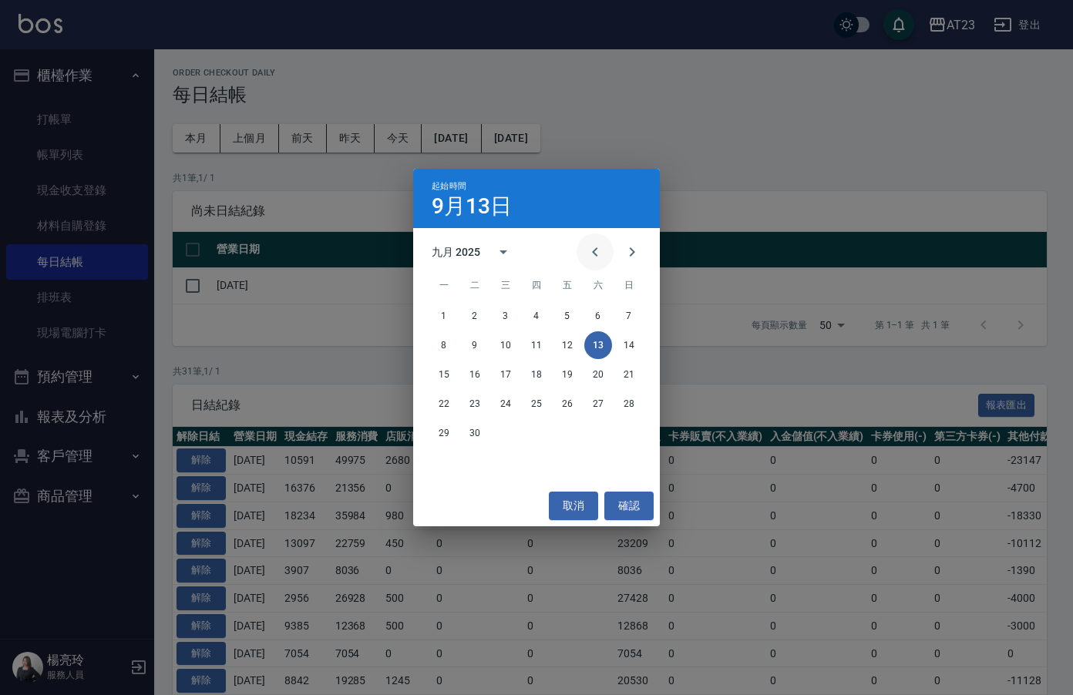
click at [595, 251] on icon "Previous month" at bounding box center [594, 251] width 5 height 9
click at [595, 250] on icon "Previous month" at bounding box center [594, 251] width 5 height 9
click at [596, 250] on icon "Previous month" at bounding box center [594, 251] width 5 height 9
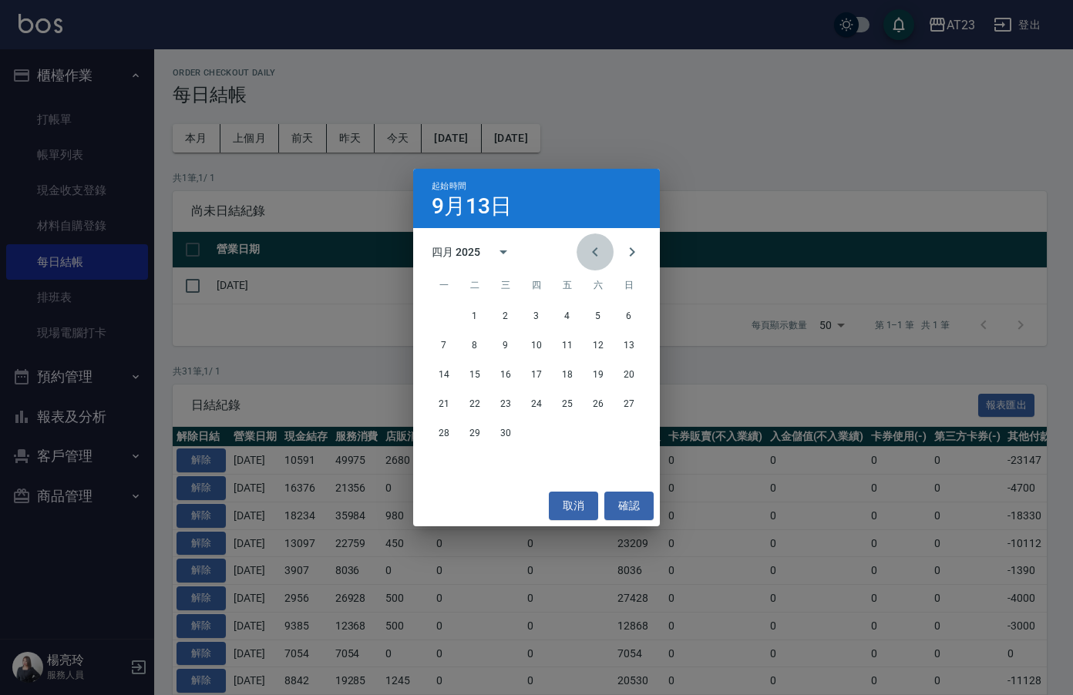
click at [596, 250] on icon "Previous month" at bounding box center [594, 251] width 5 height 9
click at [635, 265] on button "Next month" at bounding box center [632, 252] width 37 height 37
click at [445, 432] on button "24" at bounding box center [444, 433] width 28 height 28
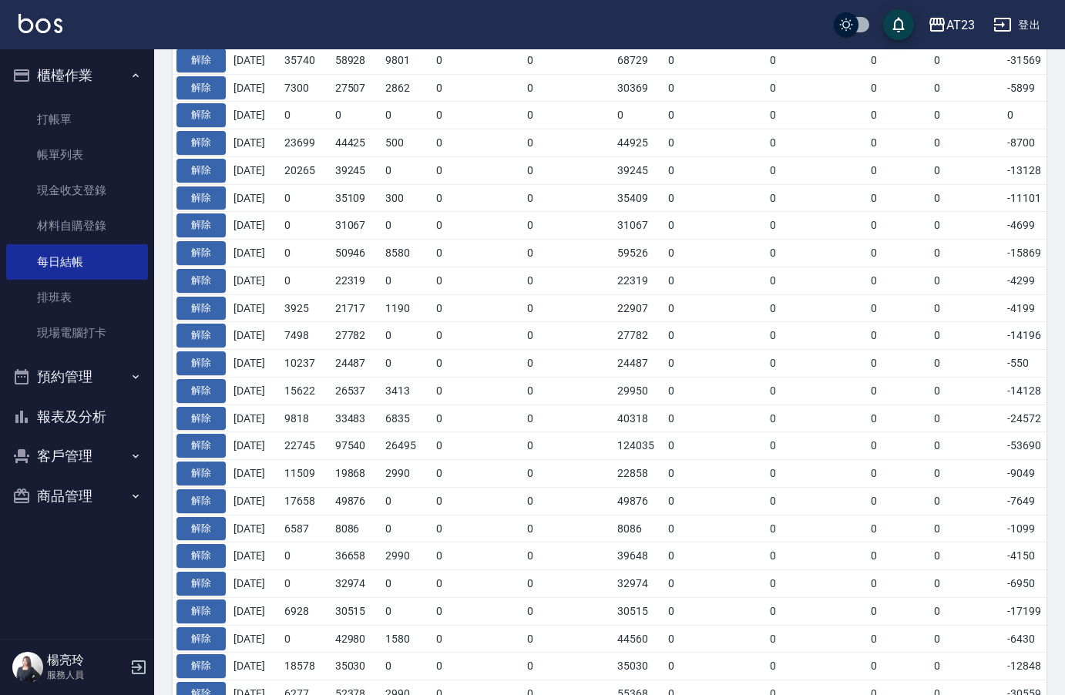
drag, startPoint x: 377, startPoint y: 536, endPoint x: 392, endPoint y: 544, distance: 17.6
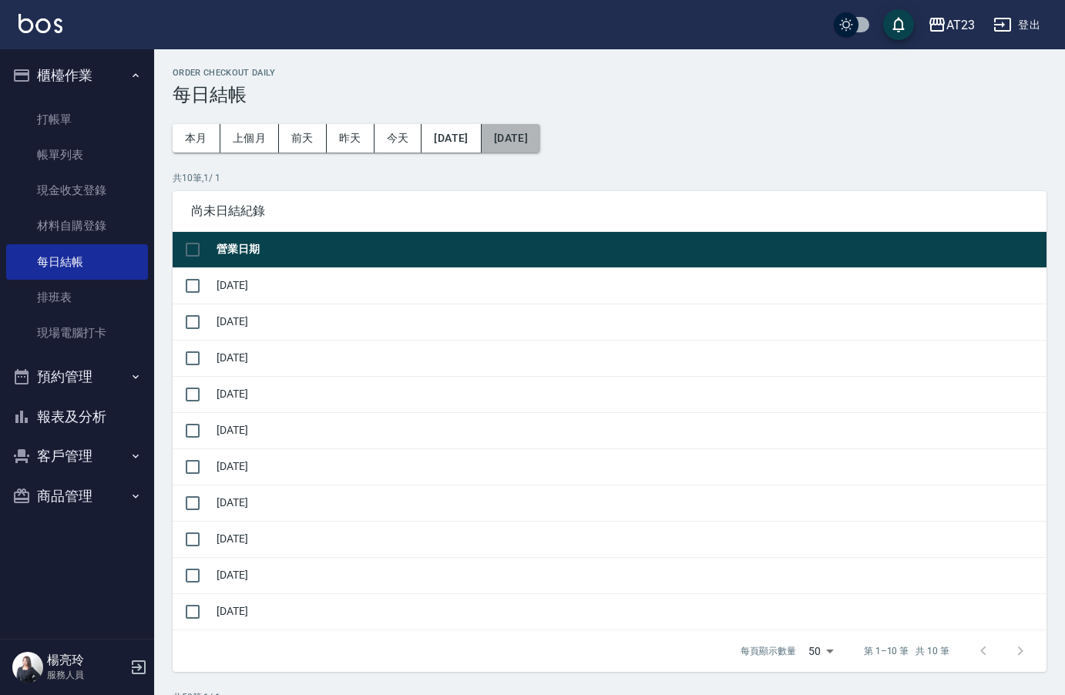
click at [540, 147] on button "[DATE]" at bounding box center [511, 138] width 59 height 29
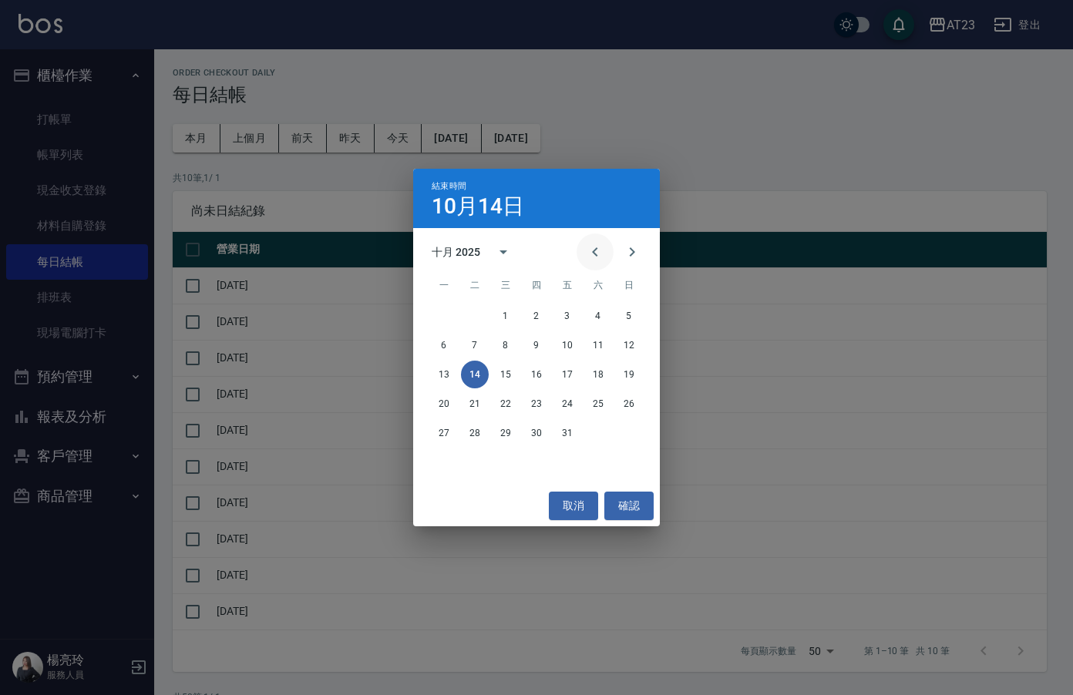
click at [596, 254] on icon "Previous month" at bounding box center [595, 252] width 19 height 19
click at [596, 253] on icon "Previous month" at bounding box center [595, 252] width 19 height 19
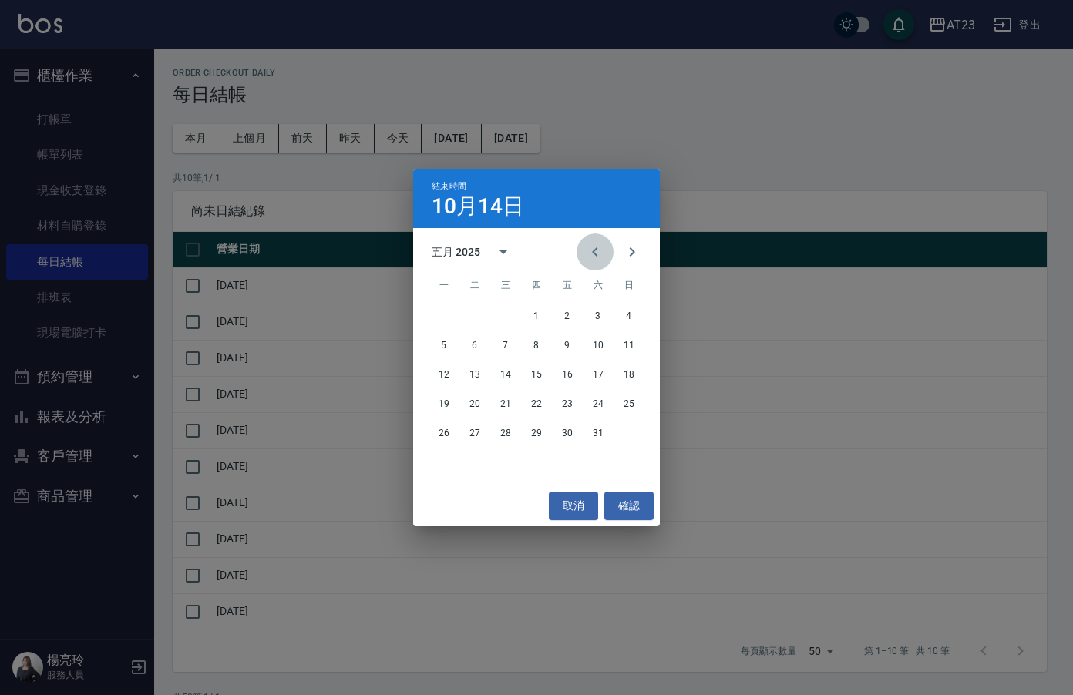
click at [596, 253] on icon "Previous month" at bounding box center [595, 252] width 19 height 19
click at [596, 251] on icon "Previous month" at bounding box center [595, 252] width 19 height 19
click at [442, 426] on button "24" at bounding box center [444, 433] width 28 height 28
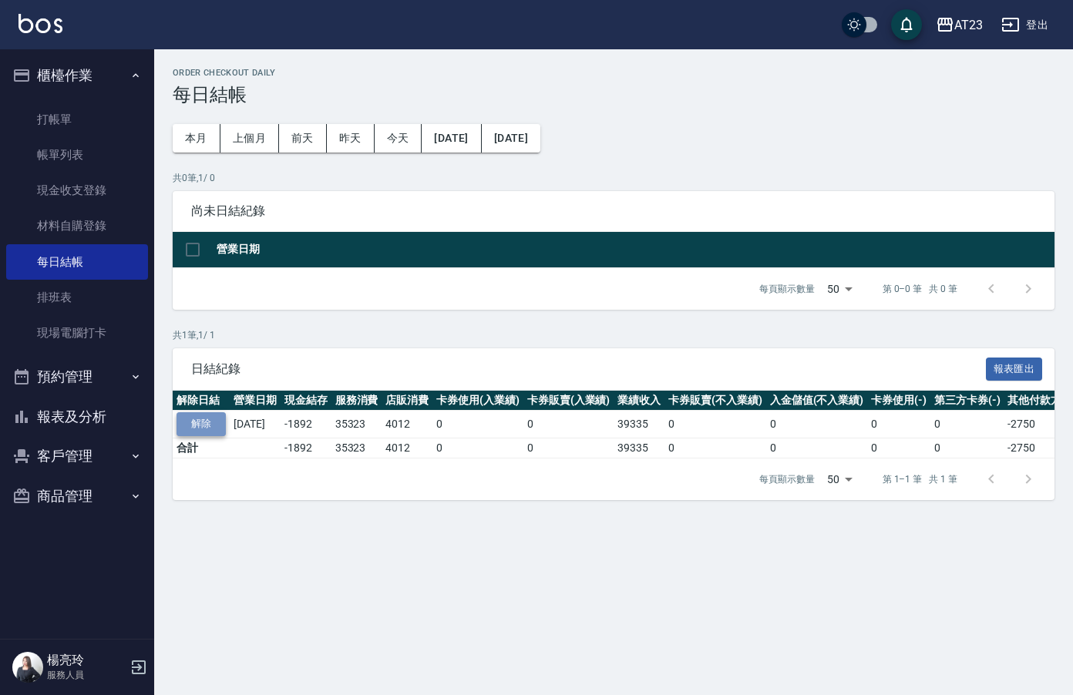
click at [210, 421] on button "解除" at bounding box center [201, 424] width 49 height 24
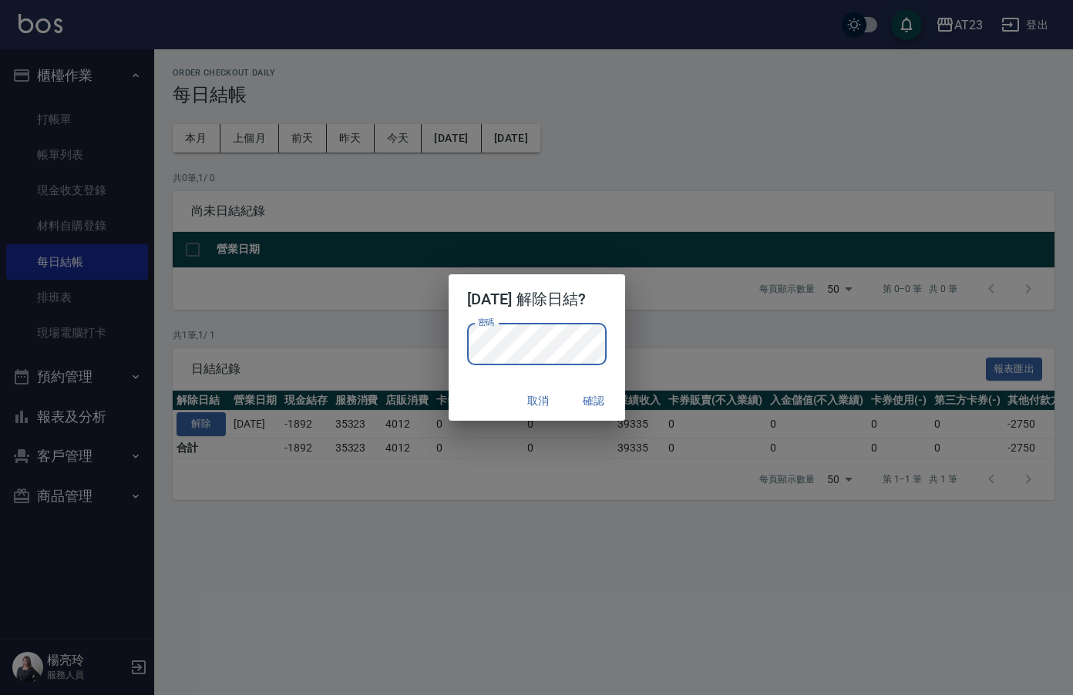
click at [607, 346] on p "密碼 密碼" at bounding box center [537, 345] width 140 height 42
click at [602, 400] on button "確認" at bounding box center [594, 401] width 49 height 29
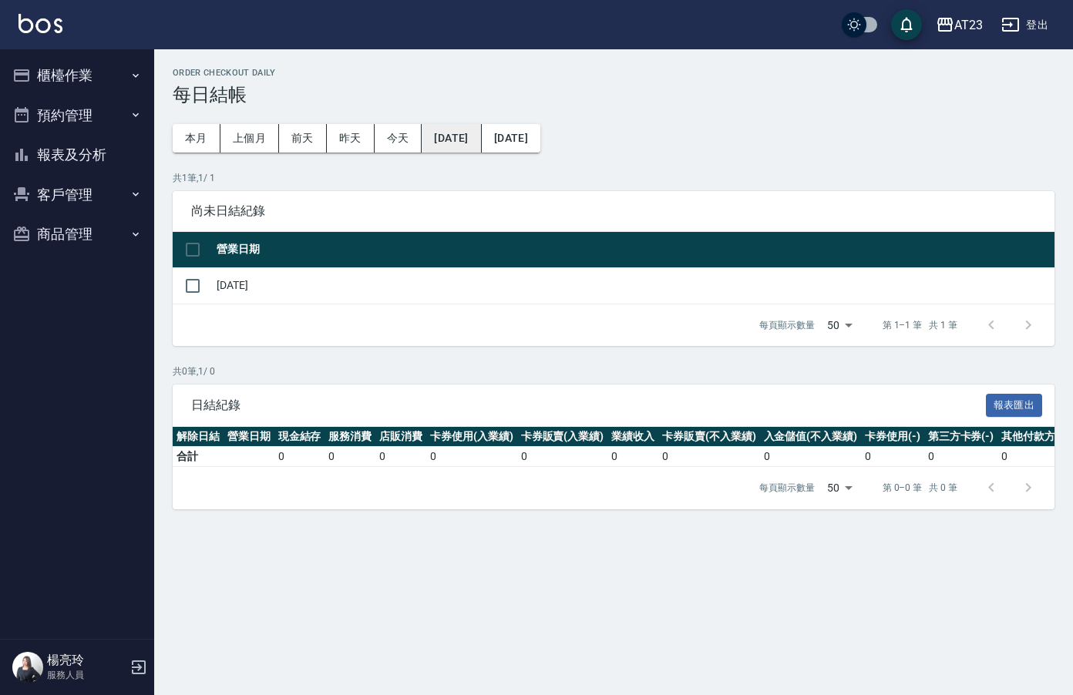
click at [462, 146] on button "[DATE]" at bounding box center [451, 138] width 59 height 29
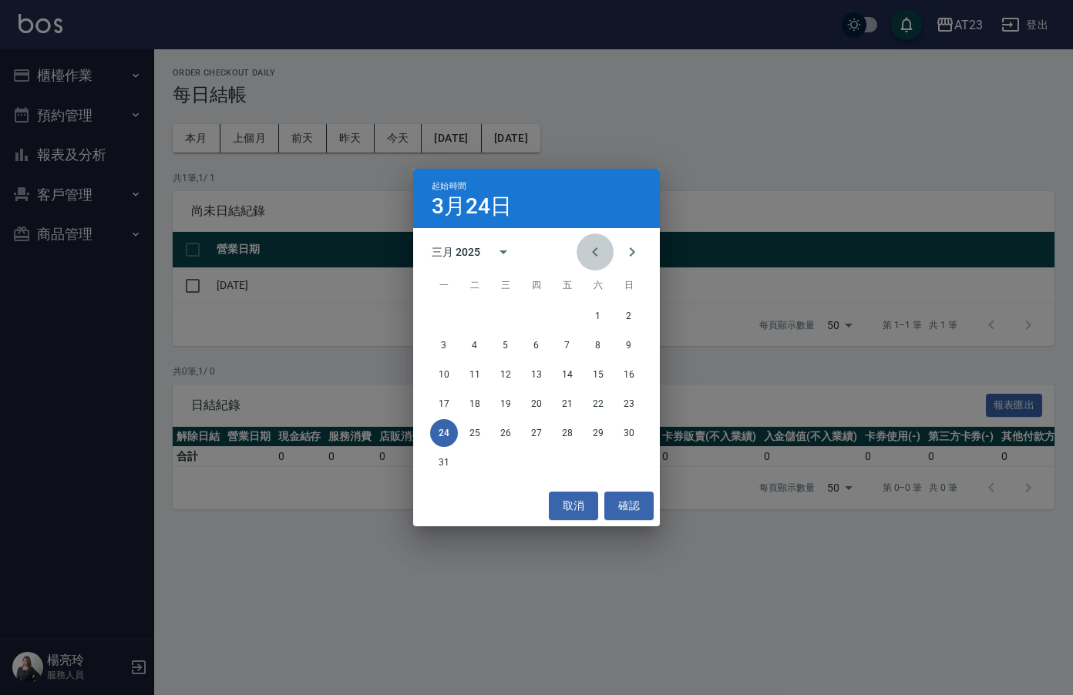
click at [589, 254] on icon "Previous month" at bounding box center [595, 252] width 19 height 19
click at [569, 406] on button "21" at bounding box center [568, 404] width 28 height 28
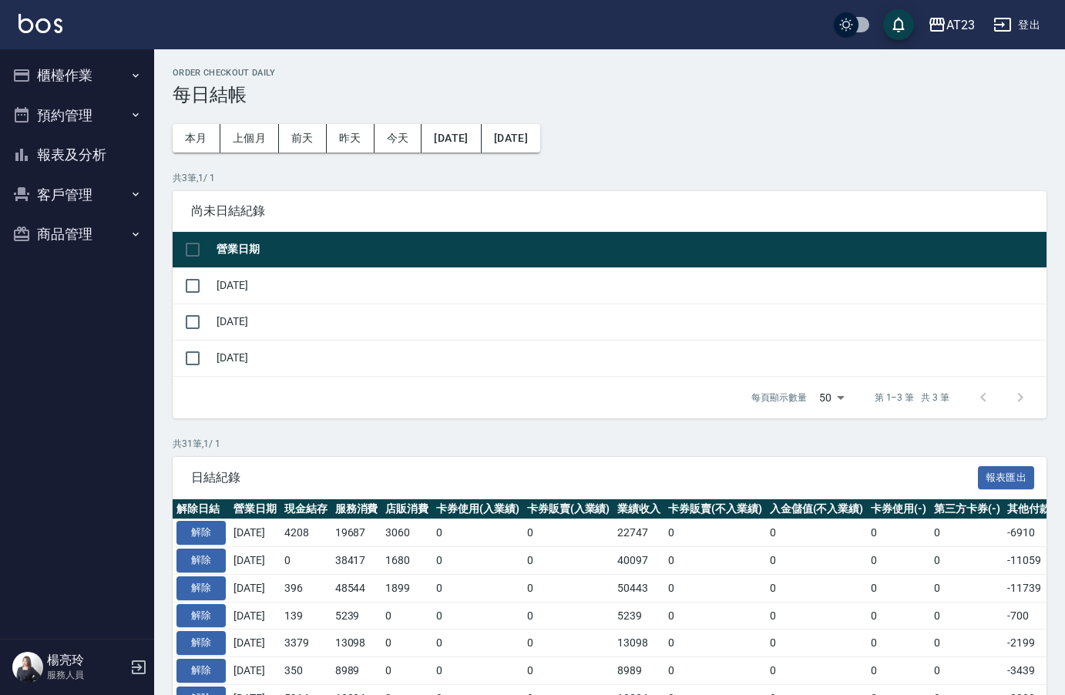
click at [533, 135] on button "[DATE]" at bounding box center [511, 138] width 59 height 29
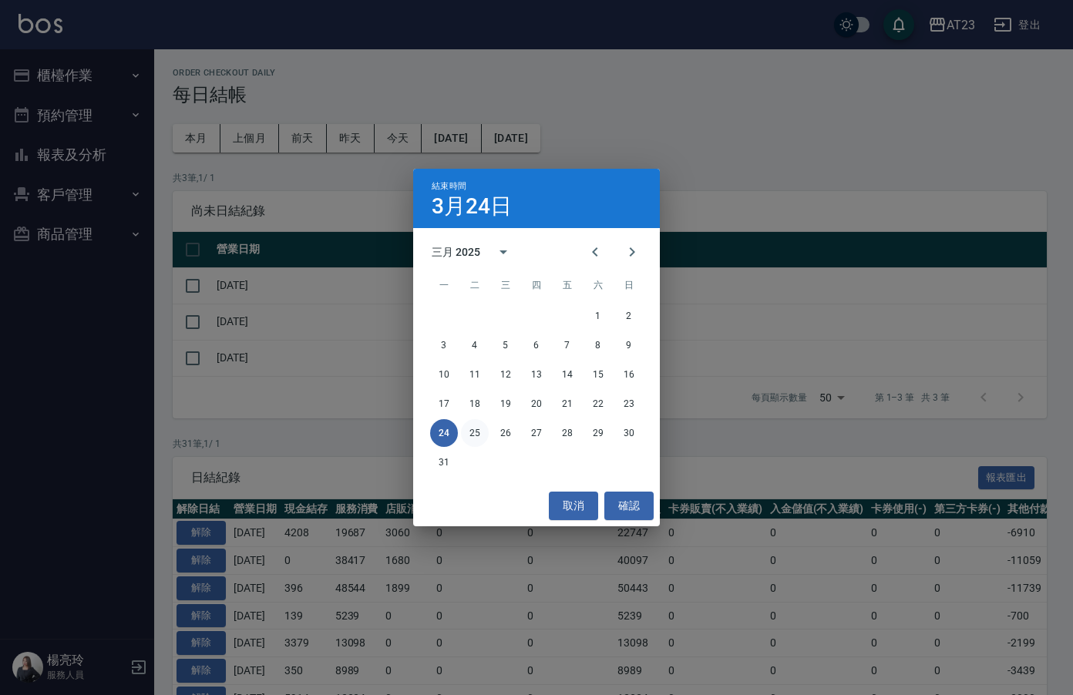
click at [476, 436] on button "25" at bounding box center [475, 433] width 28 height 28
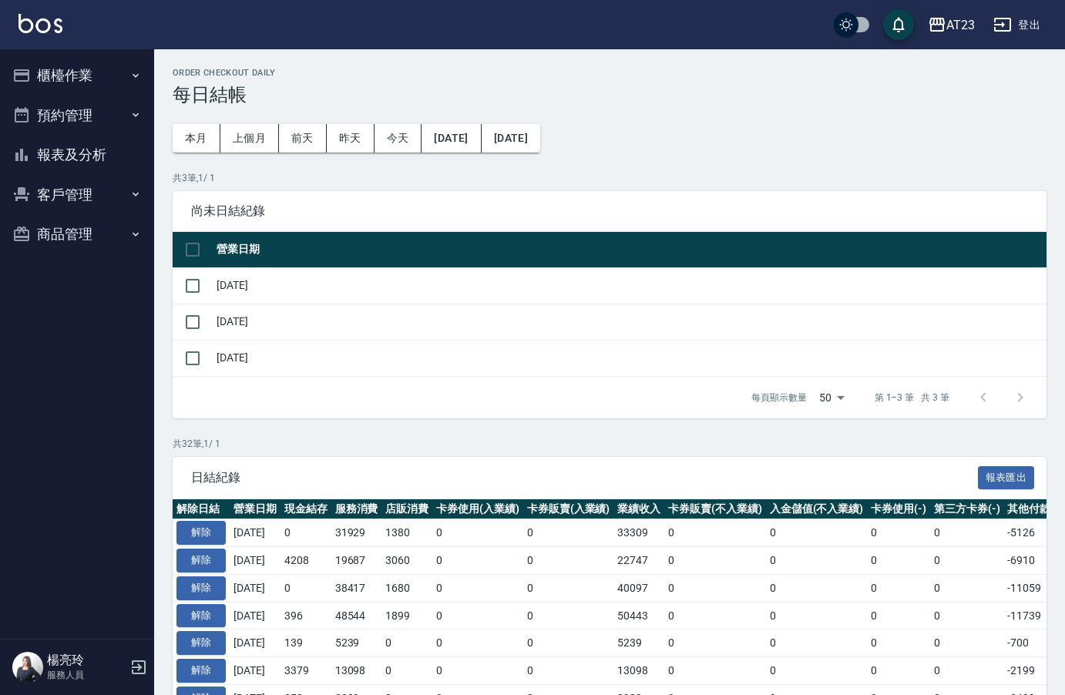
drag, startPoint x: 429, startPoint y: 446, endPoint x: 384, endPoint y: 413, distance: 55.8
click at [384, 413] on div "每頁顯示數量 50 50 第 1–3 筆 共 3 筆" at bounding box center [610, 398] width 874 height 42
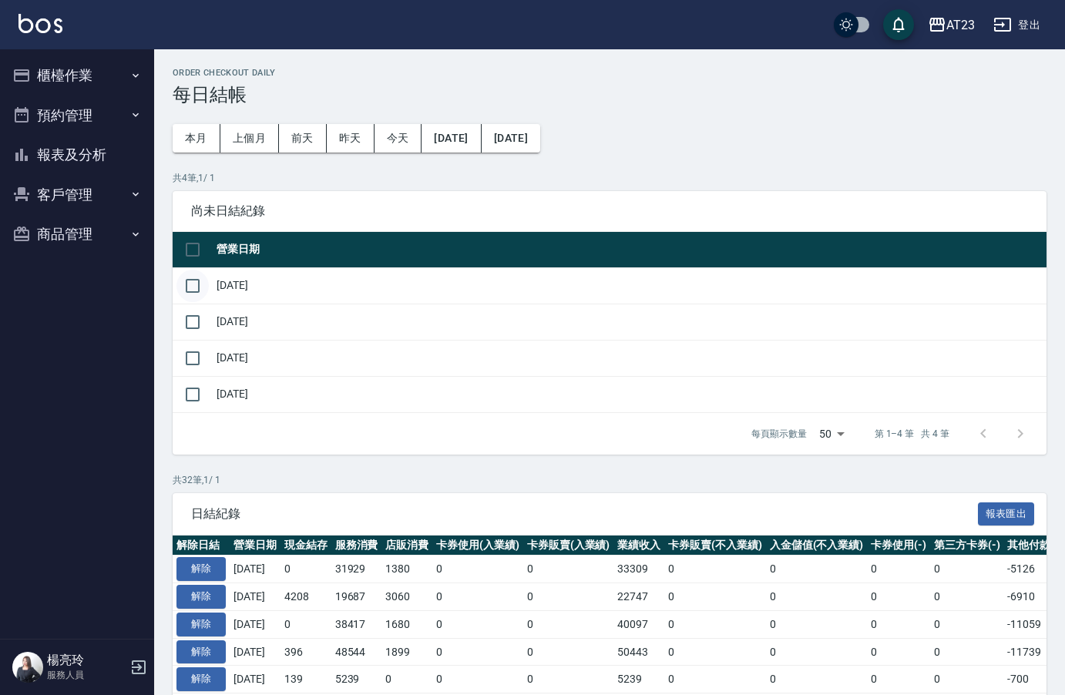
click at [187, 274] on input "checkbox" at bounding box center [193, 286] width 32 height 32
checkbox input "true"
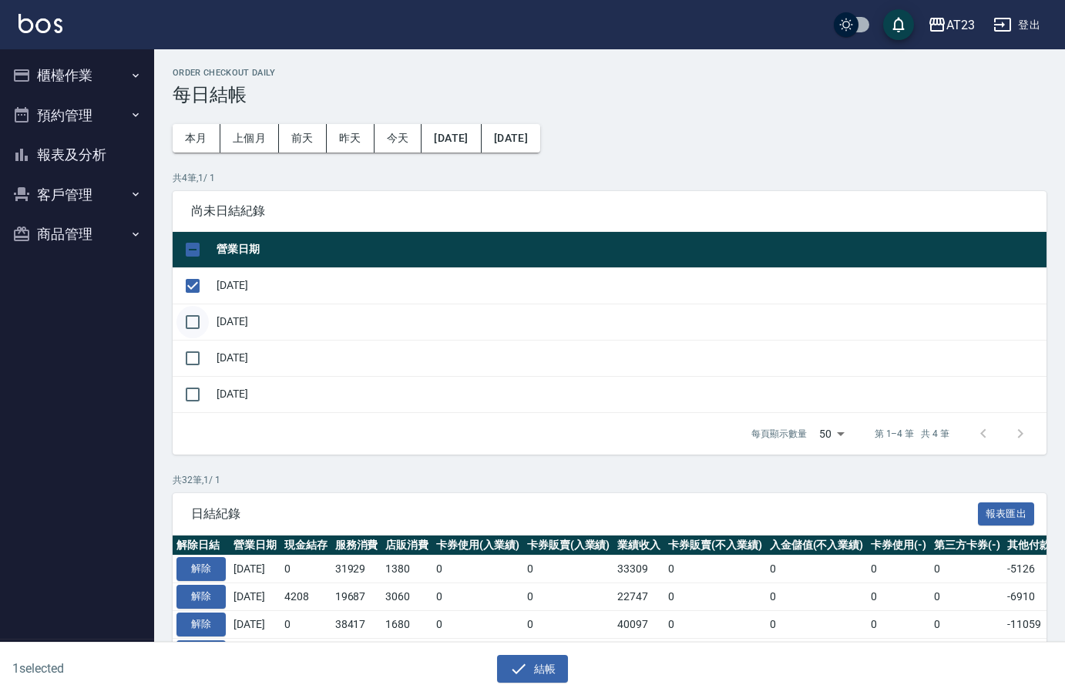
click at [188, 317] on input "checkbox" at bounding box center [193, 322] width 32 height 32
checkbox input "true"
drag, startPoint x: 187, startPoint y: 351, endPoint x: 193, endPoint y: 396, distance: 45.0
click at [187, 352] on input "checkbox" at bounding box center [193, 358] width 32 height 32
checkbox input "true"
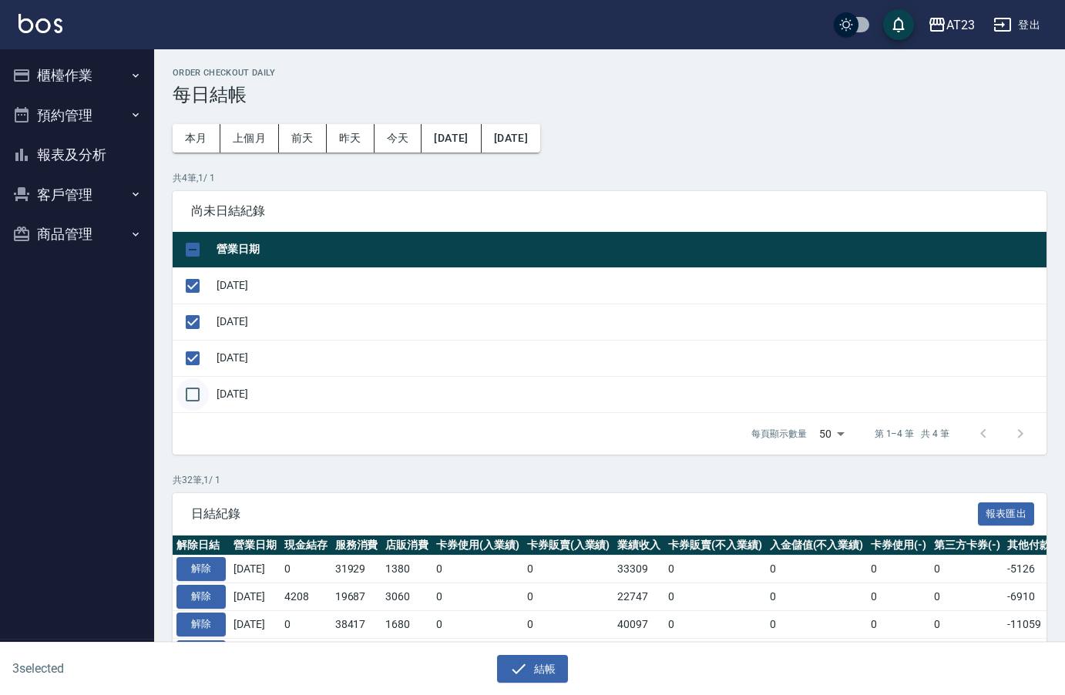
click at [192, 396] on input "checkbox" at bounding box center [193, 395] width 32 height 32
checkbox input "true"
click at [527, 655] on button "結帳" at bounding box center [533, 669] width 72 height 29
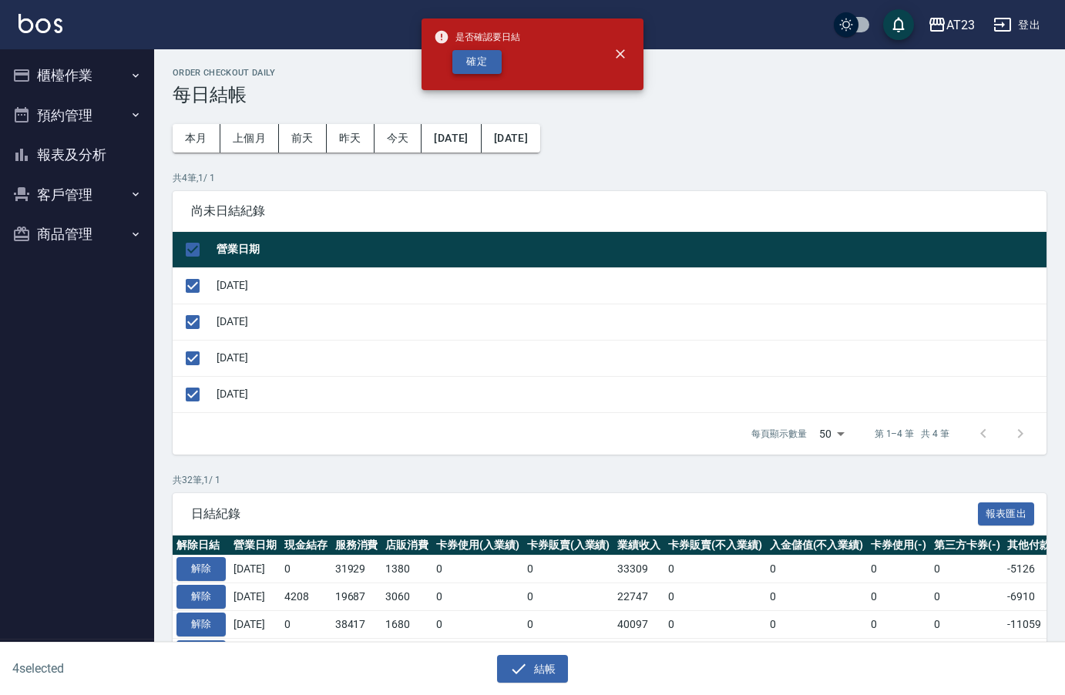
click at [494, 72] on button "確定" at bounding box center [477, 62] width 49 height 24
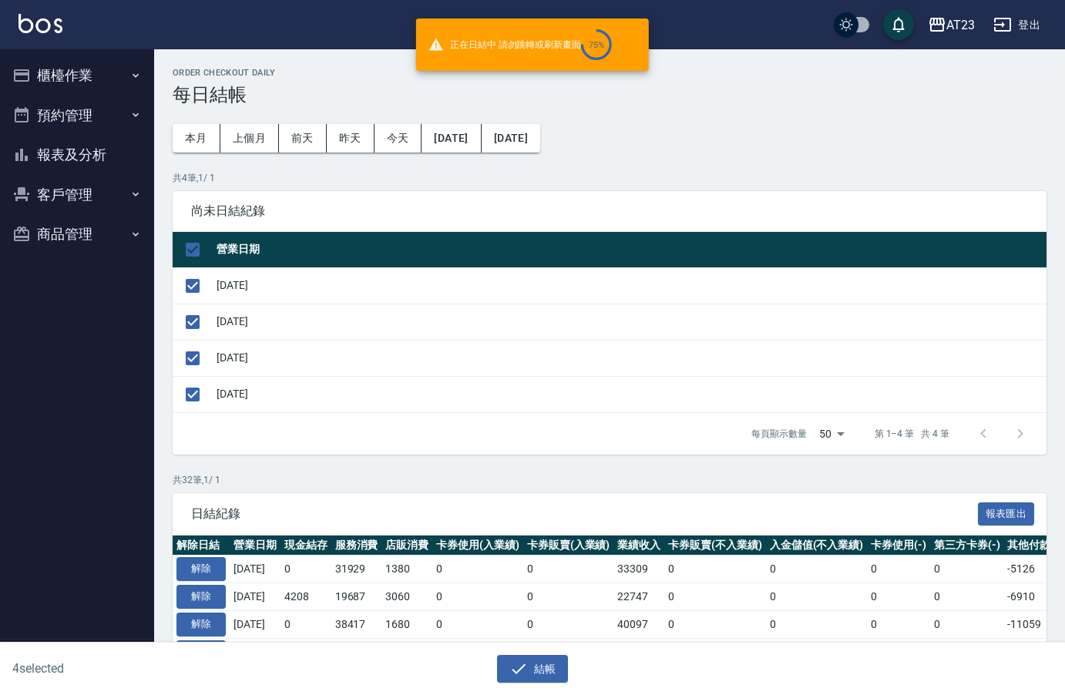
checkbox input "false"
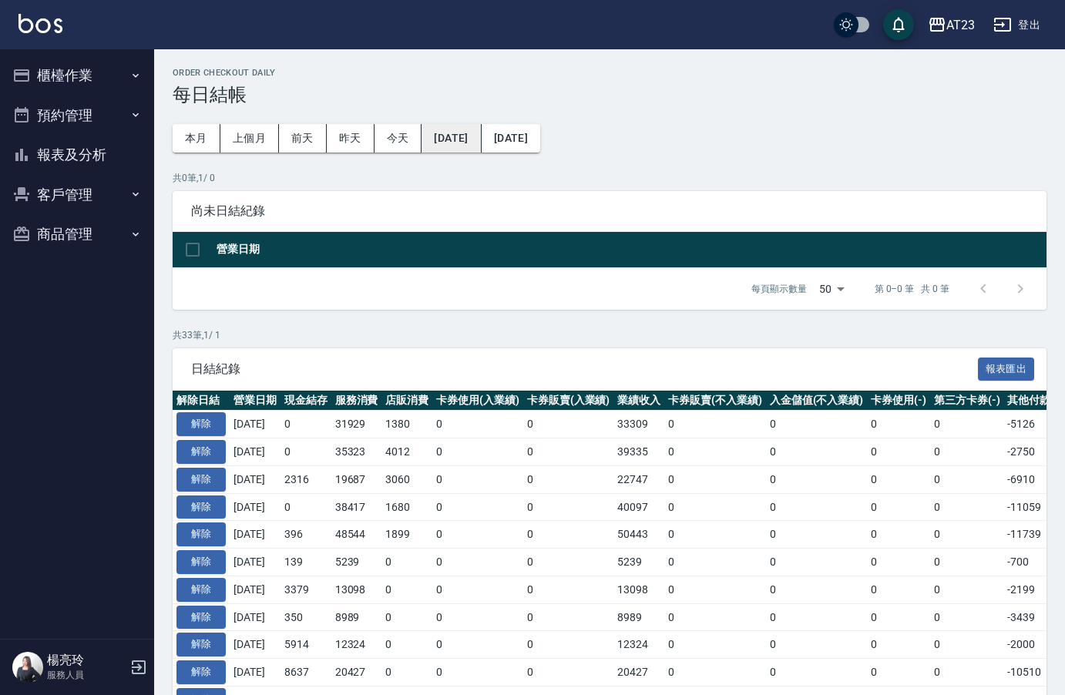
click at [449, 129] on button "[DATE]" at bounding box center [451, 138] width 59 height 29
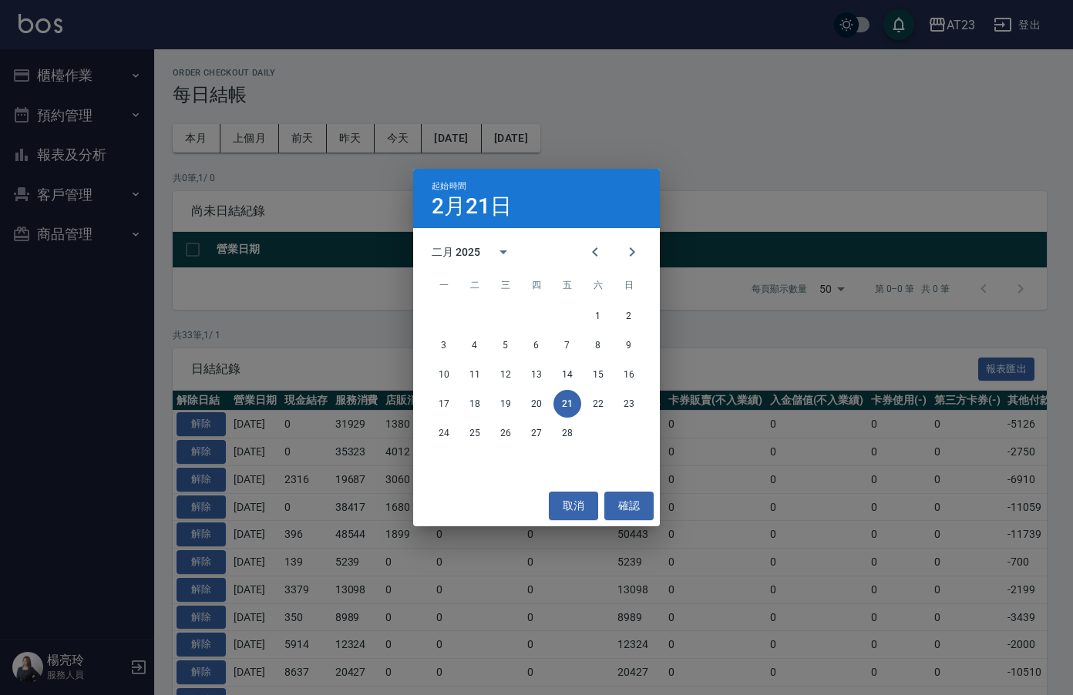
click at [730, 160] on div "起始時間 2月21日 二月 2025 一 二 三 四 五 六 日 1 2 3 4 5 6 7 8 9 10 11 12 13 14 15 16 17 18 1…" at bounding box center [536, 347] width 1073 height 695
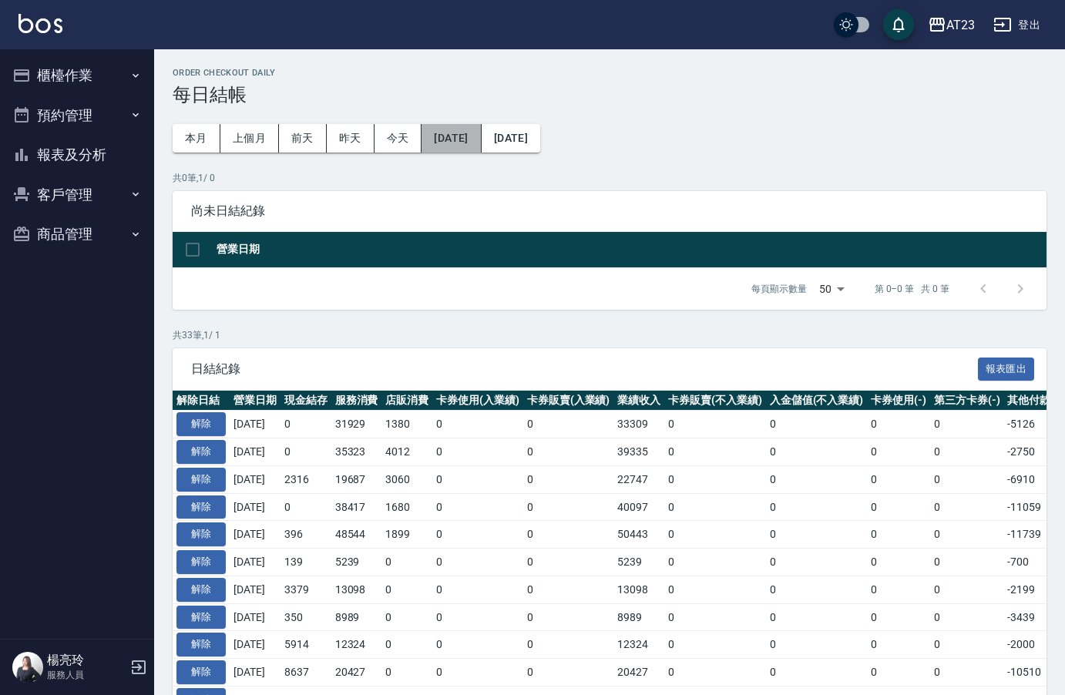
click at [481, 140] on button "[DATE]" at bounding box center [451, 138] width 59 height 29
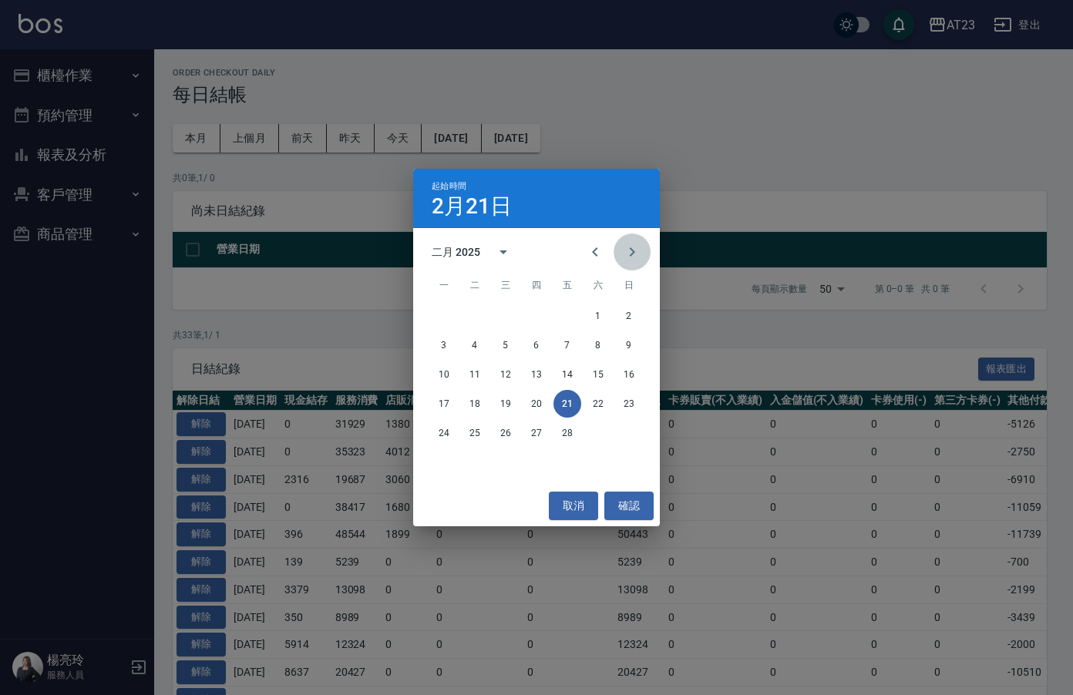
click at [628, 253] on icon "Next month" at bounding box center [632, 252] width 19 height 19
drag, startPoint x: 632, startPoint y: 231, endPoint x: 627, endPoint y: 250, distance: 19.3
click at [632, 237] on div "三月 2025 一 二 三 四 五 六 日 1 2 3 4 5 6 7 8 9 10 11 12 13 14 15 16 17 18 19 20 21 22 …" at bounding box center [536, 357] width 247 height 258
click at [626, 252] on icon "Next month" at bounding box center [632, 252] width 19 height 19
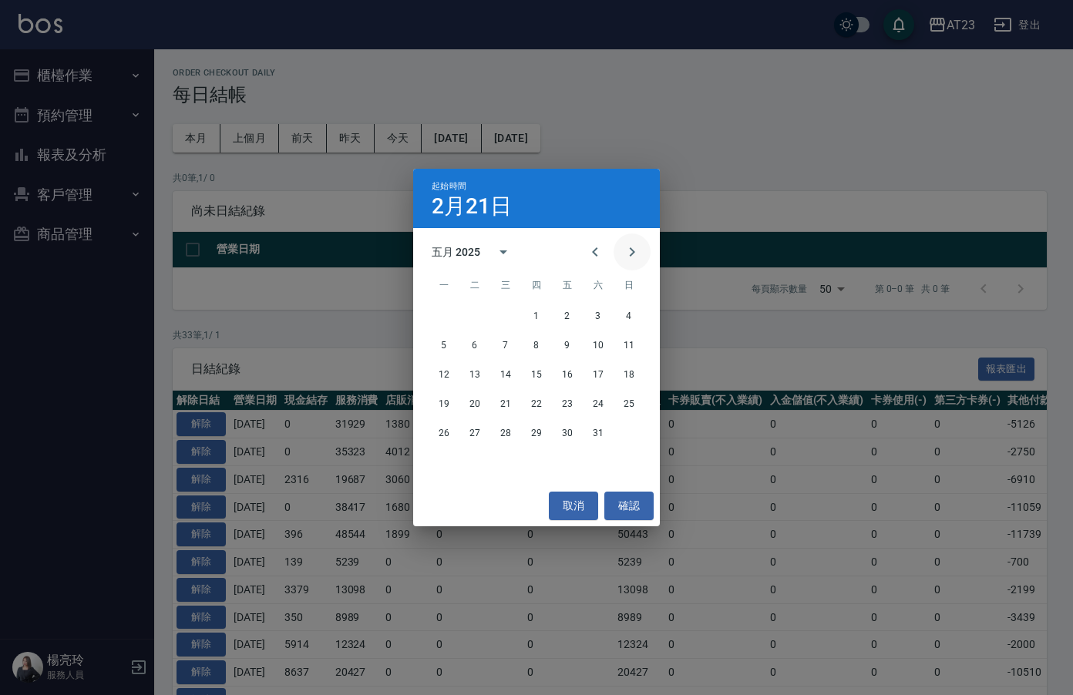
click at [626, 252] on icon "Next month" at bounding box center [632, 252] width 19 height 19
click at [595, 260] on icon "Previous month" at bounding box center [595, 252] width 19 height 19
click at [526, 312] on button "1" at bounding box center [537, 316] width 28 height 28
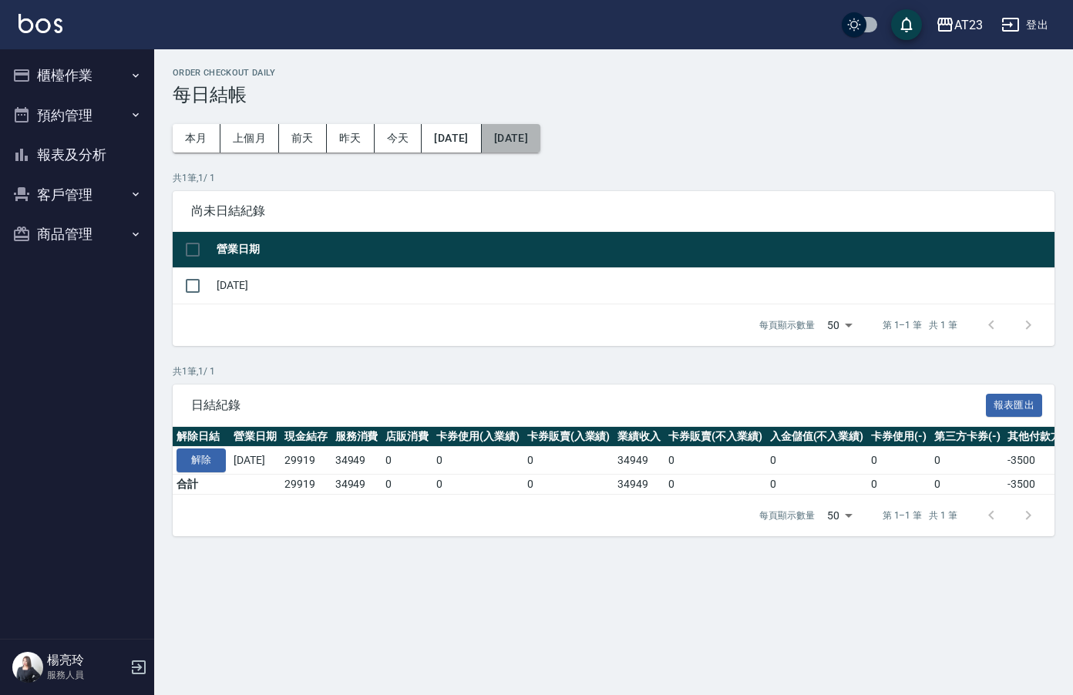
click at [540, 133] on button "[DATE]" at bounding box center [511, 138] width 59 height 29
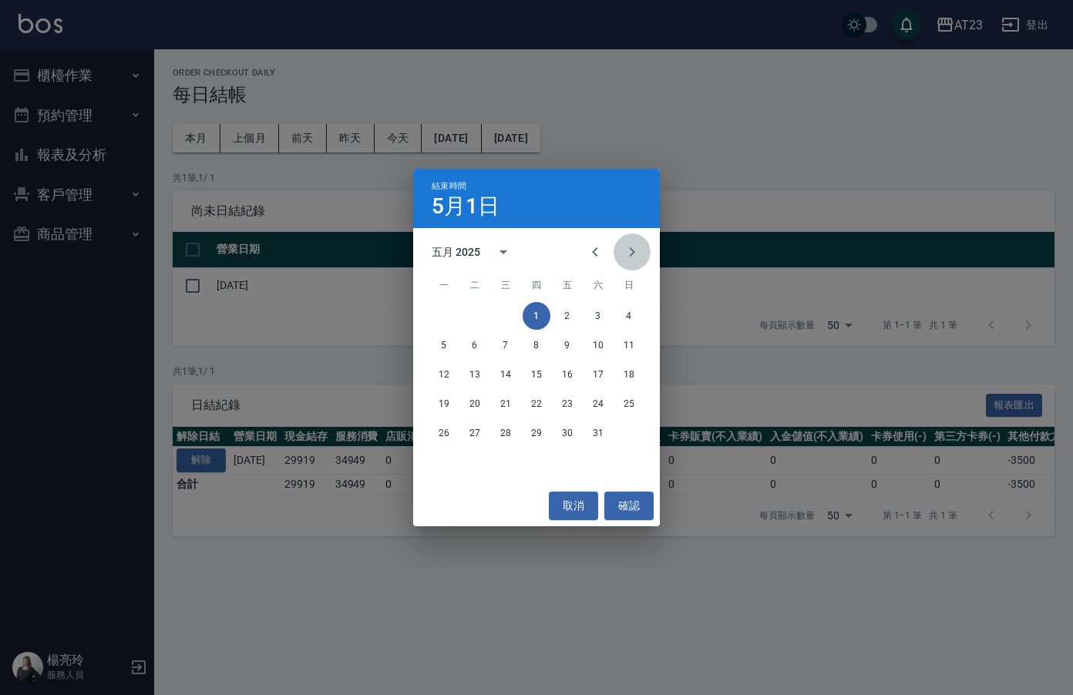
click at [628, 256] on icon "Next month" at bounding box center [632, 252] width 19 height 19
click at [628, 245] on icon "Next month" at bounding box center [632, 252] width 19 height 19
click at [470, 320] on button "1" at bounding box center [475, 316] width 28 height 28
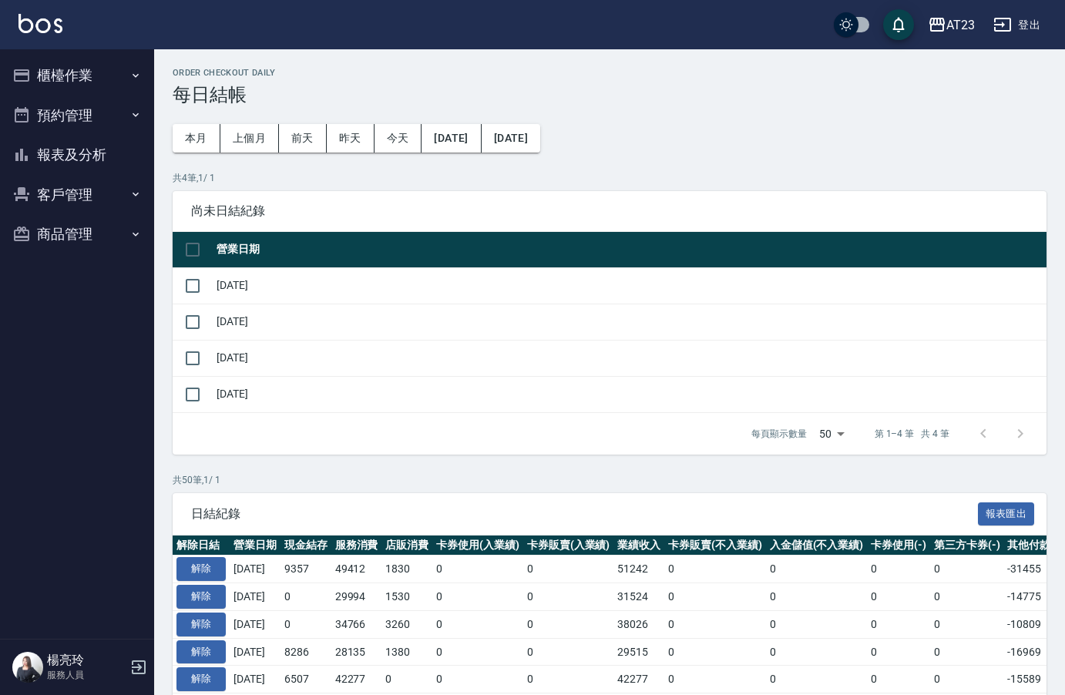
click at [479, 143] on button "[DATE]" at bounding box center [451, 138] width 59 height 29
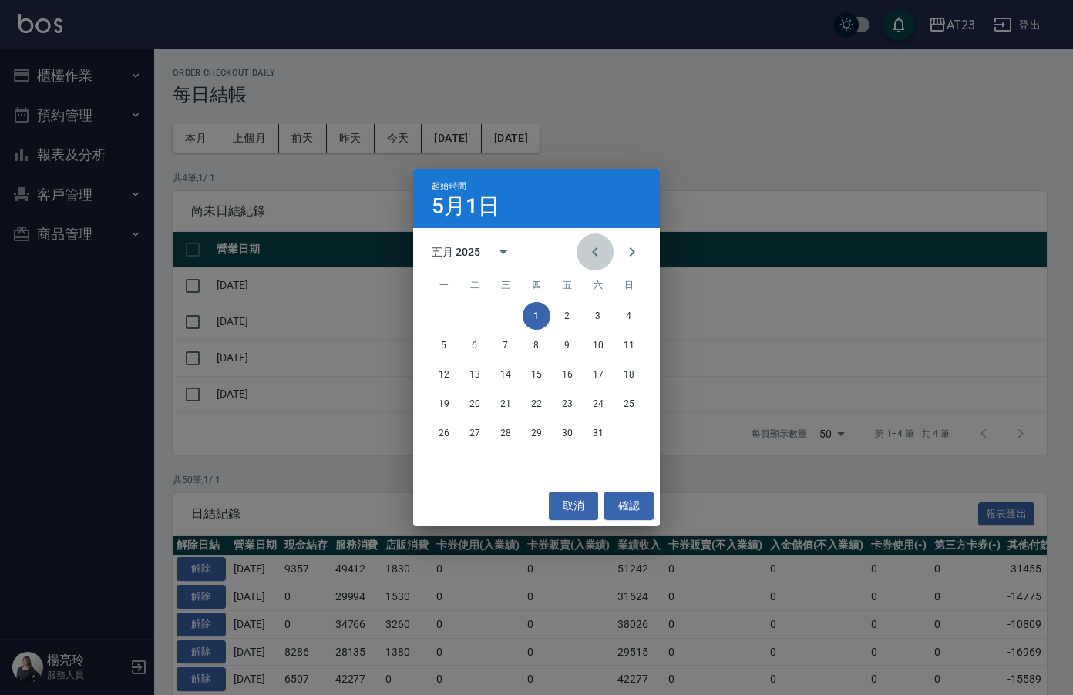
click at [591, 251] on icon "Previous month" at bounding box center [595, 252] width 19 height 19
click at [753, 170] on div "起始時間 5月1日 三月 2025 一 二 三 四 五 六 日 1 2 3 4 5 6 7 8 9 10 11 12 13 14 15 16 17 18 19…" at bounding box center [536, 347] width 1073 height 695
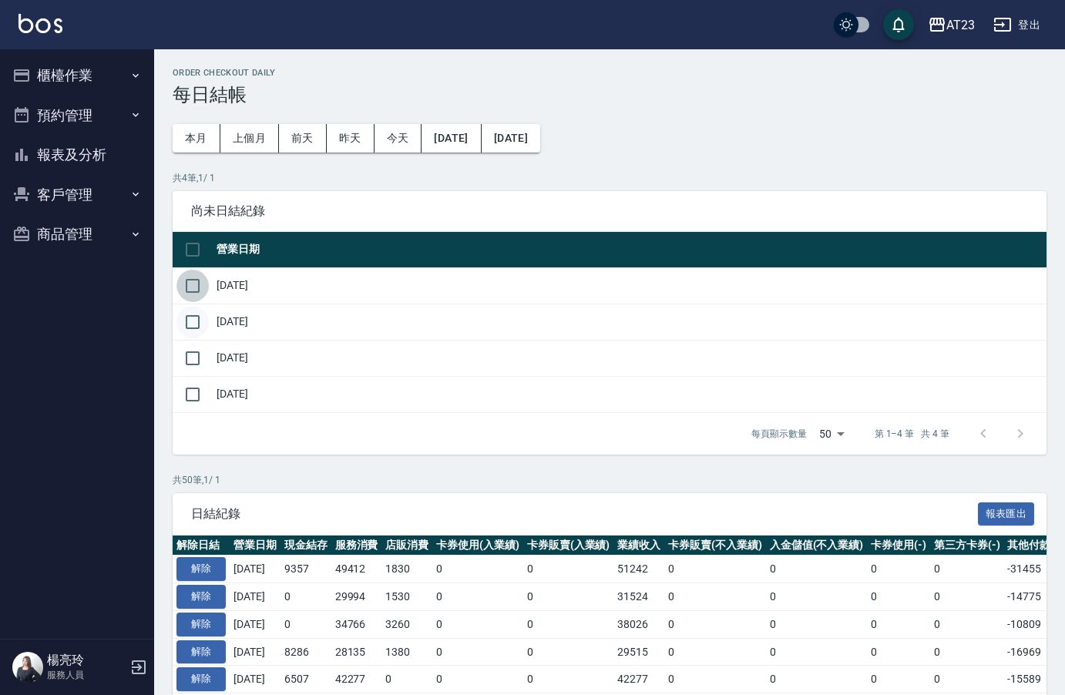
drag, startPoint x: 177, startPoint y: 290, endPoint x: 200, endPoint y: 311, distance: 31.1
click at [181, 291] on input "checkbox" at bounding box center [193, 286] width 32 height 32
checkbox input "true"
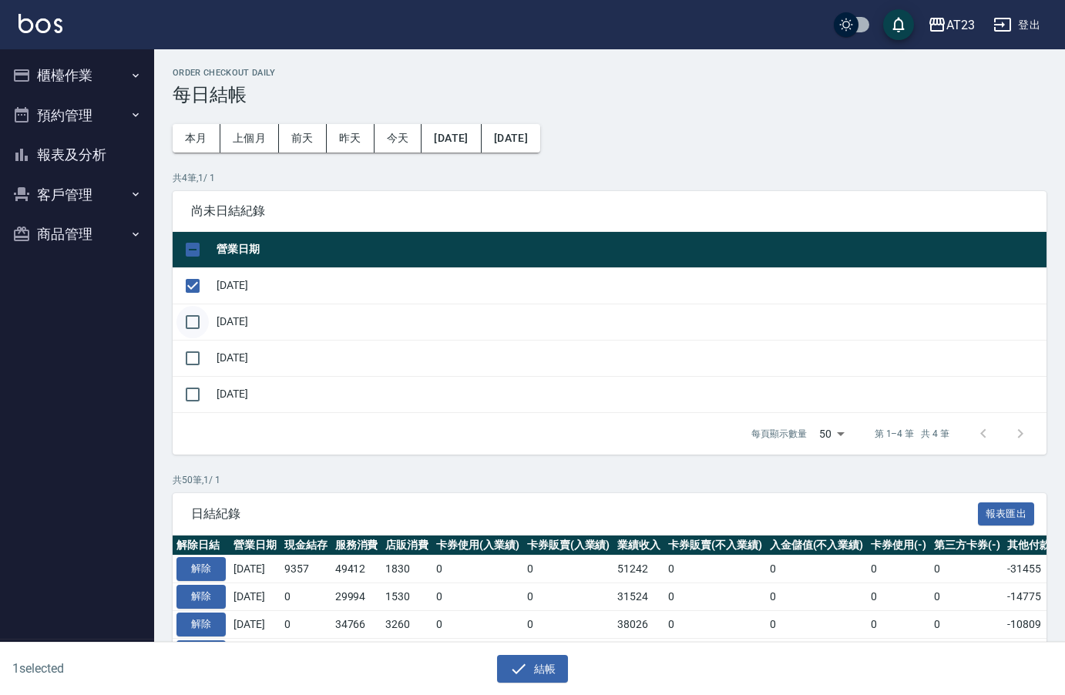
click at [197, 318] on input "checkbox" at bounding box center [193, 322] width 32 height 32
checkbox input "true"
click at [207, 369] on input "checkbox" at bounding box center [193, 358] width 32 height 32
checkbox input "true"
click at [203, 387] on input "checkbox" at bounding box center [193, 395] width 32 height 32
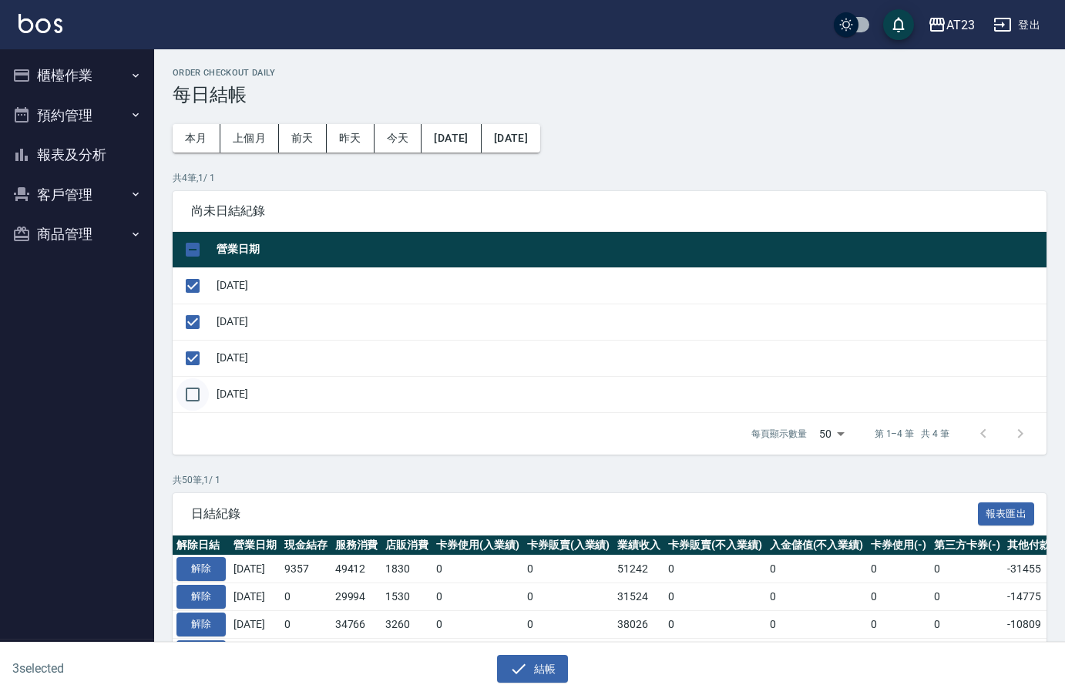
checkbox input "true"
click at [547, 195] on div "尚未日結紀錄" at bounding box center [610, 211] width 874 height 40
click at [478, 132] on button "[DATE]" at bounding box center [451, 138] width 59 height 29
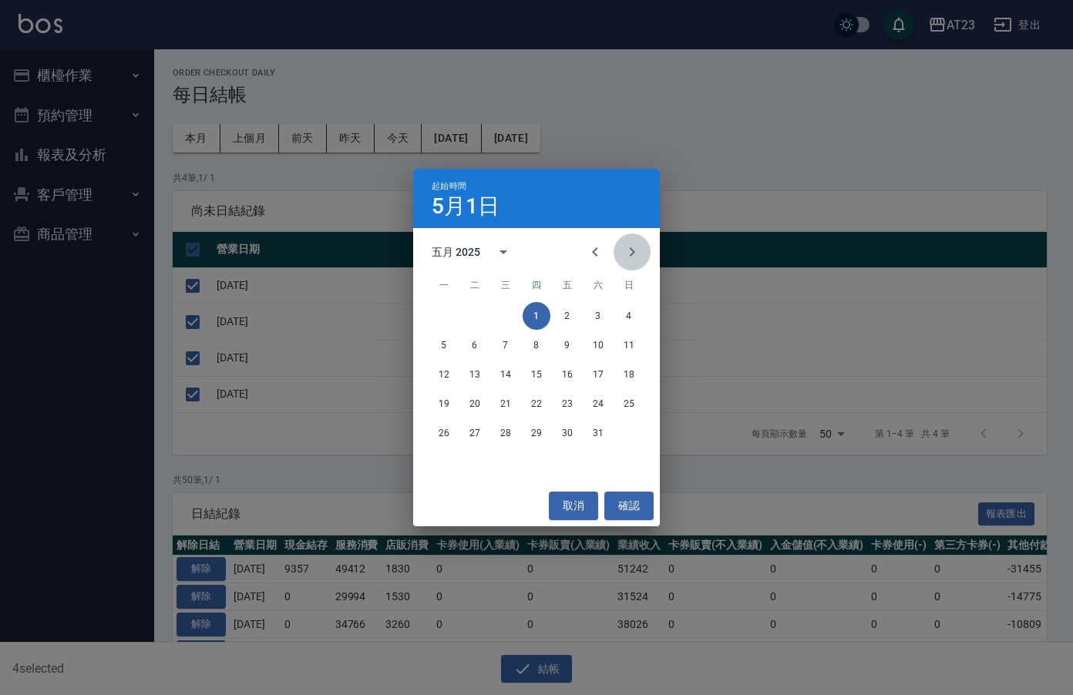
click at [638, 245] on icon "Next month" at bounding box center [632, 252] width 19 height 19
click at [486, 318] on div "1 2 3 4 5 6" at bounding box center [536, 316] width 247 height 28
click at [478, 318] on button "1" at bounding box center [475, 316] width 28 height 28
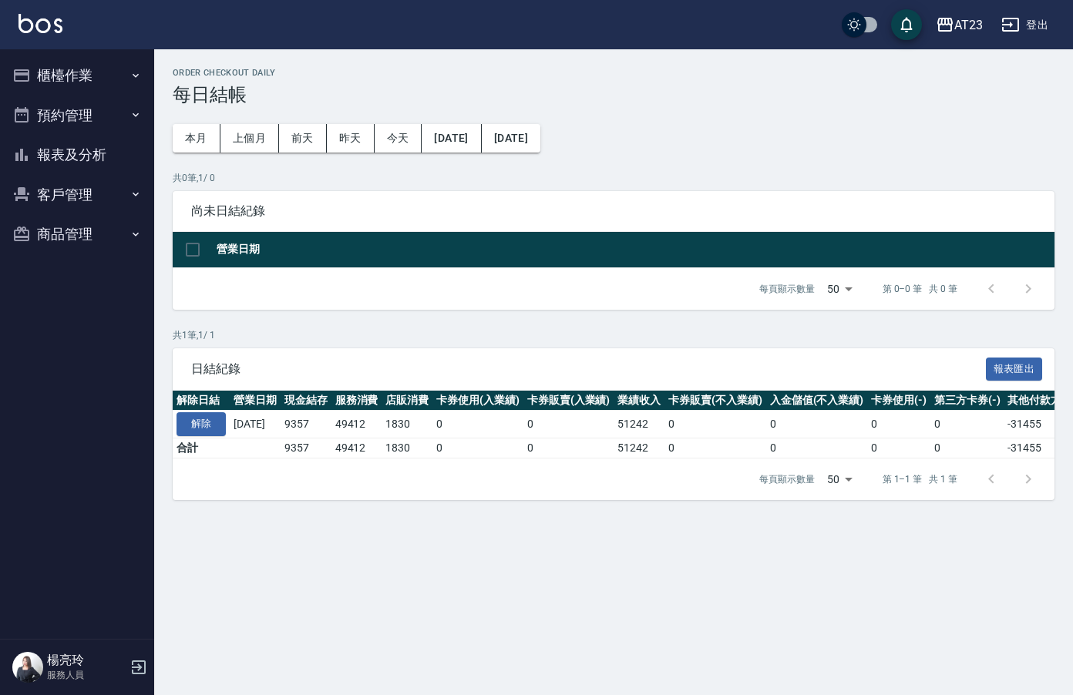
click at [567, 153] on div "Order checkout daily 每日結帳 本月 上個月 前天 昨天 今天 [DATE] [DATE] 共 0 筆, 1 / 0 尚未日結紀錄 營業日…" at bounding box center [613, 284] width 919 height 470
click at [540, 140] on button "[DATE]" at bounding box center [511, 138] width 59 height 29
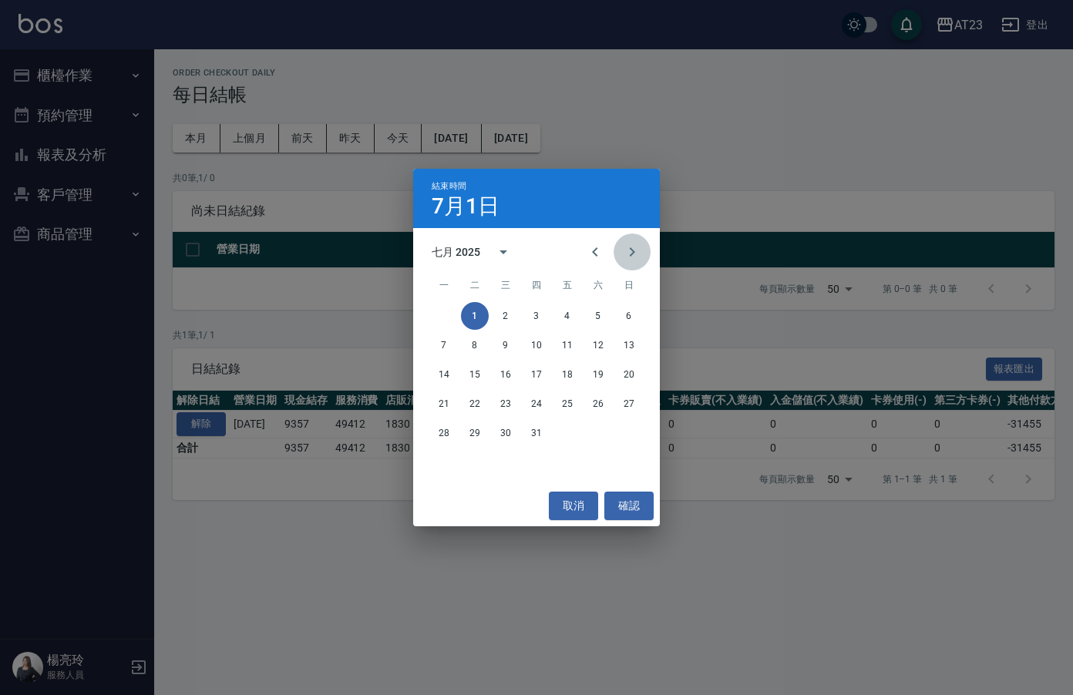
click at [645, 249] on button "Next month" at bounding box center [632, 252] width 37 height 37
click at [591, 252] on icon "Previous month" at bounding box center [595, 252] width 19 height 19
click at [536, 429] on button "31" at bounding box center [537, 433] width 28 height 28
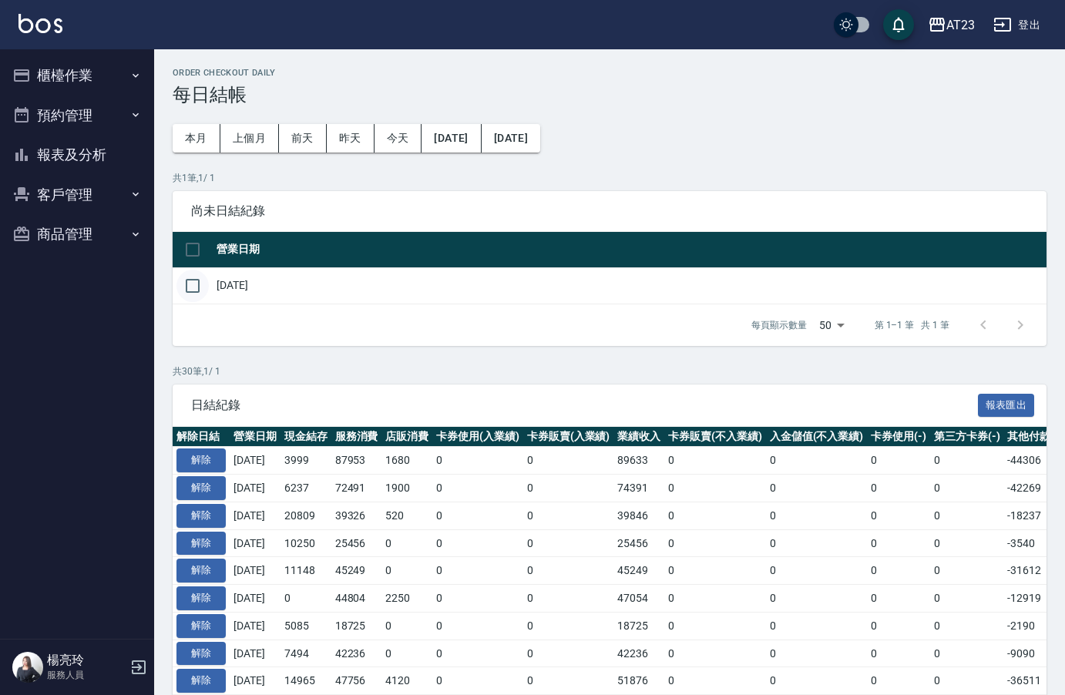
click at [187, 291] on input "checkbox" at bounding box center [193, 286] width 32 height 32
checkbox input "true"
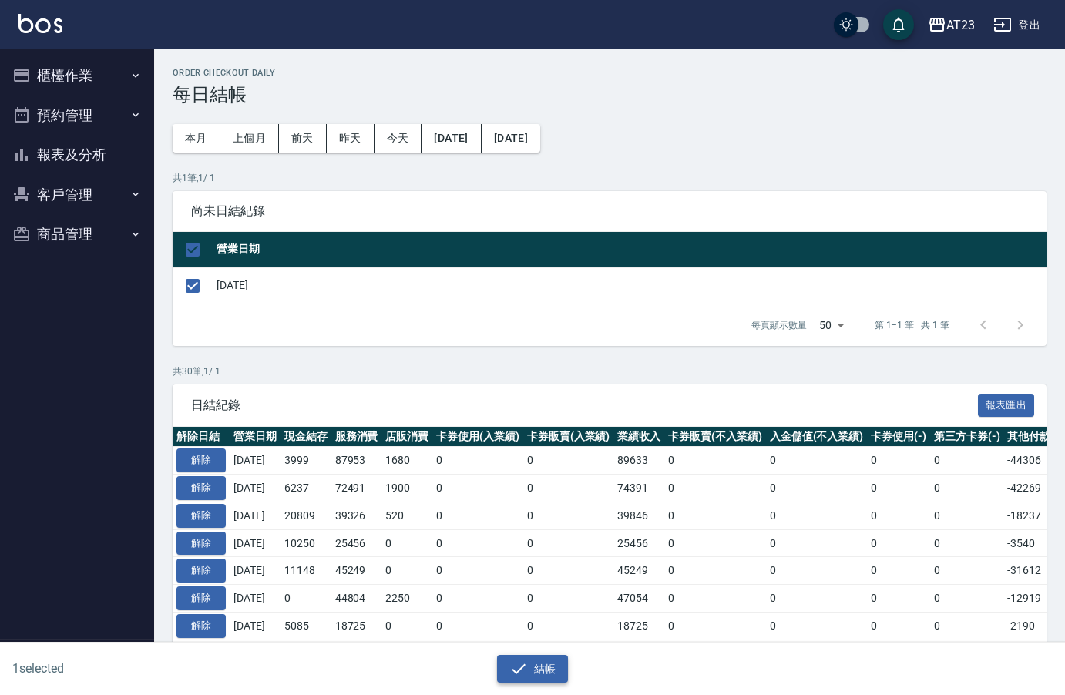
click at [514, 668] on icon "button" at bounding box center [519, 669] width 19 height 19
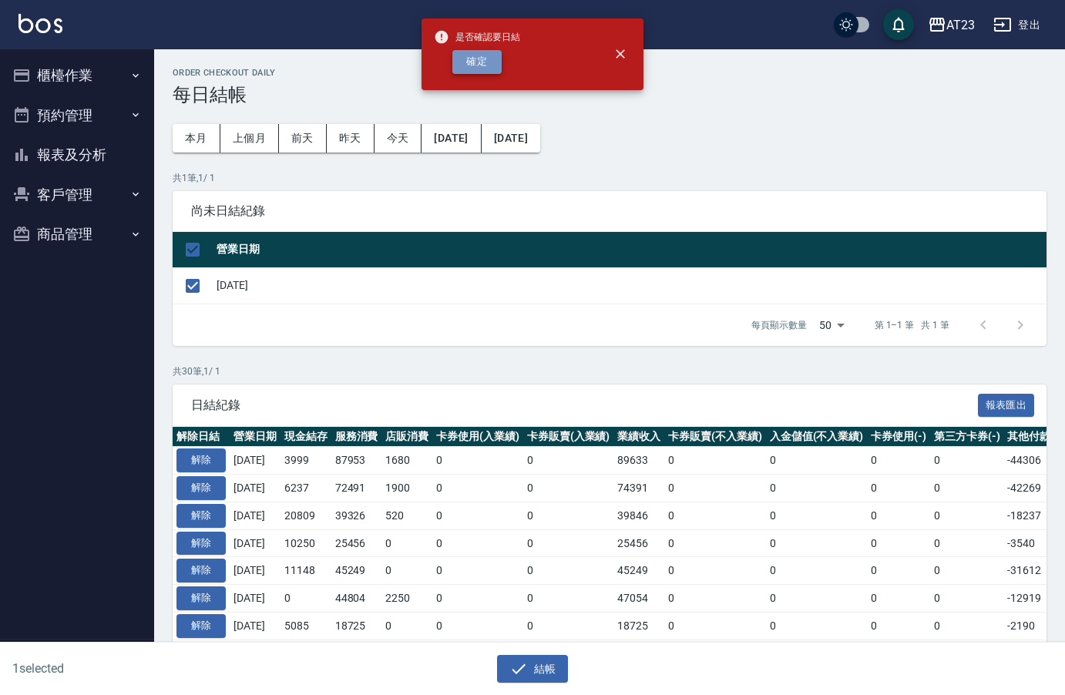
click at [474, 60] on button "確定" at bounding box center [477, 62] width 49 height 24
checkbox input "false"
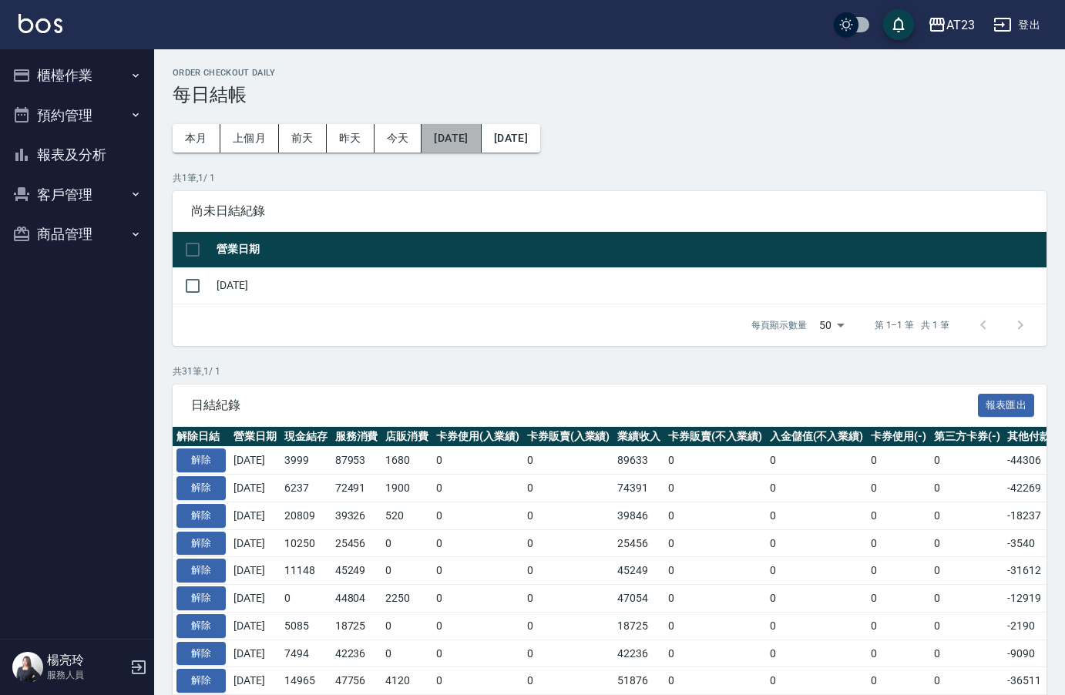
click at [456, 140] on button "[DATE]" at bounding box center [451, 138] width 59 height 29
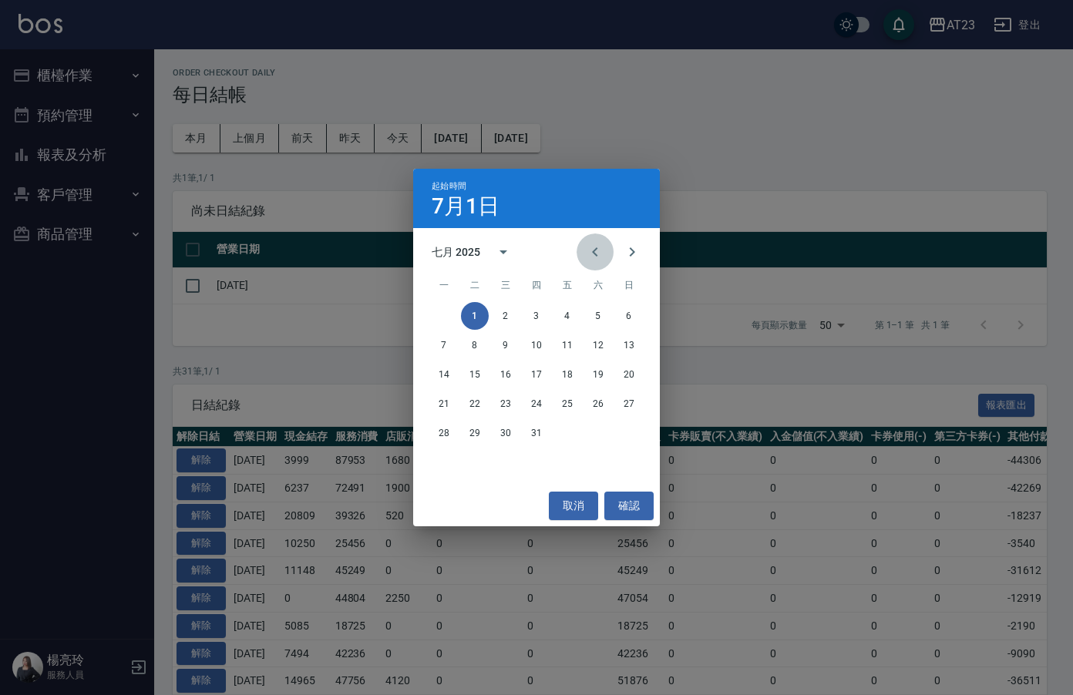
click at [595, 250] on icon "Previous month" at bounding box center [594, 251] width 5 height 9
click at [773, 94] on div "起始時間 7月1日 六月 2025 一 二 三 四 五 六 日 1 2 3 4 5 6 7 8 9 10 11 12 13 14 15 16 17 18 19…" at bounding box center [536, 347] width 1073 height 695
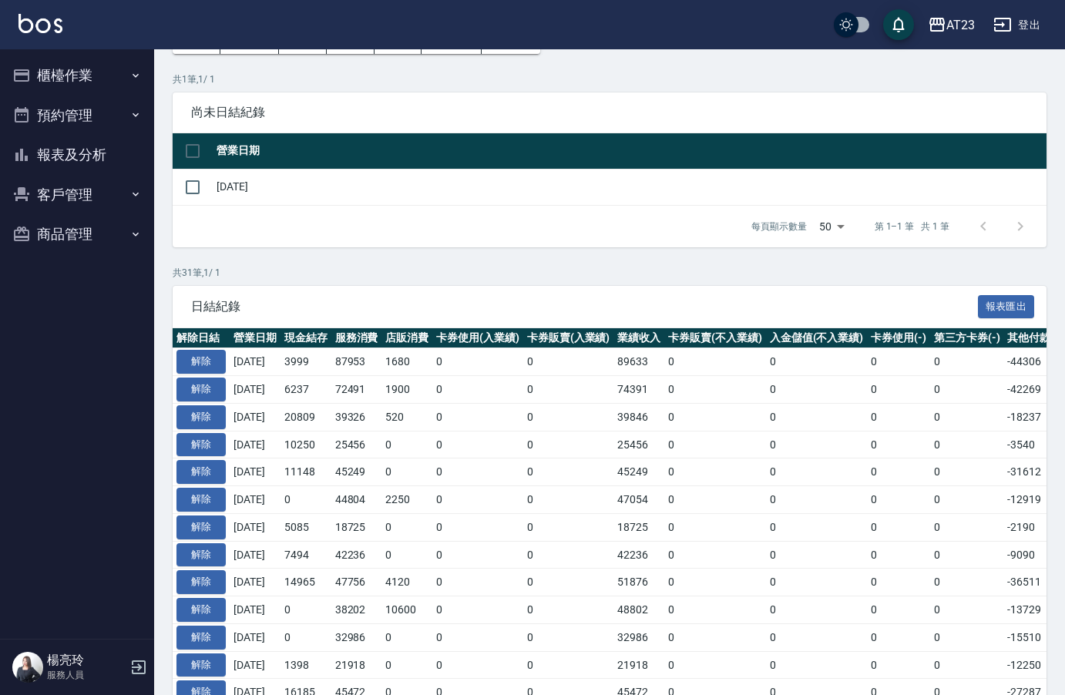
scroll to position [154, 0]
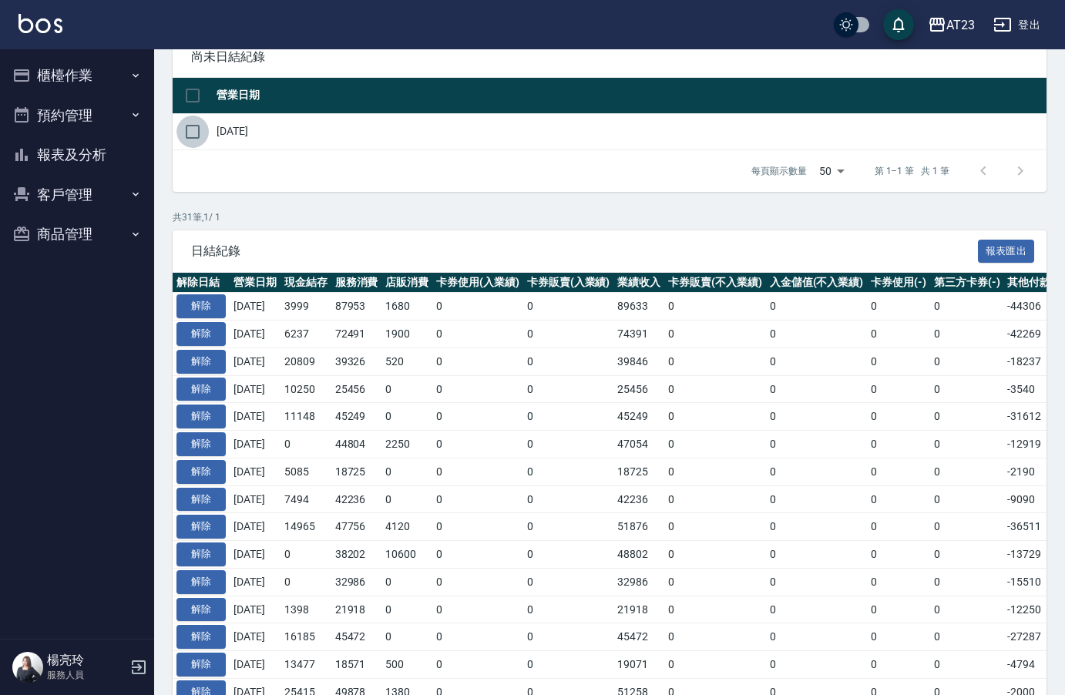
click at [188, 136] on input "checkbox" at bounding box center [193, 132] width 32 height 32
checkbox input "true"
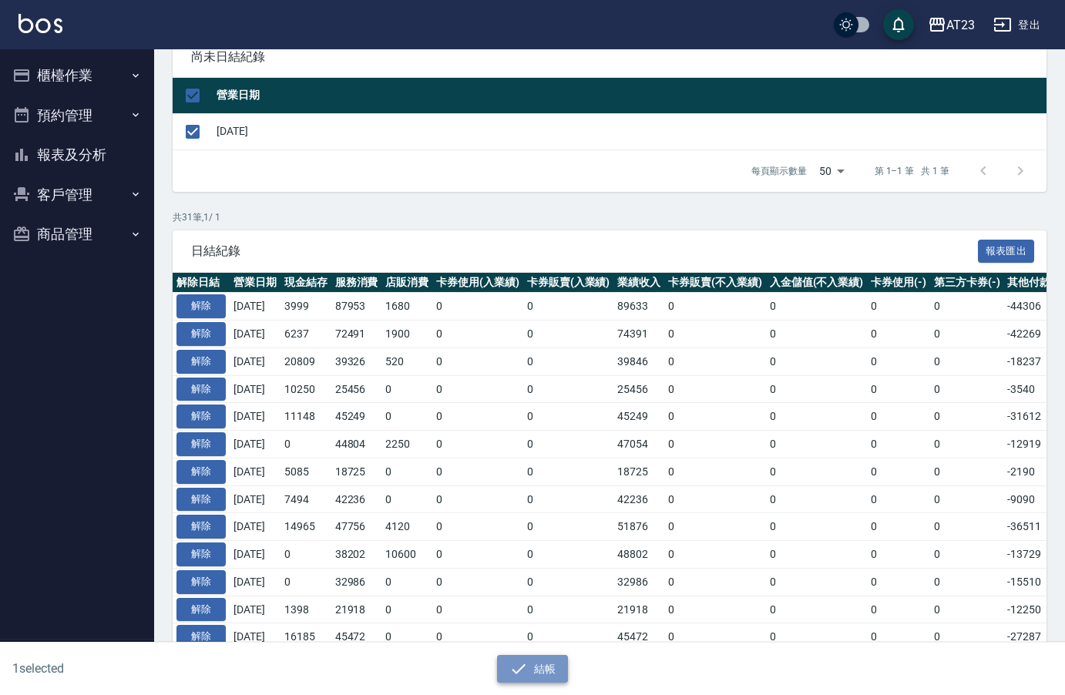
click at [550, 666] on button "結帳" at bounding box center [533, 669] width 72 height 29
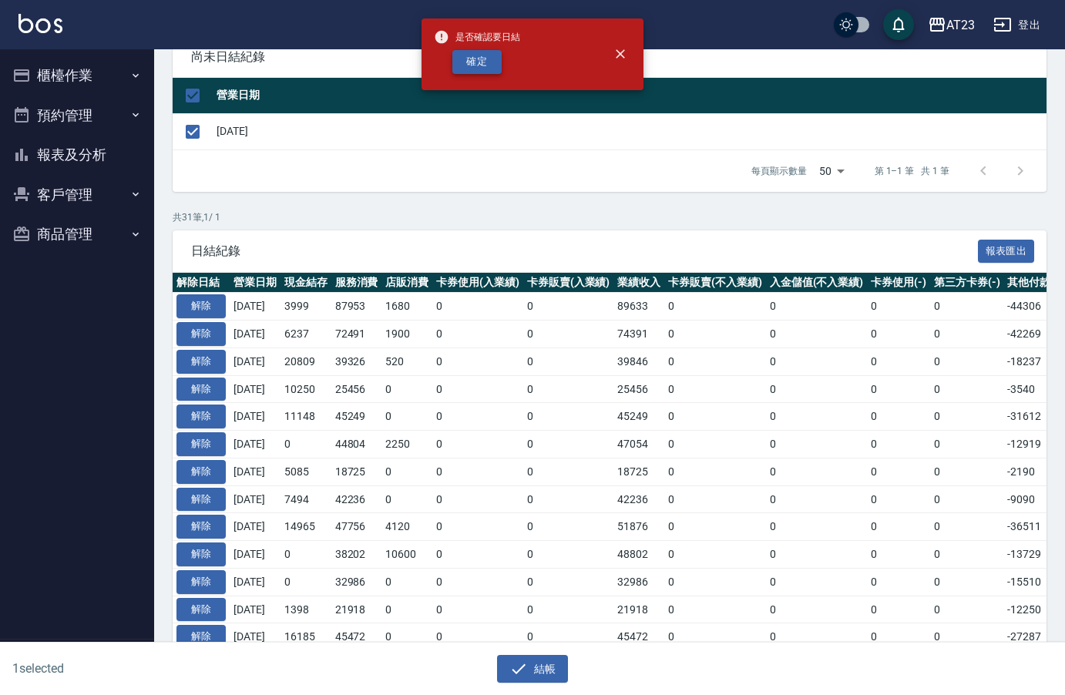
click at [467, 56] on button "確定" at bounding box center [477, 62] width 49 height 24
checkbox input "false"
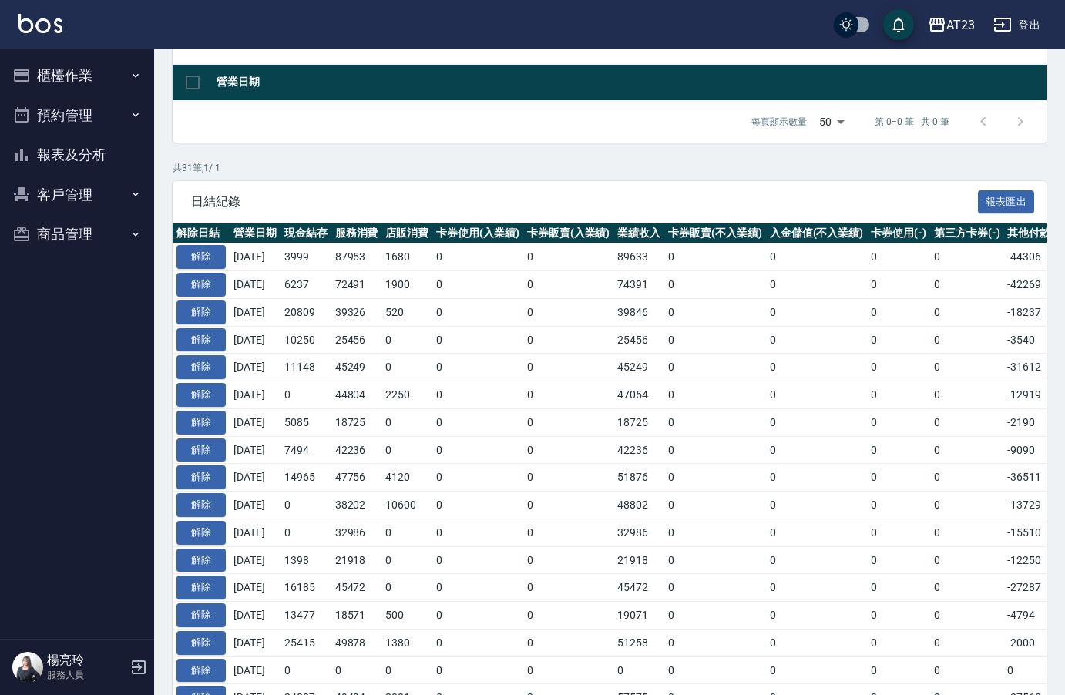
scroll to position [154, 0]
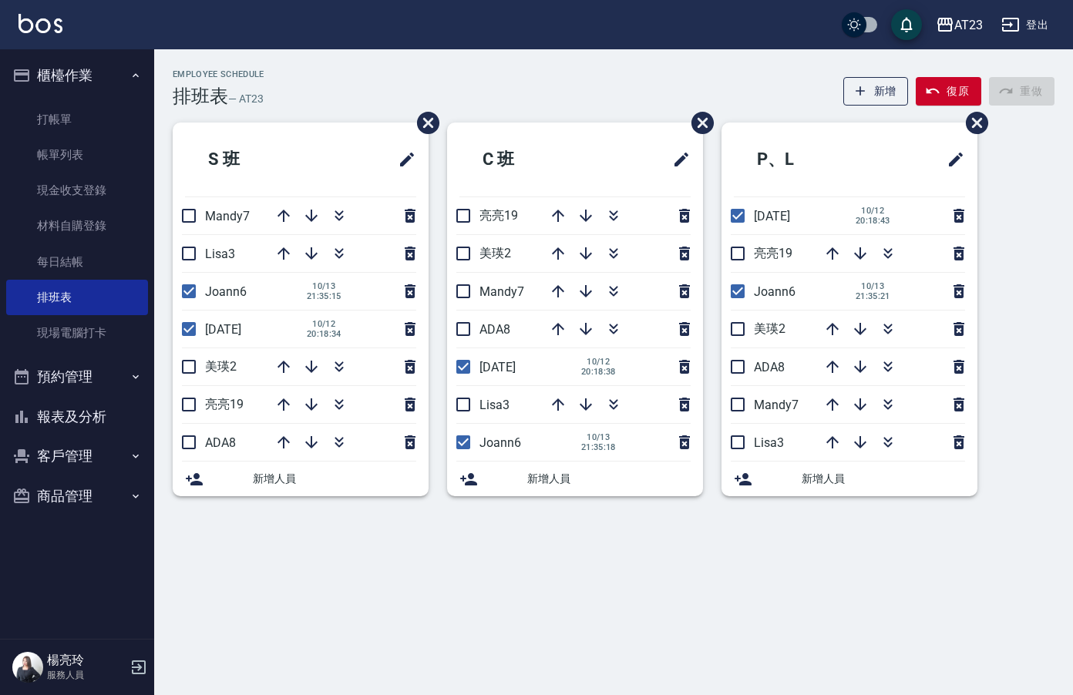
drag, startPoint x: 66, startPoint y: 426, endPoint x: 64, endPoint y: 416, distance: 9.4
click at [66, 422] on button "報表及分析" at bounding box center [77, 417] width 142 height 40
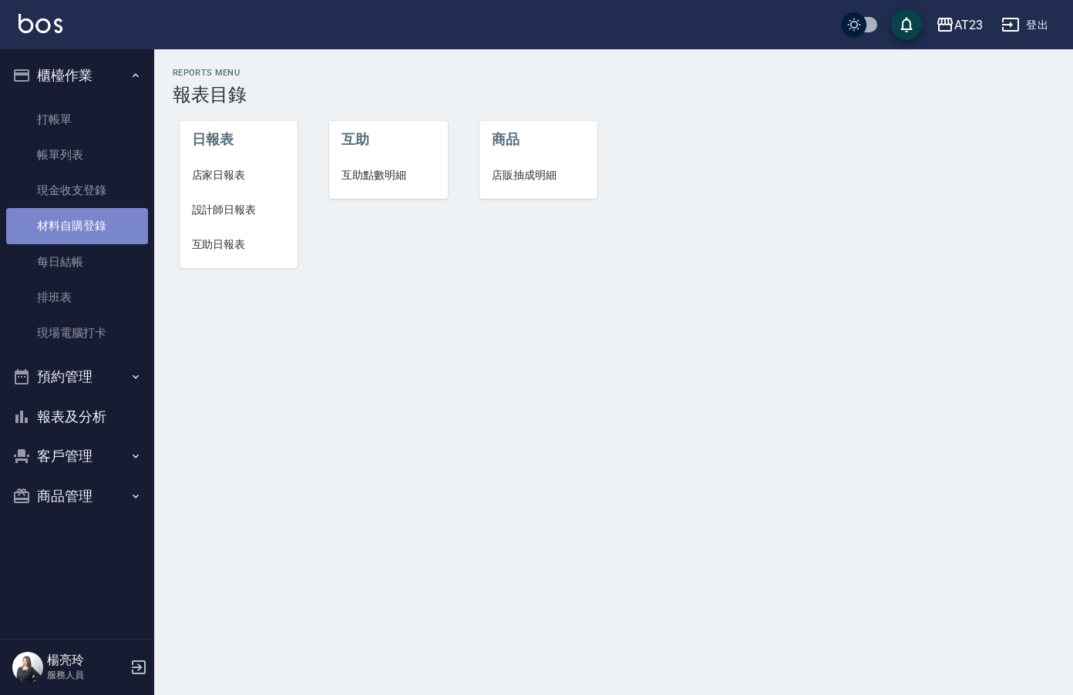
click at [76, 217] on link "材料自購登錄" at bounding box center [77, 225] width 142 height 35
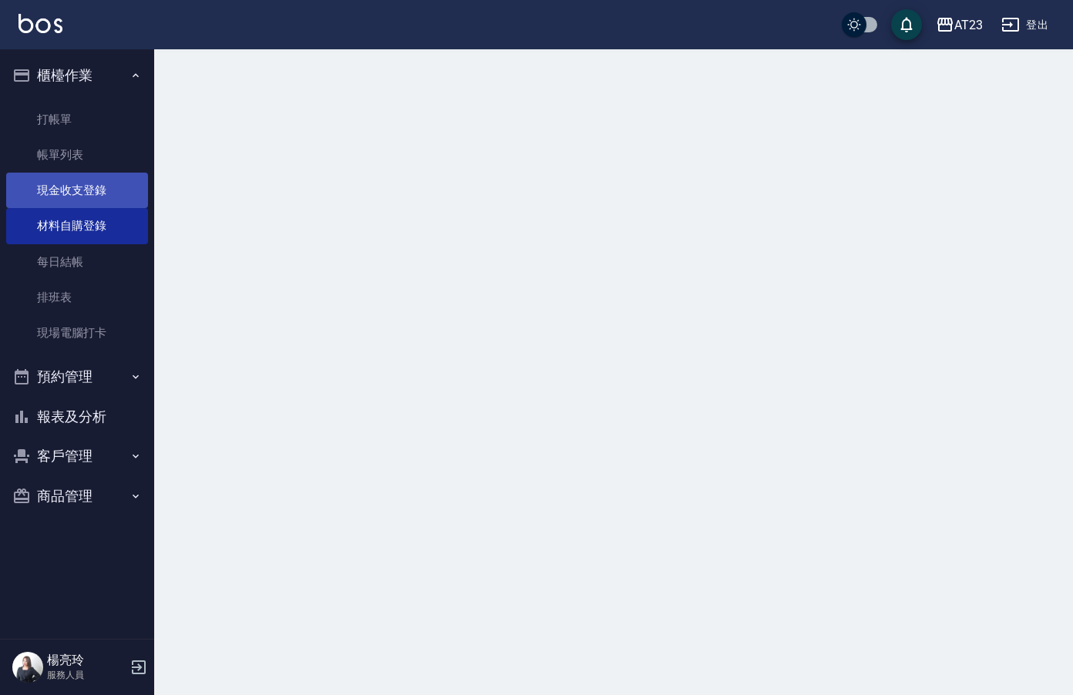
click at [130, 190] on link "現金收支登錄" at bounding box center [77, 190] width 142 height 35
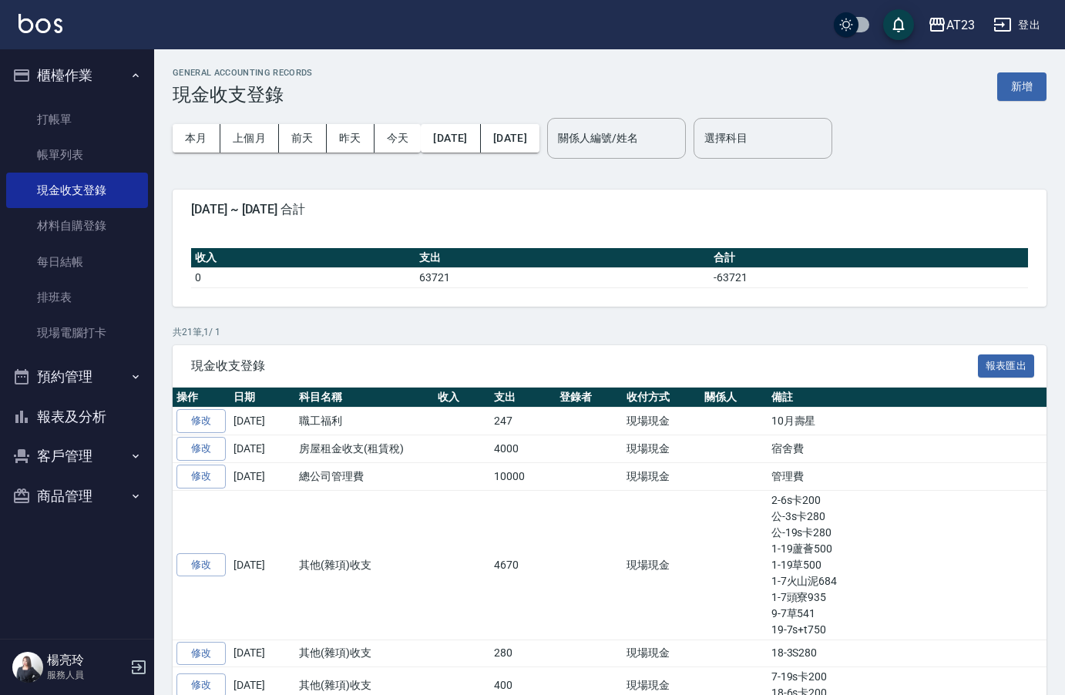
click at [840, 166] on div "本月 上個月 [DATE] [DATE] [DATE] [DATE] [DATE] 關係人編號/姓名 關係人編號/姓名 選擇科目 選擇科目" at bounding box center [610, 139] width 874 height 66
click at [810, 140] on input "選擇科目" at bounding box center [763, 138] width 125 height 27
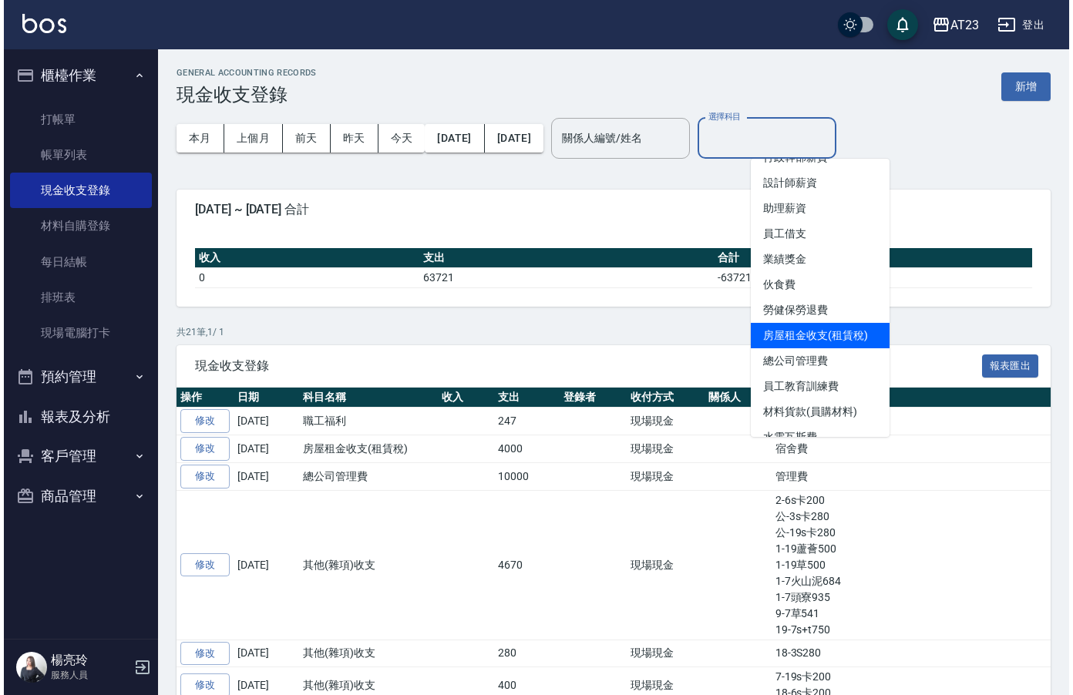
scroll to position [154, 0]
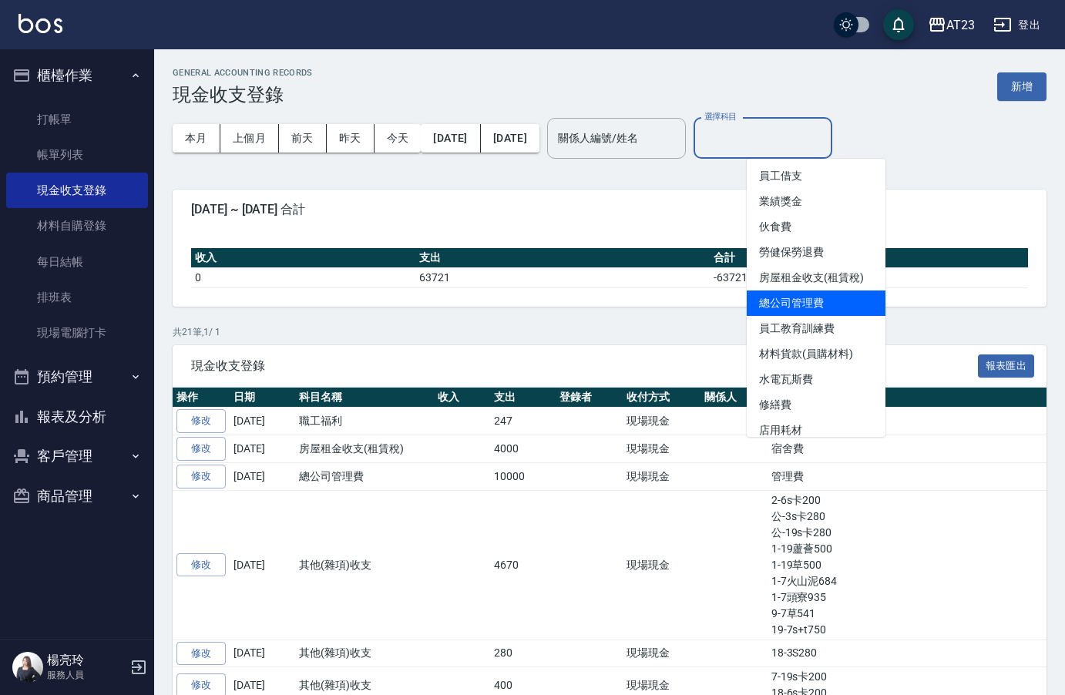
click at [800, 306] on li "總公司管理費" at bounding box center [816, 303] width 139 height 25
type input "總公司管理費"
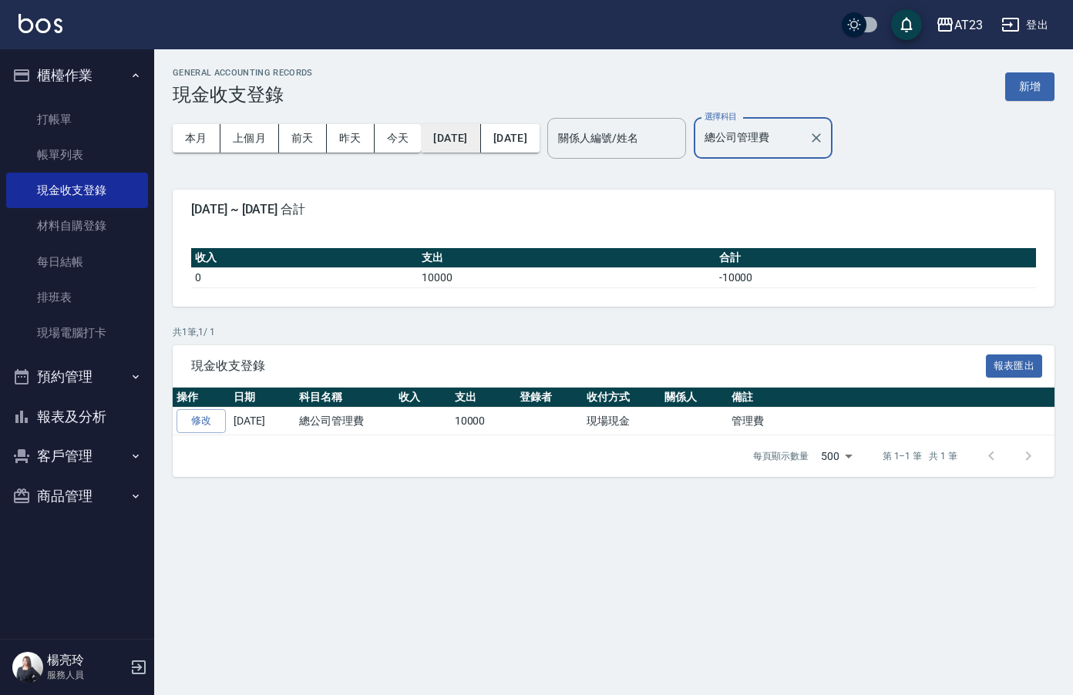
click at [454, 134] on button "[DATE]" at bounding box center [450, 138] width 59 height 29
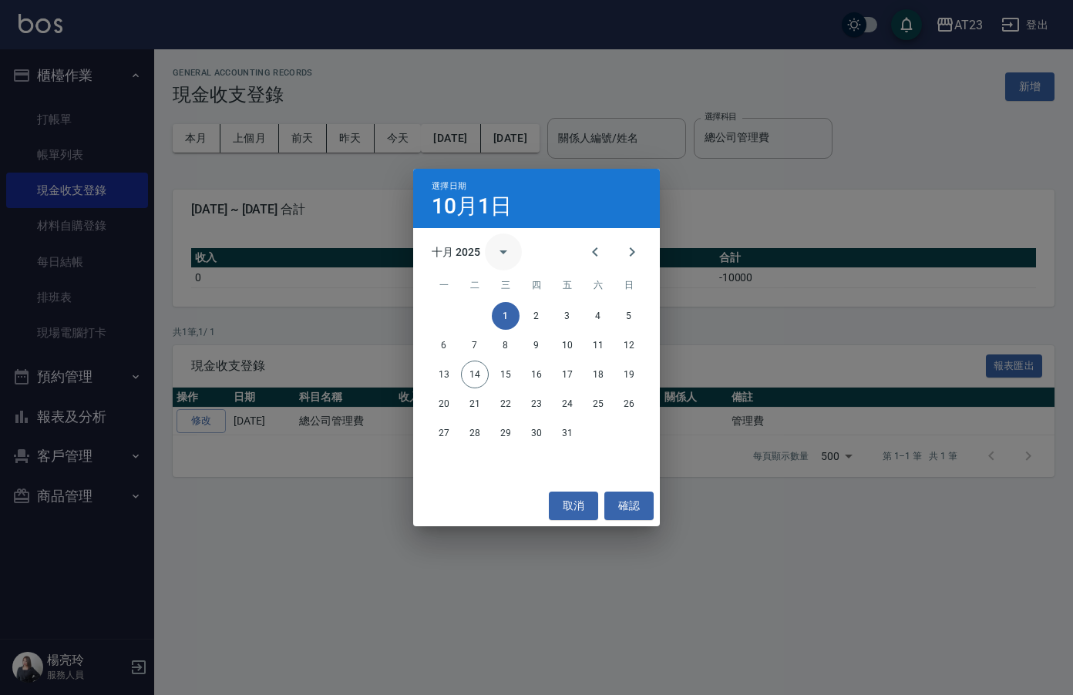
click at [496, 249] on icon "calendar view is open, switch to year view" at bounding box center [503, 252] width 19 height 19
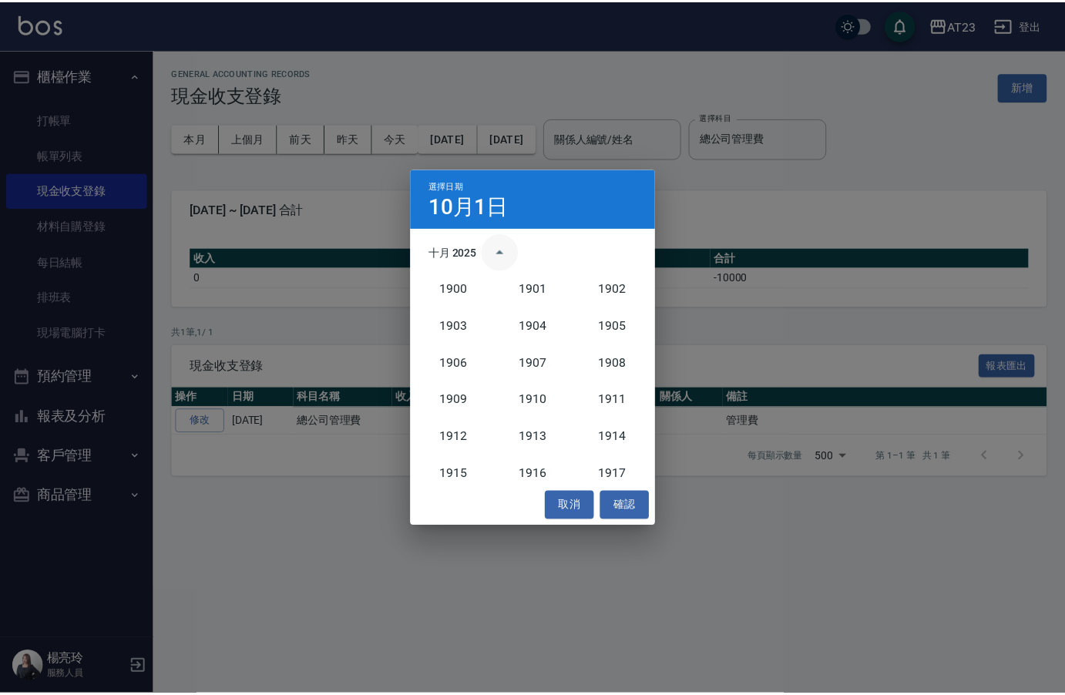
scroll to position [1428, 0]
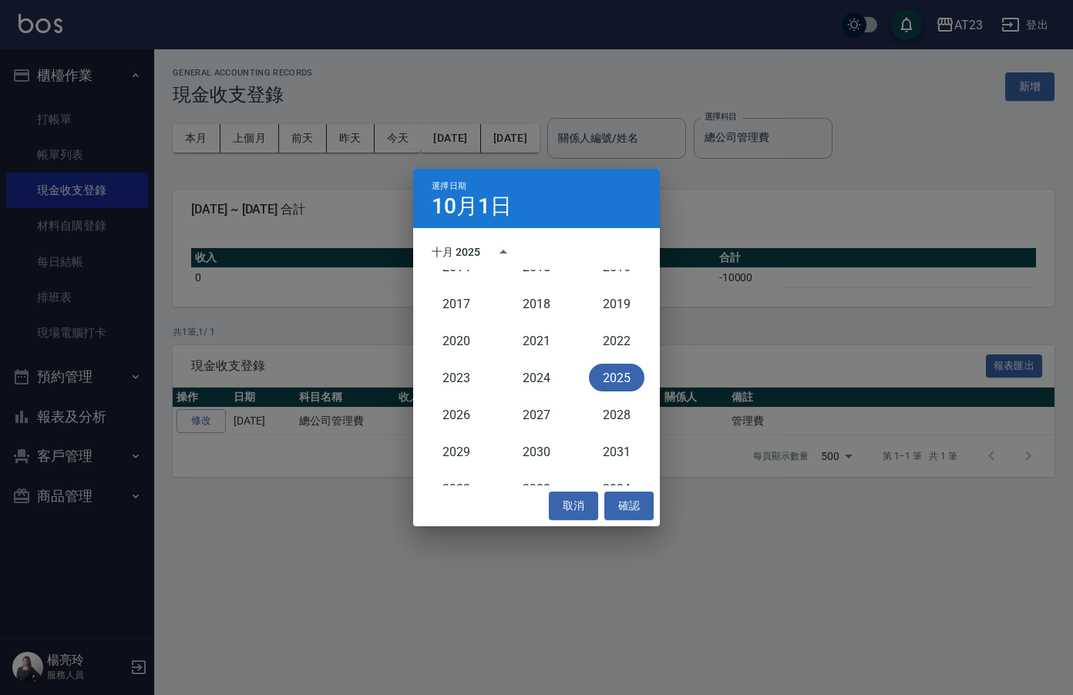
click at [592, 251] on div "十月 2025" at bounding box center [536, 252] width 247 height 23
click at [608, 208] on div "10月1日" at bounding box center [537, 206] width 210 height 19
drag, startPoint x: 628, startPoint y: 503, endPoint x: 630, endPoint y: 436, distance: 66.3
click at [627, 502] on button "確認" at bounding box center [628, 506] width 49 height 29
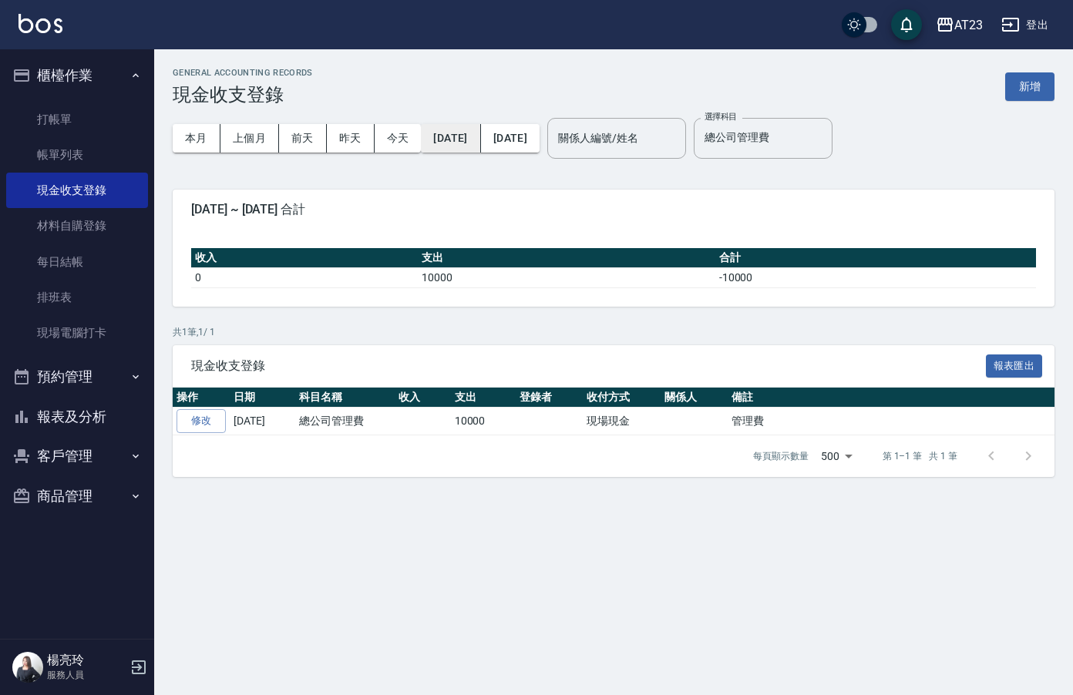
click at [480, 144] on button "[DATE]" at bounding box center [450, 138] width 59 height 29
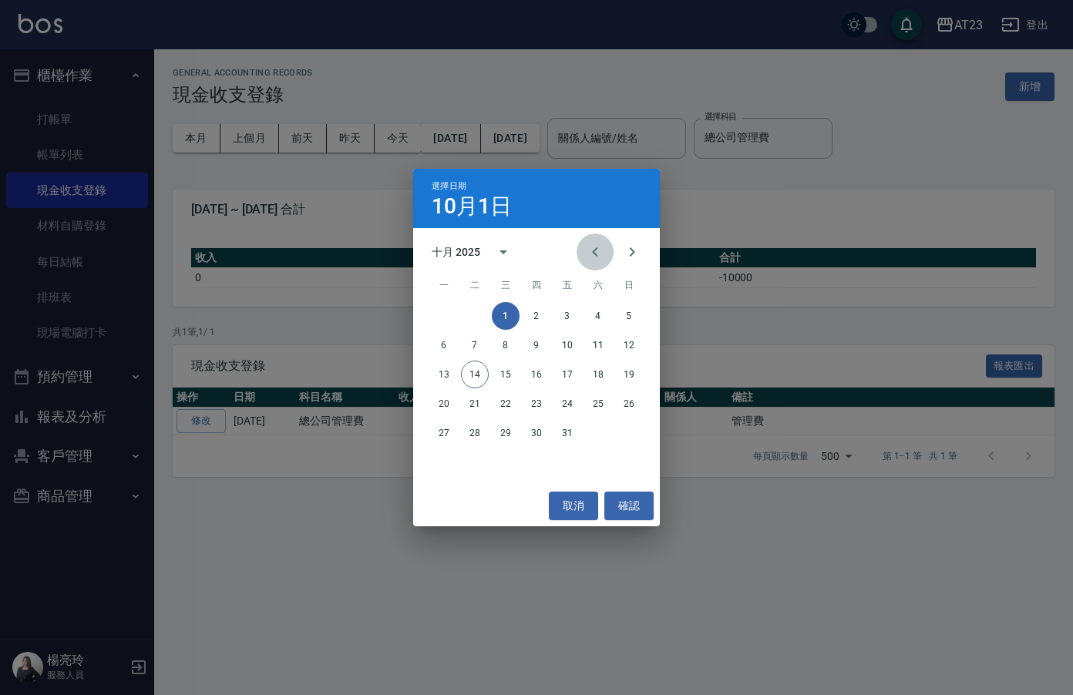
click at [579, 251] on button "Previous month" at bounding box center [595, 252] width 37 height 37
click at [581, 251] on button "Previous month" at bounding box center [595, 252] width 37 height 37
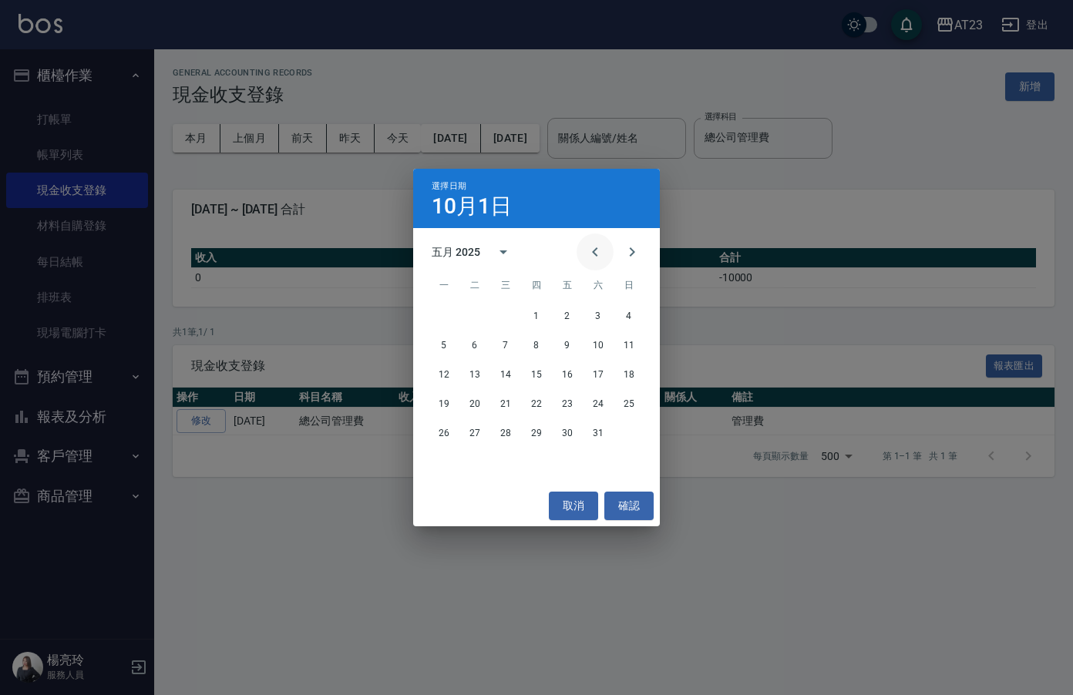
click at [581, 251] on button "Previous month" at bounding box center [595, 252] width 37 height 37
click at [505, 317] on button "1" at bounding box center [506, 316] width 28 height 28
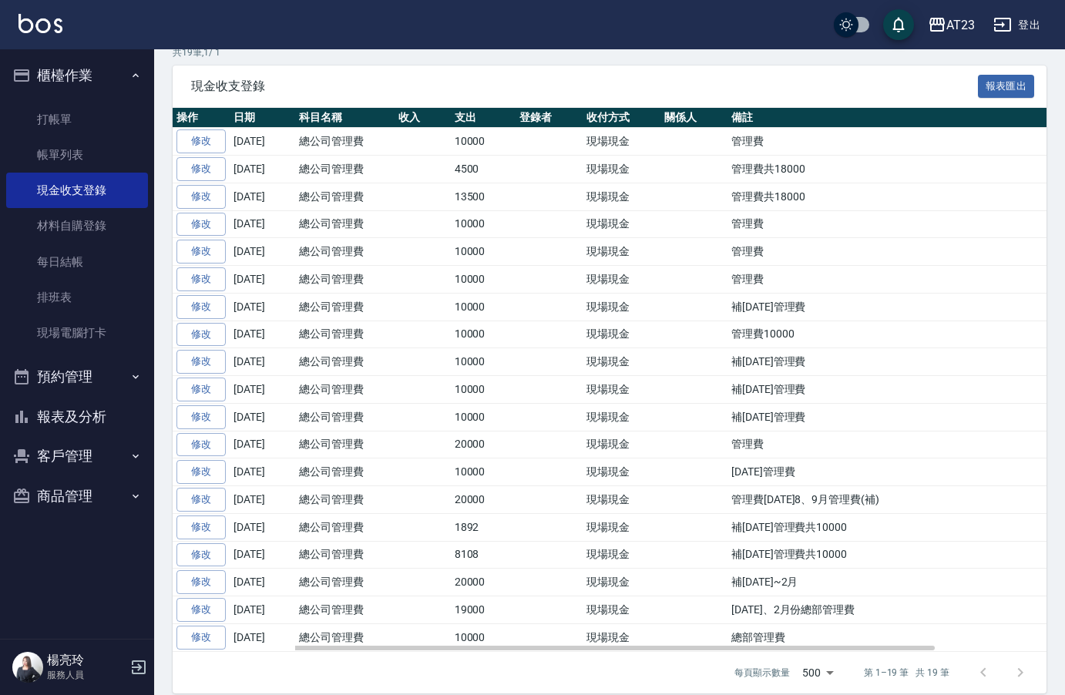
scroll to position [297, 0]
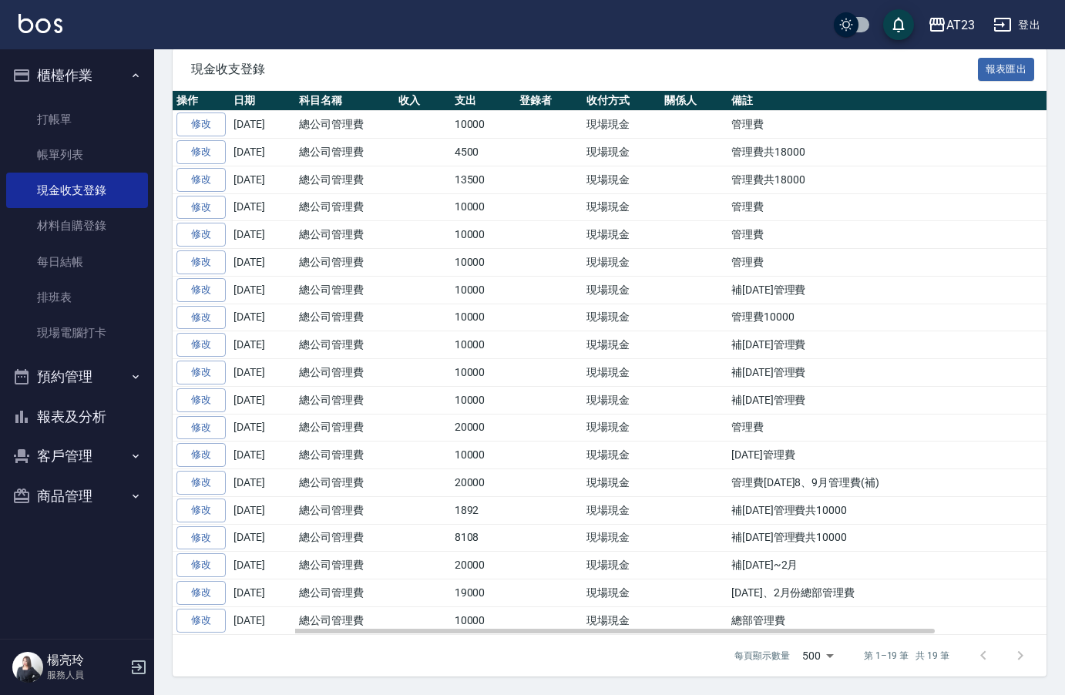
click at [777, 571] on td "補[DATE]~2月" at bounding box center [951, 566] width 447 height 28
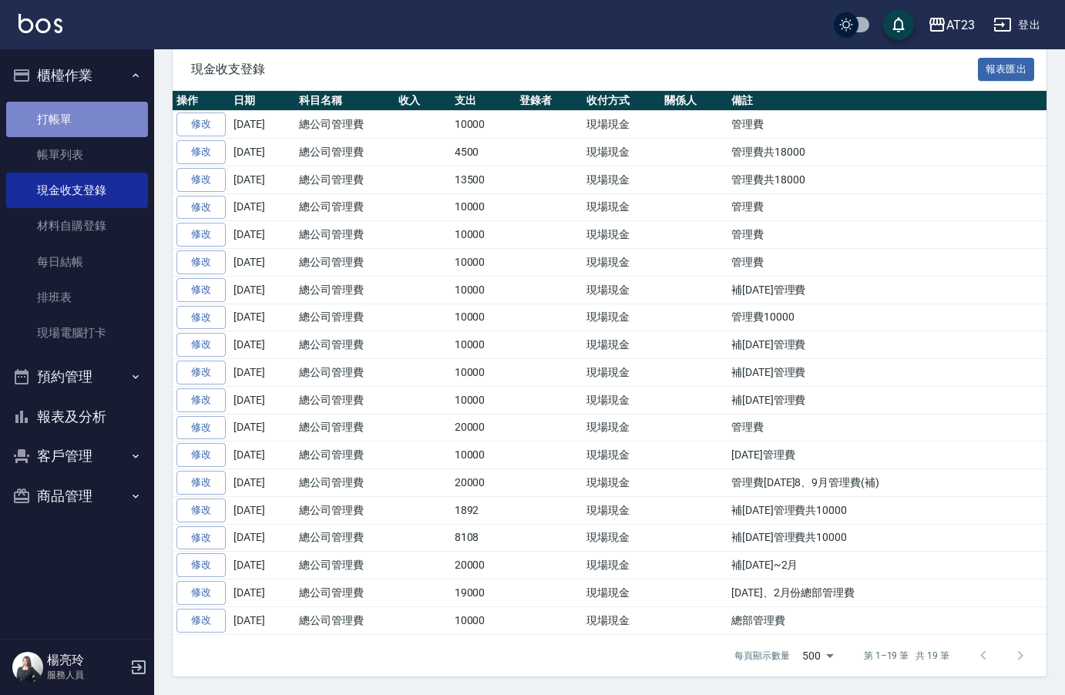
click at [59, 132] on link "打帳單" at bounding box center [77, 119] width 142 height 35
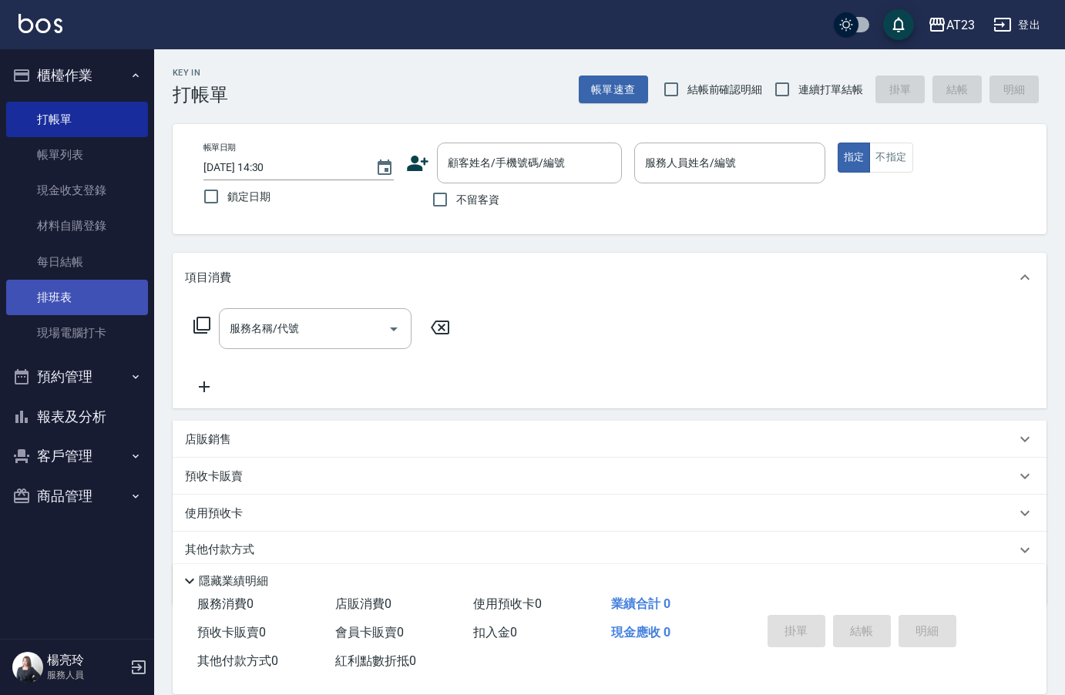
click at [77, 294] on link "排班表" at bounding box center [77, 297] width 142 height 35
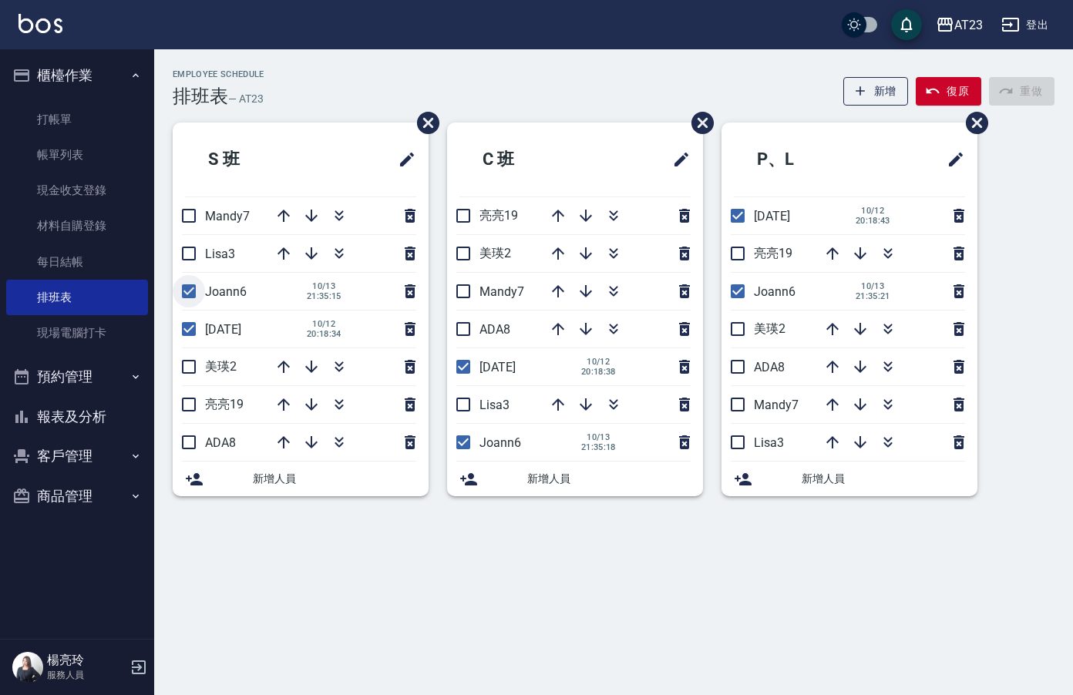
click at [184, 284] on input "checkbox" at bounding box center [189, 291] width 32 height 32
checkbox input "false"
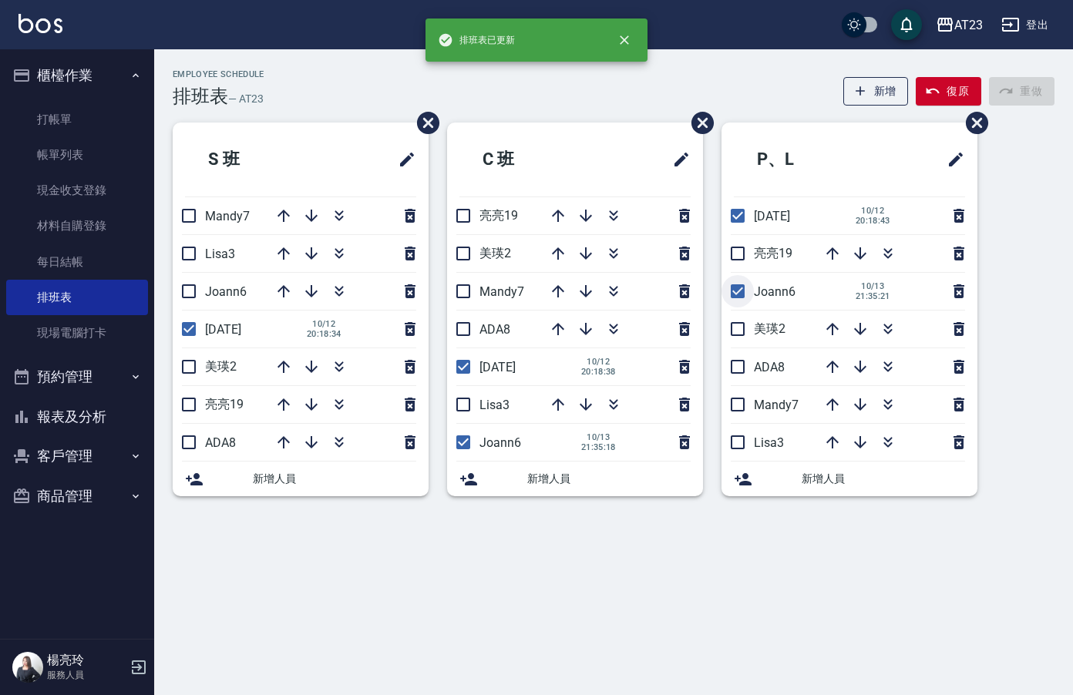
click at [738, 291] on input "checkbox" at bounding box center [738, 291] width 32 height 32
checkbox input "false"
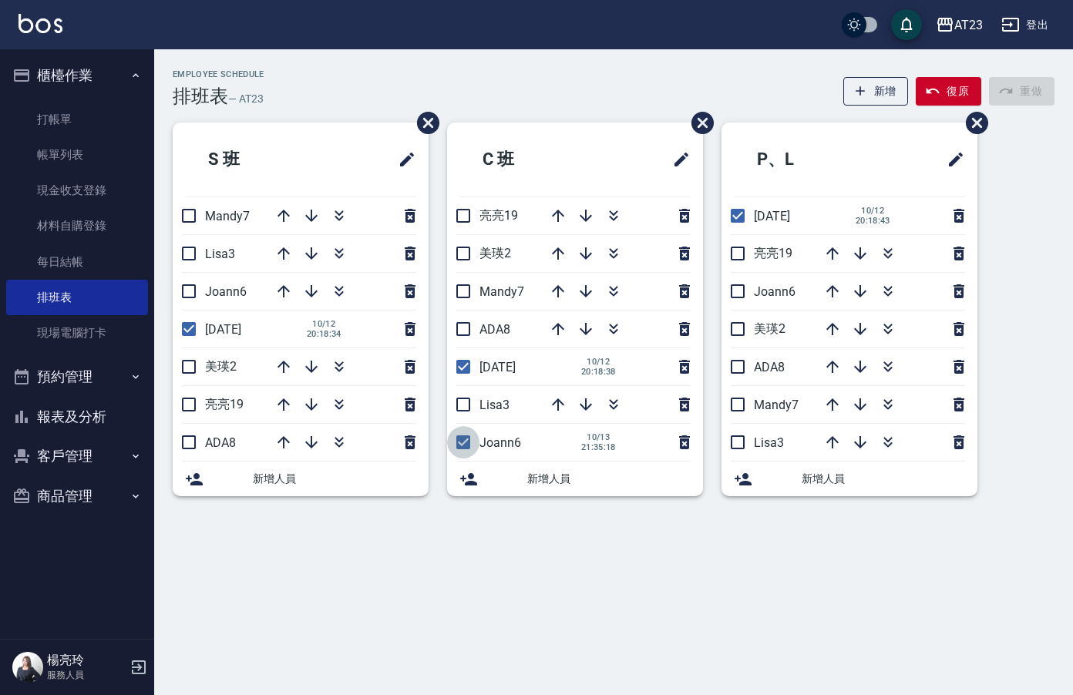
drag, startPoint x: 460, startPoint y: 438, endPoint x: 729, endPoint y: 273, distance: 315.6
click at [461, 438] on input "checkbox" at bounding box center [463, 442] width 32 height 32
checkbox input "false"
